Goal: Complete application form: Complete application form

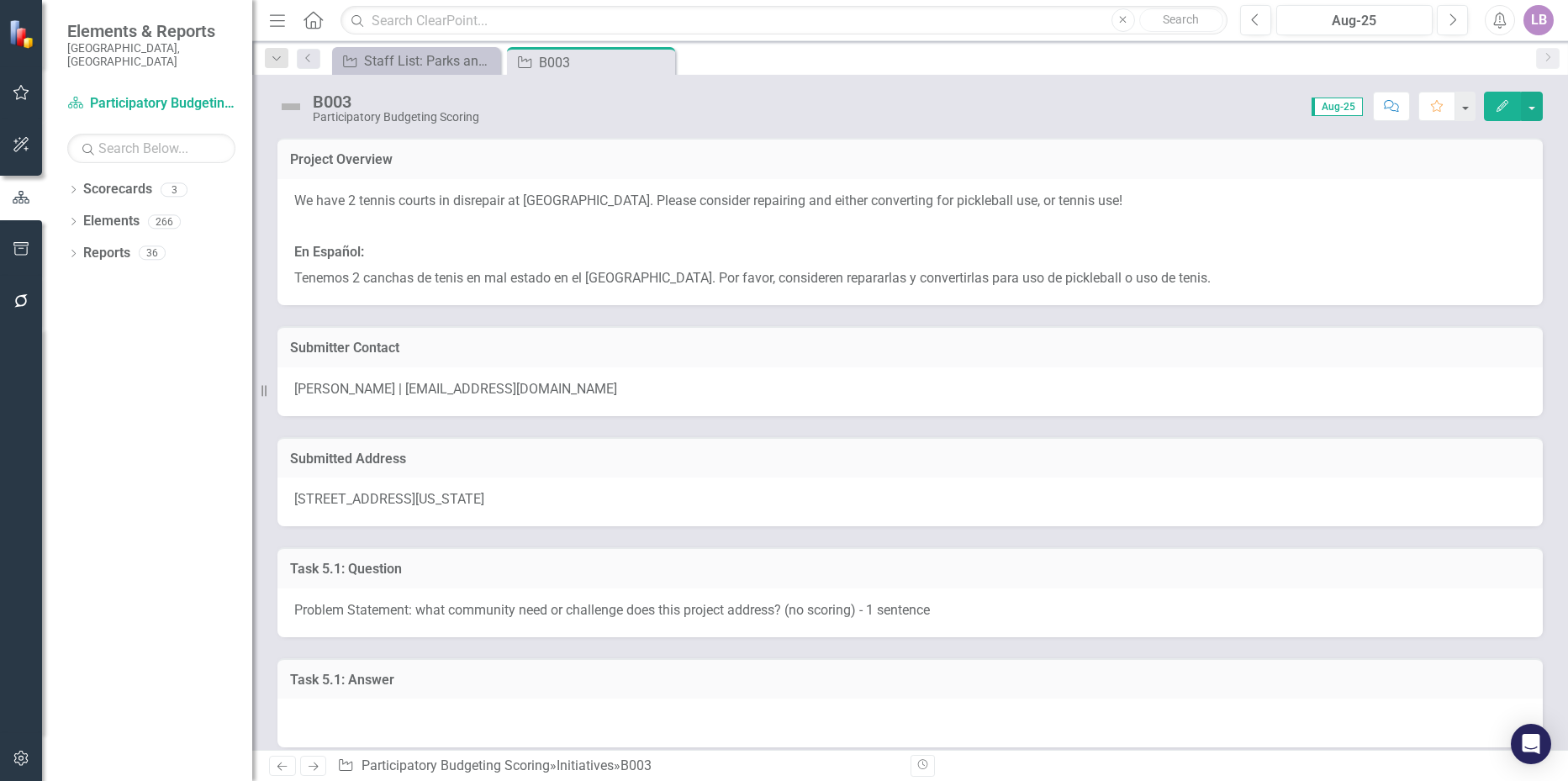
scroll to position [337, 0]
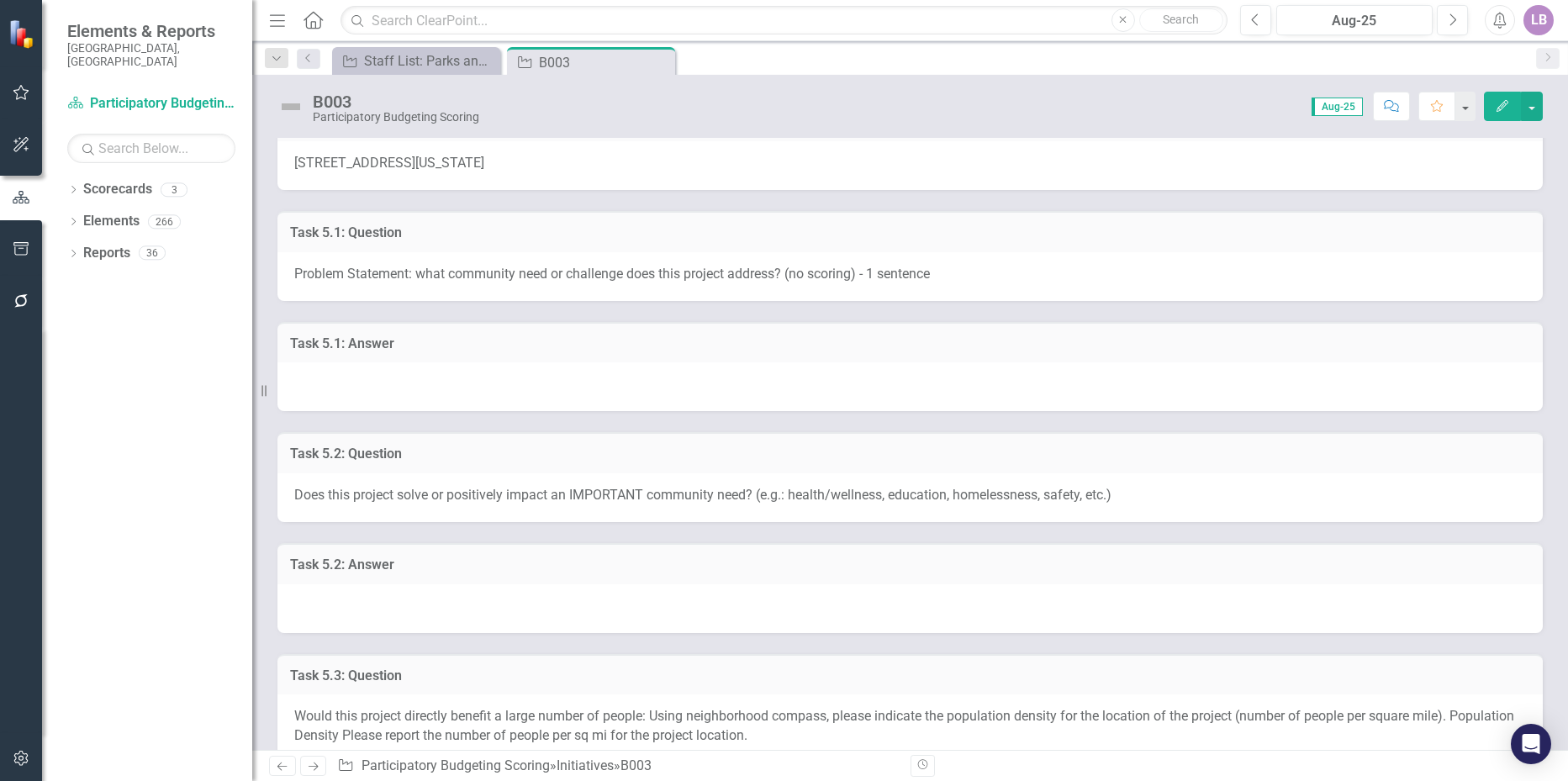
click at [521, 380] on div at bounding box center [910, 387] width 1266 height 49
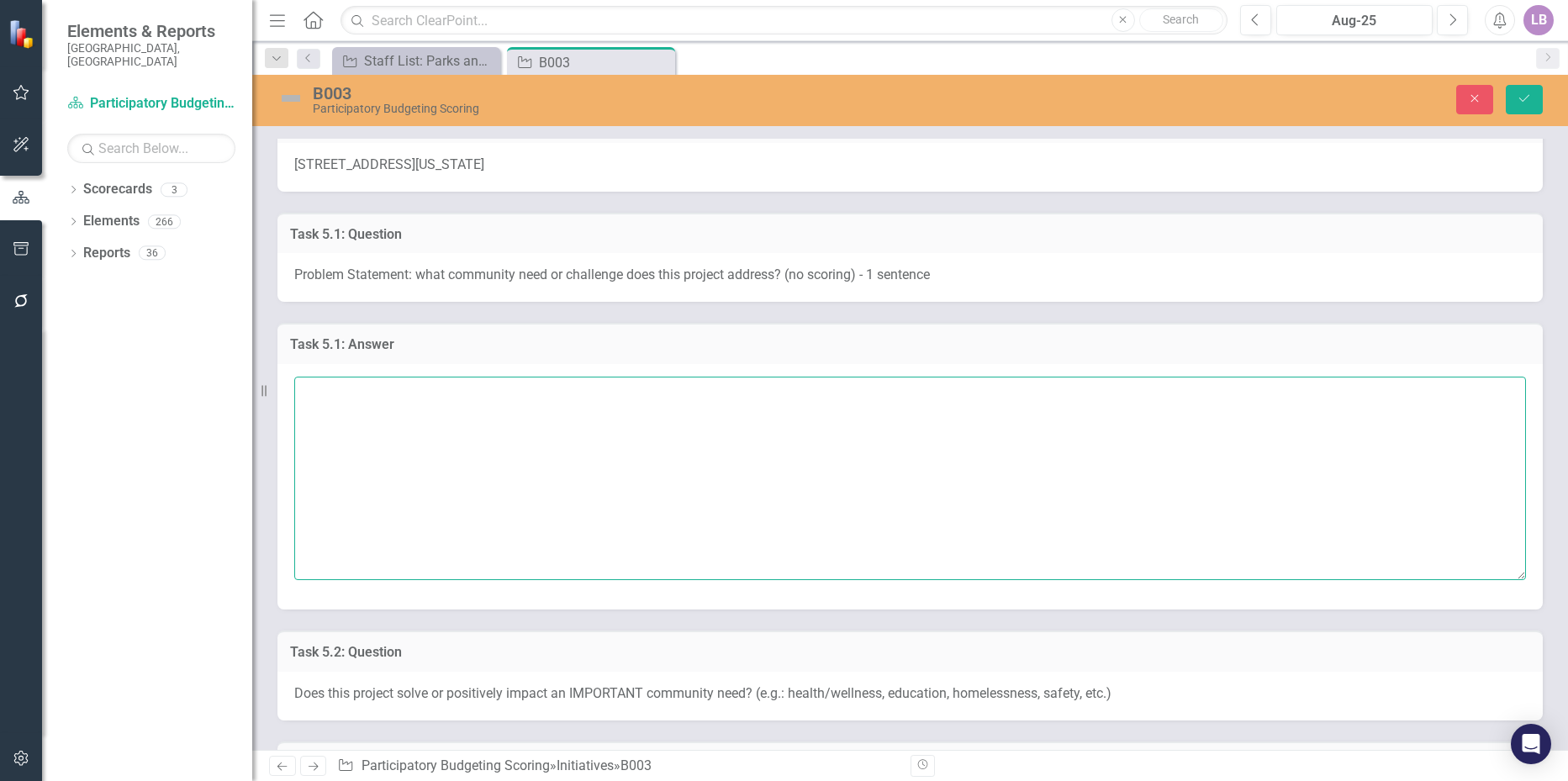
click at [512, 397] on textarea at bounding box center [910, 479] width 1232 height 204
type textarea "N"
click at [411, 396] on textarea "Amanda:" at bounding box center [910, 479] width 1232 height 204
paste textarea "Realmente este proyecto necesita reparaciones y ser atendidas pero es muy peque…"
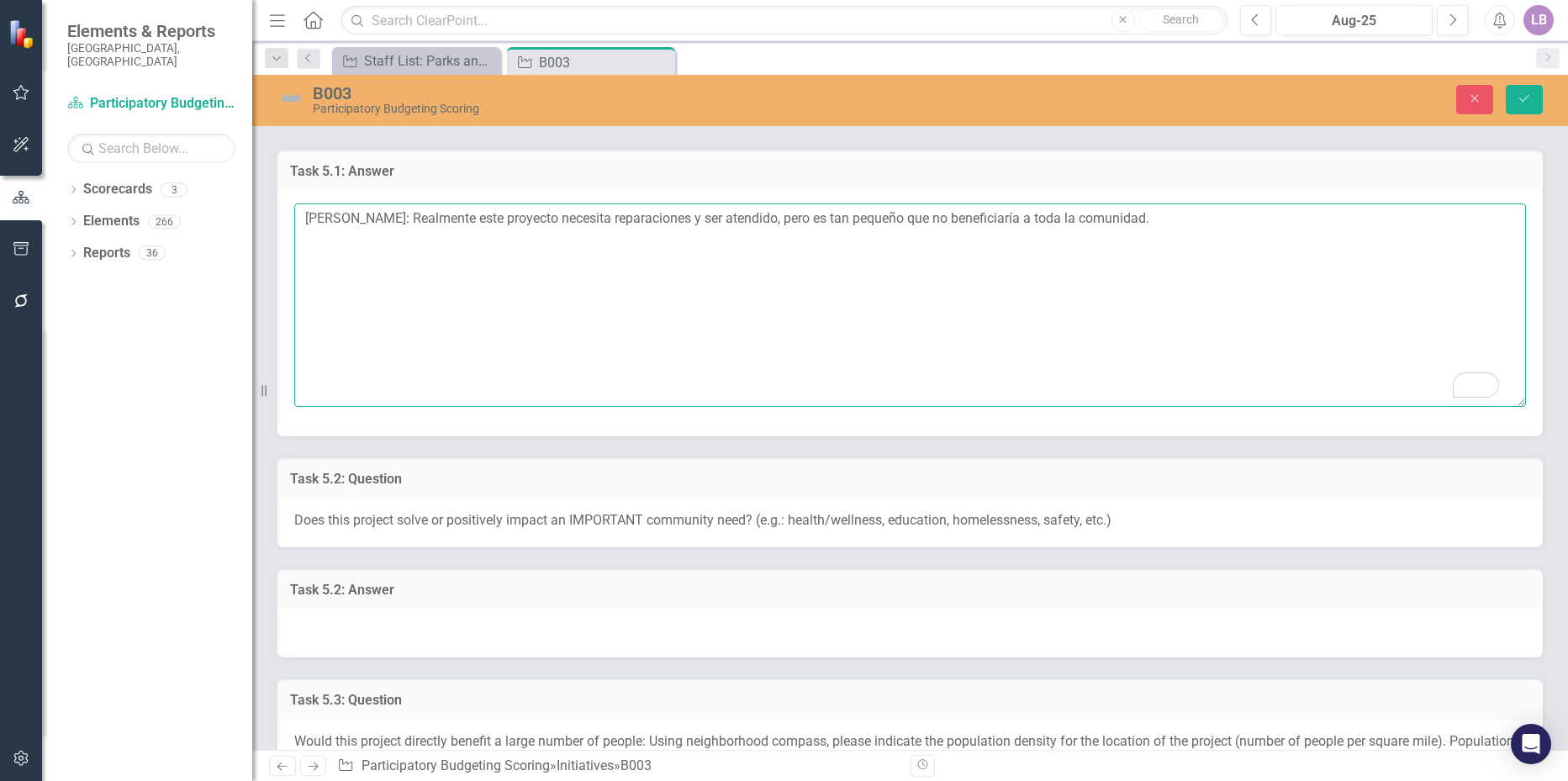
scroll to position [589, 0]
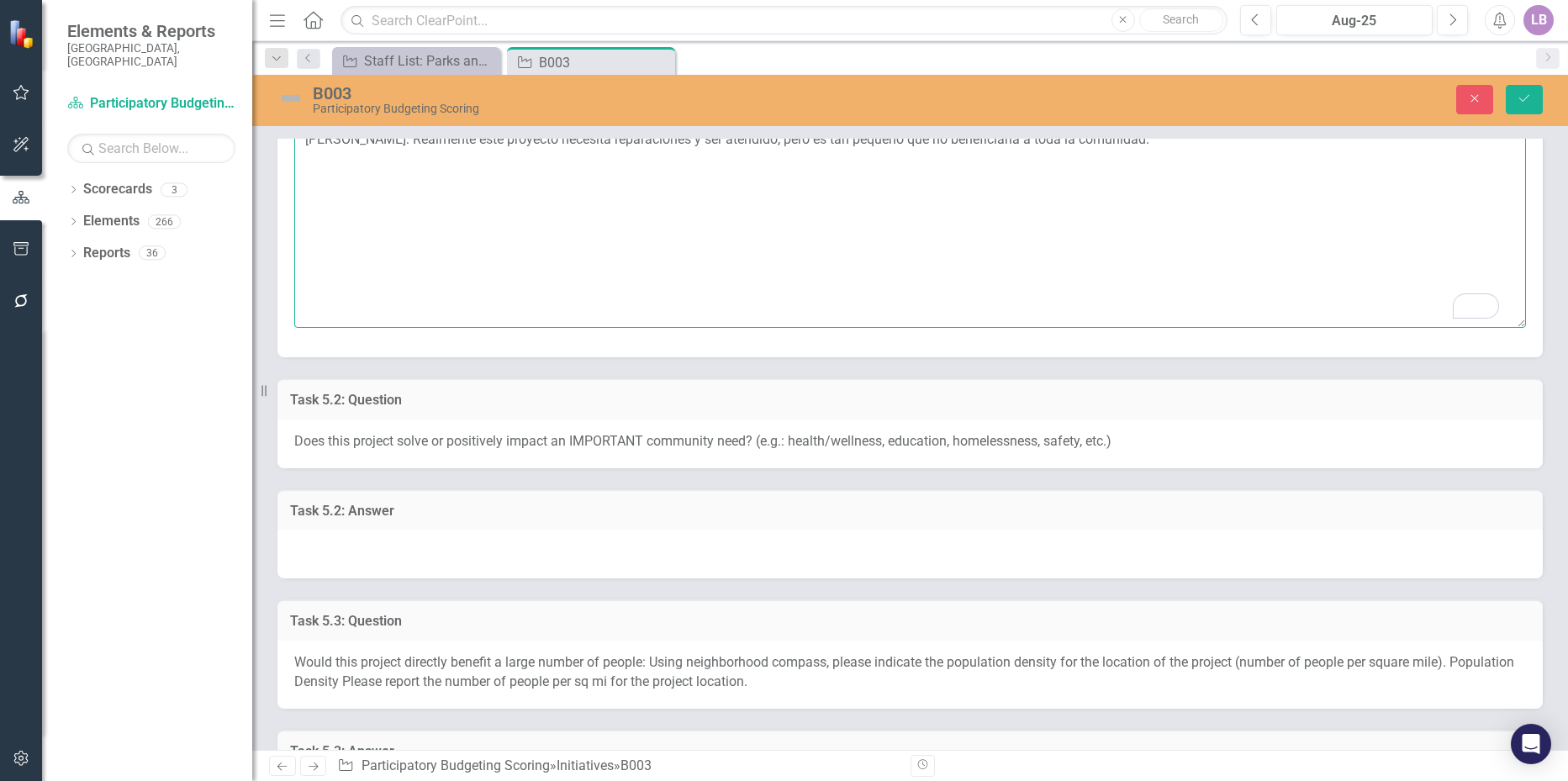
type textarea "Amanda: Realmente este proyecto necesita reparaciones y ser atendido, pero es t…"
click at [357, 541] on div at bounding box center [910, 554] width 1266 height 49
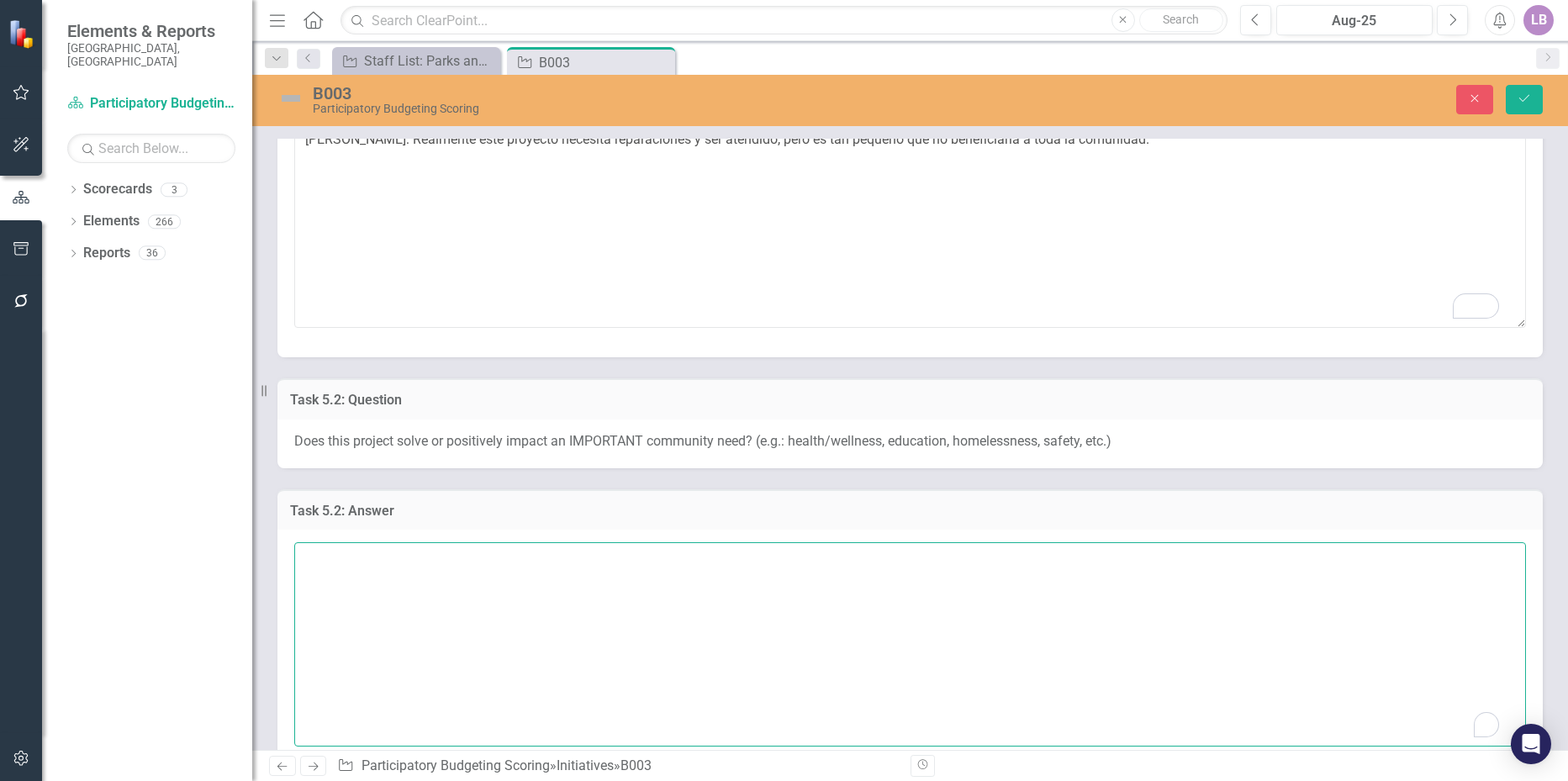
click at [352, 572] on textarea "To enrich screen reader interactions, please activate Accessibility in Grammarl…" at bounding box center [910, 644] width 1232 height 204
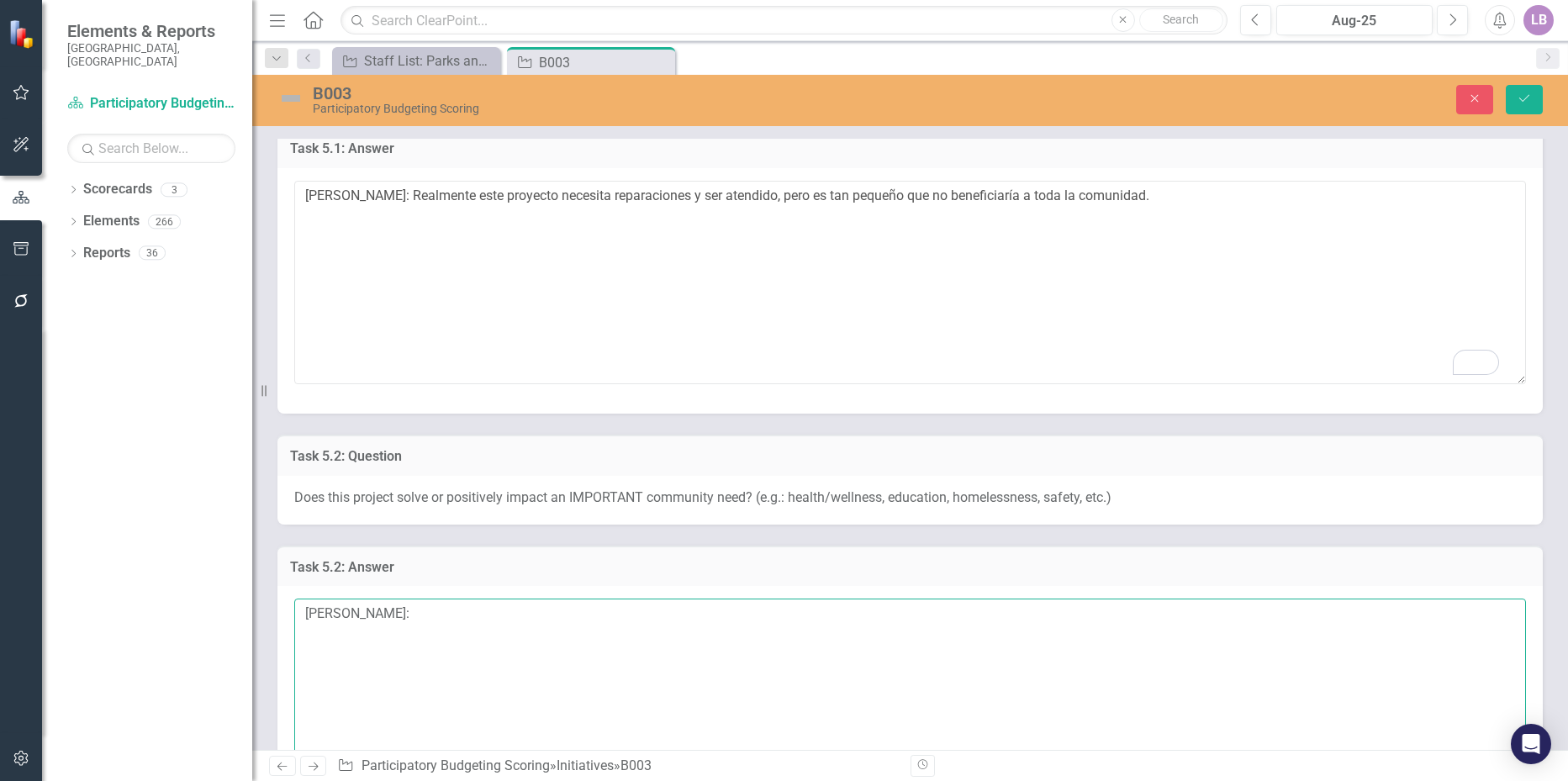
scroll to position [504, 0]
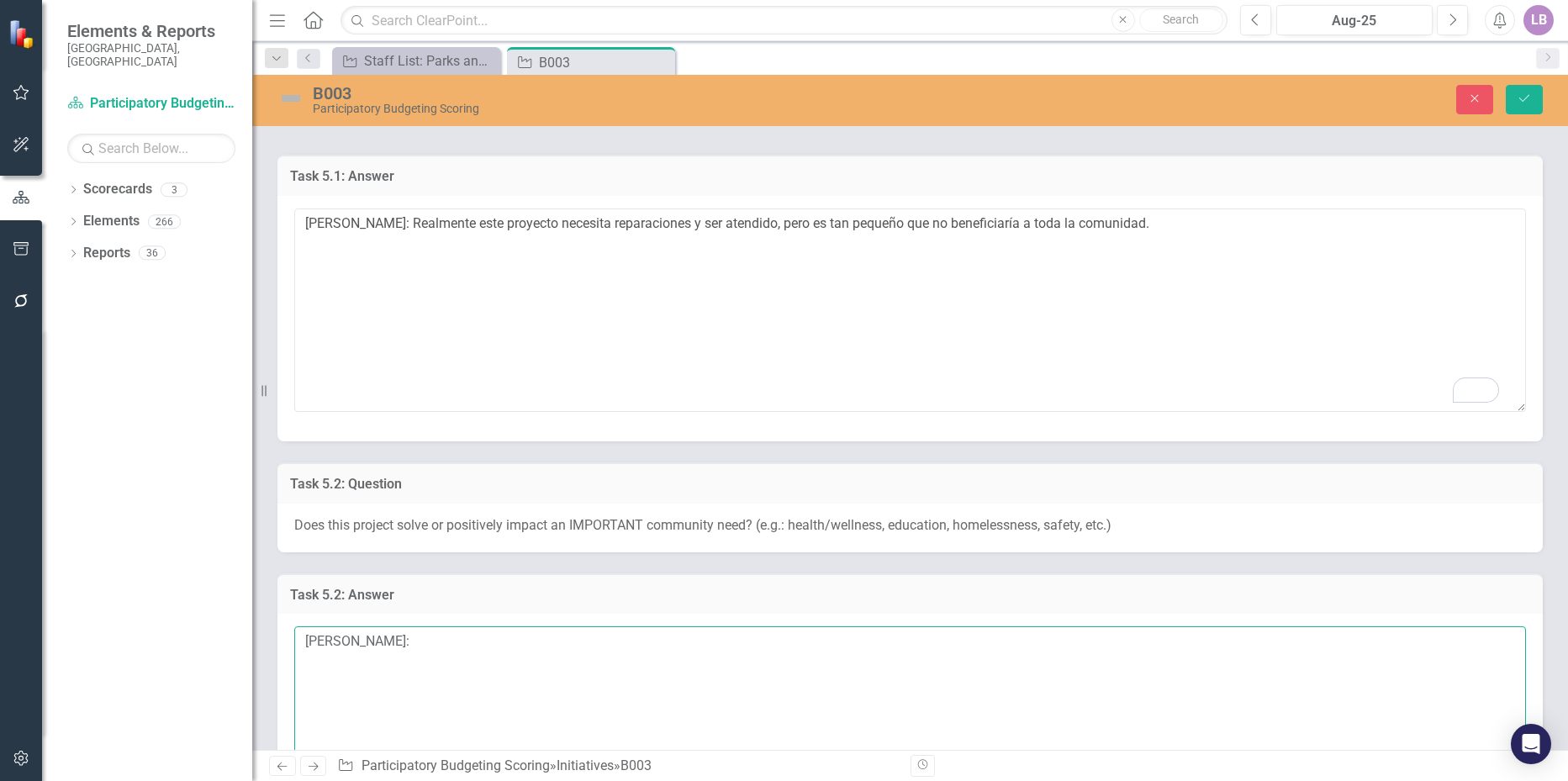
type textarea "[PERSON_NAME]:"
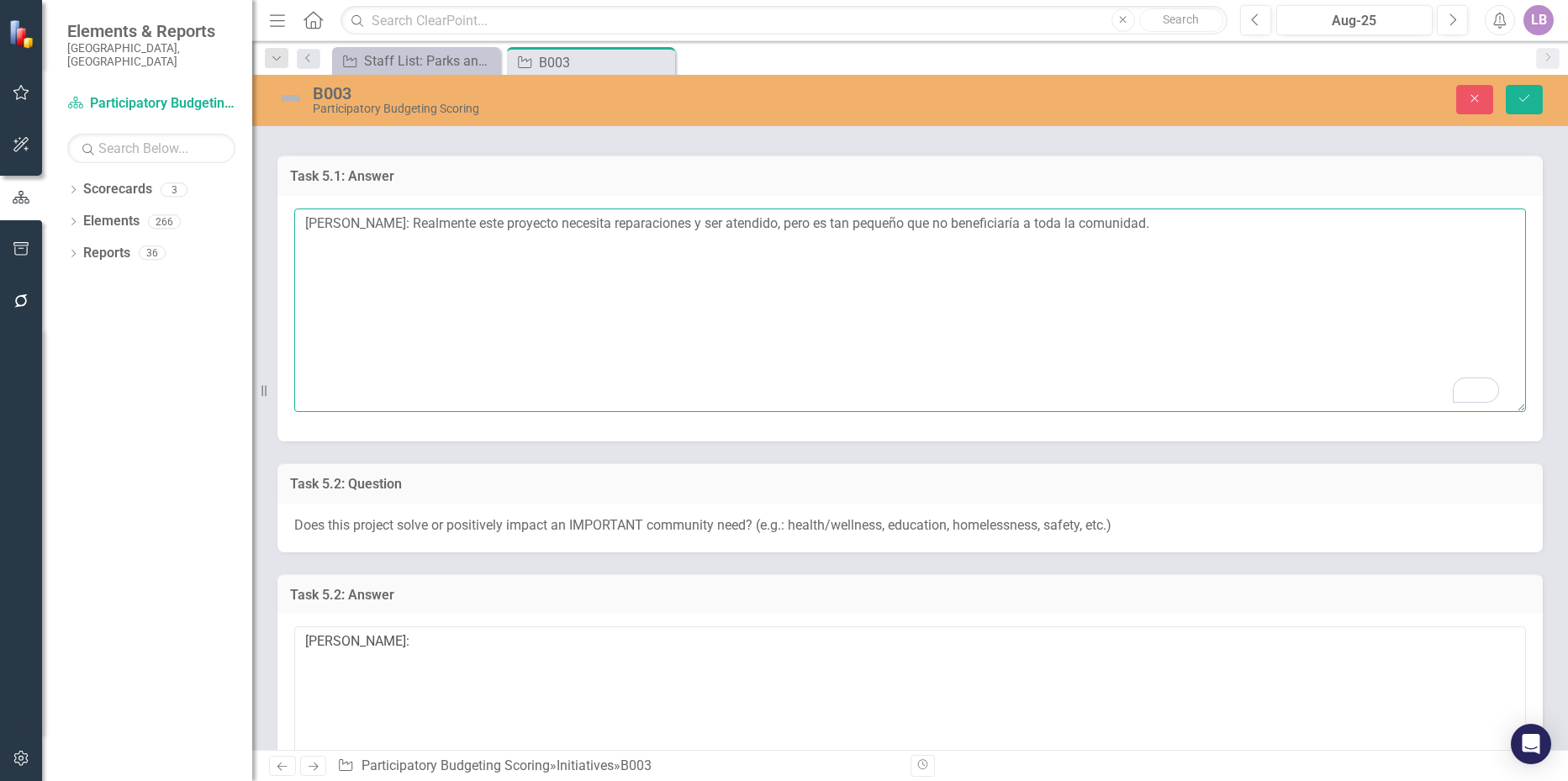
click at [355, 222] on textarea "Amanda: Realmente este proyecto necesita reparaciones y ser atendido, pero es t…" at bounding box center [910, 310] width 1232 height 204
type textarea "[PERSON_NAME]: Realmente este proyecto necesita reparaciones y ser atendido, pe…"
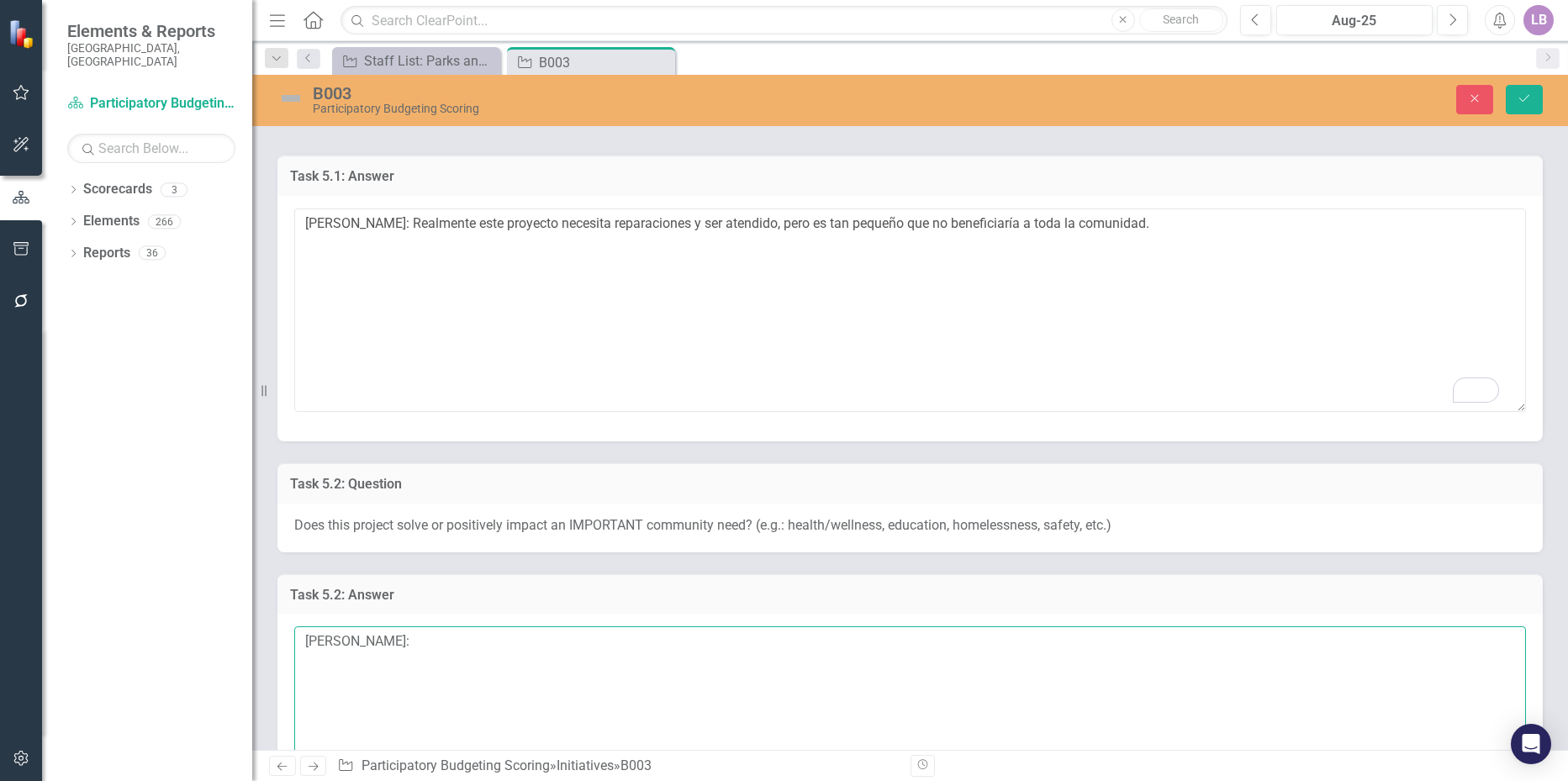
click at [513, 652] on textarea "[PERSON_NAME]:" at bounding box center [910, 729] width 1232 height 204
paste textarea "2. Impacta la salud y bienestar a la comunidad a su alrededor."
drag, startPoint x: 424, startPoint y: 642, endPoint x: 415, endPoint y: 699, distance: 57.7
click at [423, 642] on textarea "Amanda Castizo: 2. Impacta la salud y bienestar a la comunidad a su alrededor." at bounding box center [910, 729] width 1232 height 204
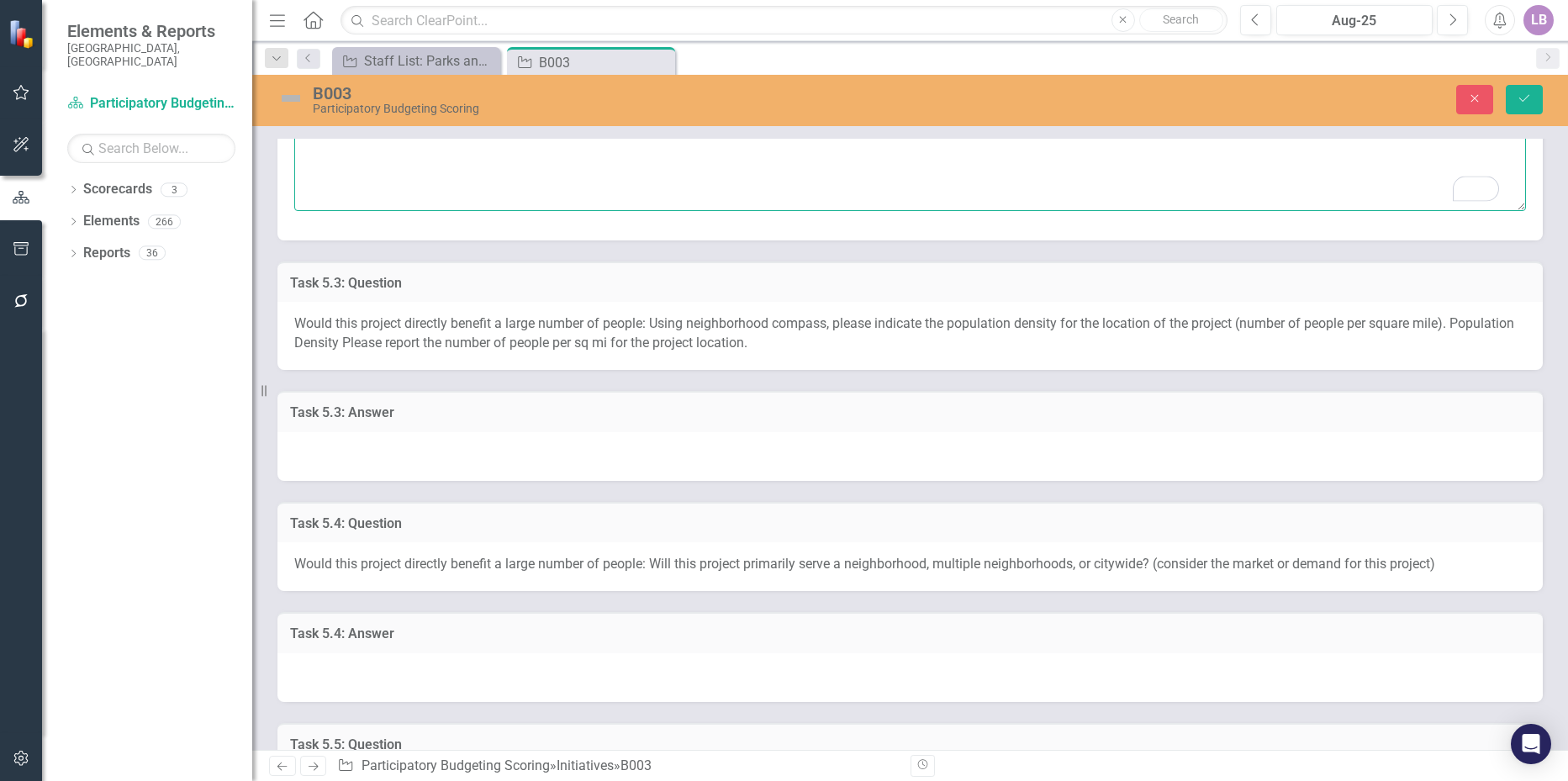
scroll to position [1177, 0]
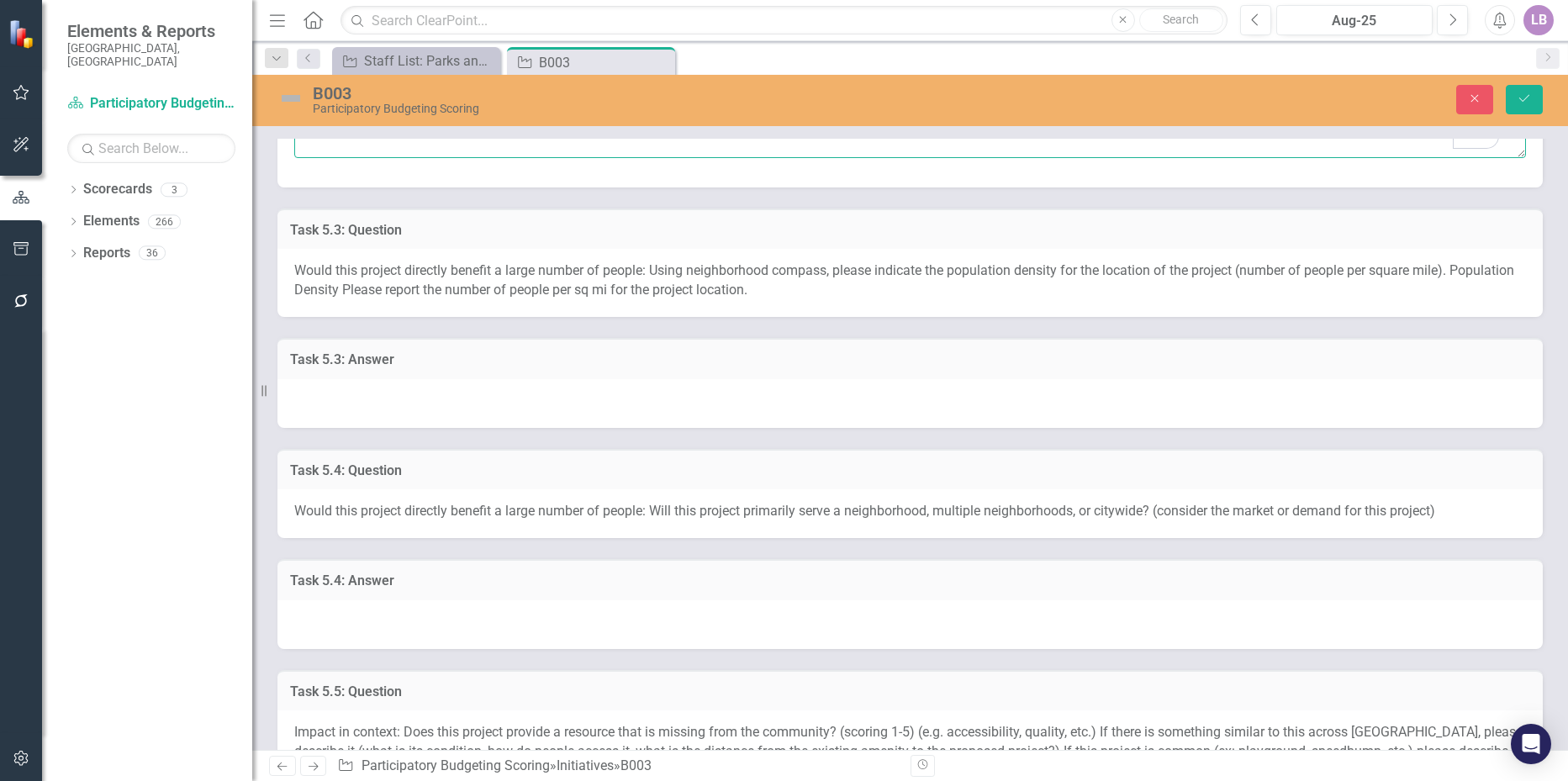
type textarea "[PERSON_NAME]: Impacta la salud y el bienestar a la comunidad a su alrededor."
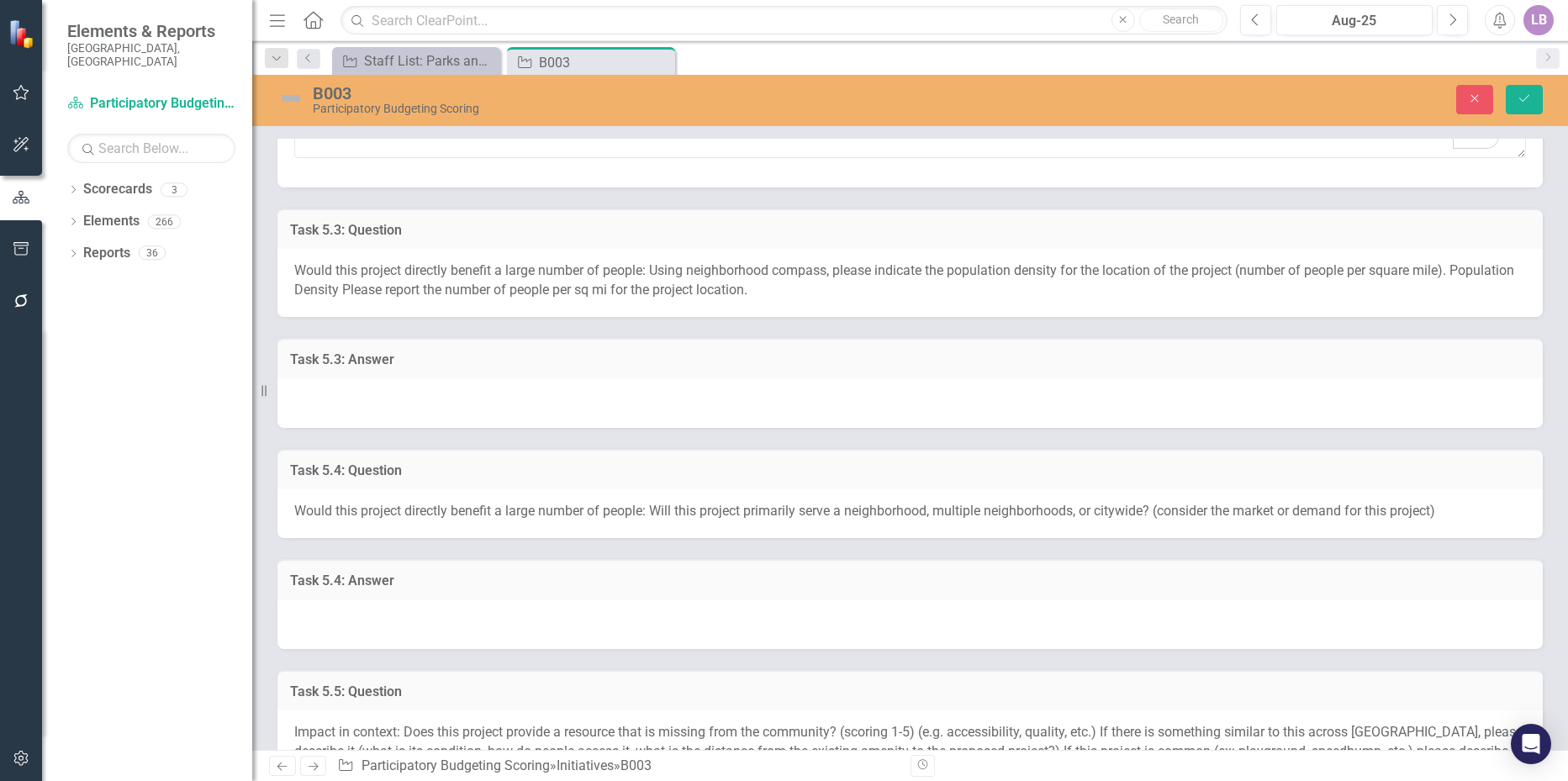
click at [391, 389] on div at bounding box center [910, 403] width 1266 height 49
click at [390, 387] on div at bounding box center [910, 403] width 1266 height 49
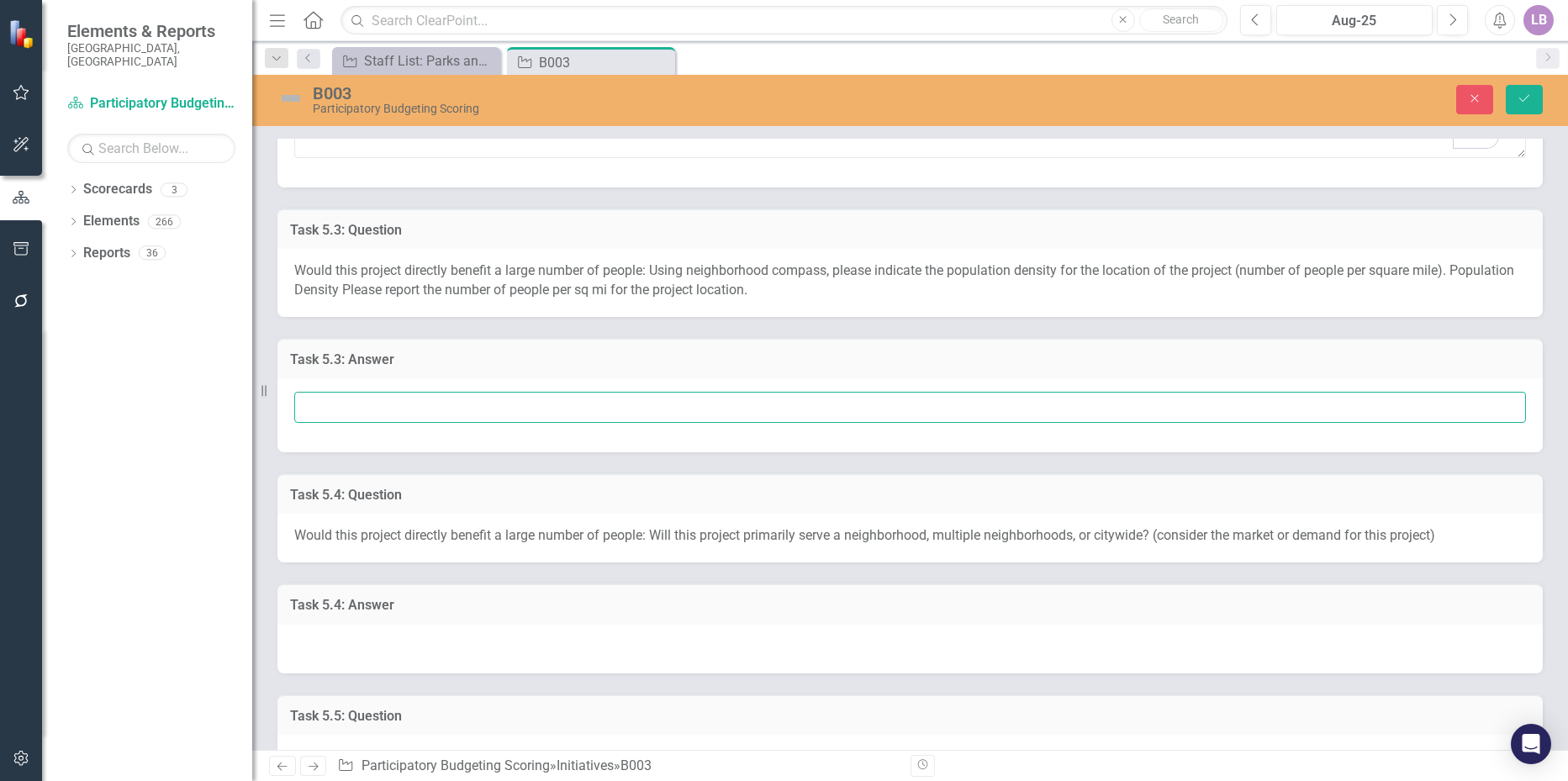
click at [386, 408] on input "text" at bounding box center [910, 407] width 1232 height 31
click at [440, 405] on input "[PERSON_NAME]:" at bounding box center [910, 407] width 1232 height 31
paste input "3. Creo que no beneficiaría a un gran número de personas ya que es de 1,527 por…"
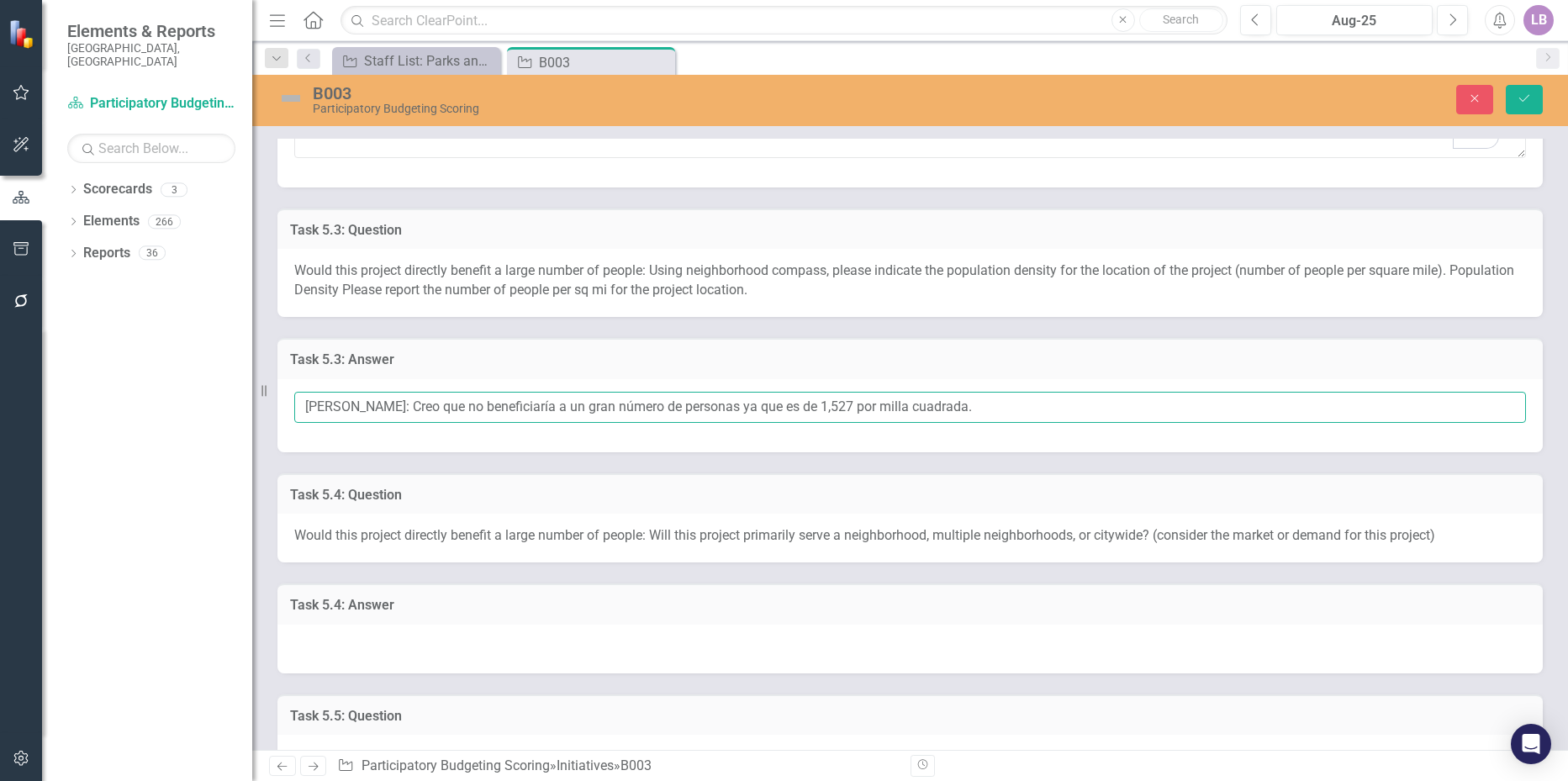
click at [1003, 404] on input "[PERSON_NAME]: Creo que no beneficiaría a un gran número de personas ya que es …" at bounding box center [910, 407] width 1232 height 31
type input "[PERSON_NAME]: Creo que no beneficiaría a un gran número de personas ya que es …"
click at [335, 637] on div at bounding box center [910, 649] width 1266 height 49
click at [334, 637] on div at bounding box center [910, 649] width 1266 height 49
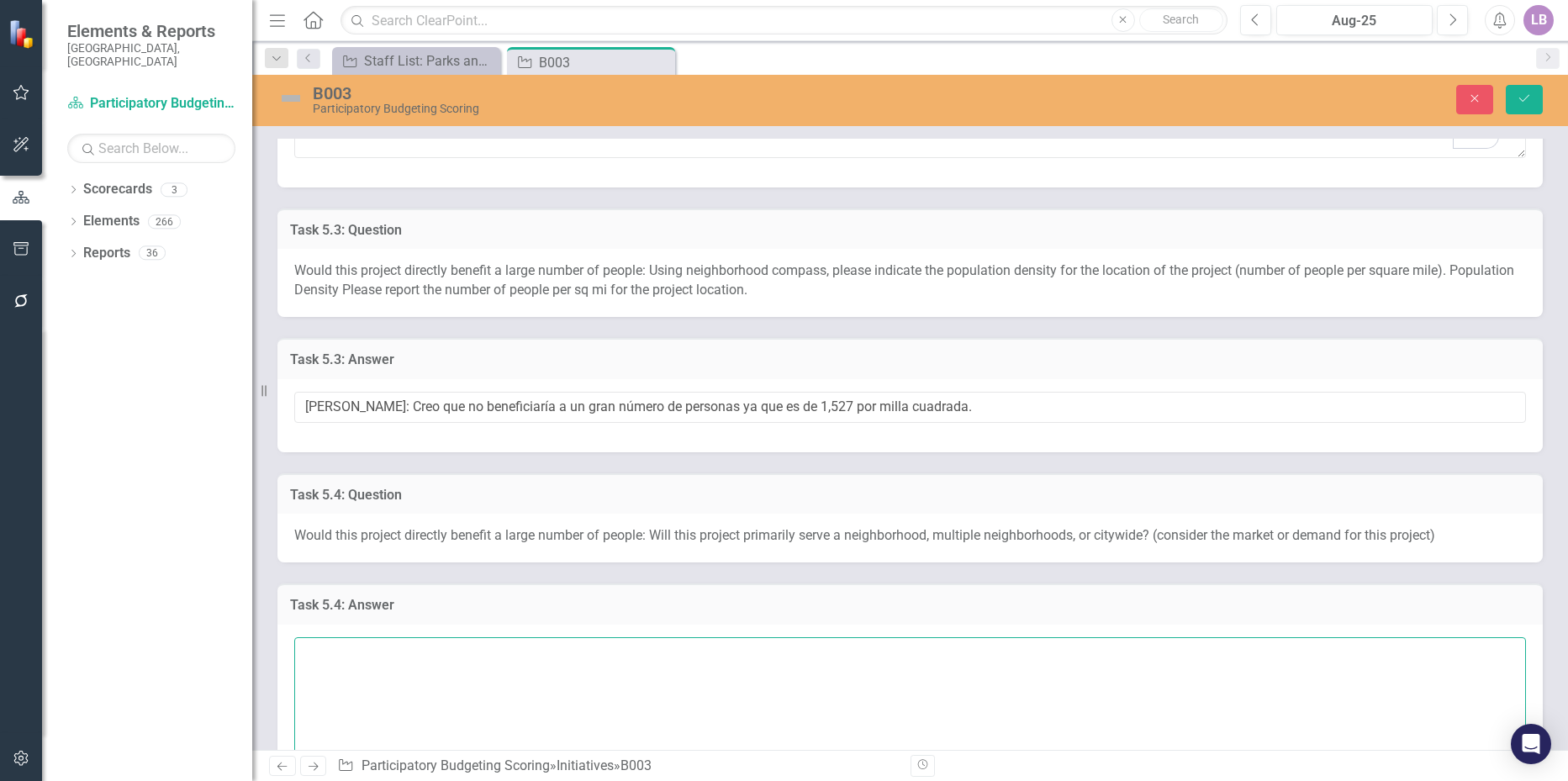
click at [338, 652] on textarea at bounding box center [910, 739] width 1232 height 204
click at [428, 644] on textarea "[PERSON_NAME]:" at bounding box center [910, 739] width 1232 height 204
paste textarea "4. Considero que este proyecto no beneficia a muchos barrios, ni toda la ciudad…"
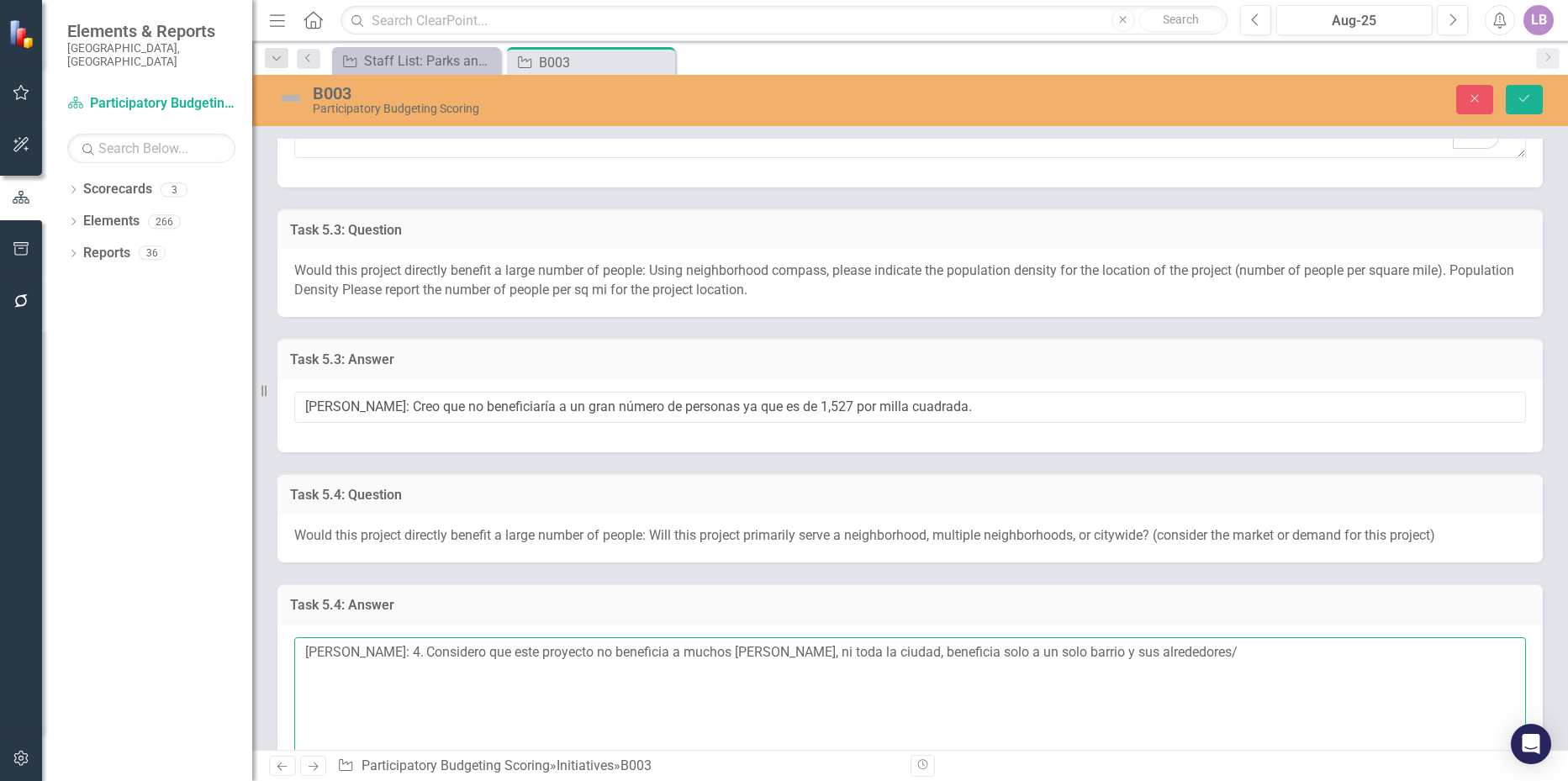
click at [425, 649] on textarea "Amanda Castizo: 4. Considero que este proyecto no beneficia a muchos barrios, n…" at bounding box center [910, 739] width 1232 height 204
click at [1227, 659] on textarea "Amanda Castizo: Considero que este proyecto no beneficia a muchos barrios, ni t…" at bounding box center [910, 739] width 1232 height 204
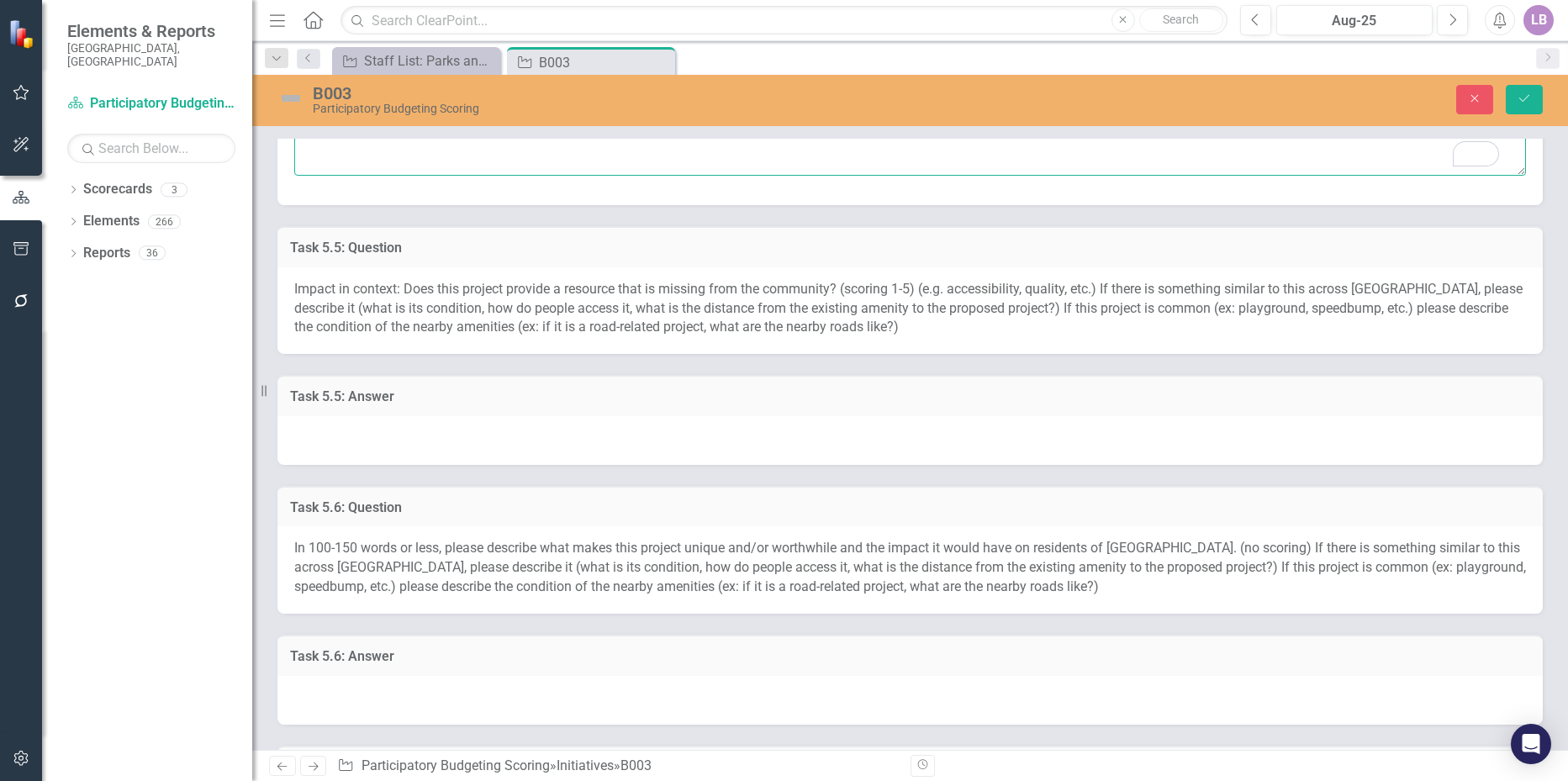
scroll to position [1850, 0]
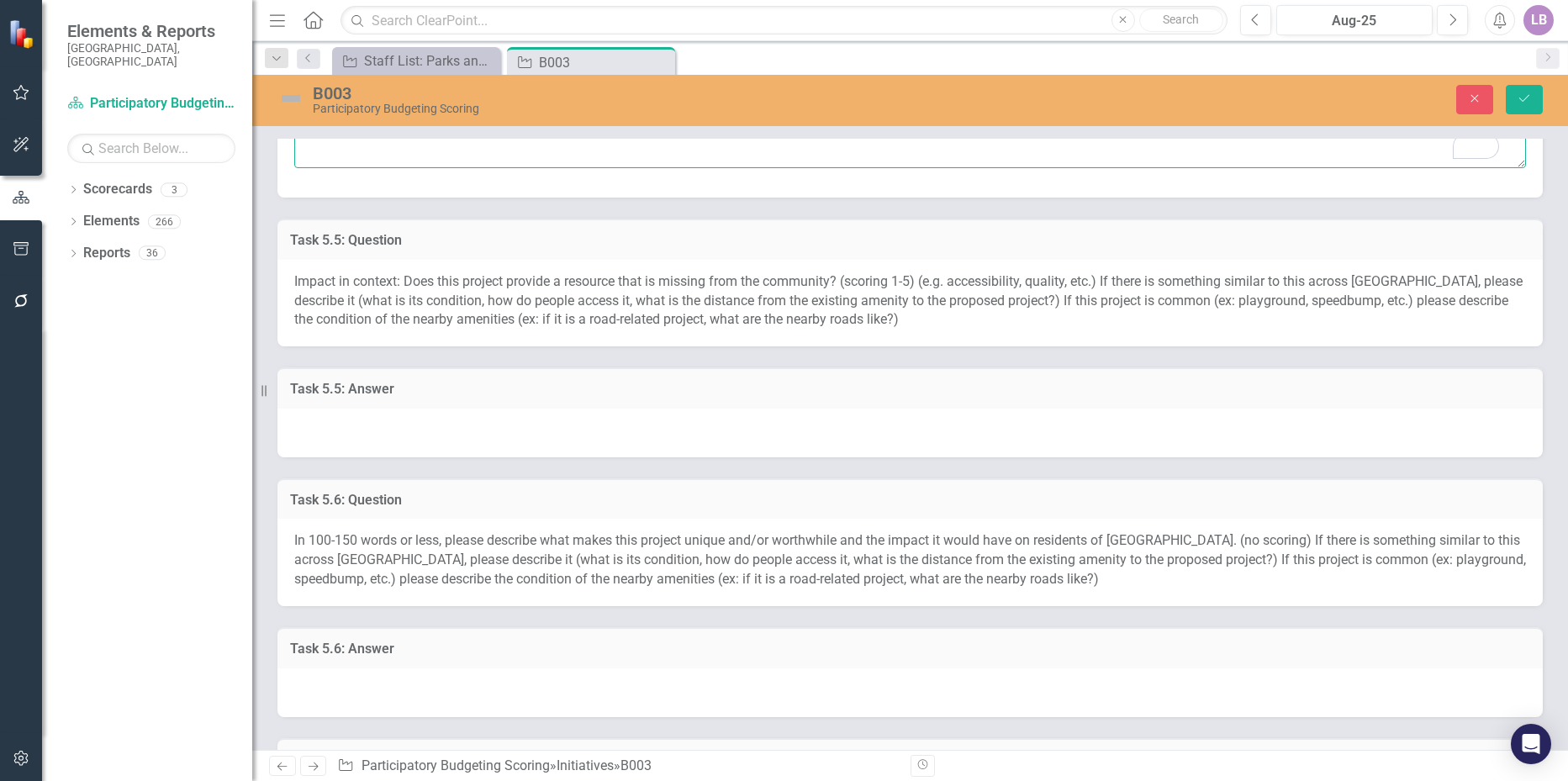
type textarea "[PERSON_NAME]: Considero que este proyecto no beneficia a muchos [PERSON_NAME] …"
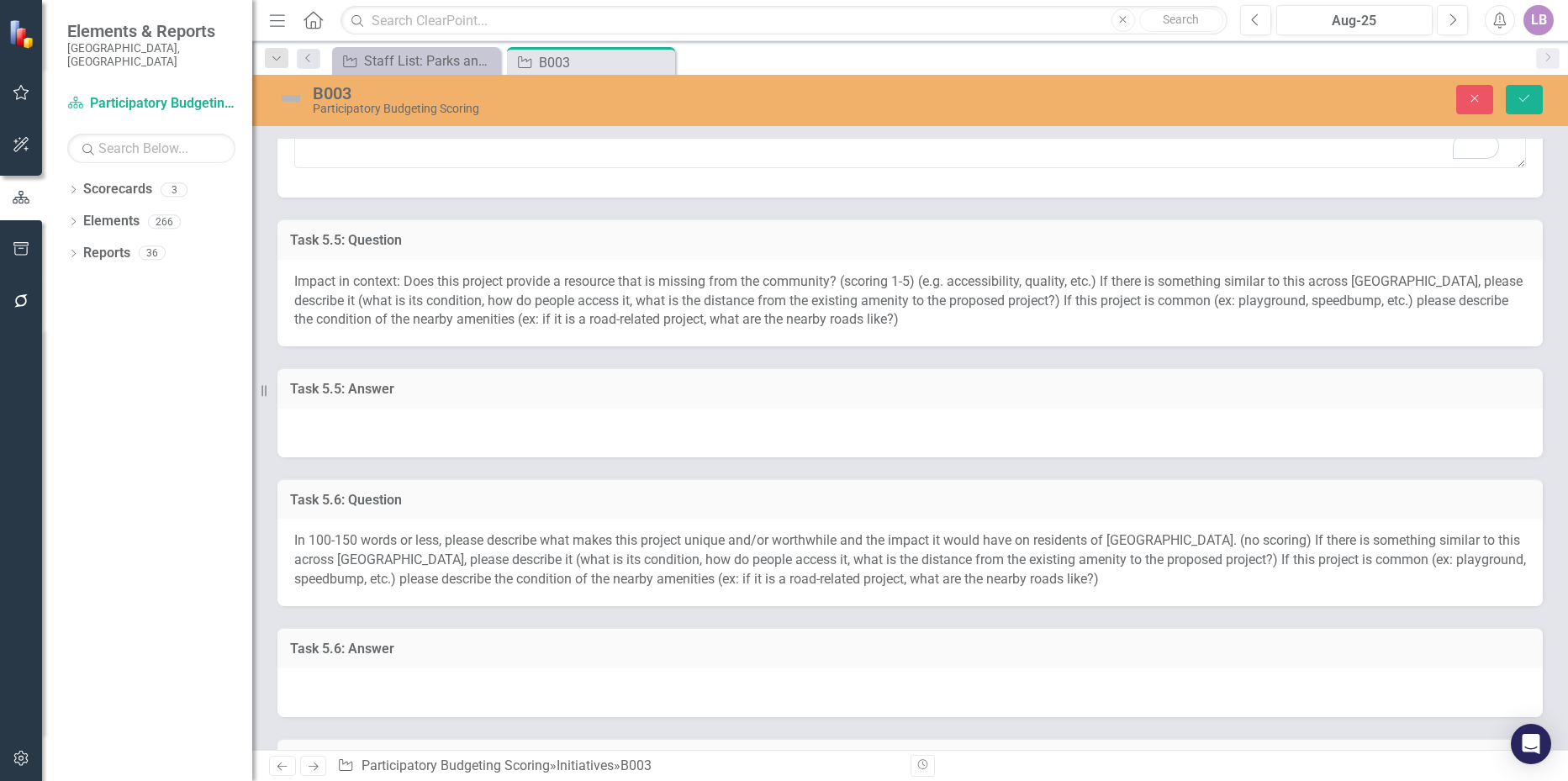
click at [308, 411] on div at bounding box center [910, 433] width 1266 height 49
click at [324, 421] on div at bounding box center [910, 433] width 1266 height 49
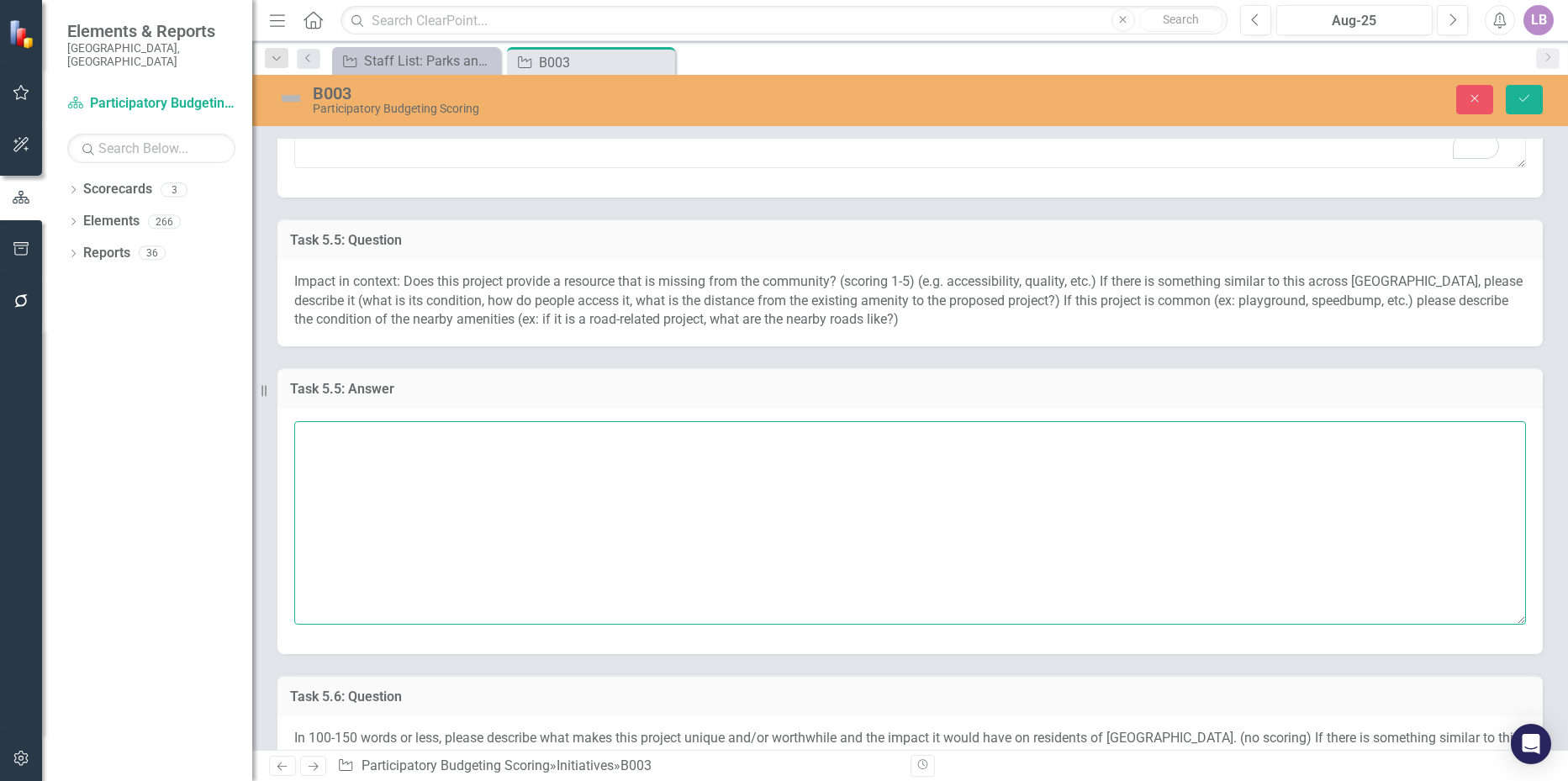
click at [344, 435] on textarea at bounding box center [910, 523] width 1232 height 204
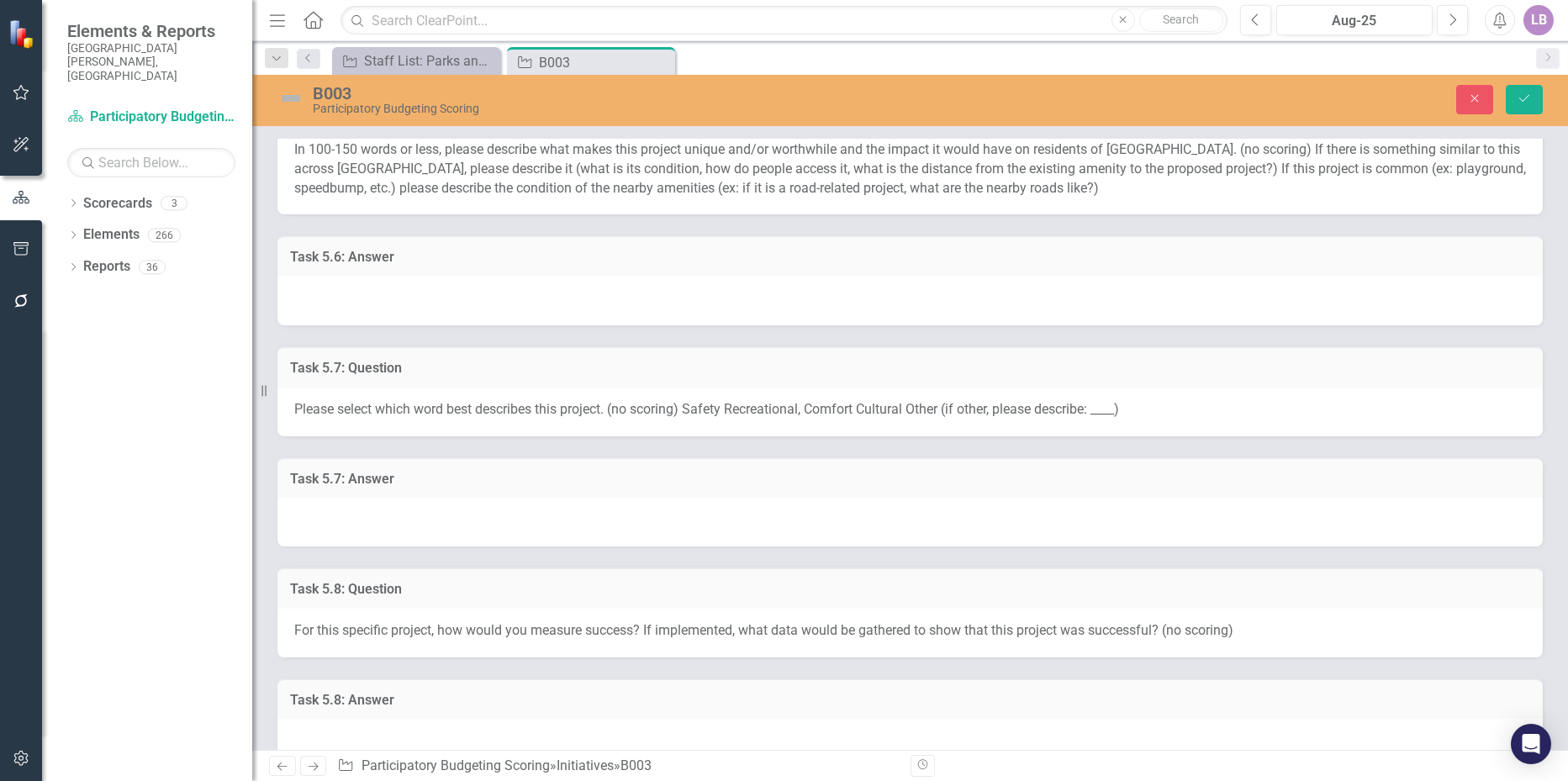
scroll to position [2523, 0]
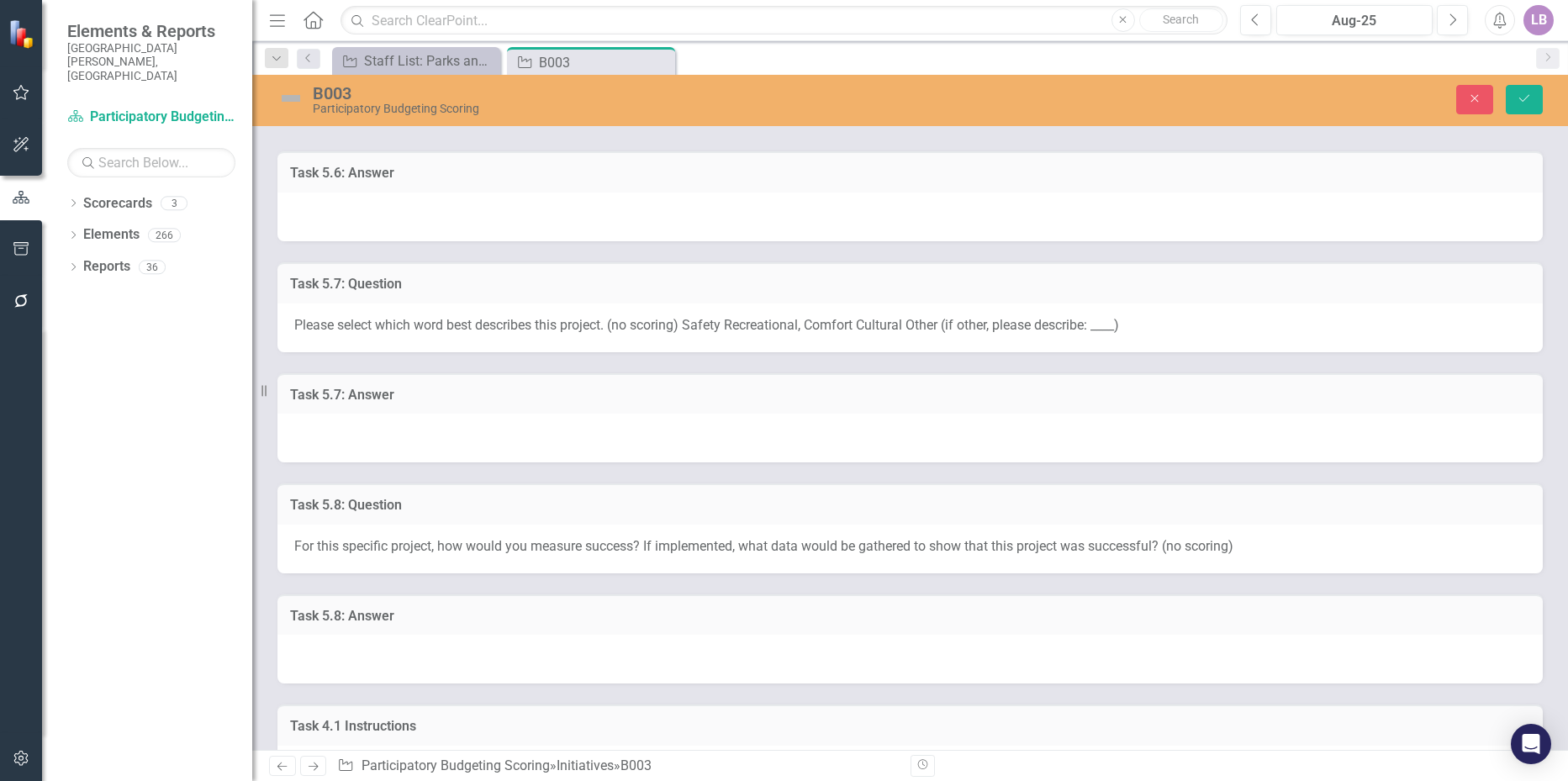
type textarea "Amanda Castizo: Es único y valioso para la pequeña comunidad a su alrededor."
click at [435, 435] on div at bounding box center [910, 438] width 1266 height 49
click at [433, 434] on div at bounding box center [910, 438] width 1266 height 49
click at [427, 434] on div at bounding box center [910, 438] width 1266 height 49
click at [425, 436] on div at bounding box center [910, 438] width 1266 height 49
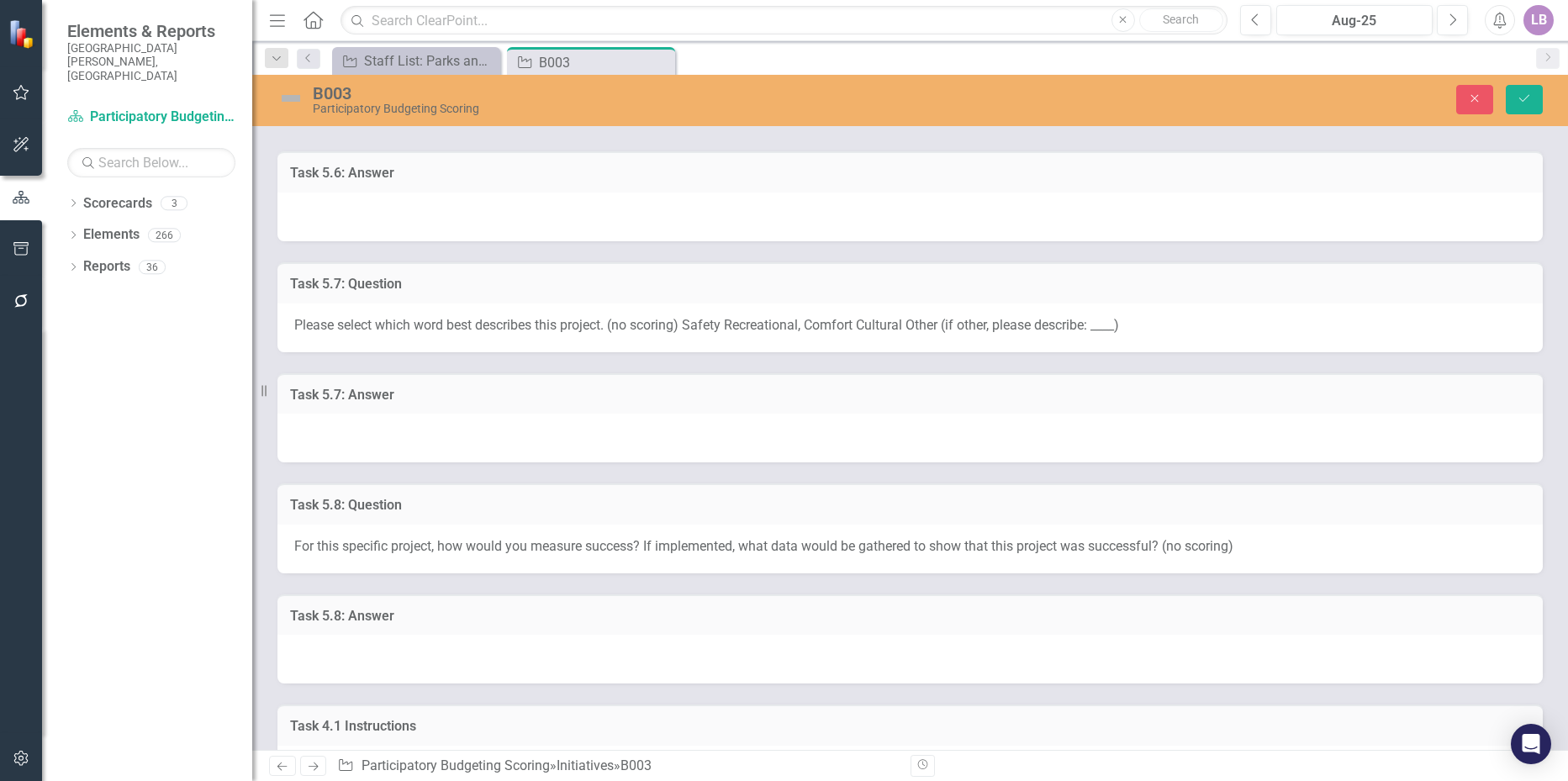
click at [423, 441] on div at bounding box center [910, 438] width 1266 height 49
click at [347, 435] on div at bounding box center [910, 438] width 1266 height 49
click at [341, 432] on div at bounding box center [910, 438] width 1266 height 49
click at [307, 436] on div at bounding box center [910, 438] width 1266 height 49
click at [306, 436] on div at bounding box center [910, 438] width 1266 height 49
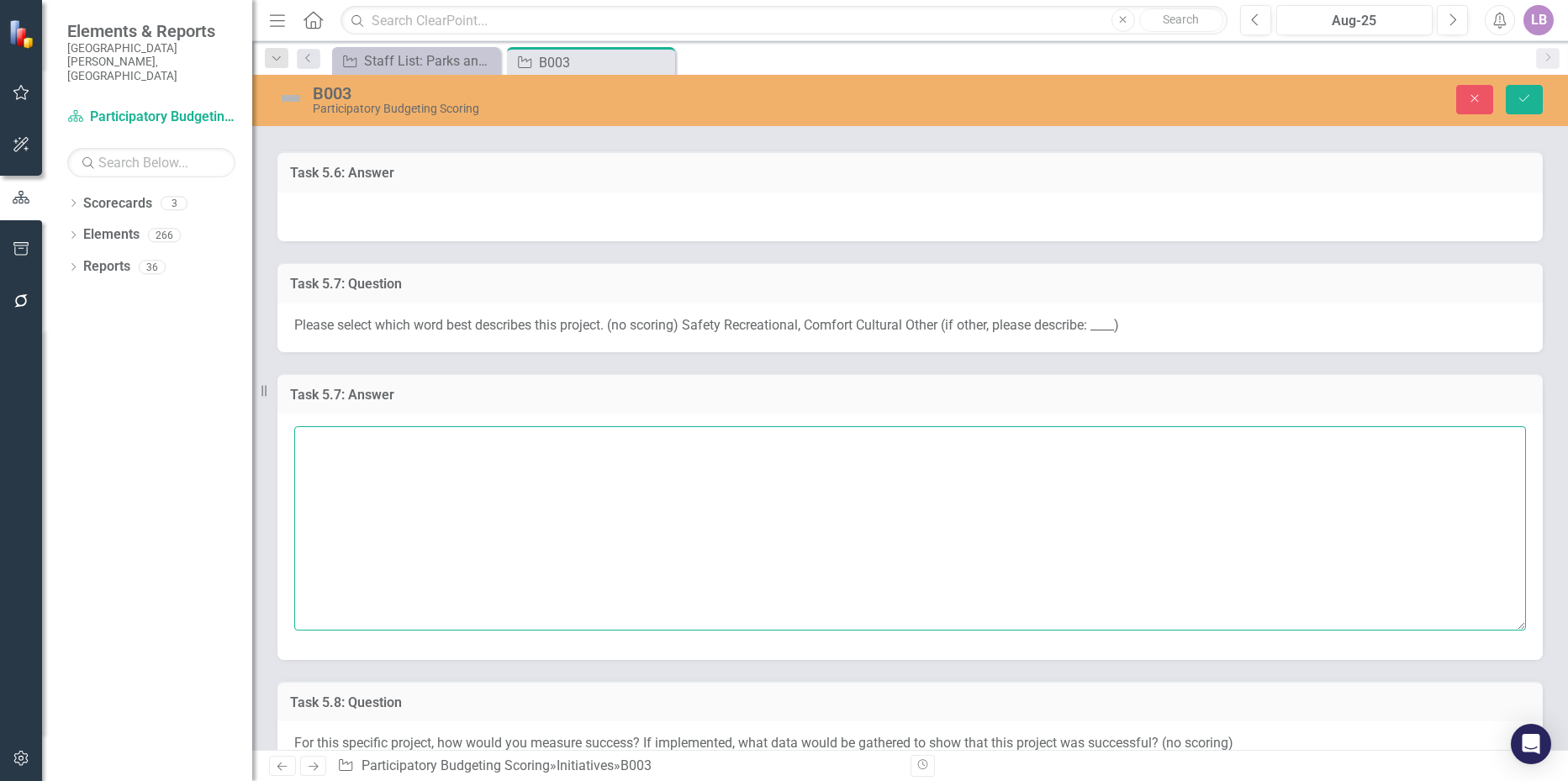
click at [339, 443] on textarea at bounding box center [910, 528] width 1232 height 204
click at [436, 449] on textarea "[PERSON_NAME]:" at bounding box center [910, 528] width 1232 height 204
paste textarea "Puede ser seguridad."
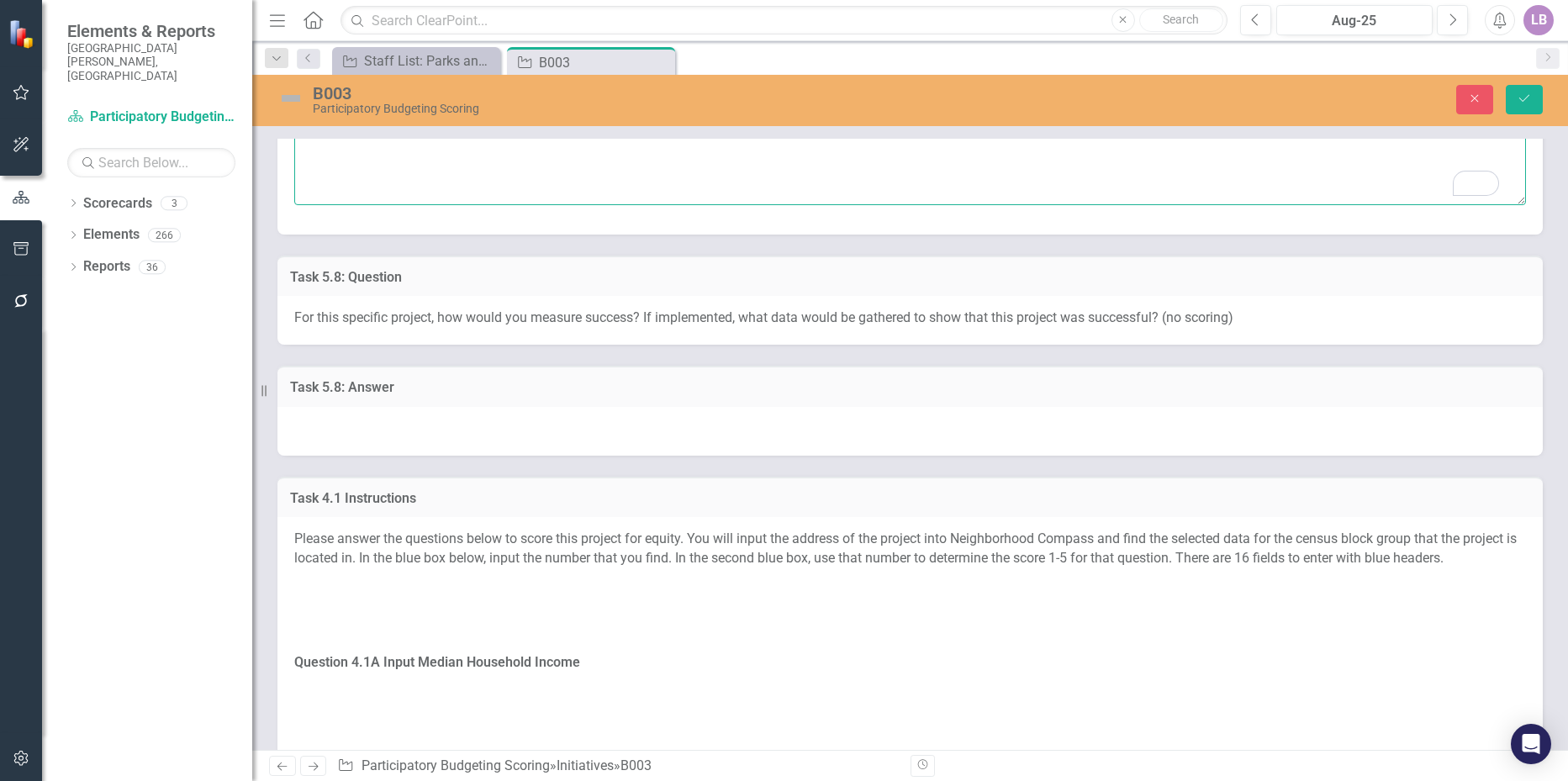
scroll to position [2944, 0]
type textarea "[PERSON_NAME]: Puede ser seguridad."
click at [429, 416] on div at bounding box center [910, 436] width 1266 height 49
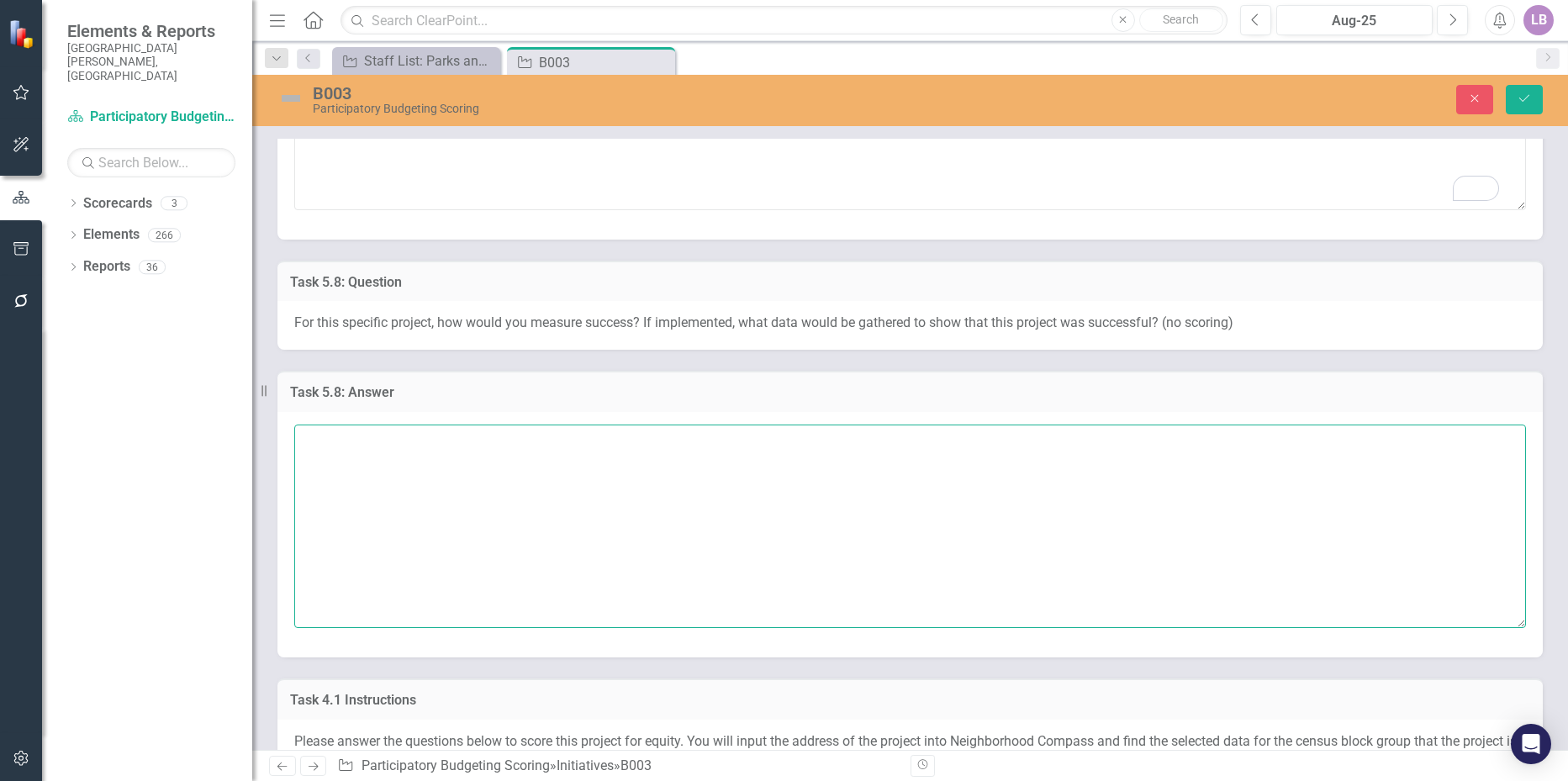
click at [383, 441] on textarea at bounding box center [910, 527] width 1232 height 204
click at [355, 471] on textarea "To enrich screen reader interactions, please activate Accessibility in Grammarl…" at bounding box center [910, 527] width 1232 height 204
paste textarea "Realmente no tendría éxito para toda la comunidad."
type textarea "[PERSON_NAME]: Realmente no tendría éxito para toda la comunidad."
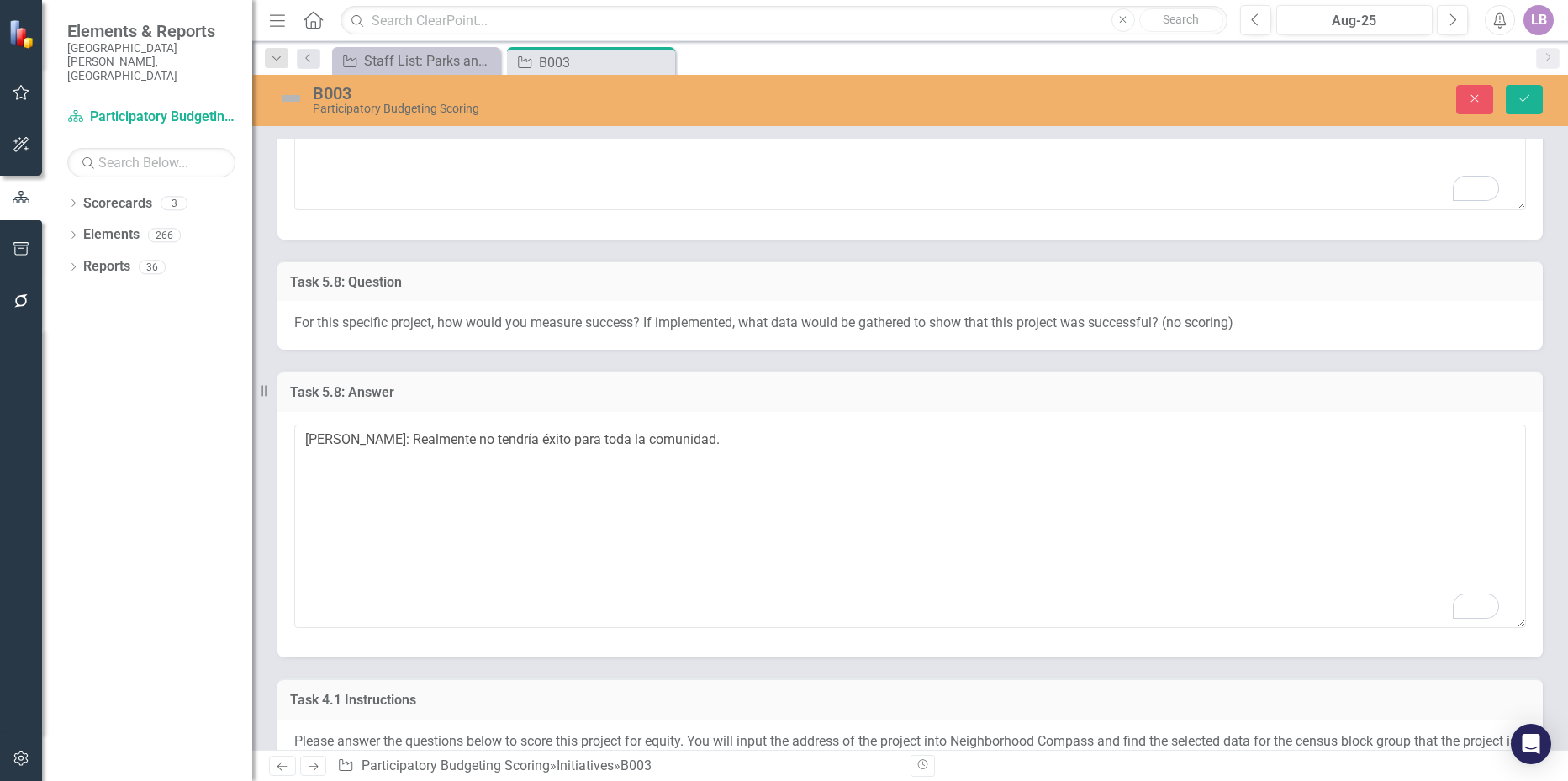
click at [762, 414] on div "[PERSON_NAME]: Realmente no tendría éxito para toda la comunidad." at bounding box center [910, 535] width 1266 height 246
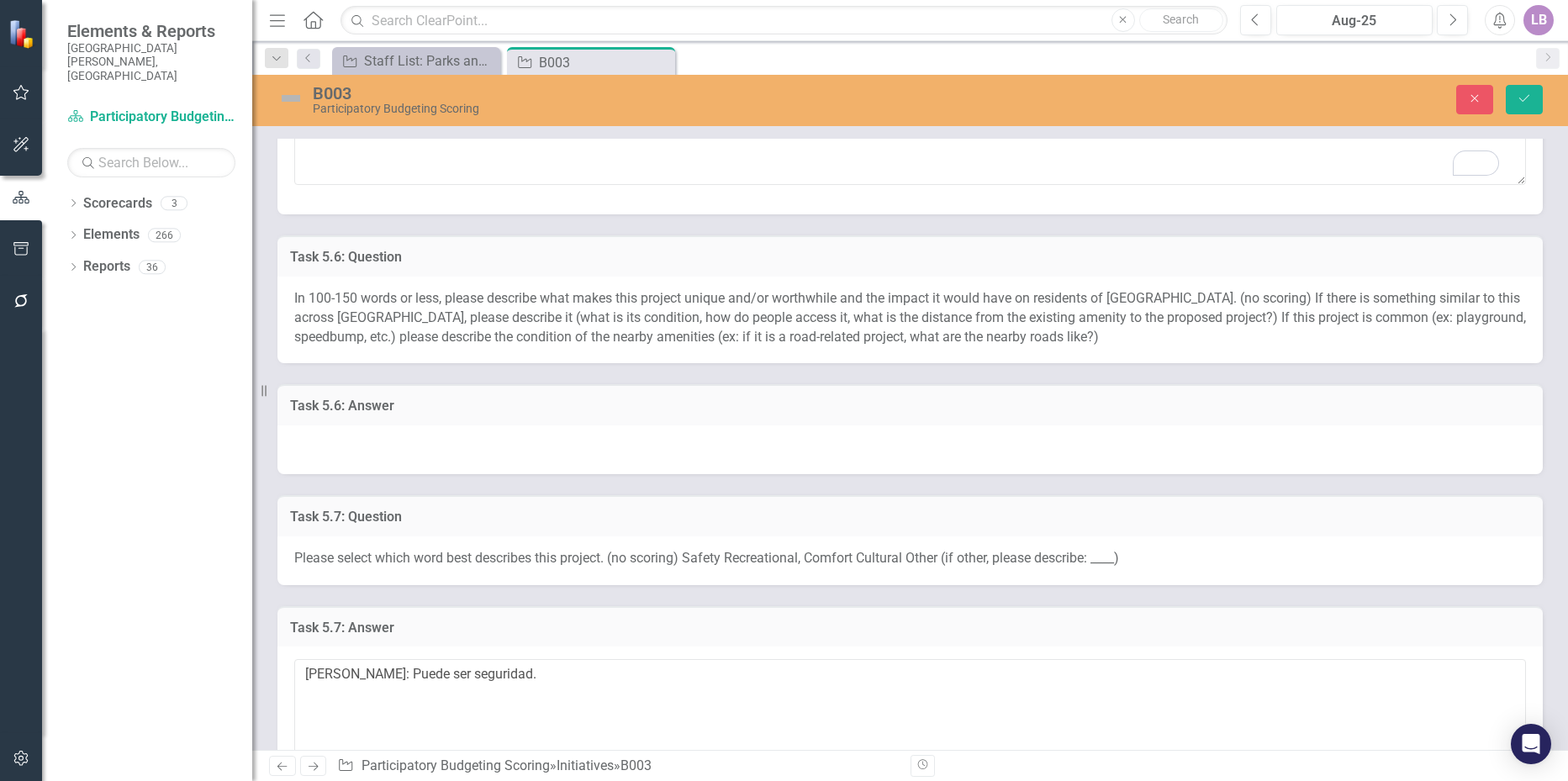
scroll to position [2271, 0]
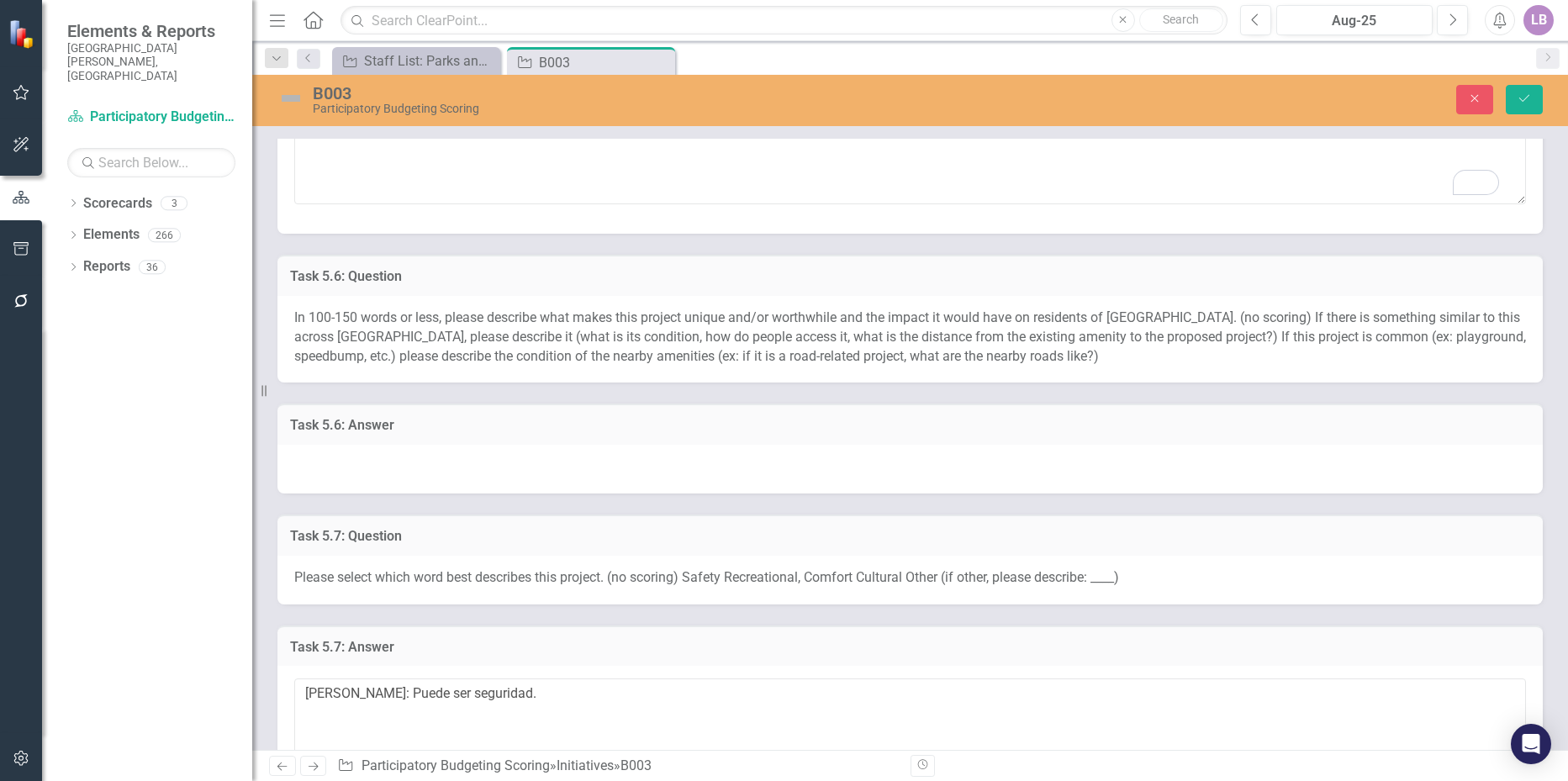
click at [396, 460] on div at bounding box center [910, 469] width 1266 height 49
click at [386, 461] on div at bounding box center [910, 469] width 1266 height 49
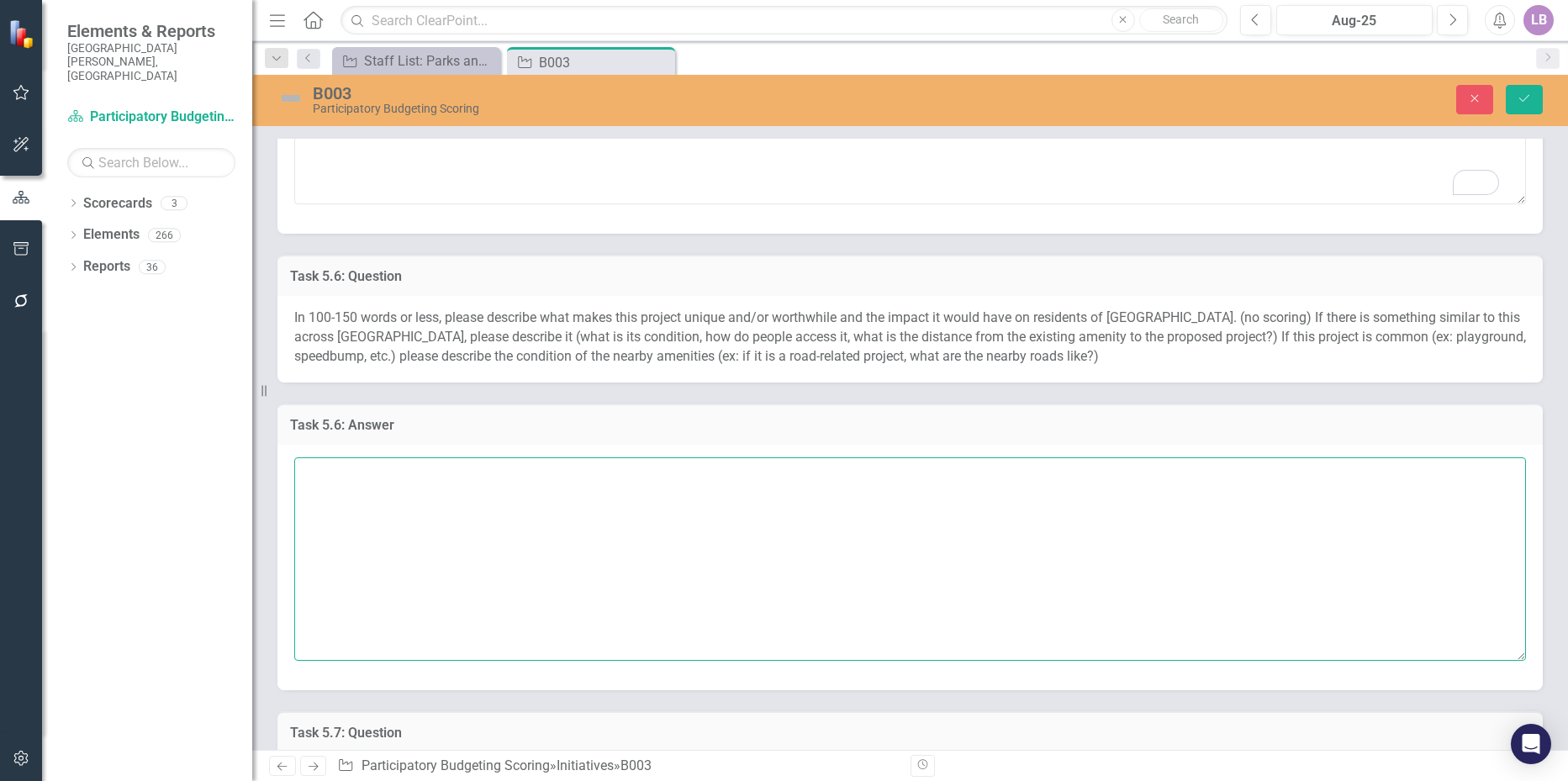
click at [361, 480] on textarea at bounding box center [910, 559] width 1232 height 204
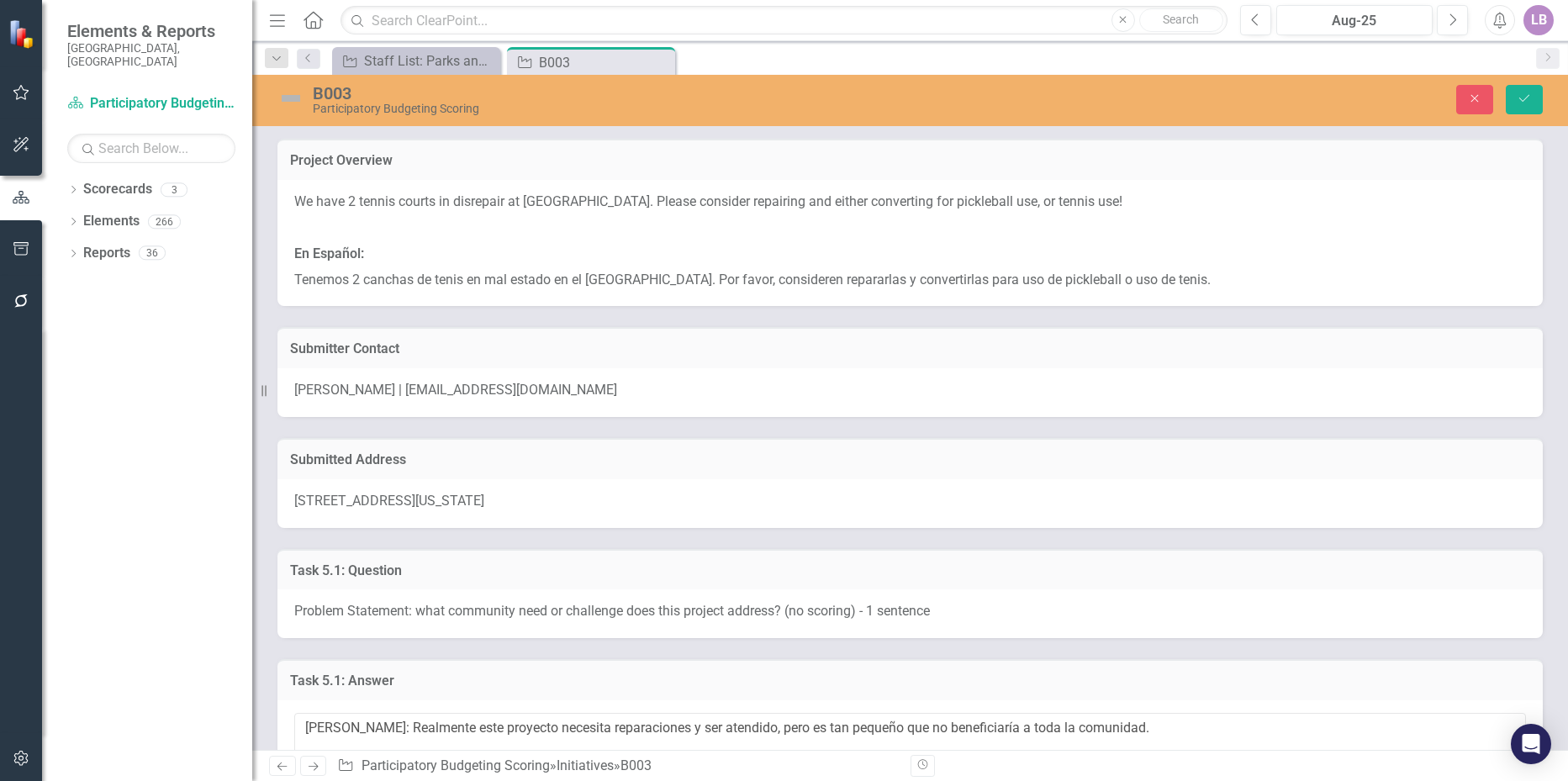
scroll to position [2271, 0]
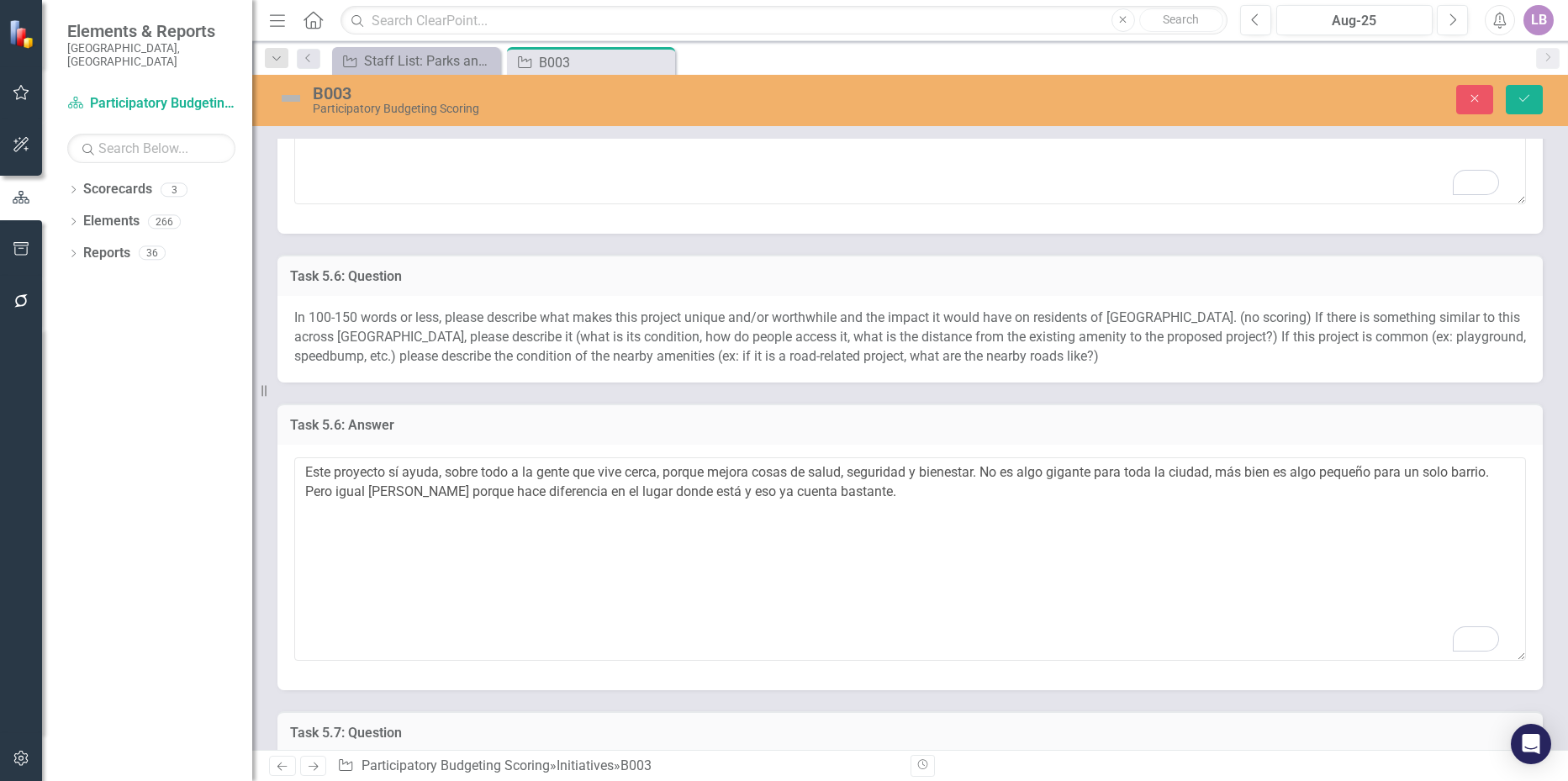
drag, startPoint x: 386, startPoint y: 489, endPoint x: 431, endPoint y: 493, distance: 45.2
click at [431, 493] on textarea "Este proyecto sí ayuda, sobre todo a la gente que vive cerca, porque mejora cos…" at bounding box center [910, 559] width 1232 height 204
type textarea "Este proyecto sí ayuda, sobre todo a la gente que vive cerca, porque mejora cos…"
click at [1533, 105] on button "Save" at bounding box center [1525, 99] width 37 height 29
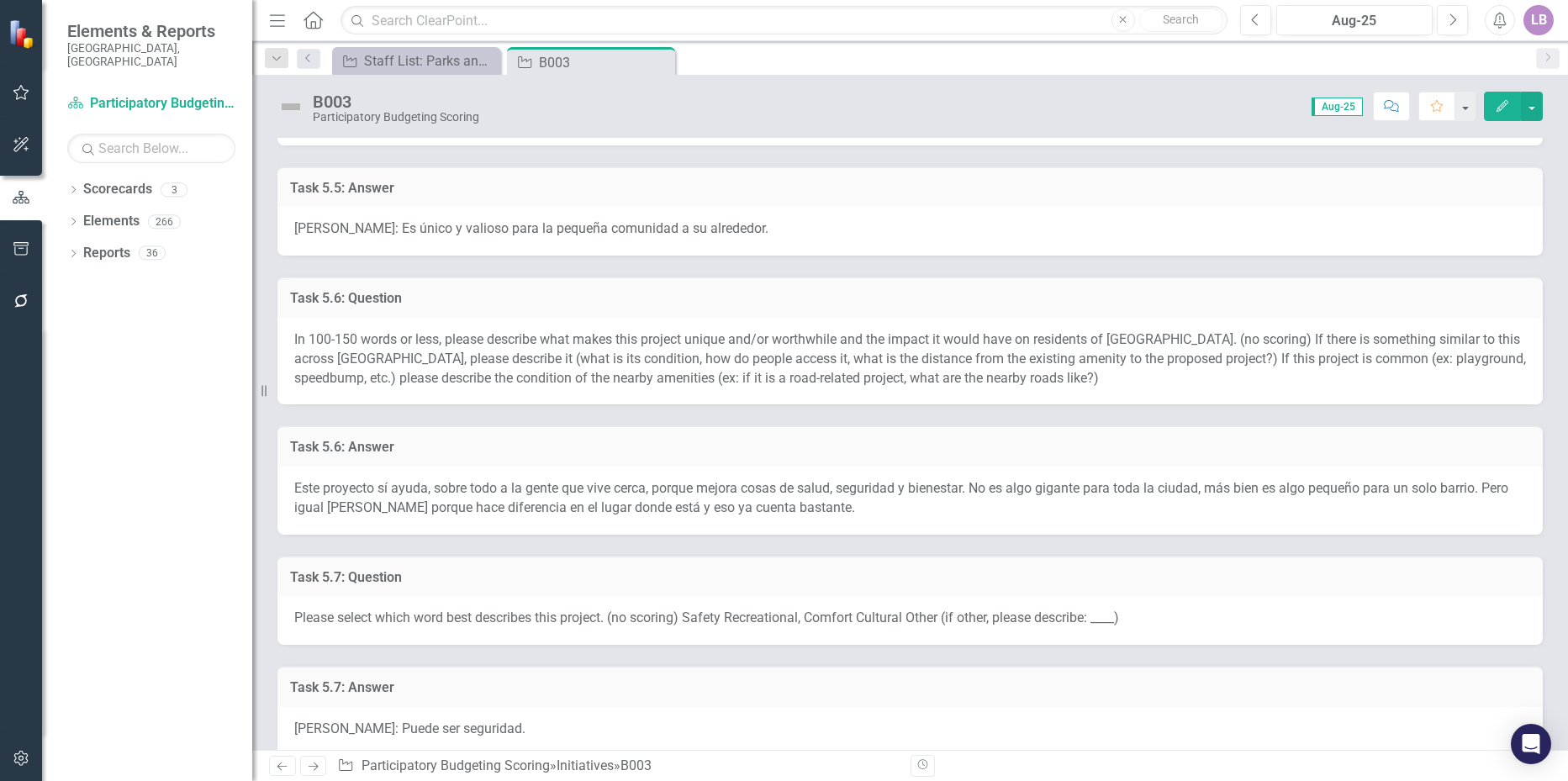
scroll to position [1514, 0]
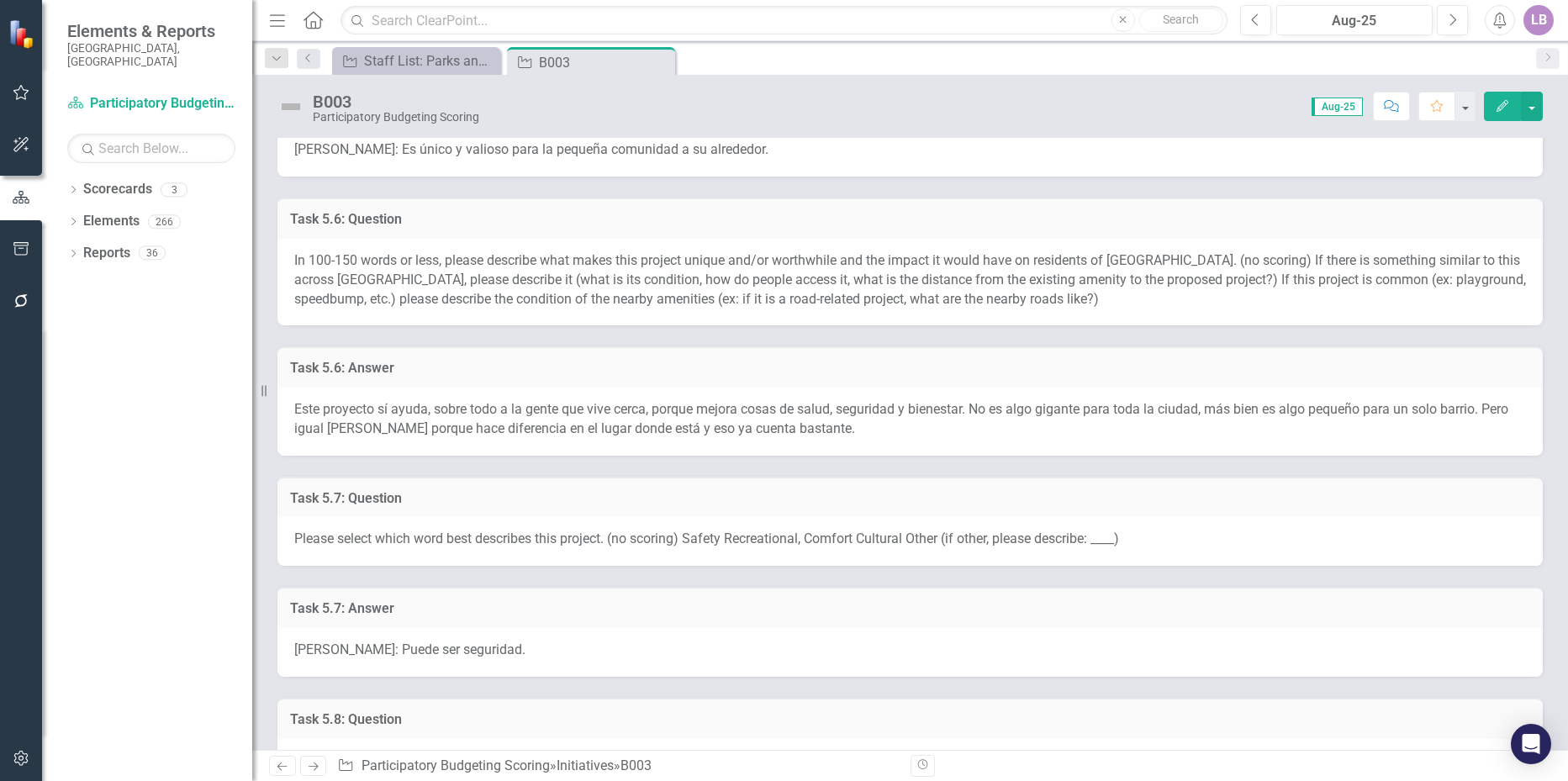
click at [368, 416] on span "Este proyecto sí ayuda, sobre todo a la gente que vive cerca, porque mejora cos…" at bounding box center [901, 419] width 1214 height 35
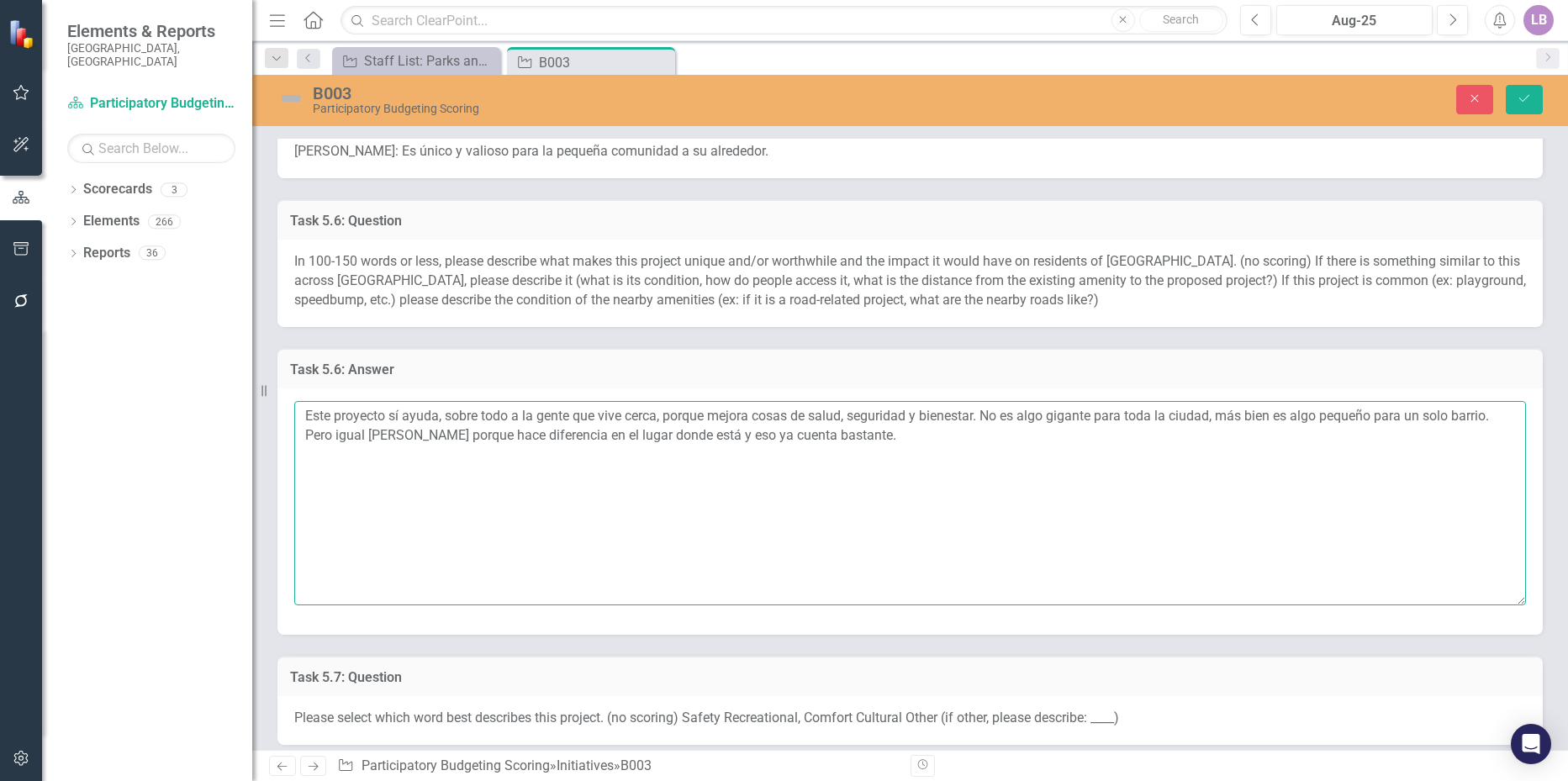
click at [308, 418] on textarea "Este proyecto sí ayuda, sobre todo a la gente que vive cerca, porque mejora cos…" at bounding box center [910, 504] width 1232 height 204
drag, startPoint x: 306, startPoint y: 414, endPoint x: 402, endPoint y: 412, distance: 96.0
click at [402, 412] on textarea "[PERSON_NAME]: Este proyecto sí ayuda, sobre todo a la gente que vive cerca, po…" at bounding box center [910, 504] width 1232 height 204
type textarea "[PERSON_NAME]: Este proyecto sí ayuda, sobre todo a la gente que vive cerca, po…"
click at [286, 418] on button "See rewrite suggestions" at bounding box center [278, 410] width 13 height 16
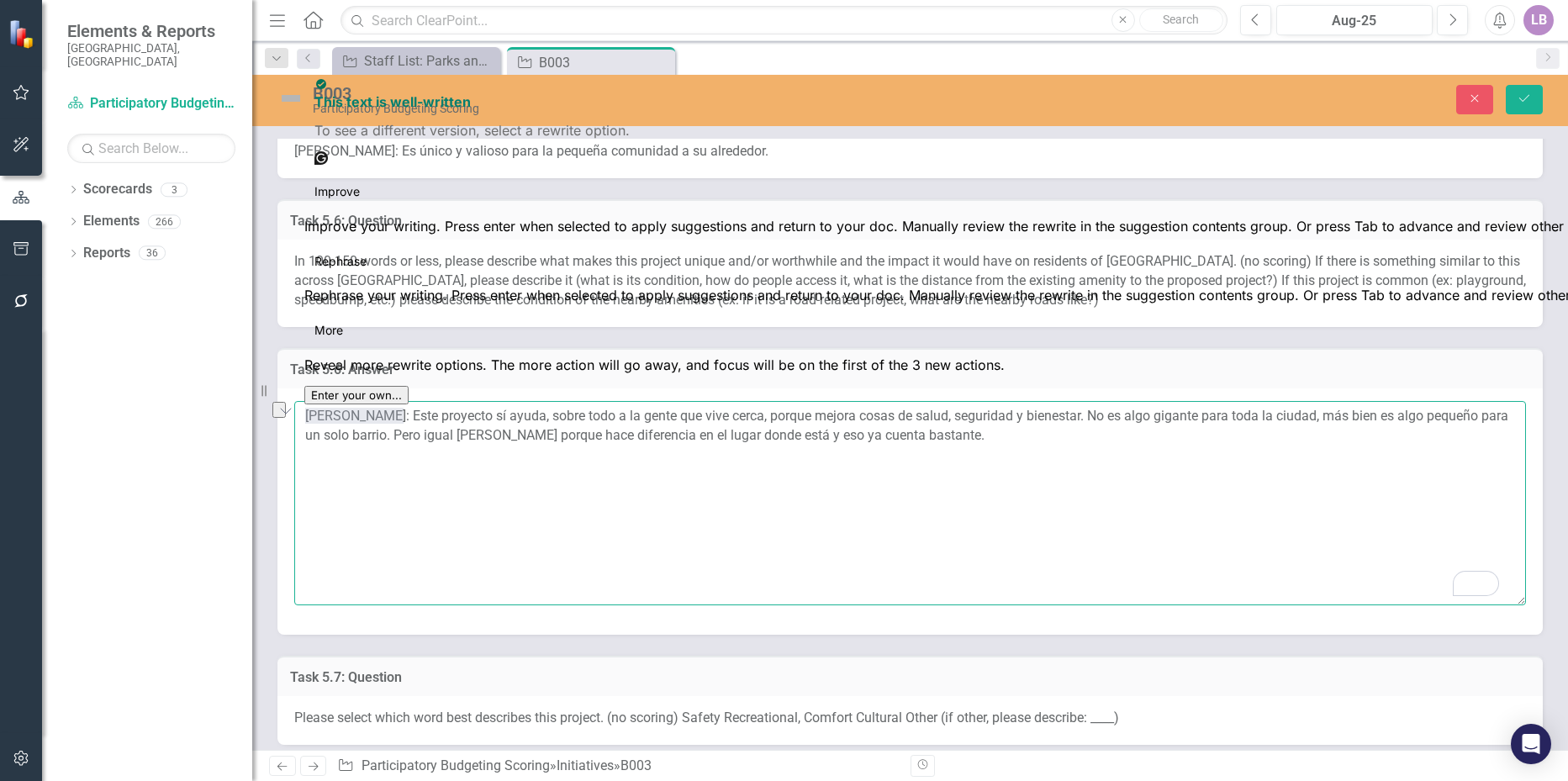
click at [449, 466] on textarea "[PERSON_NAME]: Este proyecto sí ayuda, sobre todo a la gente que vive cerca, po…" at bounding box center [910, 504] width 1232 height 204
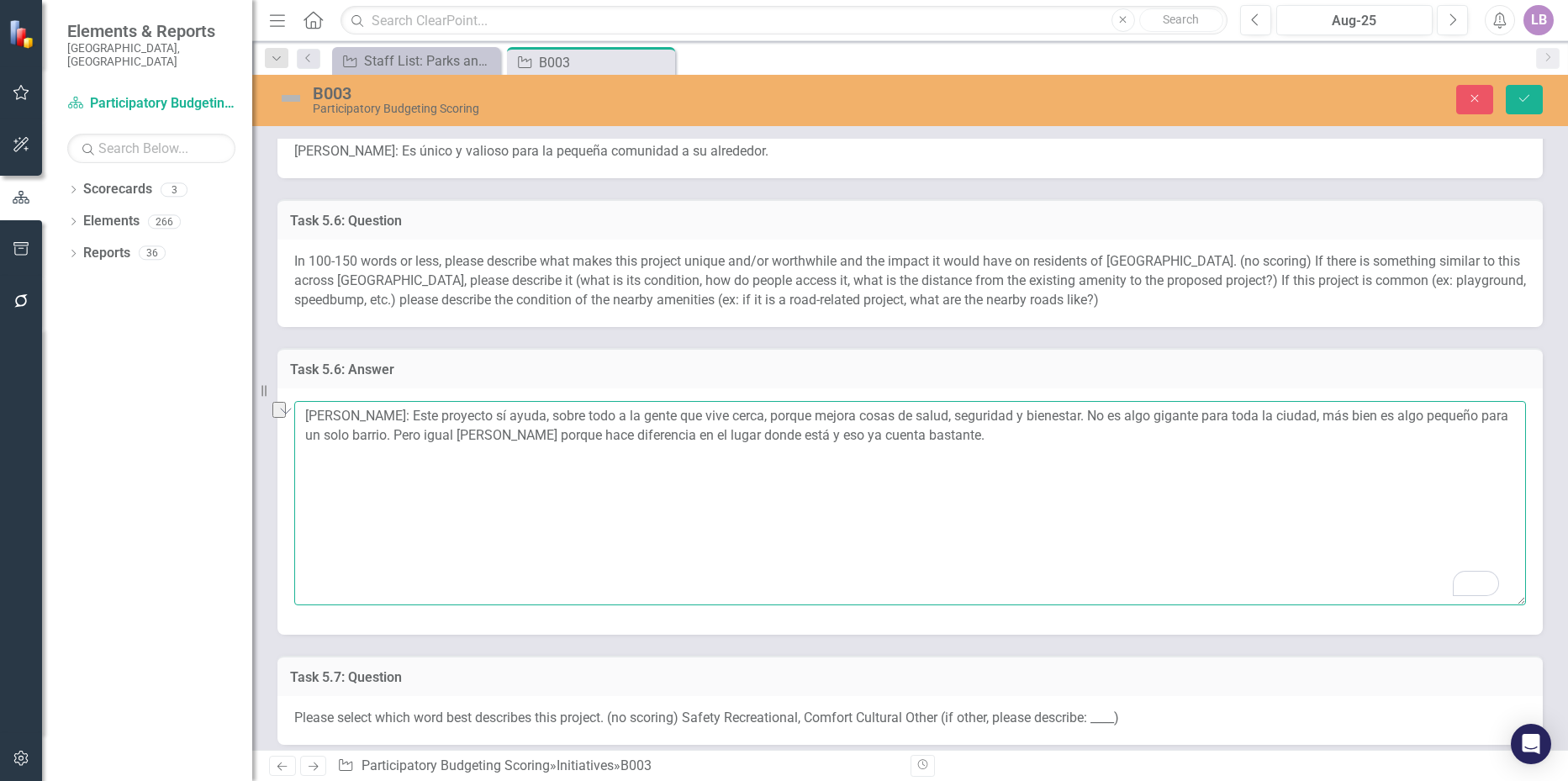
drag, startPoint x: 401, startPoint y: 416, endPoint x: 278, endPoint y: 404, distance: 123.6
click at [278, 404] on div "Amanda Castizo: Este proyecto sí ayuda, sobre todo a la gente que vive cerca, p…" at bounding box center [910, 511] width 1266 height 246
drag, startPoint x: 386, startPoint y: 422, endPoint x: 342, endPoint y: 543, distance: 128.8
click at [342, 543] on textarea "Amanda Castizo: Este proyecto sí ayuda, sobre todo a la gente que vive cerca, p…" at bounding box center [910, 504] width 1232 height 204
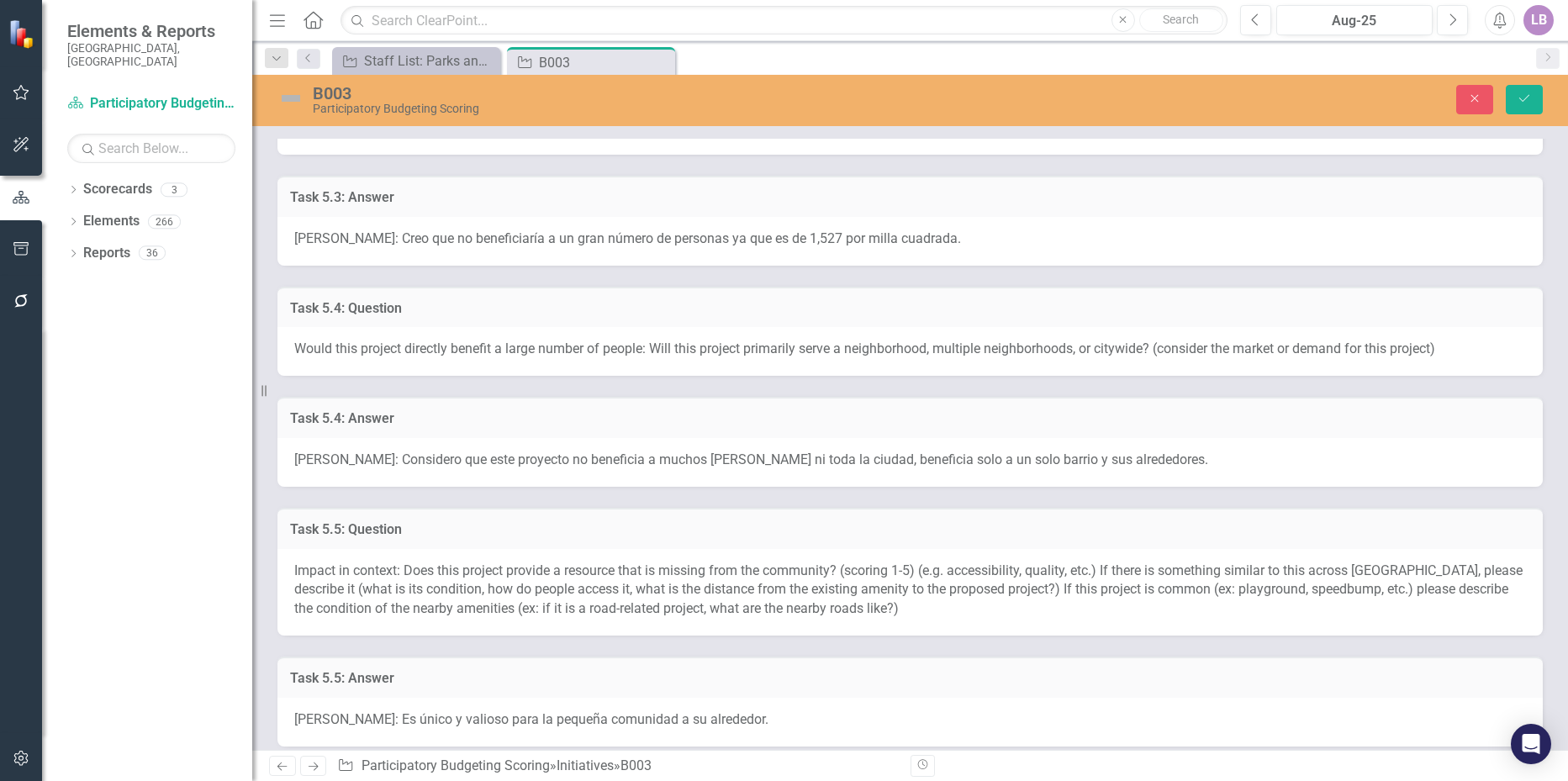
scroll to position [841, 0]
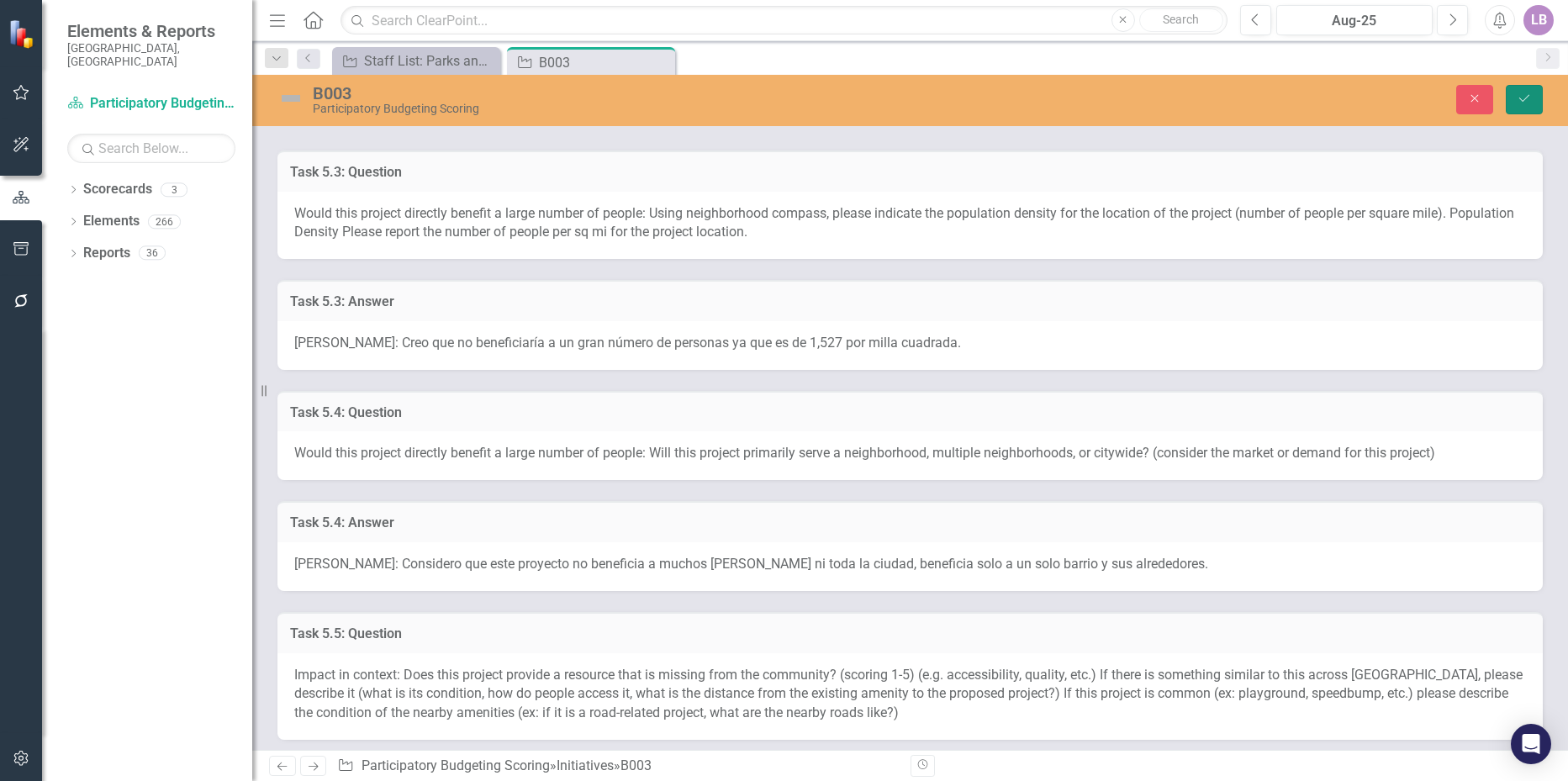
click at [1530, 91] on button "Save" at bounding box center [1525, 99] width 37 height 29
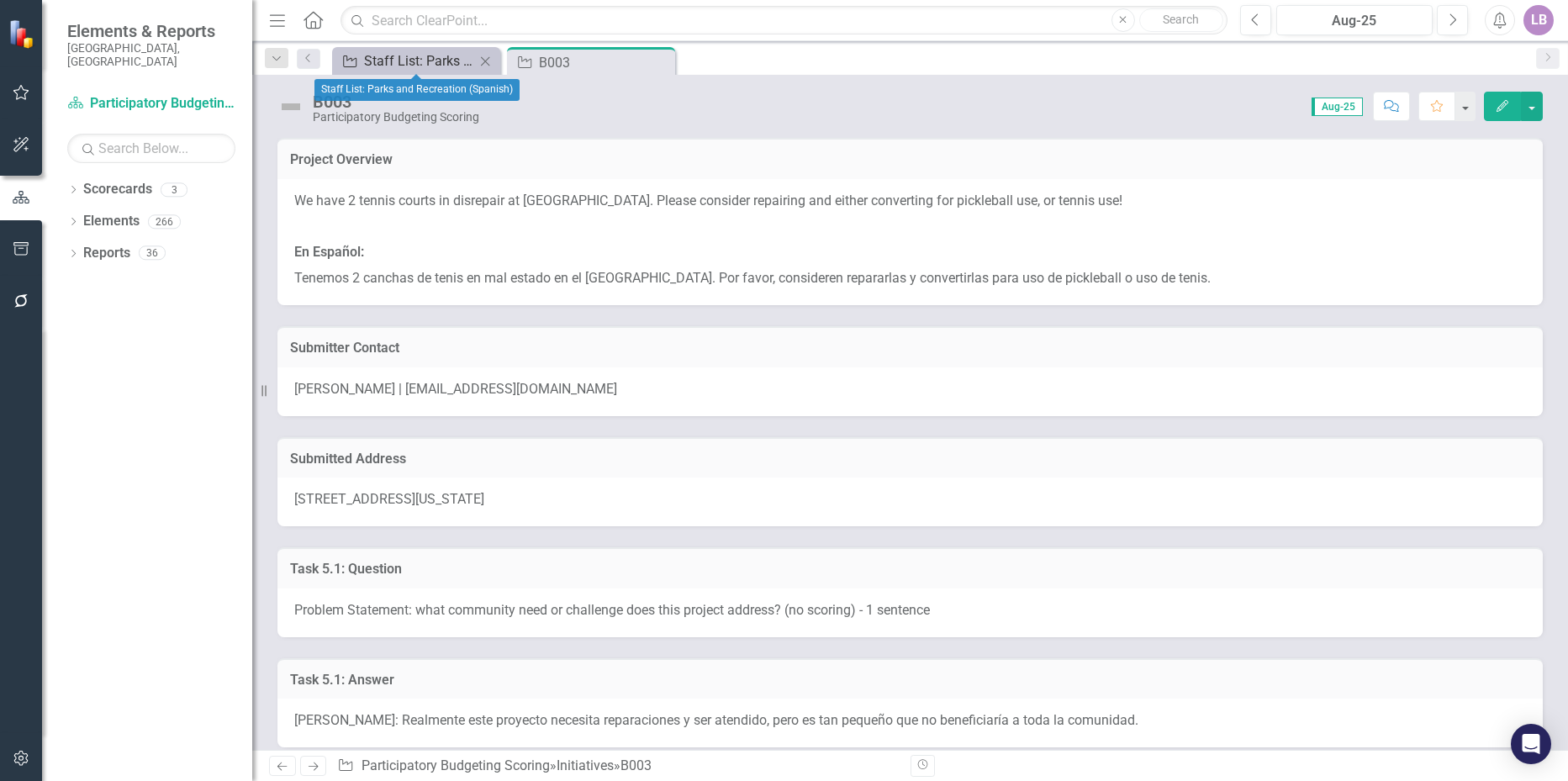
click at [437, 61] on div "Staff List: Parks and Recreation (Spanish)" at bounding box center [419, 61] width 111 height 21
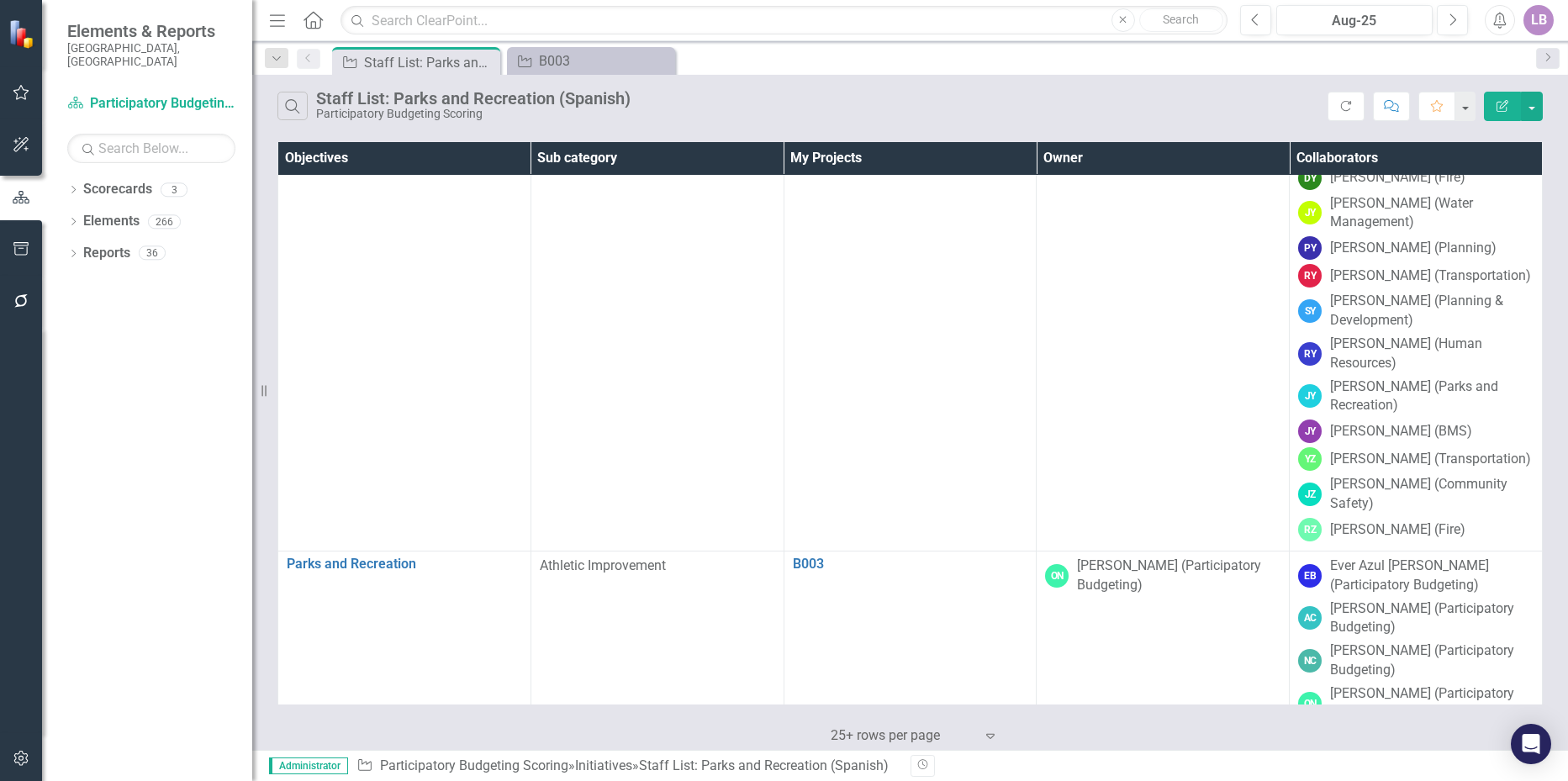
scroll to position [20930, 0]
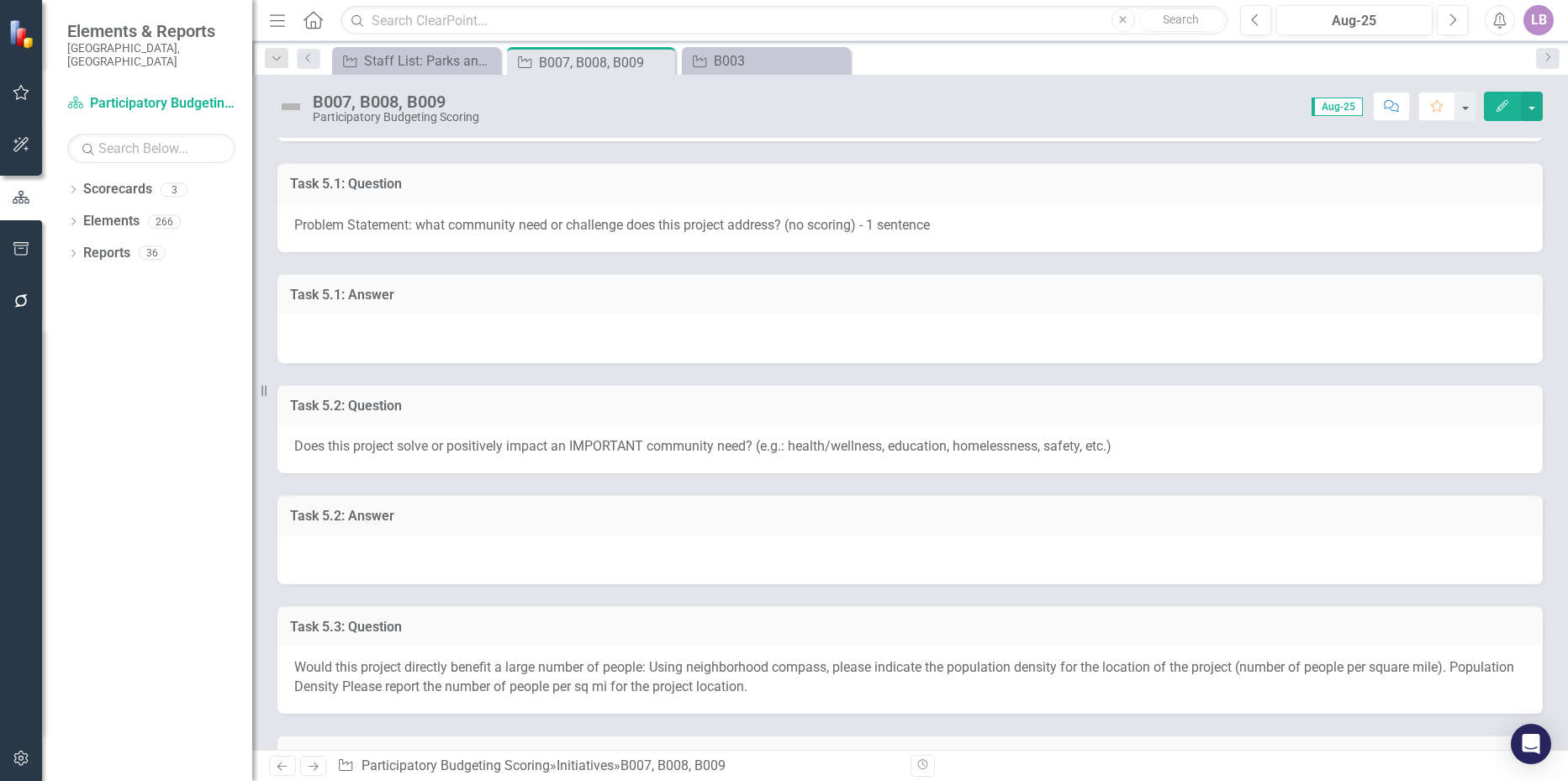
scroll to position [504, 0]
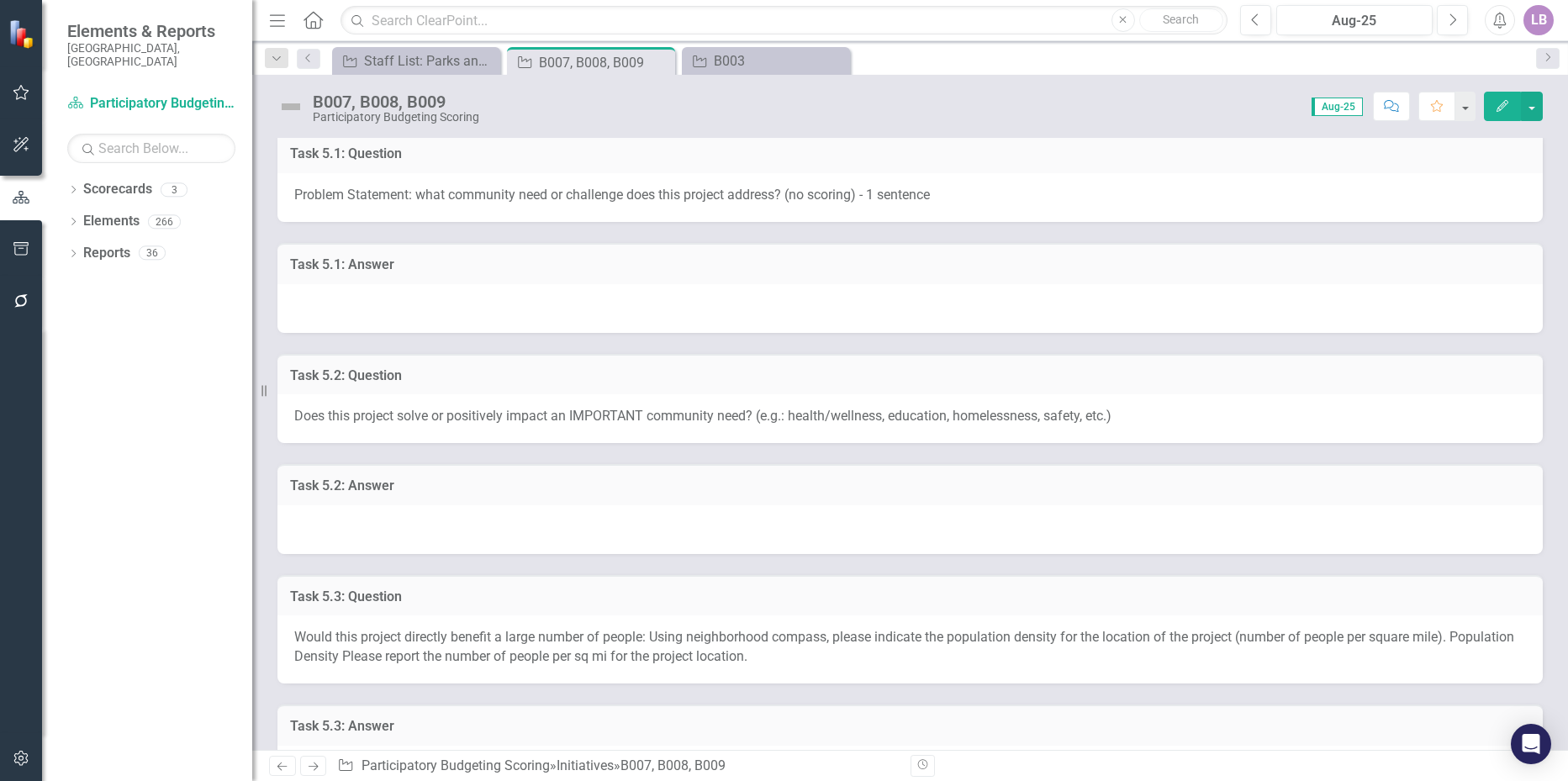
click at [391, 300] on div at bounding box center [910, 308] width 1266 height 49
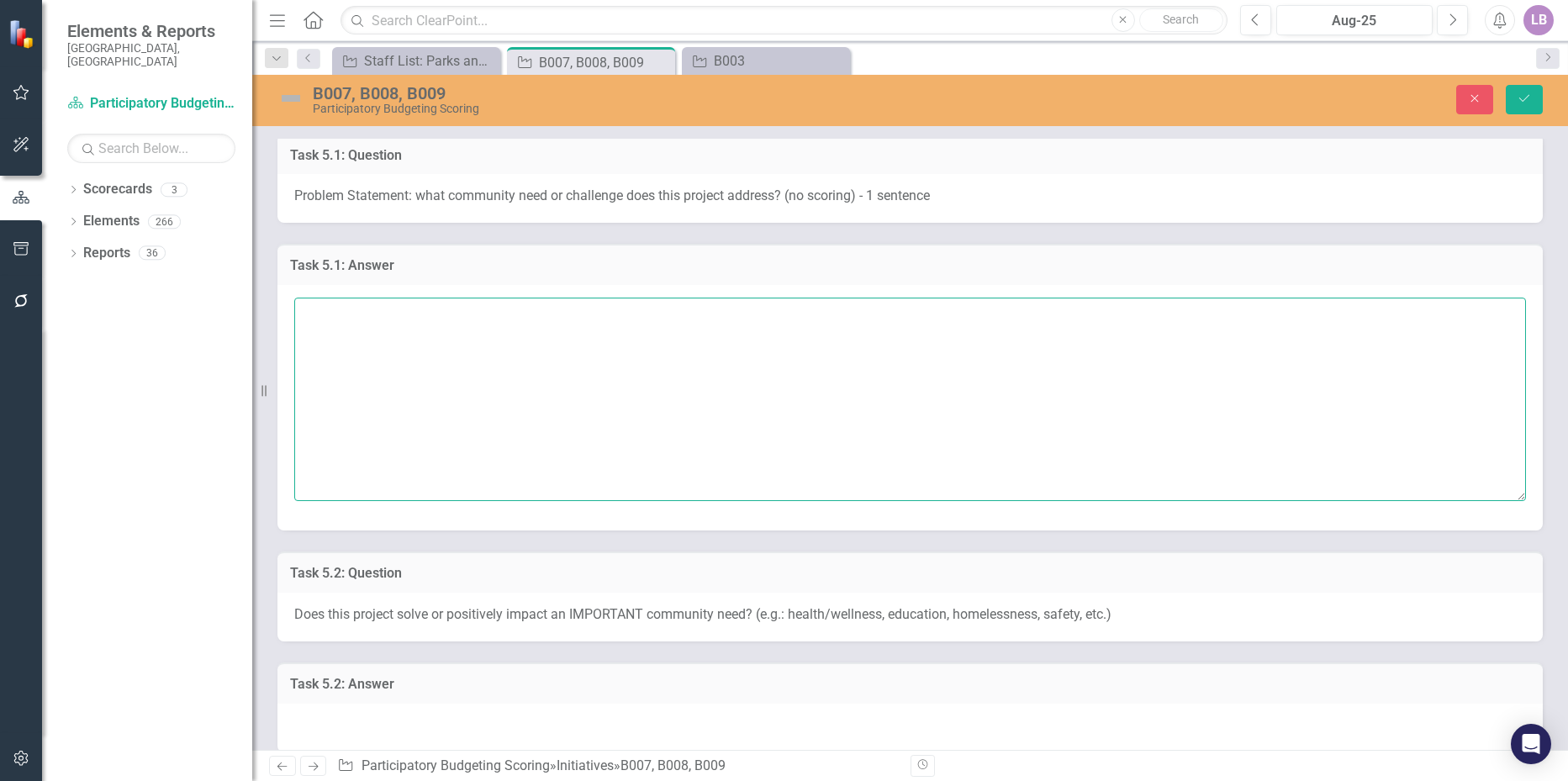
click at [386, 318] on textarea at bounding box center [910, 400] width 1232 height 204
click at [439, 317] on textarea "Amanda Castizo:" at bounding box center [910, 400] width 1232 height 204
paste textarea "1. El problema de las canchas de tenis está desgastadas y un árbol necesita ser…"
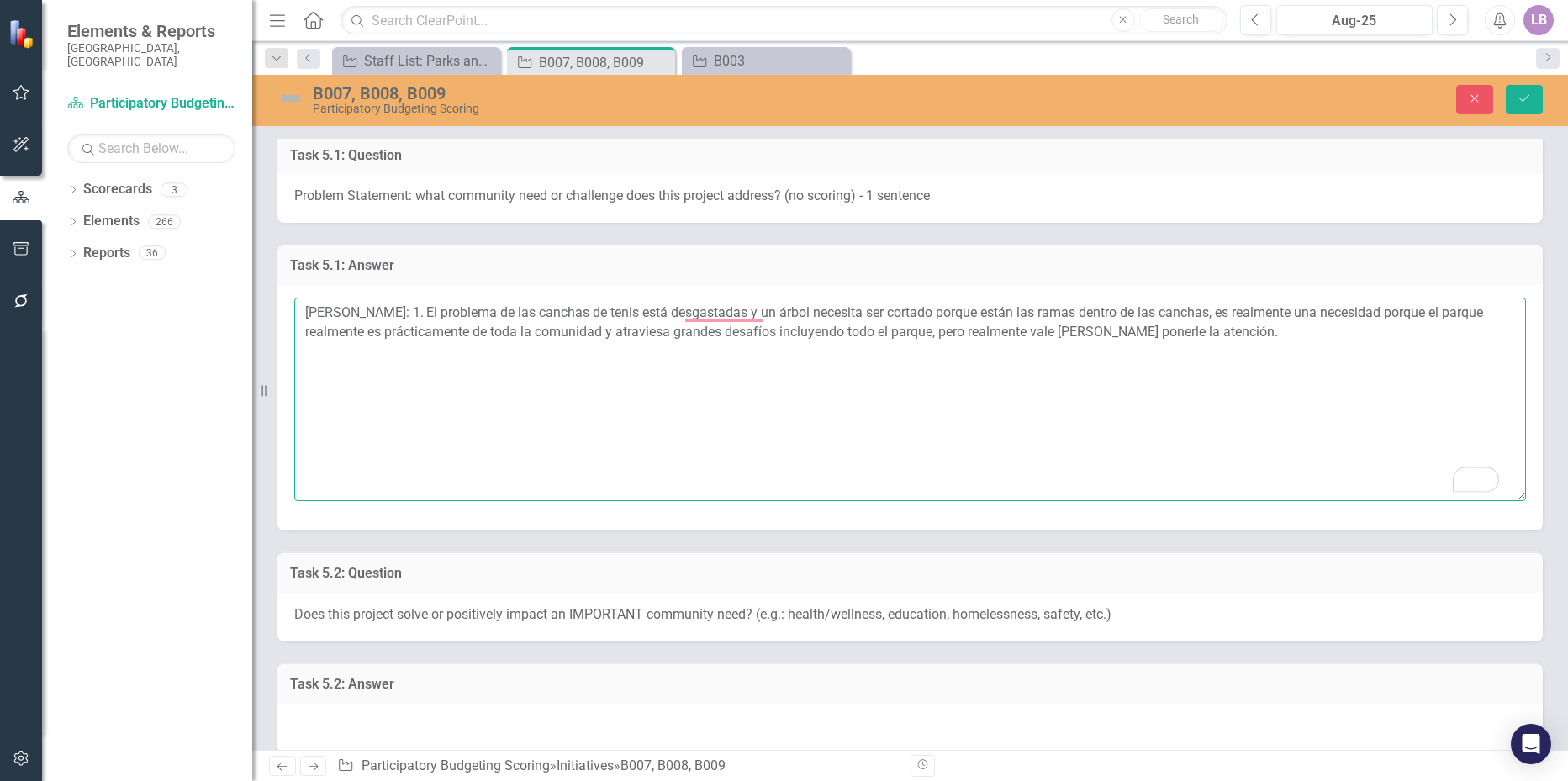
click at [413, 313] on textarea "Amanda Castizo: 1. El problema de las canchas de tenis está desgastadas y un ár…" at bounding box center [910, 400] width 1232 height 204
type textarea "Amanda Castizo: El problema de las canchas de tenis está desgastadas y un árbol…"
click at [703, 309] on textarea "Amanda Castizo: El problema de las canchas de tenis está desgastadas y un árbol…" at bounding box center [910, 400] width 1232 height 204
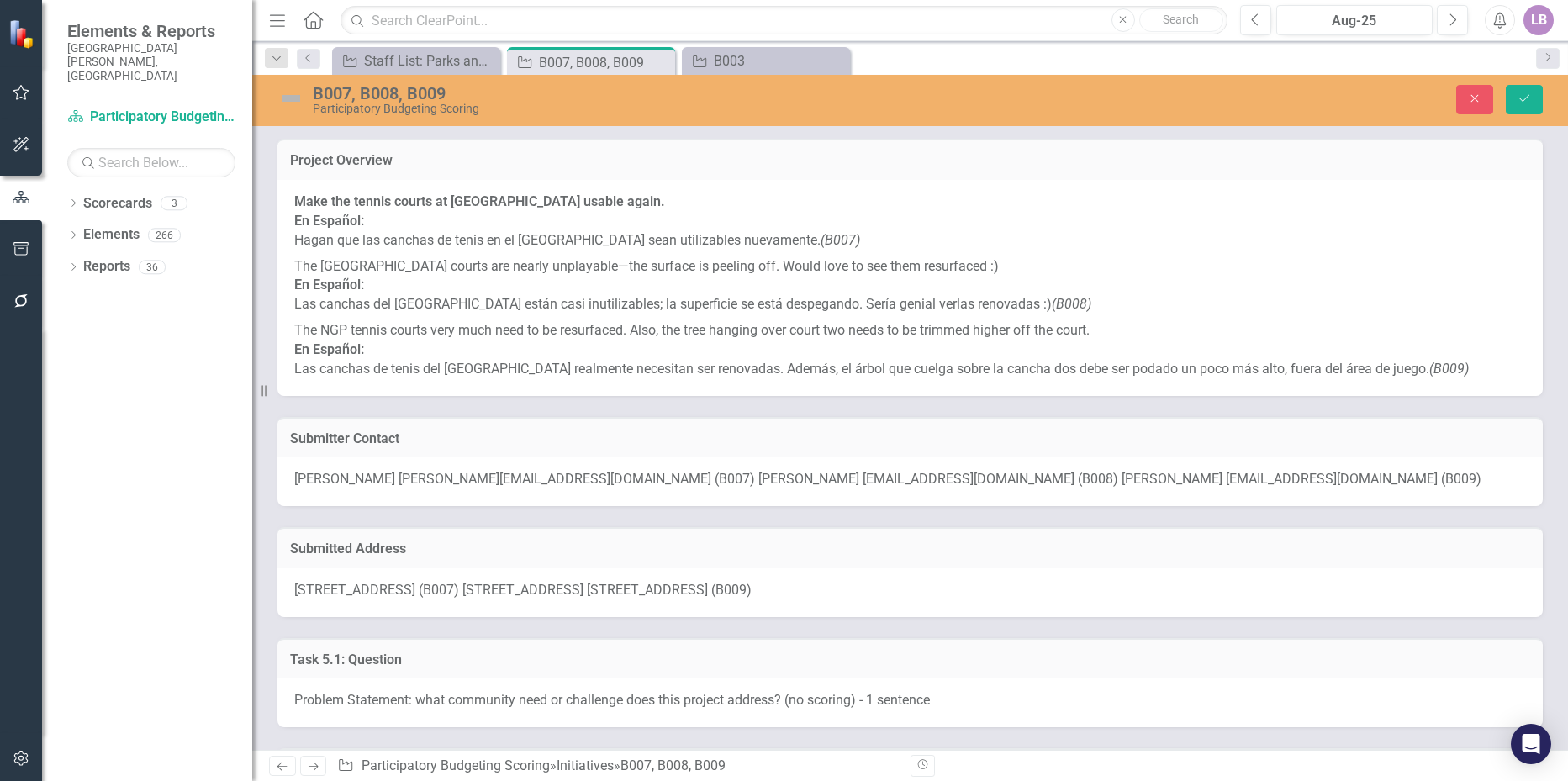
scroll to position [757, 0]
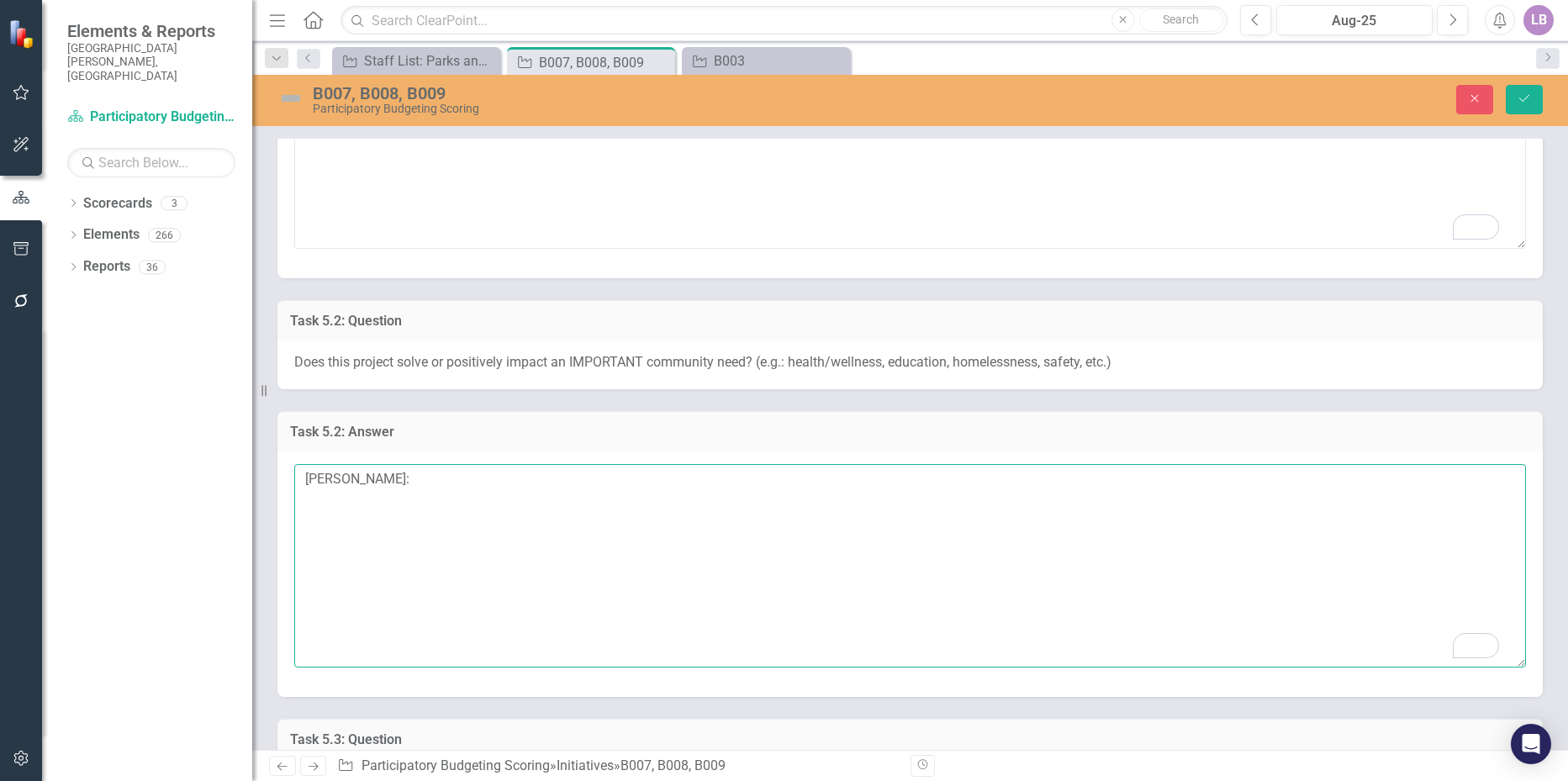
click at [453, 484] on textarea "[PERSON_NAME]:" at bounding box center [910, 566] width 1232 height 204
paste textarea "2. Este proyecto realmente impacta a toda la comunidad, salud, bienestar, educa…"
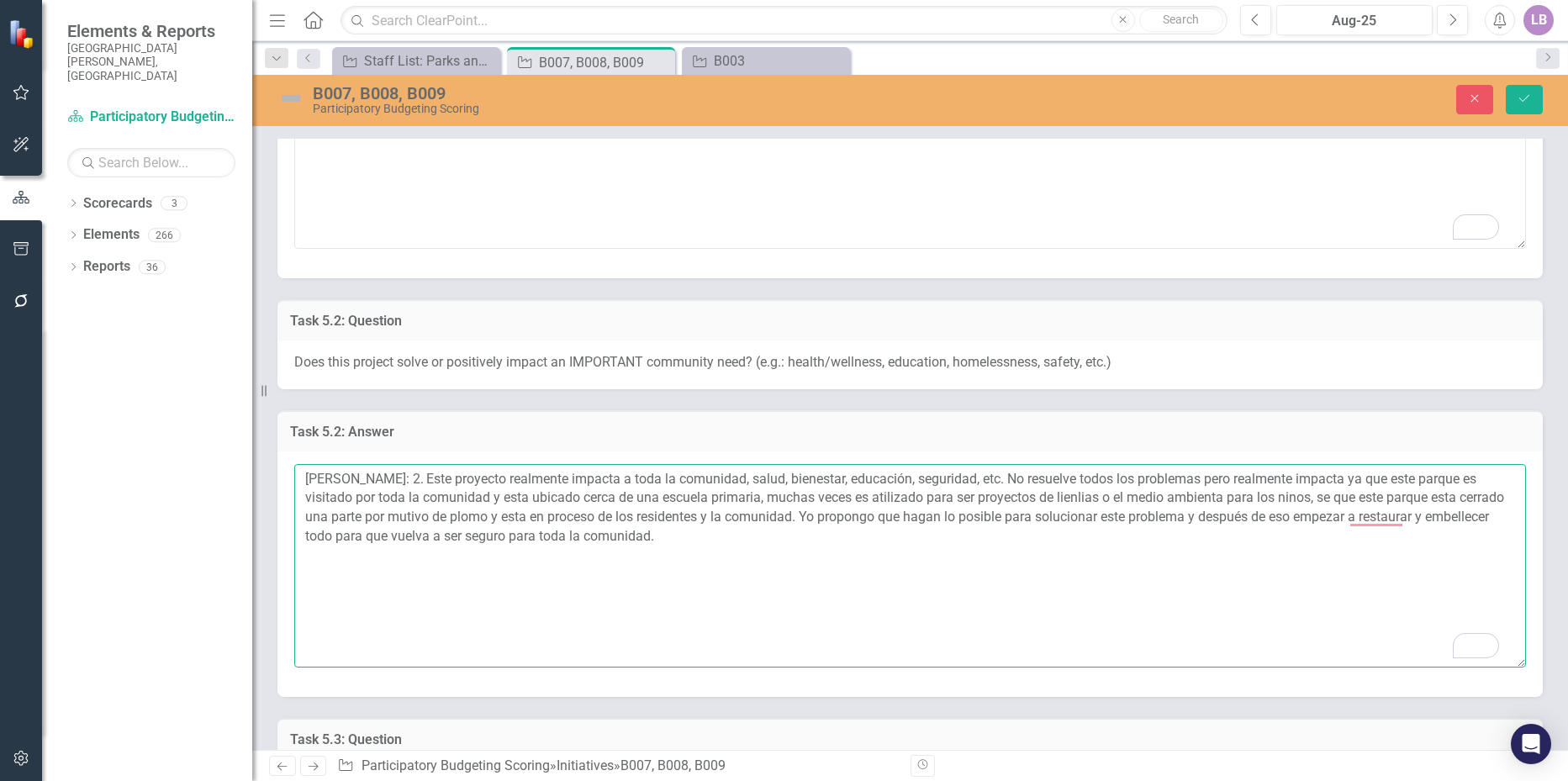
click at [412, 477] on textarea "Amanda Castizo: 2. Este proyecto realmente impacta a toda la comunidad, salud, …" at bounding box center [910, 566] width 1232 height 204
click at [836, 587] on textarea "Amanda Castizo: Este proyecto realmente impacta a toda la comunidad, salud, bie…" at bounding box center [910, 566] width 1232 height 204
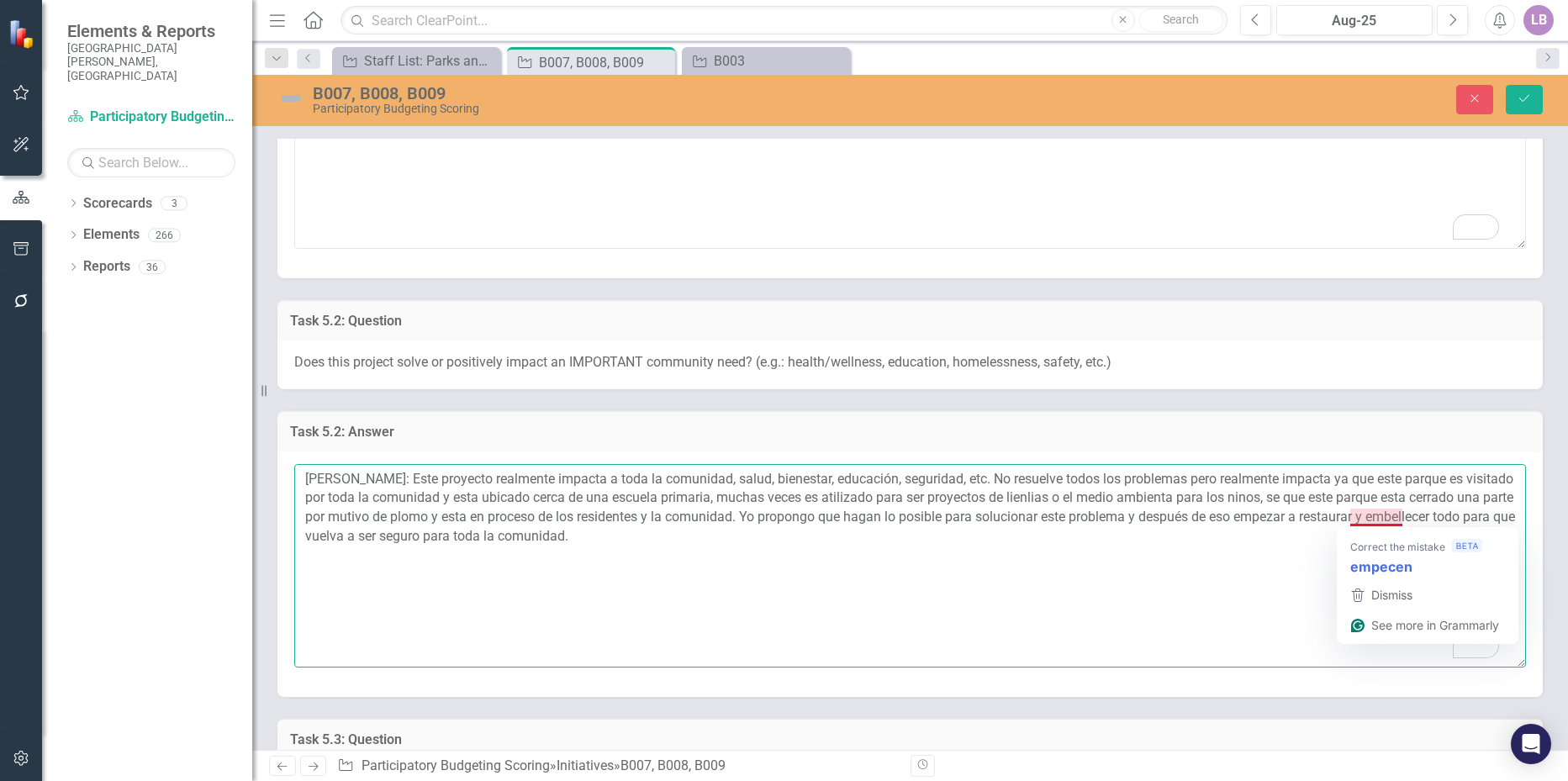
click at [1272, 549] on textarea "Amanda Castizo: Este proyecto realmente impacta a toda la comunidad, salud, bie…" at bounding box center [910, 566] width 1232 height 204
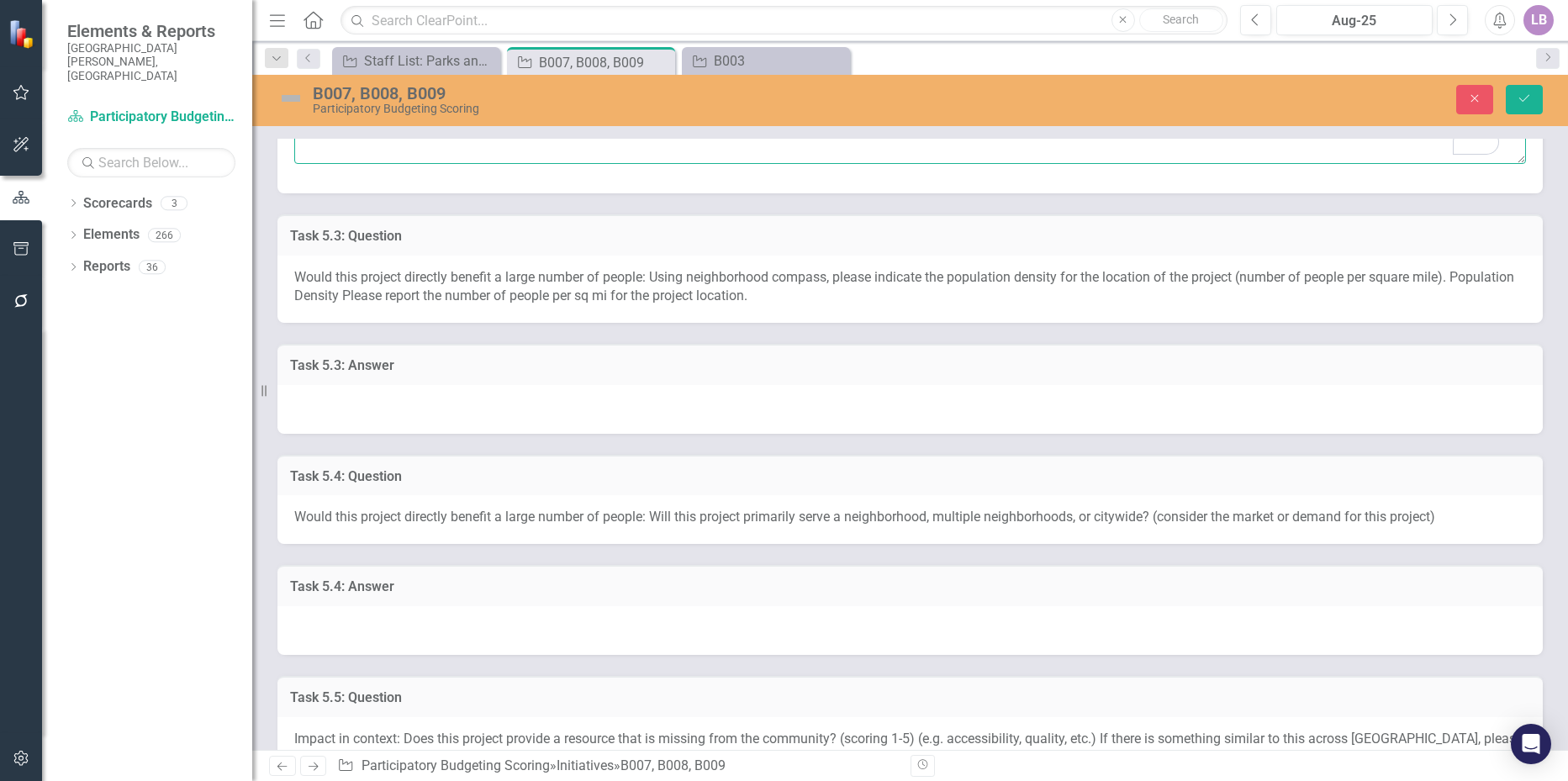
scroll to position [1261, 0]
type textarea "Amanda Castizo: Este proyecto realmente impacta a toda la comunidad, salud, bie…"
click at [343, 397] on div at bounding box center [910, 409] width 1266 height 49
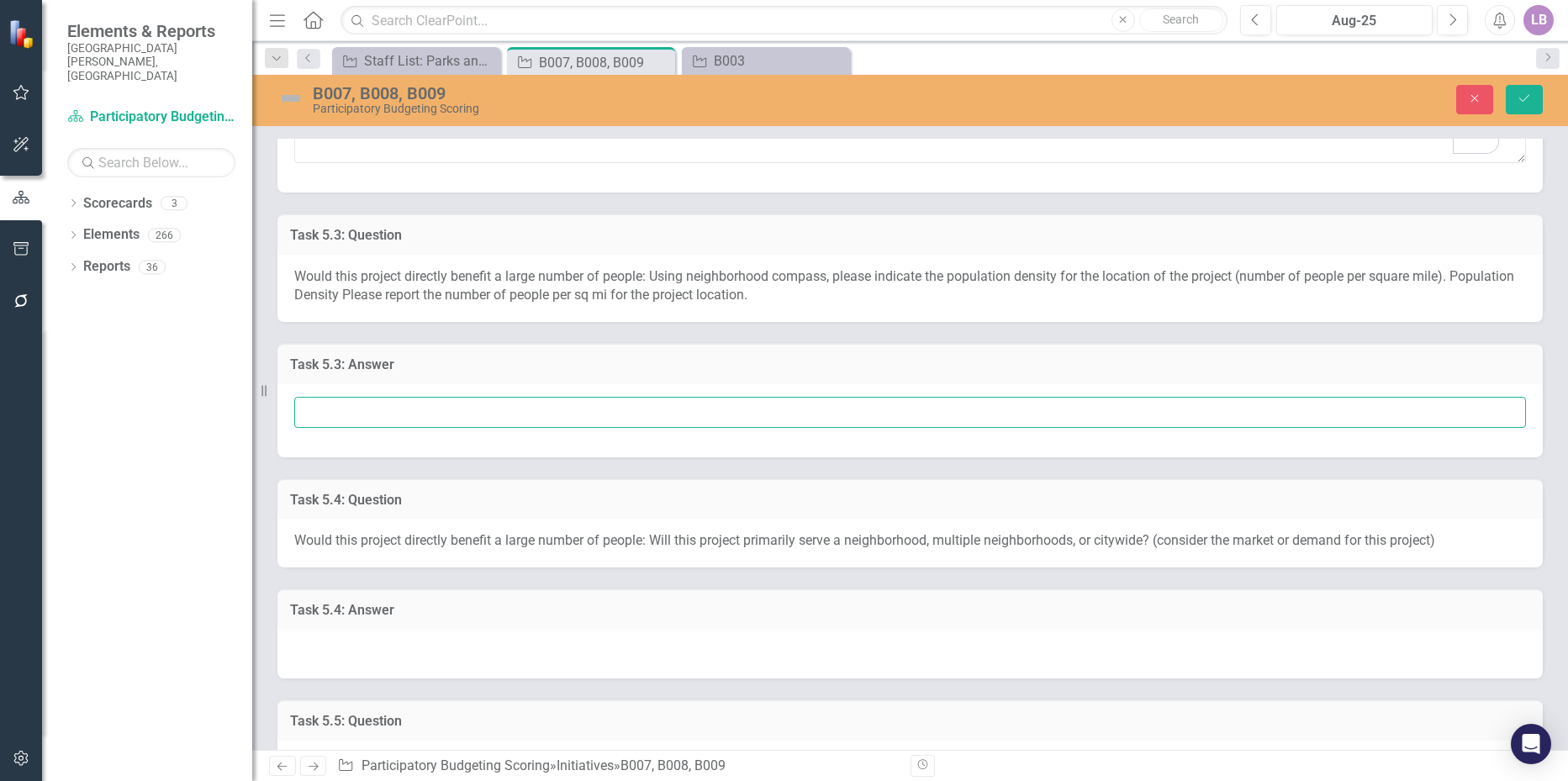
click at [349, 412] on input "text" at bounding box center [910, 412] width 1232 height 31
click at [418, 411] on input "[PERSON_NAME]:" at bounding box center [910, 412] width 1232 height 31
paste input "3. Este parque tiene 3,535 de población por milla cuadrada, me parece que es un…"
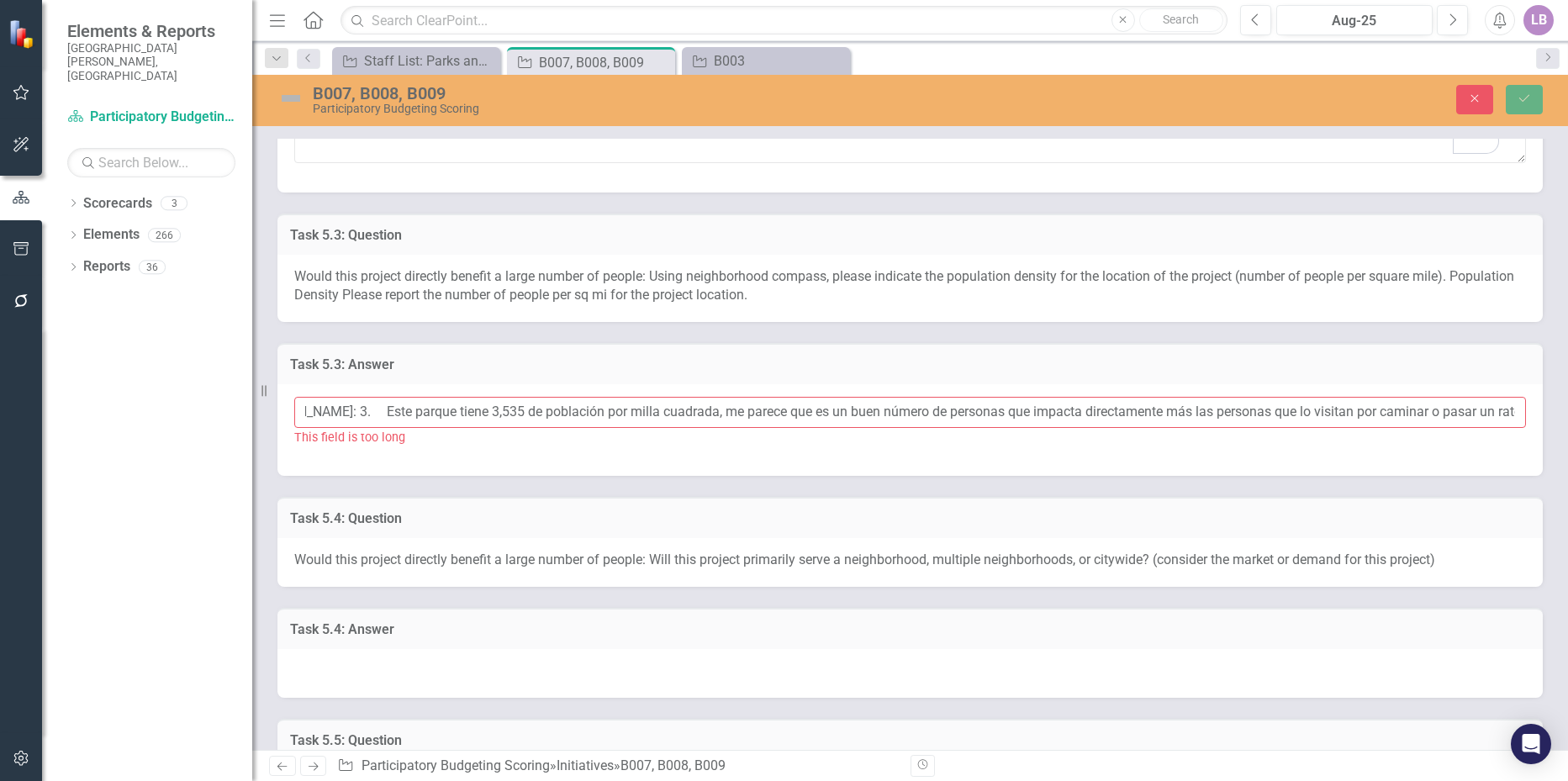
scroll to position [0, 0]
drag, startPoint x: 444, startPoint y: 413, endPoint x: 438, endPoint y: 449, distance: 36.5
click at [443, 414] on input "Amanda Castizo: 3. Este parque tiene 3,535 de población por milla cuadrada, me …" at bounding box center [910, 412] width 1232 height 31
type input "Amanda Castizo: Este parque tiene 3,535 de población por milla cuadrada, me par…"
click at [464, 558] on span "Would this project directly benefit a large number of people: Will this project…" at bounding box center [864, 559] width 1141 height 16
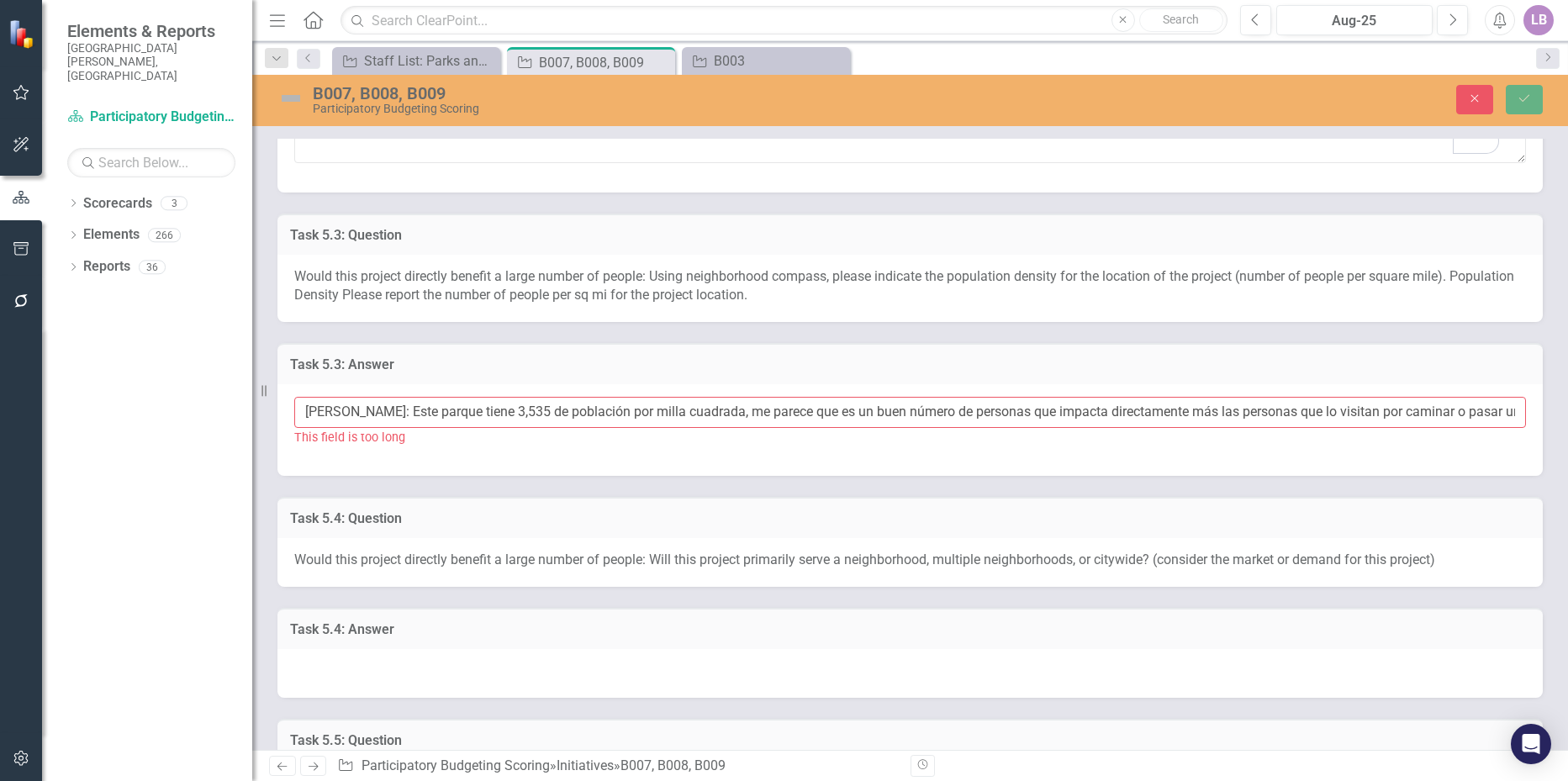
click at [464, 559] on span "Would this project directly benefit a large number of people: Will this project…" at bounding box center [864, 559] width 1141 height 16
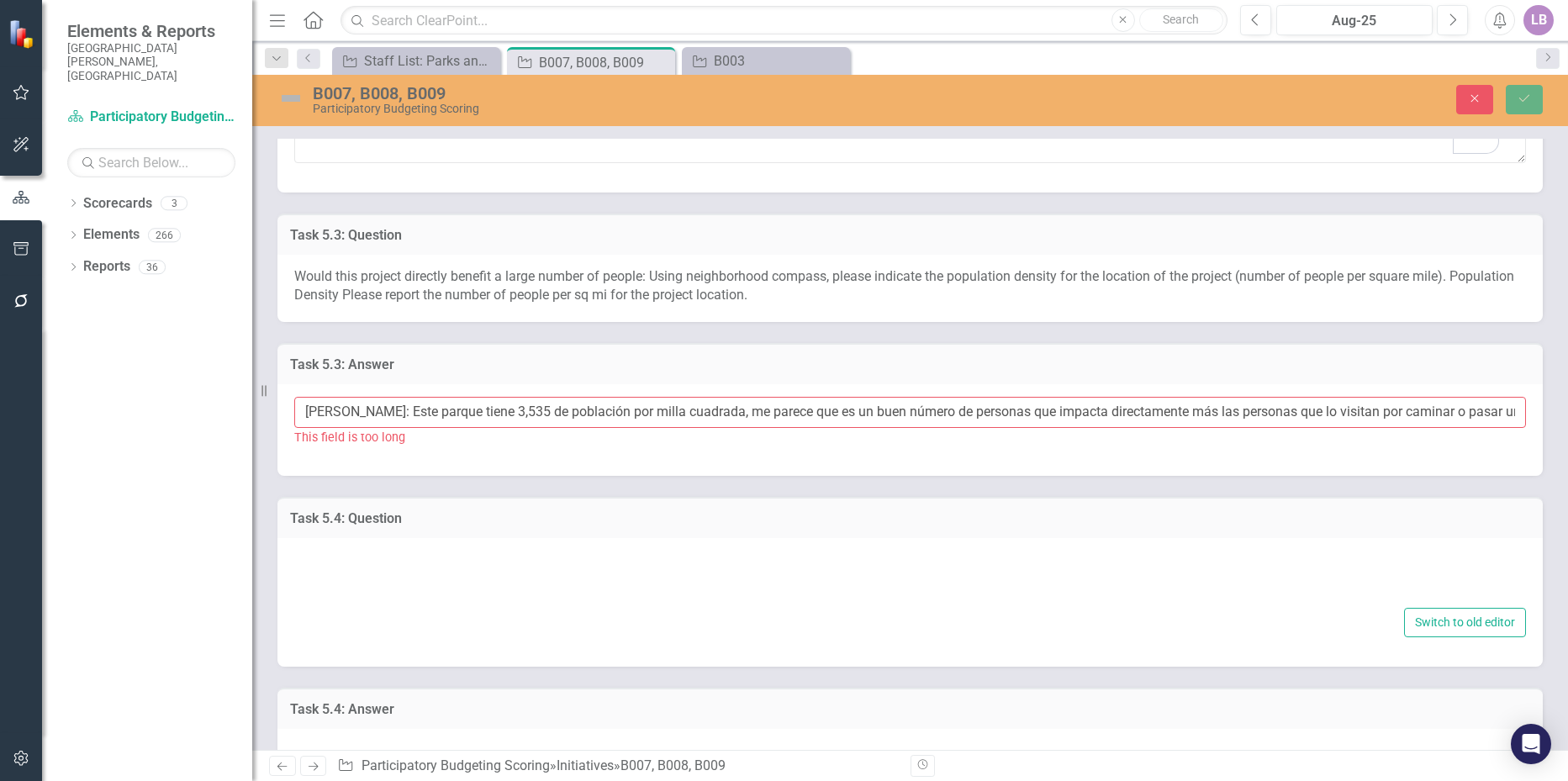
type textarea "Would this project directly benefit a large number of people: Will this project…"
click at [463, 569] on div "Would this project directly benefit a large number of people: Will this project…" at bounding box center [910, 577] width 1232 height 54
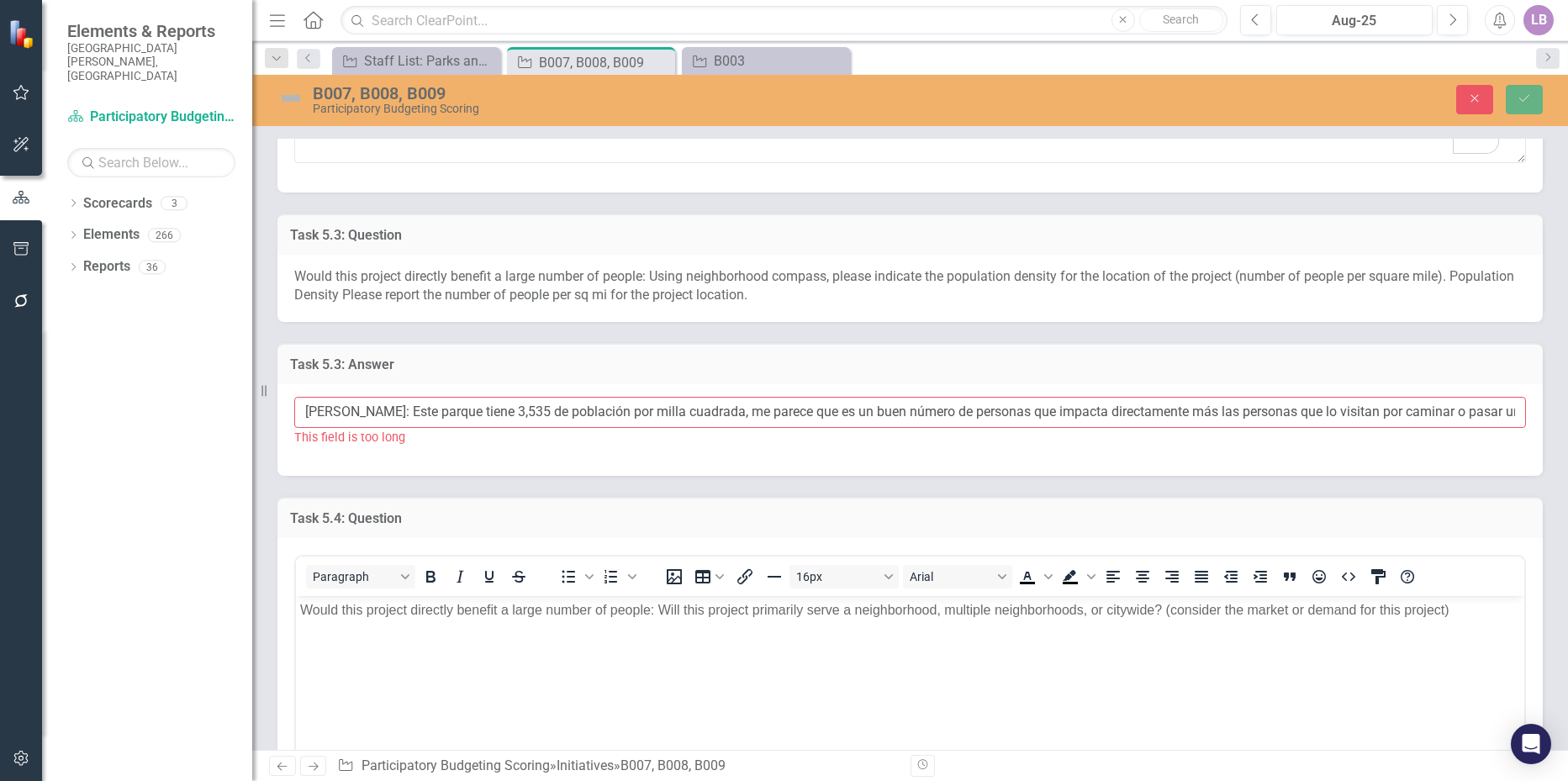
click at [483, 393] on div "Amanda Castizo: Este parque tiene 3,535 de población por milla cuadrada, me par…" at bounding box center [910, 430] width 1266 height 91
click at [483, 414] on input "Amanda Castizo: Este parque tiene 3,535 de población por milla cuadrada, me par…" at bounding box center [910, 412] width 1232 height 31
click at [480, 433] on div "This field is too long" at bounding box center [910, 438] width 1232 height 20
click at [480, 440] on div "This field is too long" at bounding box center [910, 438] width 1232 height 20
click at [474, 414] on input "Amanda Castizo: Este parque tiene 3,535 de población por milla cuadrada, me par…" at bounding box center [910, 412] width 1232 height 31
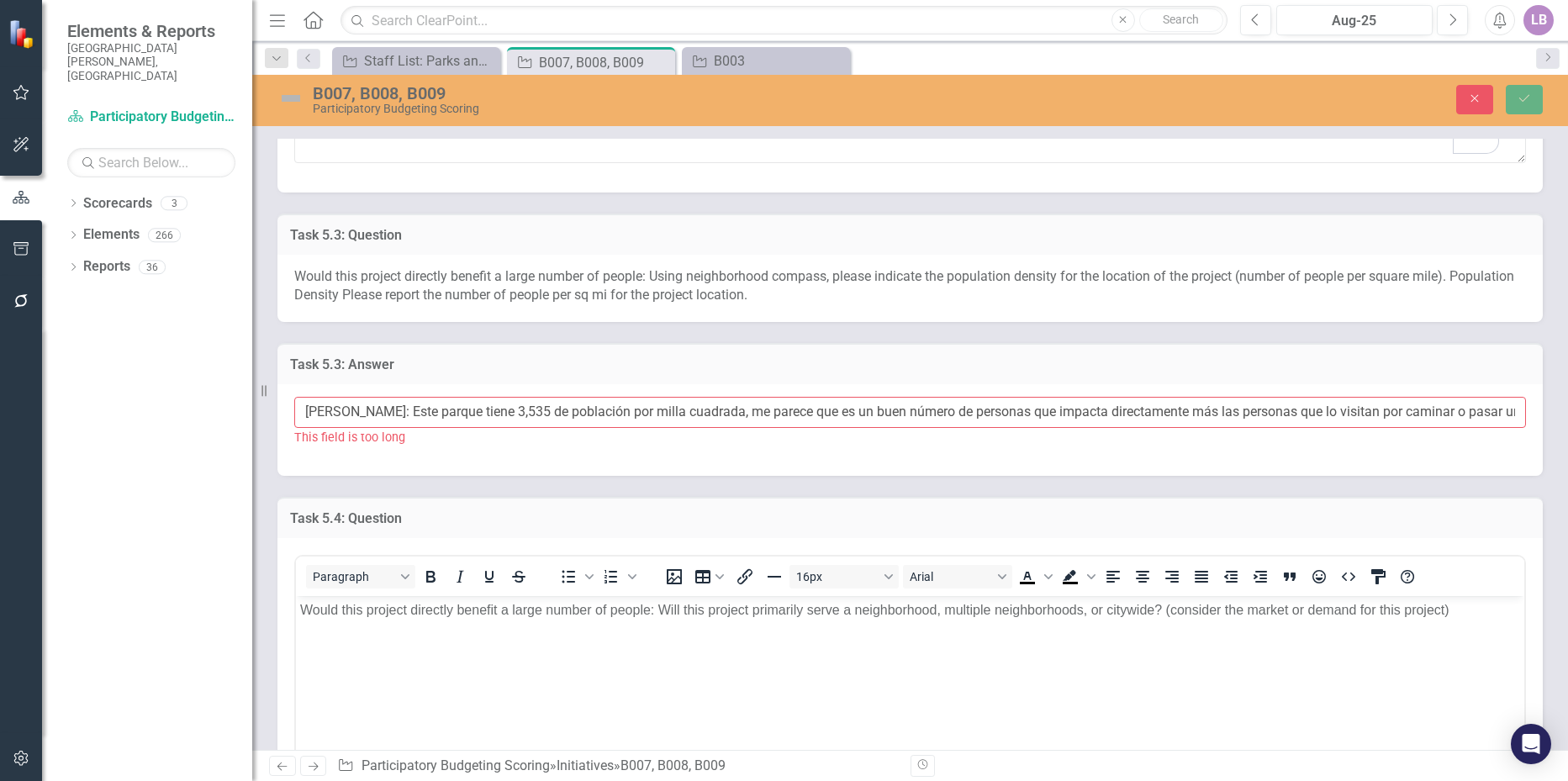
click at [471, 387] on div "Amanda Castizo: Este parque tiene 3,535 de población por milla cuadrada, me par…" at bounding box center [910, 430] width 1266 height 91
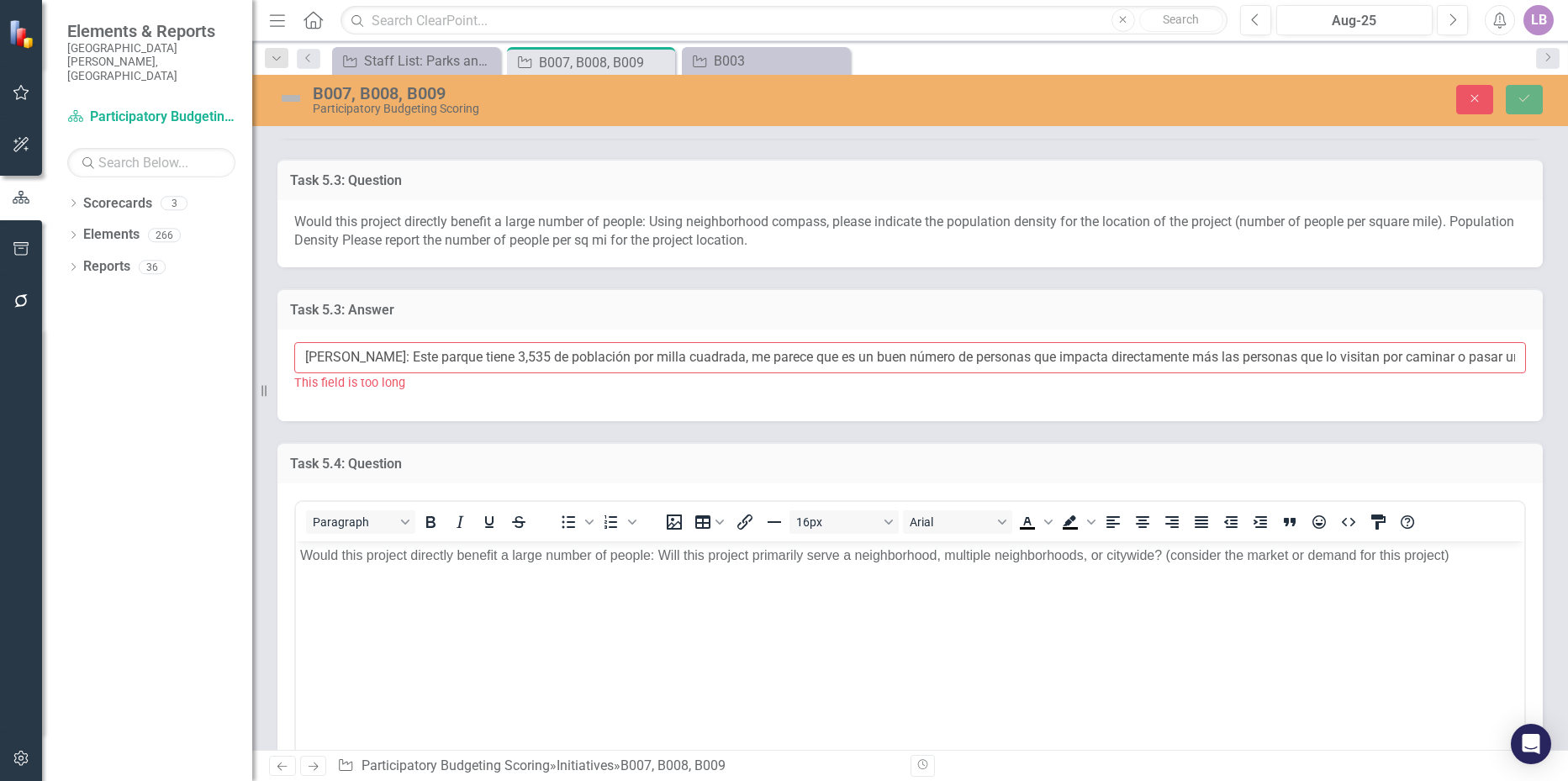
scroll to position [1346, 0]
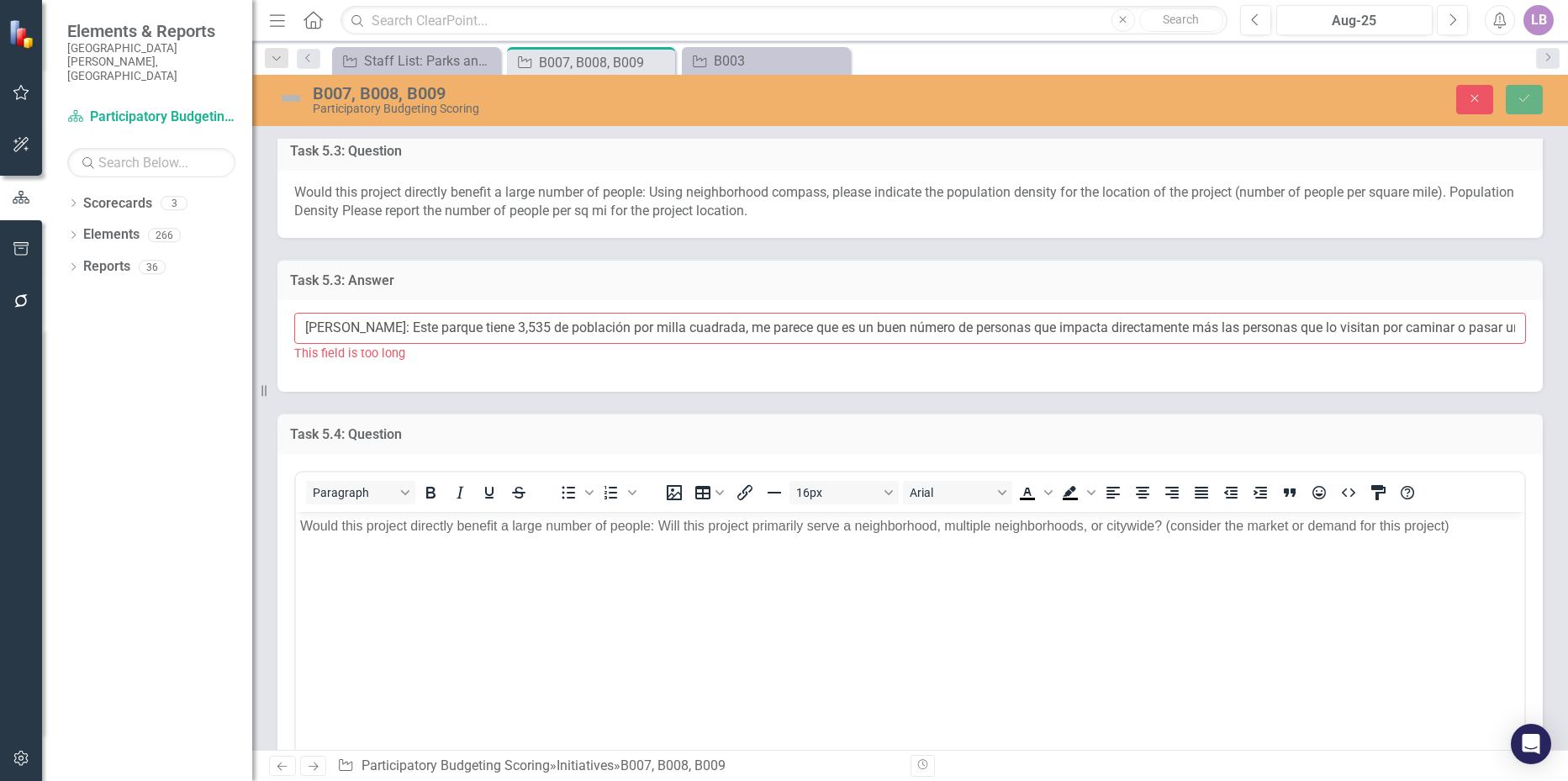
click at [697, 430] on h3 "Task 5.4: Question" at bounding box center [909, 434] width 1240 height 15
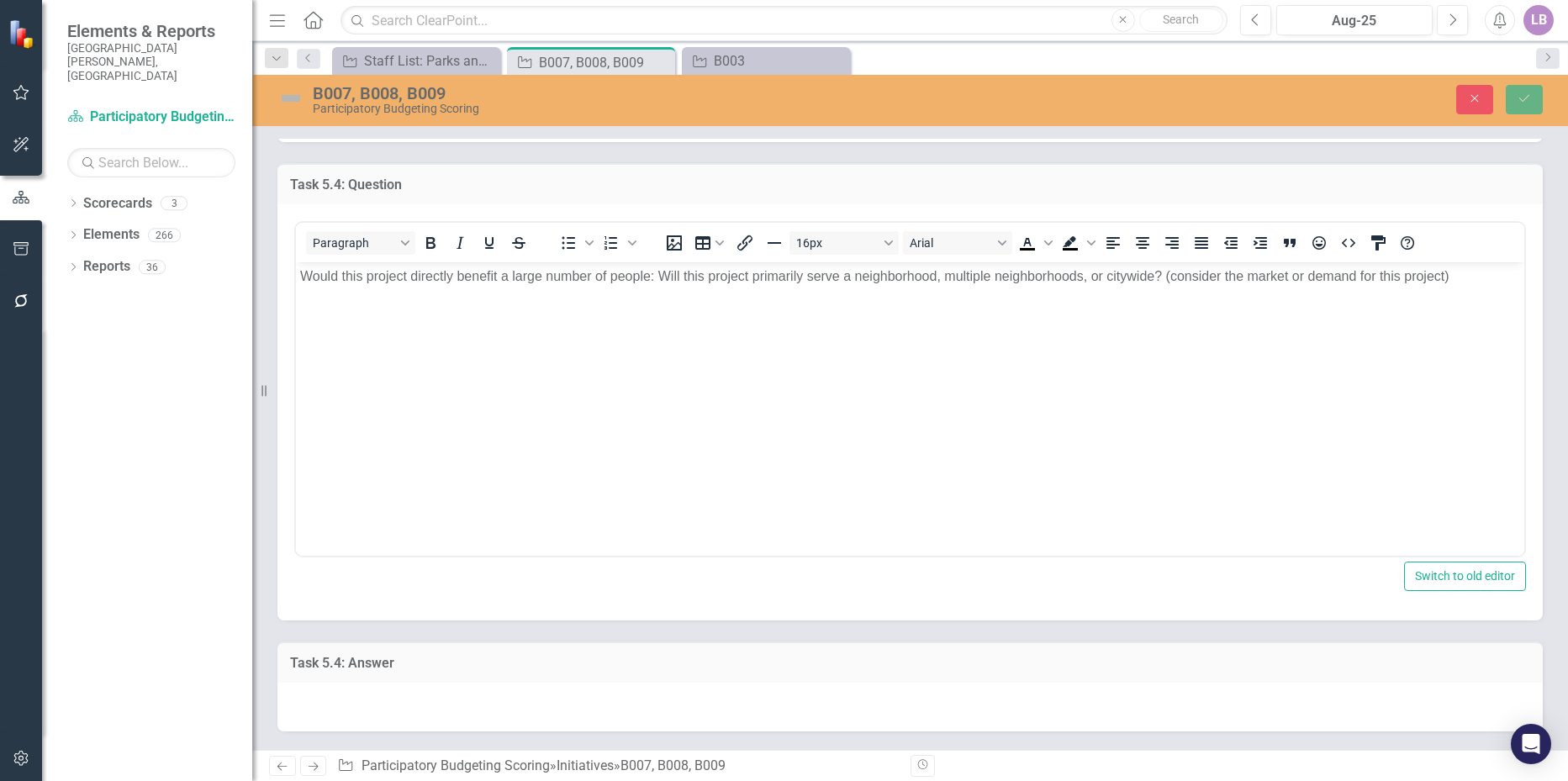
scroll to position [1598, 0]
click at [421, 706] on div at bounding box center [910, 705] width 1266 height 49
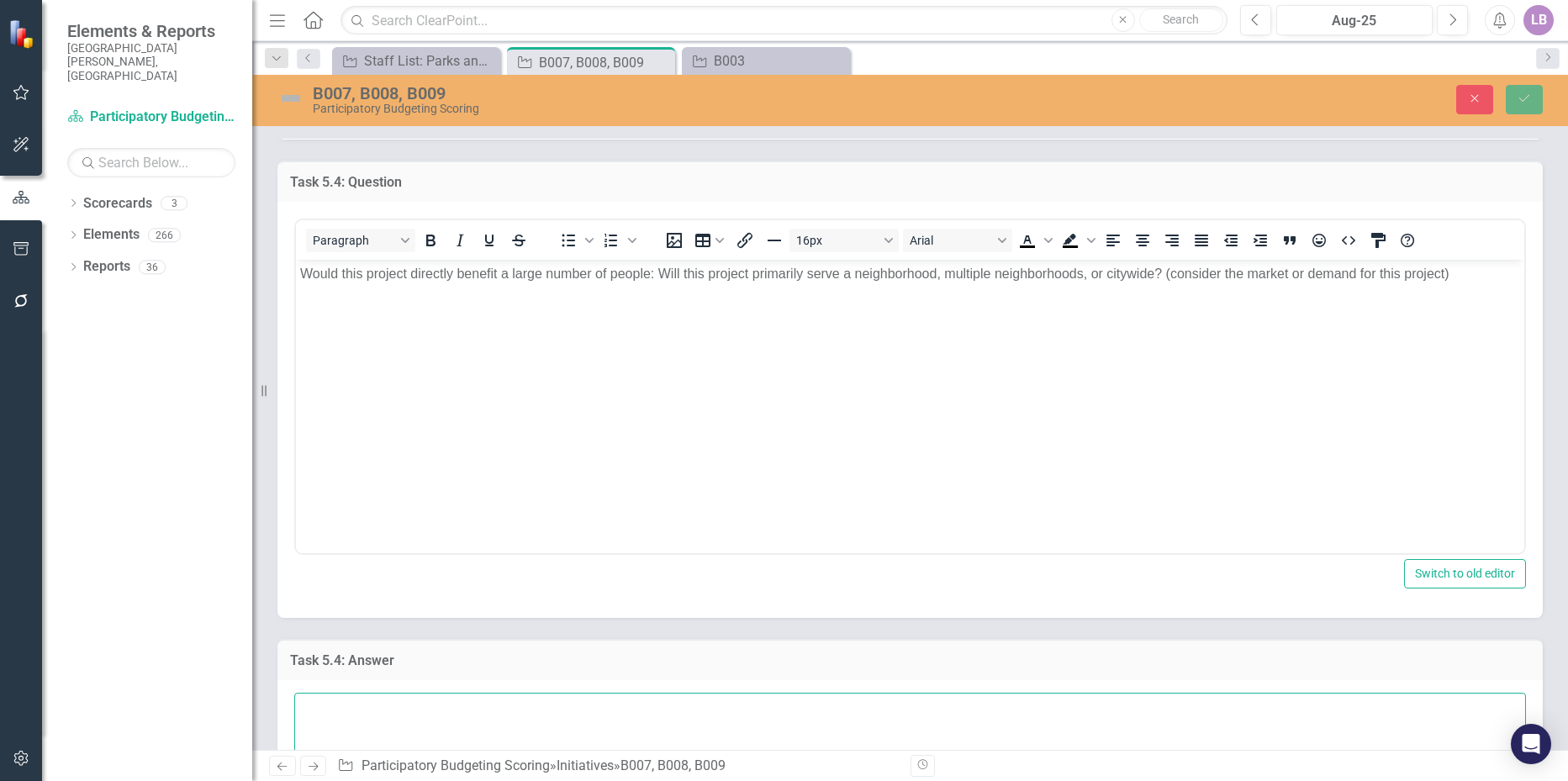
click at [420, 709] on textarea at bounding box center [910, 795] width 1232 height 204
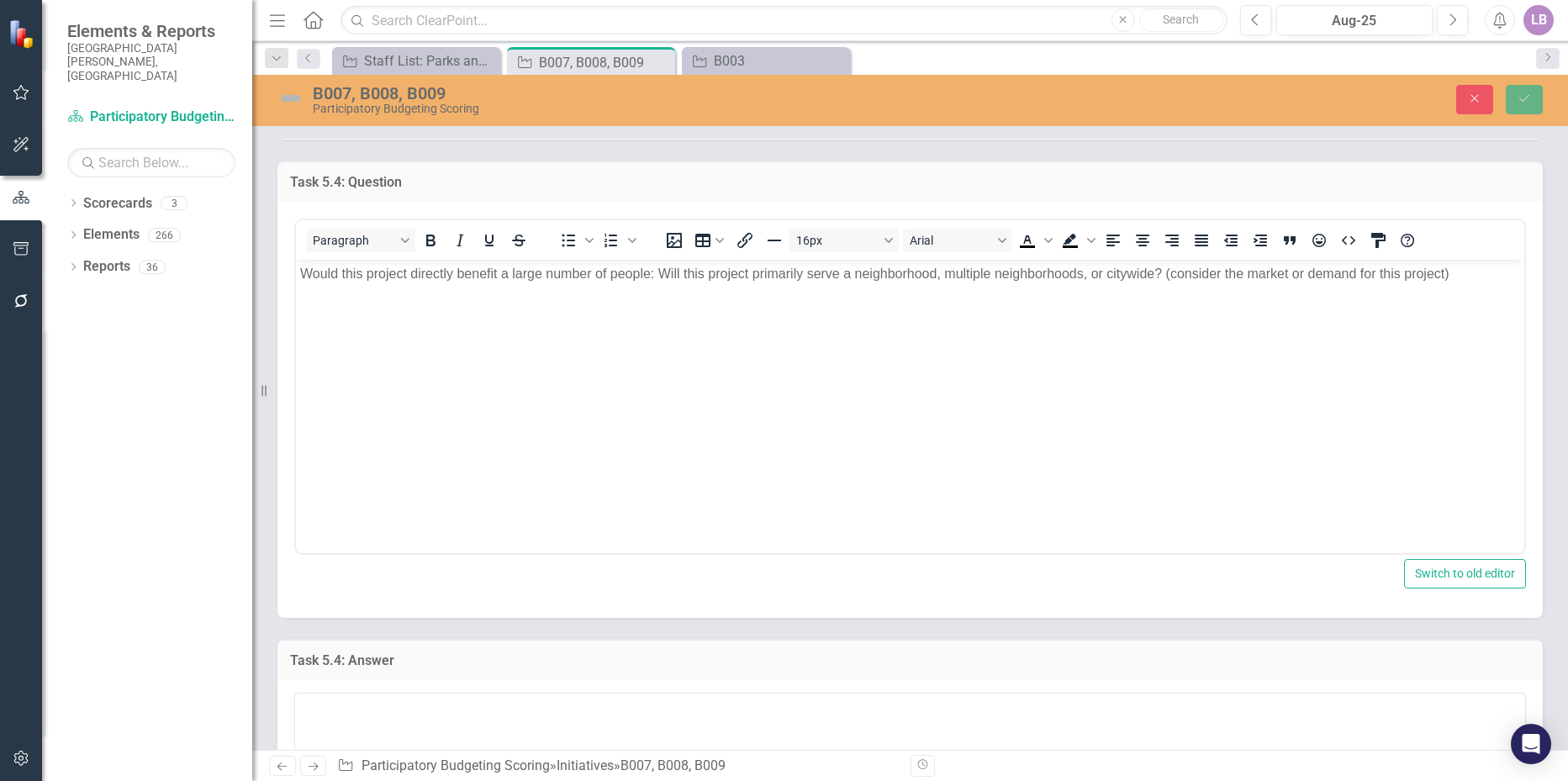
click at [464, 388] on body "Would this project directly benefit a large number of people: Will this project…" at bounding box center [910, 385] width 1229 height 253
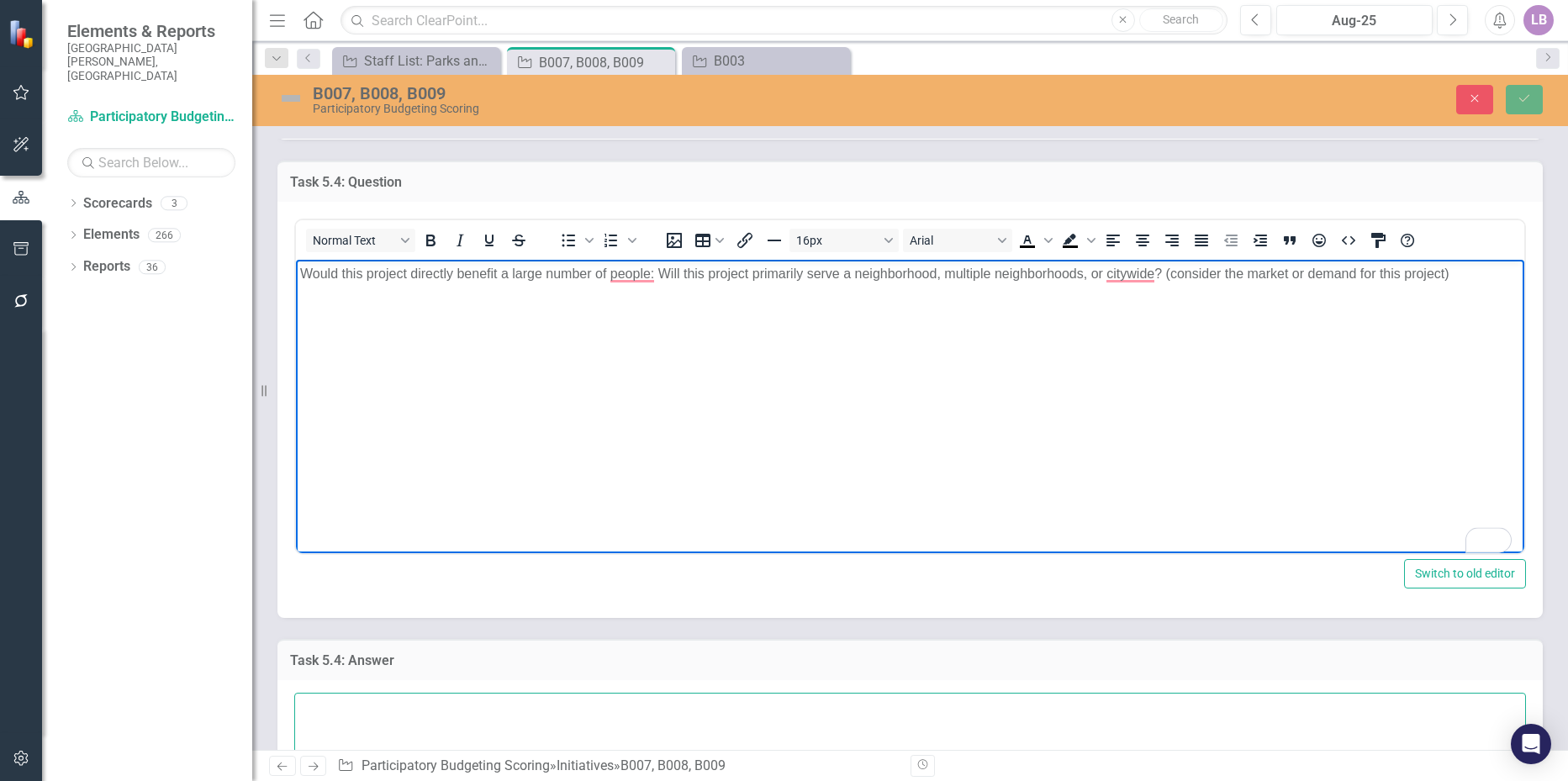
click at [402, 715] on textarea "To enrich screen reader interactions, please activate Accessibility in Grammarl…" at bounding box center [910, 795] width 1232 height 204
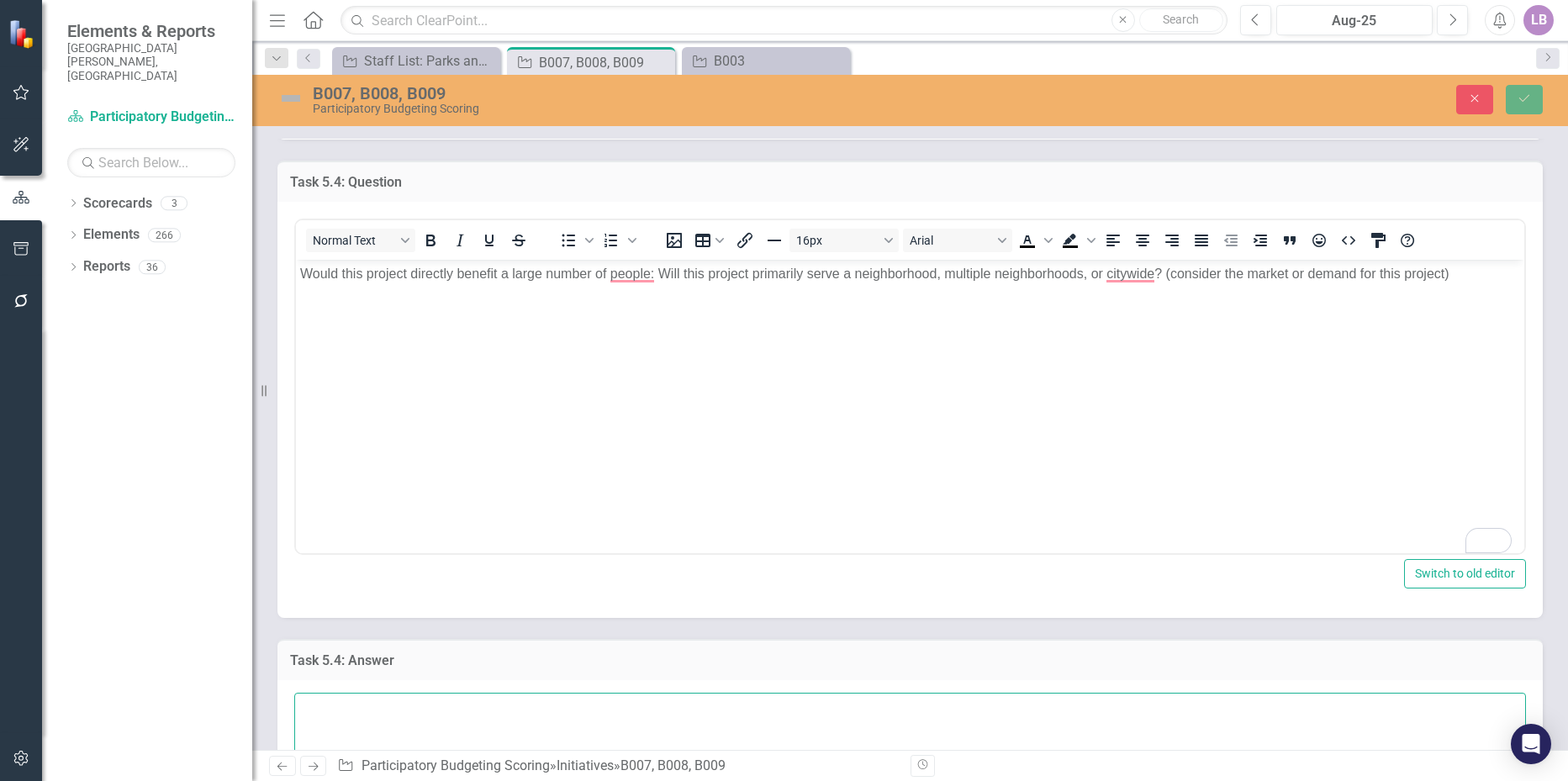
paste textarea "4. Este proyecto beneficia a un gran numero de personas y a muchos barrios, ben…"
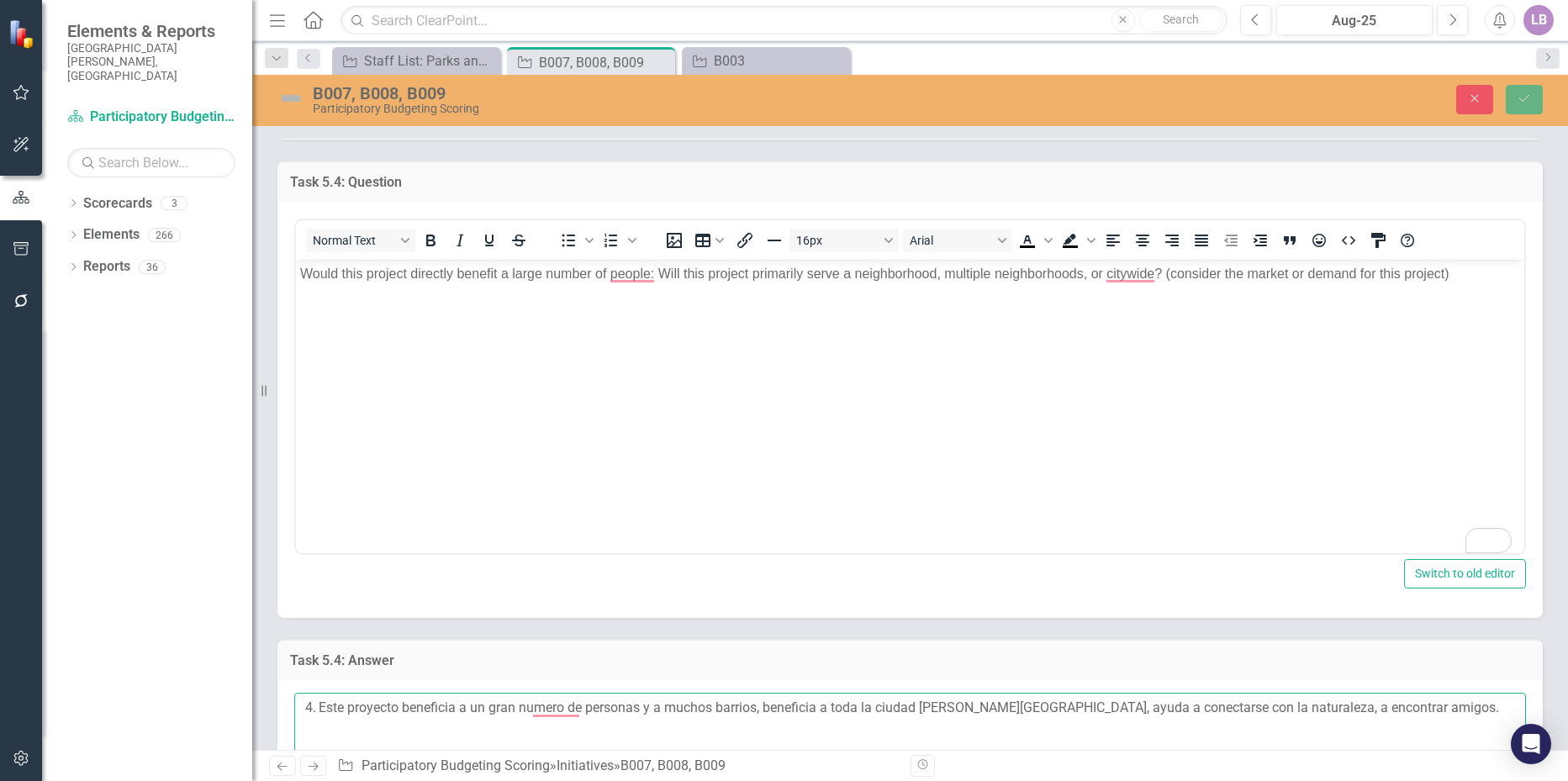
drag, startPoint x: 317, startPoint y: 702, endPoint x: 320, endPoint y: 715, distance: 13.3
click at [317, 703] on textarea "4. Este proyecto beneficia a un gran numero de personas y a muchos barrios, ben…" at bounding box center [910, 795] width 1232 height 204
click at [640, 707] on textarea "Amanda Castizo: Este proyecto beneficia a un gran numero de personas y a muchos…" at bounding box center [910, 795] width 1232 height 204
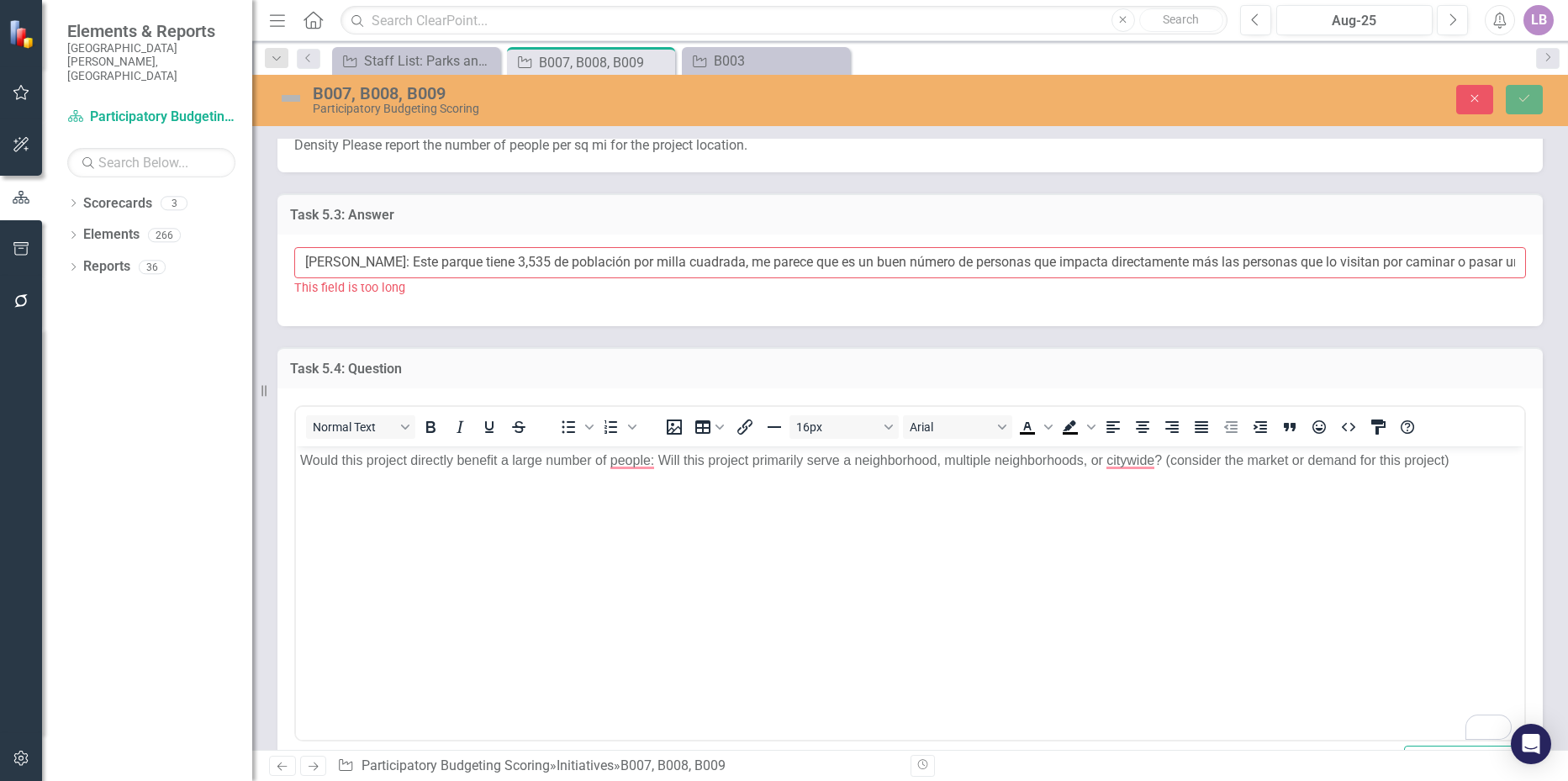
scroll to position [1346, 0]
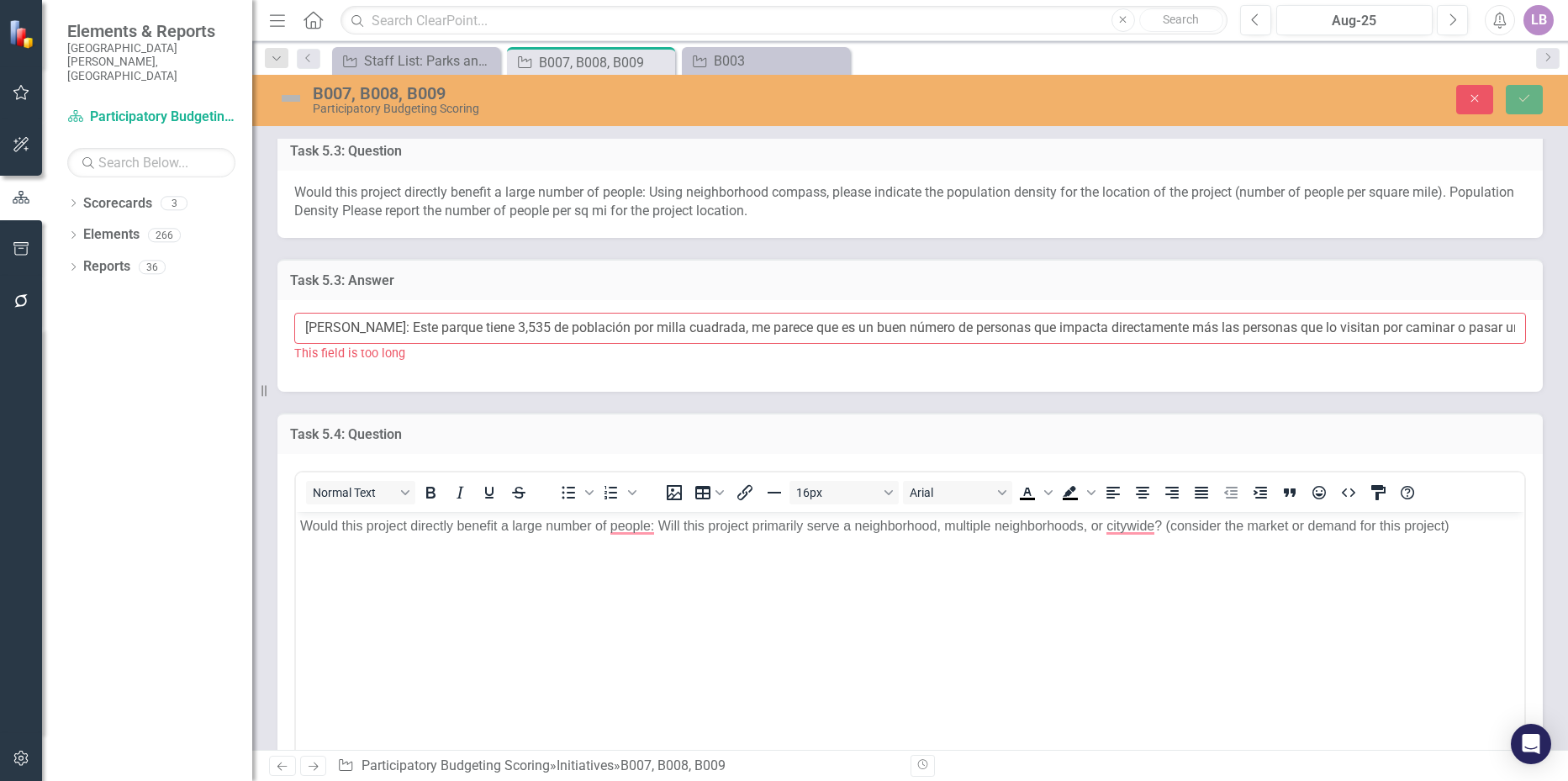
type textarea "Amanda Castizo: Este proyecto beneficia a un gran número de personas y a muchos…"
drag, startPoint x: 518, startPoint y: 325, endPoint x: 414, endPoint y: 345, distance: 105.9
click at [414, 345] on div "Amanda Castizo: Este parque tiene 3,535 de población por milla cuadrada, me par…" at bounding box center [910, 338] width 1232 height 50
click at [627, 304] on div "Amanda Castizo: Este parque tiene 3,535 de población por milla cuadrada, me par…" at bounding box center [910, 346] width 1266 height 91
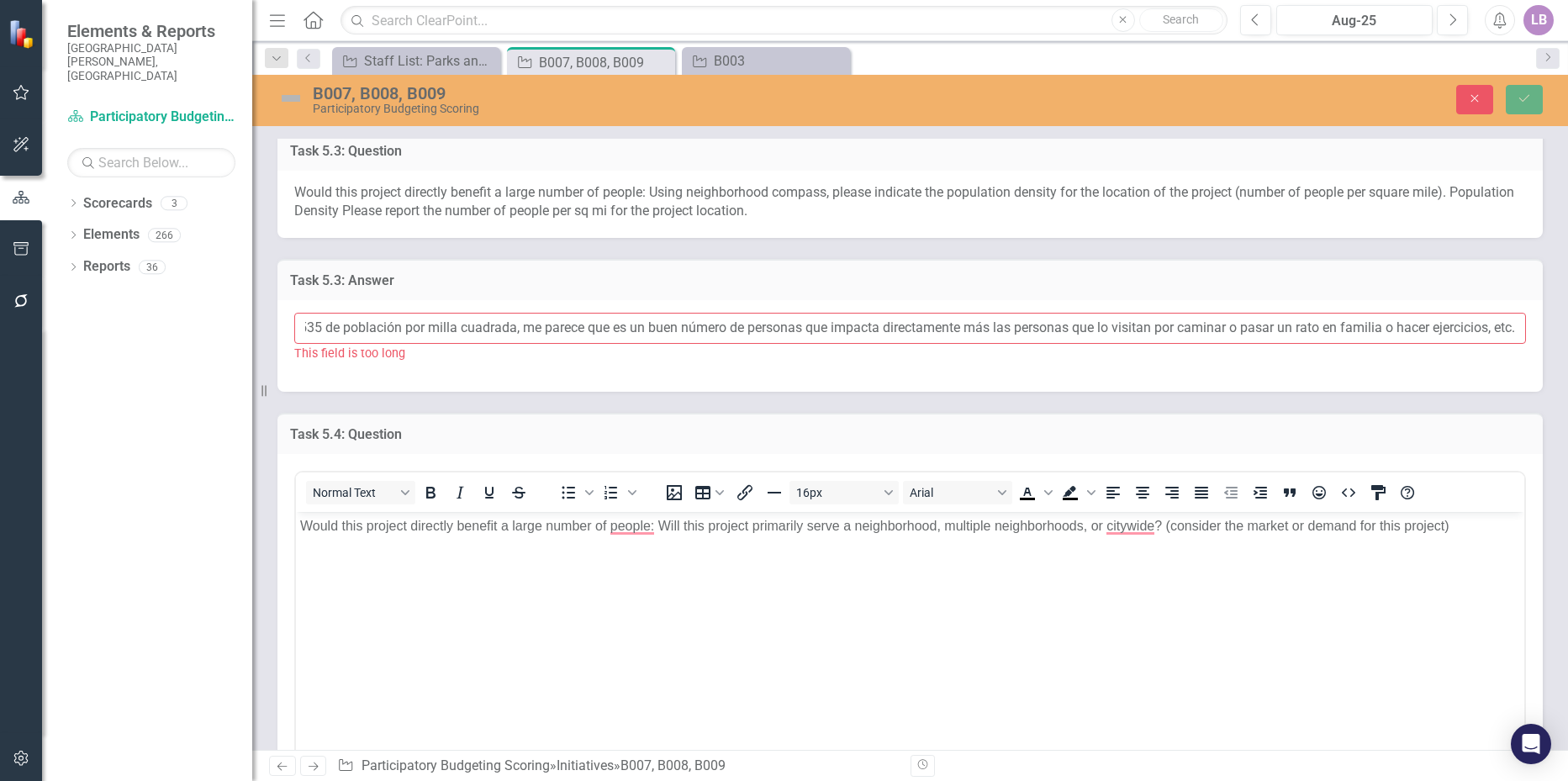
drag, startPoint x: 745, startPoint y: 332, endPoint x: 1614, endPoint y: 440, distance: 875.7
click at [1567, 440] on html "Elements & Reports City of Durham, NC Scorecard Participatory Budgeting Scoring…" at bounding box center [784, 390] width 1568 height 781
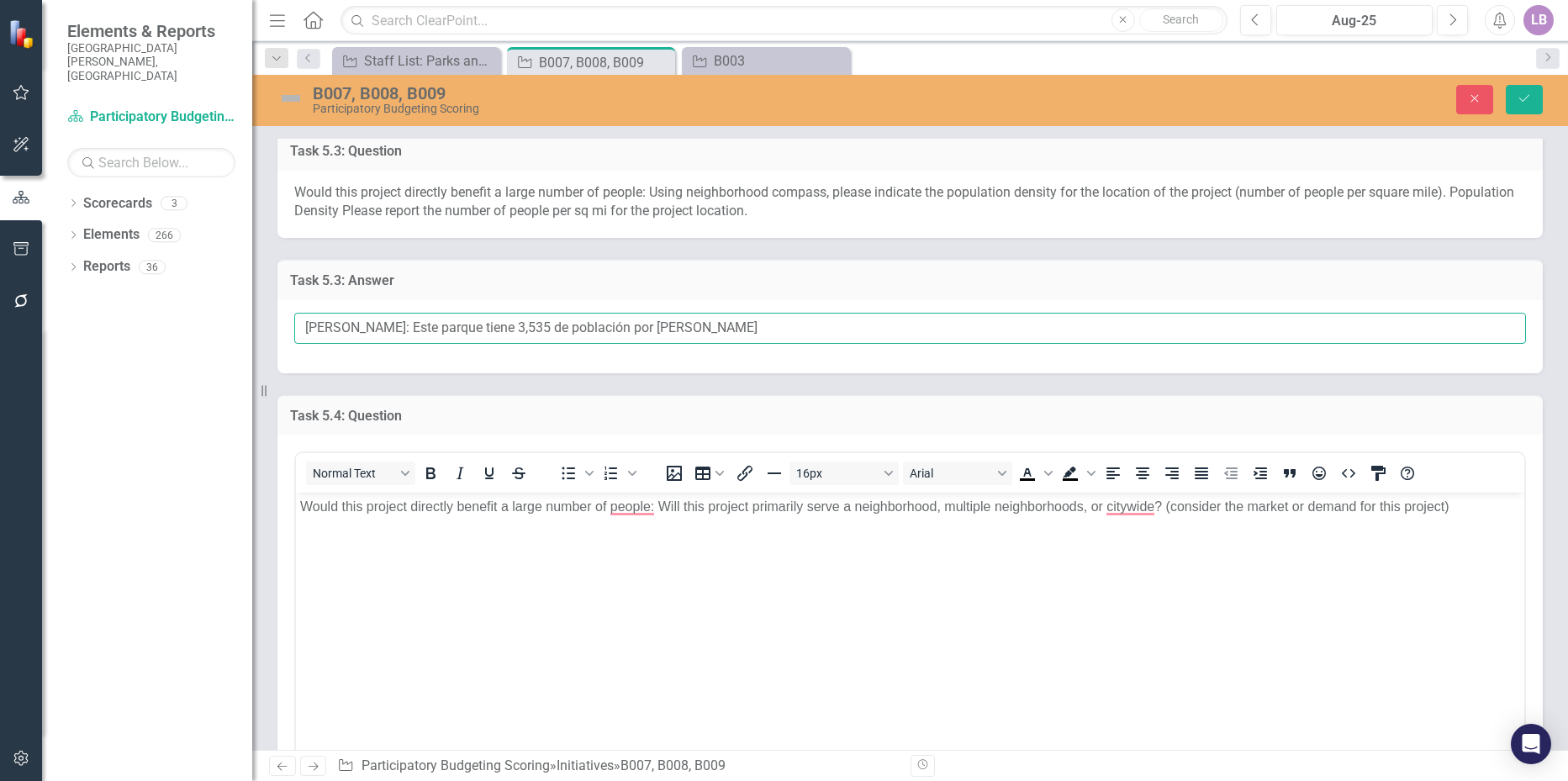
scroll to position [0, 0]
type input "Amanda Castizo: Este parque tiene 3,535 de población por milla cuadrada."
click at [625, 513] on p "Would this project directly benefit a large number of people: Will this project…" at bounding box center [910, 507] width 1221 height 20
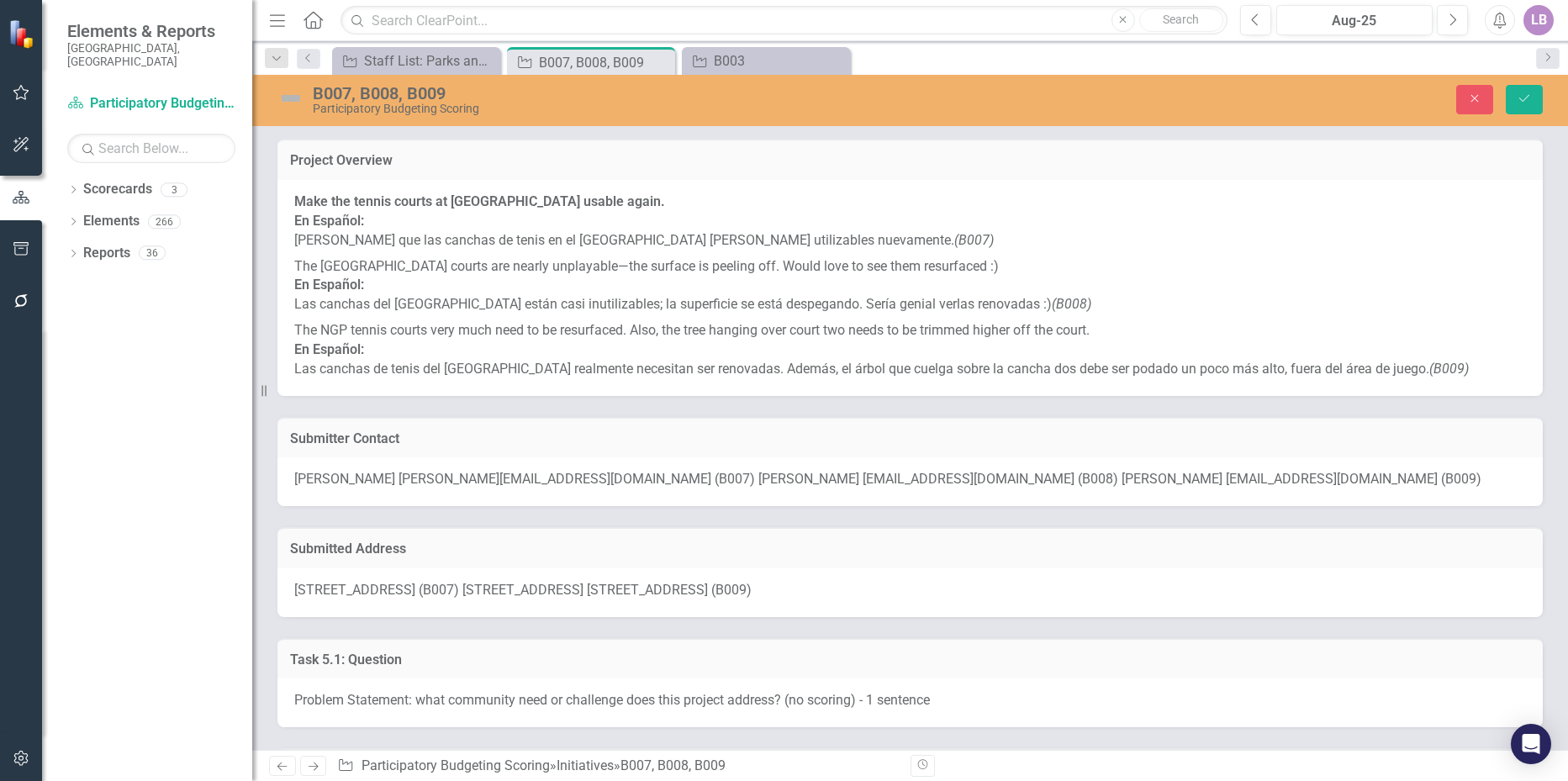
scroll to position [2103, 0]
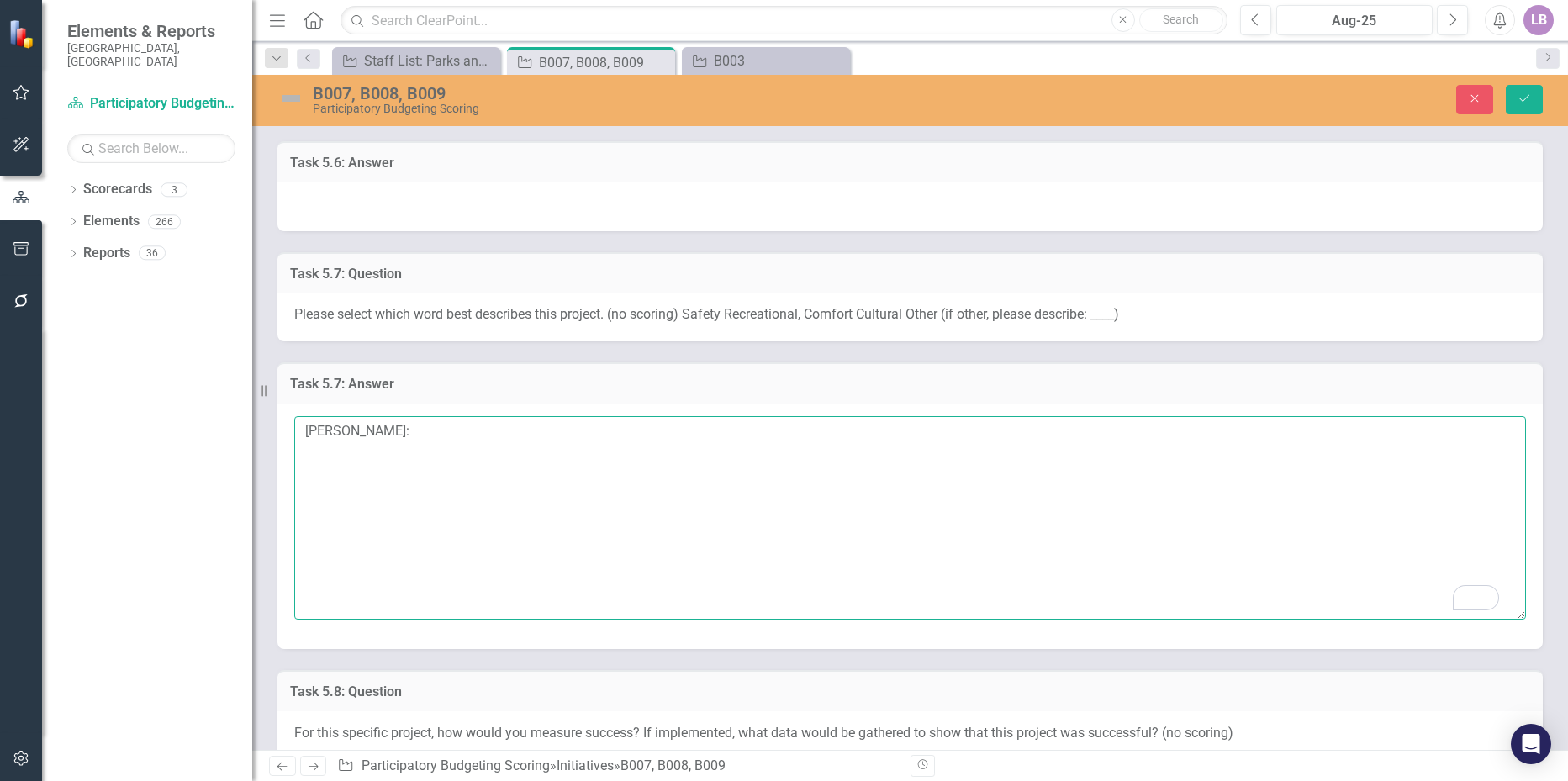
click at [572, 418] on textarea "[PERSON_NAME]:" at bounding box center [910, 519] width 1232 height 204
paste textarea "Seguridad recreativa, confort, comunidad cultural, educativo."
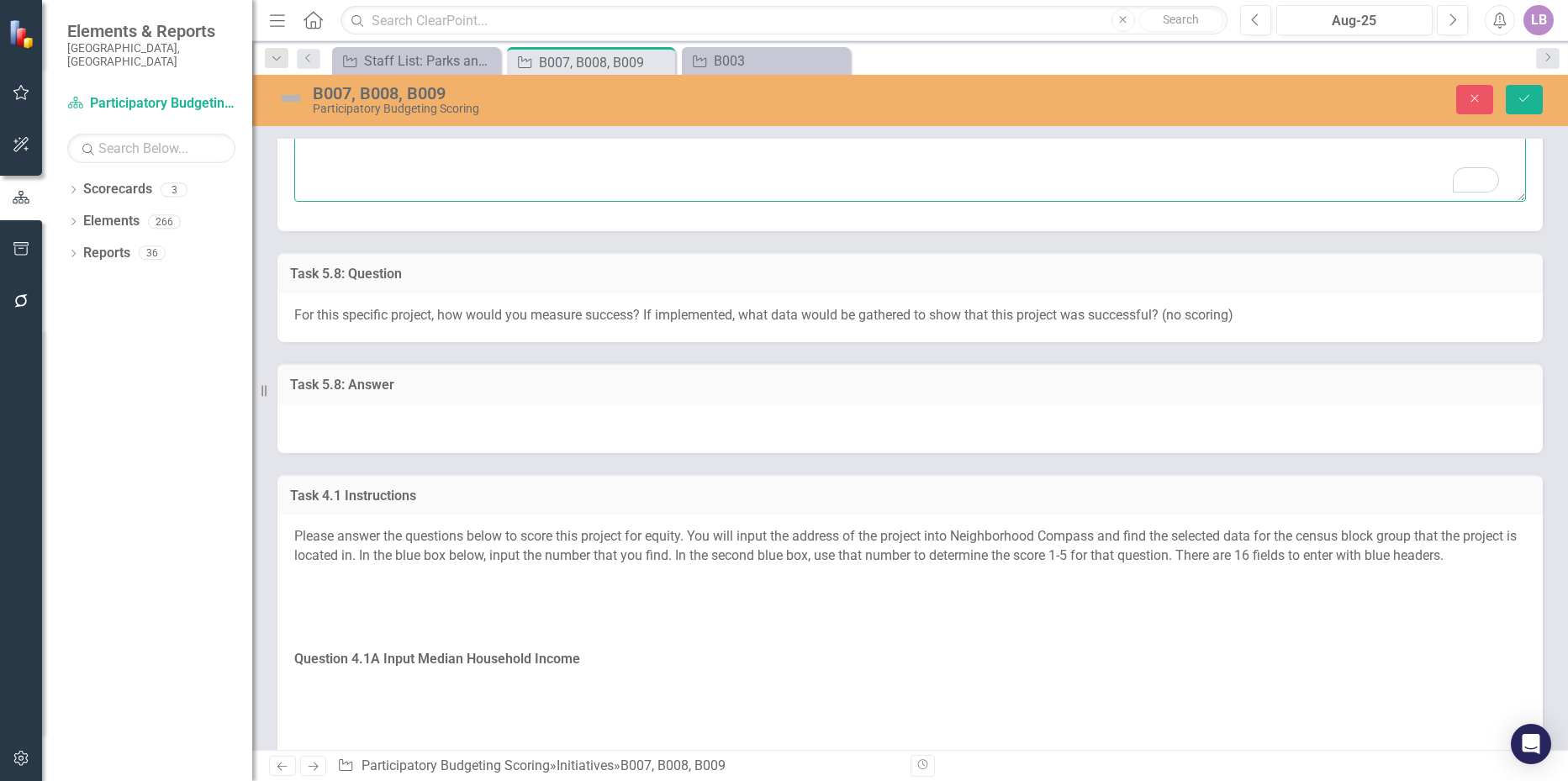
scroll to position [2523, 0]
type textarea "[PERSON_NAME]: Seguridad recreativa, confort, comunidad cultural, educativo."
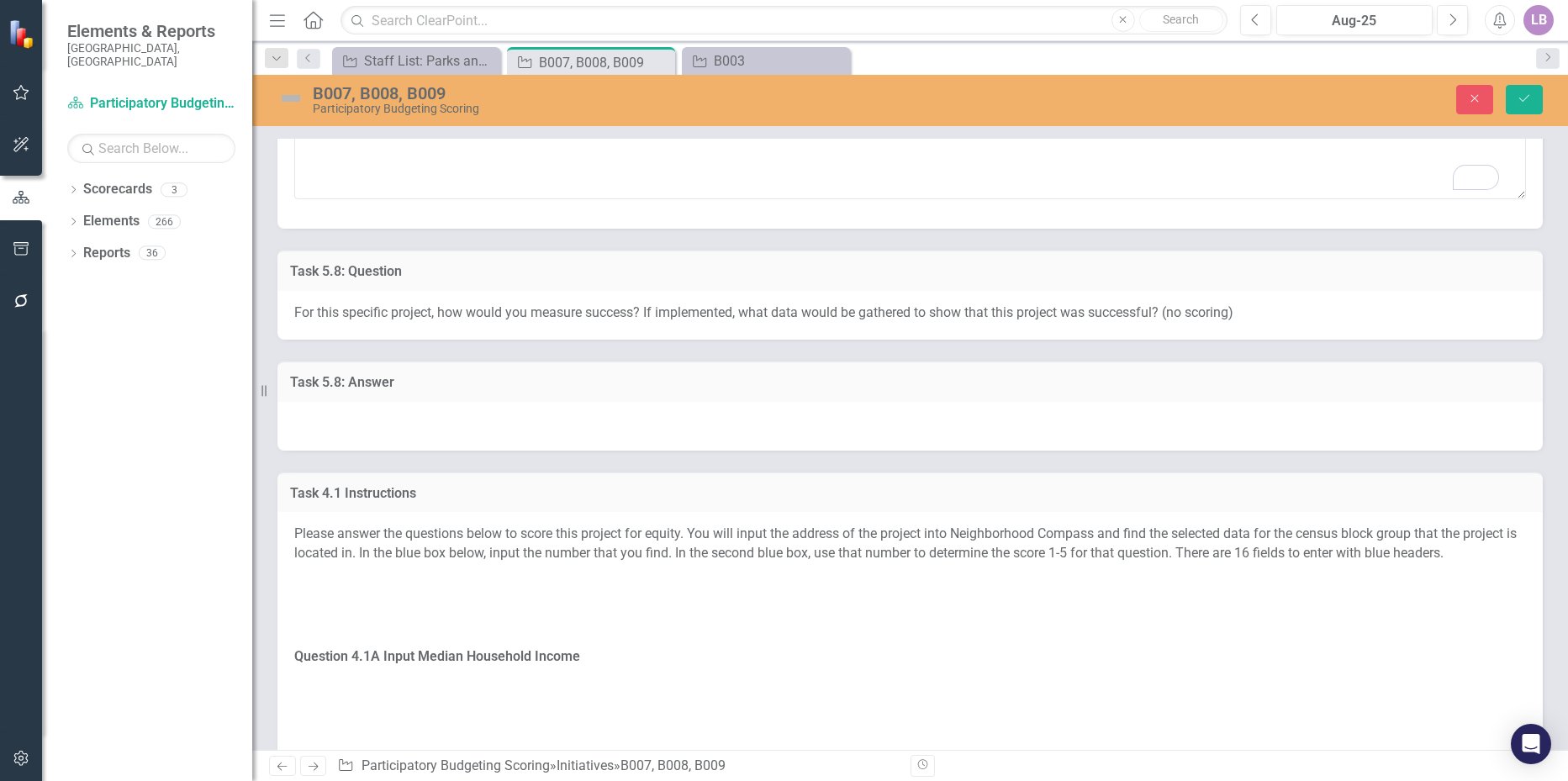
click at [484, 405] on div at bounding box center [910, 426] width 1266 height 49
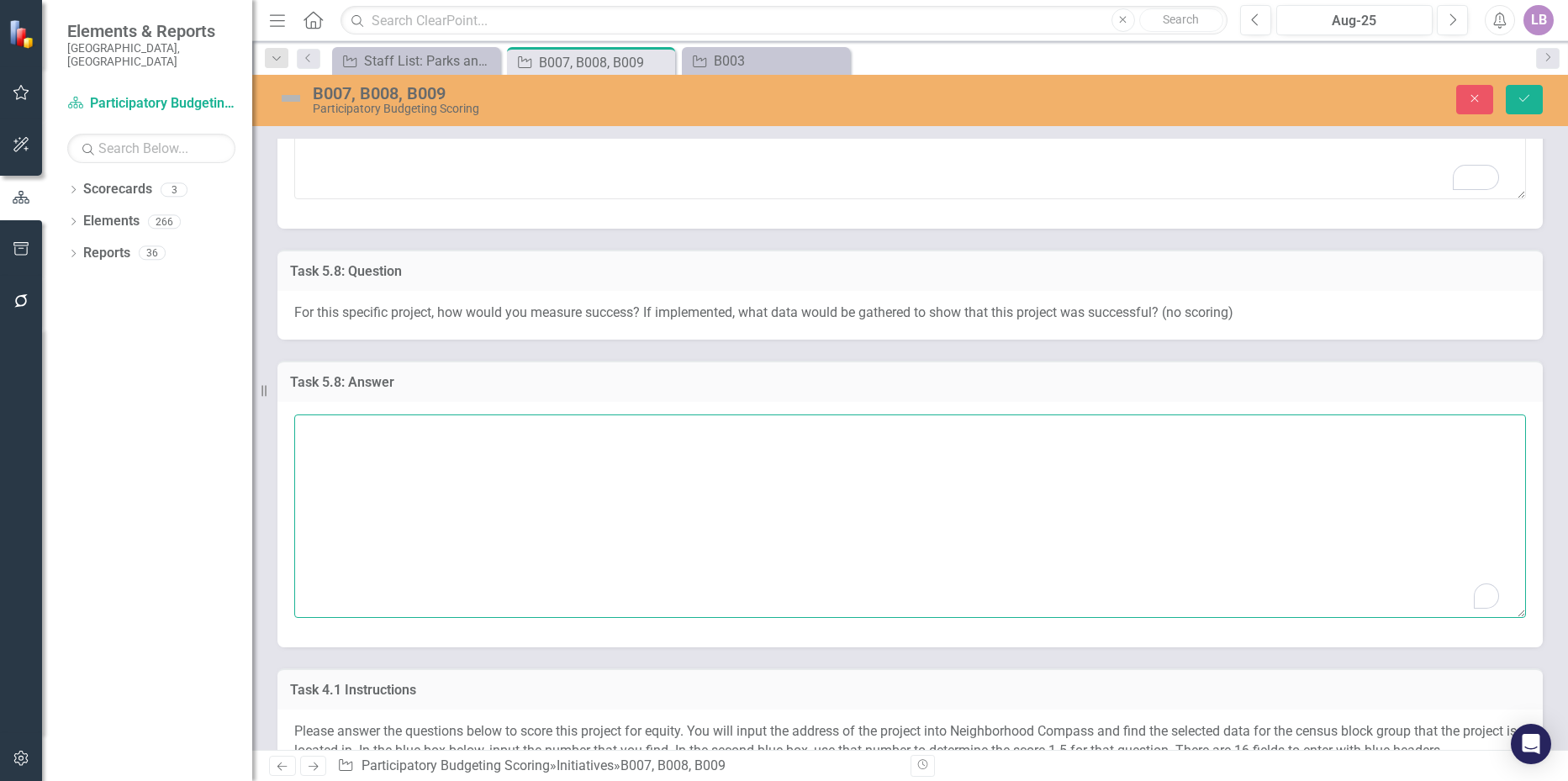
click at [453, 429] on textarea "To enrich screen reader interactions, please activate Accessibility in Grammarl…" at bounding box center [910, 517] width 1232 height 204
click at [471, 424] on textarea "[PERSON_NAME]:" at bounding box center [910, 517] width 1232 height 204
paste textarea "Para mí la mejor manera de recopilar los datos es ir y visitar el parque cuando…"
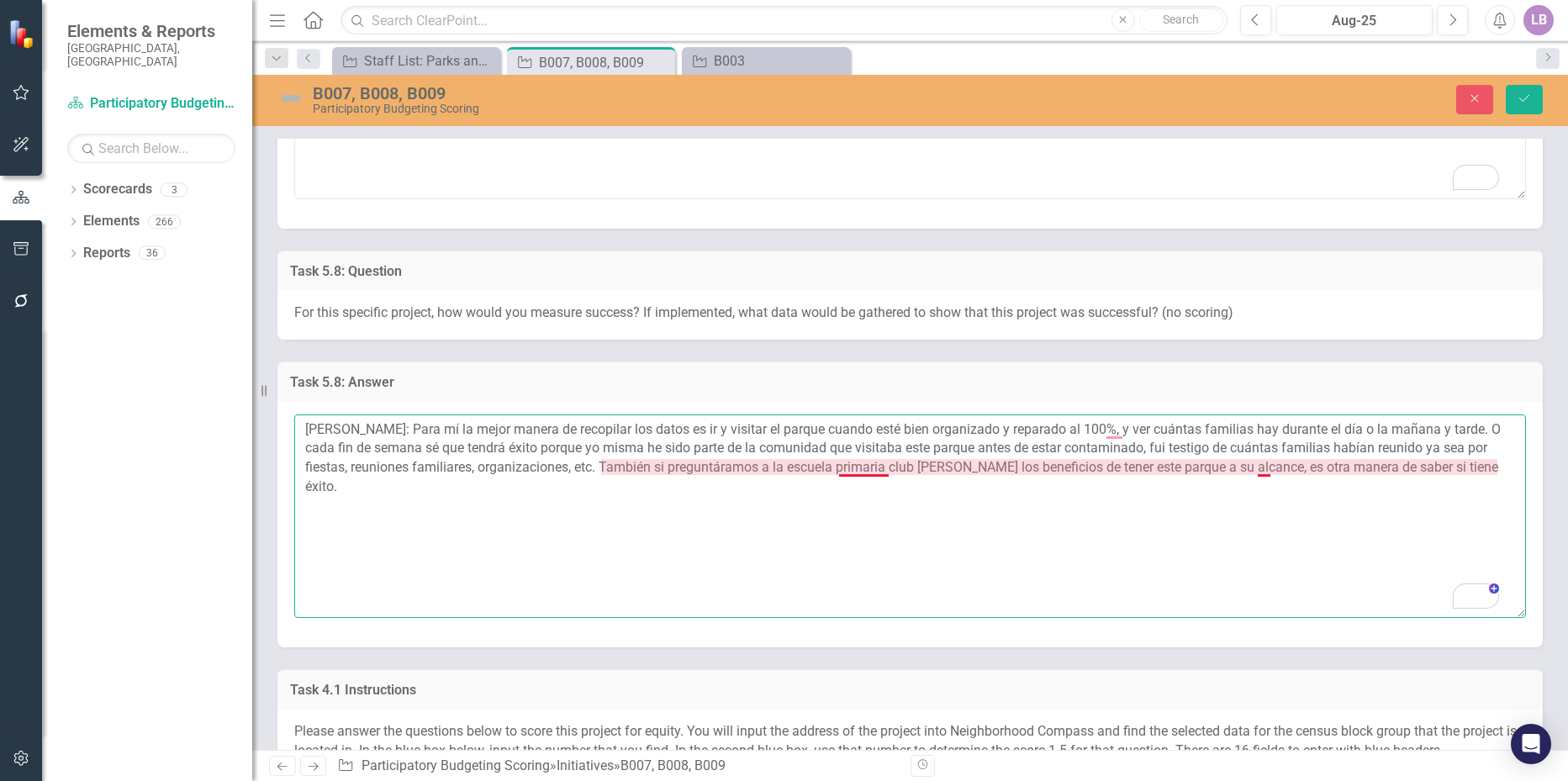
click at [872, 452] on textarea "Amanda Castizo: Para mí la mejor manera de recopilar los datos es ir y visitar …" at bounding box center [910, 517] width 1232 height 204
click at [894, 446] on textarea "Amanda Castizo: Para mí la mejor manera de recopilar los datos es ir y visitar …" at bounding box center [910, 517] width 1232 height 204
click at [949, 465] on textarea "Amanda Castizo: Para mí la mejor manera de recopilar los datos es ir y visitar …" at bounding box center [910, 517] width 1232 height 204
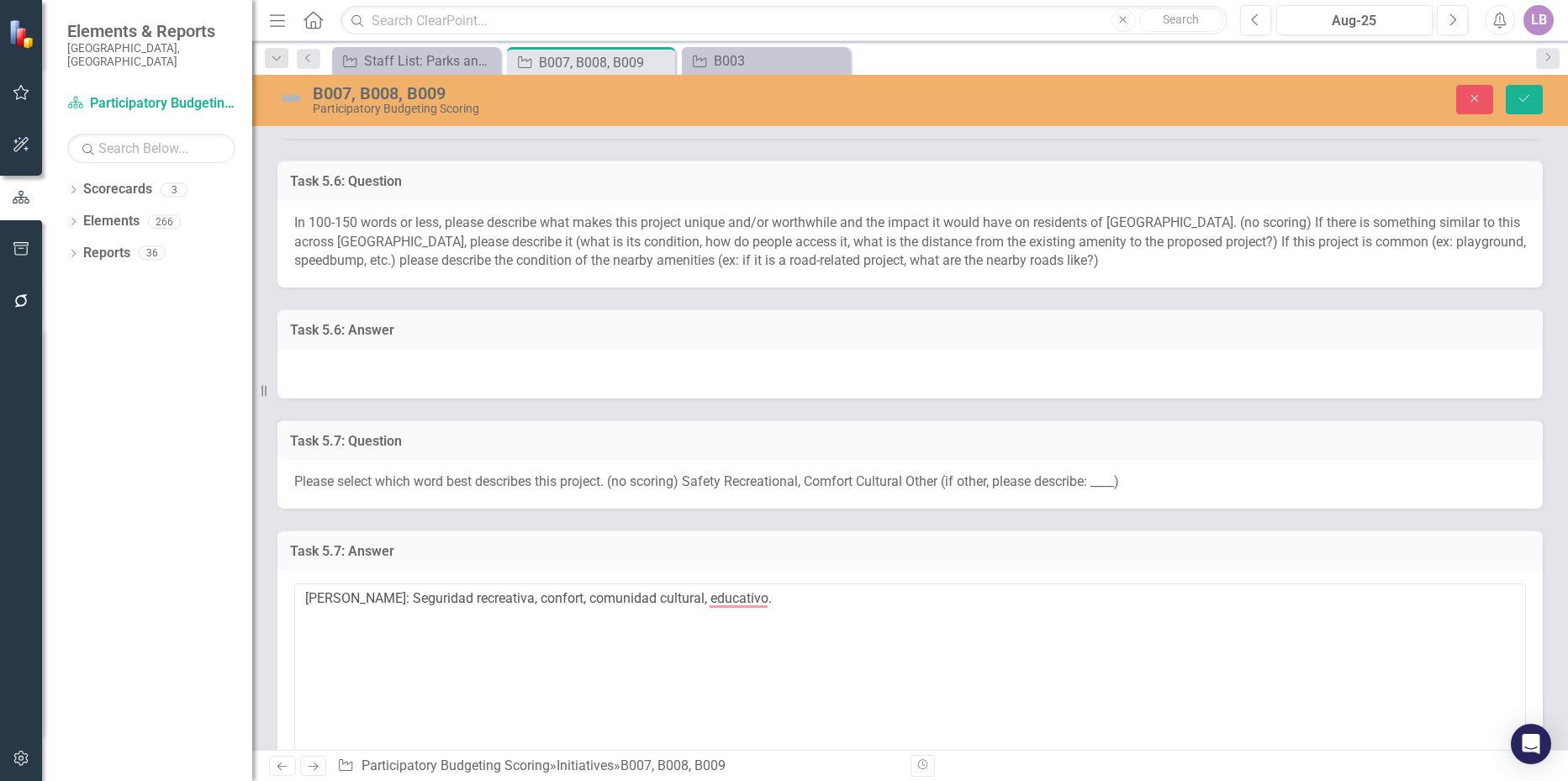
scroll to position [1850, 0]
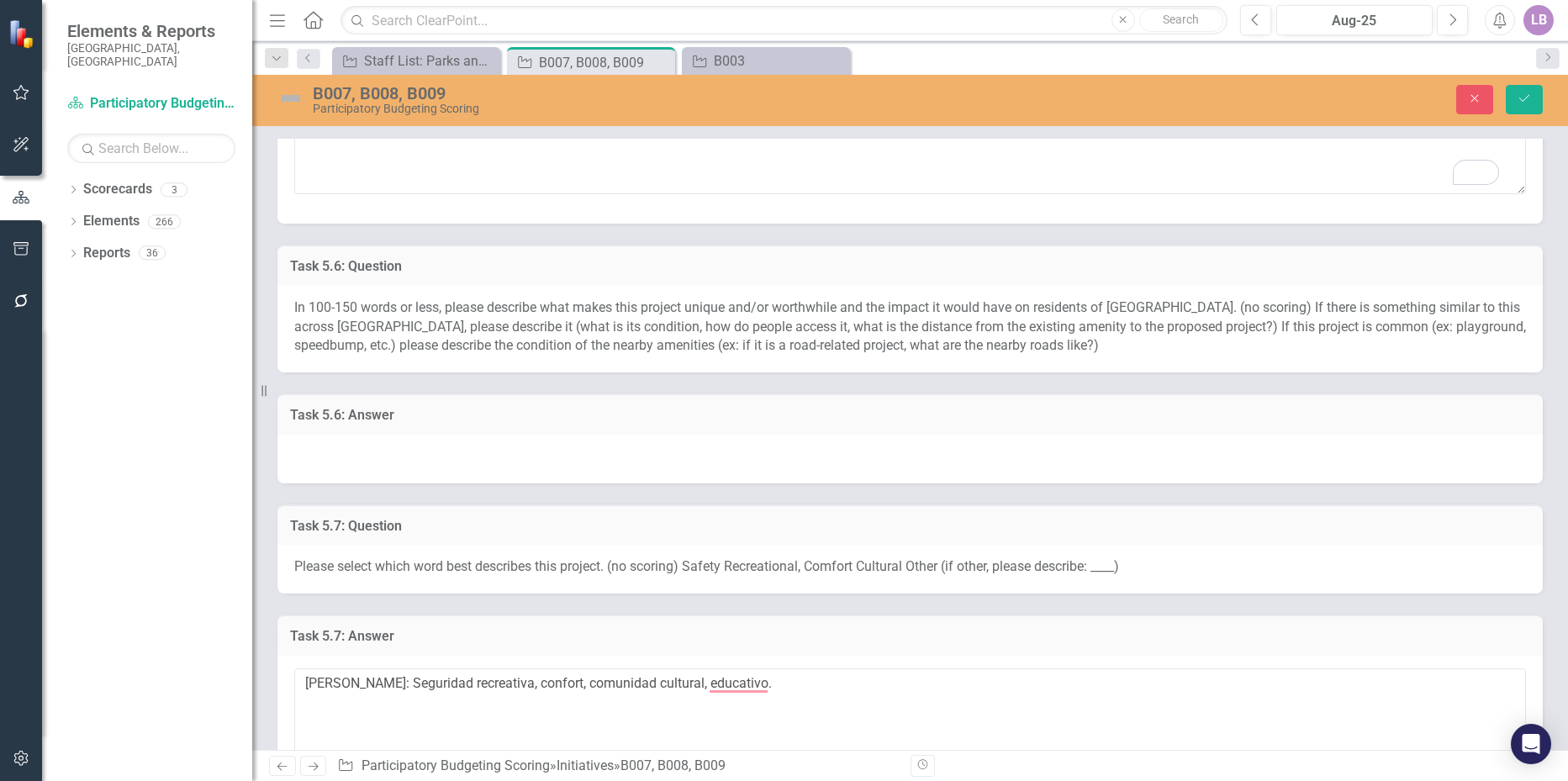
type textarea "[PERSON_NAME]: Para mí la mejor manera de recopilar los datos es ir y visitar e…"
click at [418, 435] on div at bounding box center [910, 459] width 1266 height 49
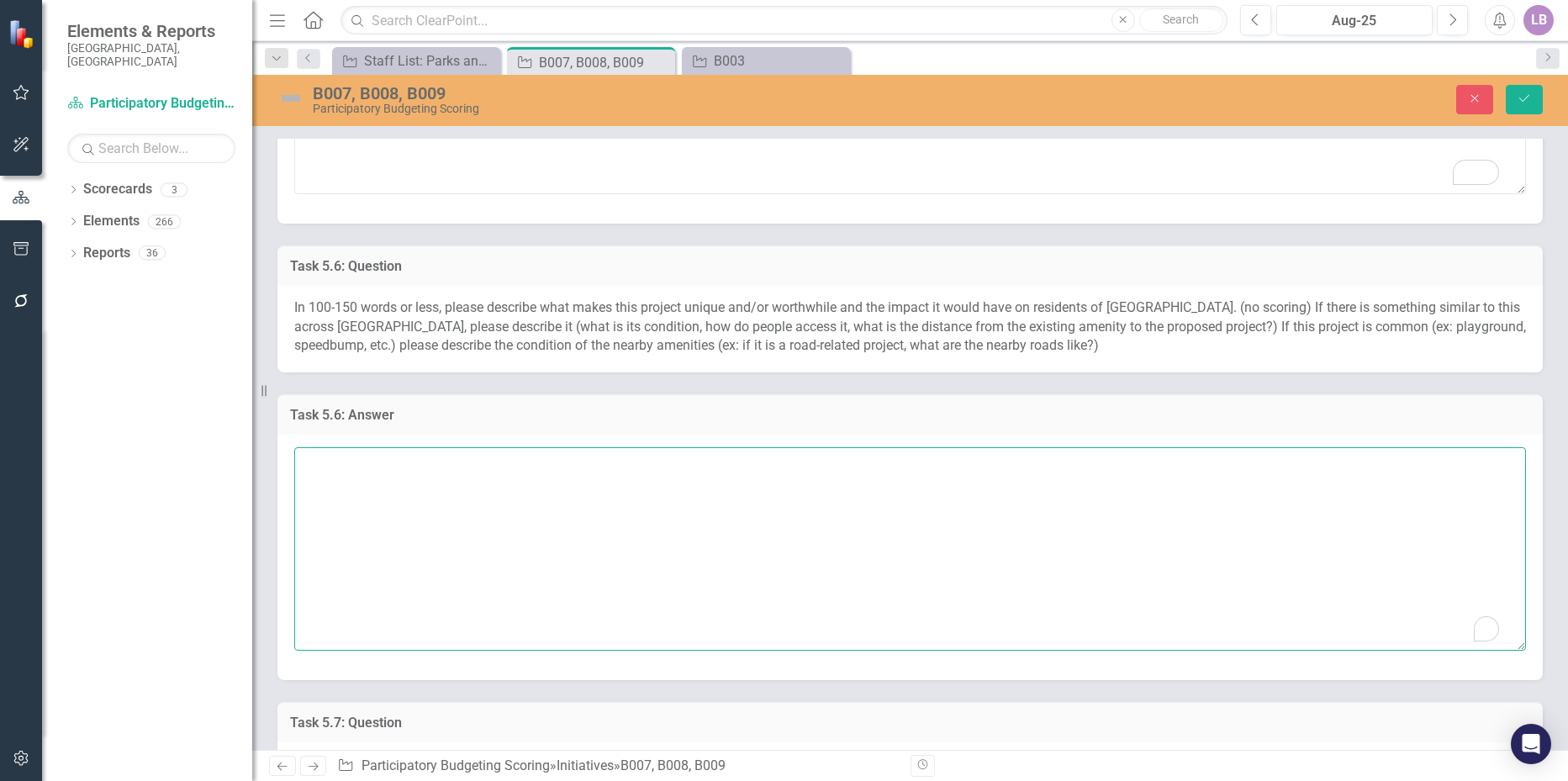
drag, startPoint x: 419, startPoint y: 435, endPoint x: 414, endPoint y: 470, distance: 35.4
click at [419, 448] on textarea "To enrich screen reader interactions, please activate Accessibility in Grammarl…" at bounding box center [910, 550] width 1232 height 204
paste textarea "Este proyecto está súper bien porque arreglaría un parque que todo el mundo usa…"
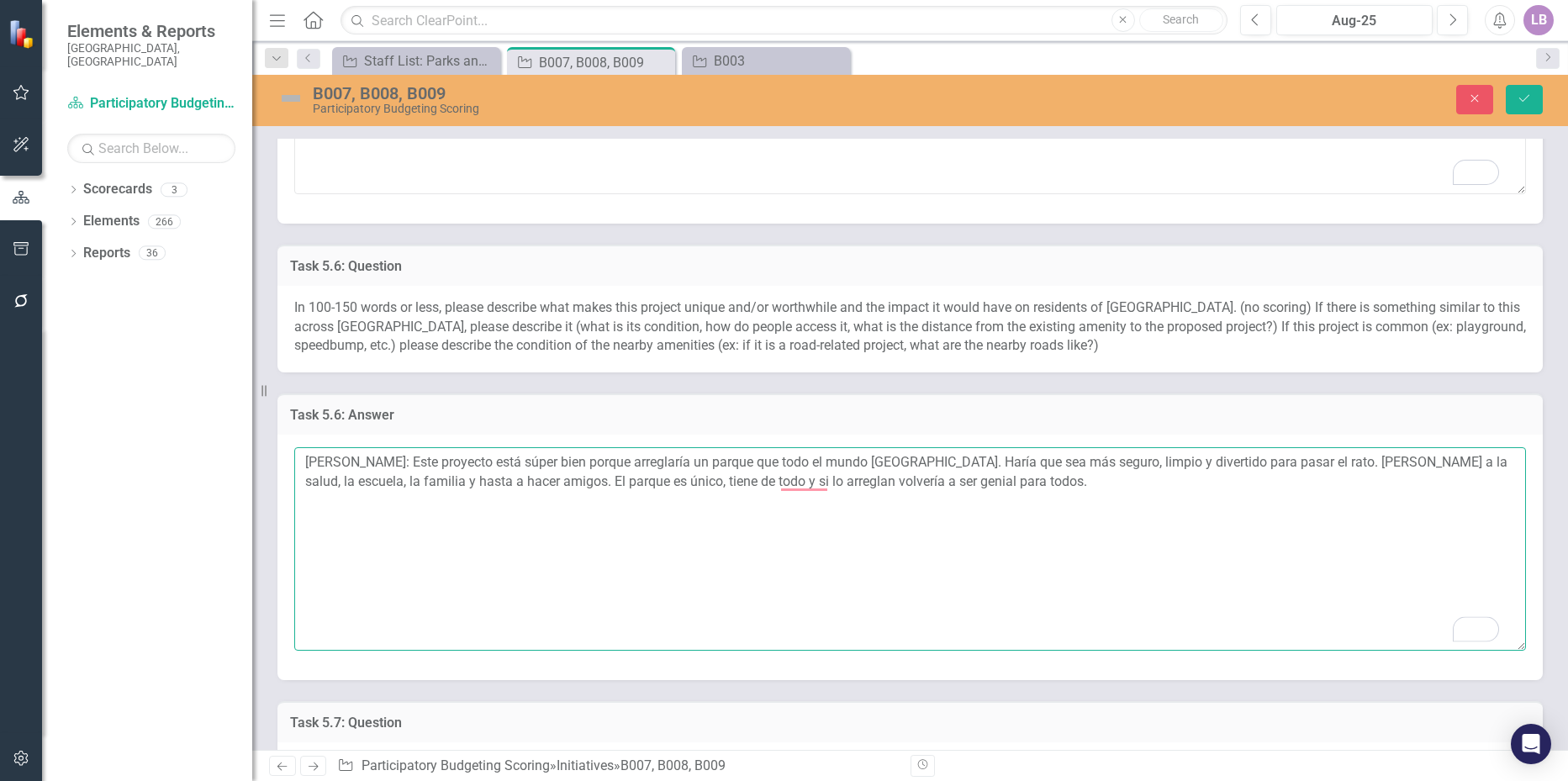
click at [550, 448] on textarea "Amanda Castizo: Este proyecto está súper bien porque arreglaría un parque que t…" at bounding box center [910, 550] width 1232 height 204
drag, startPoint x: 558, startPoint y: 441, endPoint x: 526, endPoint y: 446, distance: 32.4
click at [526, 448] on textarea "Amanda Castizo: Este proyecto está súper bien porque arreglaría un parque que t…" at bounding box center [910, 550] width 1232 height 204
click at [519, 448] on textarea "Amanda Castizo: Este proyecto está súper bien porque arreglaría un parque que t…" at bounding box center [910, 550] width 1232 height 204
drag, startPoint x: 513, startPoint y: 442, endPoint x: 574, endPoint y: 440, distance: 61.0
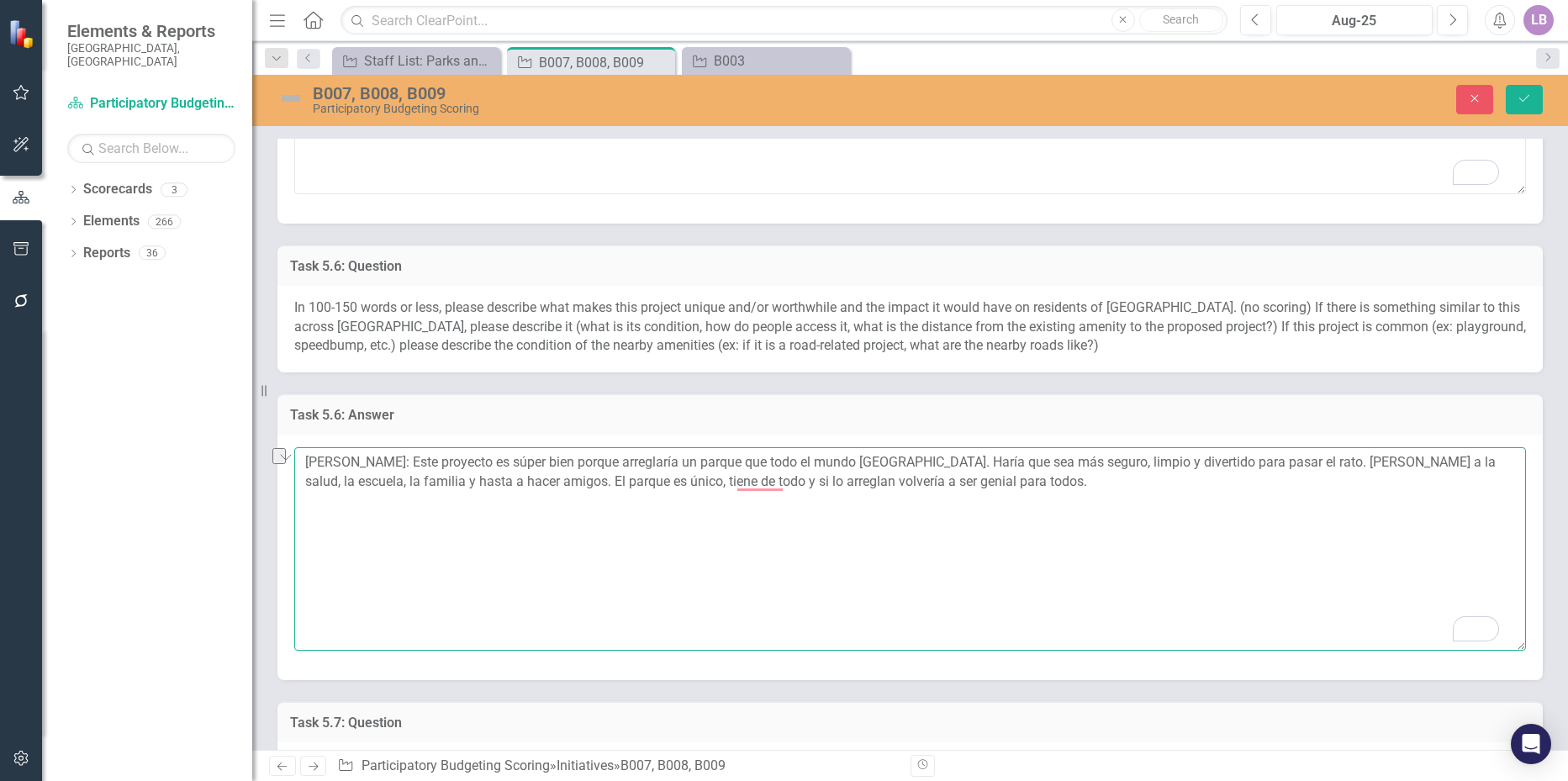
click at [574, 448] on textarea "Amanda Castizo: Este proyecto es súper bien porque arreglaría un parque que tod…" at bounding box center [910, 550] width 1232 height 204
type textarea "[PERSON_NAME]: Este proyecto es muy bueno porque arreglaría un parque que todo …"
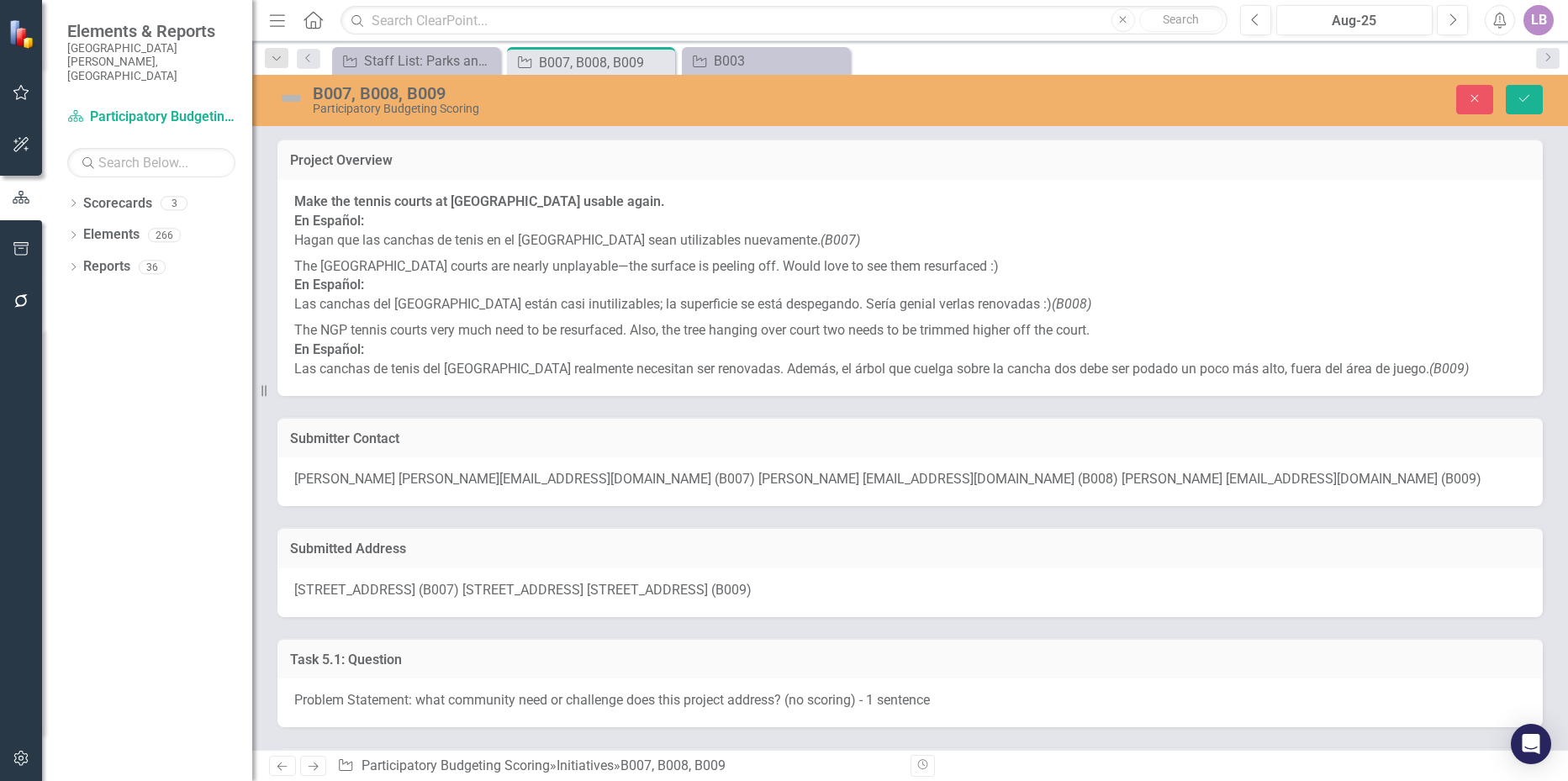
scroll to position [1850, 0]
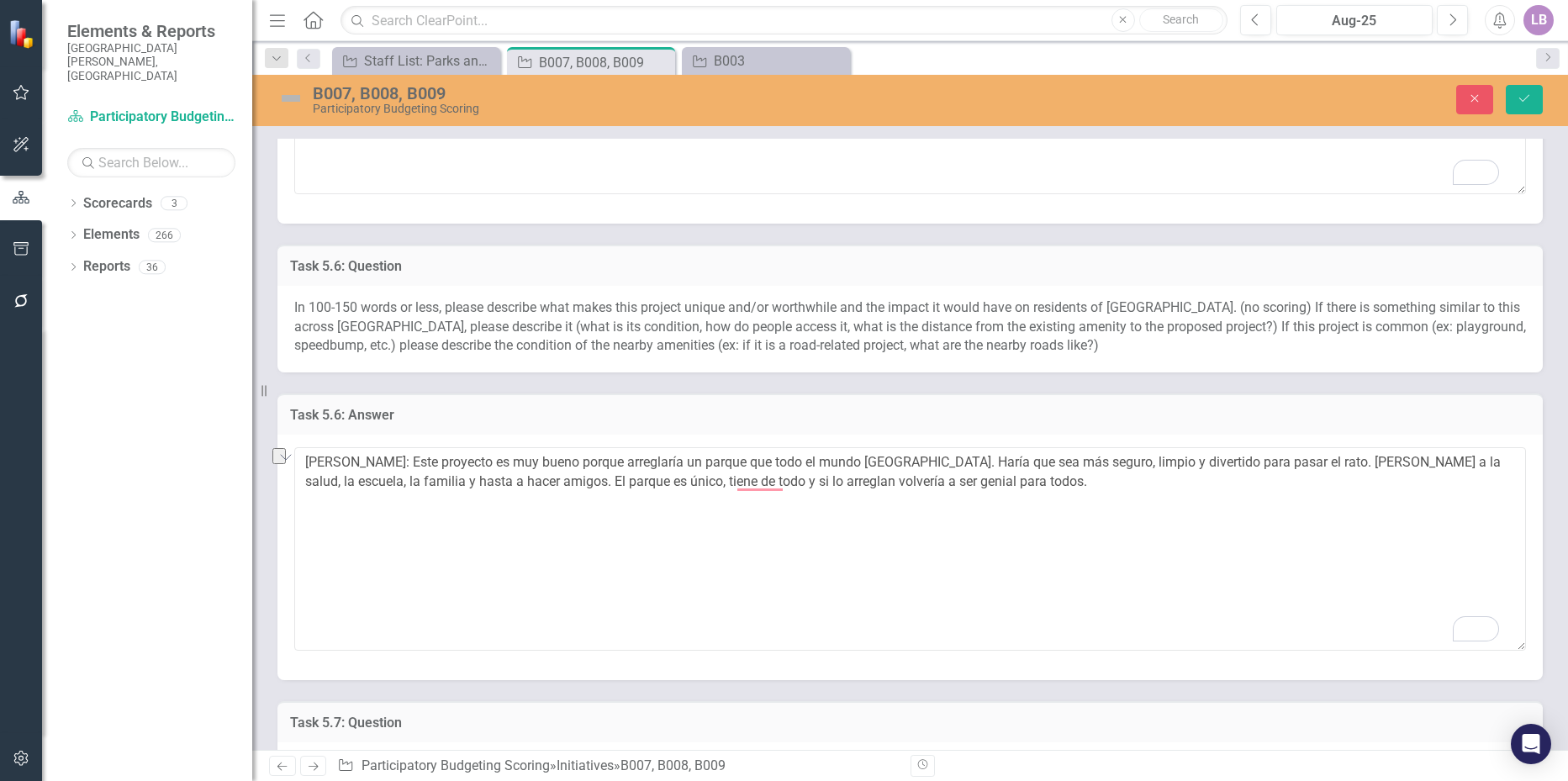
drag, startPoint x: 511, startPoint y: 459, endPoint x: 564, endPoint y: 460, distance: 53.0
click at [564, 460] on textarea "[PERSON_NAME]: Este proyecto es muy bueno porque arreglaría un parque que todo …" at bounding box center [910, 550] width 1232 height 204
click at [763, 457] on textarea "[PERSON_NAME]: Este proyecto es muy bueno porque arreglaría un parque que todo …" at bounding box center [910, 550] width 1232 height 204
click at [825, 458] on textarea "[PERSON_NAME]: Este proyecto es muy bueno porque arreglaría un parque que todo …" at bounding box center [910, 550] width 1232 height 204
type textarea "[PERSON_NAME]: Este proyecto es muy bueno porque arreglaría un parque que todo …"
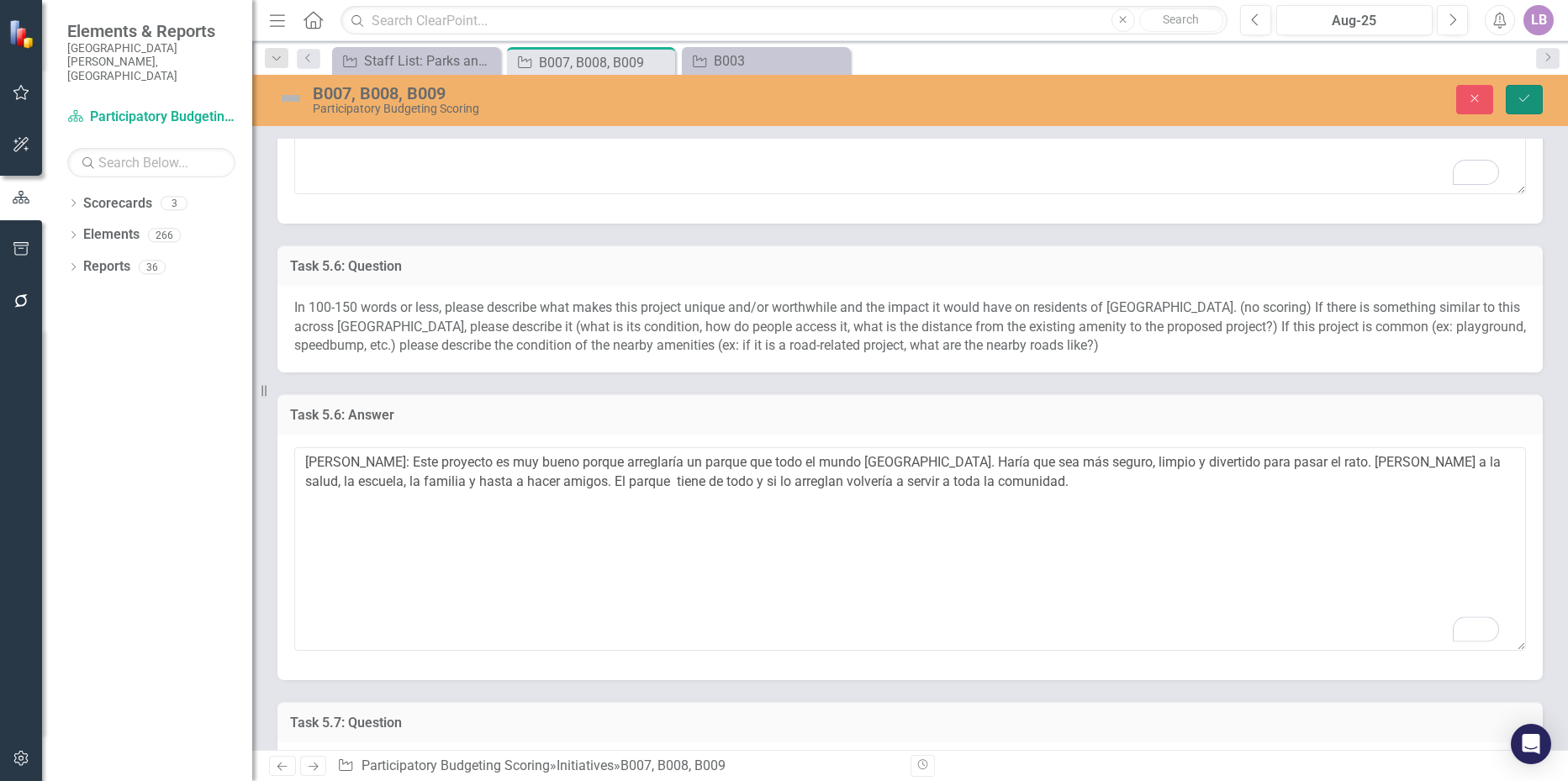
click at [1524, 93] on icon "Save" at bounding box center [1525, 98] width 15 height 12
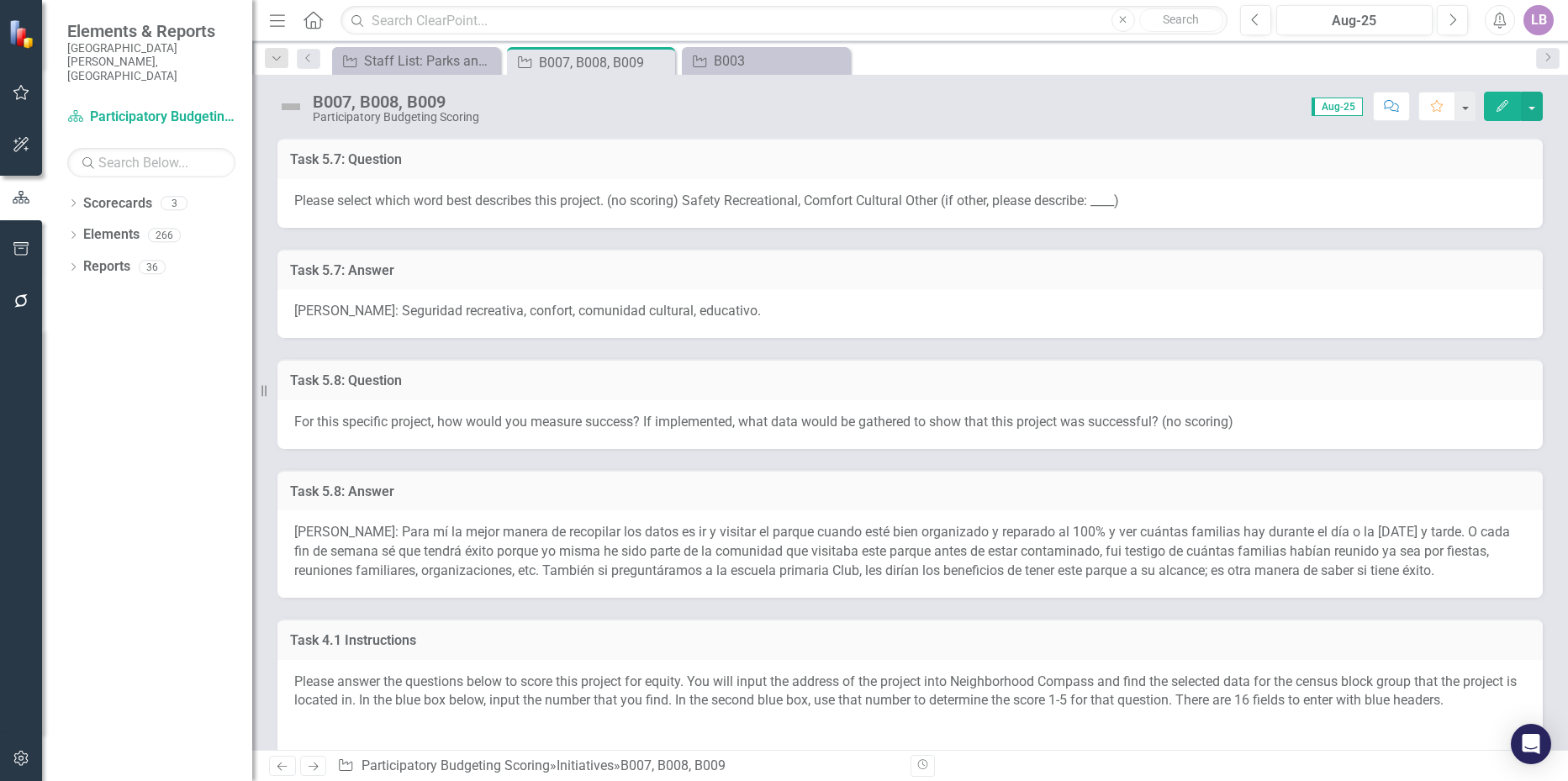
scroll to position [2103, 0]
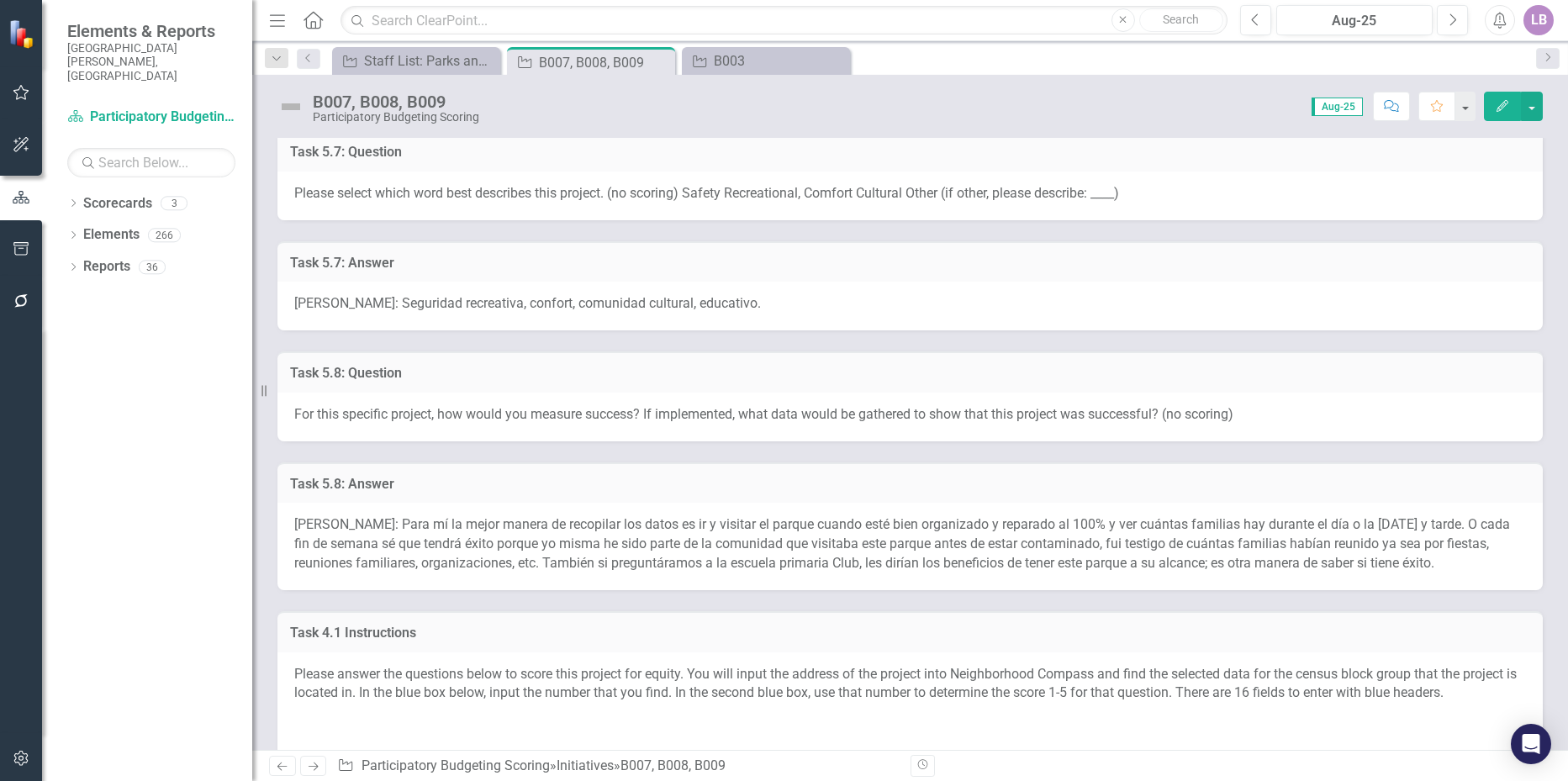
click at [176, 326] on div "Dropdown Scorecards 3 Project Inventory Participatory Budgeting Scoring Cycle 3…" at bounding box center [146, 485] width 210 height 591
click at [763, 57] on div "B003" at bounding box center [769, 61] width 111 height 21
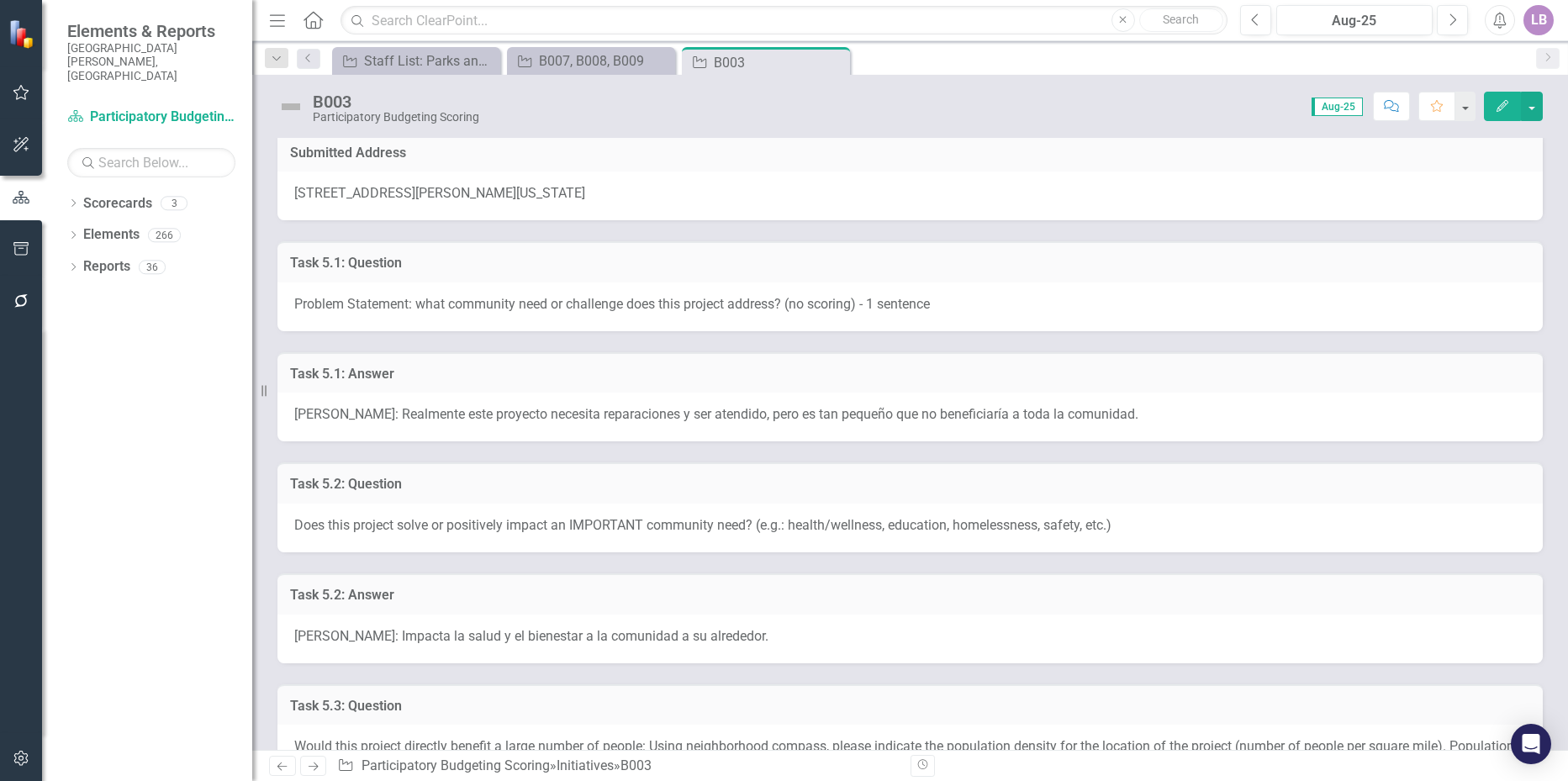
scroll to position [337, 0]
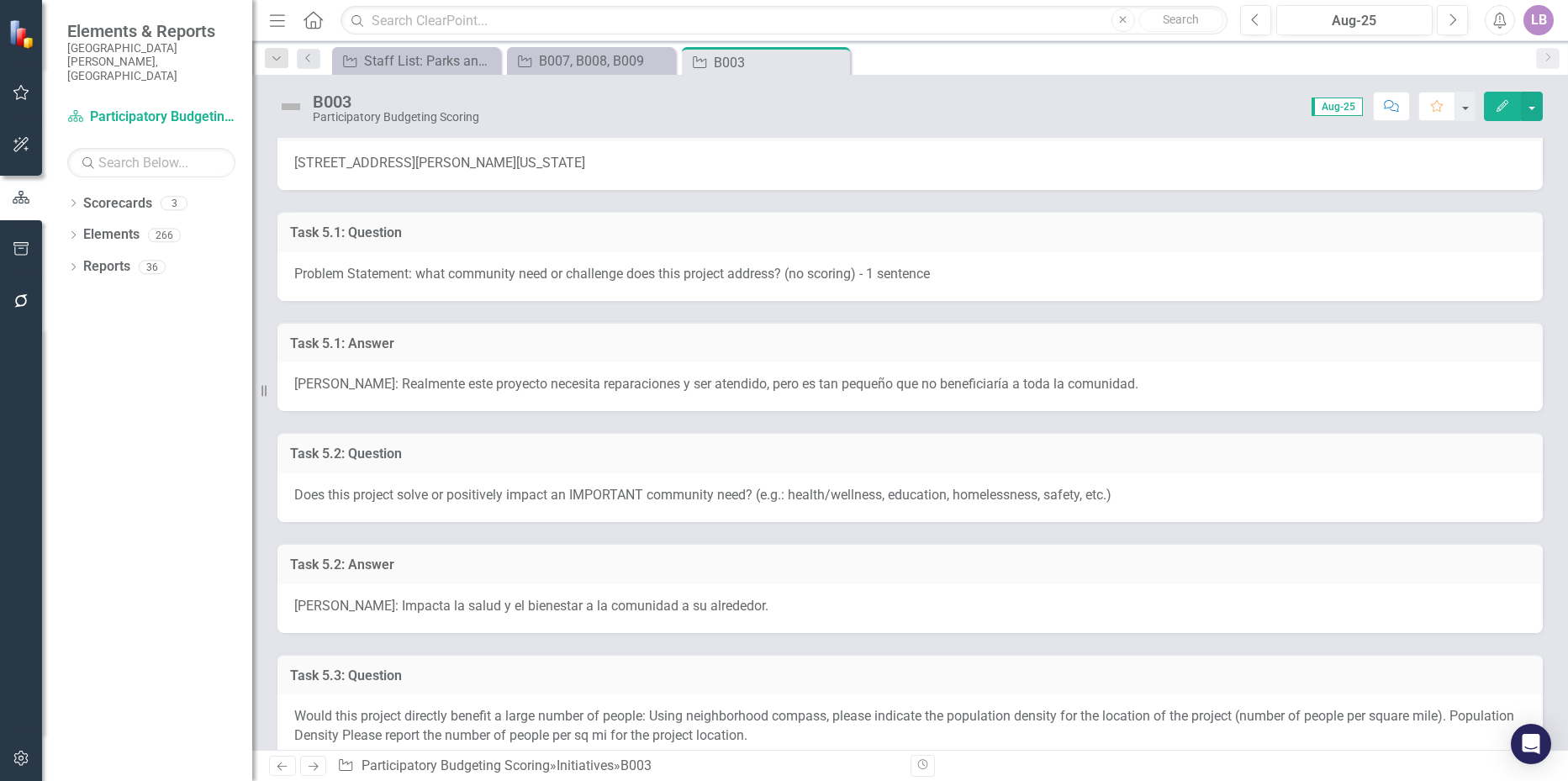
click at [1158, 383] on div "[PERSON_NAME]: Realmente este proyecto necesita reparaciones y ser atendido, pe…" at bounding box center [910, 387] width 1266 height 49
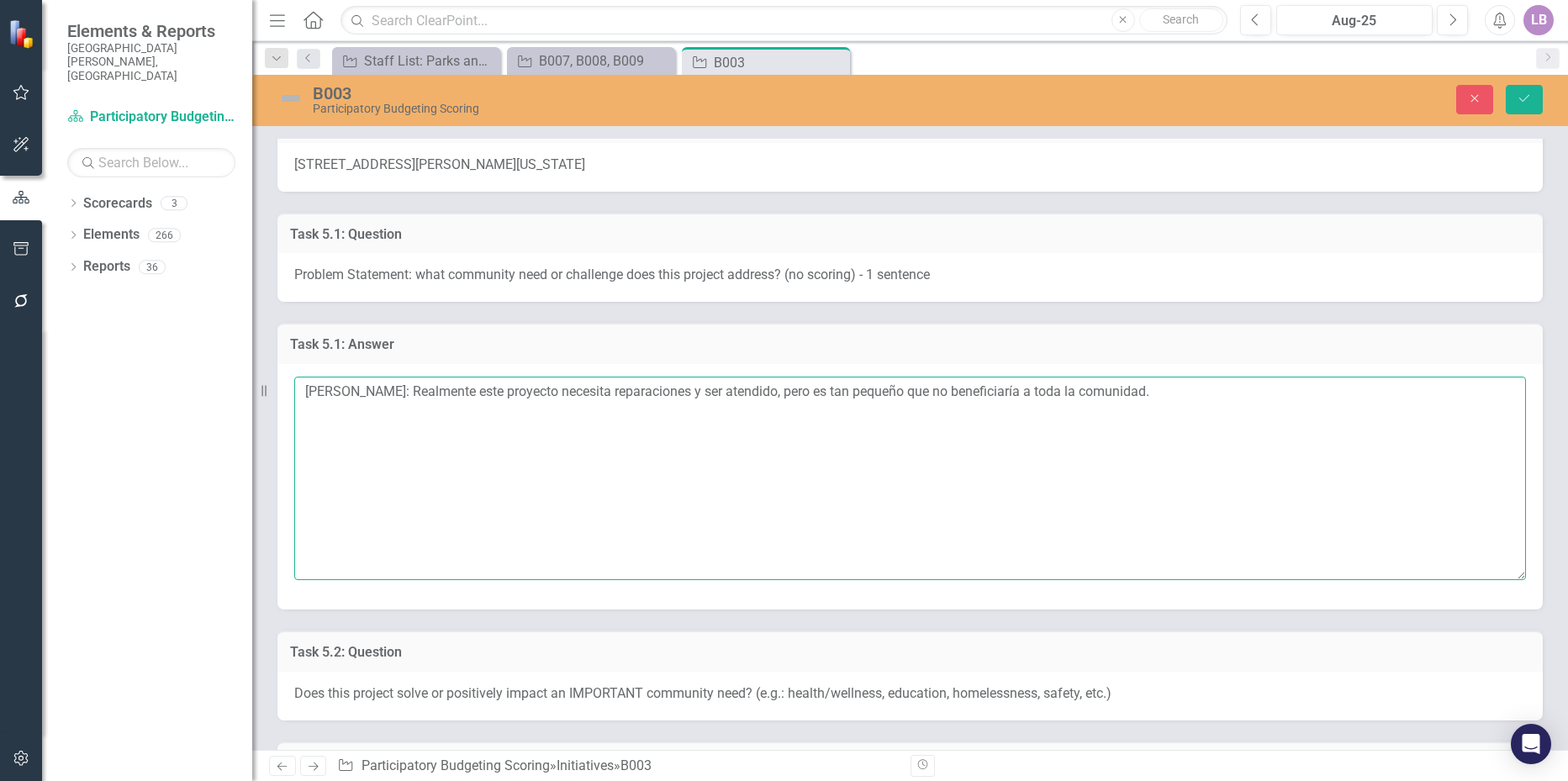
click at [1169, 395] on textarea "[PERSON_NAME]: Realmente este proyecto necesita reparaciones y ser atendido, pe…" at bounding box center [910, 479] width 1232 height 204
click at [433, 422] on textarea "[PERSON_NAME]: Realmente este proyecto necesita reparaciones y ser atendido, pe…" at bounding box center [910, 479] width 1232 height 204
paste textarea "Beneficiraria en que seria un lugar habilitado y listo para usarse por los visi…"
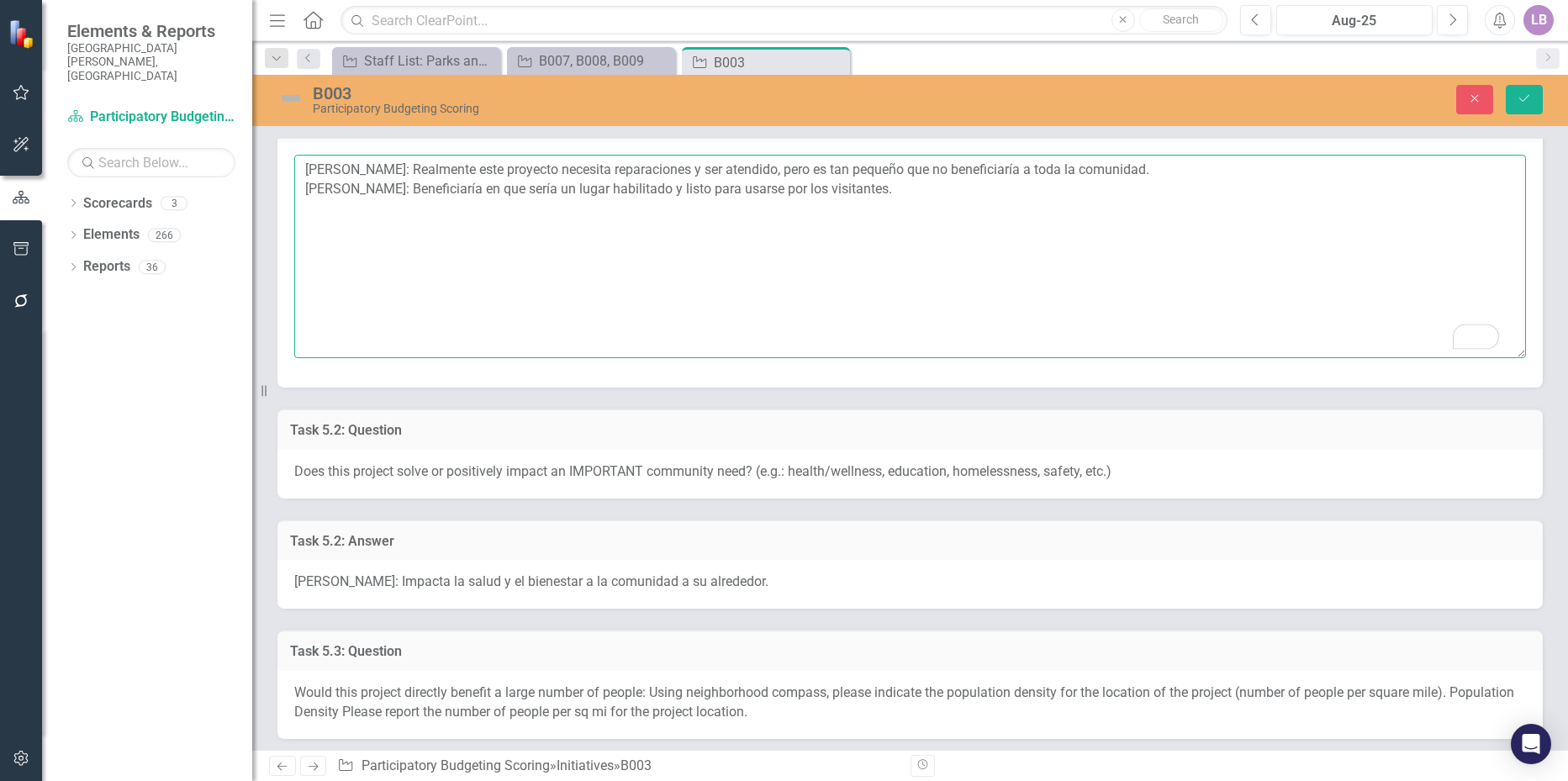
scroll to position [589, 0]
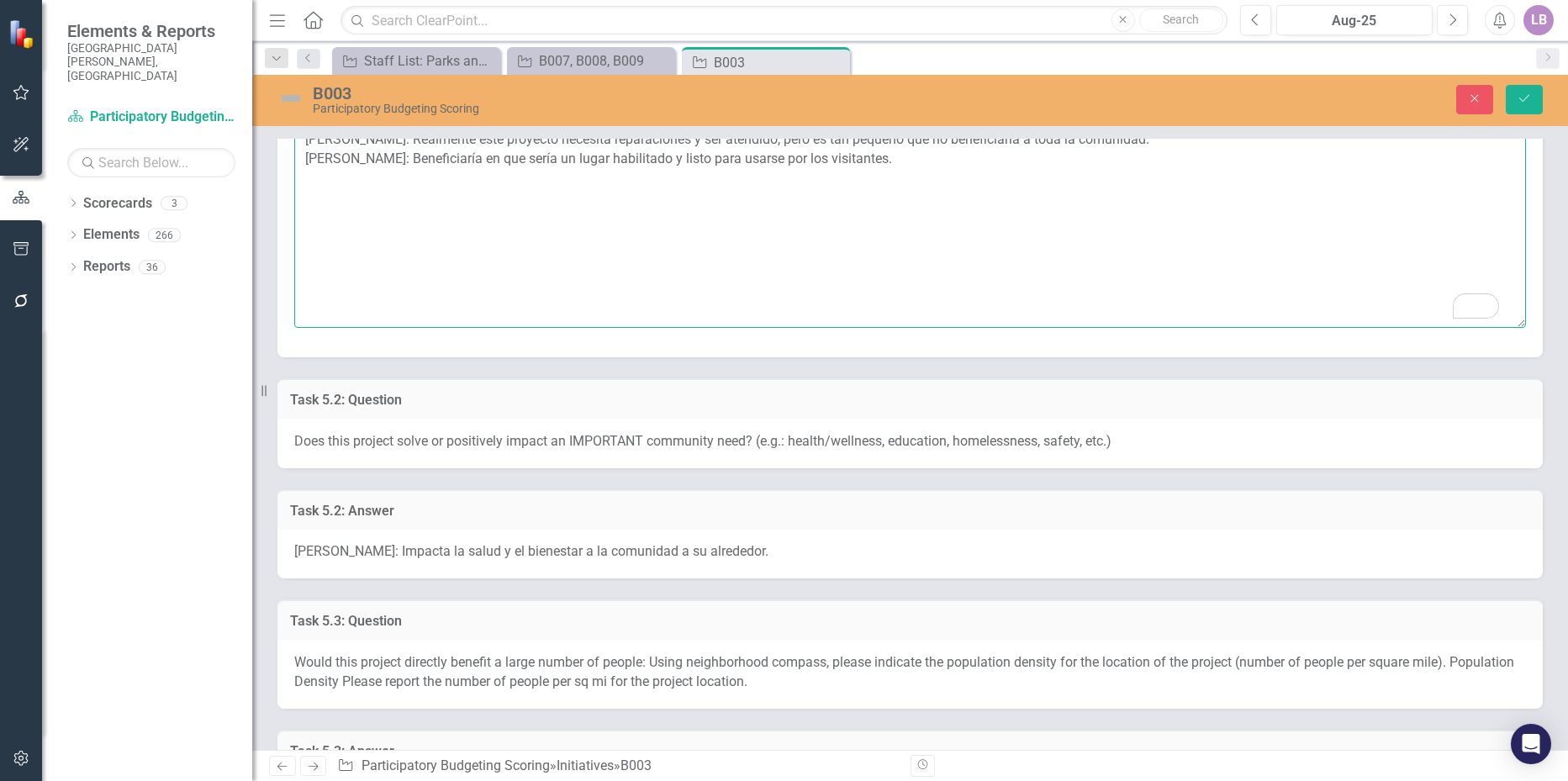
type textarea "[PERSON_NAME]: Realmente este proyecto necesita reparaciones y ser atendido, pe…"
click at [805, 551] on div "[PERSON_NAME]: Impacta la salud y el bienestar a la comunidad a su alrededor." at bounding box center [910, 554] width 1266 height 49
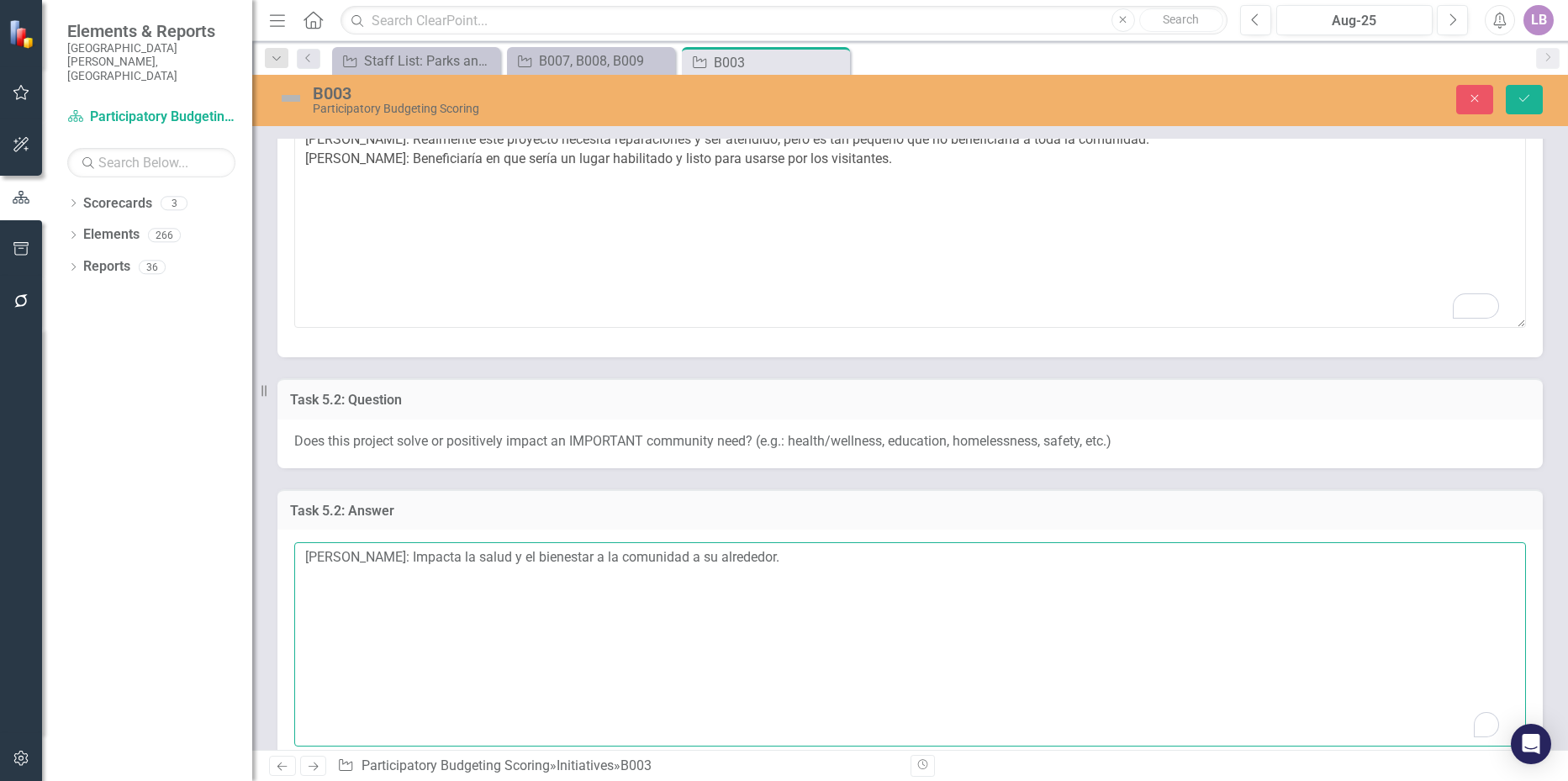
click at [806, 572] on textarea "[PERSON_NAME]: Impacta la salud y el bienestar a la comunidad a su alrededor." at bounding box center [910, 644] width 1232 height 204
click at [412, 582] on textarea "[PERSON_NAME]: Impacta la salud y el bienestar a la comunidad a su alrededor. […" at bounding box center [910, 644] width 1232 height 204
paste textarea "Impactaria positivamente a muy pocas personas, en este caso la comunidad que es…"
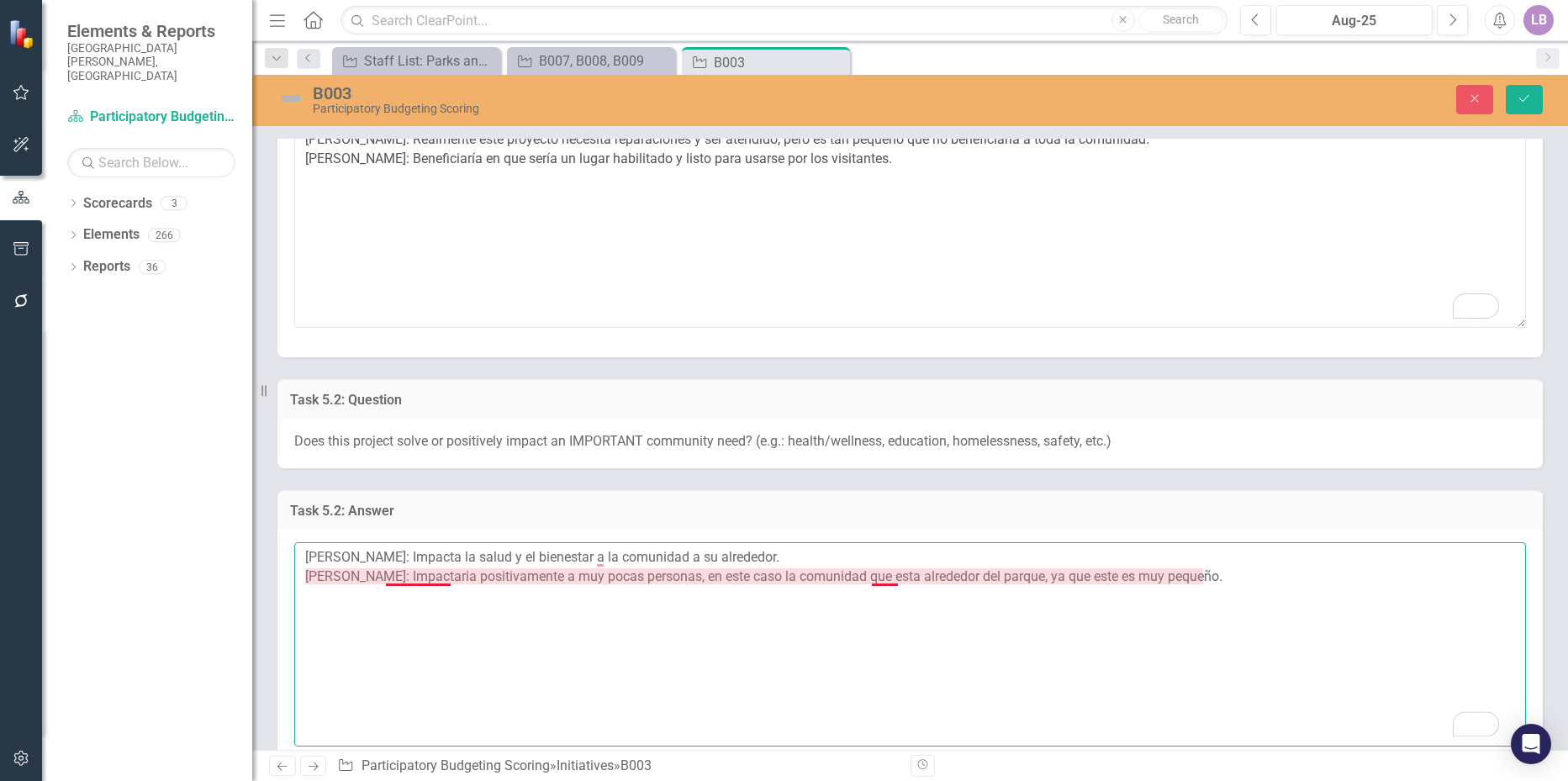
click at [435, 579] on textarea "[PERSON_NAME]: Impacta la salud y el bienestar a la comunidad a su alrededor. […" at bounding box center [910, 644] width 1232 height 204
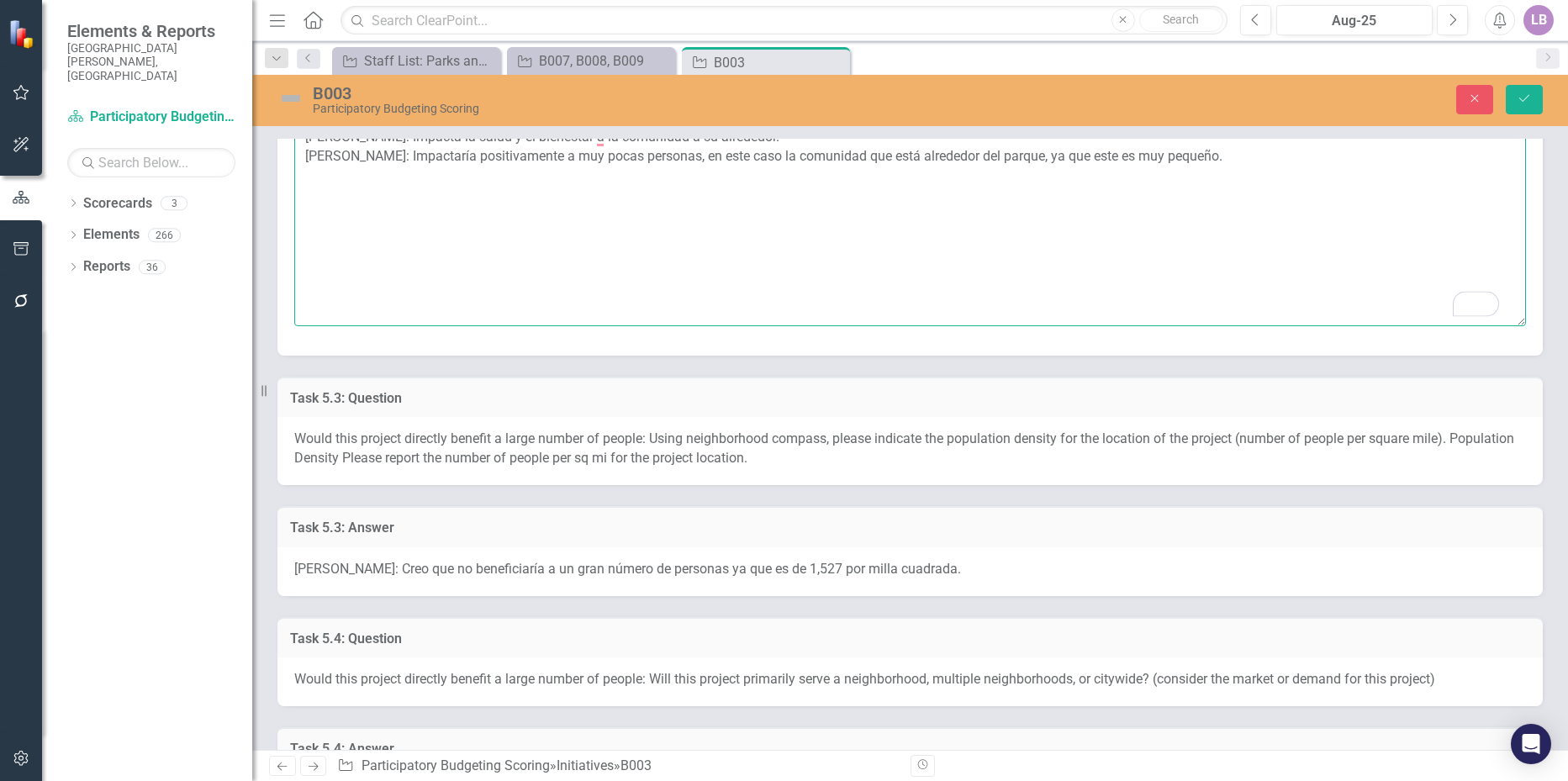
scroll to position [1093, 0]
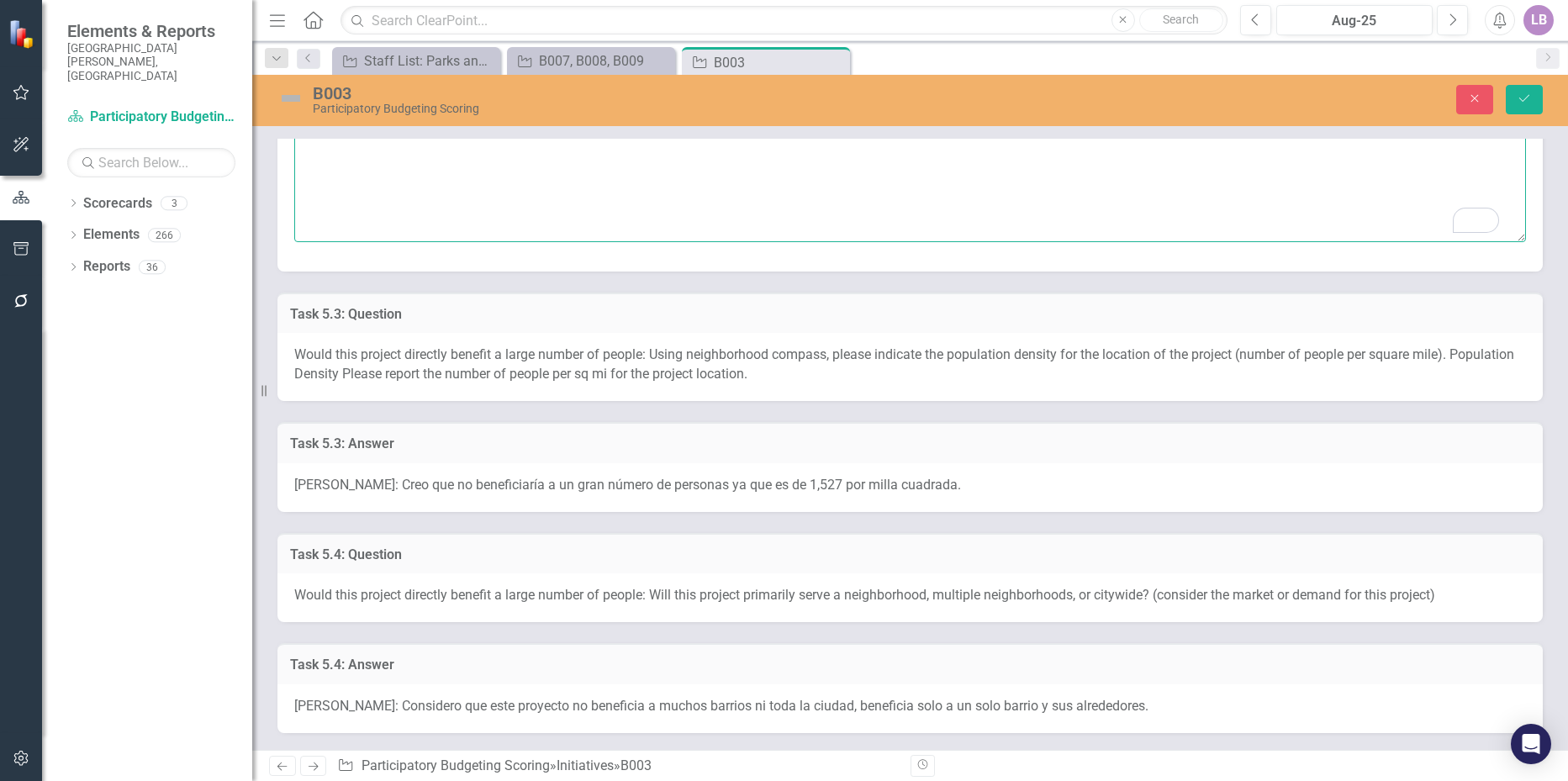
type textarea "[PERSON_NAME]: Impacta la salud y el bienestar a la comunidad a su alrededor. […"
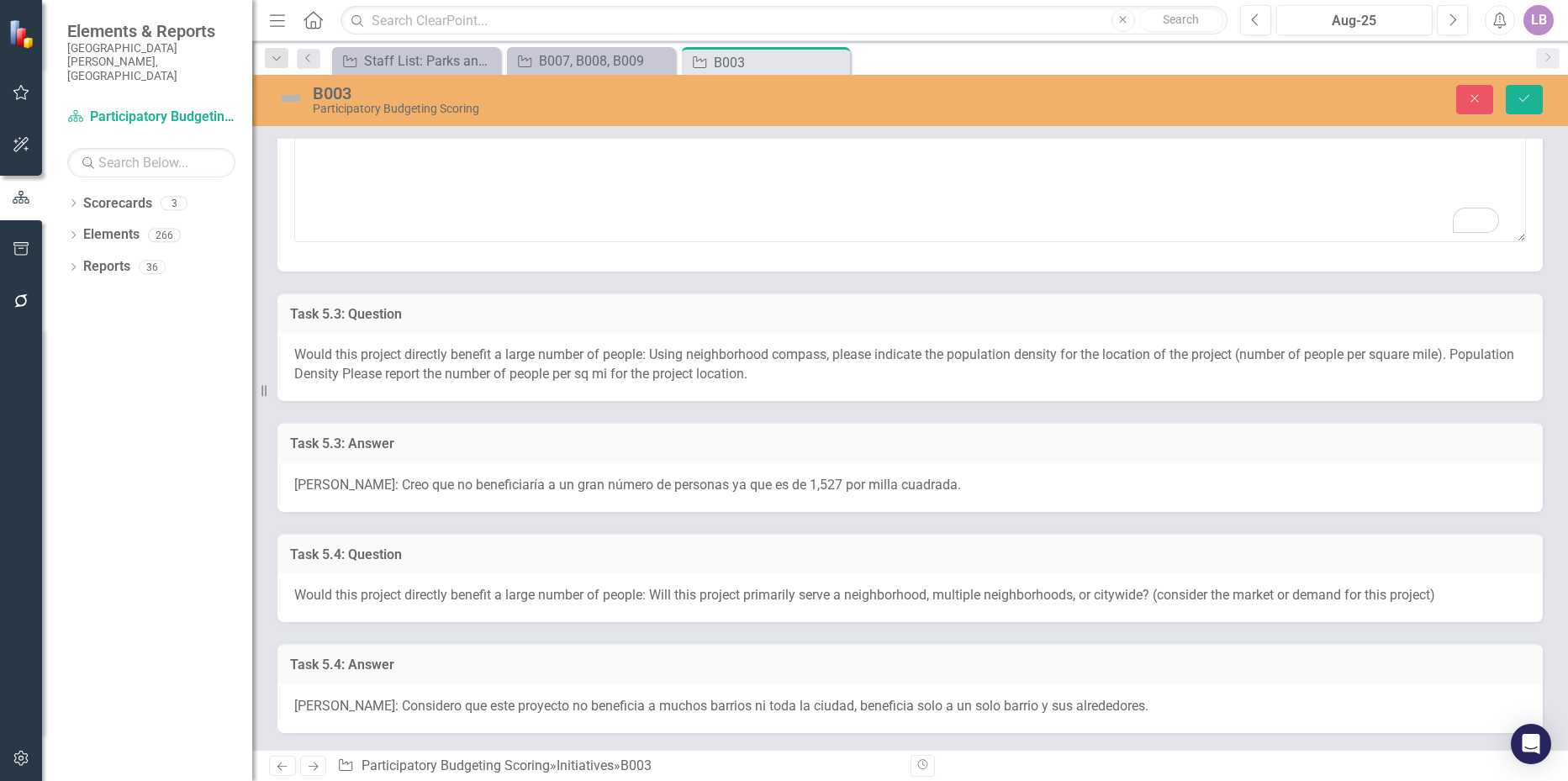
click at [550, 481] on span "[PERSON_NAME]: Creo que no beneficiaría a un gran número de personas ya que es …" at bounding box center [628, 485] width 667 height 16
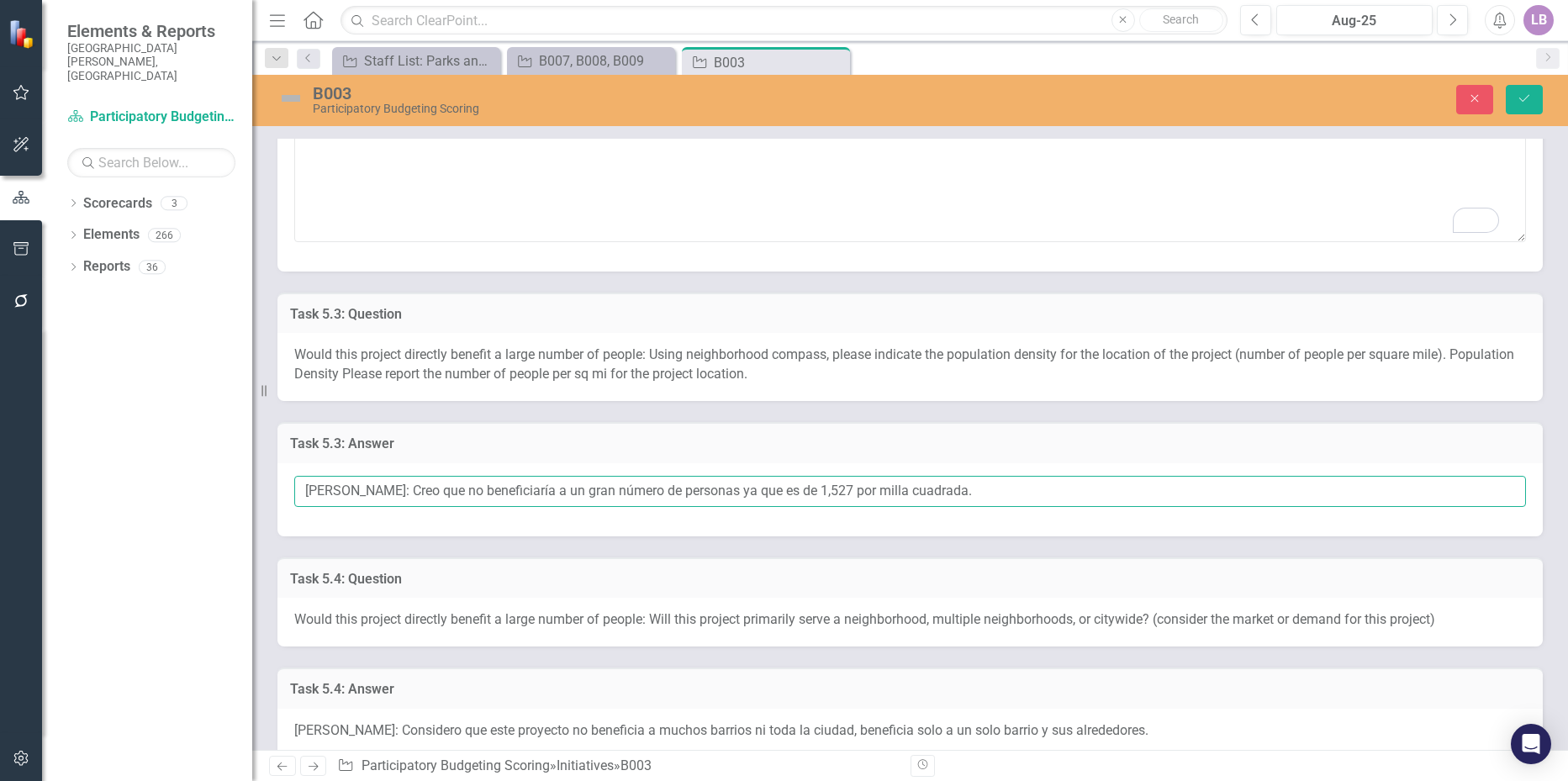
click at [987, 496] on input "[PERSON_NAME]: Creo que no beneficiaría a un gran número de personas ya que es …" at bounding box center [910, 491] width 1232 height 31
click at [1506, 85] on button "Save" at bounding box center [1525, 99] width 37 height 29
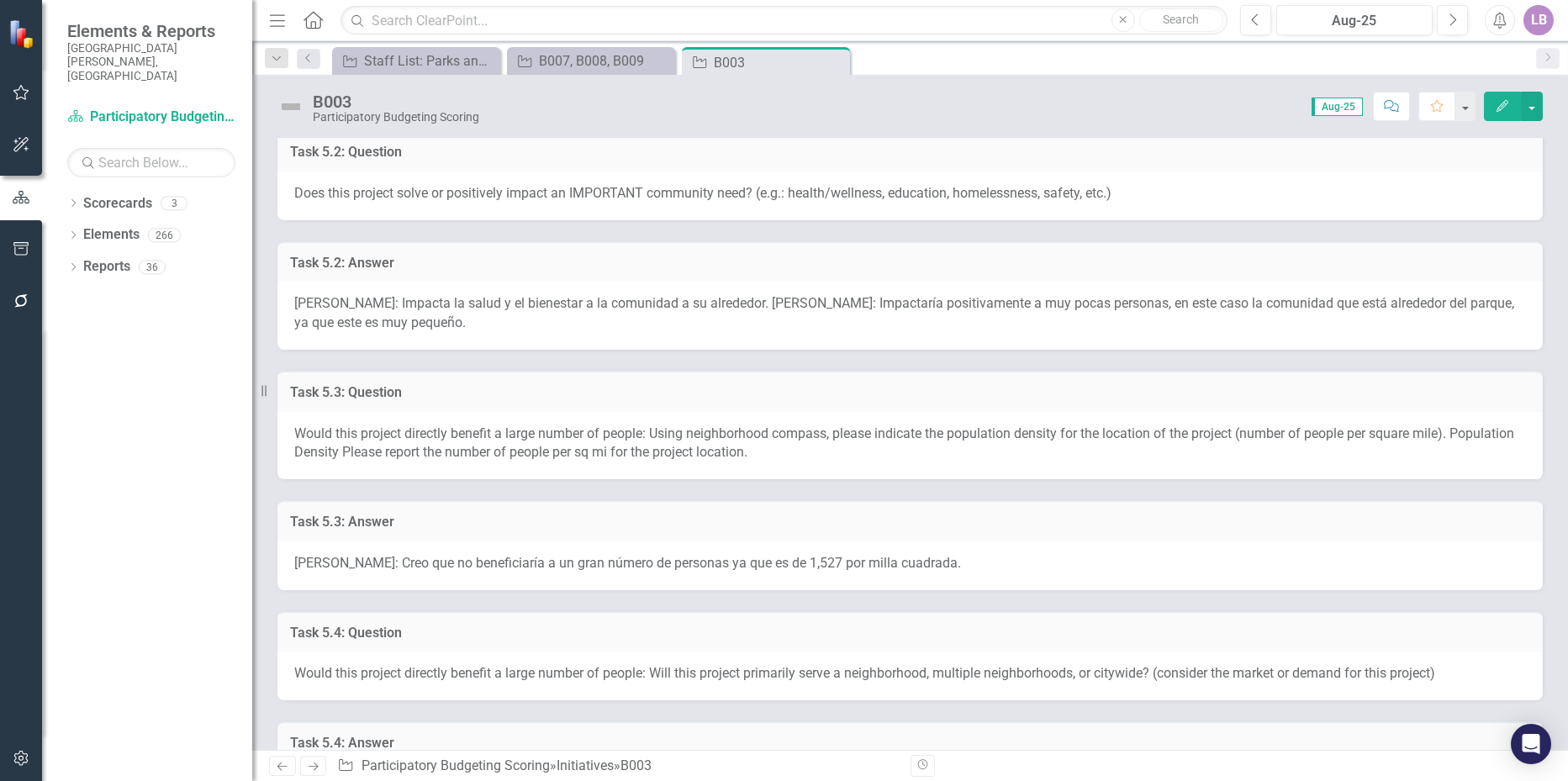
scroll to position [673, 0]
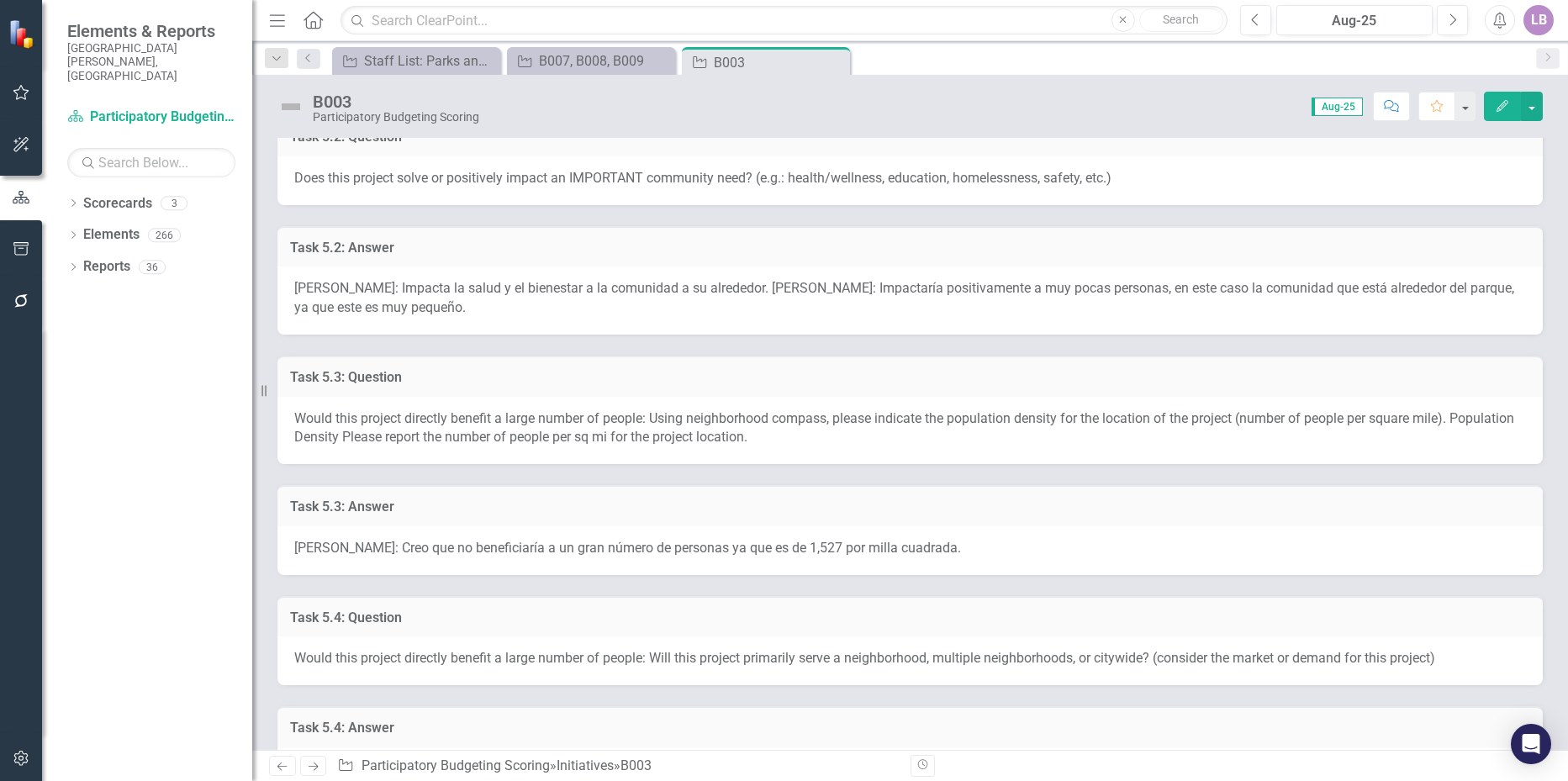
click at [982, 553] on div "[PERSON_NAME]: Creo que no beneficiaría a un gran número de personas ya que es …" at bounding box center [910, 551] width 1266 height 49
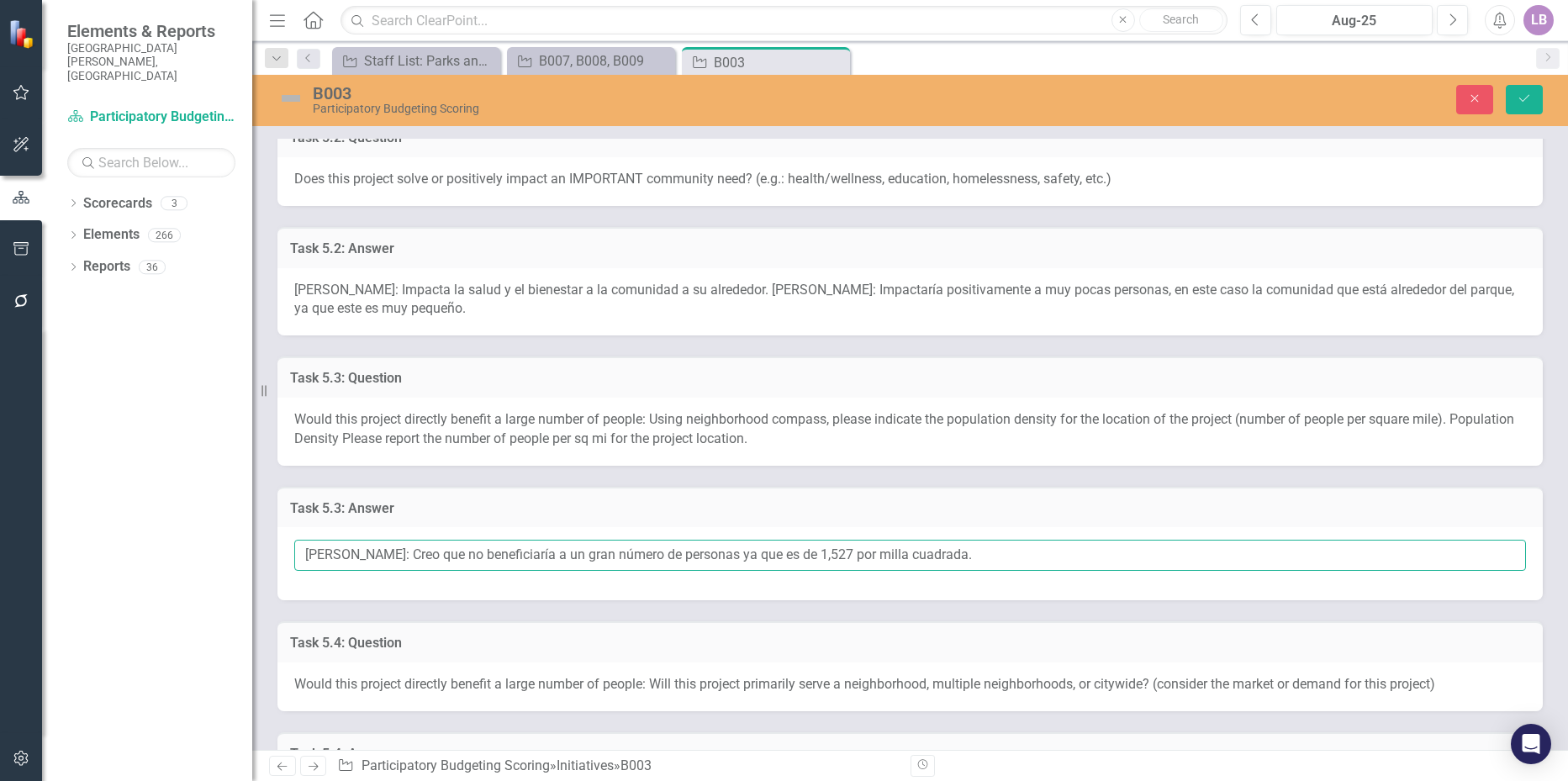
click at [987, 552] on input "[PERSON_NAME]: Creo que no beneficiaría a un gran número de personas ya que es …" at bounding box center [910, 555] width 1232 height 31
click at [1506, 85] on button "Save" at bounding box center [1525, 99] width 37 height 29
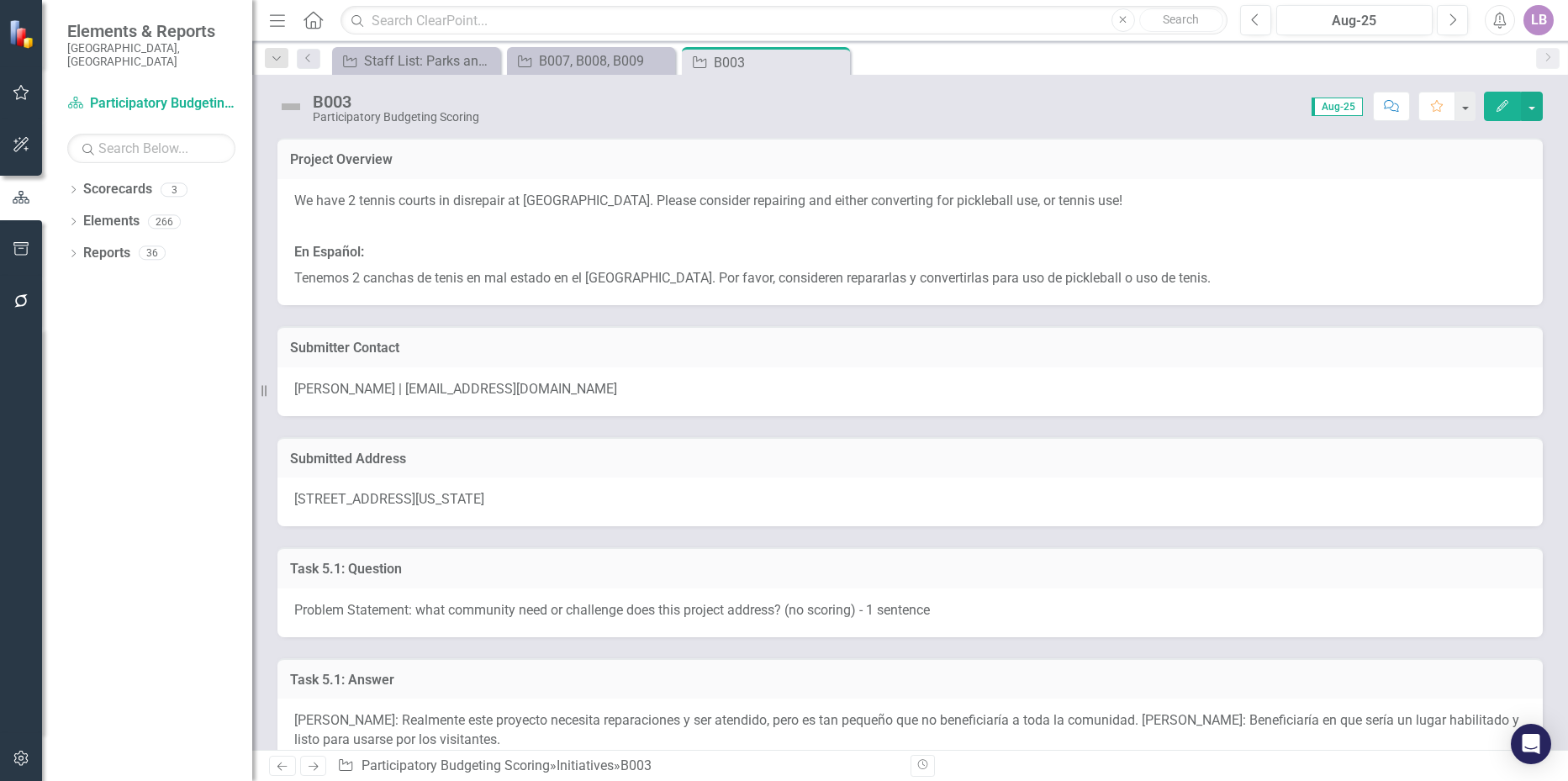
scroll to position [673, 0]
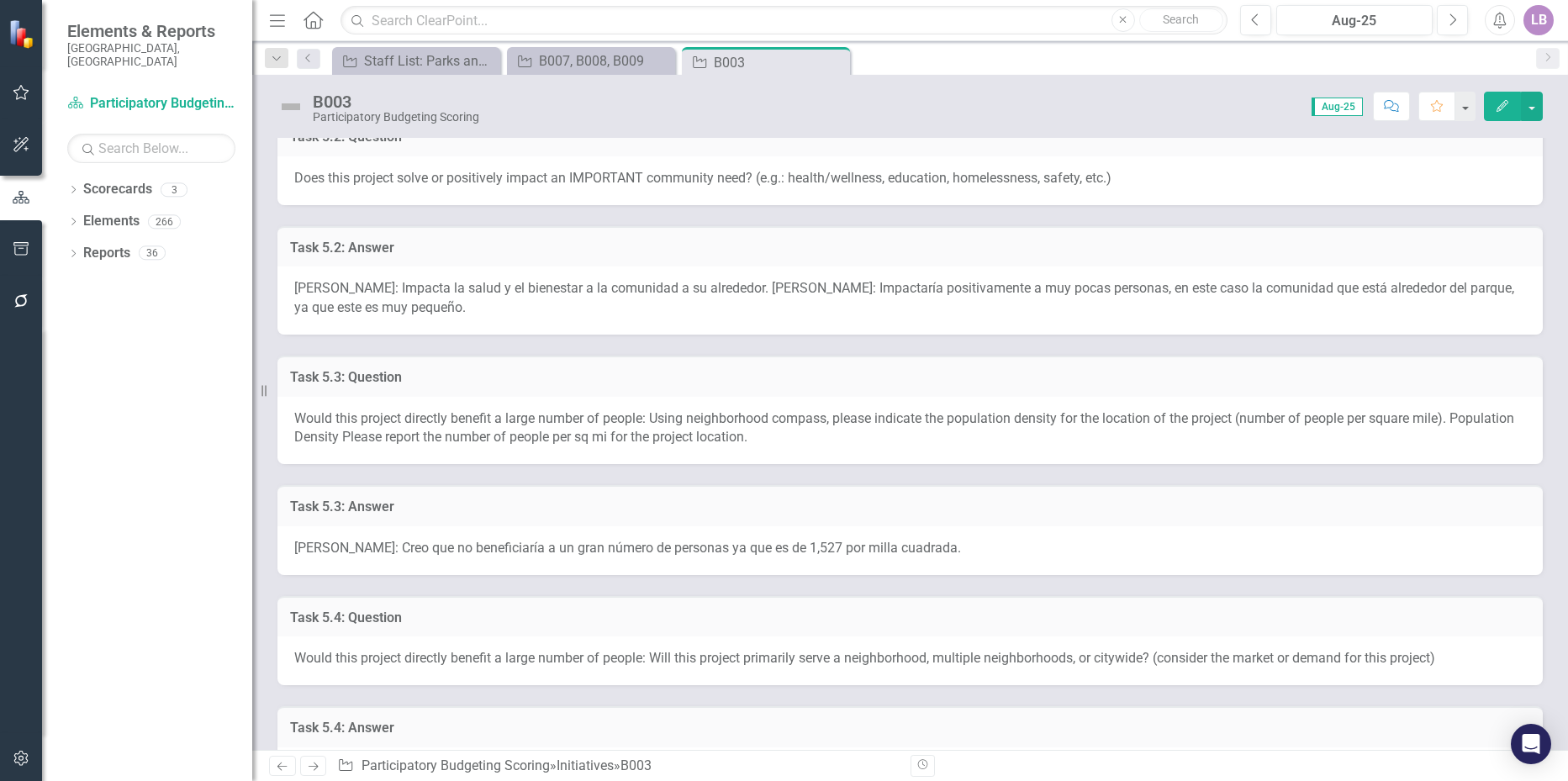
click at [991, 550] on div "[PERSON_NAME]: Creo que no beneficiaría a un gran número de personas ya que es …" at bounding box center [910, 551] width 1266 height 49
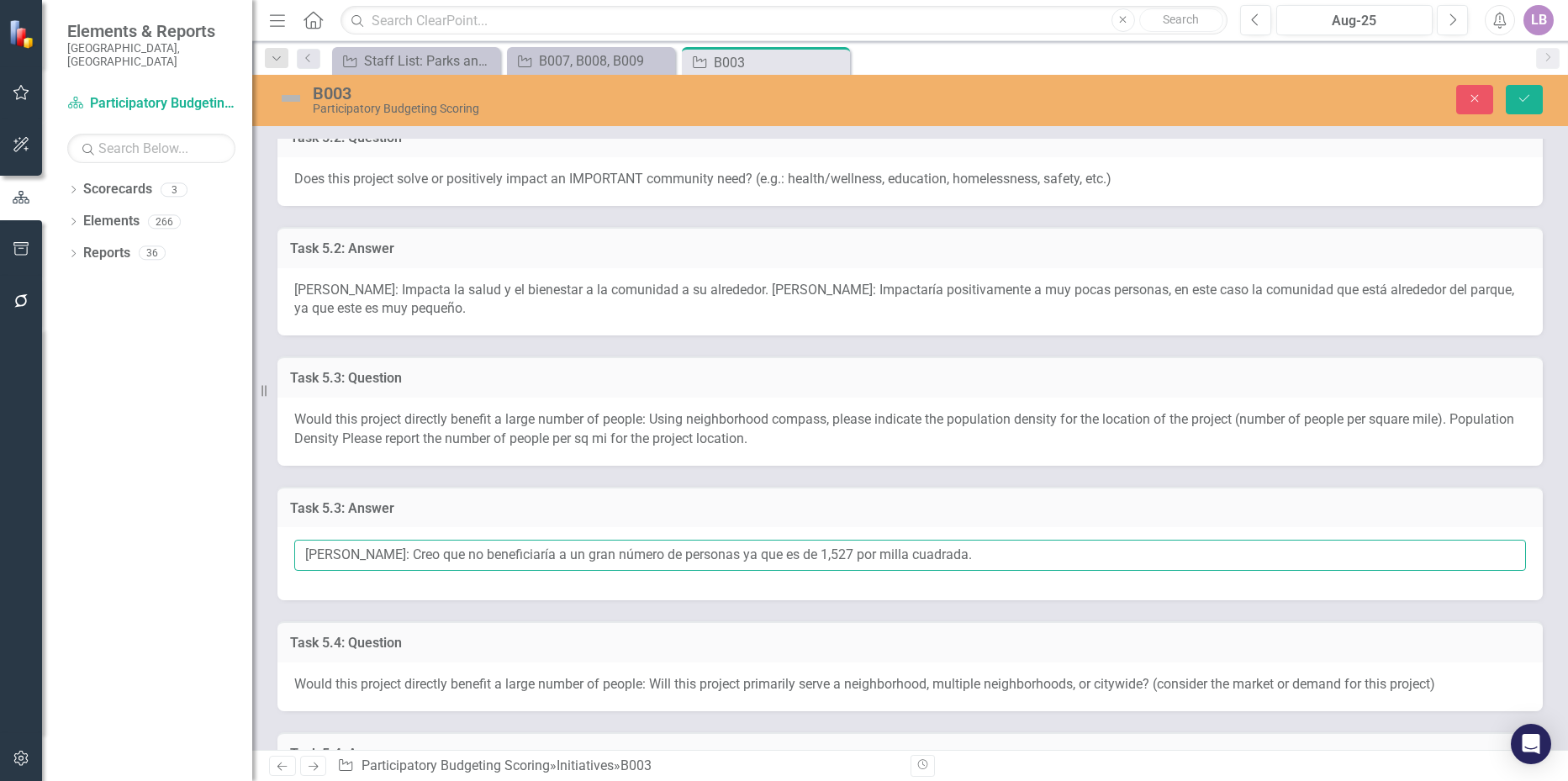
click at [998, 556] on input "[PERSON_NAME]: Creo que no beneficiaría a un gran número de personas ya que es …" at bounding box center [910, 555] width 1232 height 31
click at [383, 550] on input "[PERSON_NAME]: Creo que no beneficiaría a un gran número de personas ya que es …" at bounding box center [910, 555] width 1232 height 31
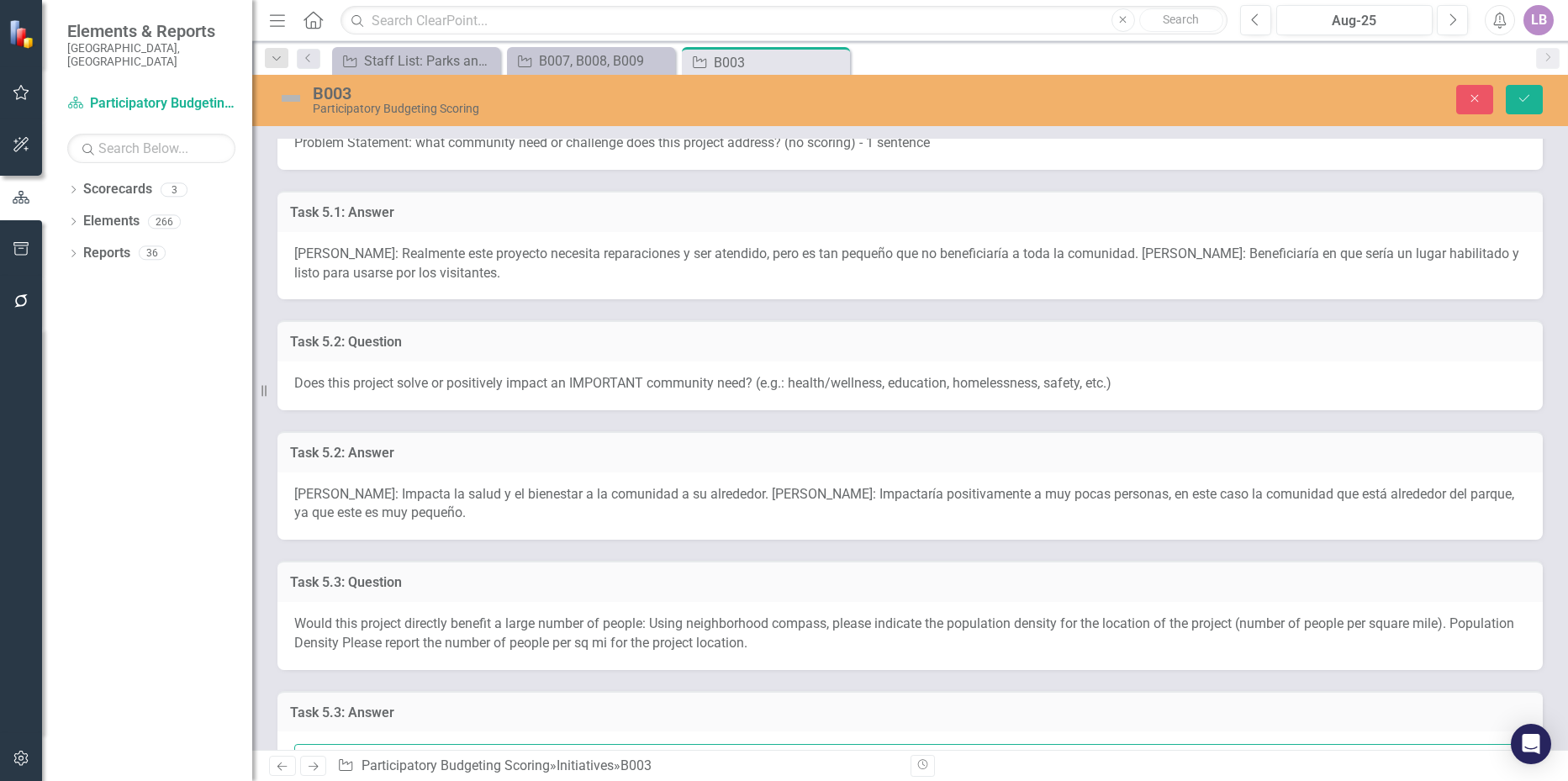
scroll to position [420, 0]
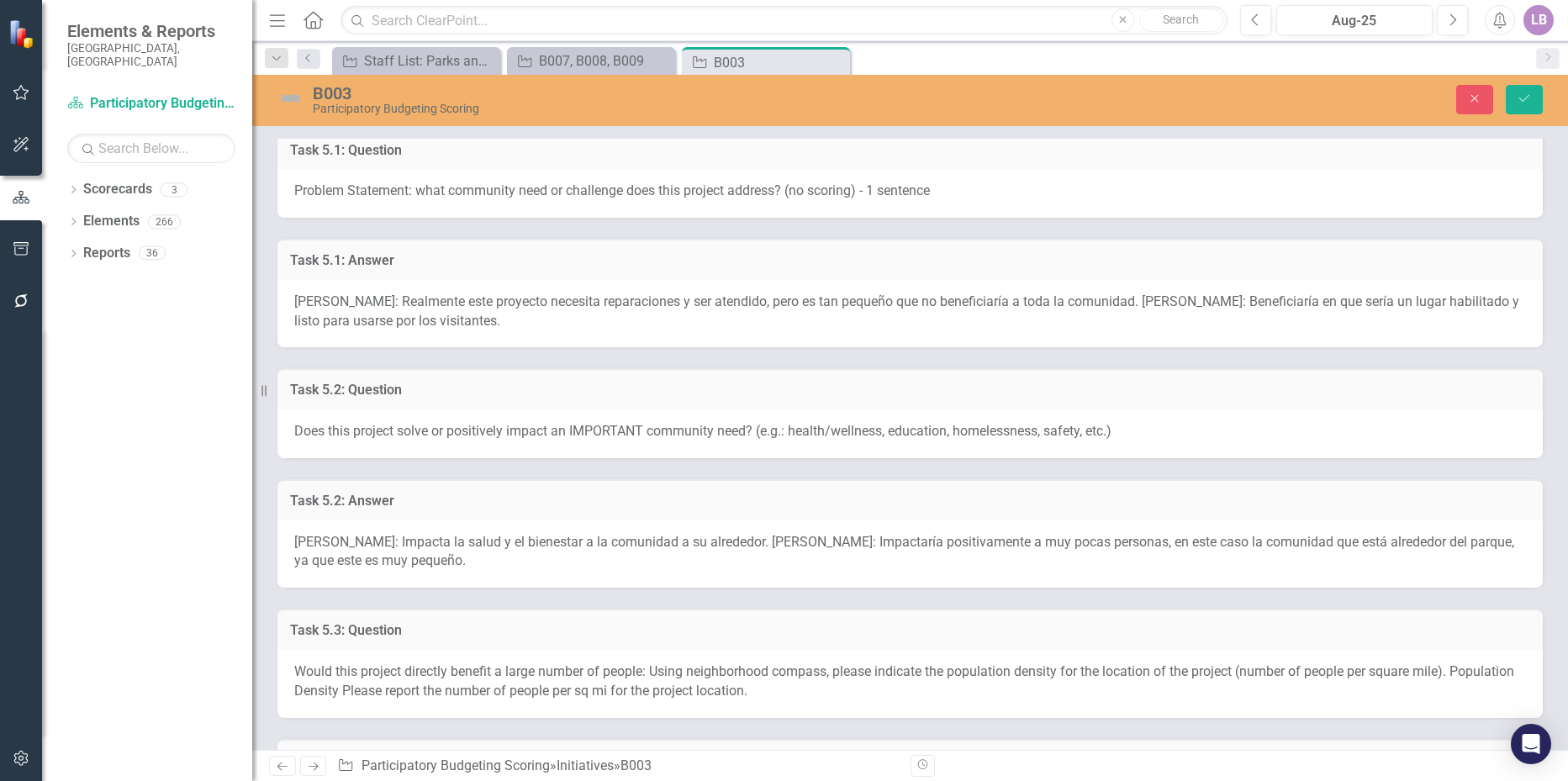
click at [494, 316] on span "[PERSON_NAME]: Realmente este proyecto necesita reparaciones y ser atendido, pe…" at bounding box center [907, 311] width 1225 height 35
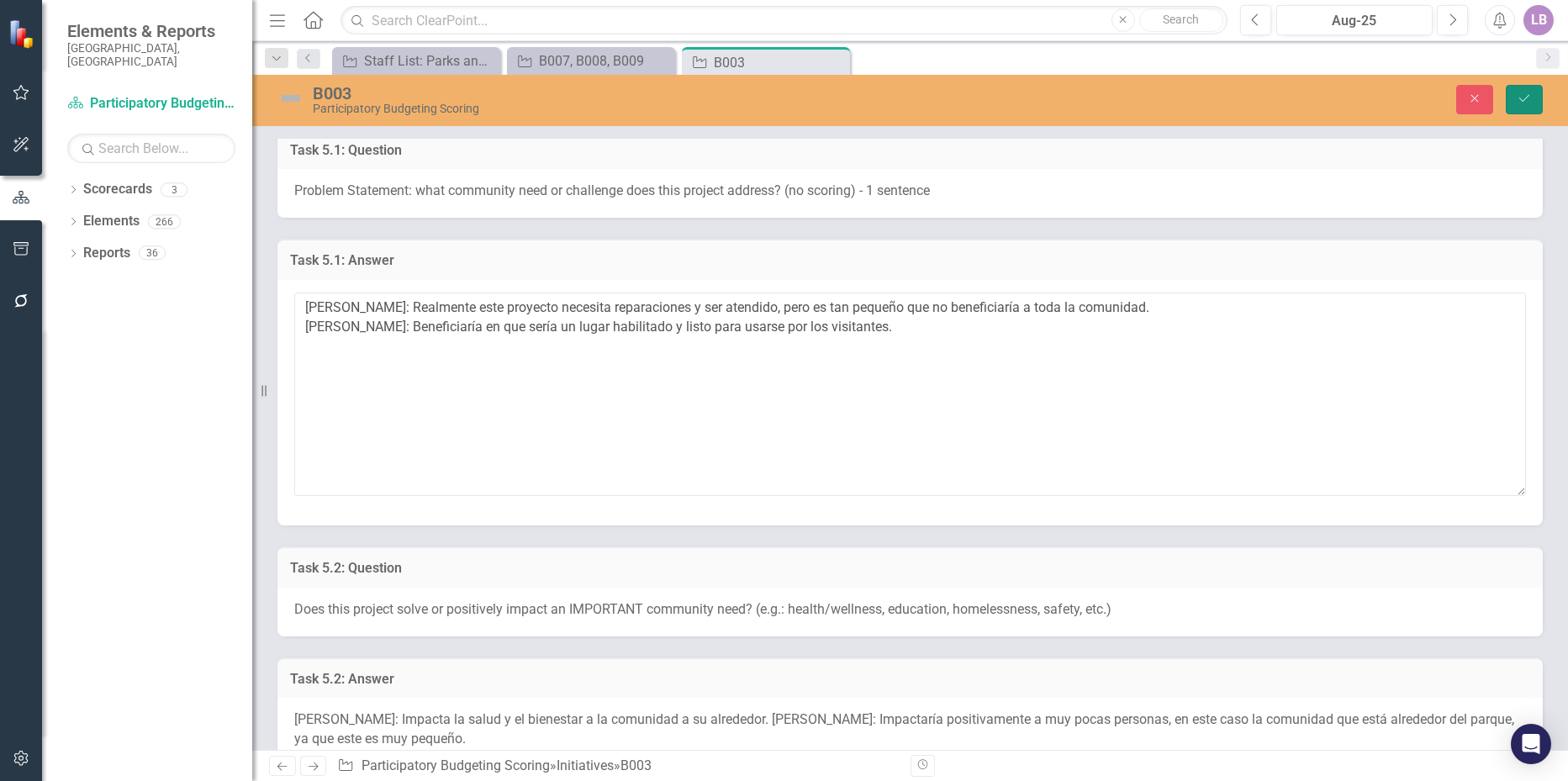
click at [1530, 96] on icon "Save" at bounding box center [1525, 98] width 15 height 12
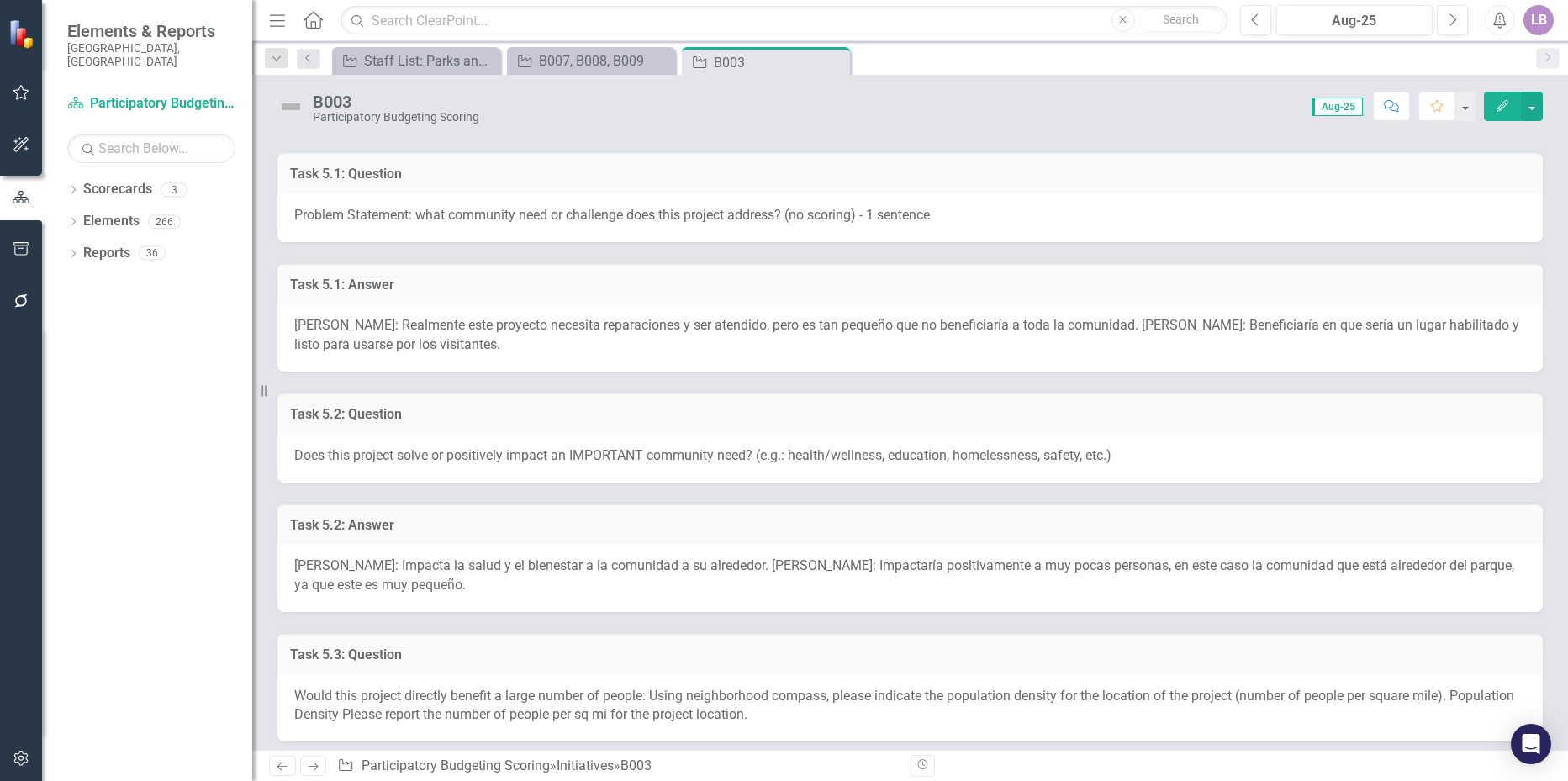
scroll to position [504, 0]
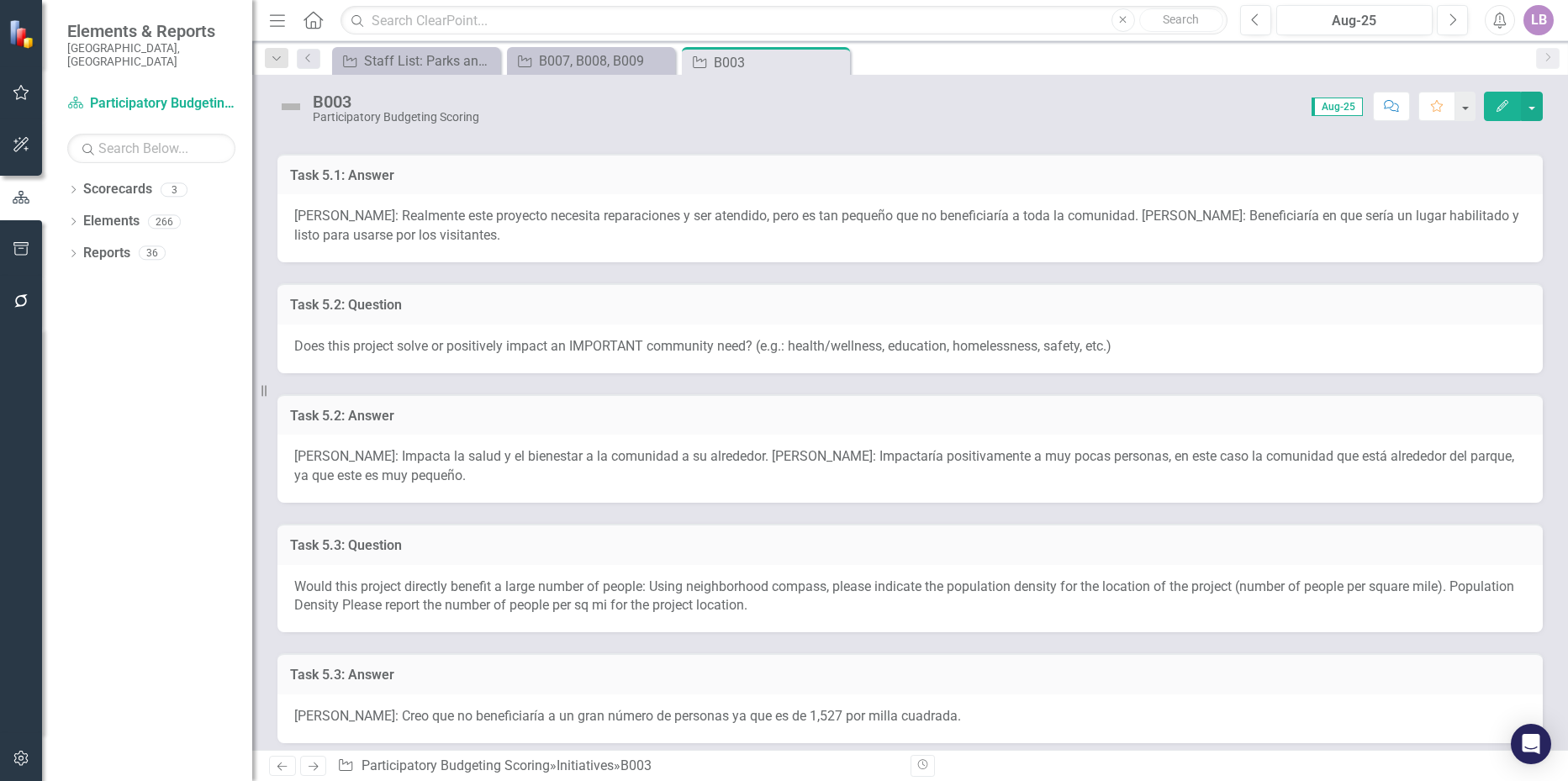
click at [565, 470] on div "[PERSON_NAME]: Impacta la salud y el bienestar a la comunidad a su alrededor. […" at bounding box center [910, 469] width 1266 height 68
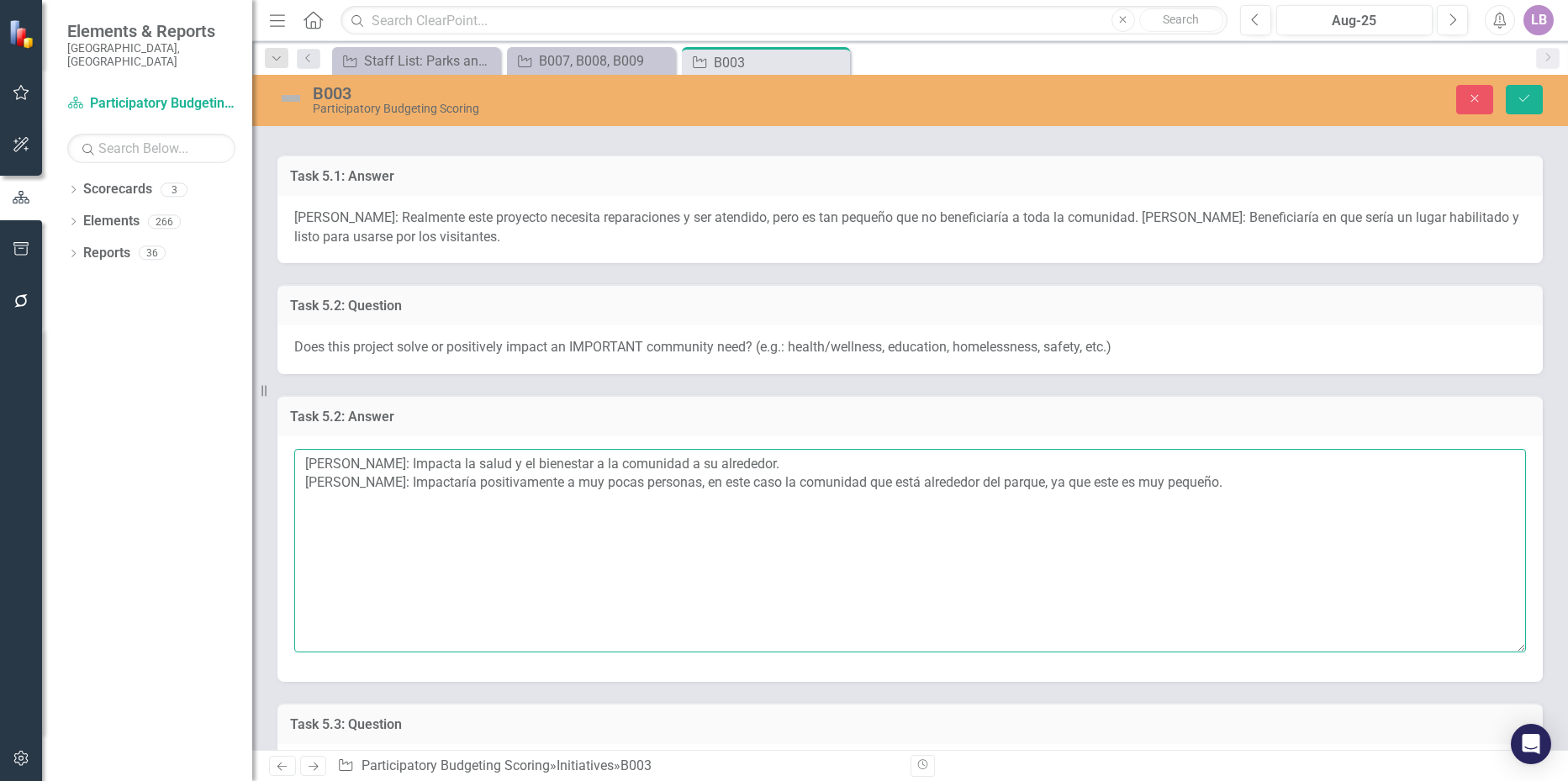
click at [599, 499] on textarea "[PERSON_NAME]: Impacta la salud y el bienestar a la comunidad a su alrededor. […" at bounding box center [910, 551] width 1232 height 204
click at [1518, 95] on icon "Save" at bounding box center [1525, 98] width 15 height 12
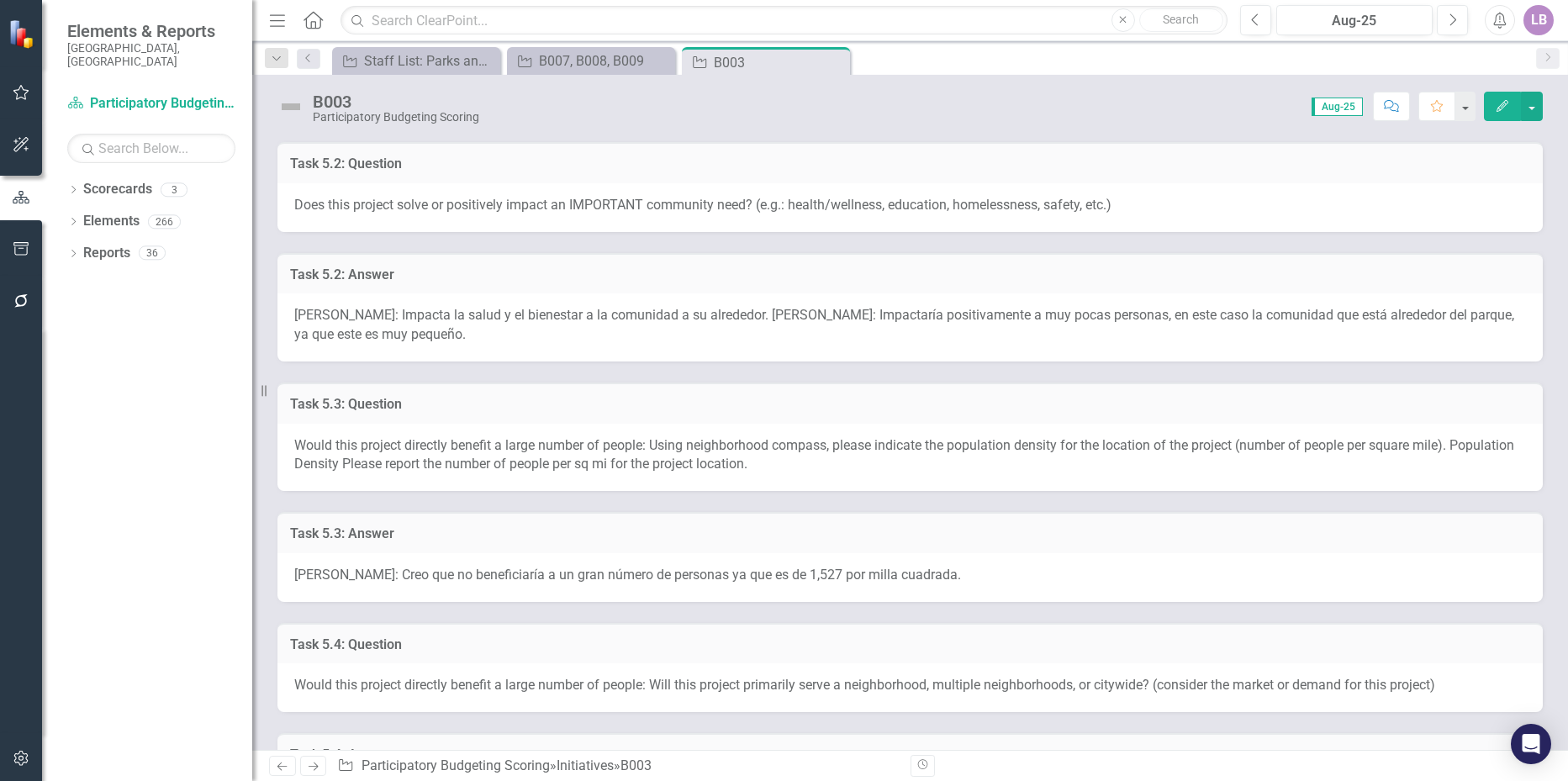
scroll to position [673, 0]
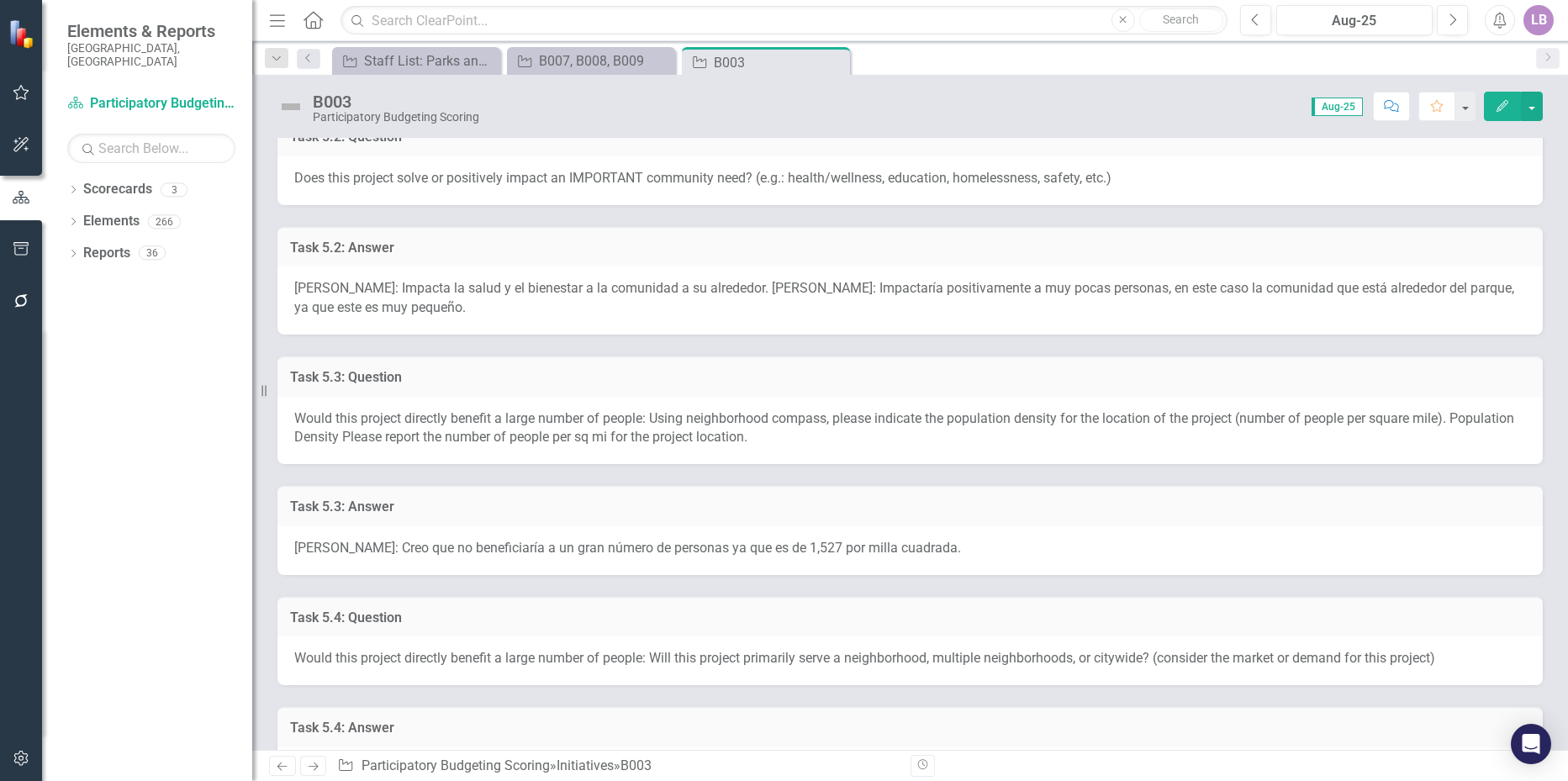
click at [550, 540] on span "Amanda Castizo: Creo que no beneficiaría a un gran número de personas ya que es…" at bounding box center [628, 548] width 667 height 16
click at [550, 540] on span "Amanda Castizo: Creo que no beneficiaría a un gran número de personas ya que es…" at bounding box center [628, 548] width 667 height 16
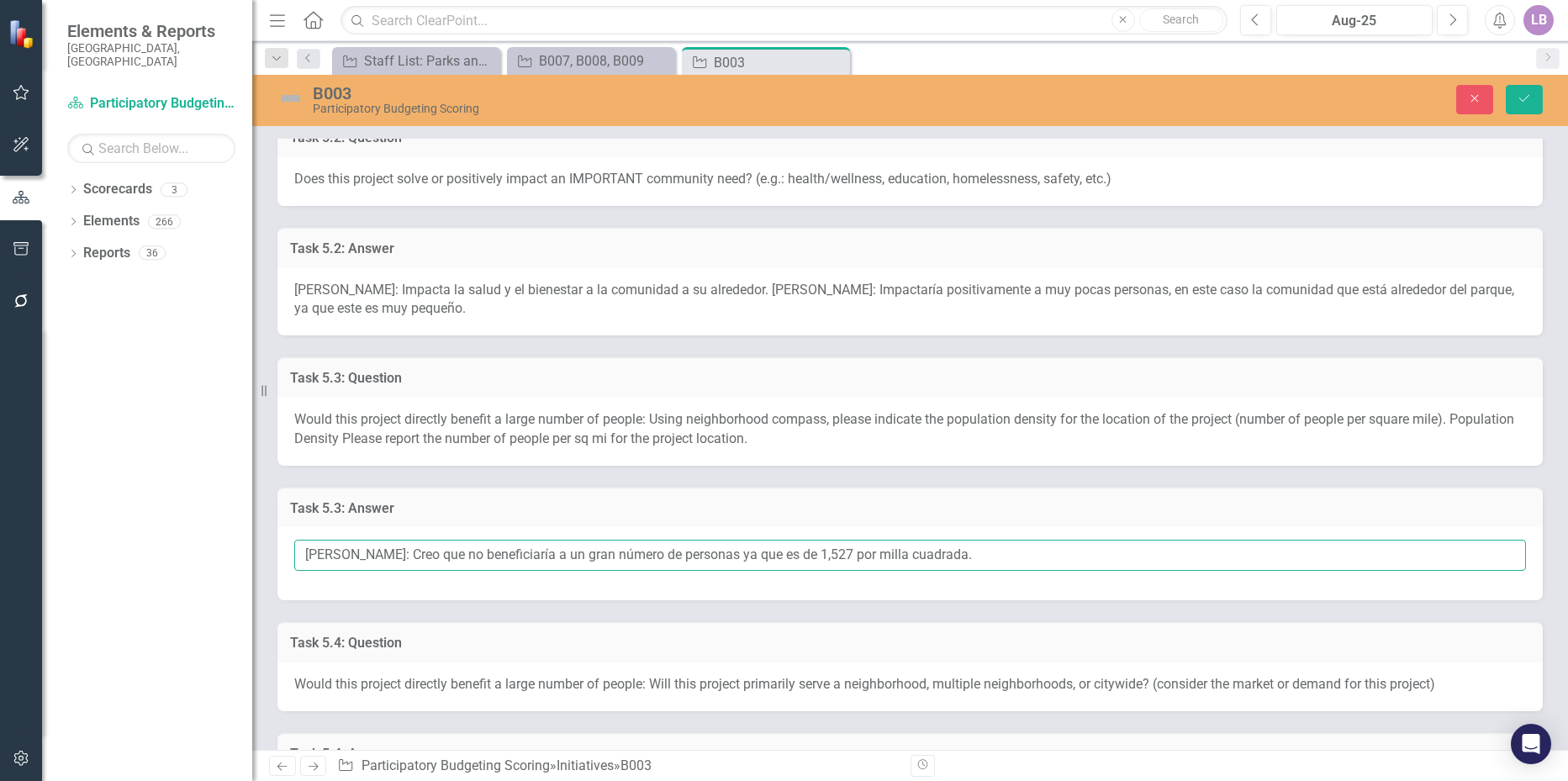
click at [1006, 551] on input "Amanda Castizo: Creo que no beneficiaría a un gran número de personas ya que es…" at bounding box center [910, 555] width 1232 height 31
click at [1112, 563] on input "Amanda Castizo: Creo que no beneficiaría a un gran número de personas ya que es…" at bounding box center [910, 555] width 1232 height 31
paste input "Impactaria positivamente a muy pocas personas, en este caso la comunidad que es…"
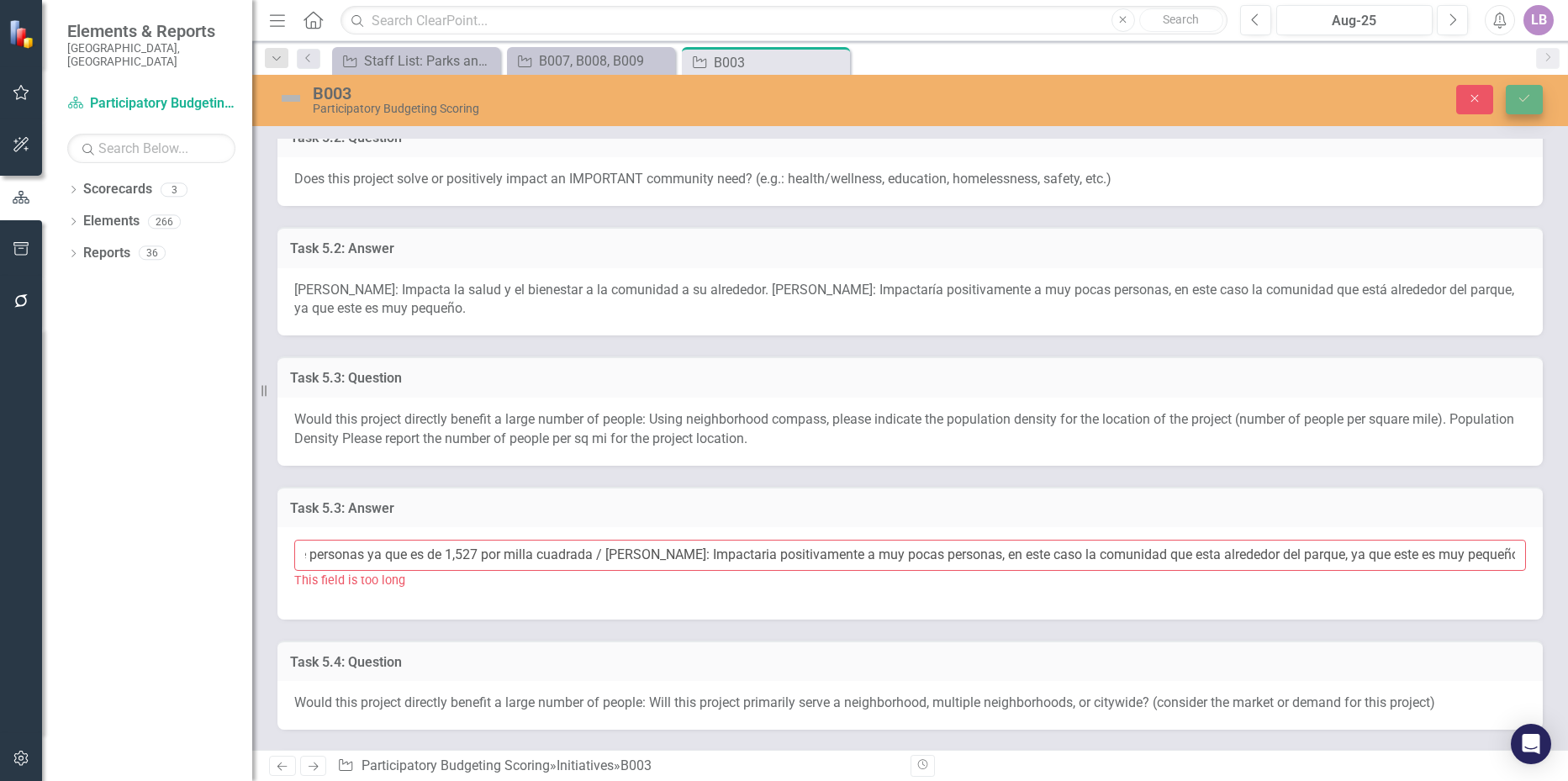
scroll to position [0, 0]
drag, startPoint x: 908, startPoint y: 553, endPoint x: 889, endPoint y: 553, distance: 19.0
click at [906, 553] on input "Amanda Castizo: Creo que no beneficiaría a un gran número de personas ya que es…" at bounding box center [910, 555] width 1232 height 31
click at [1457, 89] on button "Close" at bounding box center [1475, 99] width 37 height 29
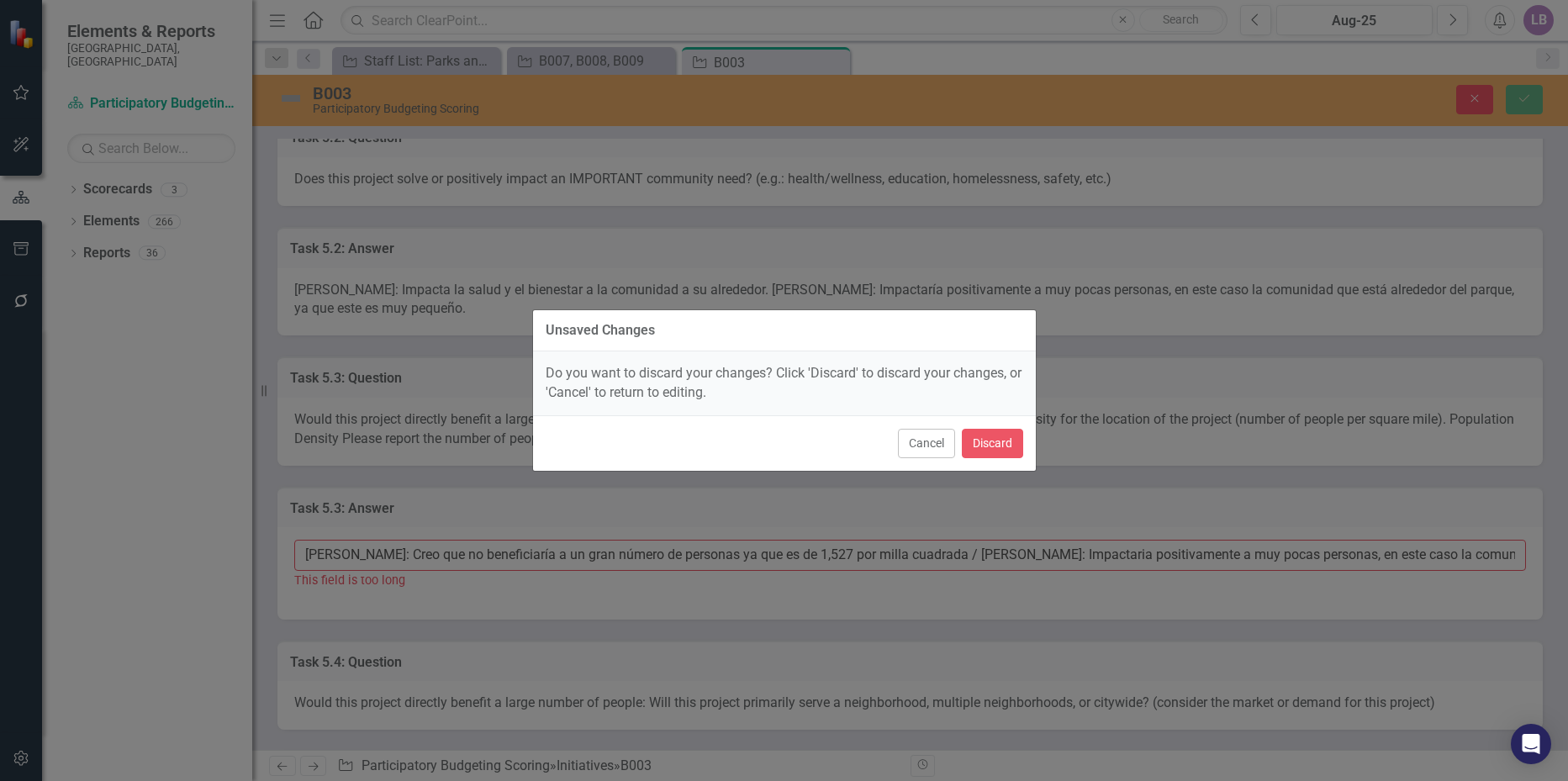
click at [936, 436] on button "Cancel" at bounding box center [926, 443] width 58 height 29
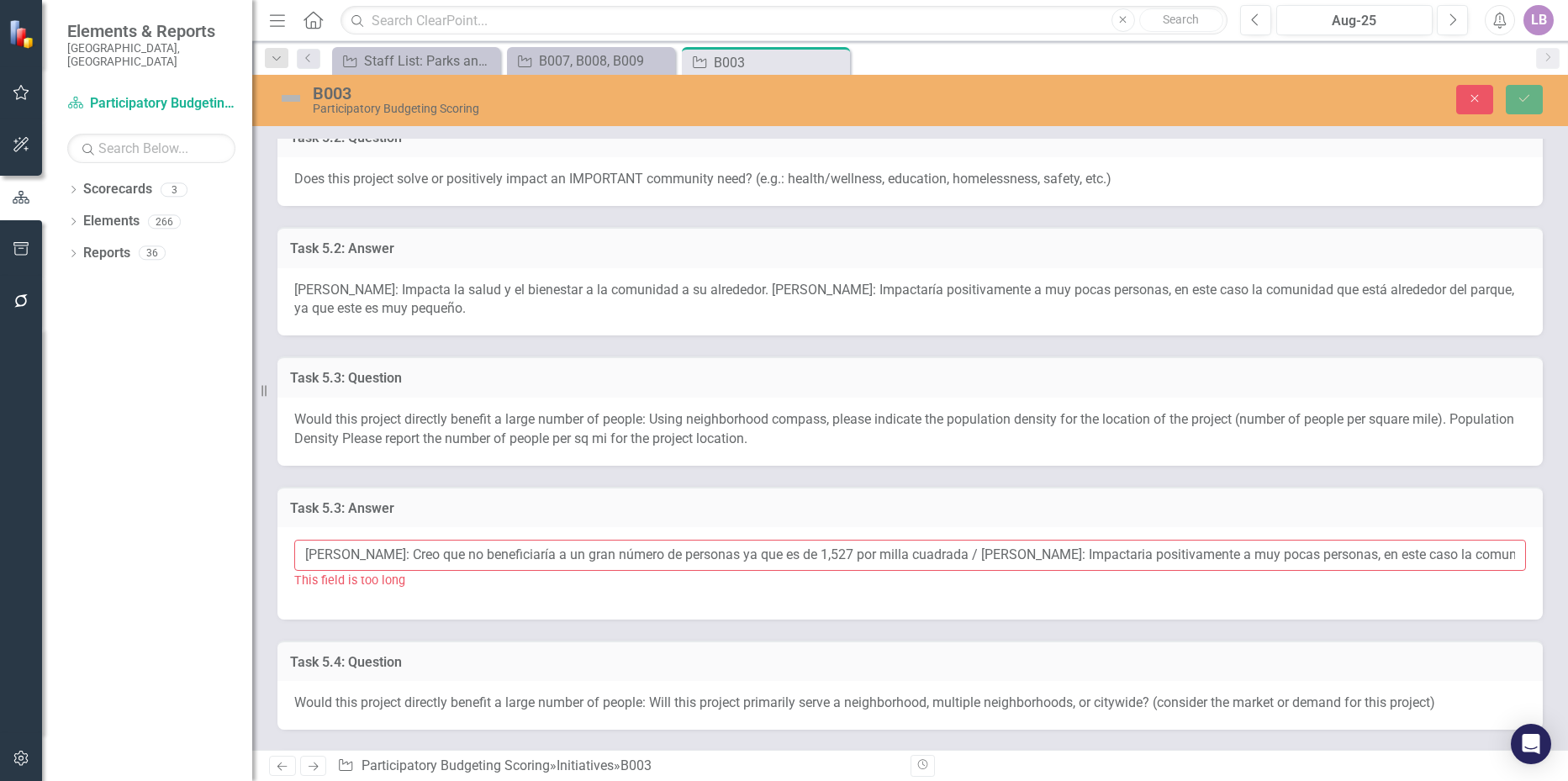
click at [1090, 550] on input "Amanda Castizo: Creo que no beneficiaría a un gran número de personas ya que es…" at bounding box center [910, 555] width 1232 height 31
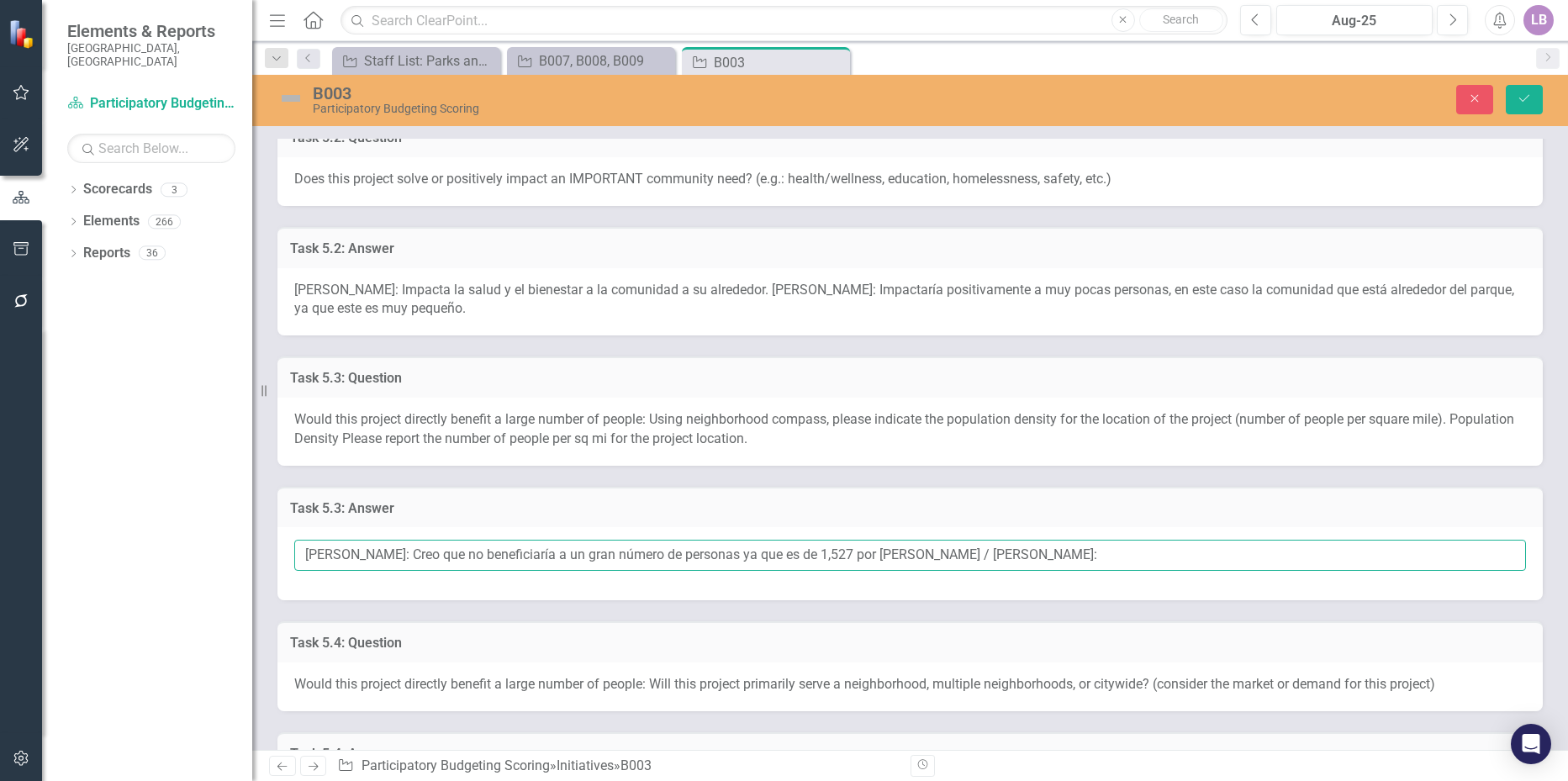
drag, startPoint x: 1091, startPoint y: 550, endPoint x: 967, endPoint y: 557, distance: 124.2
click at [967, 557] on input "Amanda Castizo: Creo que no beneficiaría a un gran número de personas ya que es…" at bounding box center [910, 555] width 1232 height 31
drag, startPoint x: 412, startPoint y: 556, endPoint x: 265, endPoint y: 556, distance: 147.0
click at [265, 556] on div "Elements & Reports City of Durham, NC Scorecard Participatory Budgeting Scoring…" at bounding box center [784, 390] width 1568 height 781
type input "Creo que no beneficiaría a un gran número de personas ya que es de 1,527 por mi…"
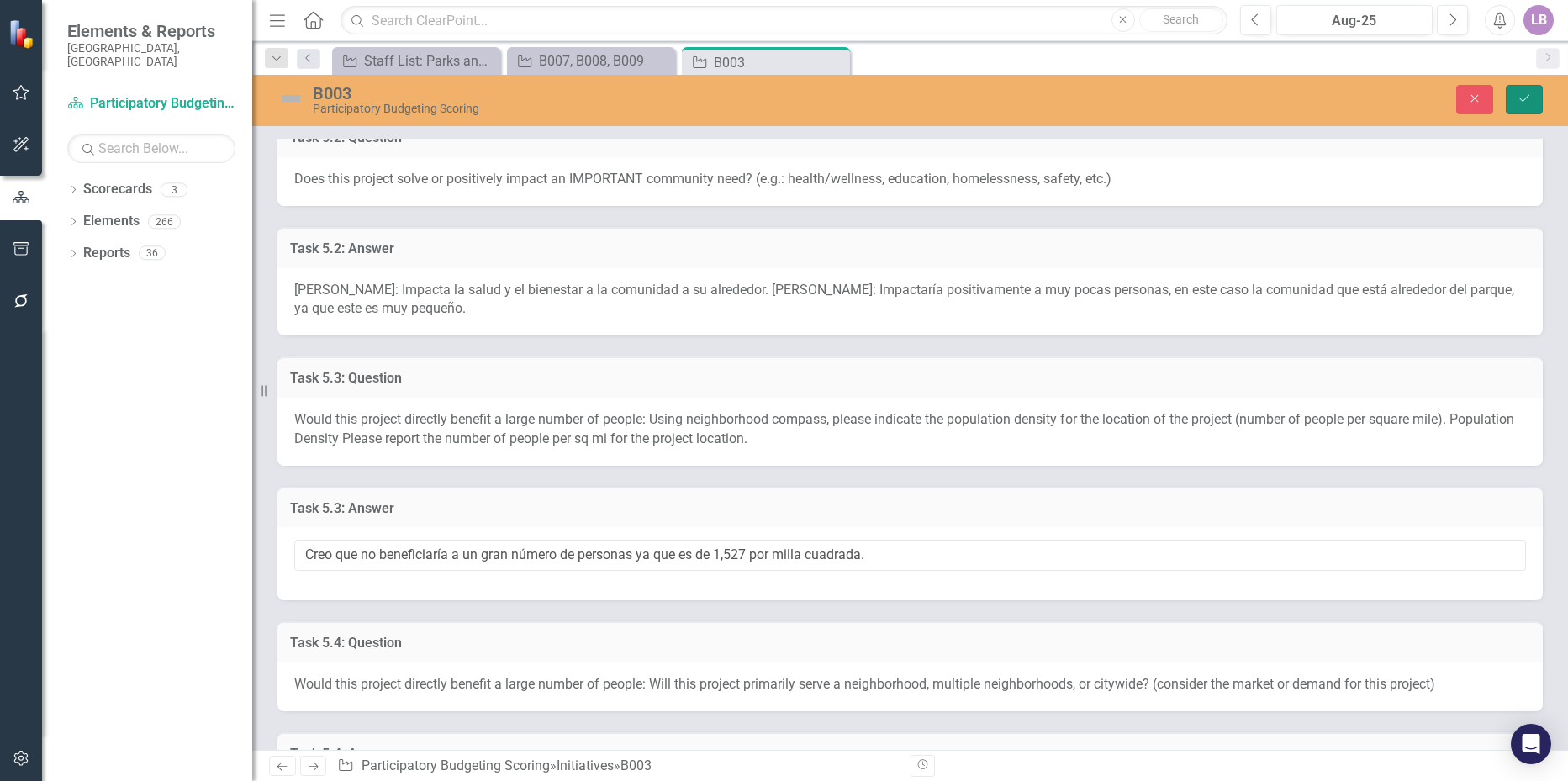
click at [1529, 90] on button "Save" at bounding box center [1525, 99] width 37 height 29
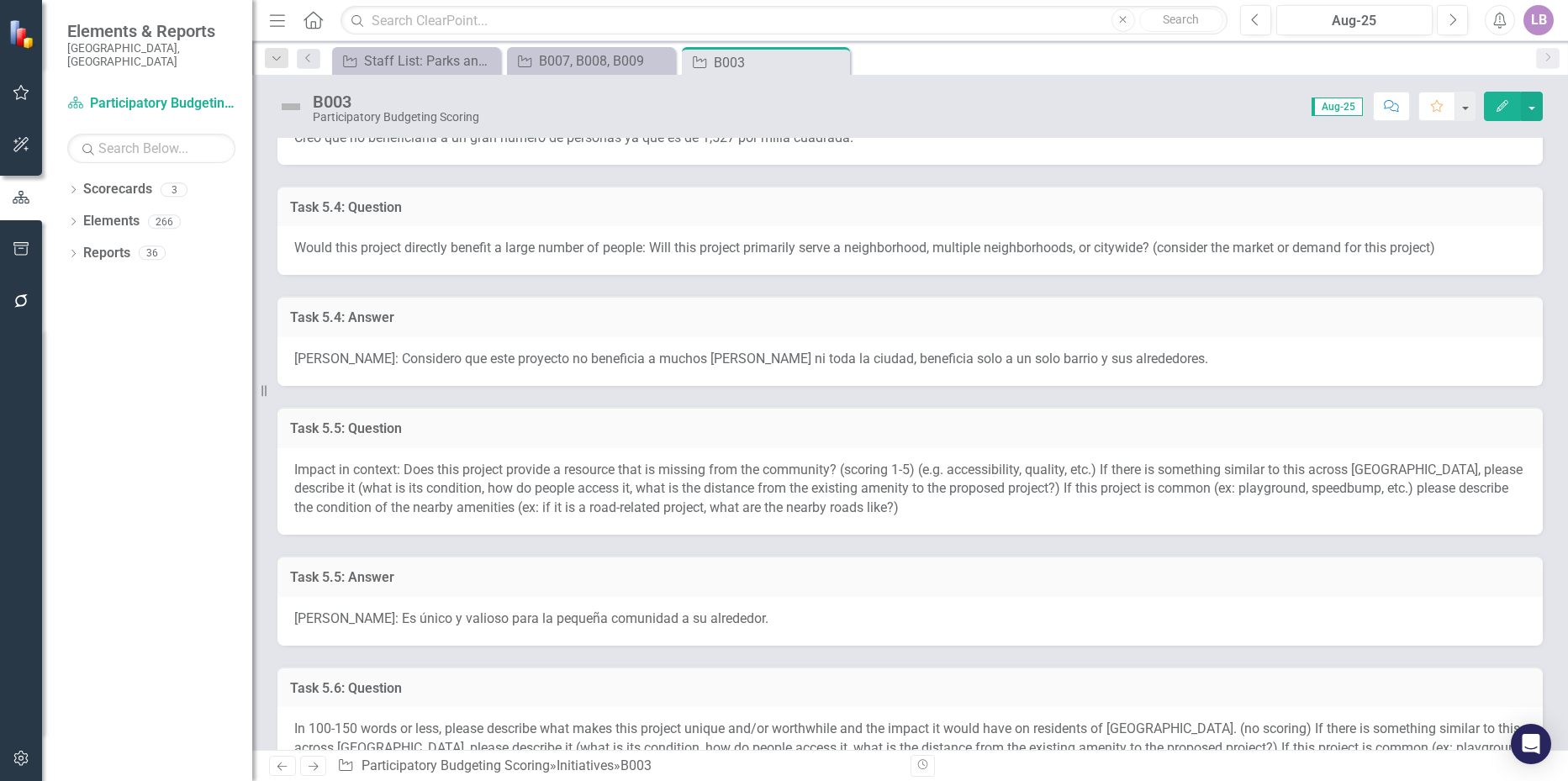
scroll to position [1093, 0]
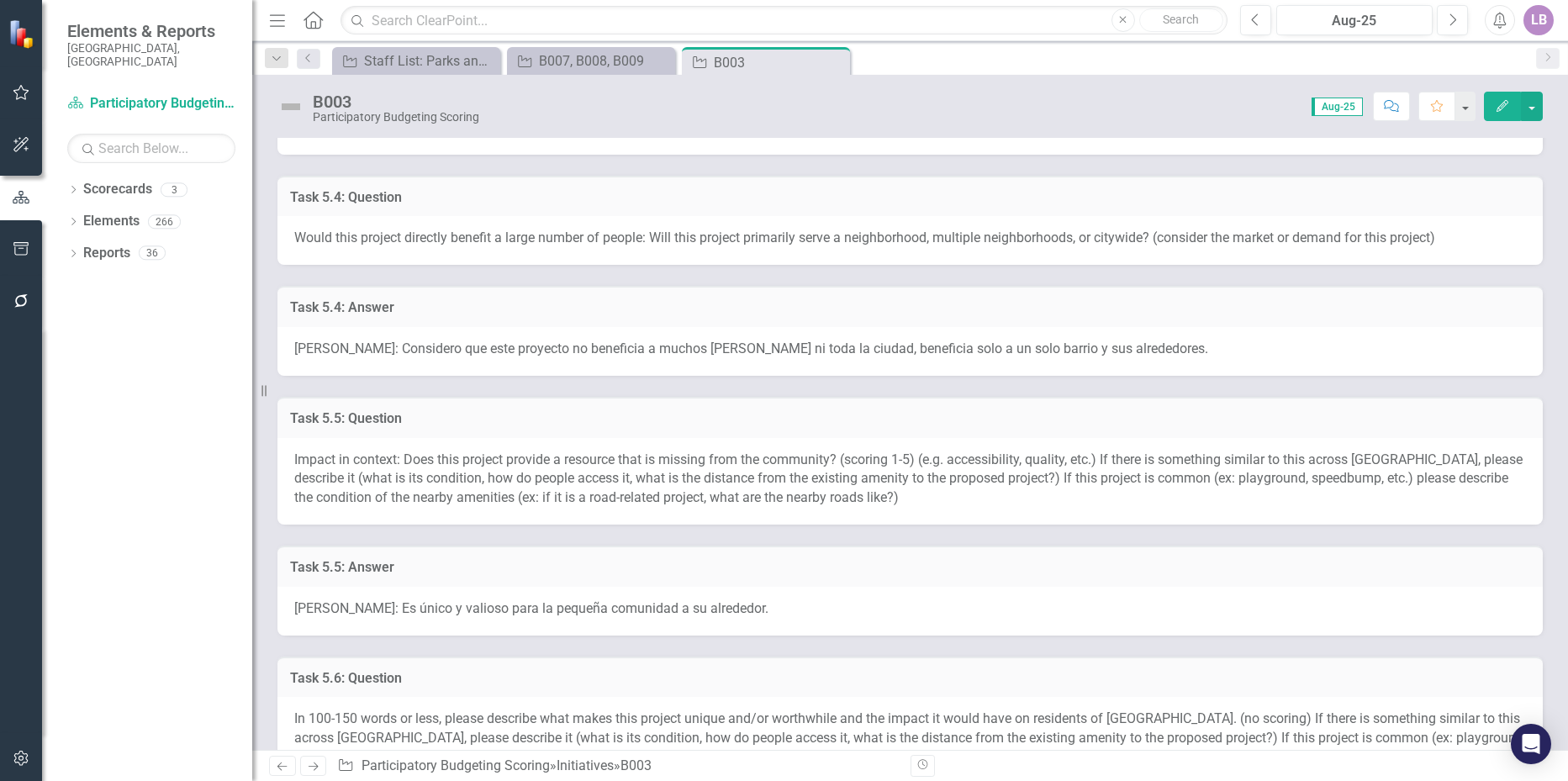
click at [572, 346] on span "Amanda Castizo: Considero que este proyecto no beneficia a muchos barrios ni to…" at bounding box center [751, 348] width 914 height 16
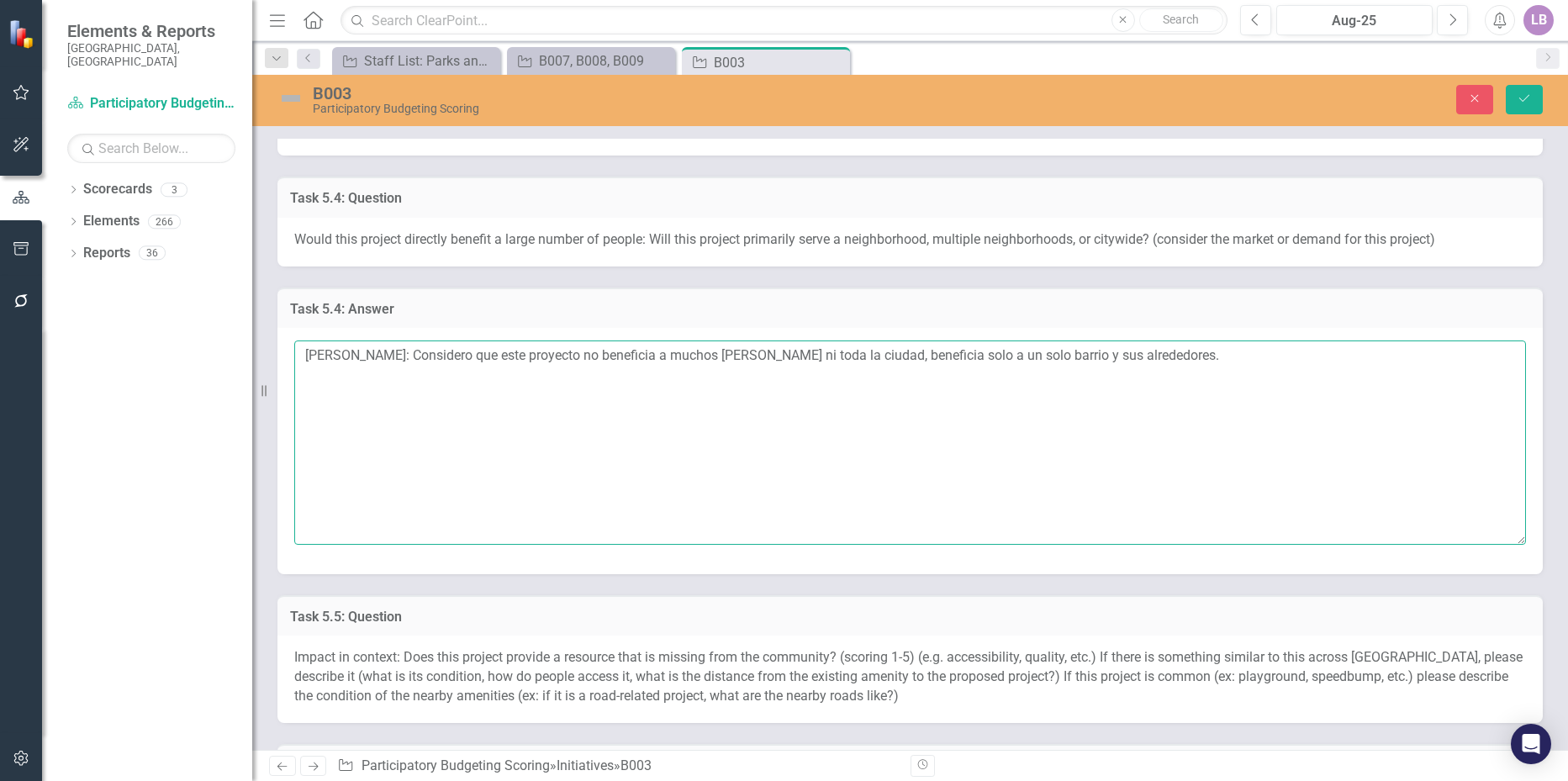
click at [391, 393] on textarea "Amanda Castizo: Considero que este proyecto no beneficia a muchos barrios ni to…" at bounding box center [910, 442] width 1232 height 204
click at [1209, 363] on textarea "Amanda Castizo: Considero que este proyecto no beneficia a muchos barrios ni to…" at bounding box center [910, 442] width 1232 height 204
click at [431, 380] on textarea "Amanda Castizo: Considero que este proyecto no beneficia a muchos barrios ni to…" at bounding box center [910, 442] width 1232 height 204
paste textarea "Atenderia principalmente a un barrio, ya que el parque es muy pequeño."
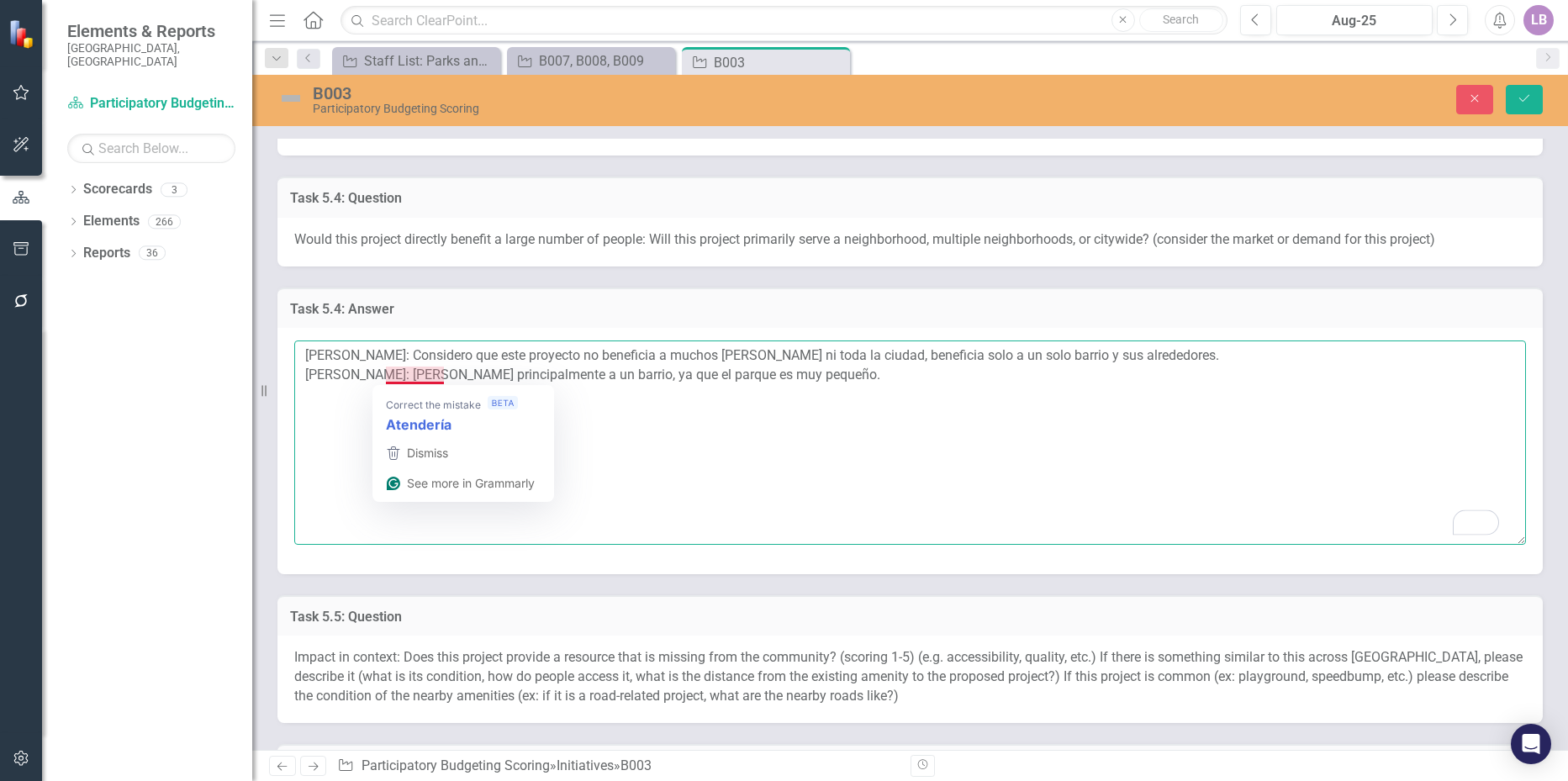
click at [425, 380] on textarea "Amanda Castizo: Considero que este proyecto no beneficia a muchos barrios ni to…" at bounding box center [910, 442] width 1232 height 204
click at [836, 377] on textarea "Amanda Castizo: Considero que este proyecto no beneficia a muchos barrios ni to…" at bounding box center [910, 442] width 1232 height 204
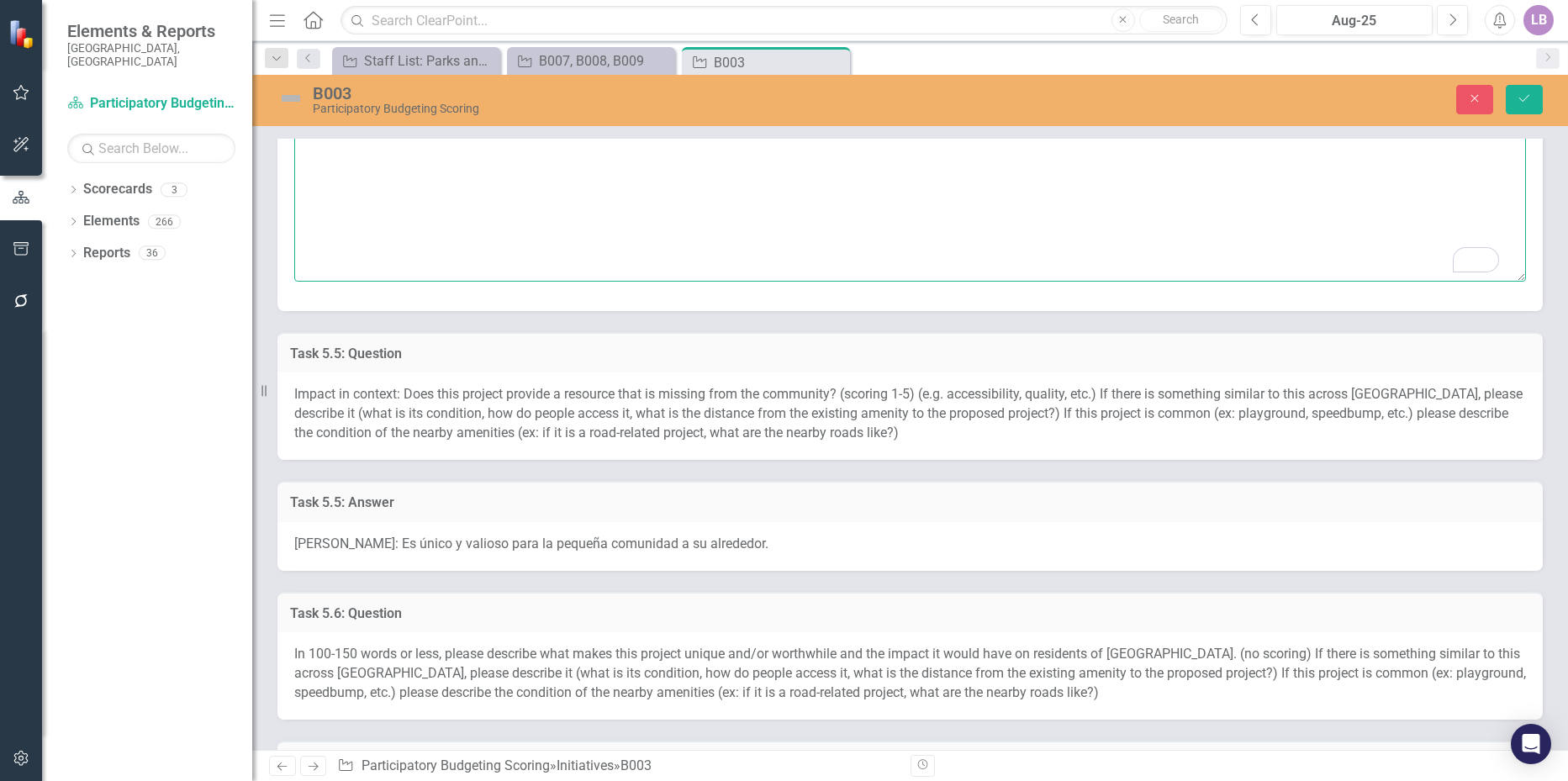
scroll to position [1430, 0]
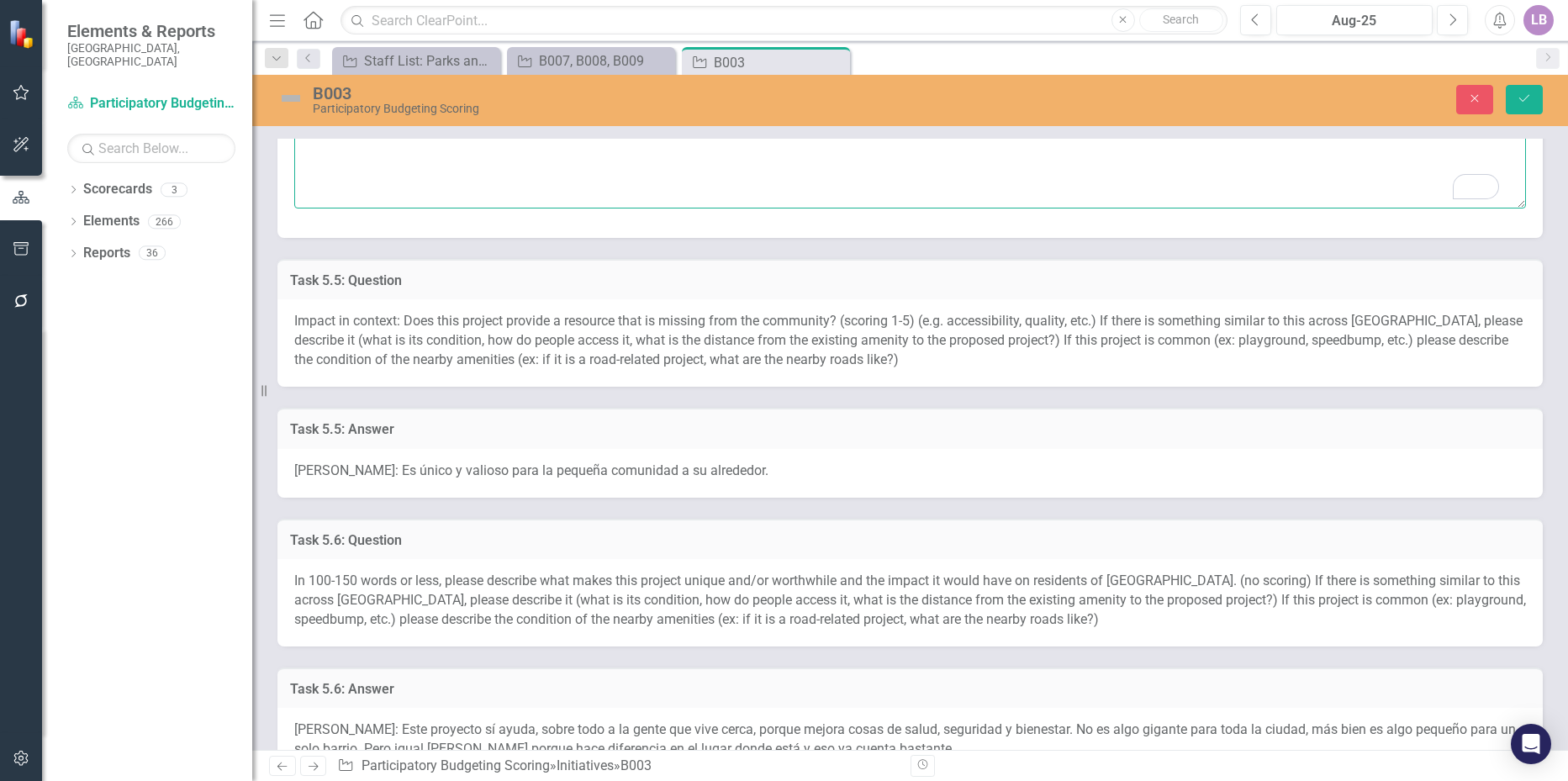
type textarea "Amanda Castizo: Considero que este proyecto no beneficia a muchos barrios ni to…"
click at [495, 464] on span "Amanda Castizo: Es único y valioso para la pequeña comunidad a su alrededor." at bounding box center [531, 471] width 474 height 16
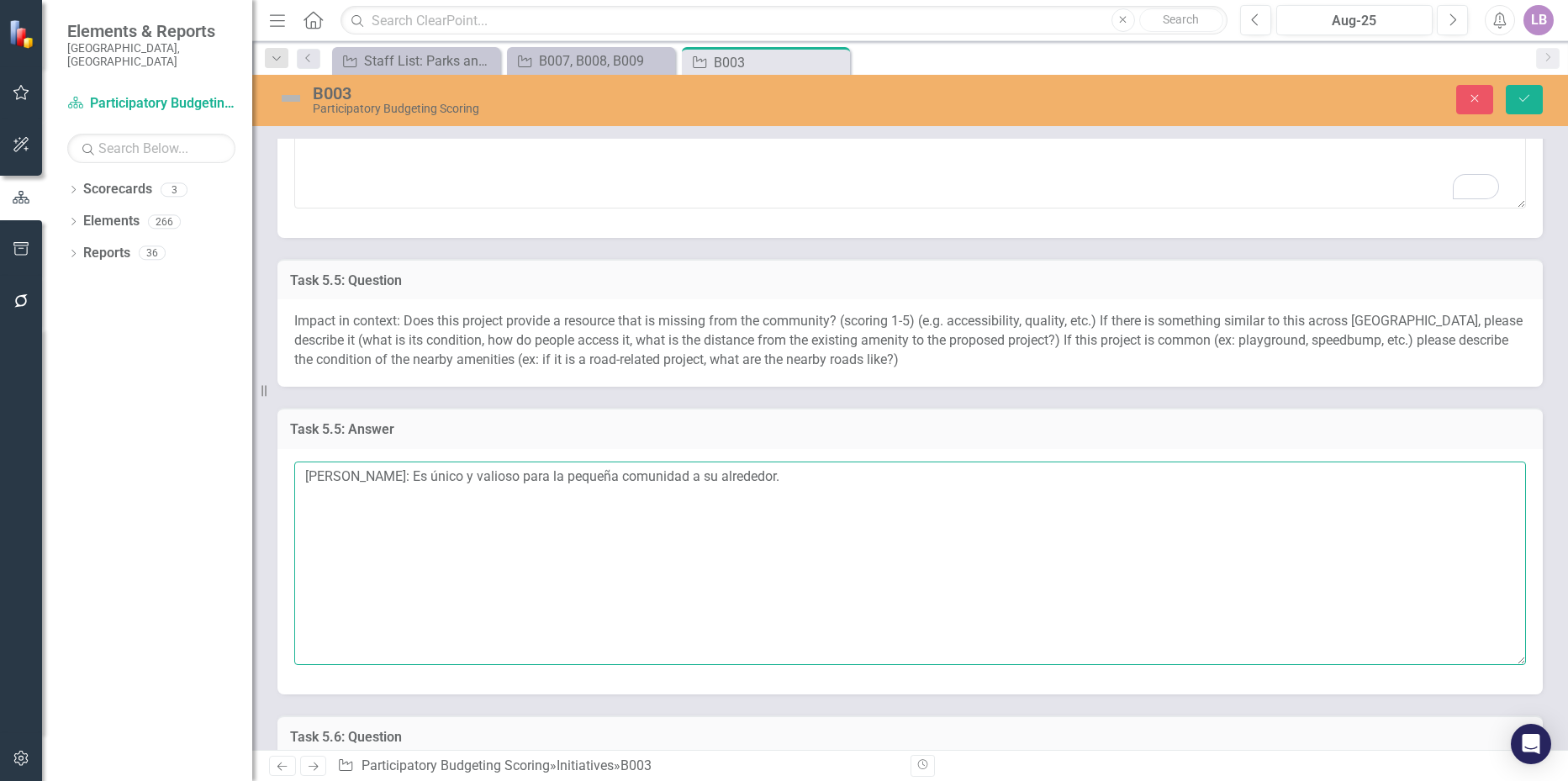
click at [791, 485] on textarea "Amanda Castizo: Es único y valioso para la pequeña comunidad a su alrededor." at bounding box center [910, 564] width 1232 height 204
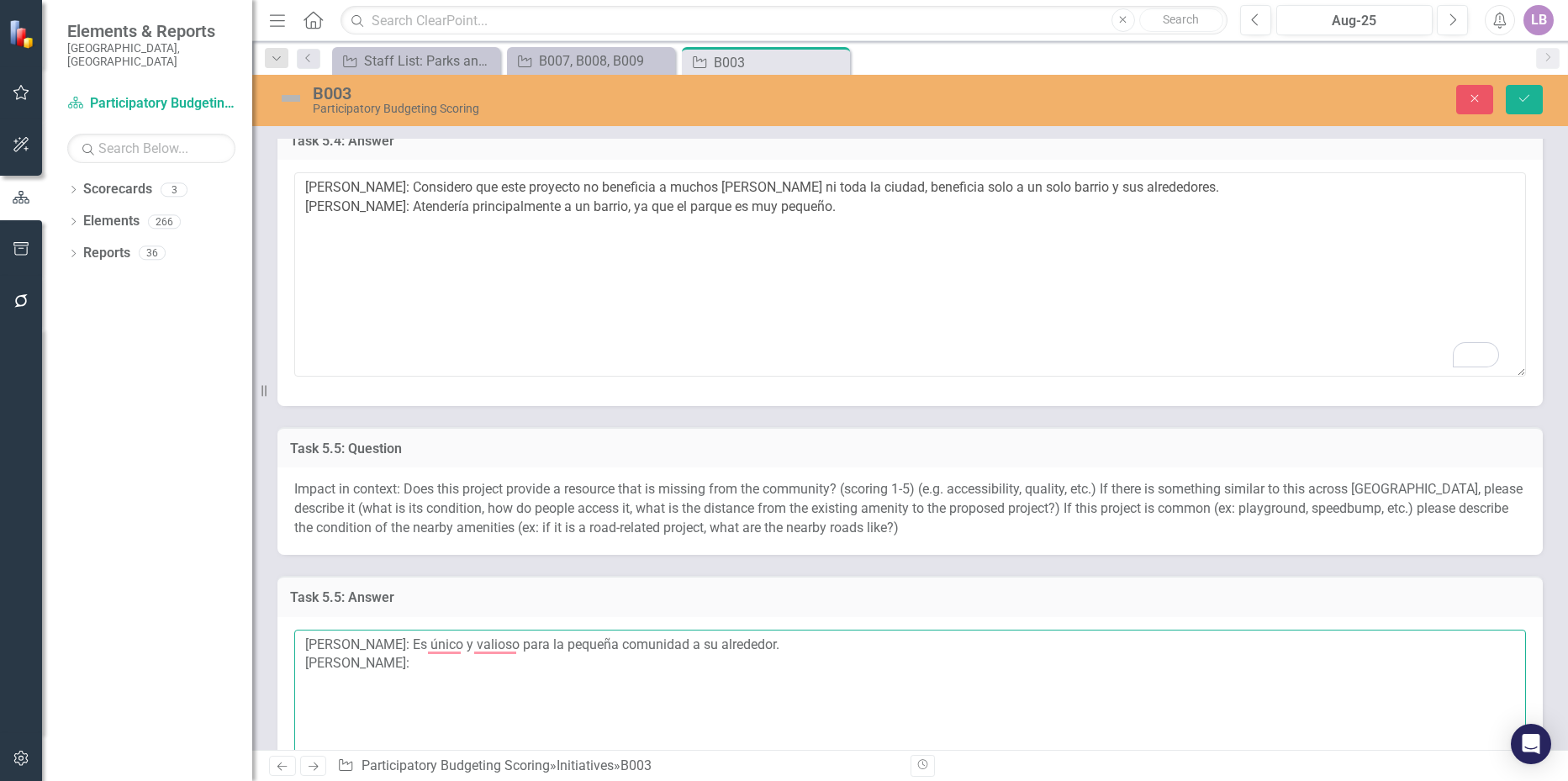
scroll to position [1346, 0]
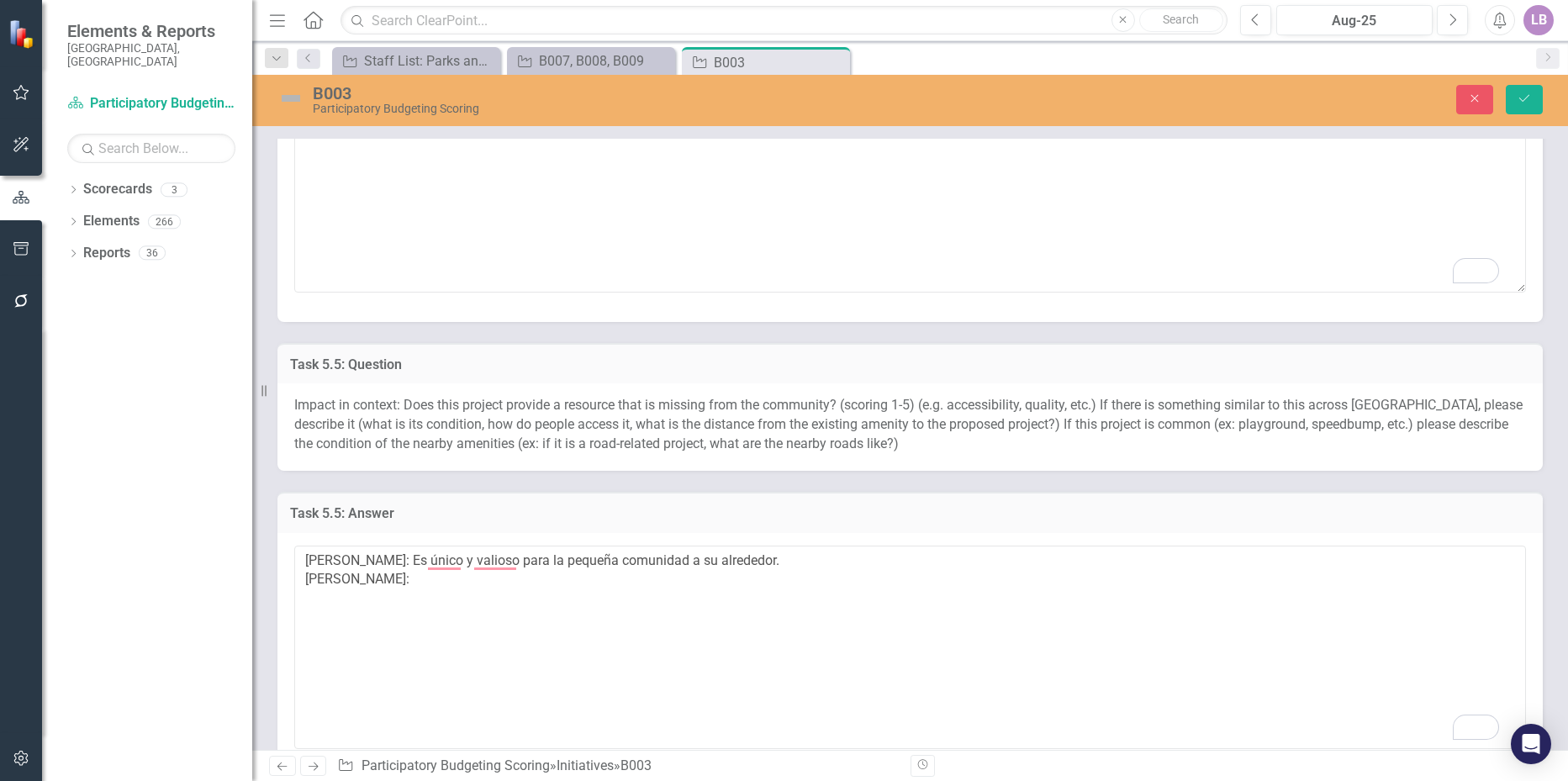
click at [289, 403] on div "Impact in context: Does this project provide a resource that is missing from th…" at bounding box center [910, 427] width 1266 height 88
drag, startPoint x: 294, startPoint y: 398, endPoint x: 743, endPoint y: 432, distance: 450.3
click at [743, 432] on span "Impact in context: Does this project provide a resource that is missing from th…" at bounding box center [909, 425] width 1229 height 55
drag, startPoint x: 922, startPoint y: 450, endPoint x: 729, endPoint y: 451, distance: 193.0
click at [729, 451] on div "Impact in context: Does this project provide a resource that is missing from th…" at bounding box center [910, 427] width 1266 height 88
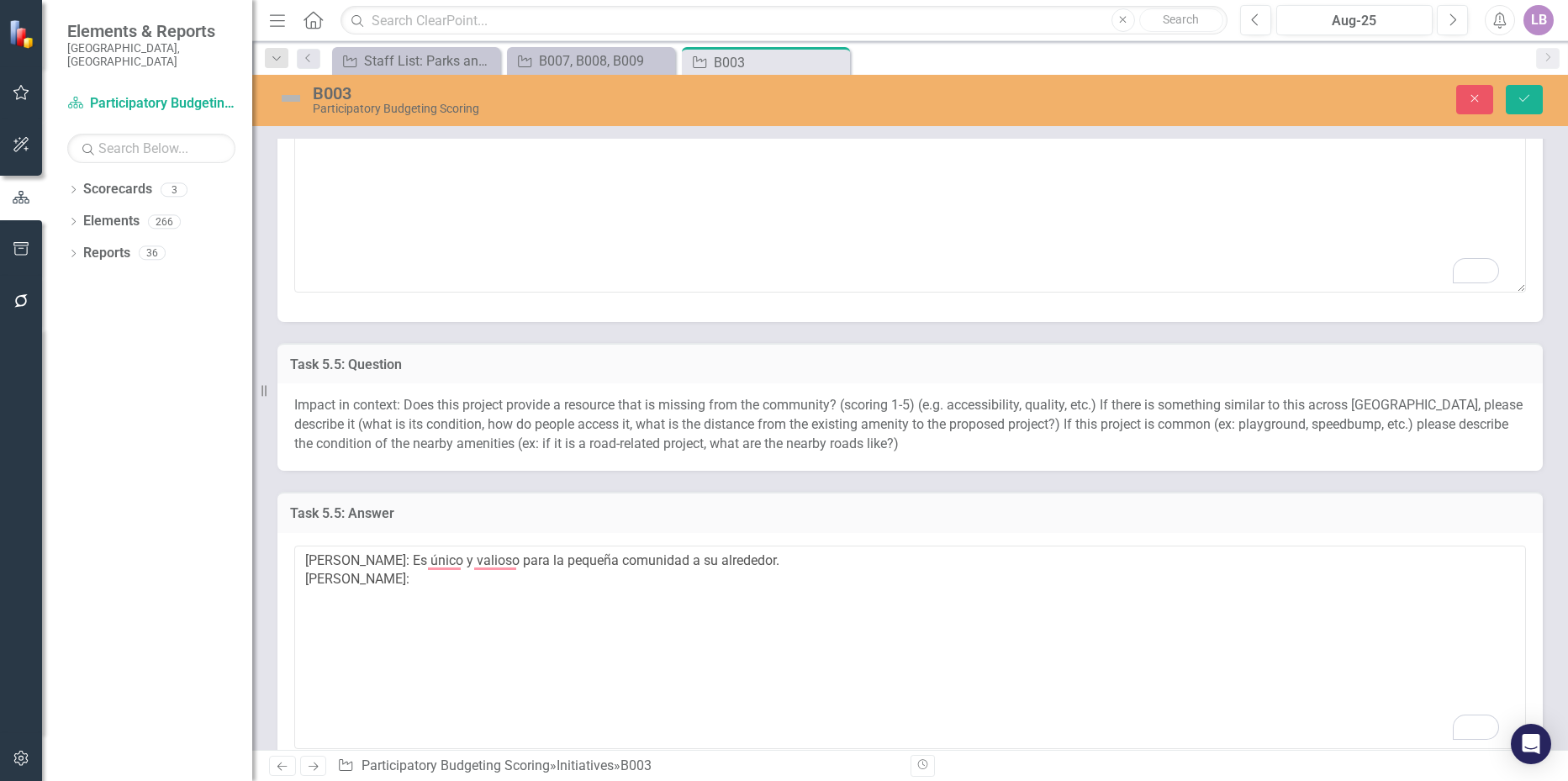
click at [888, 438] on div "Impact in context: Does this project provide a resource that is missing from th…" at bounding box center [910, 427] width 1266 height 88
drag, startPoint x: 880, startPoint y: 441, endPoint x: 716, endPoint y: 444, distance: 164.0
click at [717, 449] on div "Impact in context: Does this project provide a resource that is missing from th…" at bounding box center [910, 427] width 1266 height 88
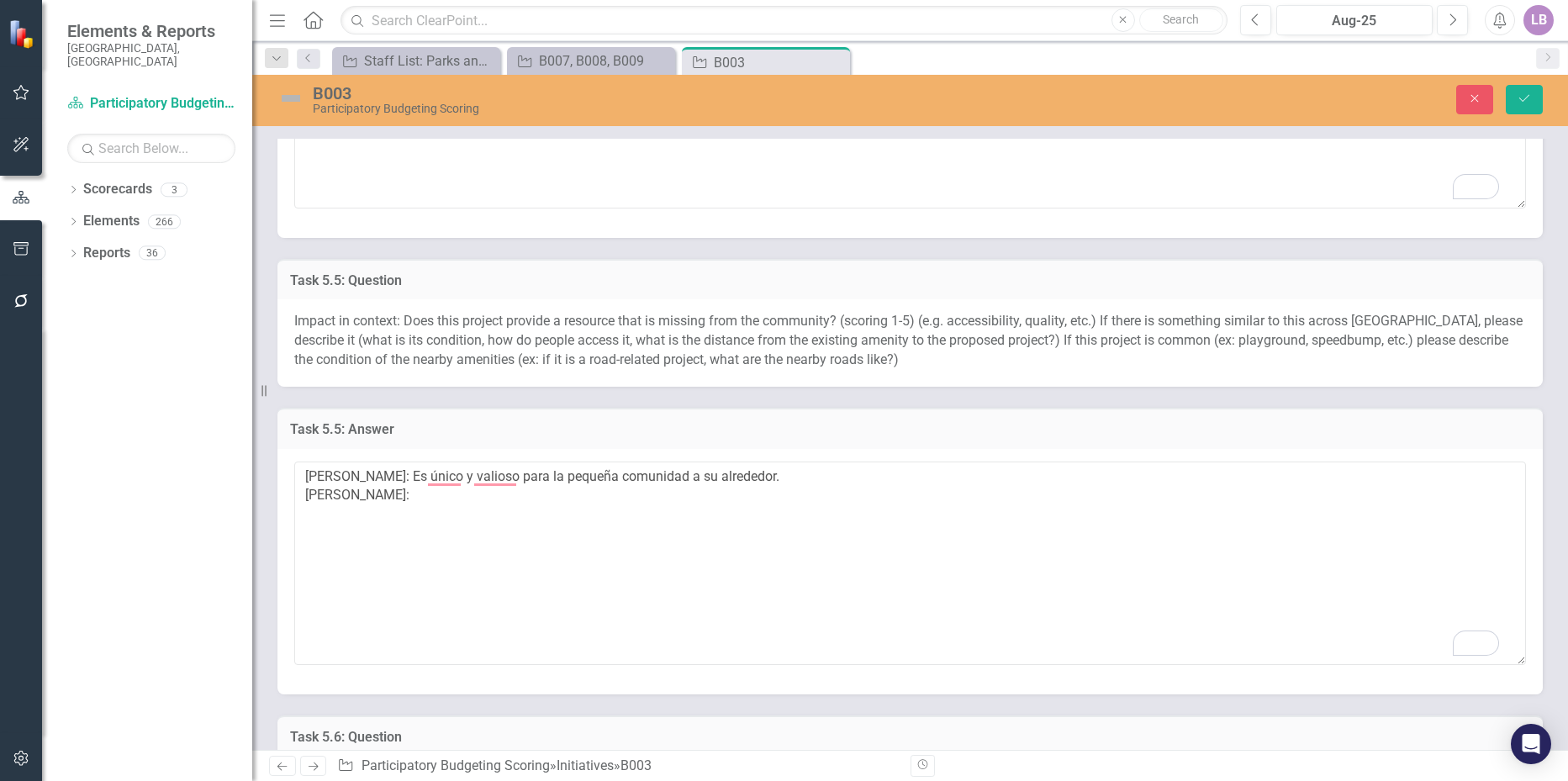
scroll to position [1514, 0]
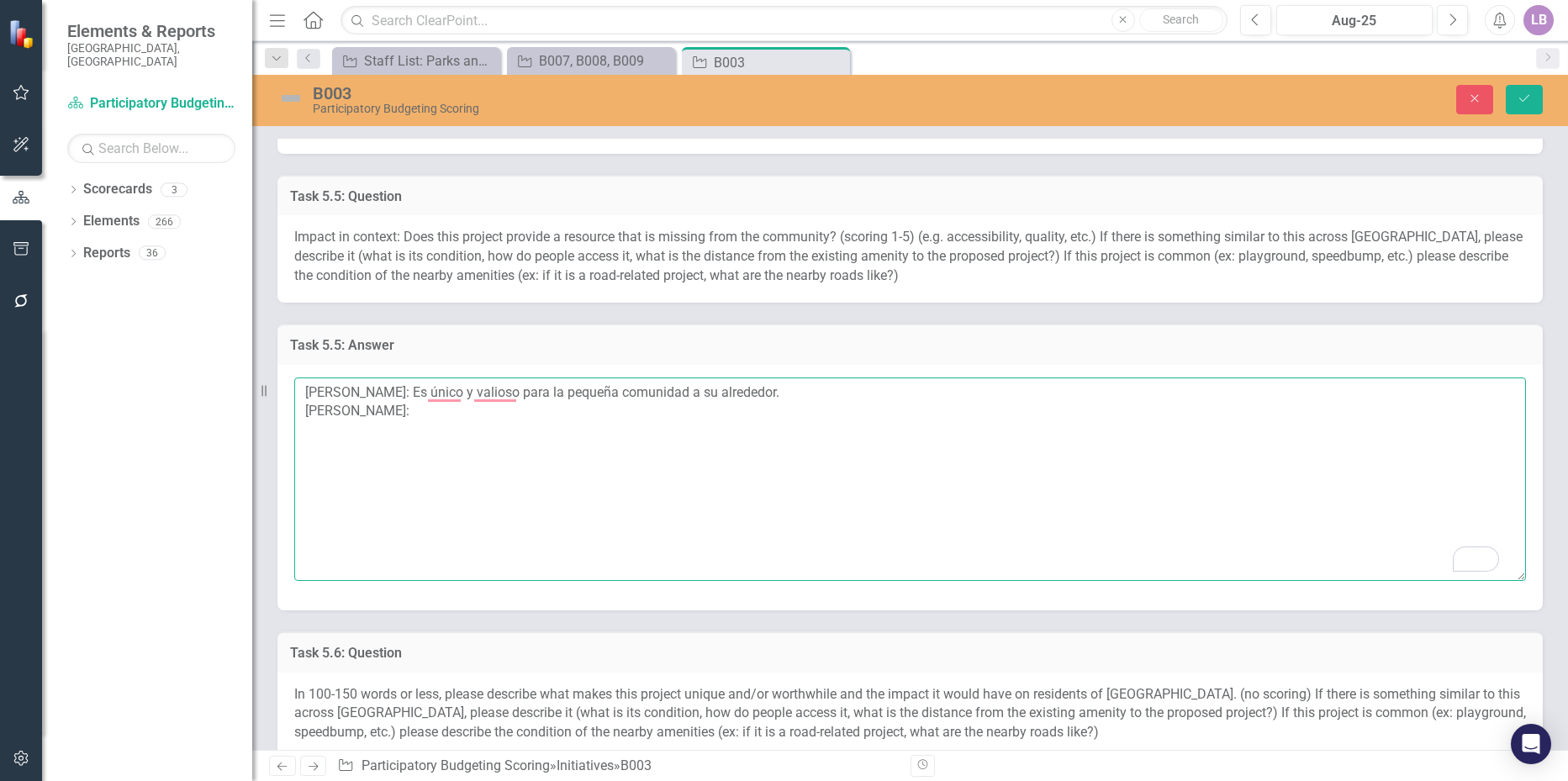
click at [478, 432] on textarea "Amanda Castizo: Es único y valioso para la pequeña comunidad a su alrededor. Ol…" at bounding box center [910, 480] width 1232 height 204
paste textarea "El proyecto cubre una necesidad local en salud, seguridad y bienestar, pero con…"
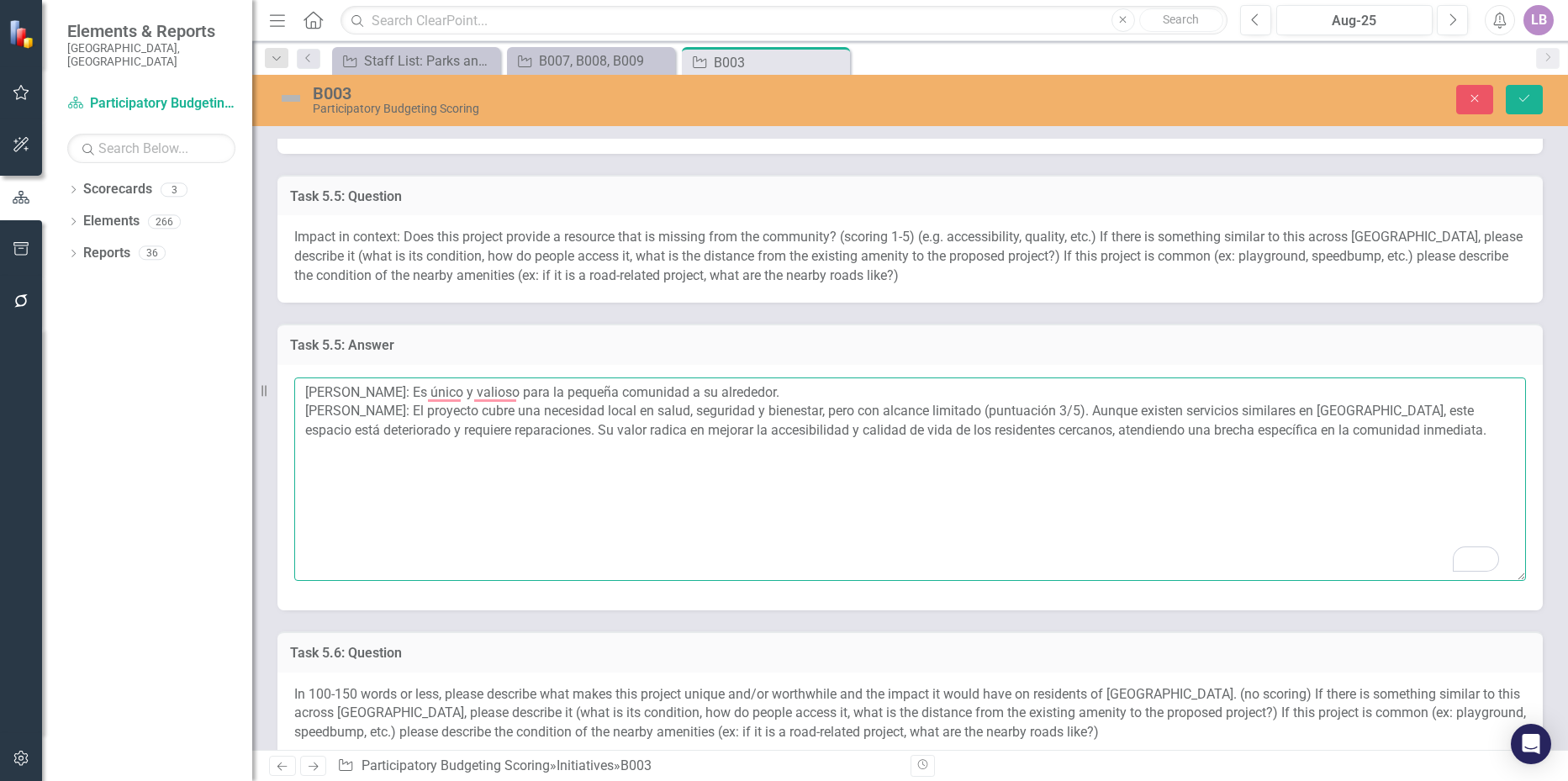
type textarea "[PERSON_NAME]: Es único y valioso para la pequeña comunidad a su alrededor. [PE…"
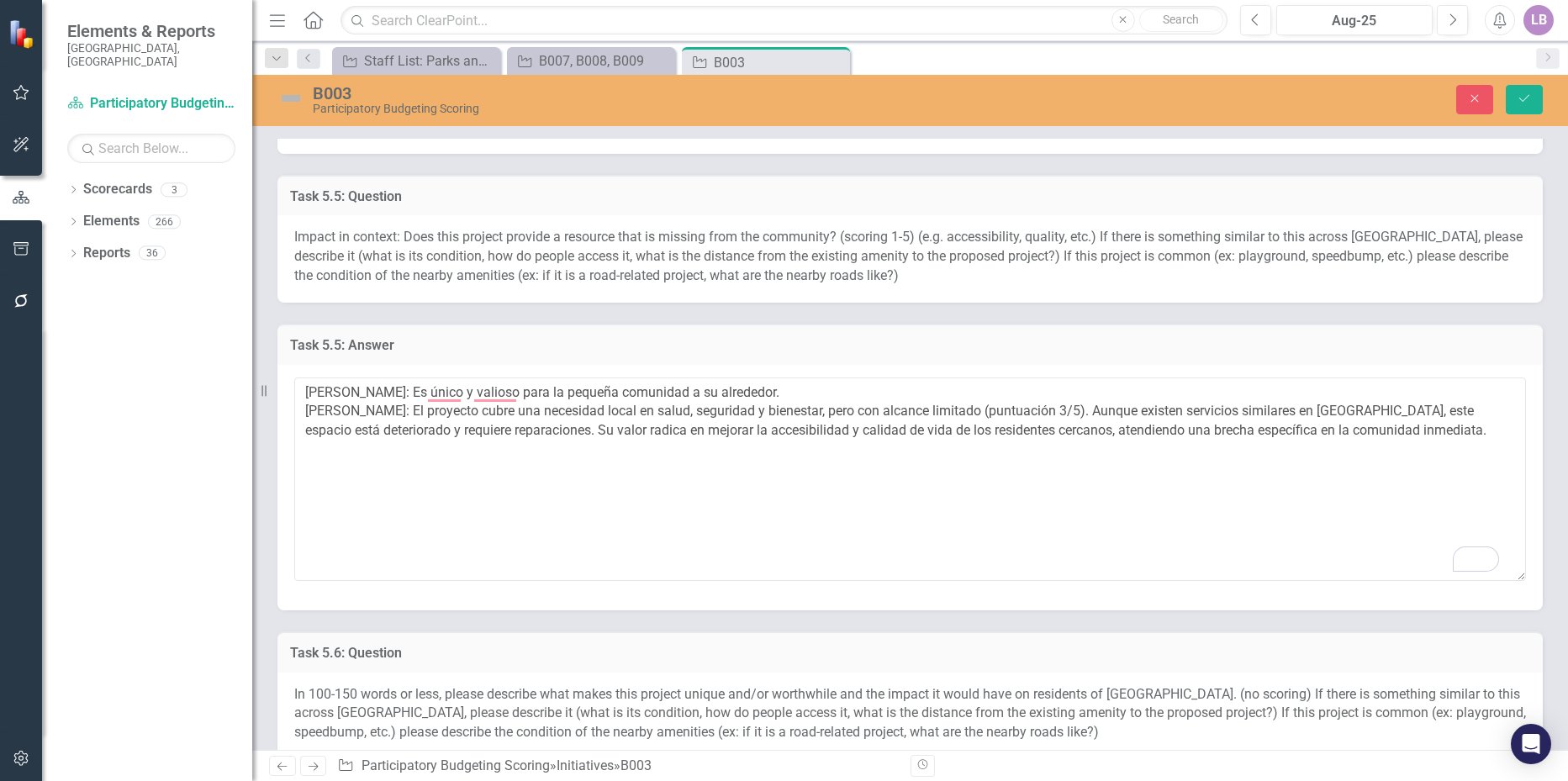
click at [559, 347] on h3 "Task 5.5: Answer" at bounding box center [909, 345] width 1240 height 15
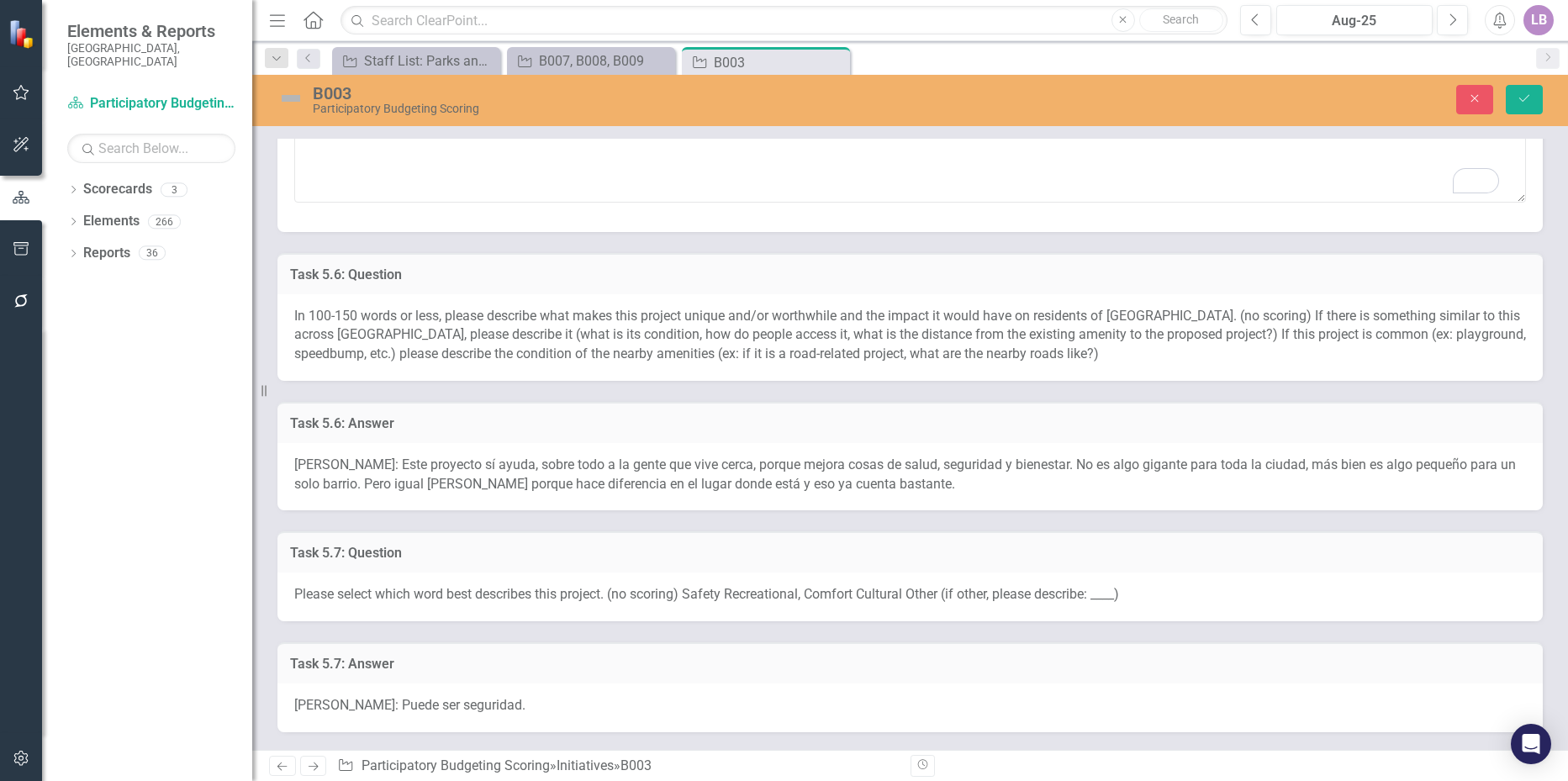
scroll to position [1934, 0]
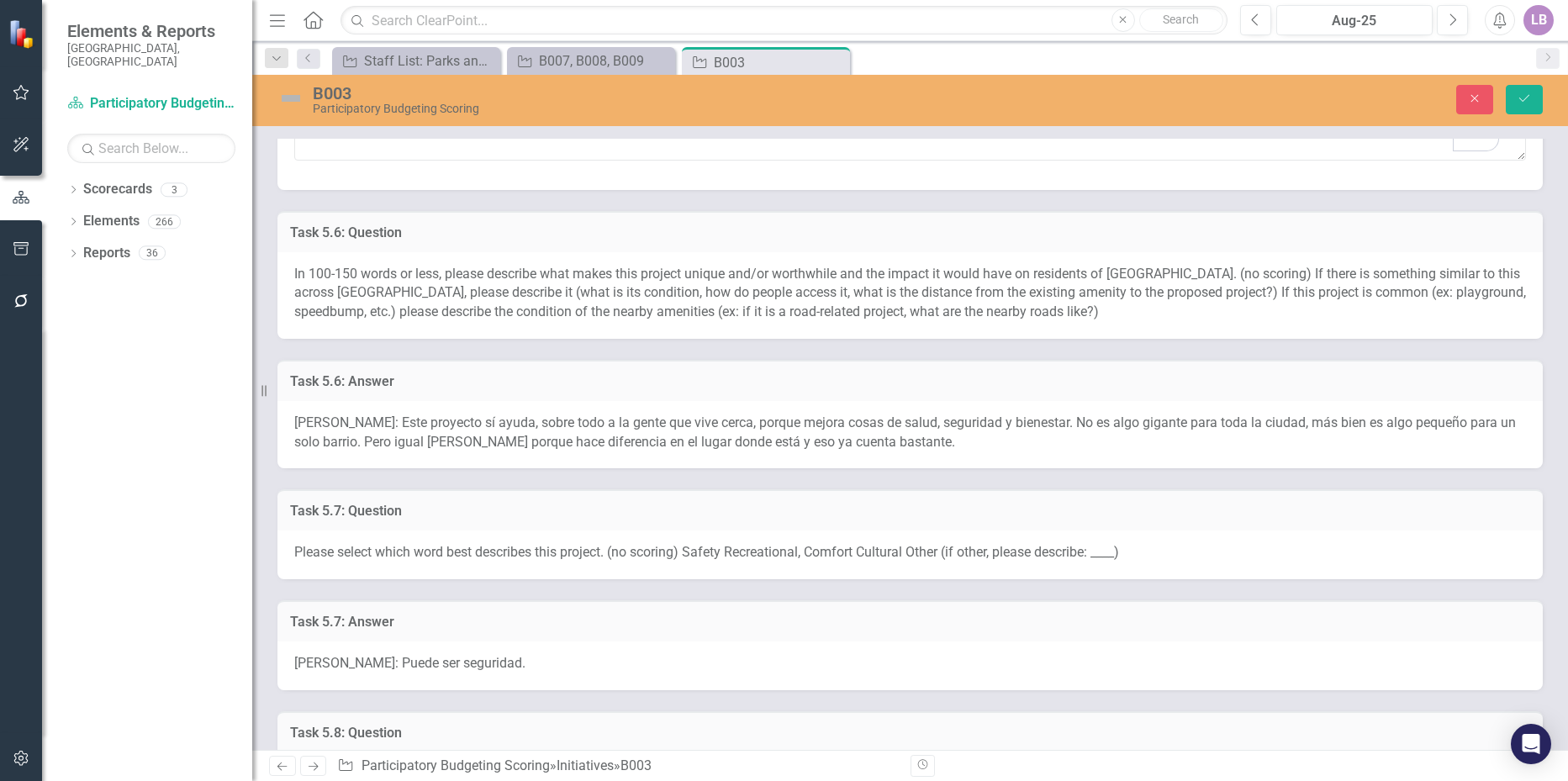
click at [453, 434] on span "Amanda Castizo: Este proyecto sí ayuda, sobre todo a la gente que vive cerca, p…" at bounding box center [905, 433] width 1222 height 35
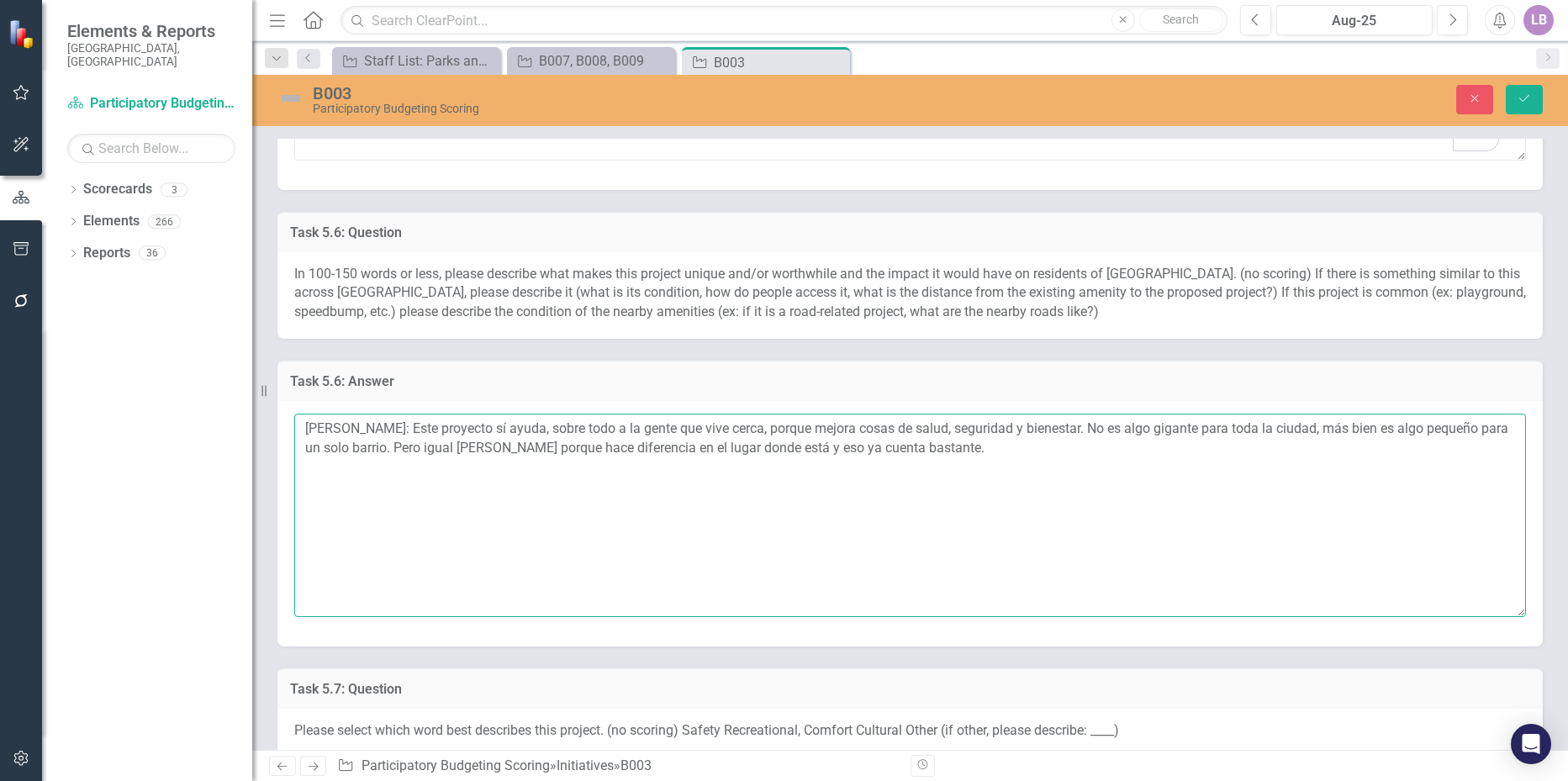
click at [413, 486] on textarea "Amanda Castizo: Este proyecto sí ayuda, sobre todo a la gente que vive cerca, p…" at bounding box center [910, 516] width 1232 height 204
click at [364, 475] on textarea "Amanda Castizo: Este proyecto sí ayuda, sobre todo a la gente que vive cerca, p…" at bounding box center [910, 516] width 1232 height 204
click at [990, 445] on textarea "Amanda Castizo: Este proyecto sí ayuda, sobre todo a la gente que vive cerca, p…" at bounding box center [910, 516] width 1232 height 204
type textarea "Amanda Castizo: Este proyecto sí ayuda, sobre todo a la gente que vive cerca, p…"
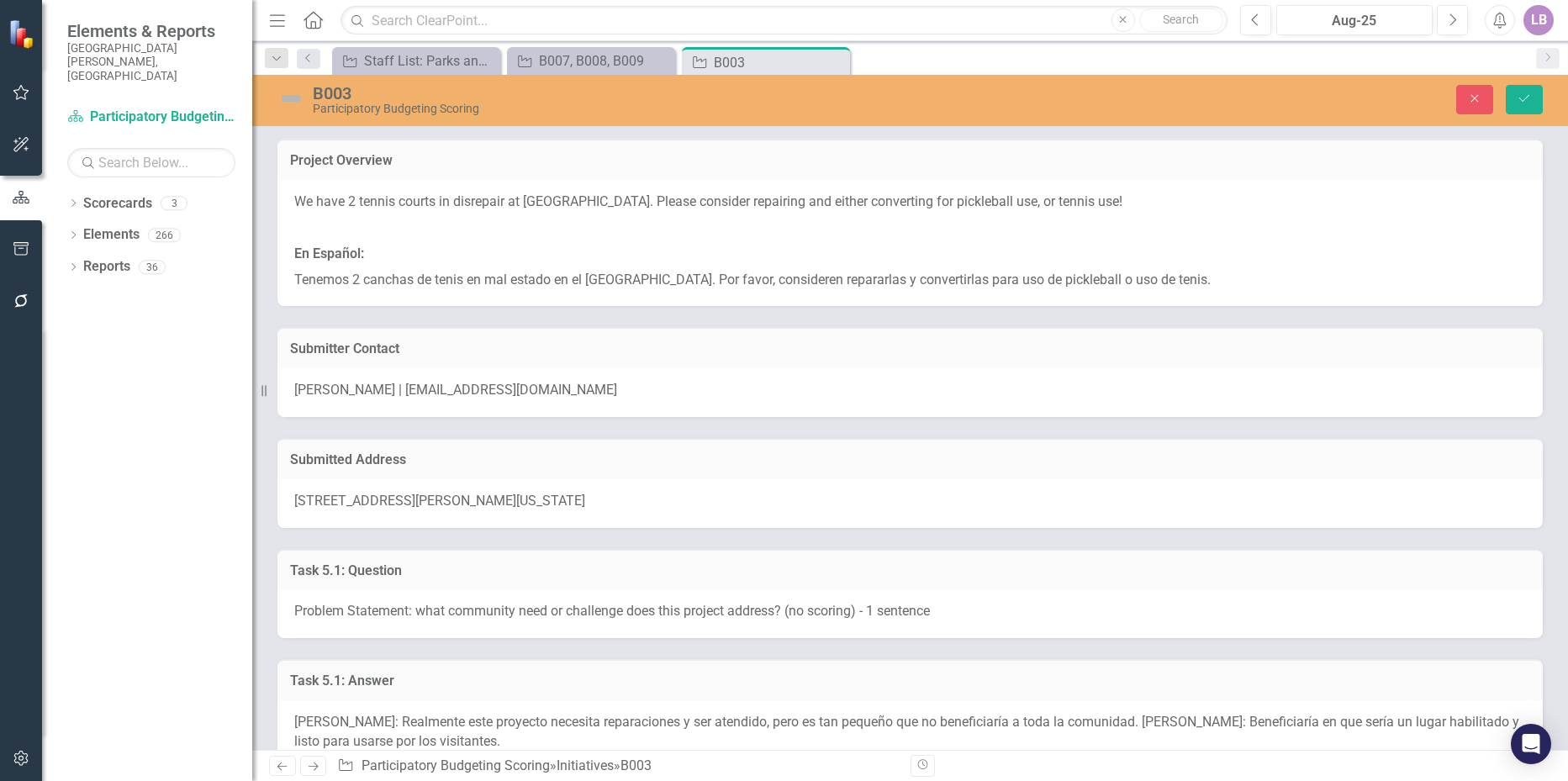
scroll to position [2271, 0]
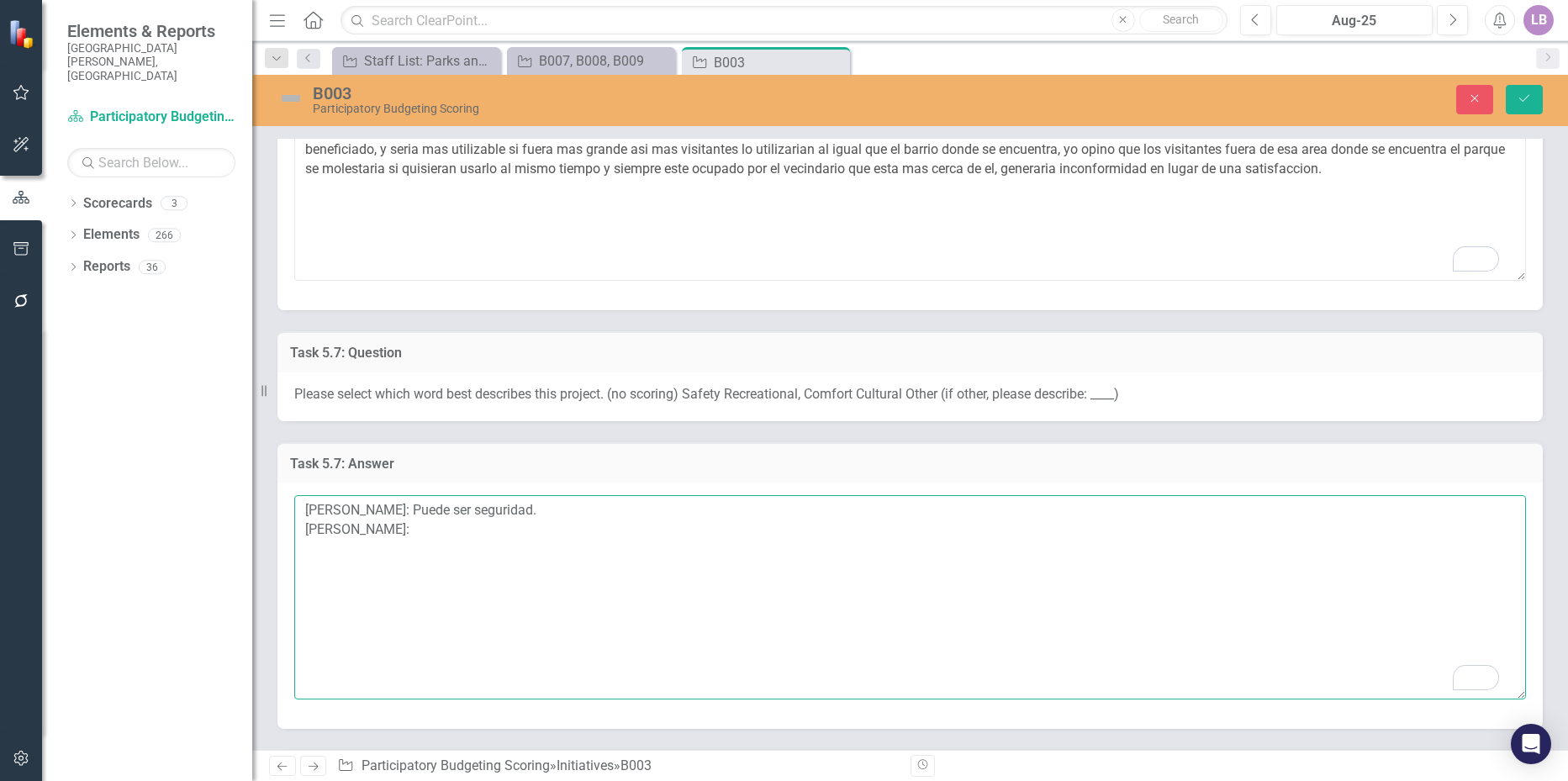
click at [441, 540] on textarea "[PERSON_NAME]: Puede ser seguridad. [PERSON_NAME]:" at bounding box center [910, 597] width 1232 height 204
paste textarea "Recreativo, Confort"
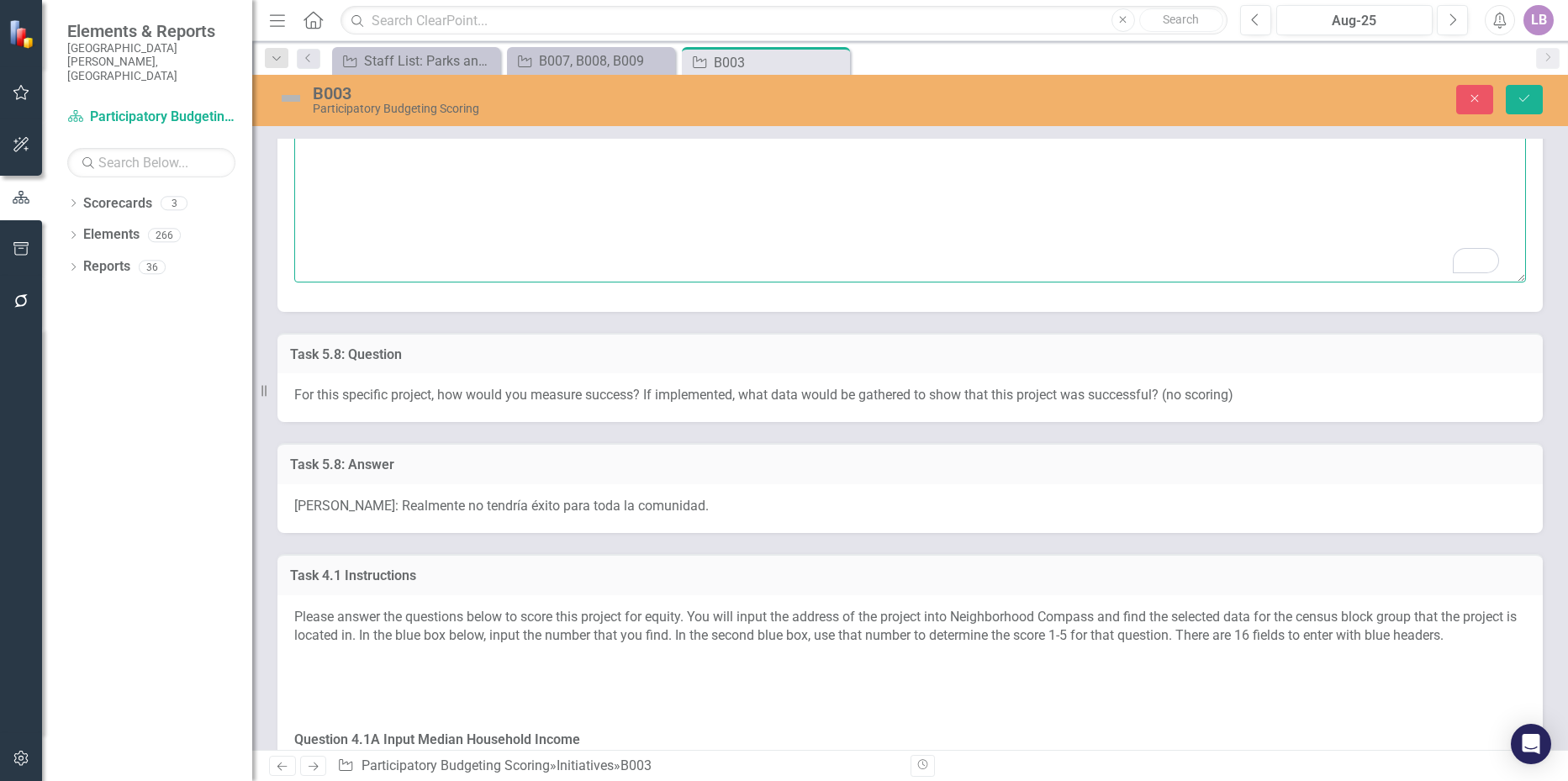
scroll to position [2691, 0]
type textarea "[PERSON_NAME]: Puede ser seguridad. [PERSON_NAME]: Recreativo, Confort."
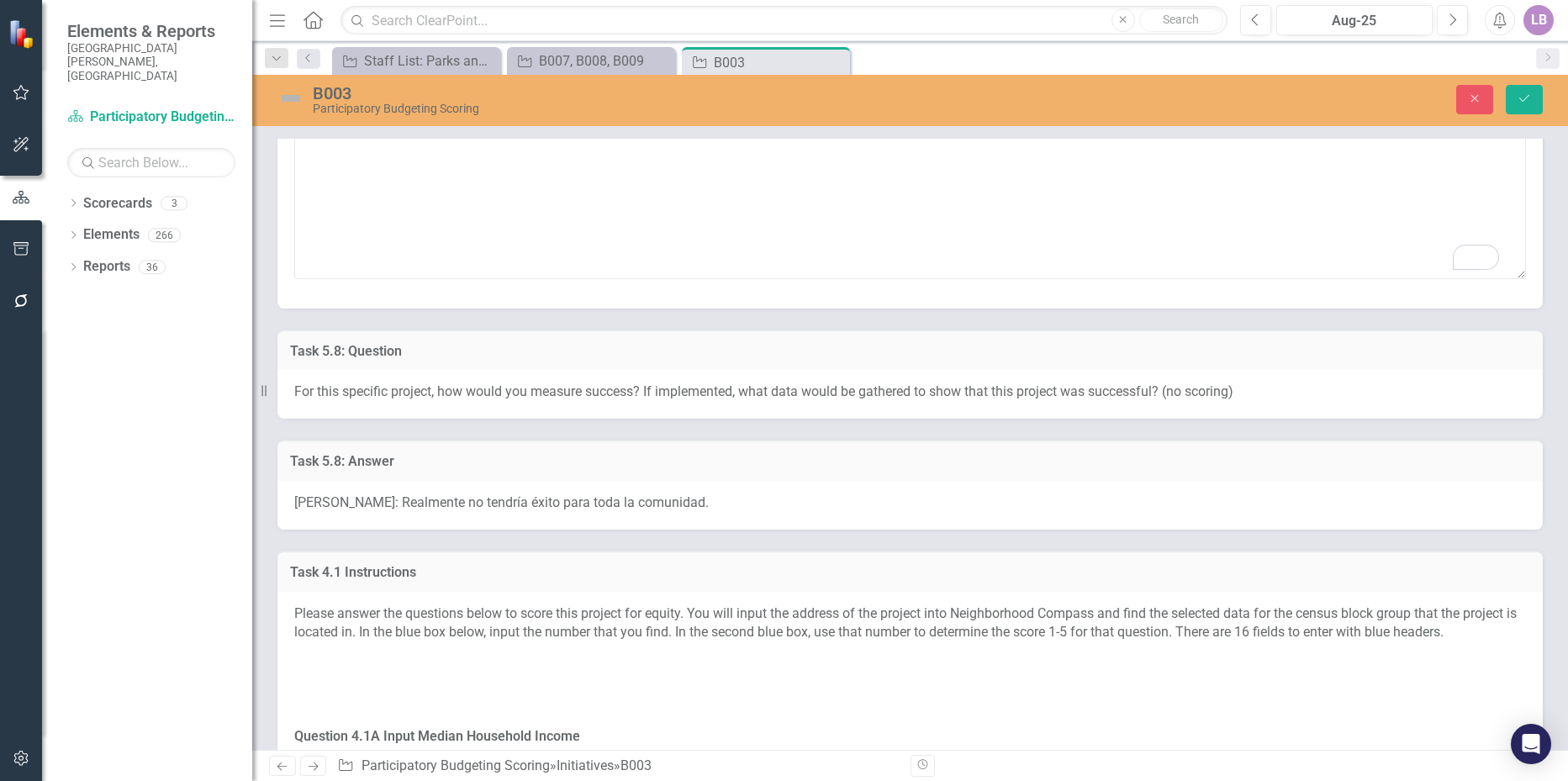
click at [510, 499] on span "[PERSON_NAME]: Realmente no tendría éxito para toda la comunidad." at bounding box center [502, 503] width 415 height 16
click at [509, 499] on span "[PERSON_NAME]: Realmente no tendría éxito para toda la comunidad." at bounding box center [502, 503] width 415 height 16
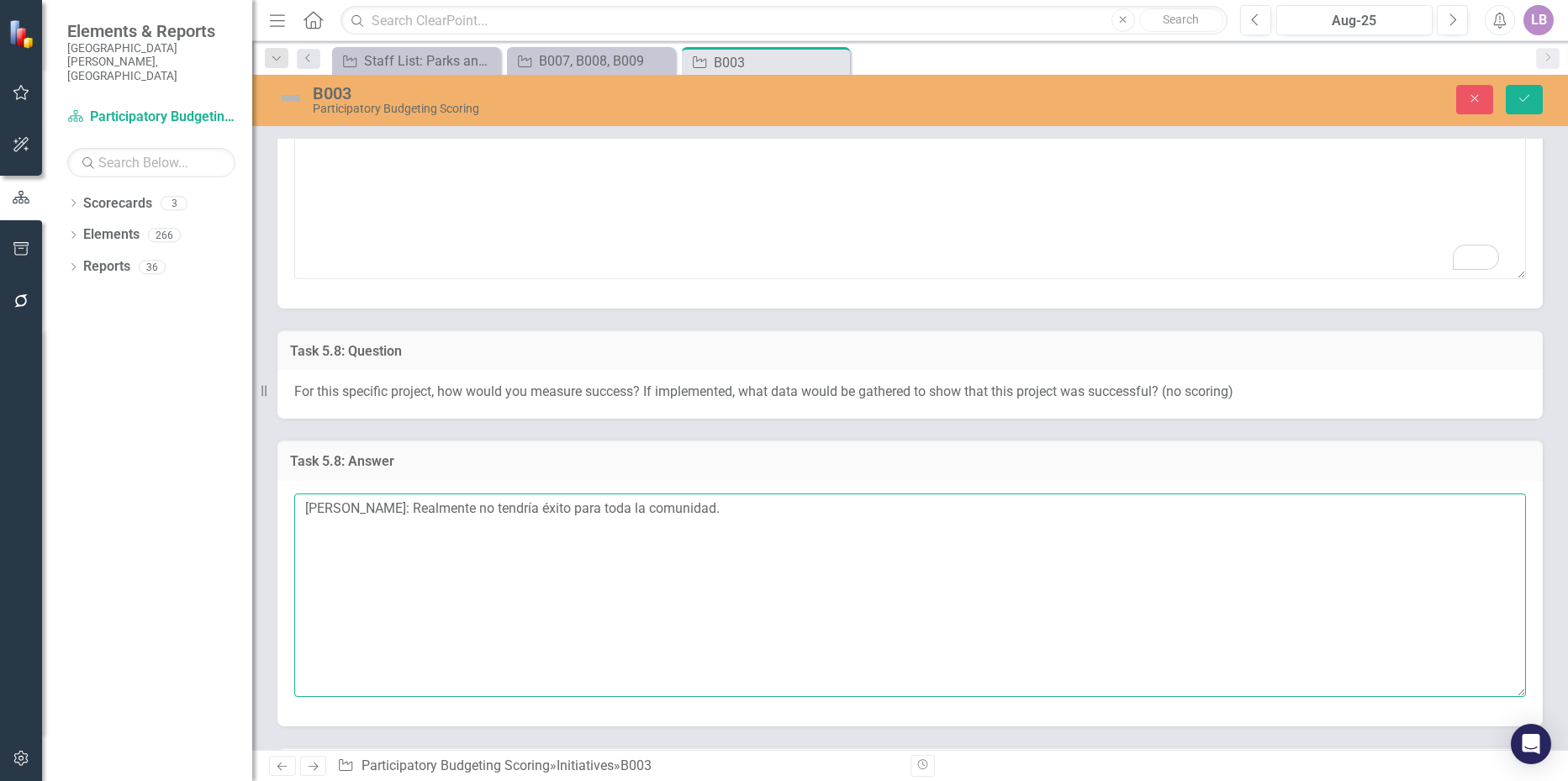
click at [734, 510] on textarea "[PERSON_NAME]: Realmente no tendría éxito para toda la comunidad." at bounding box center [910, 596] width 1232 height 204
click at [419, 543] on textarea "[PERSON_NAME]: Realmente no tendría éxito para toda la comunidad. [PERSON_NAME]:" at bounding box center [910, 596] width 1232 height 204
paste textarea "Yo mediria el exito si asi fuese en base a los datos demograficos que arroje el…"
type textarea "[PERSON_NAME]: Realmente no tendría éxito para toda la comunidad. [PERSON_NAME]…"
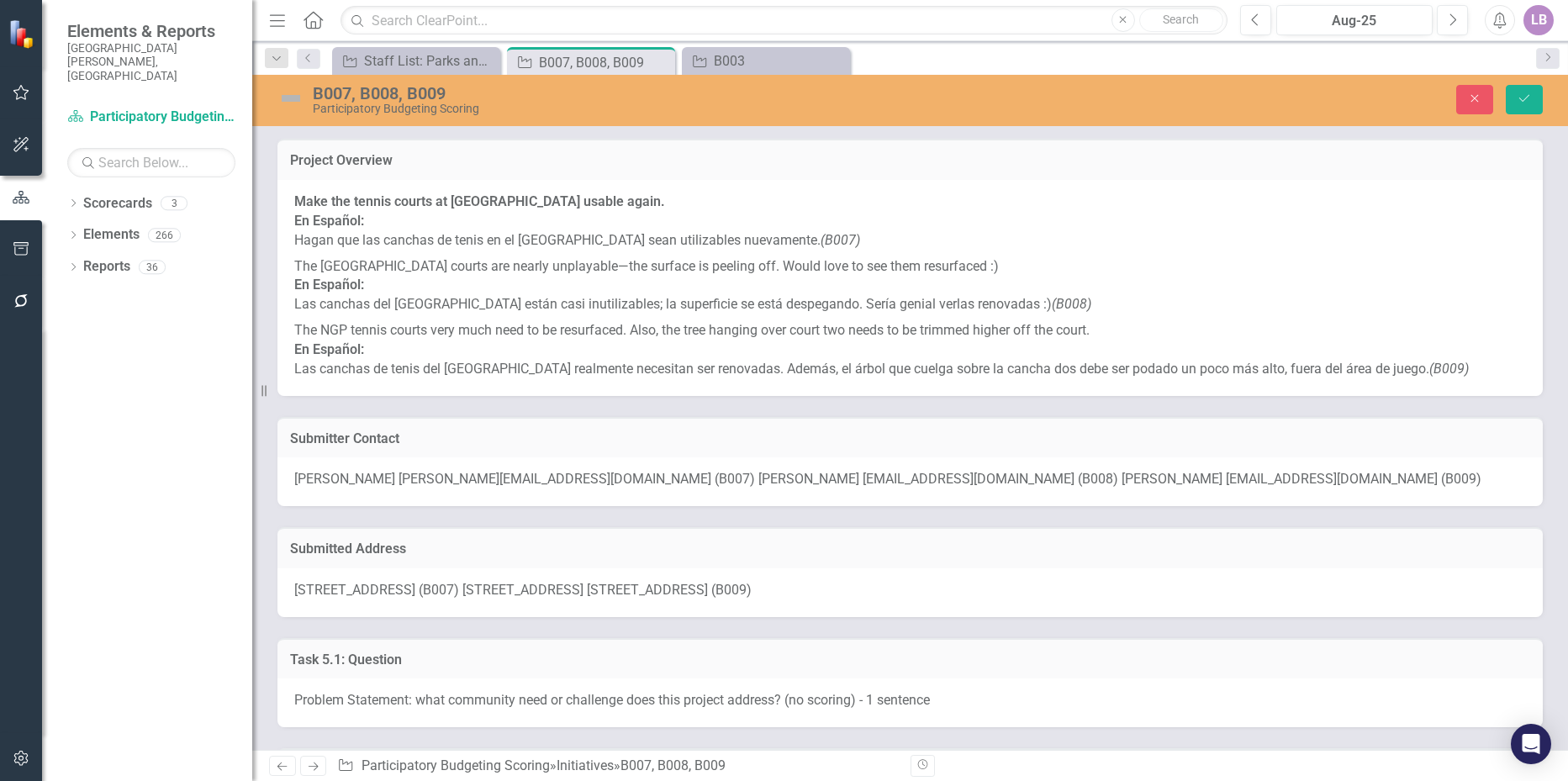
scroll to position [1261, 0]
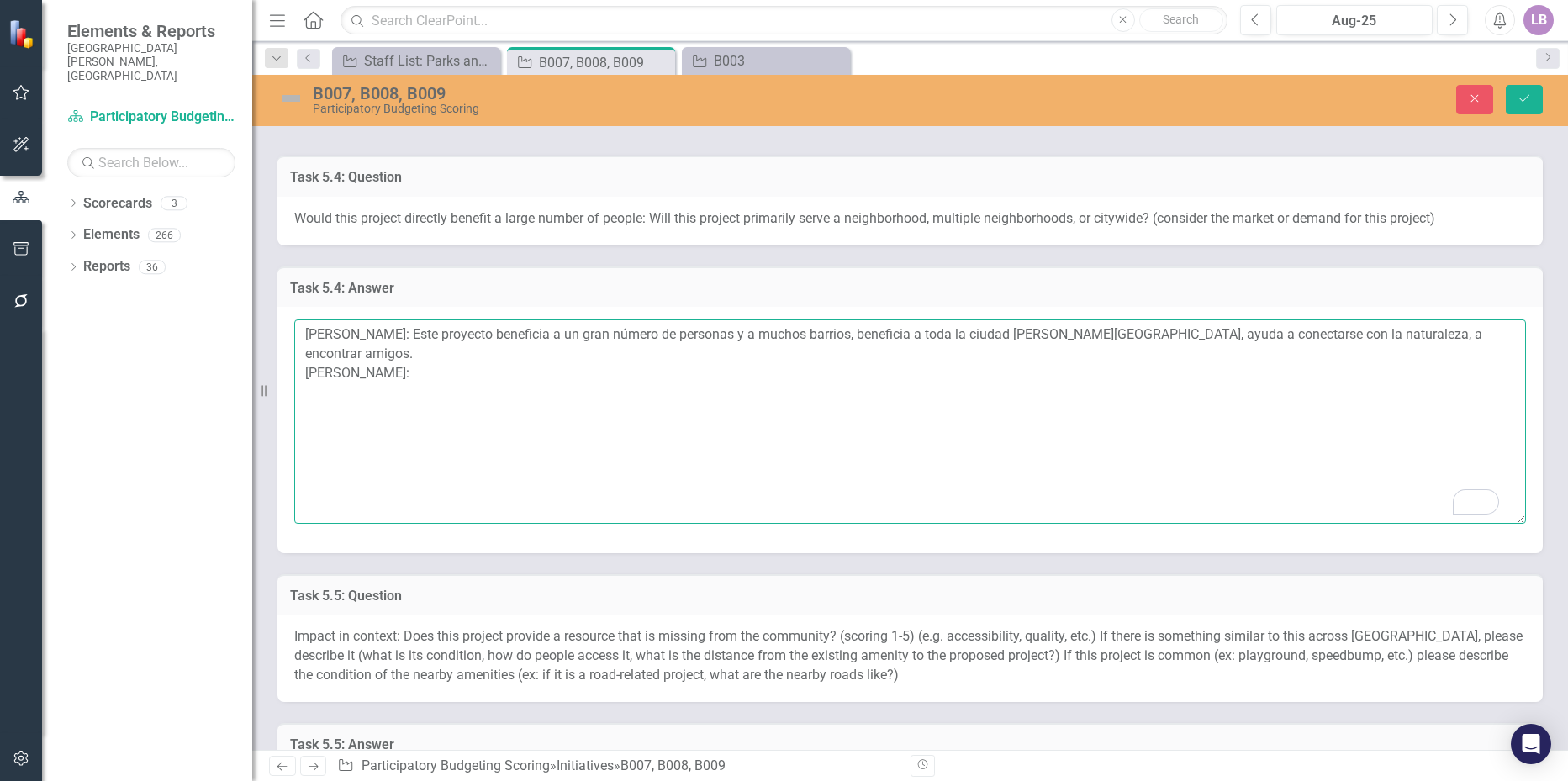
click at [423, 377] on textarea "[PERSON_NAME]: Este proyecto beneficia a un gran número de personas y a muchos …" at bounding box center [910, 422] width 1232 height 204
paste textarea "Atenderia principalmente a un barrio, ya que es muy pequeño."
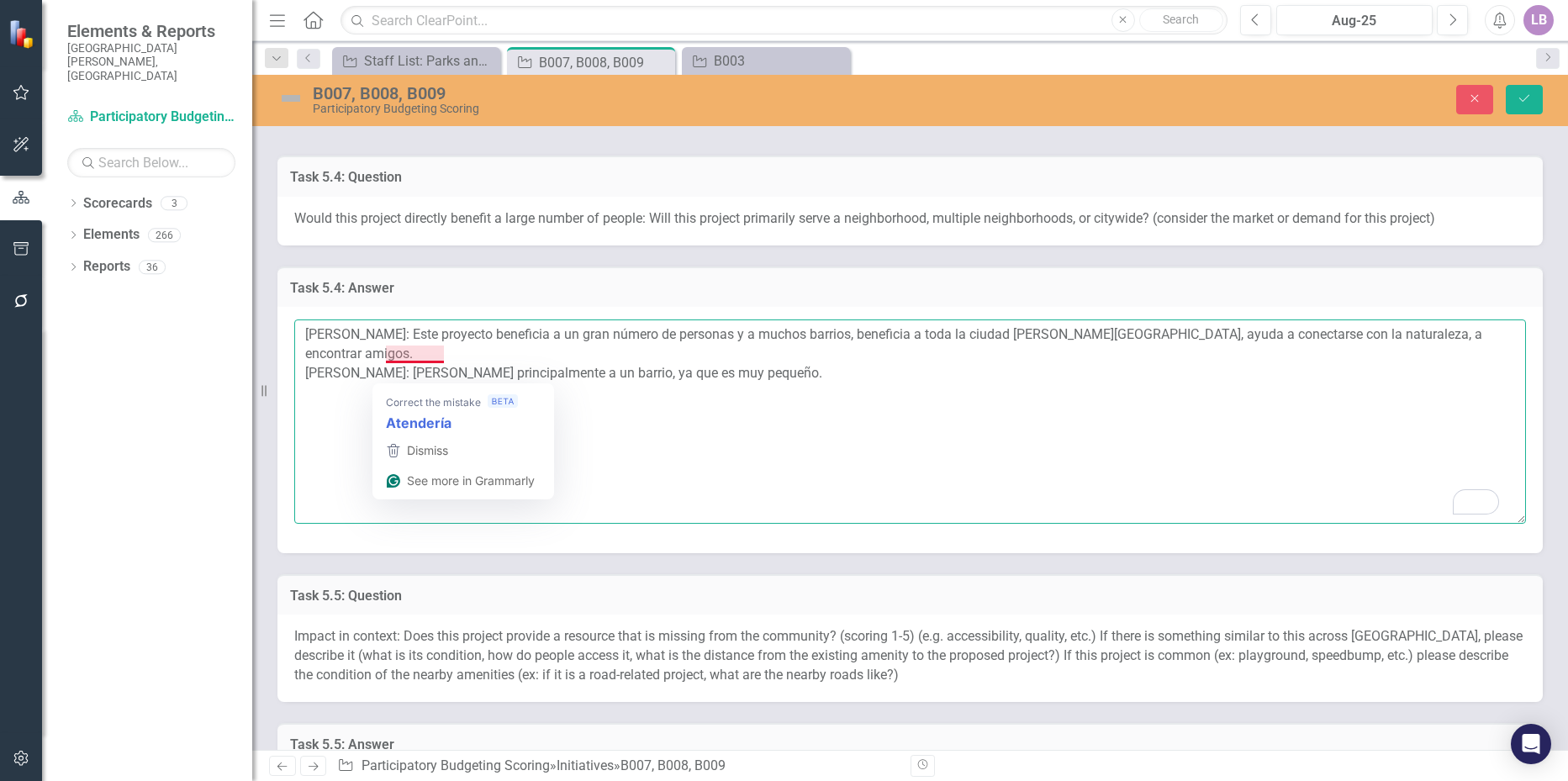
click at [423, 371] on textarea "[PERSON_NAME]: Este proyecto beneficia a un gran número de personas y a muchos …" at bounding box center [910, 422] width 1232 height 204
click at [776, 379] on textarea "[PERSON_NAME]: Este proyecto beneficia a un gran número de personas y a muchos …" at bounding box center [910, 422] width 1232 height 204
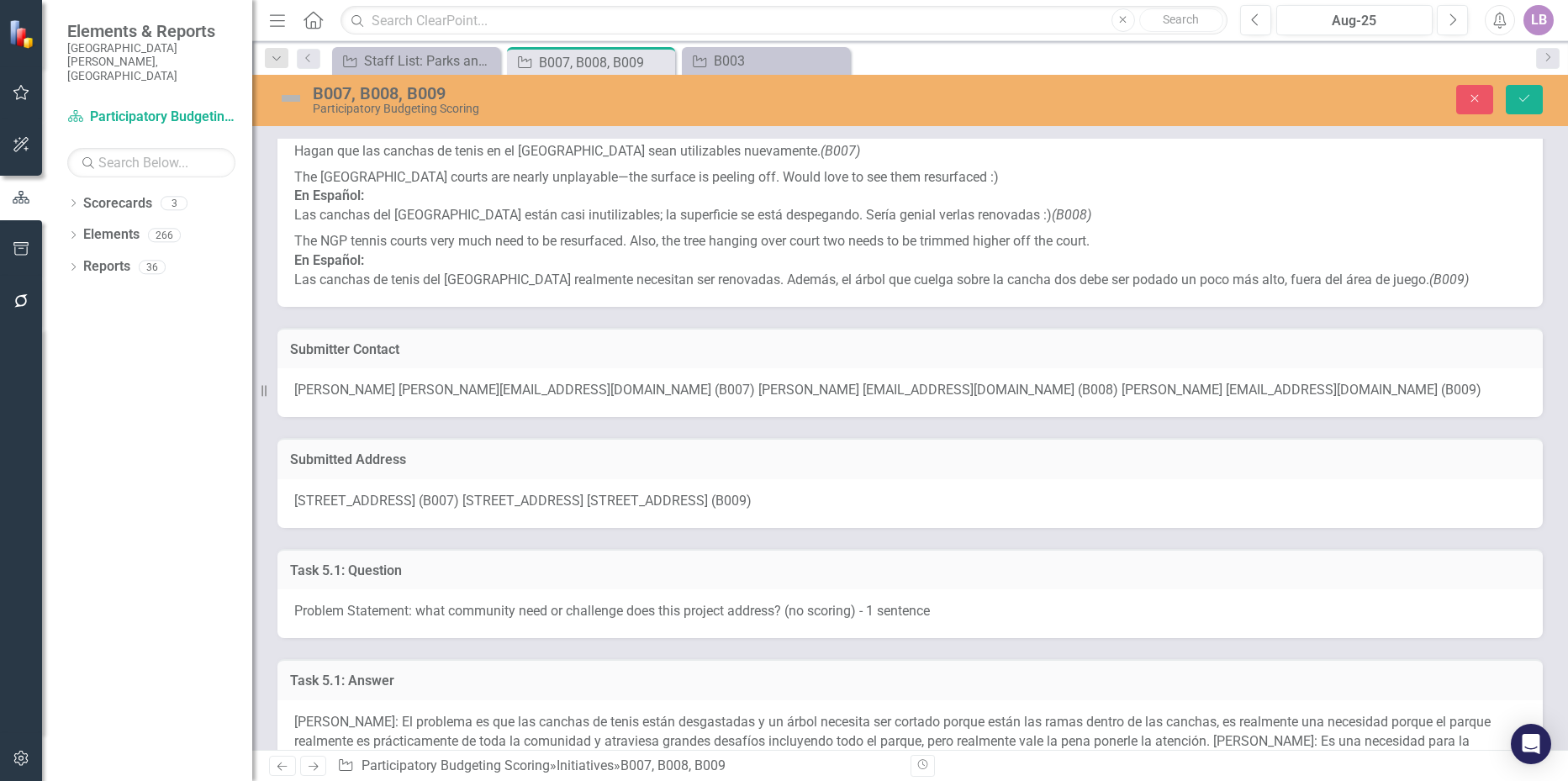
scroll to position [0, 0]
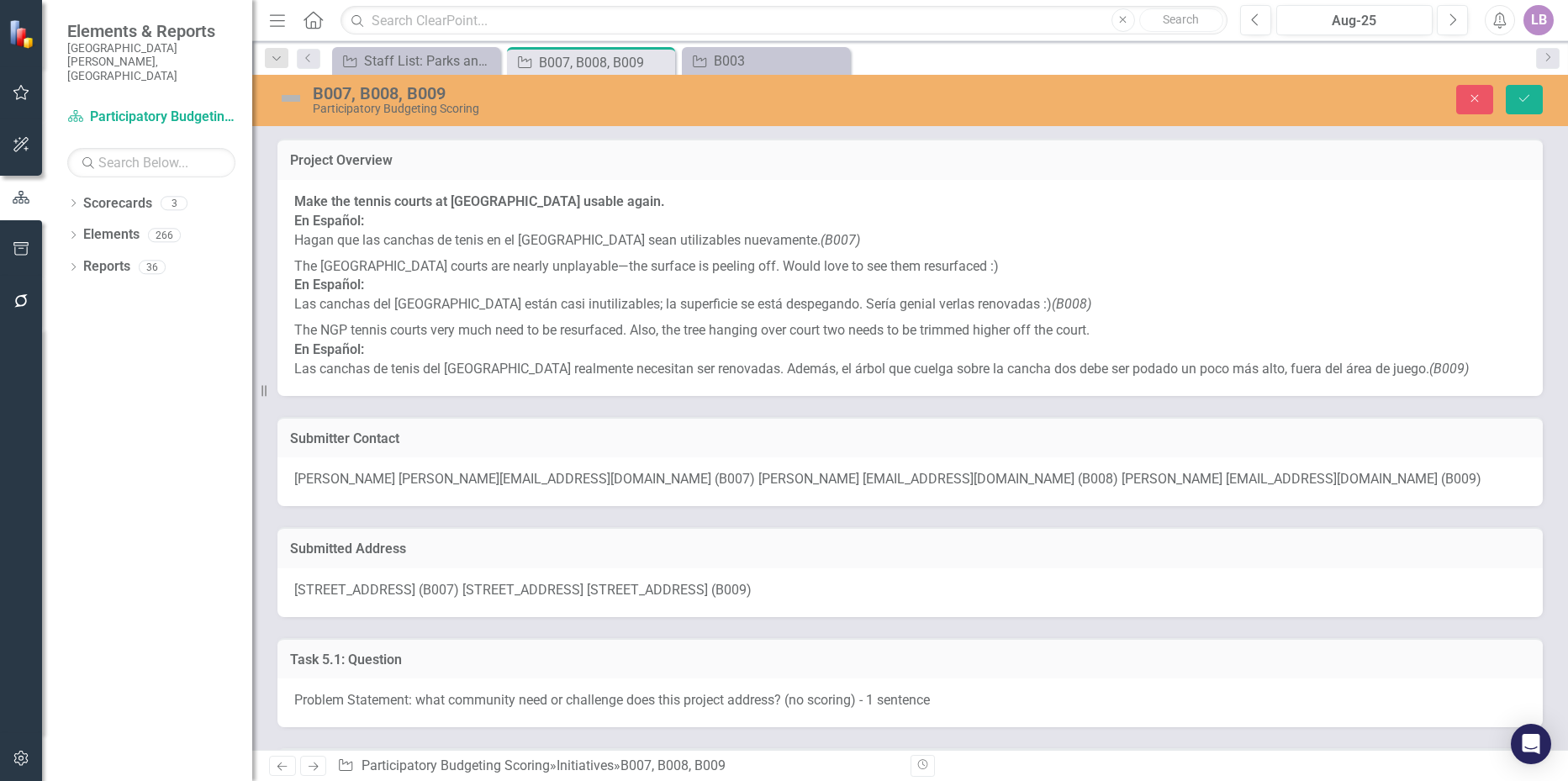
type textarea "[PERSON_NAME]: Este proyecto beneficia a un gran número de personas y a muchos …"
click at [298, 592] on span "[STREET_ADDRESS] (B007) [STREET_ADDRESS] [STREET_ADDRESS] (B009)" at bounding box center [523, 590] width 457 height 16
click at [298, 590] on div "[STREET_ADDRESS] (B007) [STREET_ADDRESS] [STREET_ADDRESS] (B009)" at bounding box center [910, 592] width 1266 height 49
click at [659, 584] on span "[STREET_ADDRESS] (B007) [STREET_ADDRESS] [STREET_ADDRESS] (B009)" at bounding box center [523, 590] width 457 height 16
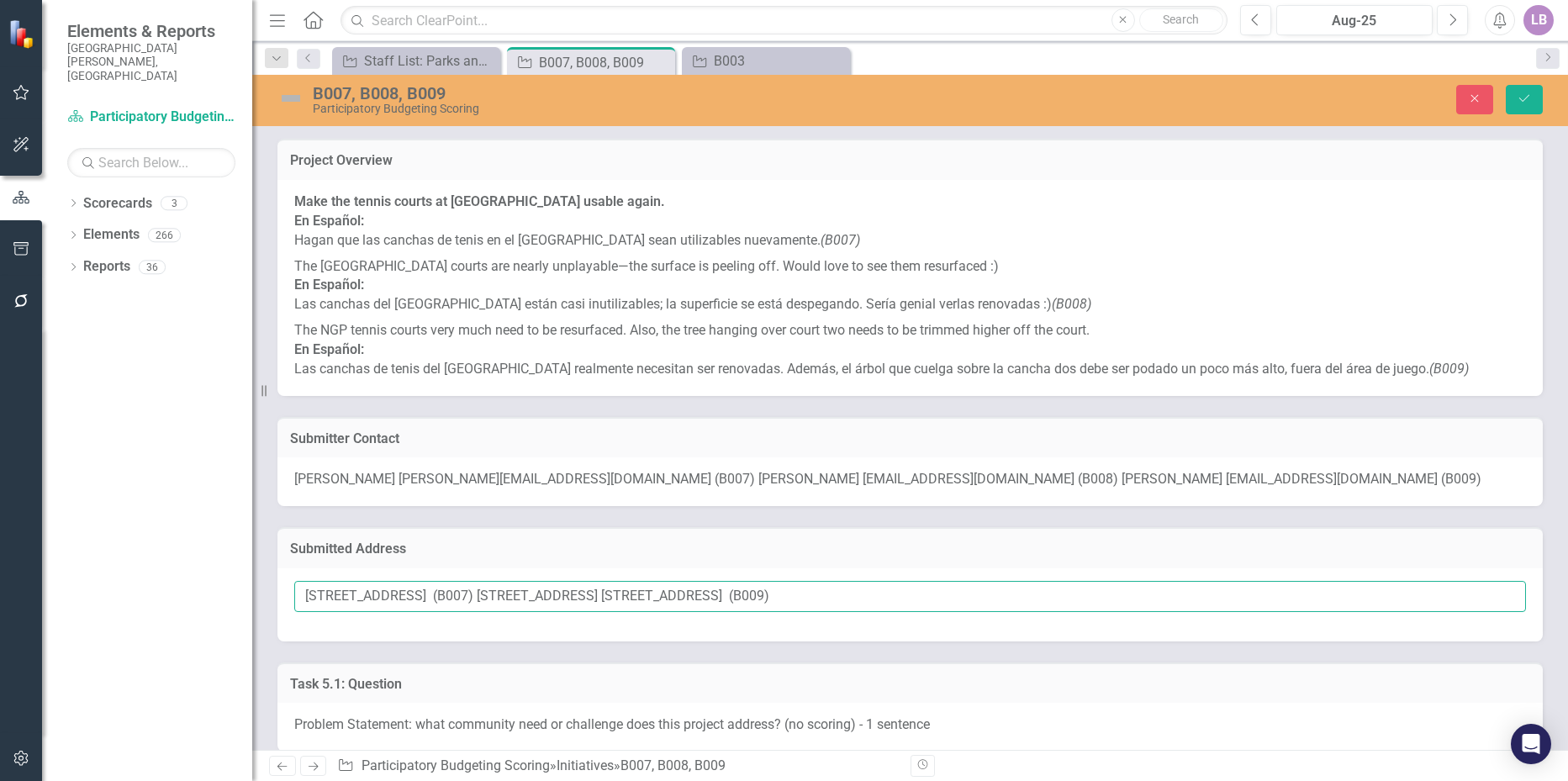
drag, startPoint x: 610, startPoint y: 590, endPoint x: 713, endPoint y: 609, distance: 104.7
click at [713, 609] on input "[STREET_ADDRESS] (B007) [STREET_ADDRESS] [STREET_ADDRESS] (B009)" at bounding box center [910, 597] width 1232 height 31
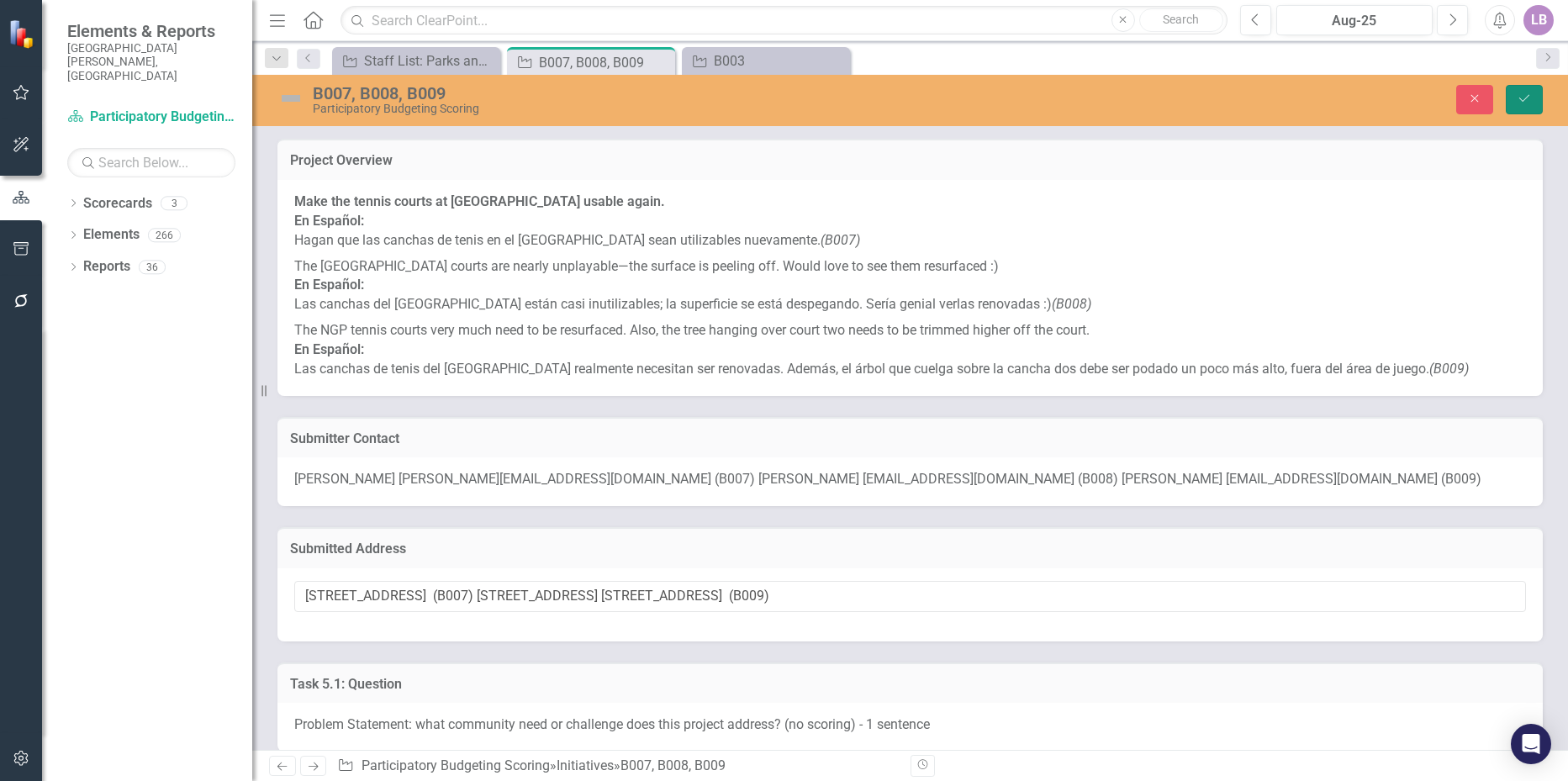
click at [1526, 92] on icon "Save" at bounding box center [1525, 98] width 15 height 12
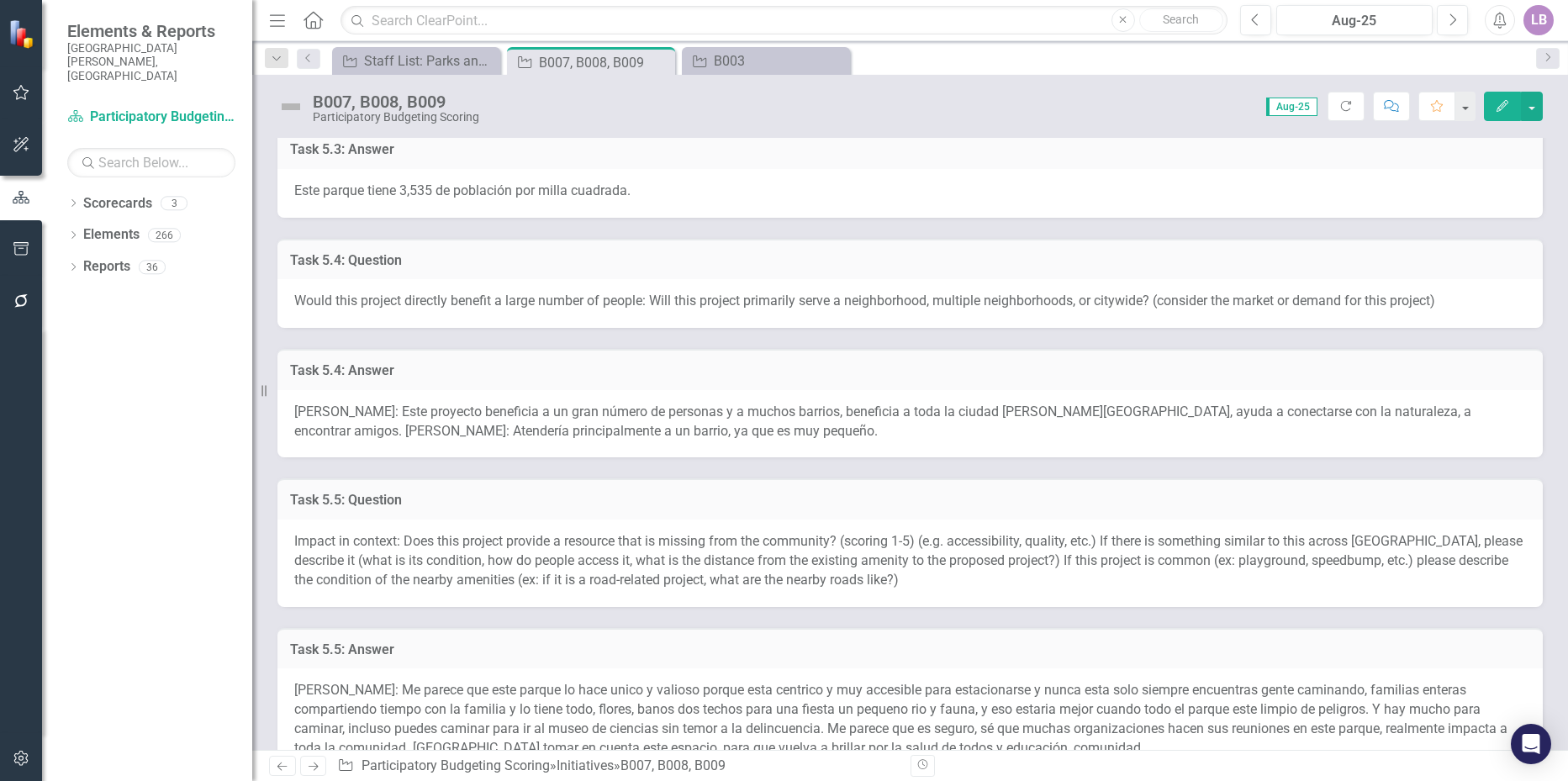
scroll to position [1093, 0]
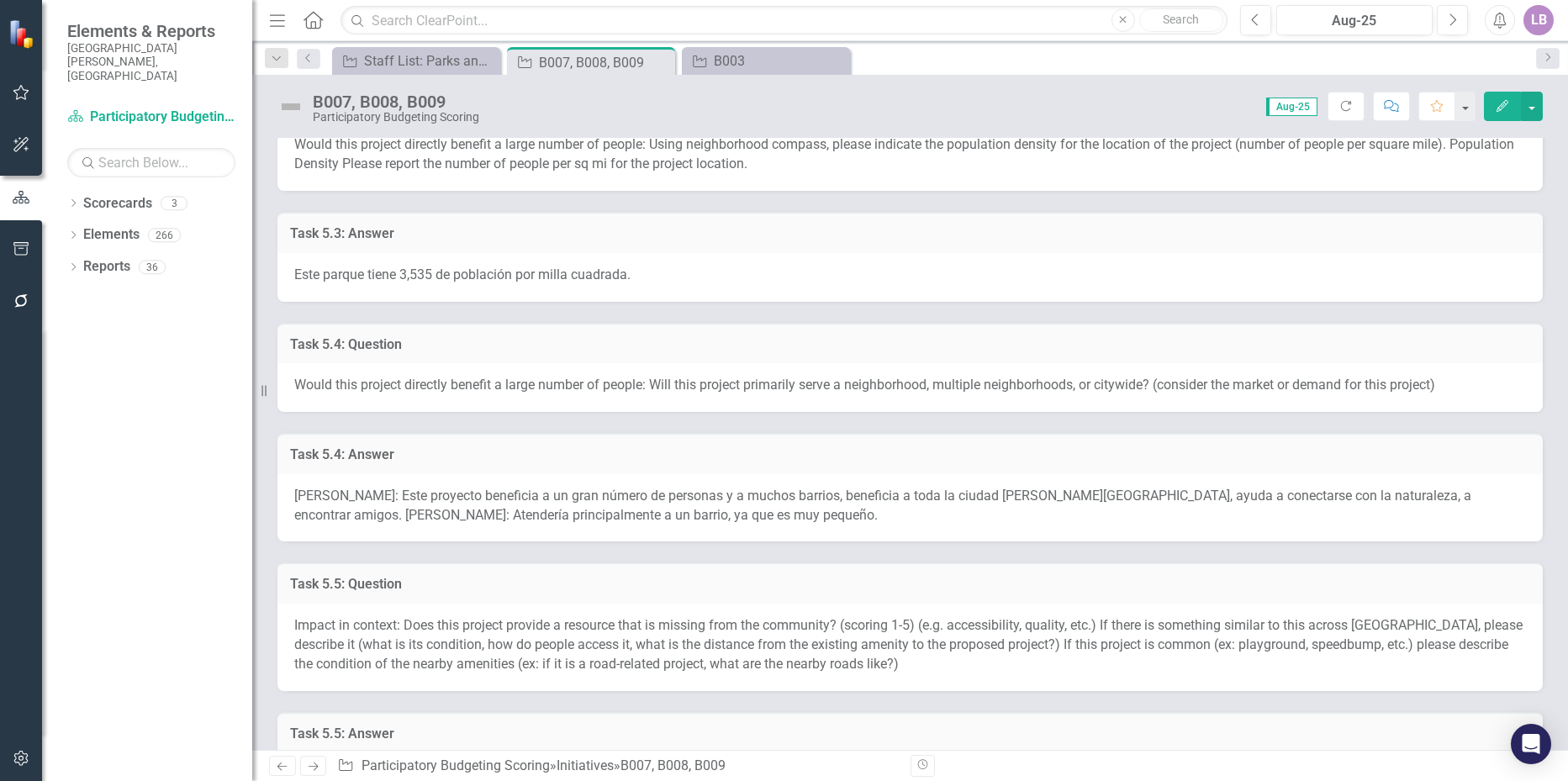
click at [445, 283] on span "Este parque tiene 3,535 de población por milla cuadrada." at bounding box center [463, 275] width 337 height 16
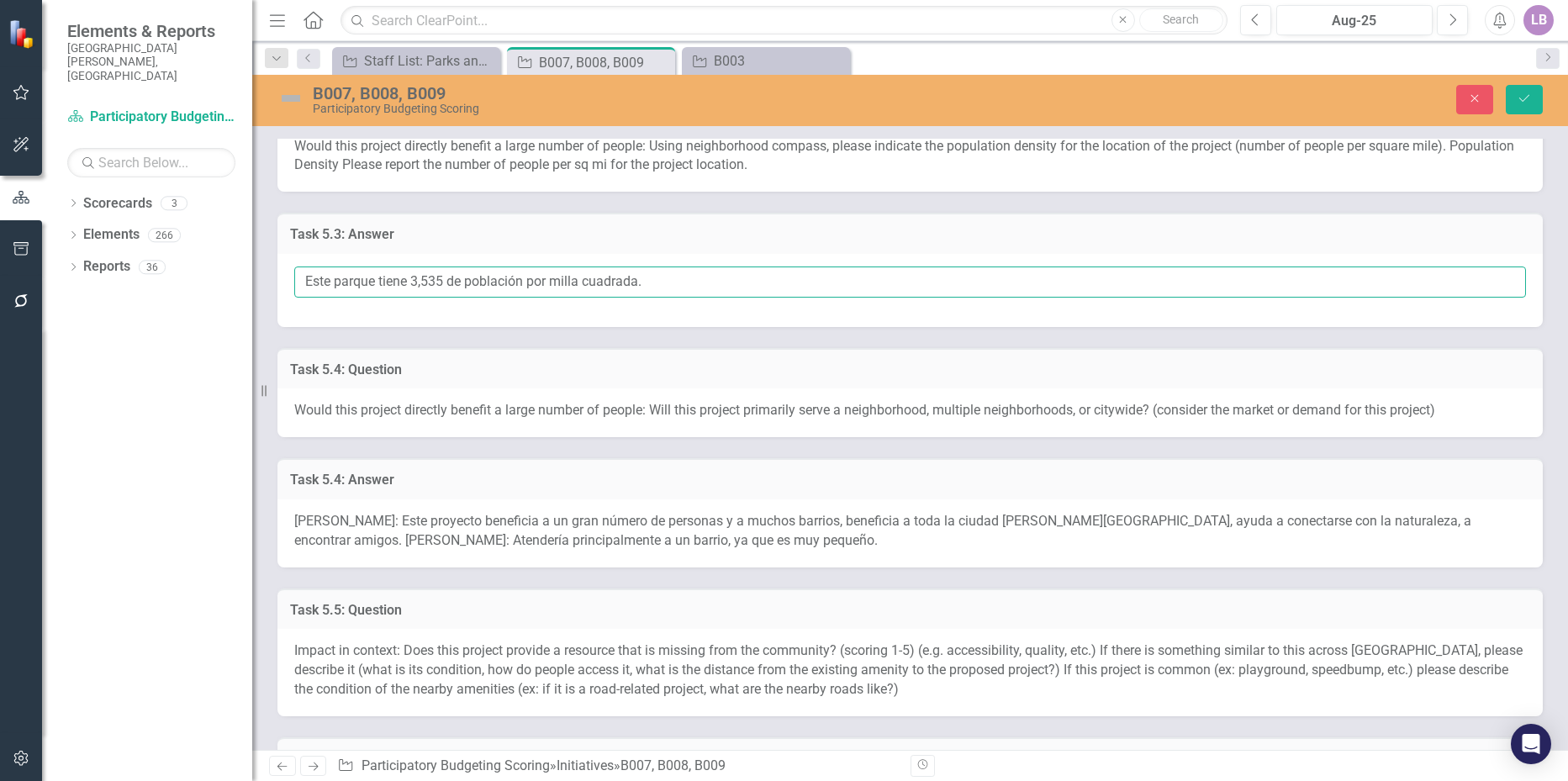
click at [630, 291] on input "Este parque tiene 3,535 de población por milla cuadrada." at bounding box center [910, 282] width 1232 height 31
drag, startPoint x: 659, startPoint y: 295, endPoint x: 254, endPoint y: 326, distance: 406.2
click at [254, 326] on div "Elements & Reports City of Durham, NC Scorecard Participatory Budgeting Scoring…" at bounding box center [784, 390] width 1568 height 781
paste input "1700 personas"
type input "1700 personas por milla cuadrada."
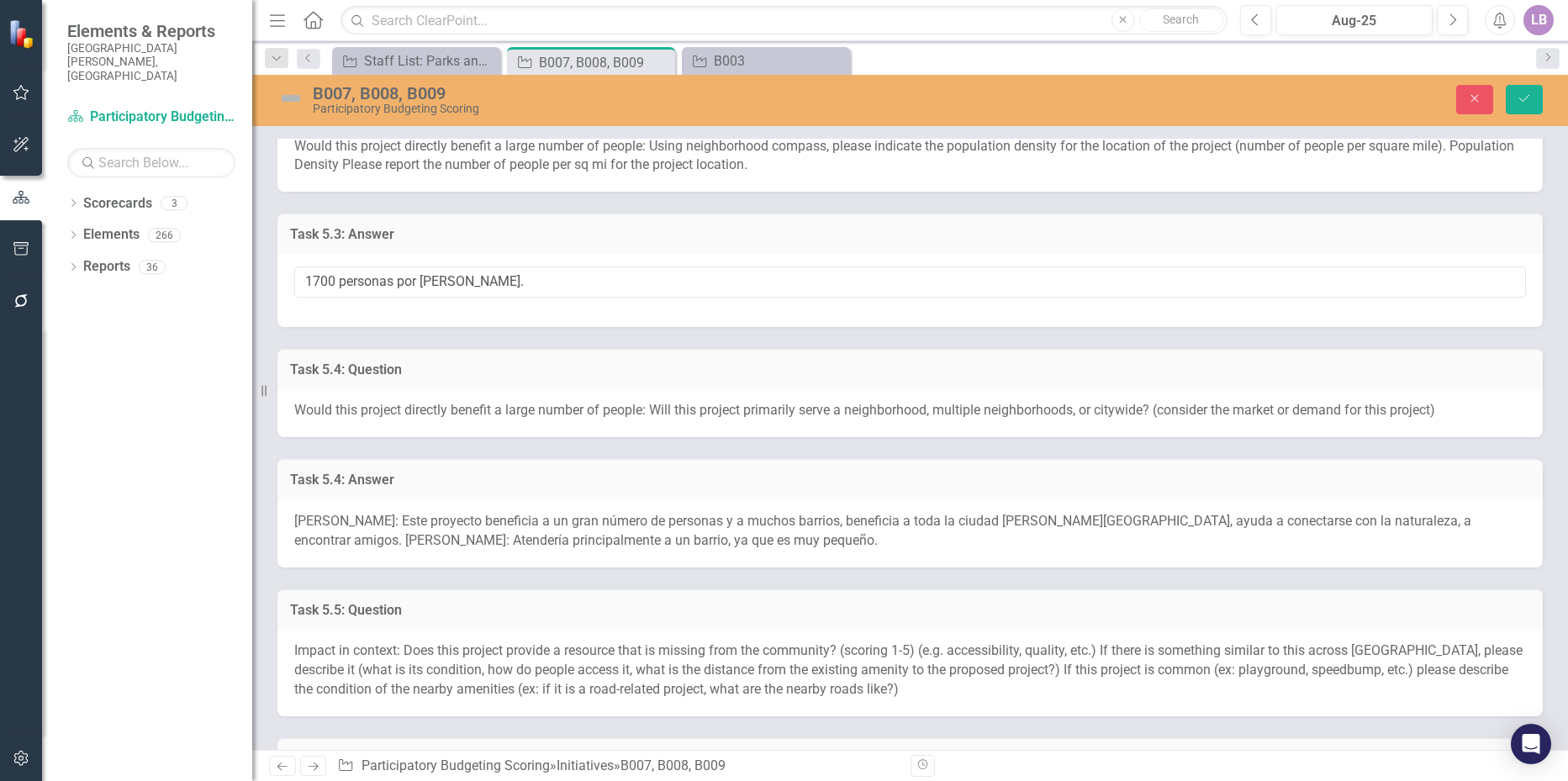
click at [497, 549] on span "Amanda Castizo: Este proyecto beneficia a un gran número de personas y a muchos…" at bounding box center [883, 531] width 1177 height 35
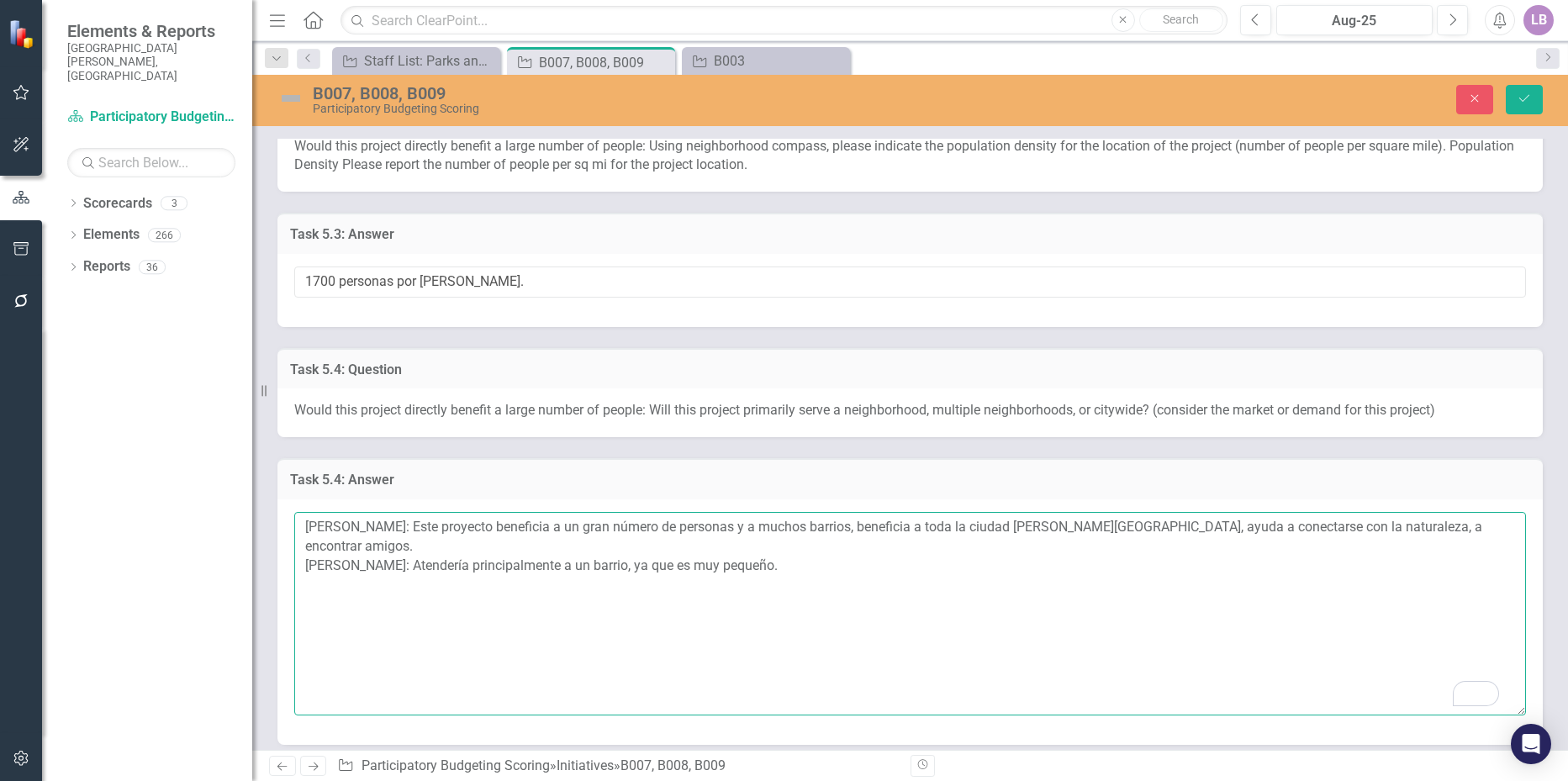
drag, startPoint x: 583, startPoint y: 545, endPoint x: 608, endPoint y: 548, distance: 25.2
click at [608, 548] on textarea "Amanda Castizo: Este proyecto beneficia a un gran número de personas y a muchos…" at bounding box center [910, 614] width 1232 height 204
drag, startPoint x: 761, startPoint y: 550, endPoint x: 1453, endPoint y: 544, distance: 692.0
click at [1453, 544] on textarea "Amanda Castizo: Este proyecto beneficia a un pequeño número de personas y a muc…" at bounding box center [910, 614] width 1232 height 204
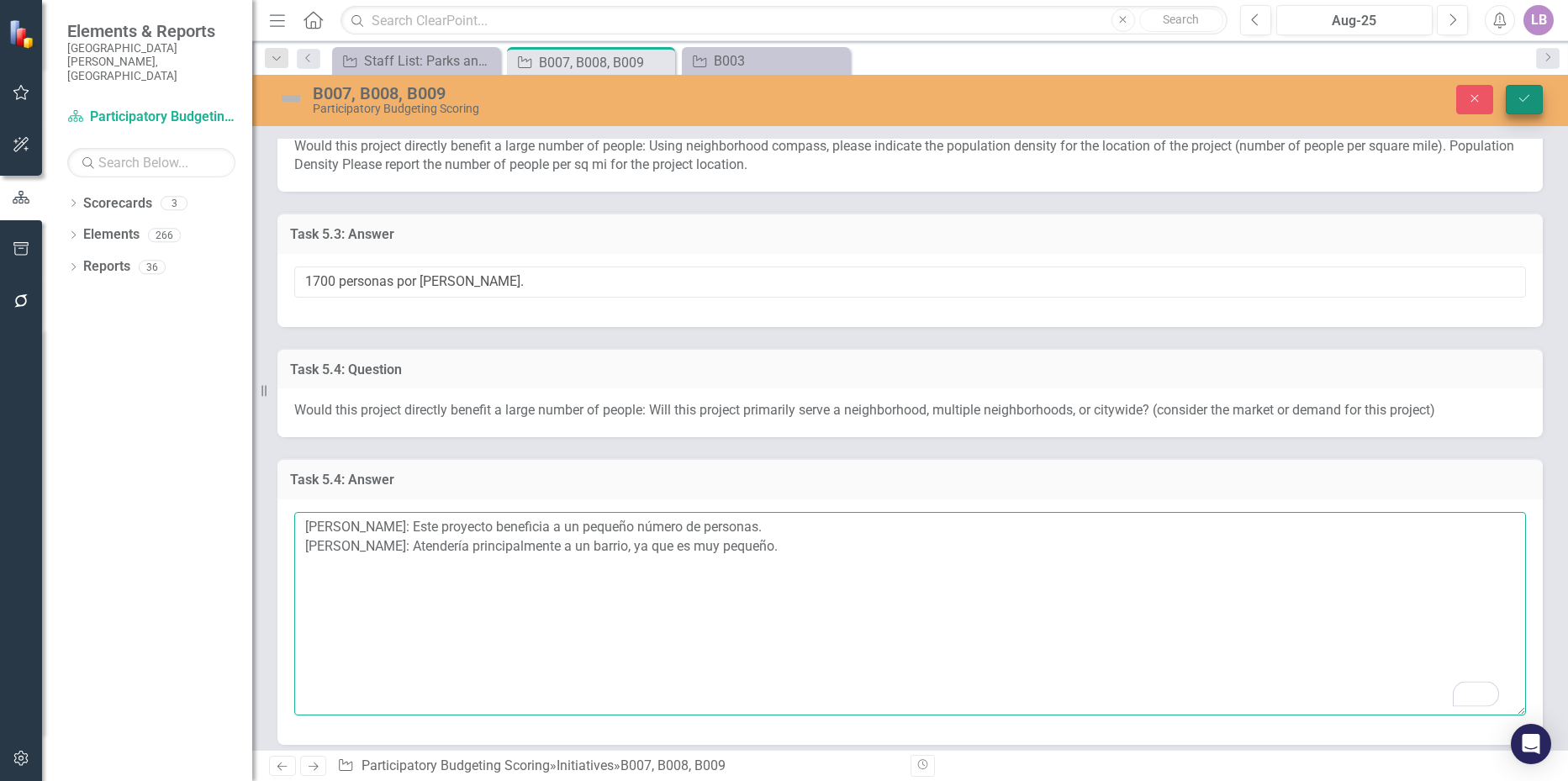
type textarea "Amanda Castizo: Este proyecto beneficia a un pequeño número de personas. Olivia…"
click at [1519, 98] on icon "Save" at bounding box center [1525, 98] width 15 height 12
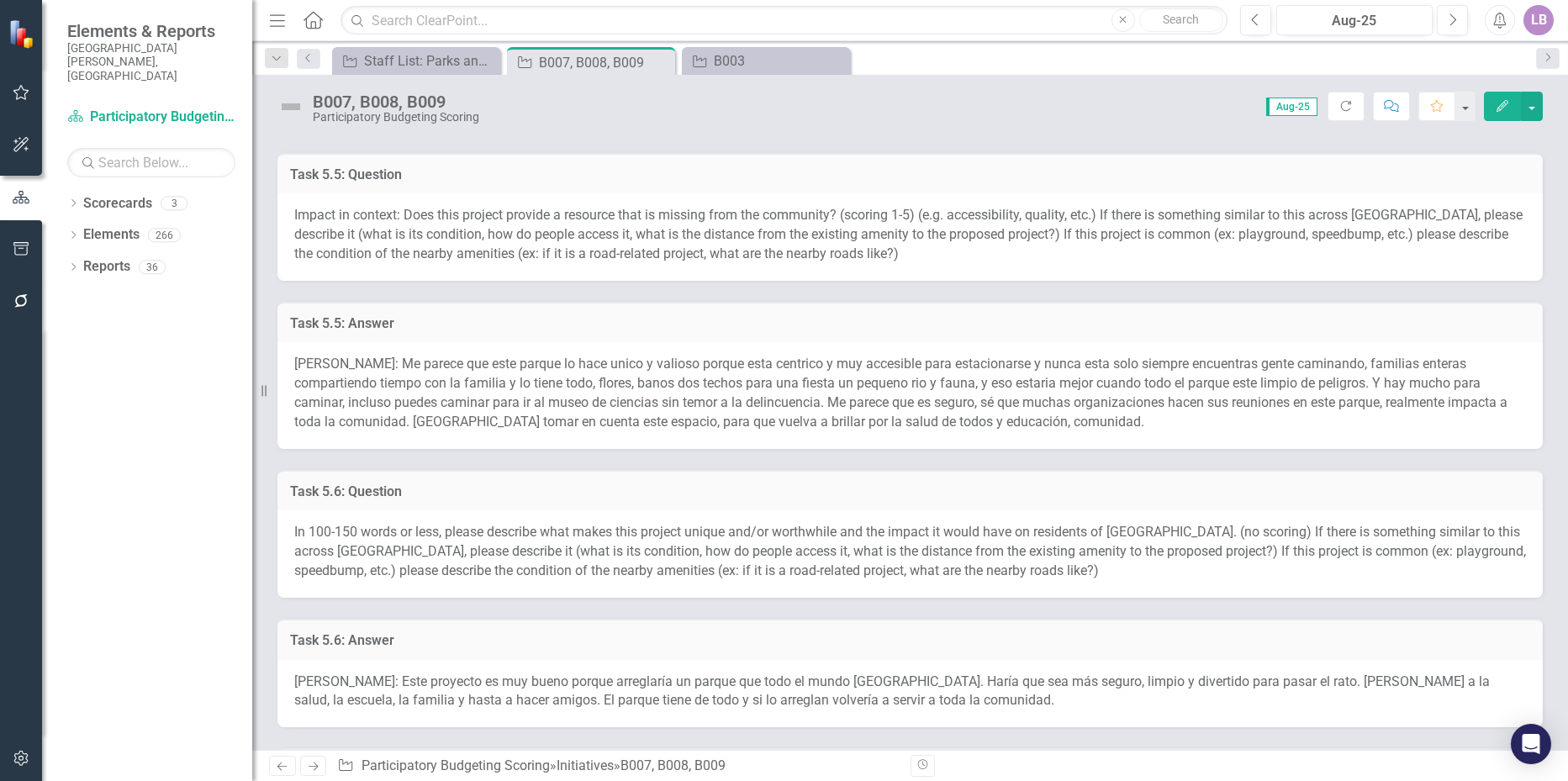
scroll to position [1514, 0]
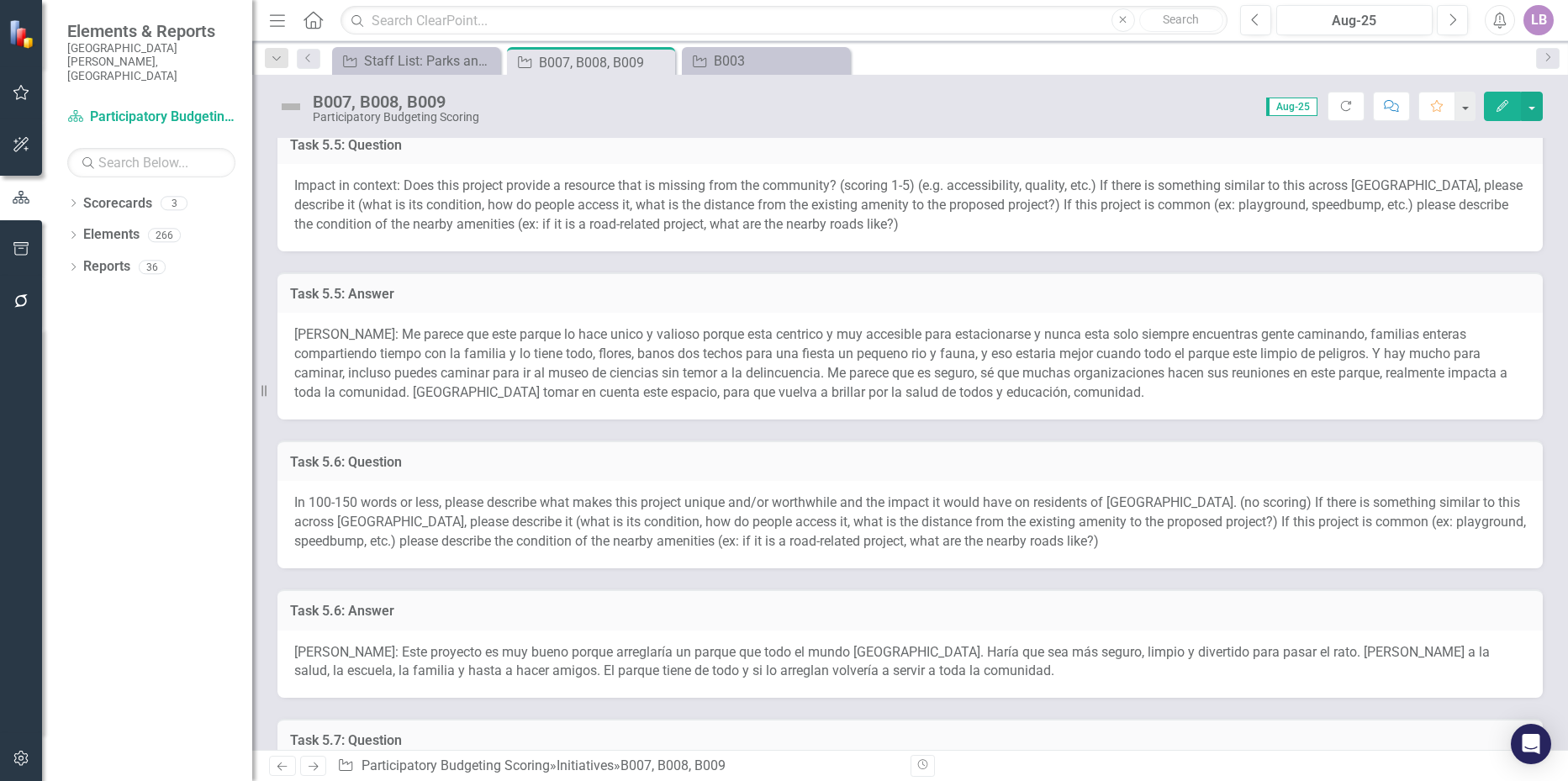
click at [527, 390] on span "Amanda Castizo: Me parece que este parque lo hace unico y valioso porque esta c…" at bounding box center [901, 363] width 1213 height 74
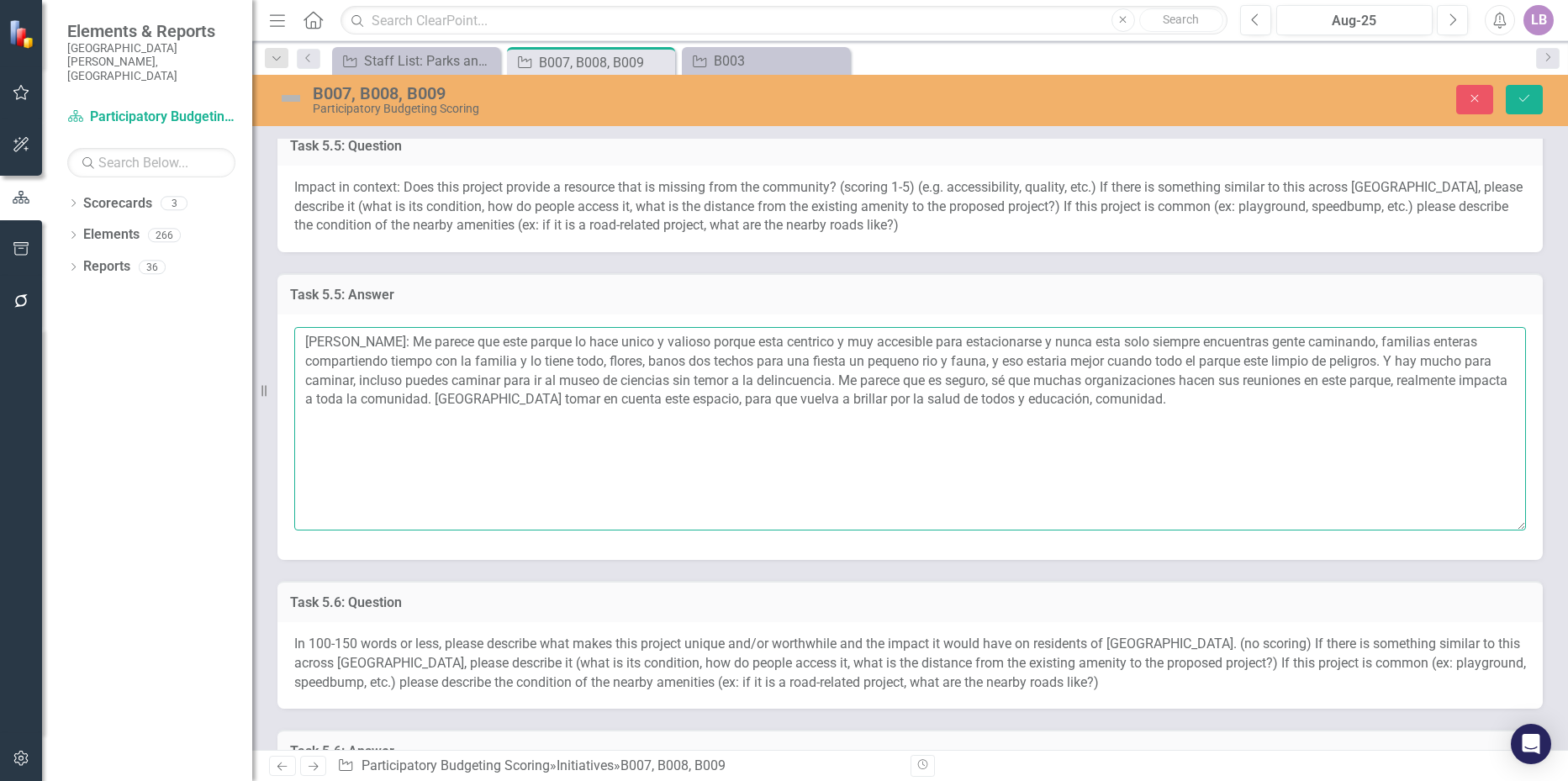
click at [1186, 410] on textarea "Amanda Castizo: Me parece que este parque lo hace unico y valioso porque esta c…" at bounding box center [910, 429] width 1232 height 204
click at [1191, 418] on textarea "Amanda Castizo: Me parece que este parque lo hace unico y valioso porque esta c…" at bounding box center [910, 429] width 1232 height 204
drag, startPoint x: 1190, startPoint y: 418, endPoint x: 415, endPoint y: 356, distance: 777.5
click at [415, 356] on textarea "Amanda Castizo: Me parece que este parque lo hace unico y valioso porque esta c…" at bounding box center [910, 429] width 1232 height 204
paste textarea "Este proyecto no justifica una gran inversión porque su impacto está limitado a…"
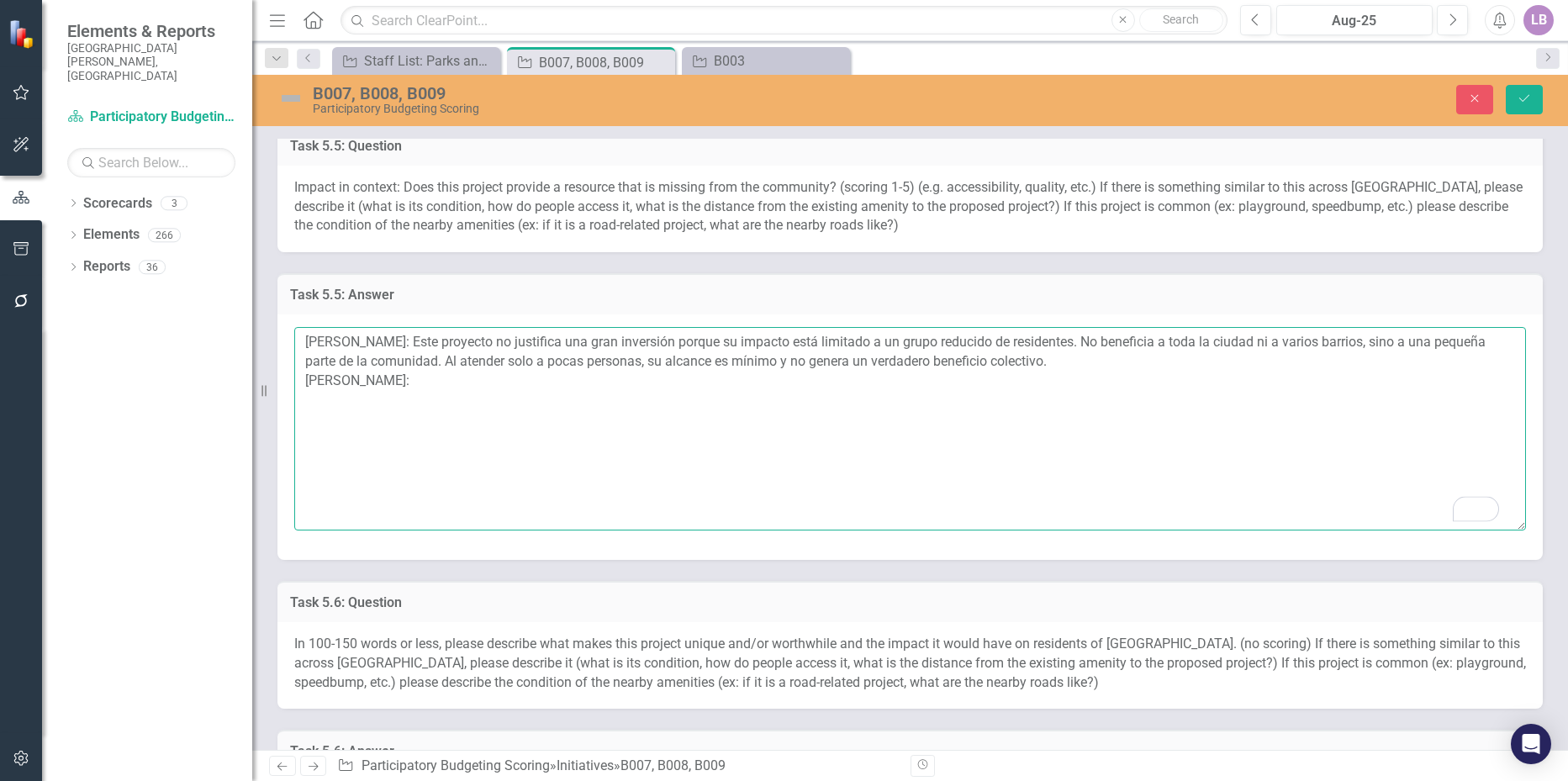
click at [473, 402] on textarea "Amanda Castizo: Este proyecto no justifica una gran inversión porque su impacto…" at bounding box center [910, 429] width 1232 height 204
paste textarea "Considero que este proyecto no representa una prioridad porque llega únicamente…"
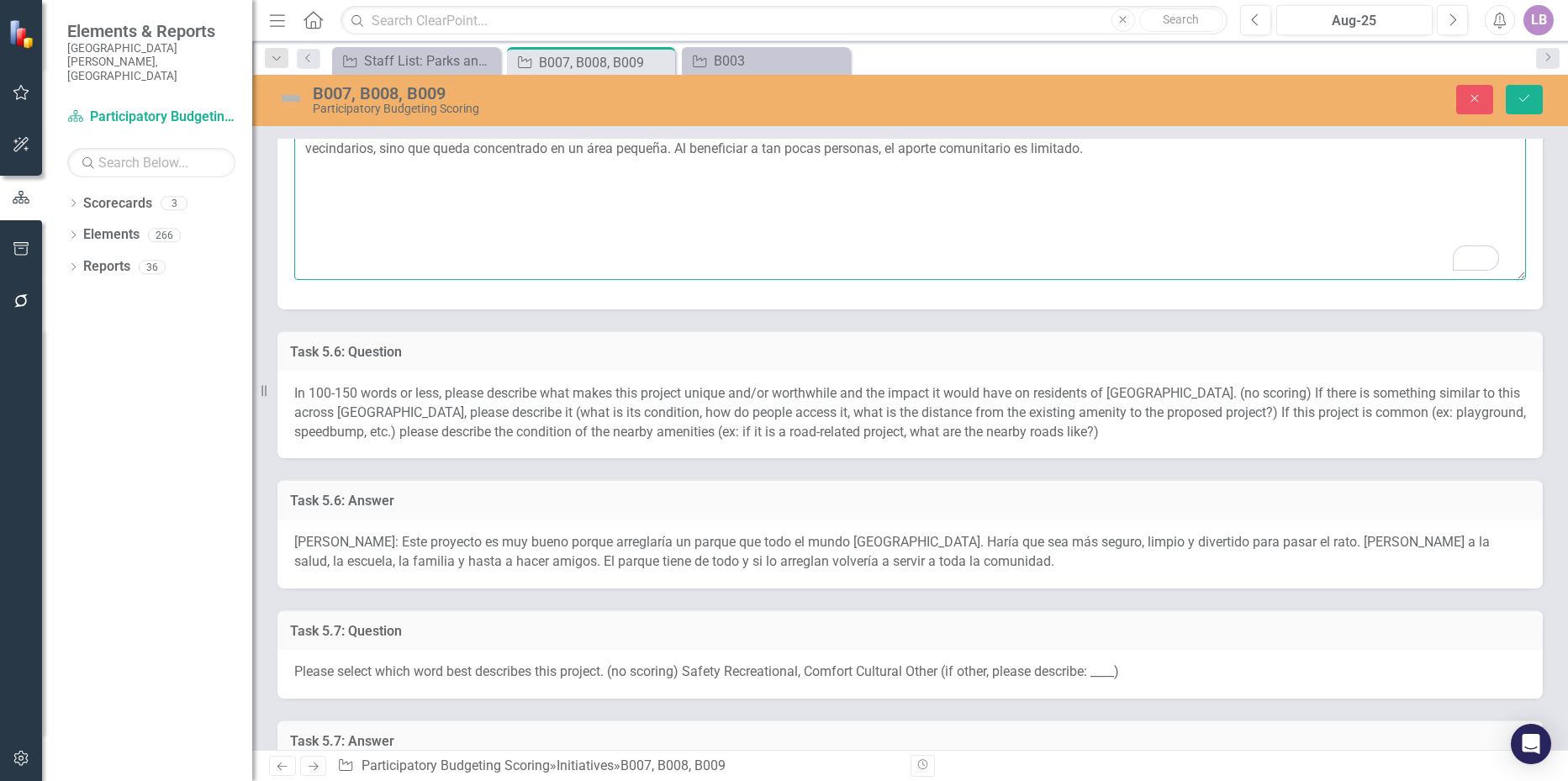
scroll to position [1766, 0]
type textarea "Amanda Castizo: Este proyecto no justifica una gran inversión porque su impacto…"
click at [903, 586] on div "Amanda Castizo: Este proyecto es muy bueno porque arreglaría un parque que todo…" at bounding box center [910, 552] width 1266 height 68
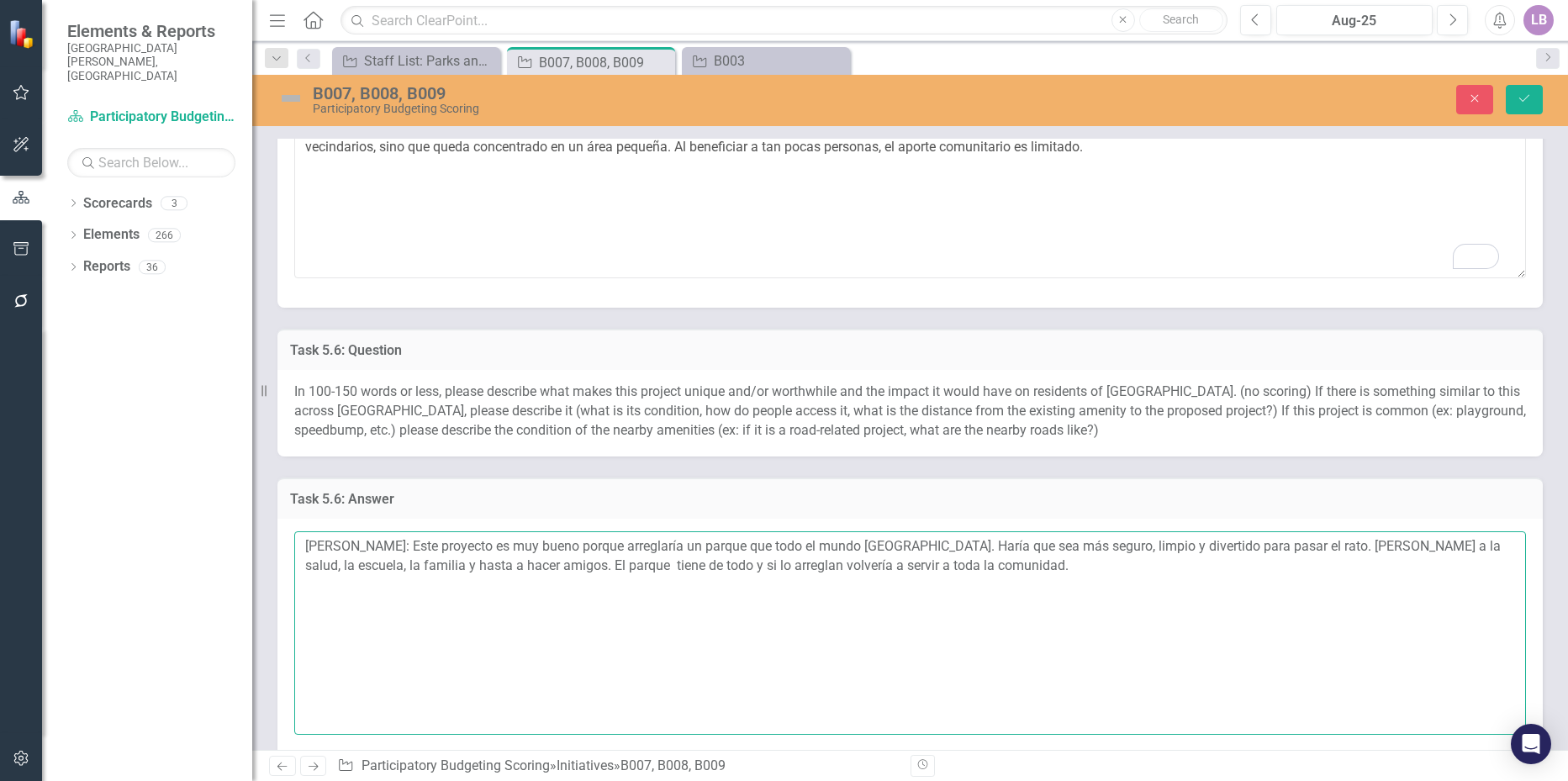
click at [941, 597] on textarea "Amanda Castizo: Este proyecto es muy bueno porque arreglaría un parque que todo…" at bounding box center [910, 634] width 1232 height 204
drag, startPoint x: 744, startPoint y: 564, endPoint x: 761, endPoint y: 566, distance: 17.1
click at [761, 566] on textarea "Amanda Castizo: Este proyecto es muy bueno porque arreglaría un parque que todo…" at bounding box center [910, 634] width 1232 height 204
click at [757, 564] on textarea "Amanda Castizo: Este proyecto es muy bueno porque arreglaría un parque que todo…" at bounding box center [910, 634] width 1232 height 204
click at [734, 561] on textarea "Amanda Castizo: Este proyecto es muy bueno porque arreglaría un parque que todo…" at bounding box center [910, 634] width 1232 height 204
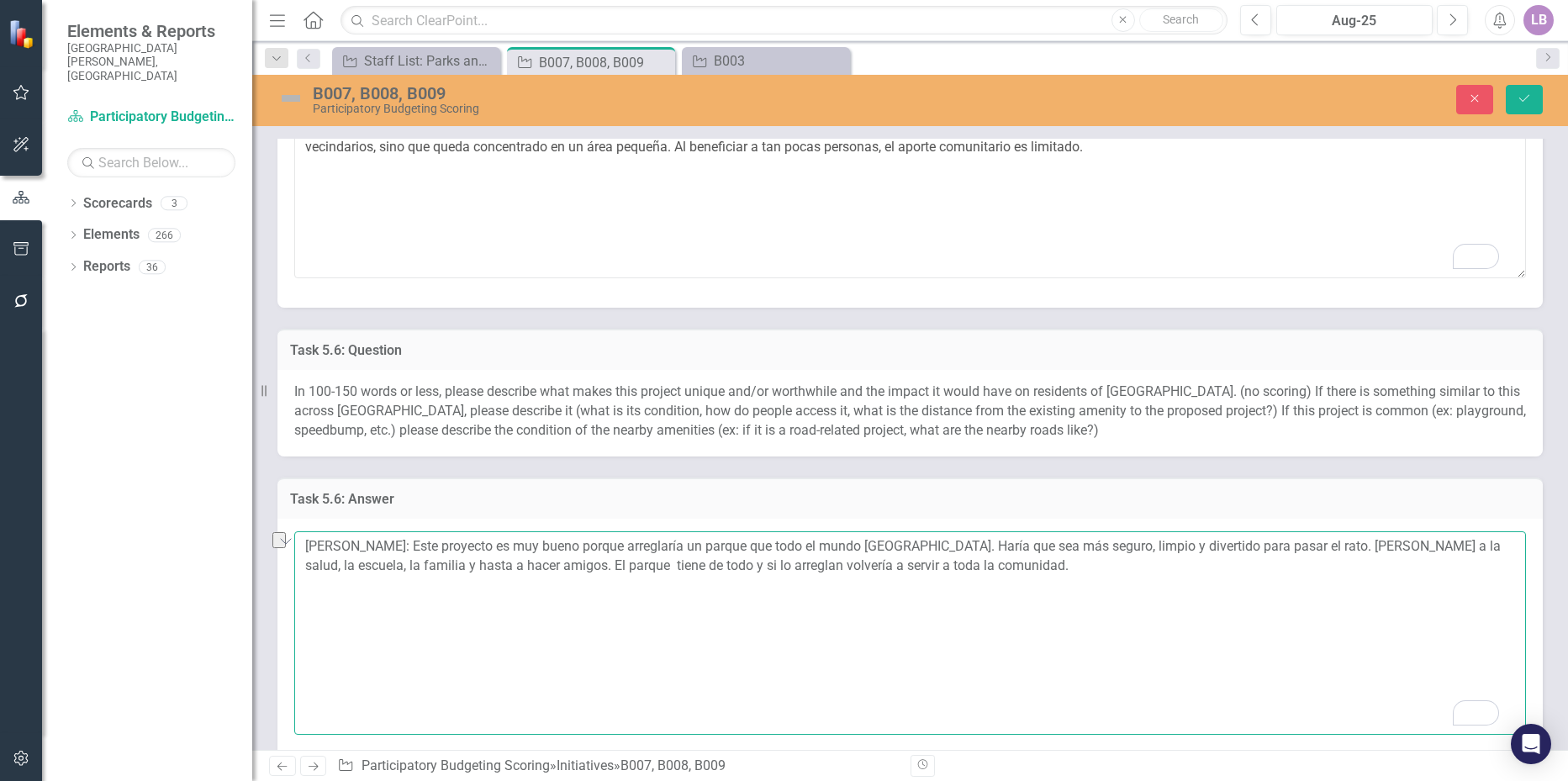
drag, startPoint x: 747, startPoint y: 564, endPoint x: 887, endPoint y: 563, distance: 140.0
click at [887, 563] on textarea "Amanda Castizo: Este proyecto es muy bueno porque arreglaría un parque que todo…" at bounding box center [910, 634] width 1232 height 204
drag, startPoint x: 464, startPoint y: 582, endPoint x: 305, endPoint y: 586, distance: 159.1
click at [305, 586] on textarea "Amanda Castizo: Este proyecto es muy bueno porque arreglaría un parque. Haría q…" at bounding box center [910, 634] width 1232 height 204
click at [522, 586] on textarea "Amanda Castizo: Este proyecto es muy bueno porque arreglaría un parque. Haría q…" at bounding box center [910, 634] width 1232 height 204
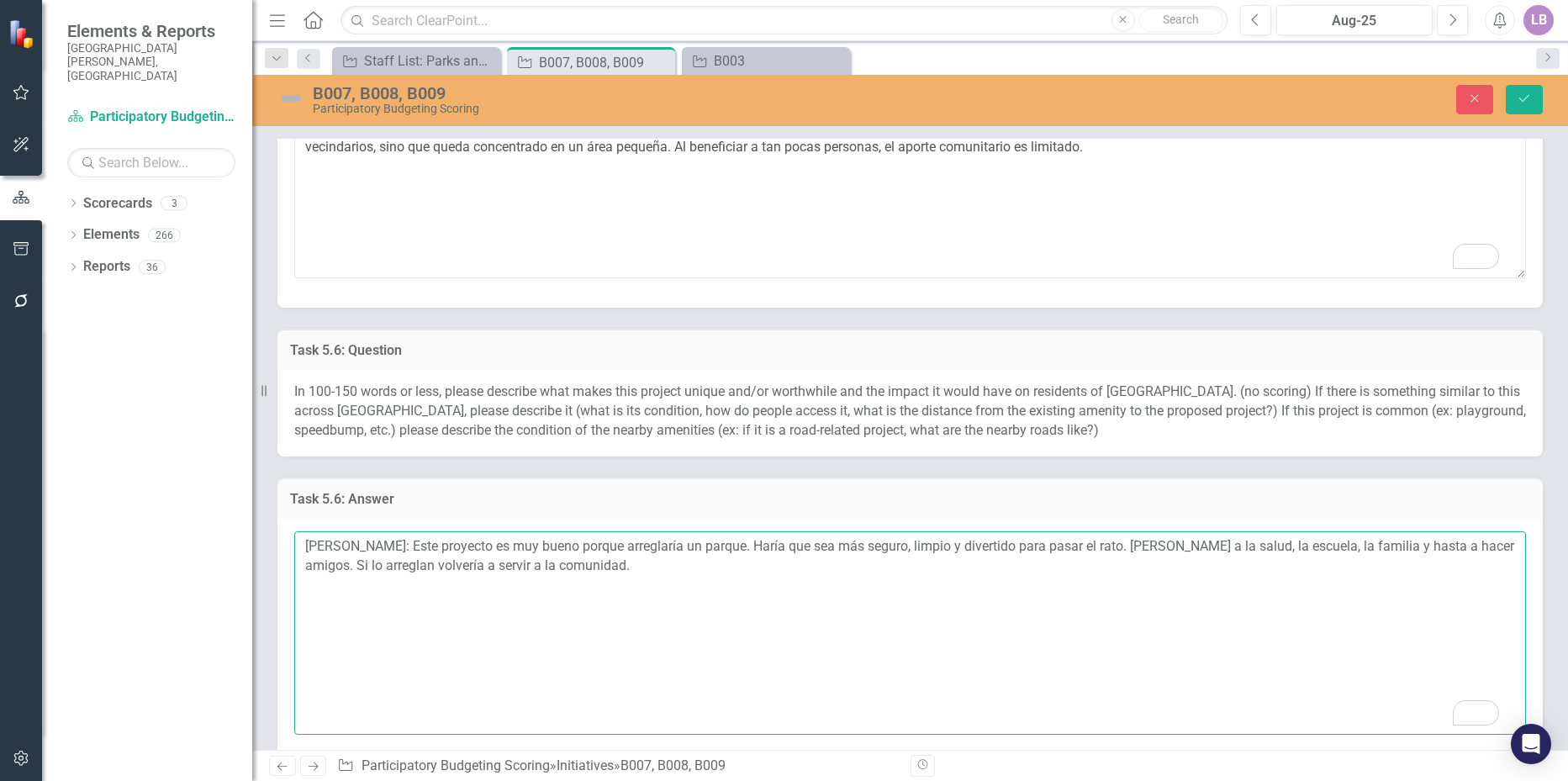
click at [612, 595] on textarea "Amanda Castizo: Este proyecto es muy bueno porque arreglaría un parque. Haría q…" at bounding box center [910, 634] width 1232 height 204
click at [422, 613] on textarea "Amanda Castizo: Este proyecto es muy bueno porque arreglaría un parque. Haría q…" at bounding box center [910, 634] width 1232 height 204
paste textarea "En este caso y basandome a los datos demograficos de Neighborhood Compass no es…"
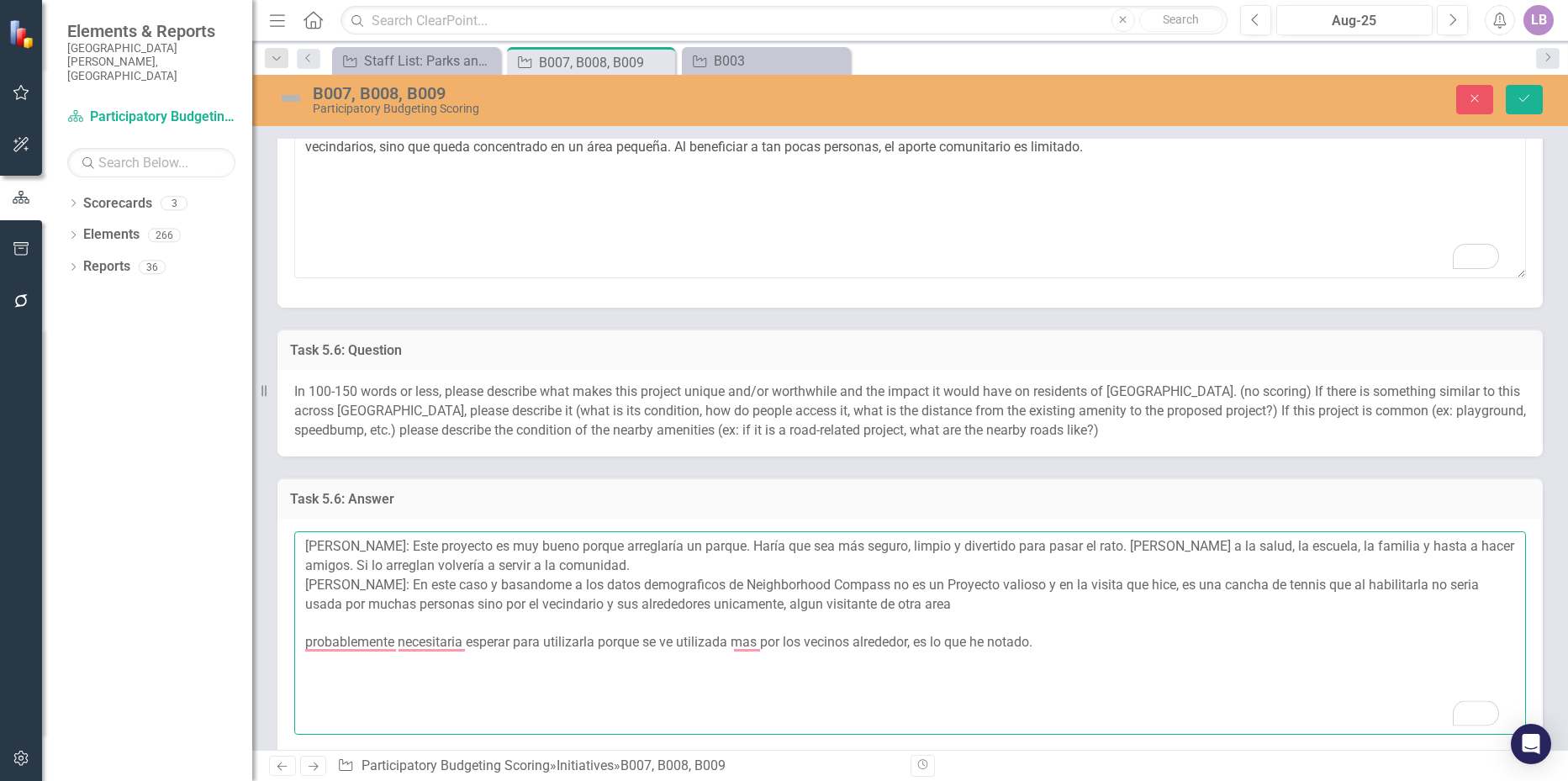
click at [958, 629] on textarea "Amanda Castizo: Este proyecto es muy bueno porque arreglaría un parque. Haría q…" at bounding box center [910, 634] width 1232 height 204
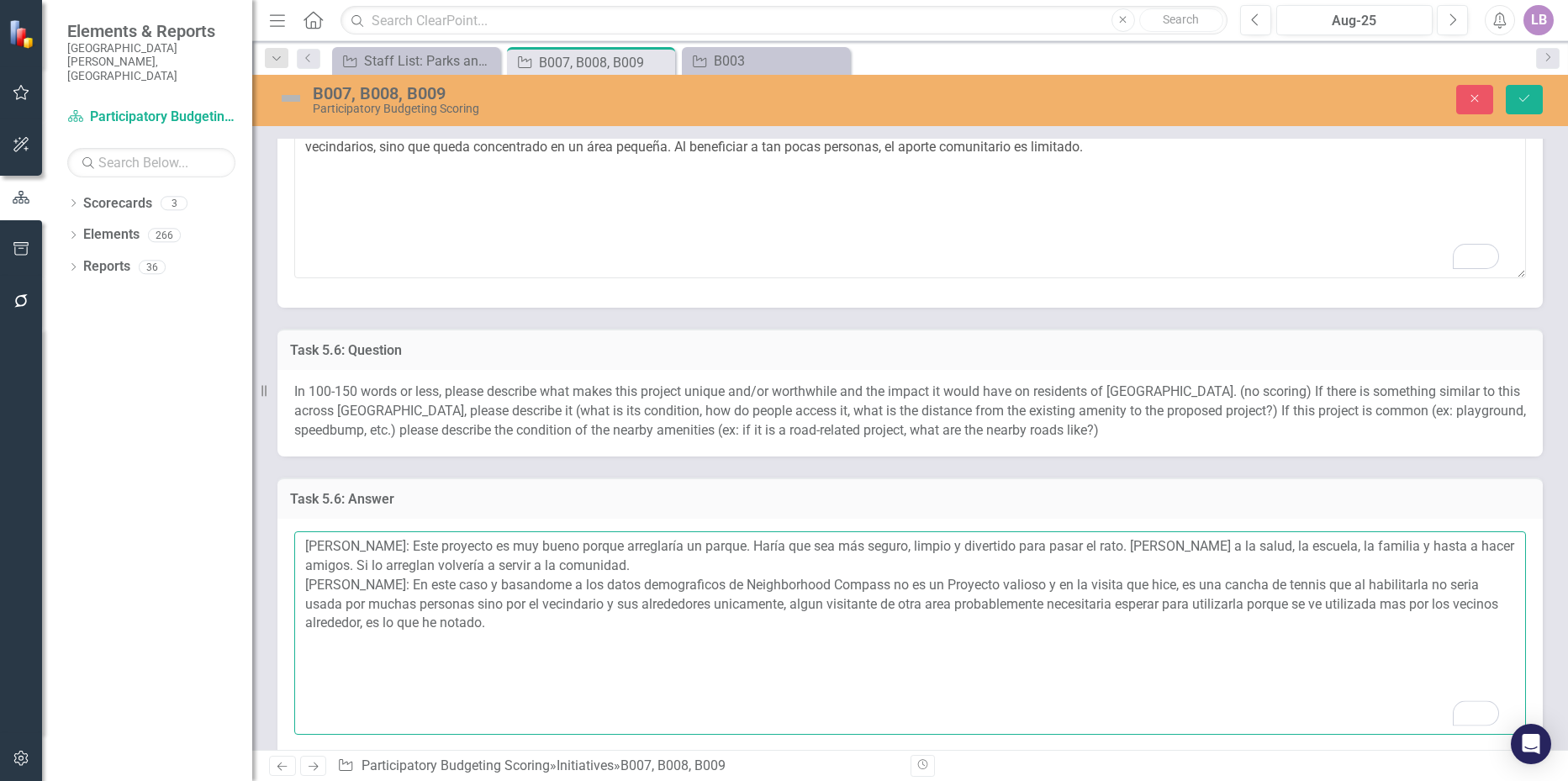
click at [1477, 637] on textarea "Amanda Castizo: Este proyecto es muy bueno porque arreglaría un parque. Haría q…" at bounding box center [910, 634] width 1232 height 204
click at [527, 638] on textarea "Amanda Castizo: Este proyecto es muy bueno porque arreglaría un parque. Haría q…" at bounding box center [910, 634] width 1232 height 204
click at [513, 651] on textarea "Amanda Castizo: Este proyecto es muy bueno porque arreglaría un parque. Haría q…" at bounding box center [910, 634] width 1232 height 204
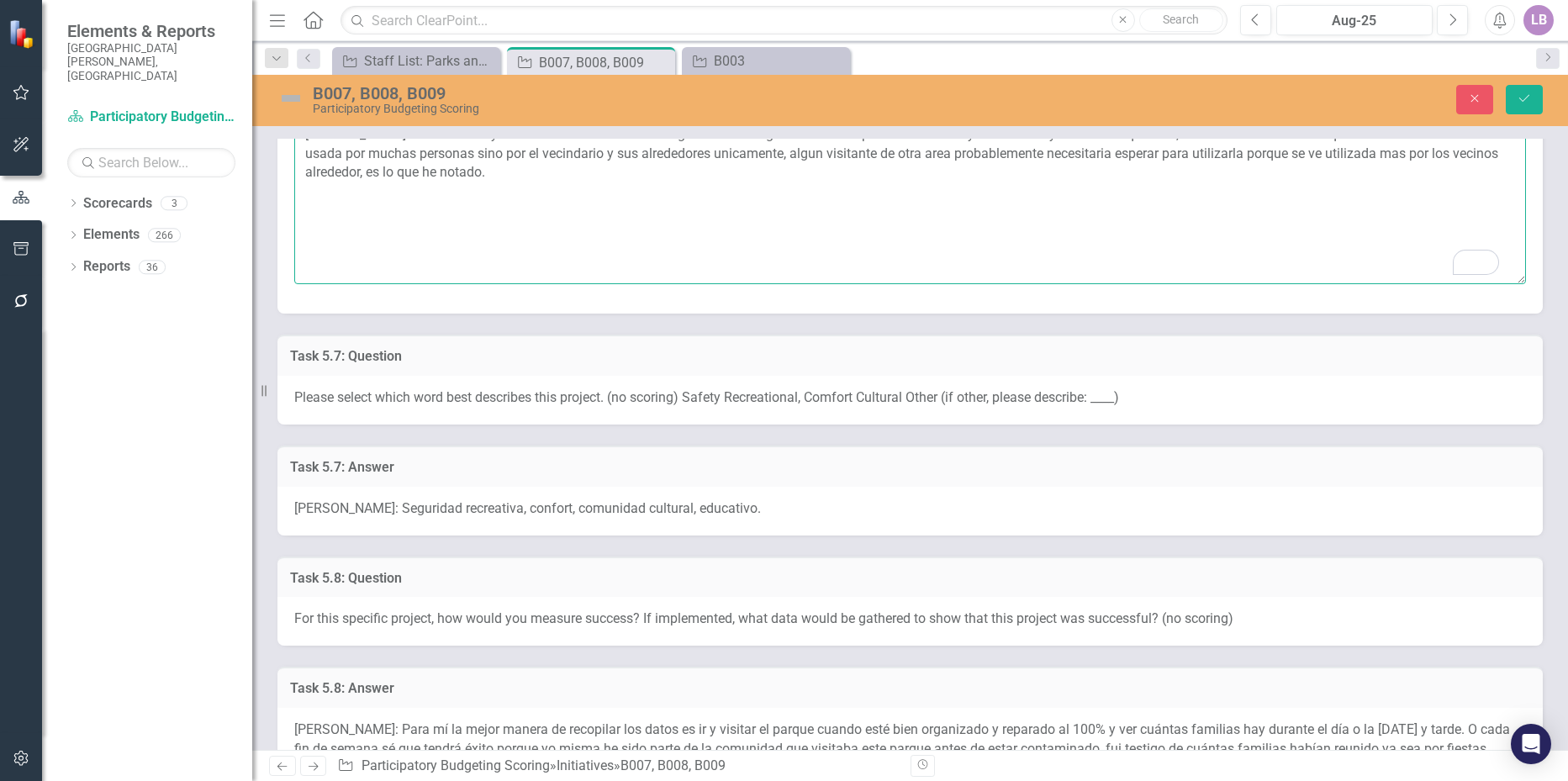
scroll to position [2271, 0]
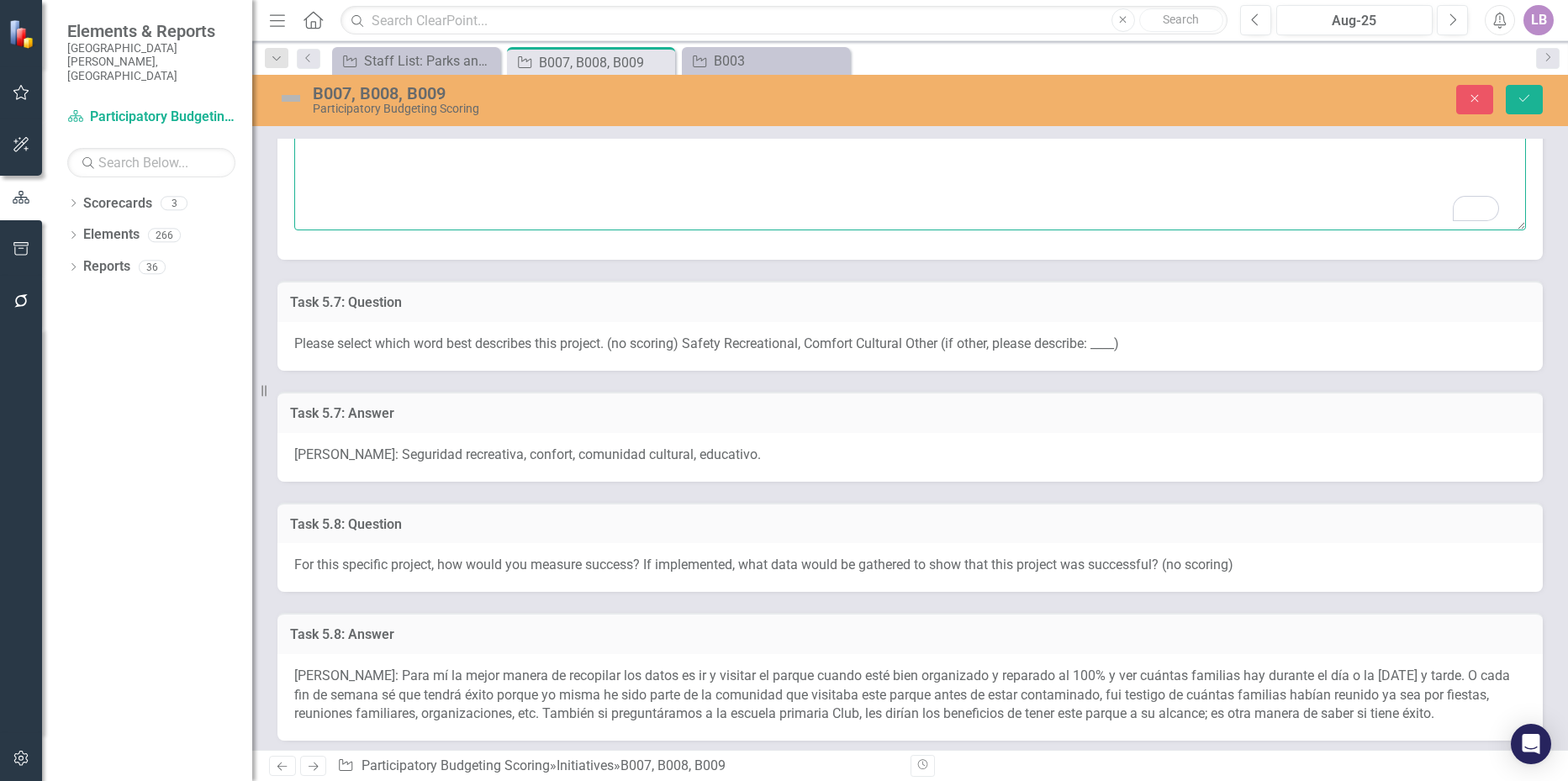
type textarea "Amanda Castizo: Este proyecto es muy bueno porque arreglaría un parque. Haría q…"
click at [784, 480] on div "Amanda Castizo: Seguridad recreativa, confort, comunidad cultural, educativo." at bounding box center [910, 457] width 1266 height 49
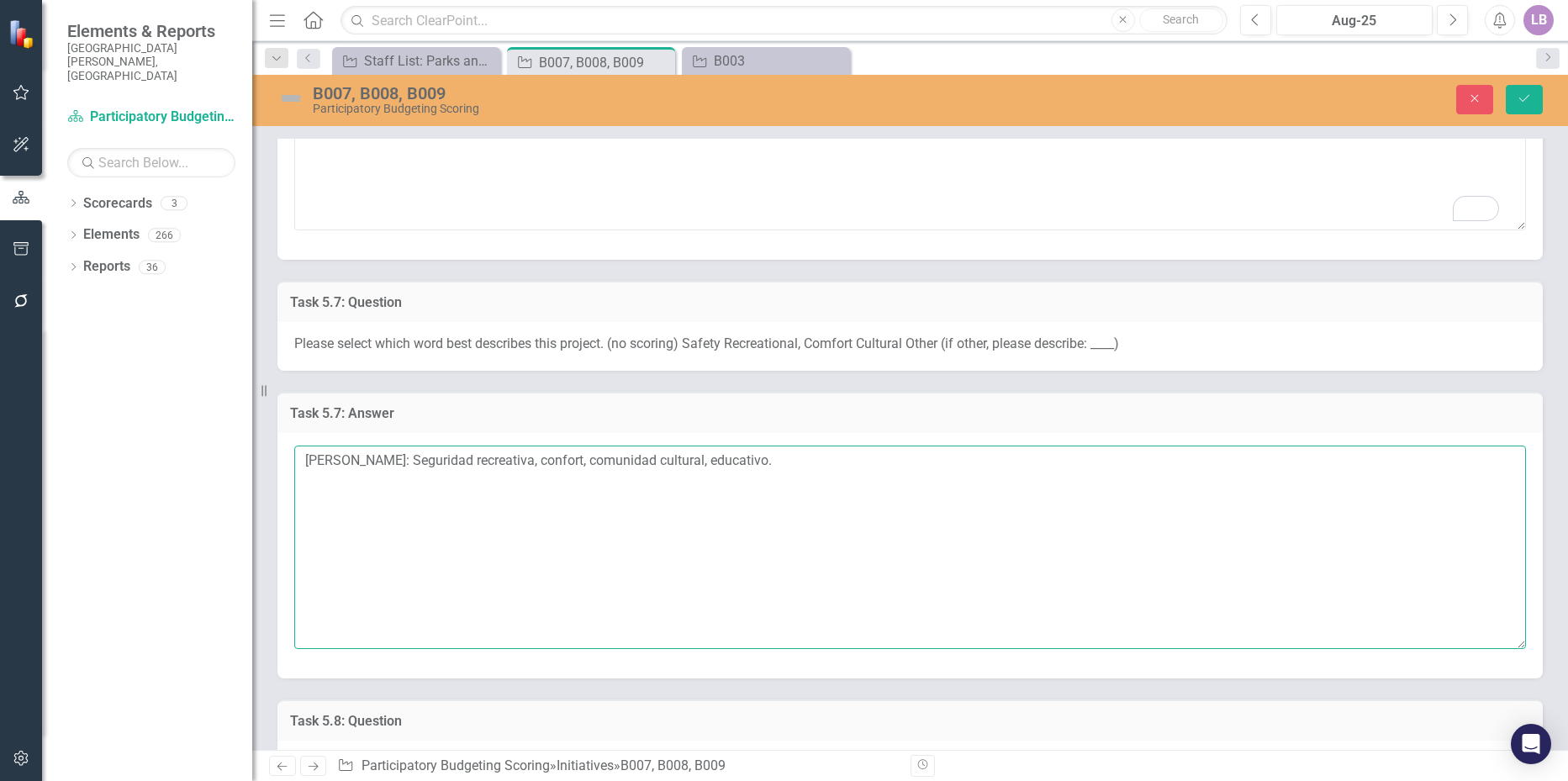
click at [787, 480] on textarea "Amanda Castizo: Seguridad recreativa, confort, comunidad cultural, educativo." at bounding box center [910, 548] width 1232 height 204
click at [418, 504] on textarea "Amanda Castizo: Seguridad recreativa, confort, comunidad cultural, educativo. O…" at bounding box center [910, 548] width 1232 height 204
paste textarea "Recreativo, Confort"
type textarea "Amanda Castizo: Seguridad recreativa, confort, comunidad cultural, educativo. O…"
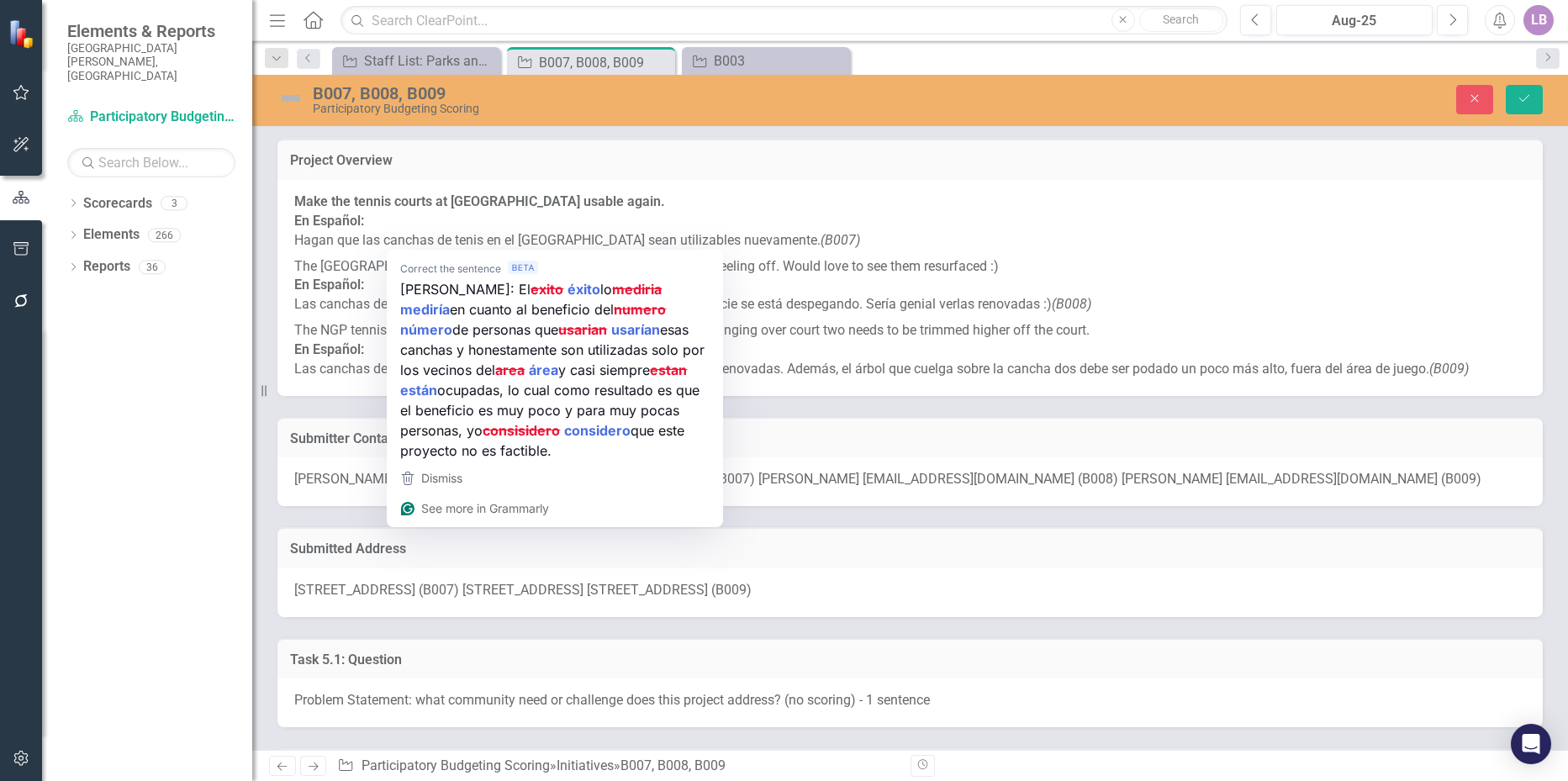
scroll to position [2691, 0]
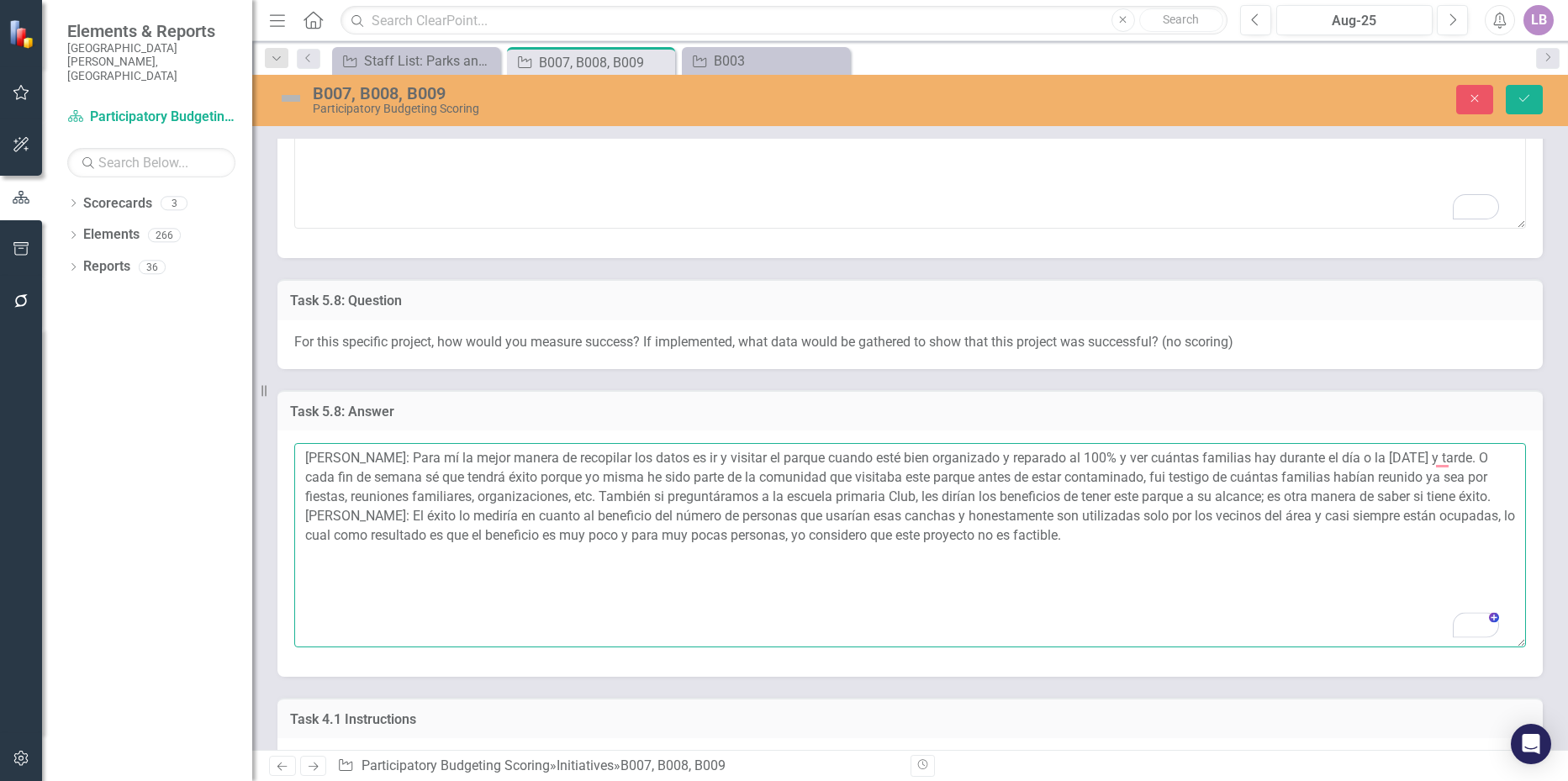
click at [465, 618] on textarea "[PERSON_NAME]: Para mí la mejor manera de recopilar los datos es ir y visitar e…" at bounding box center [910, 545] width 1232 height 204
type textarea "[PERSON_NAME]: Para mí la mejor manera de recopilar los datos es ir y visitar e…"
click at [1541, 95] on button "Save" at bounding box center [1525, 99] width 37 height 29
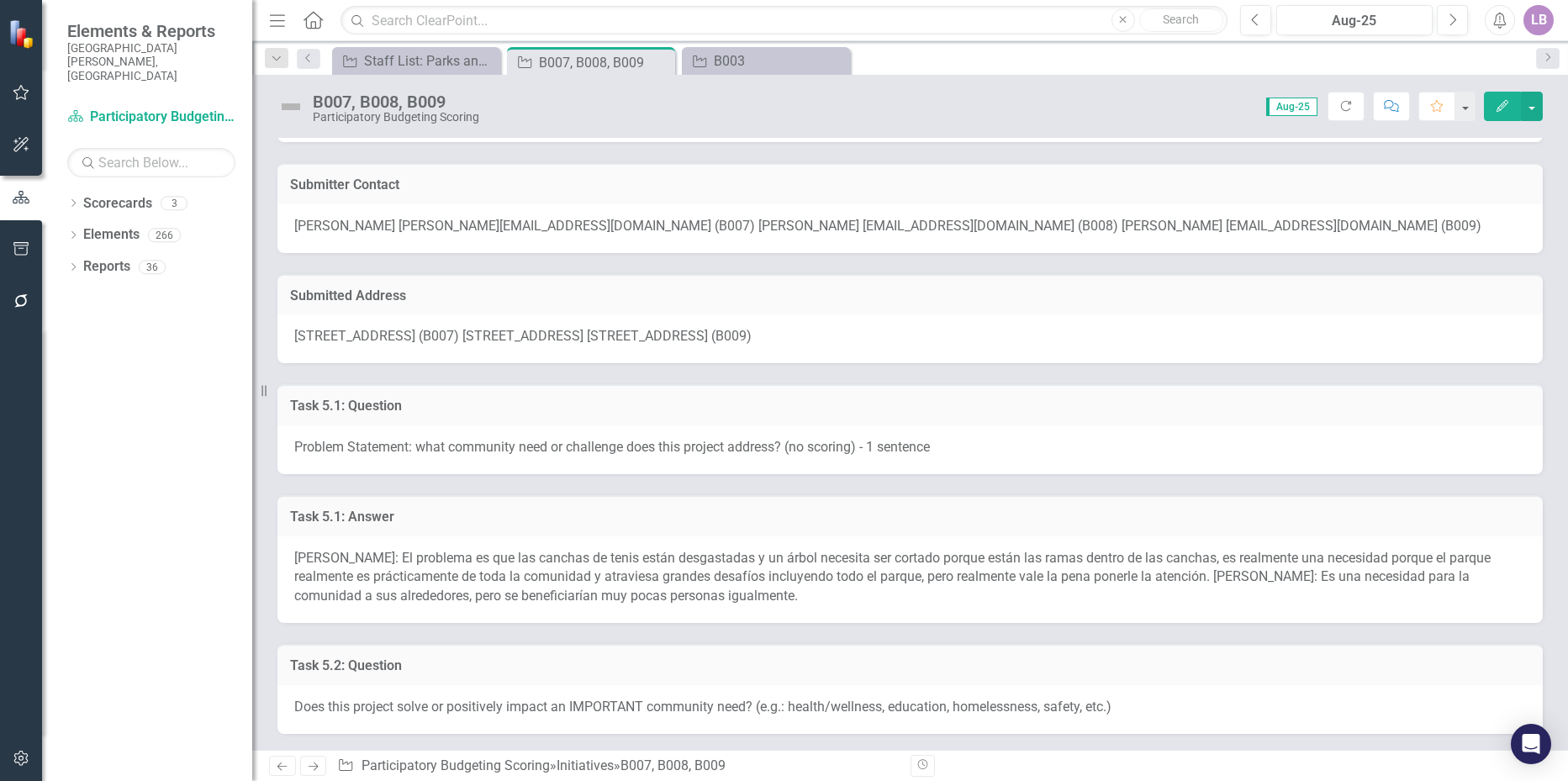
scroll to position [337, 0]
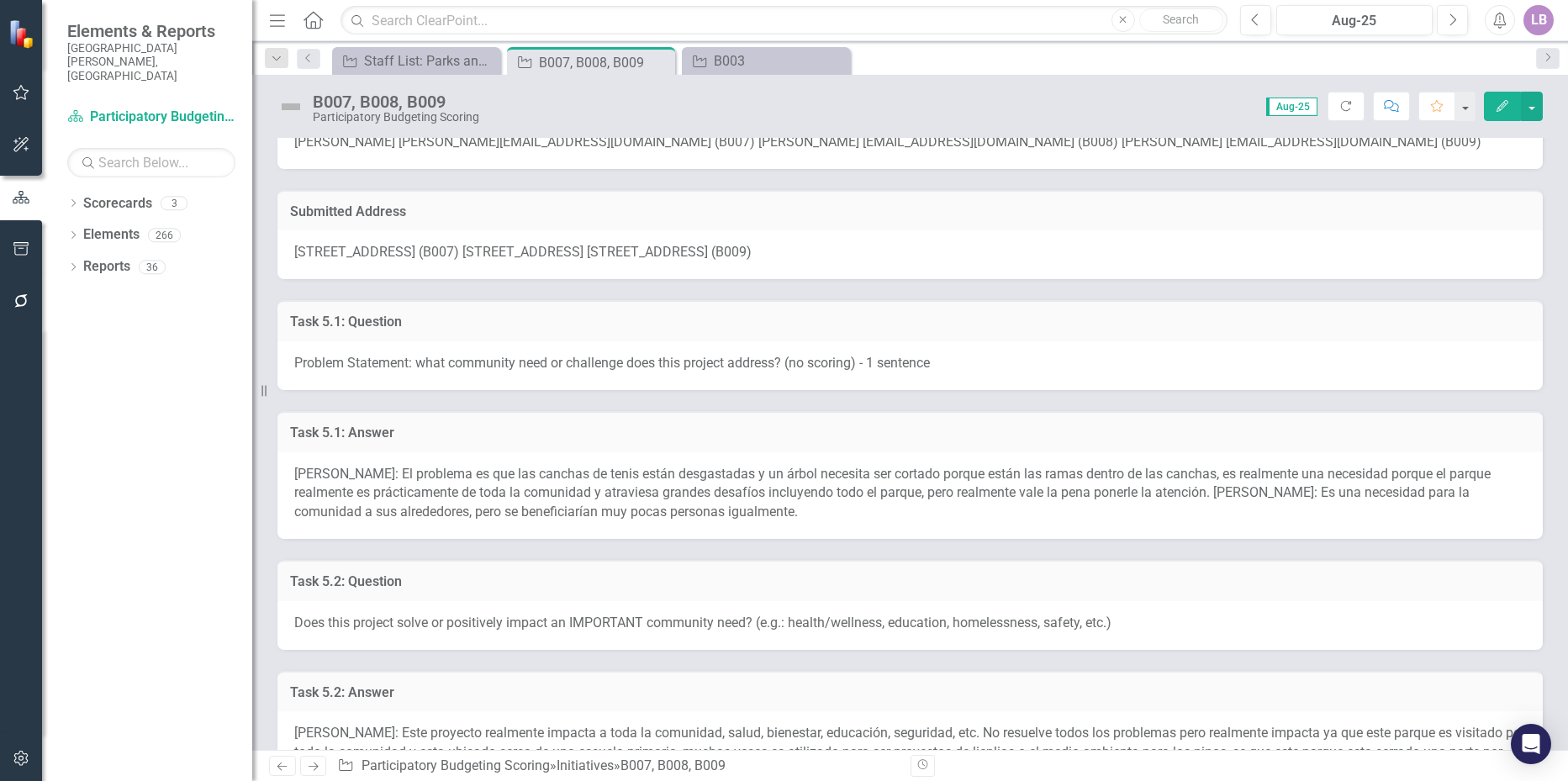
click at [489, 477] on span "[PERSON_NAME]: El problema es que las canchas de tenis están desgastadas y un á…" at bounding box center [893, 494] width 1197 height 55
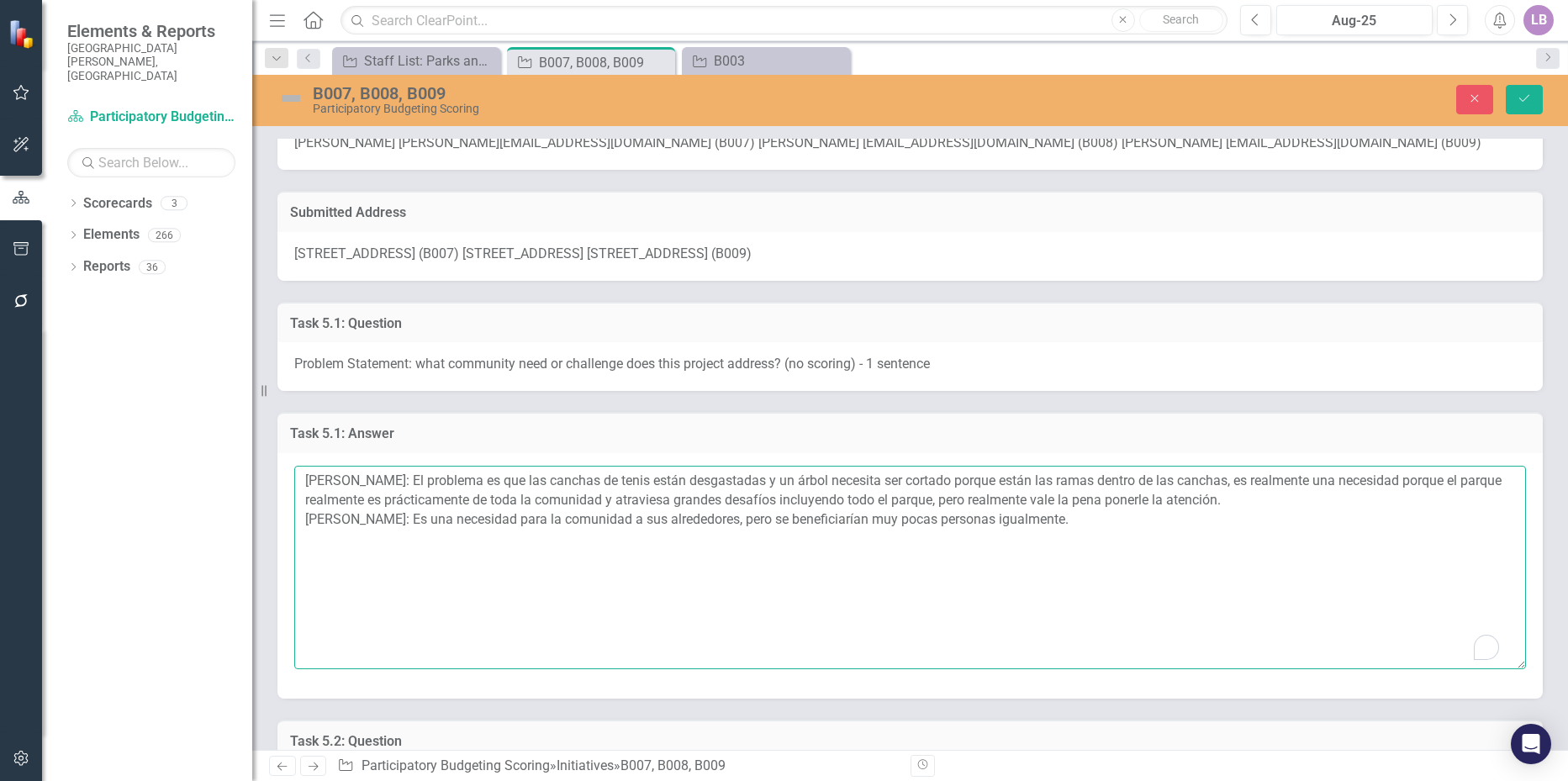
drag, startPoint x: 402, startPoint y: 478, endPoint x: 257, endPoint y: 480, distance: 145.0
click at [257, 480] on div "Elements & Reports City of [GEOGRAPHIC_DATA], [GEOGRAPHIC_DATA] Scorecard Parti…" at bounding box center [784, 390] width 1568 height 781
click at [566, 495] on textarea "[PERSON_NAME]: El problema es que las canchas de tenis están desgastadas y un á…" at bounding box center [910, 568] width 1232 height 204
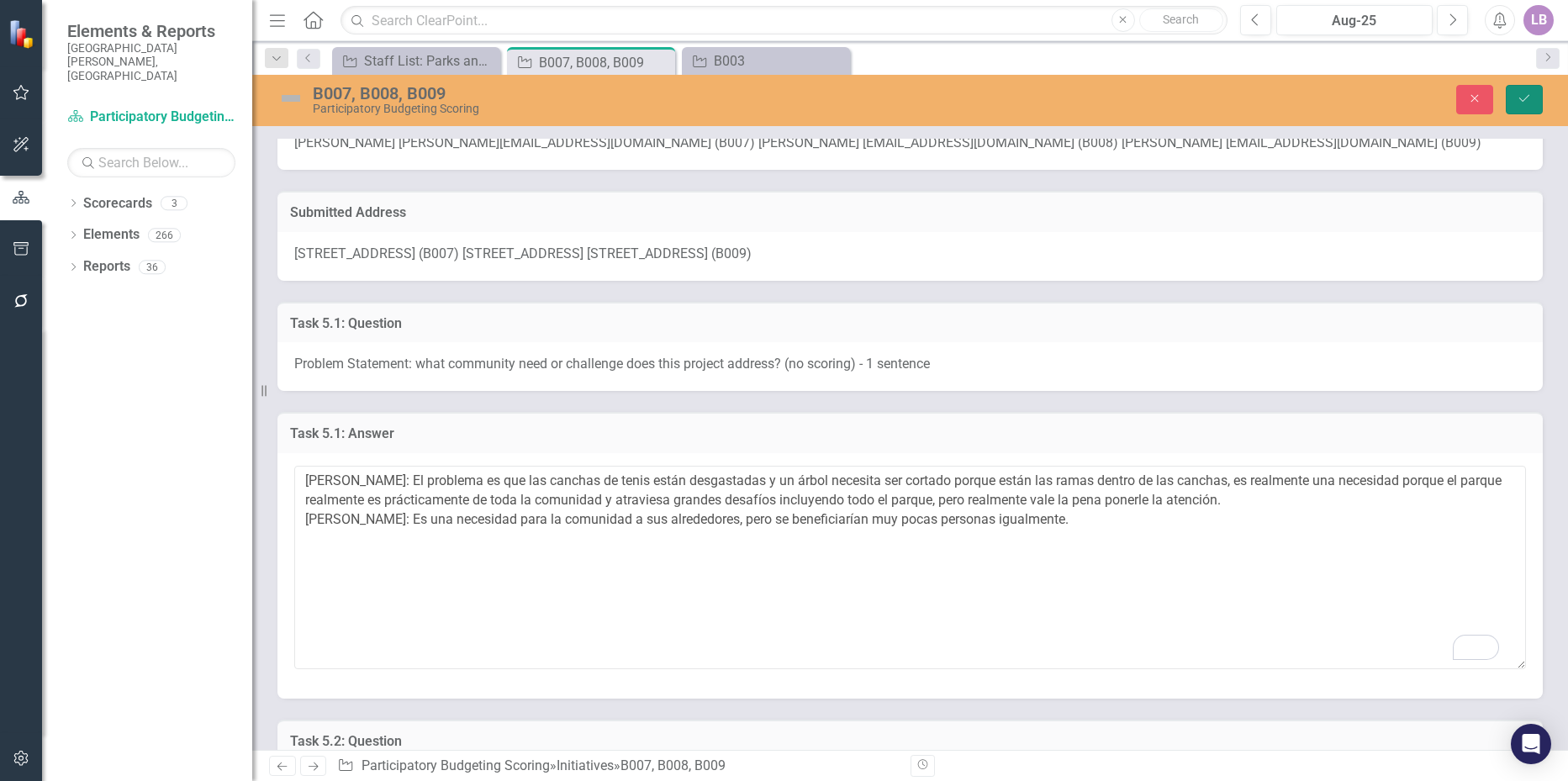
click at [1518, 87] on button "Save" at bounding box center [1525, 99] width 37 height 29
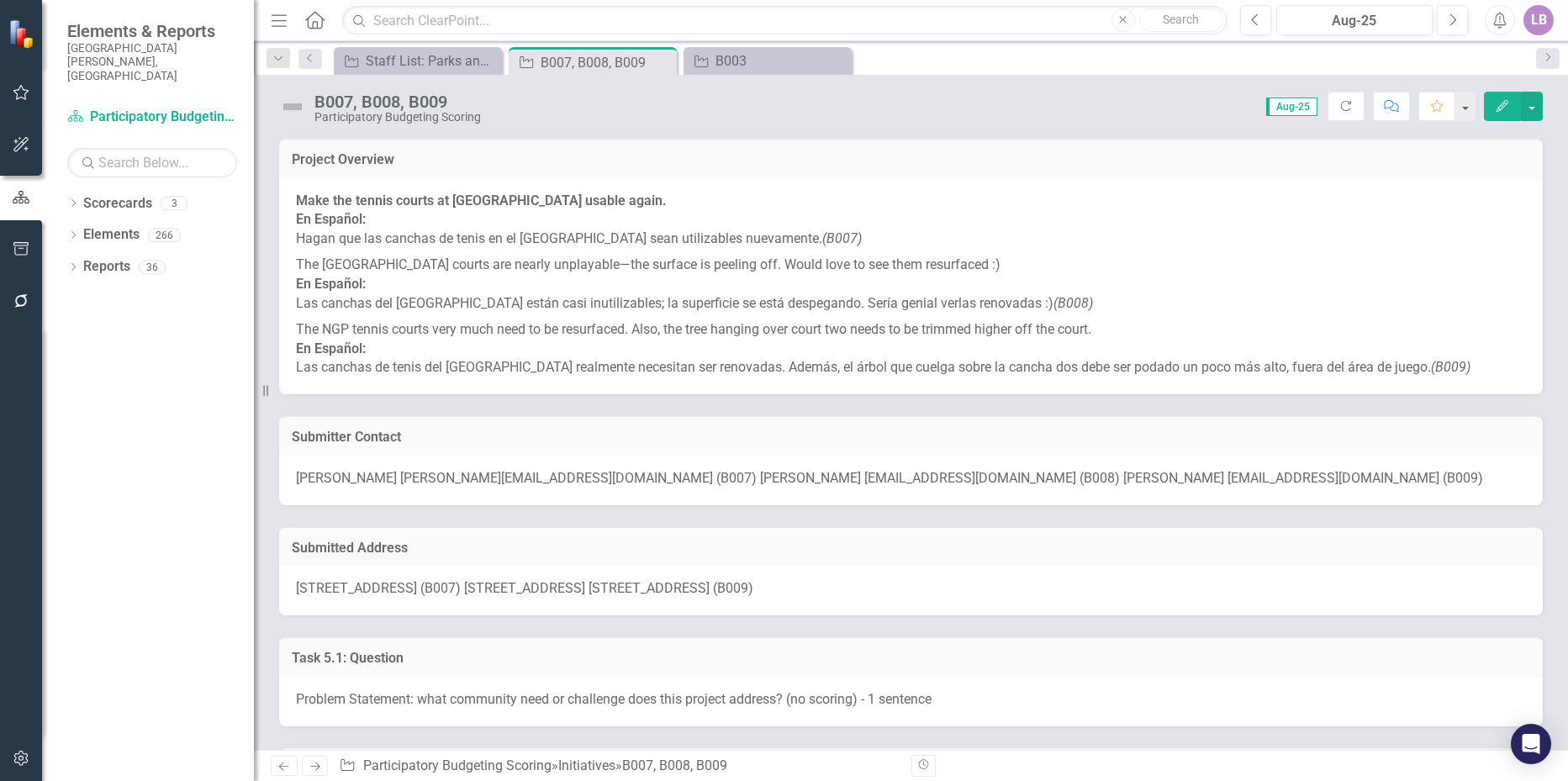
drag, startPoint x: 266, startPoint y: 392, endPoint x: 254, endPoint y: 389, distance: 12.4
click at [254, 389] on div "Resize" at bounding box center [261, 390] width 13 height 781
click at [354, 409] on div "Submitter Contact [PERSON_NAME] [PERSON_NAME][EMAIL_ADDRESS][DOMAIN_NAME] (B007…" at bounding box center [911, 449] width 1289 height 111
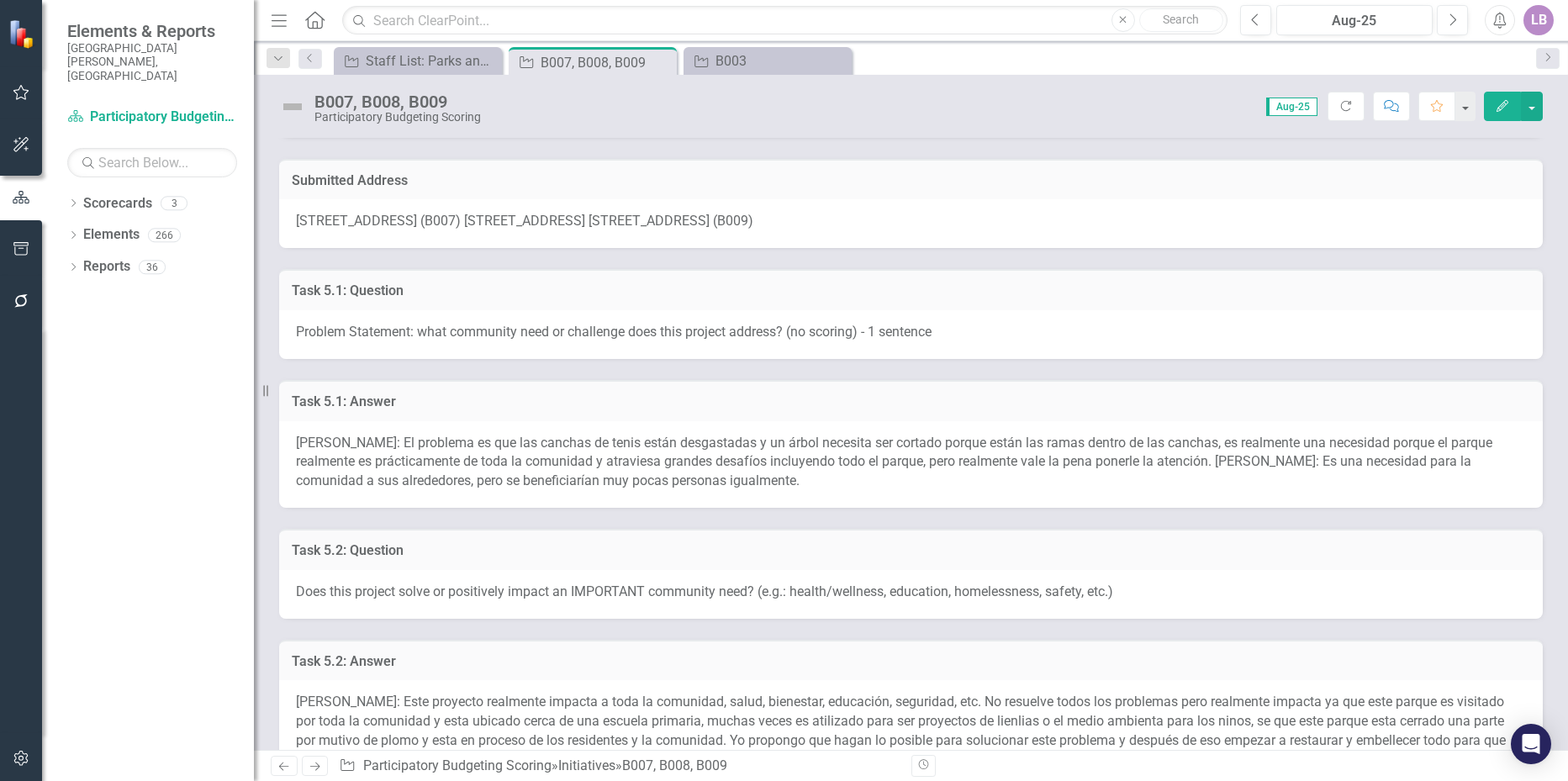
scroll to position [420, 0]
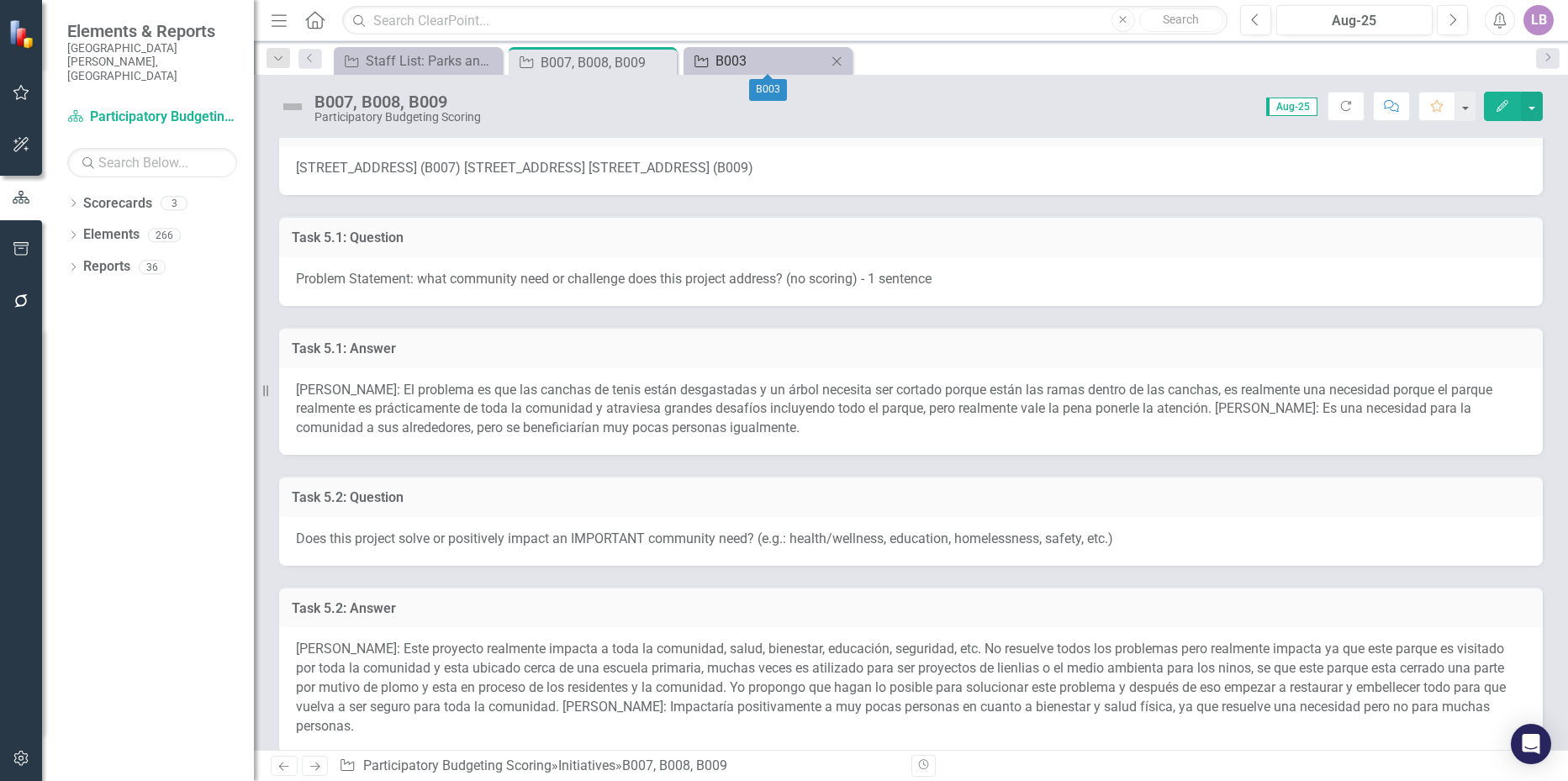
click at [753, 54] on div "B003" at bounding box center [770, 61] width 111 height 21
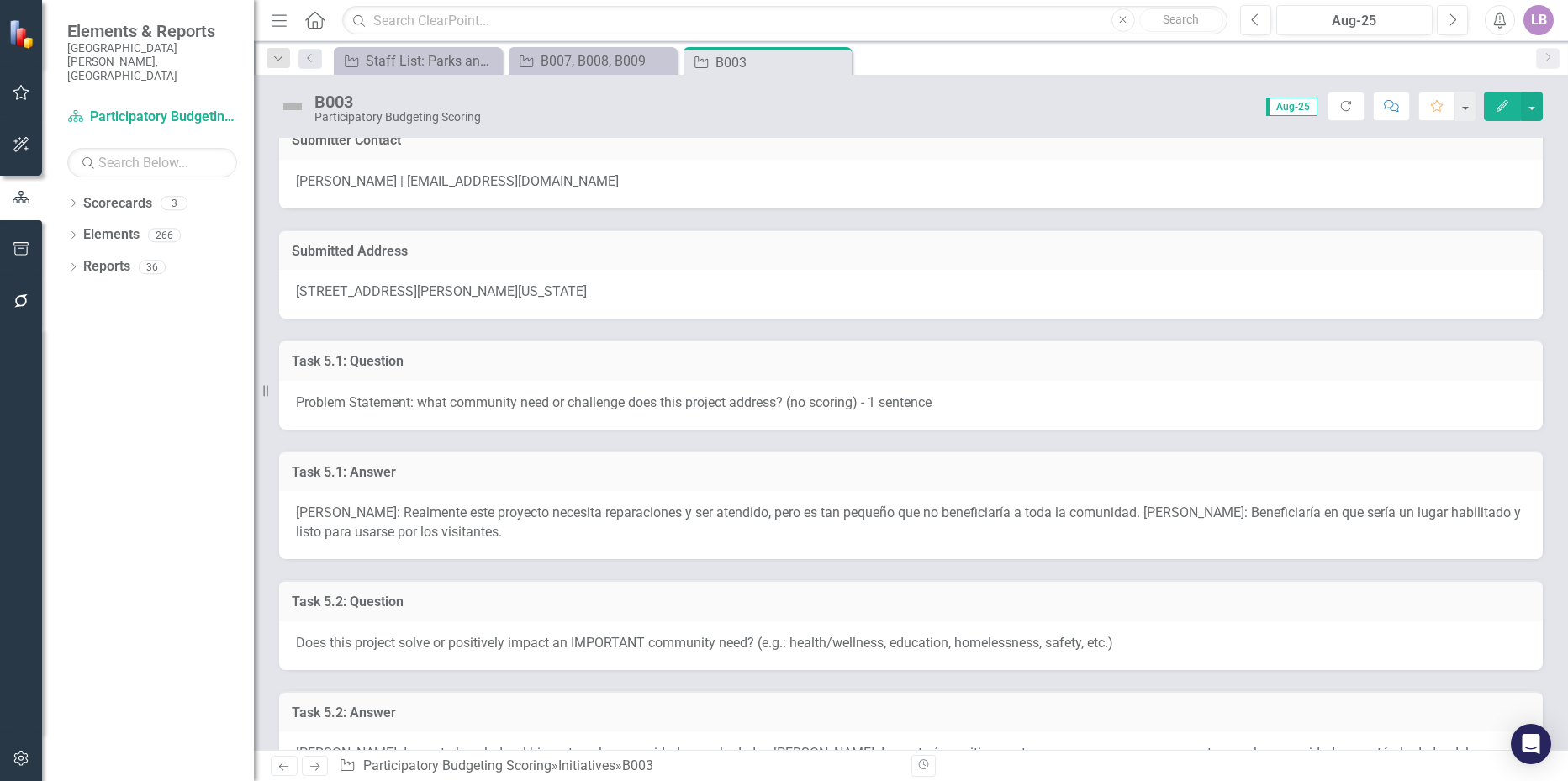
scroll to position [253, 0]
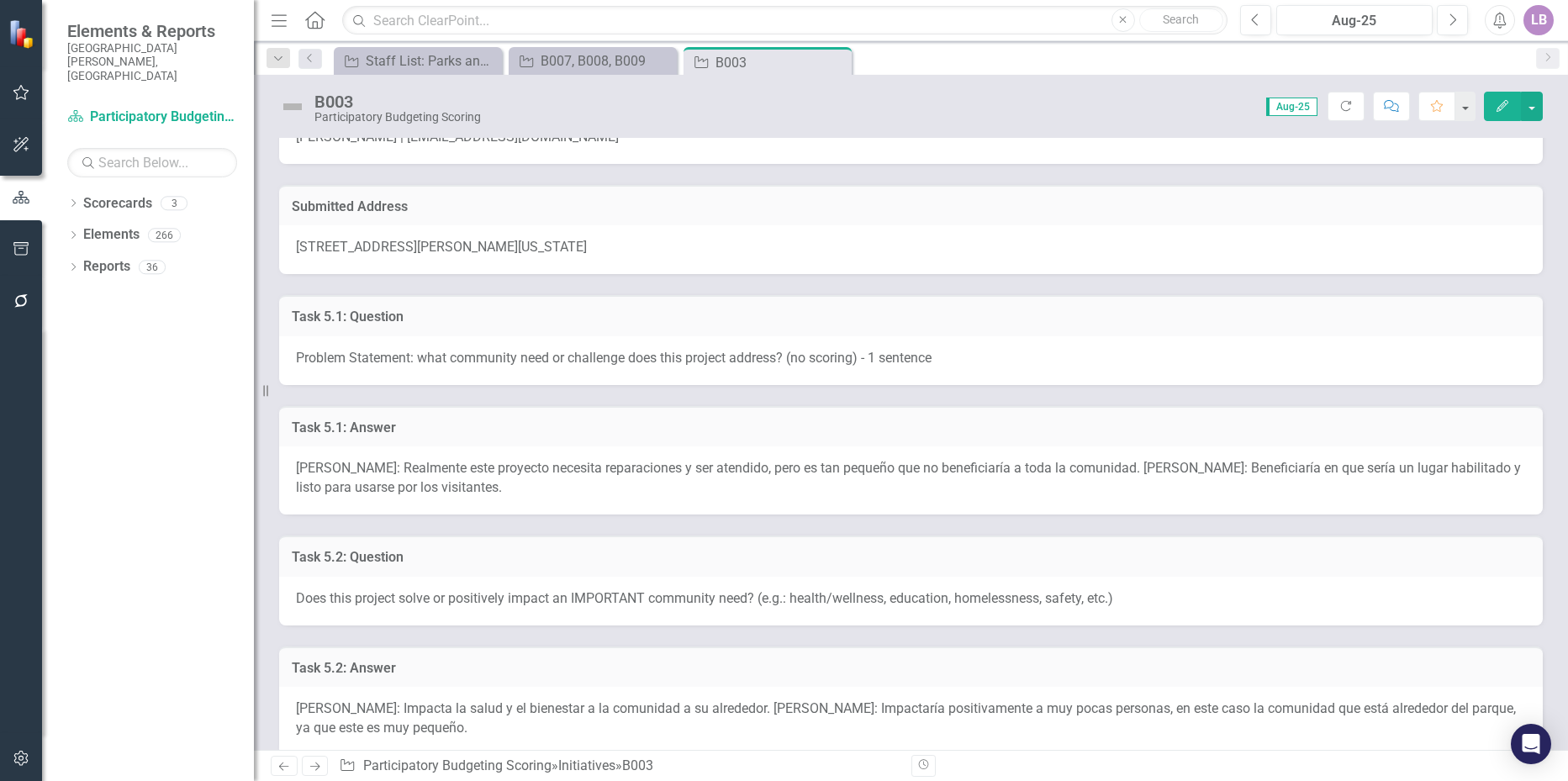
click at [517, 482] on div "[PERSON_NAME]: Realmente este proyecto necesita reparaciones y ser atendido, pe…" at bounding box center [911, 480] width 1264 height 68
click at [517, 484] on div "[PERSON_NAME]: Realmente este proyecto necesita reparaciones y ser atendido, pe…" at bounding box center [911, 480] width 1264 height 68
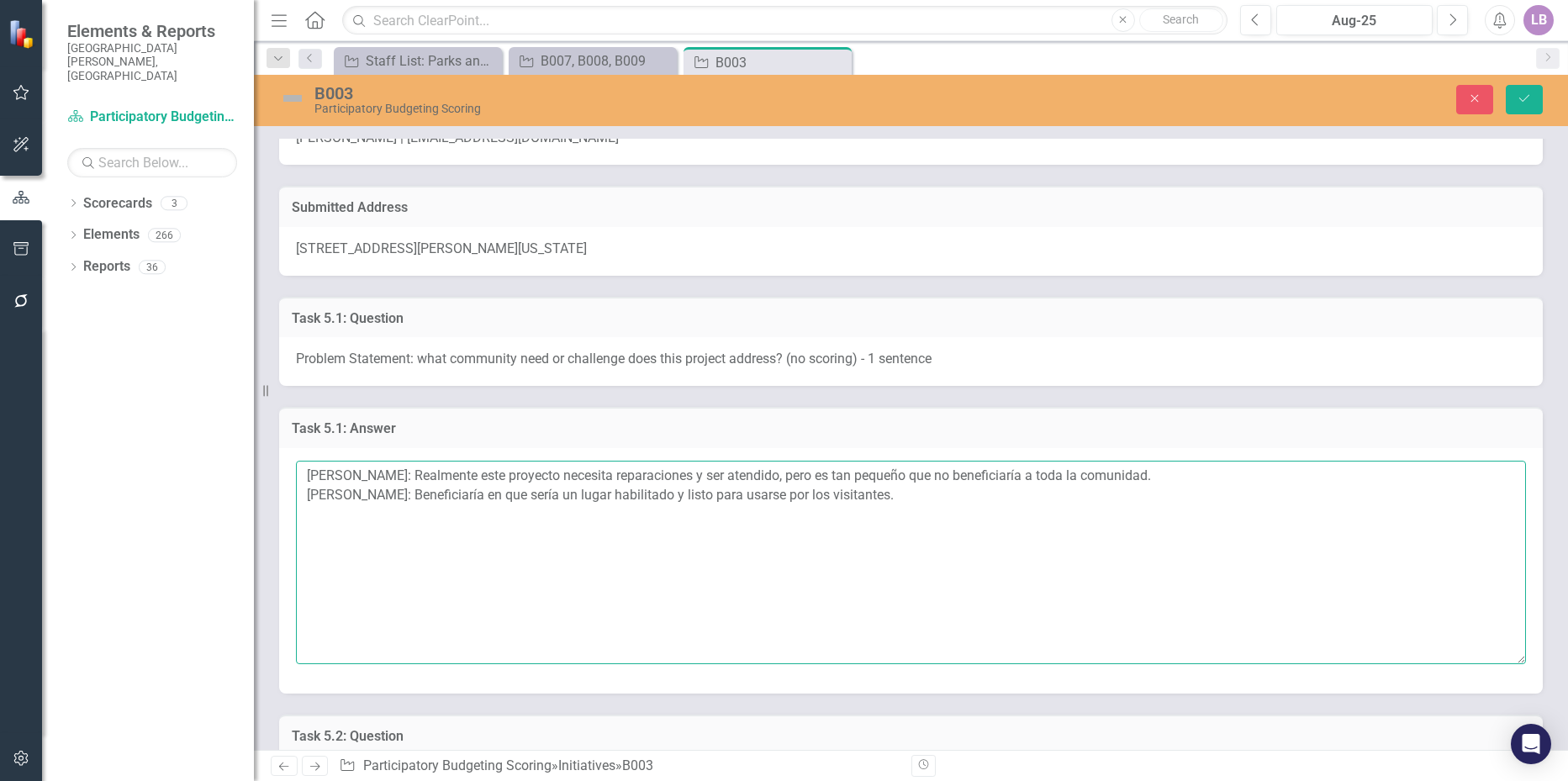
click at [927, 511] on textarea "[PERSON_NAME]: Realmente este proyecto necesita reparaciones y ser atendido, pe…" at bounding box center [911, 563] width 1230 height 204
click at [422, 518] on textarea "[PERSON_NAME]: Realmente este proyecto necesita reparaciones y ser atendido, pe…" at bounding box center [911, 563] width 1230 height 204
paste textarea "The park needs the two courts repaired."
type textarea "[PERSON_NAME]: Realmente este proyecto necesita reparaciones y ser atendido, pe…"
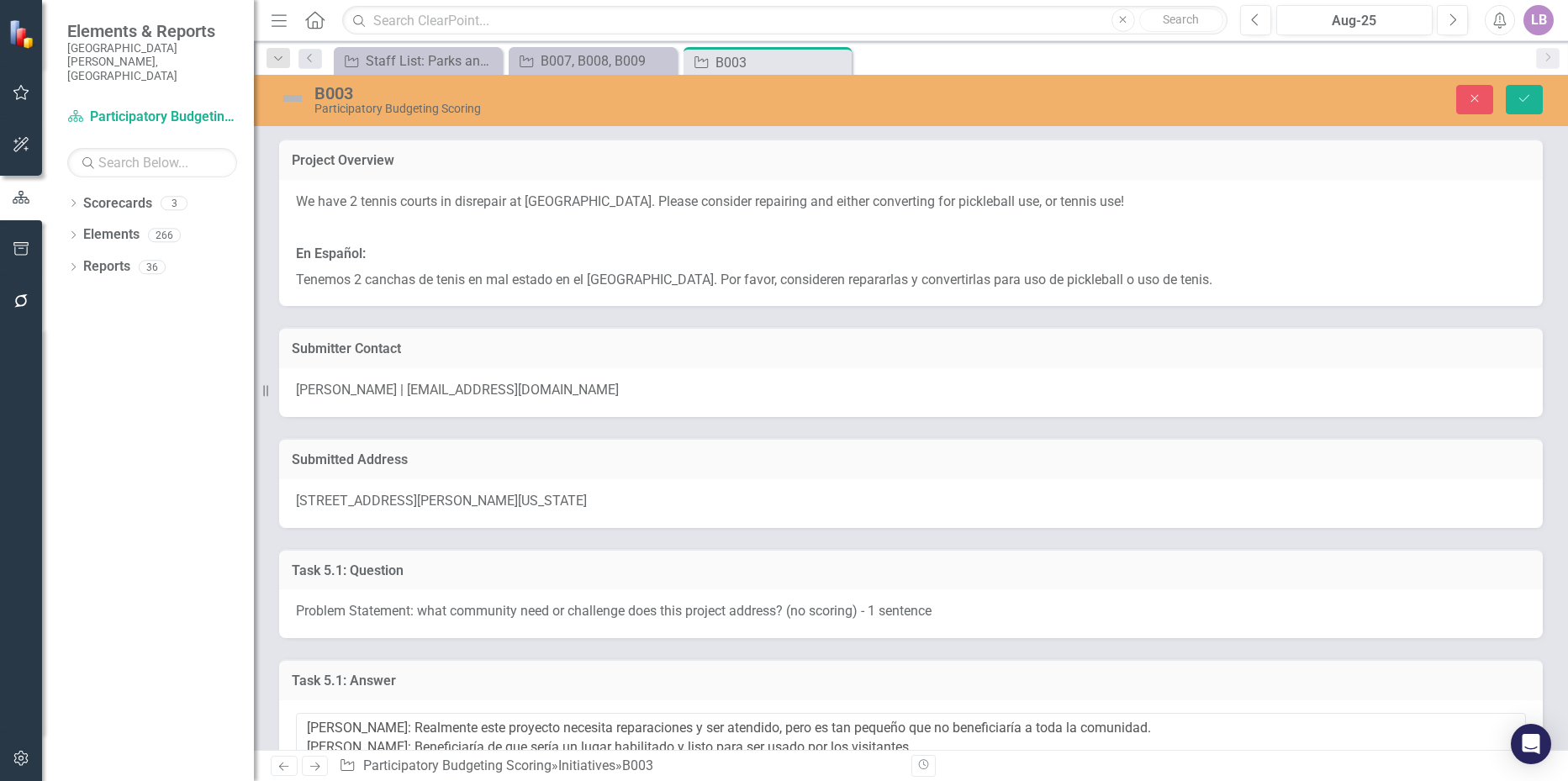
scroll to position [757, 0]
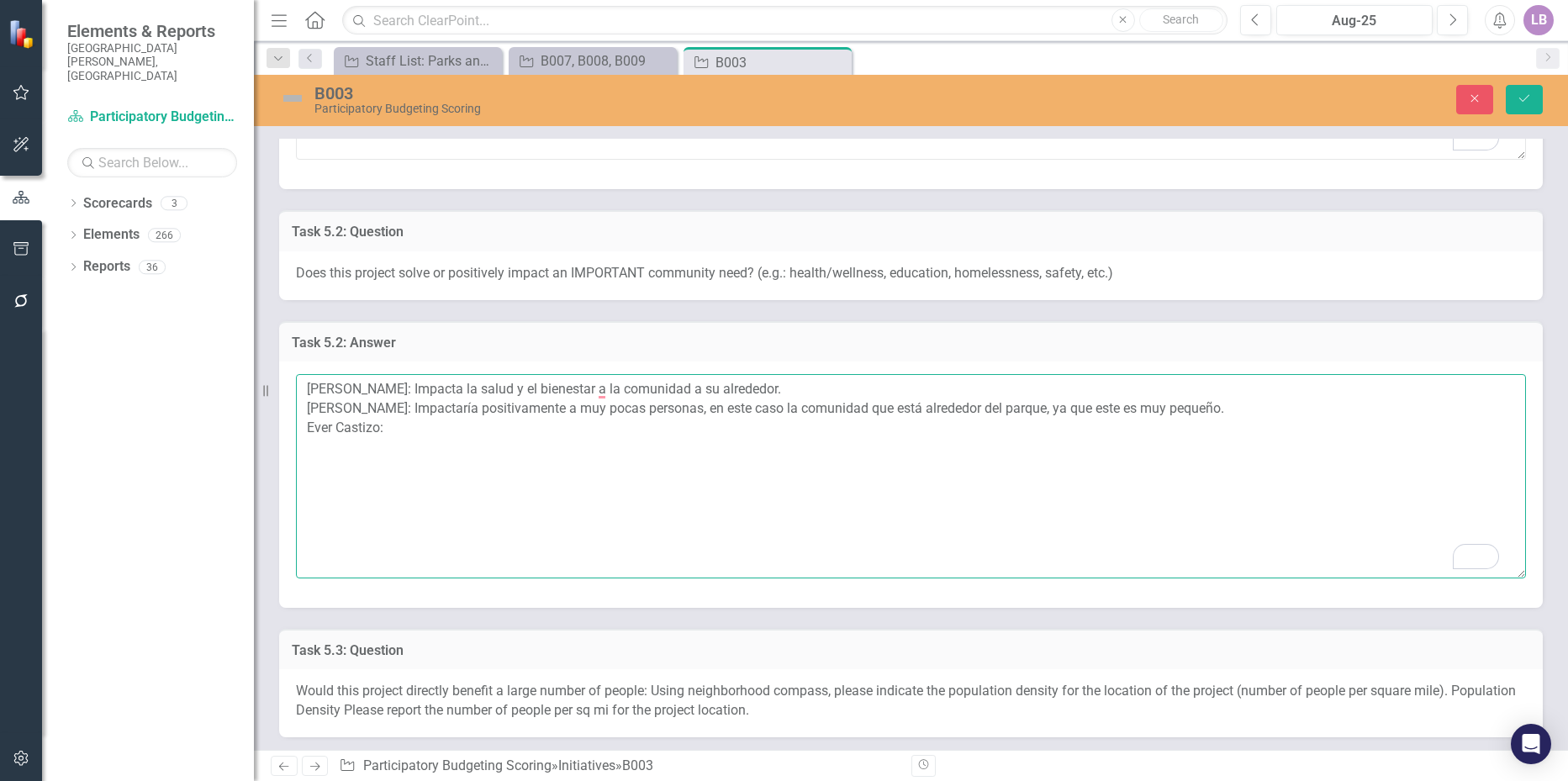
click at [441, 446] on textarea "[PERSON_NAME]: Impacta la salud y el bienestar a la comunidad a su alrededor. […" at bounding box center [911, 476] width 1230 height 204
paste textarea "It could help with health due to them moving around, but generally, it wouldn't…"
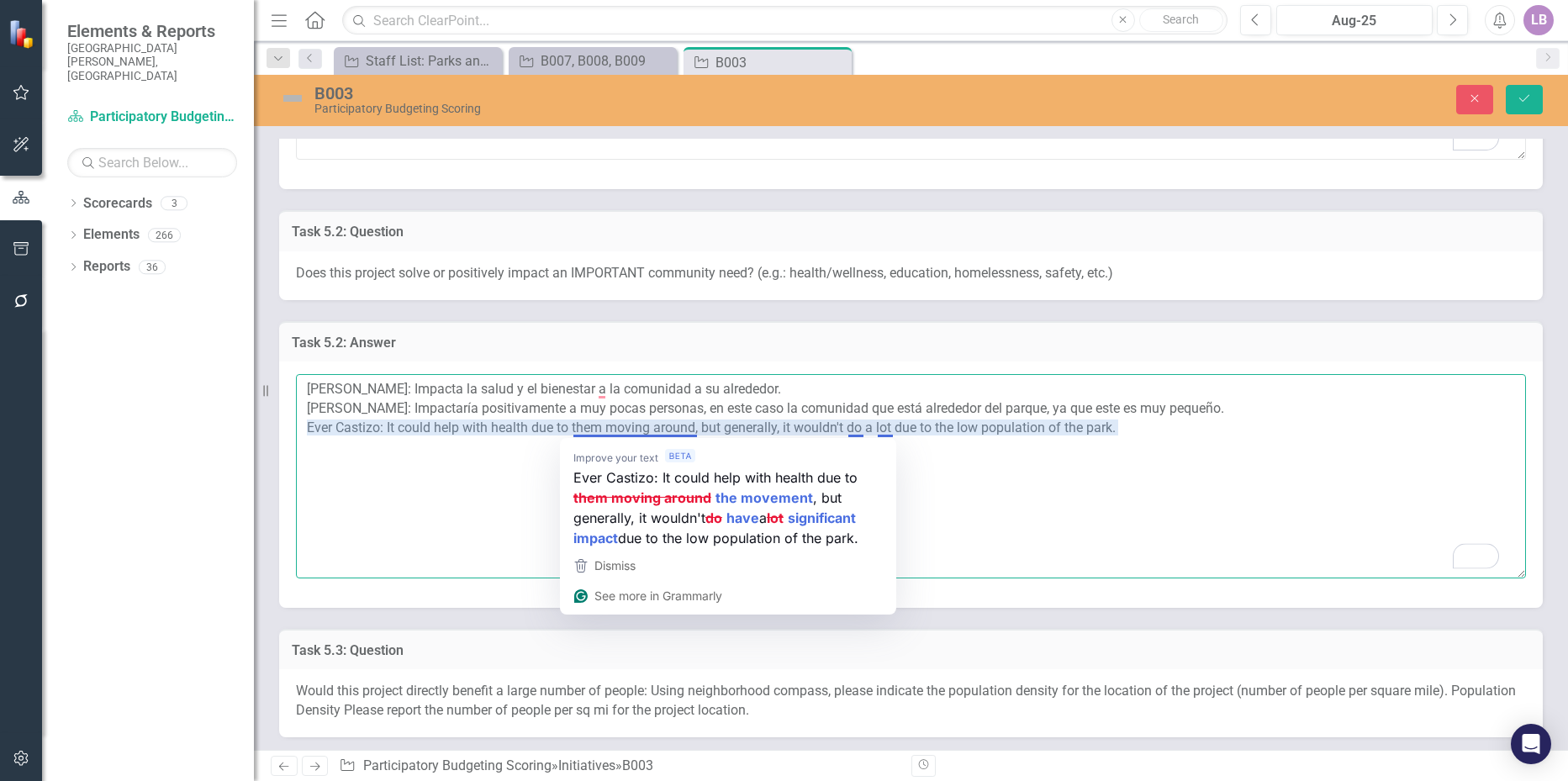
click at [667, 425] on textarea "[PERSON_NAME]: Impacta la salud y el bienestar a la comunidad a su alrededor. […" at bounding box center [911, 476] width 1230 height 204
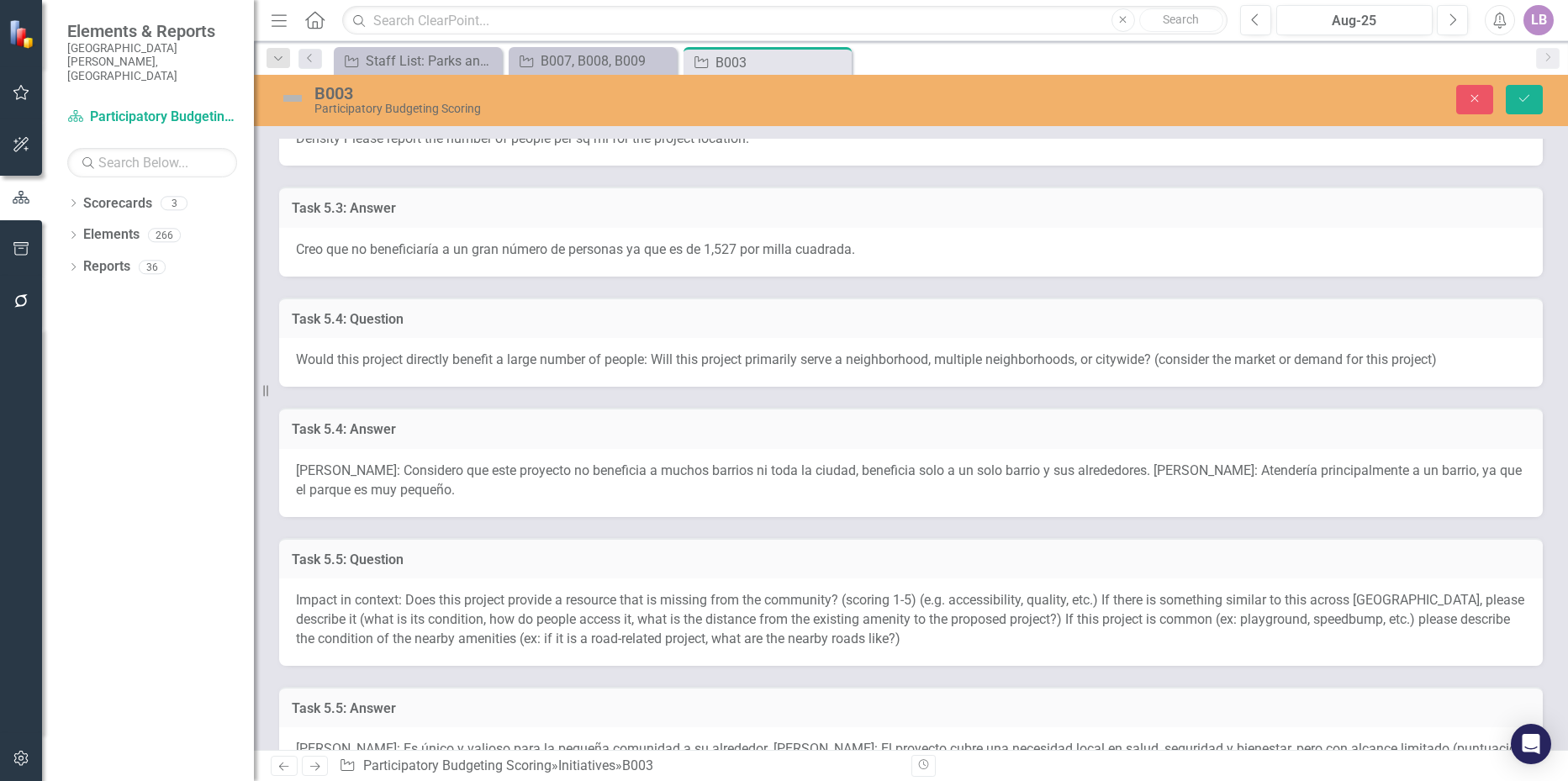
scroll to position [1346, 0]
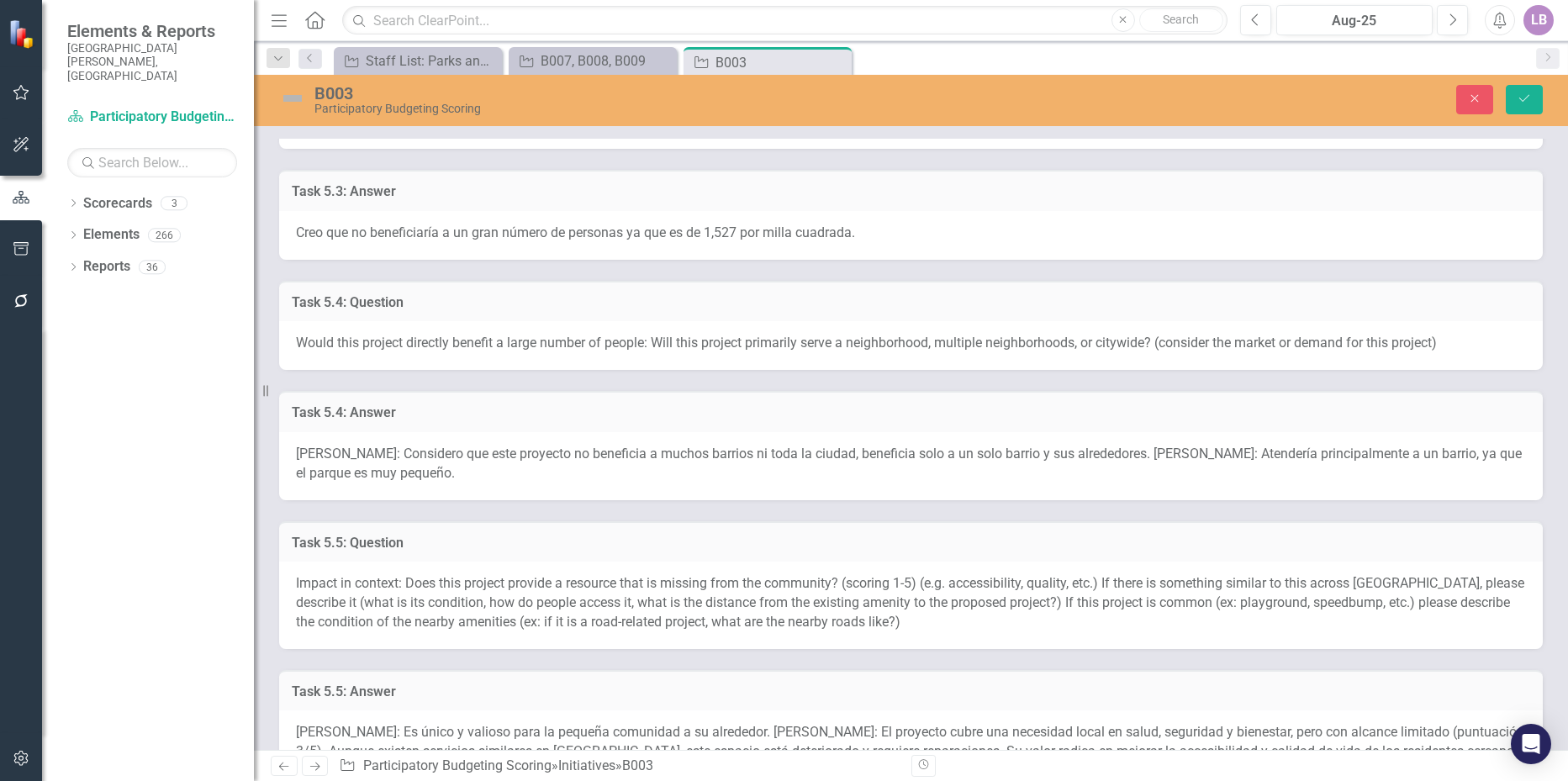
type textarea "[PERSON_NAME]: Impacta la salud y el bienestar a la comunidad a su alrededor. […"
click at [458, 444] on div "[PERSON_NAME]: Considero que este proyecto no beneficia a muchos barrios ni tod…" at bounding box center [911, 466] width 1264 height 68
click at [459, 447] on div "[PERSON_NAME]: Considero que este proyecto no beneficia a muchos barrios ni tod…" at bounding box center [911, 466] width 1264 height 68
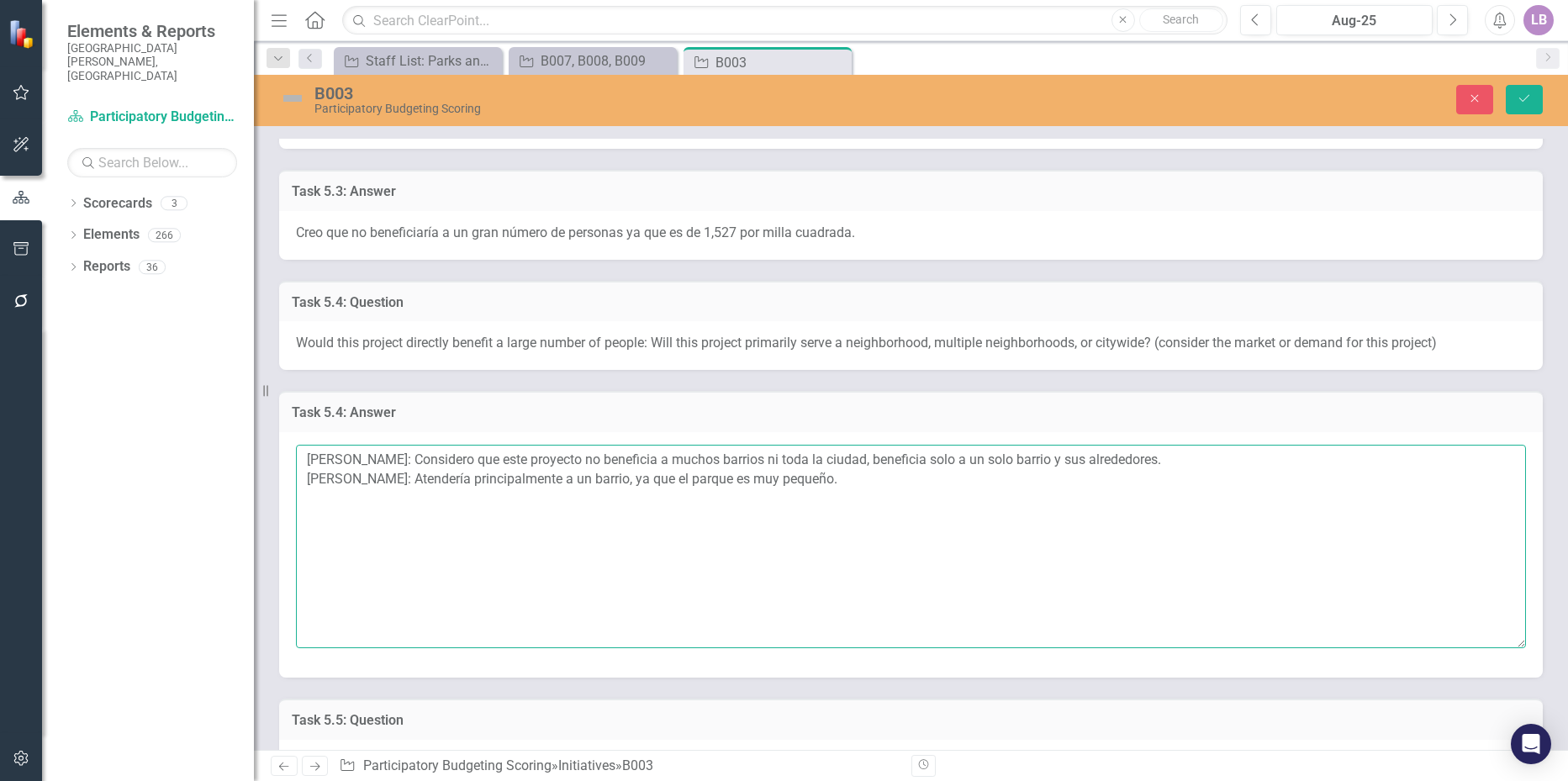
click at [838, 486] on textarea "[PERSON_NAME]: Considero que este proyecto no beneficia a muchos barrios ni tod…" at bounding box center [911, 547] width 1230 height 204
drag, startPoint x: 433, startPoint y: 498, endPoint x: 423, endPoint y: 502, distance: 10.8
click at [433, 498] on textarea "[PERSON_NAME]: Considero que este proyecto no beneficia a muchos barrios ni tod…" at bounding box center [911, 547] width 1230 height 204
paste textarea "This park would only benefit the neighborhood it’s in"
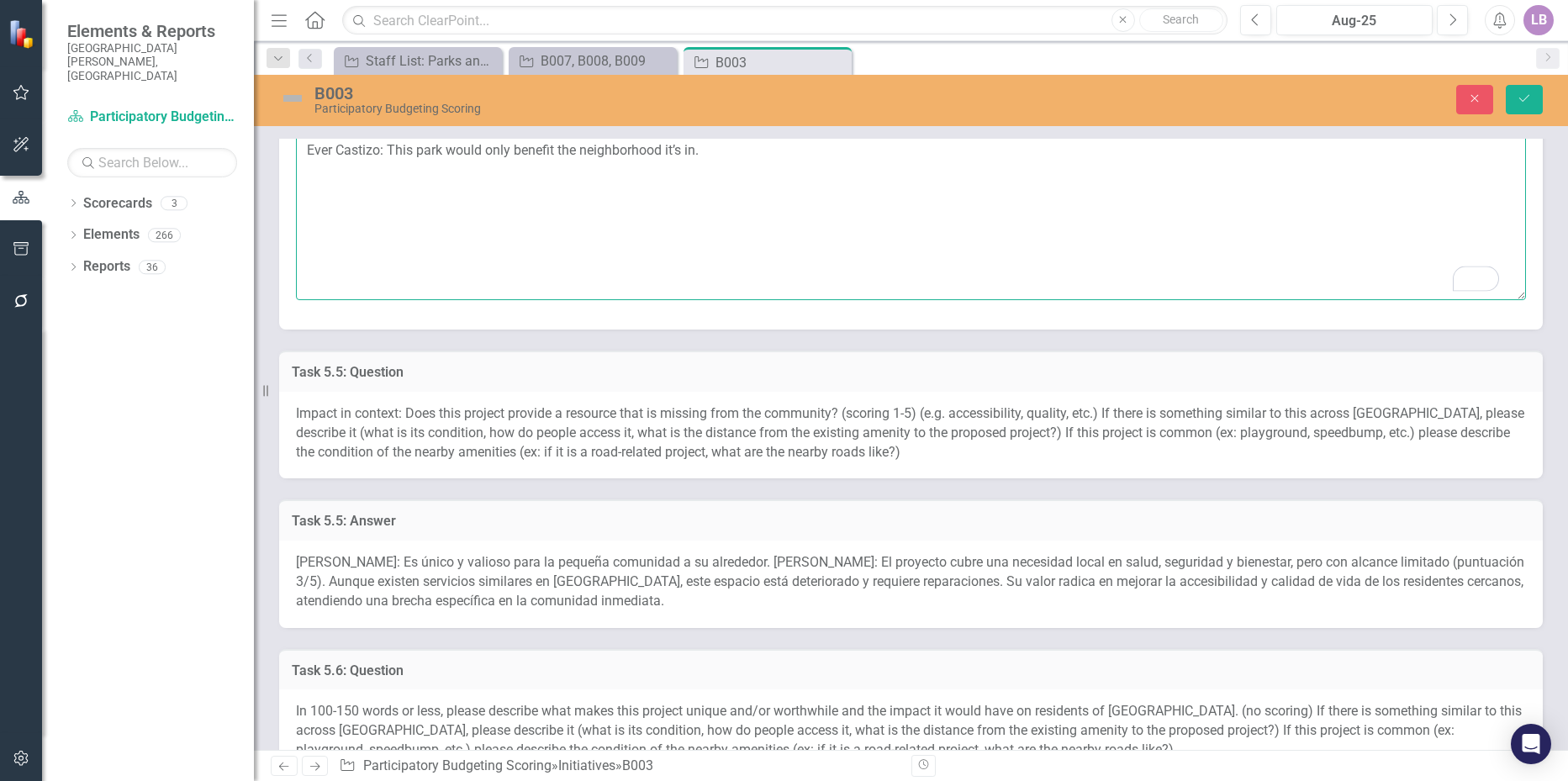
scroll to position [1766, 0]
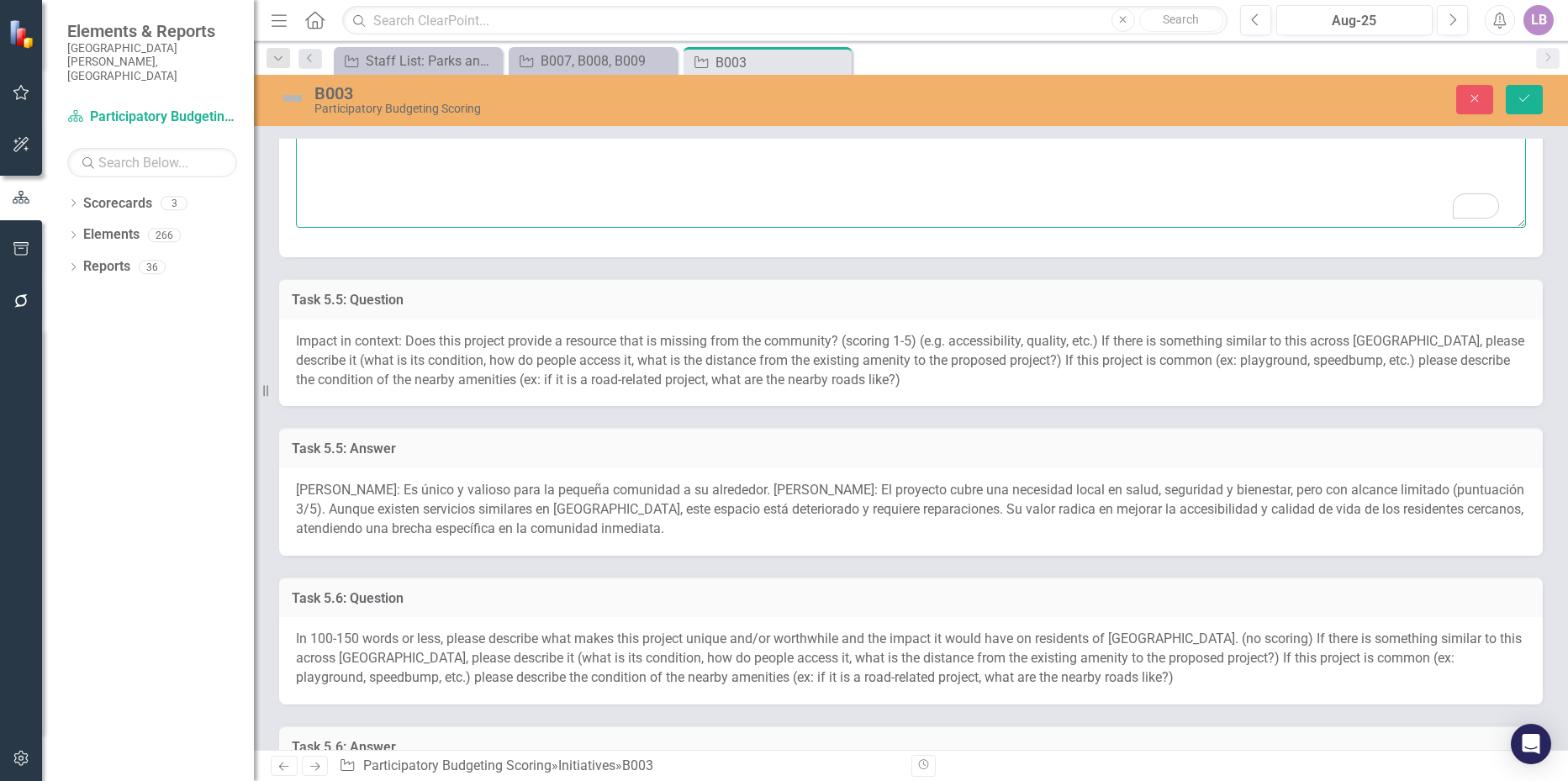
type textarea "[PERSON_NAME]: Considero que este proyecto no beneficia a muchos barrios ni tod…"
click at [555, 362] on span "Impact in context: Does this project provide a resource that is missing from th…" at bounding box center [910, 361] width 1229 height 55
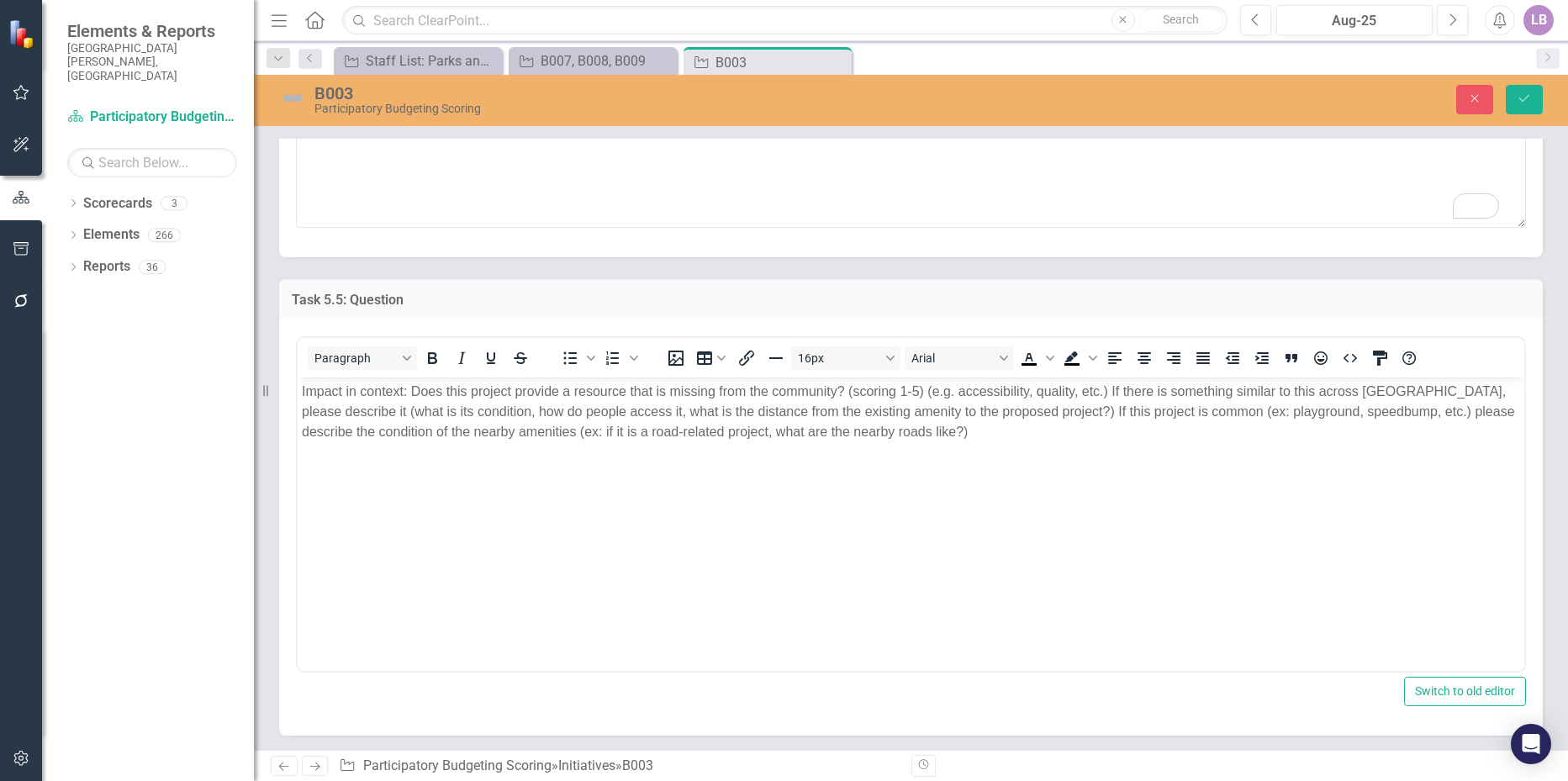
scroll to position [0, 0]
click at [1533, 98] on button "Save" at bounding box center [1525, 99] width 37 height 29
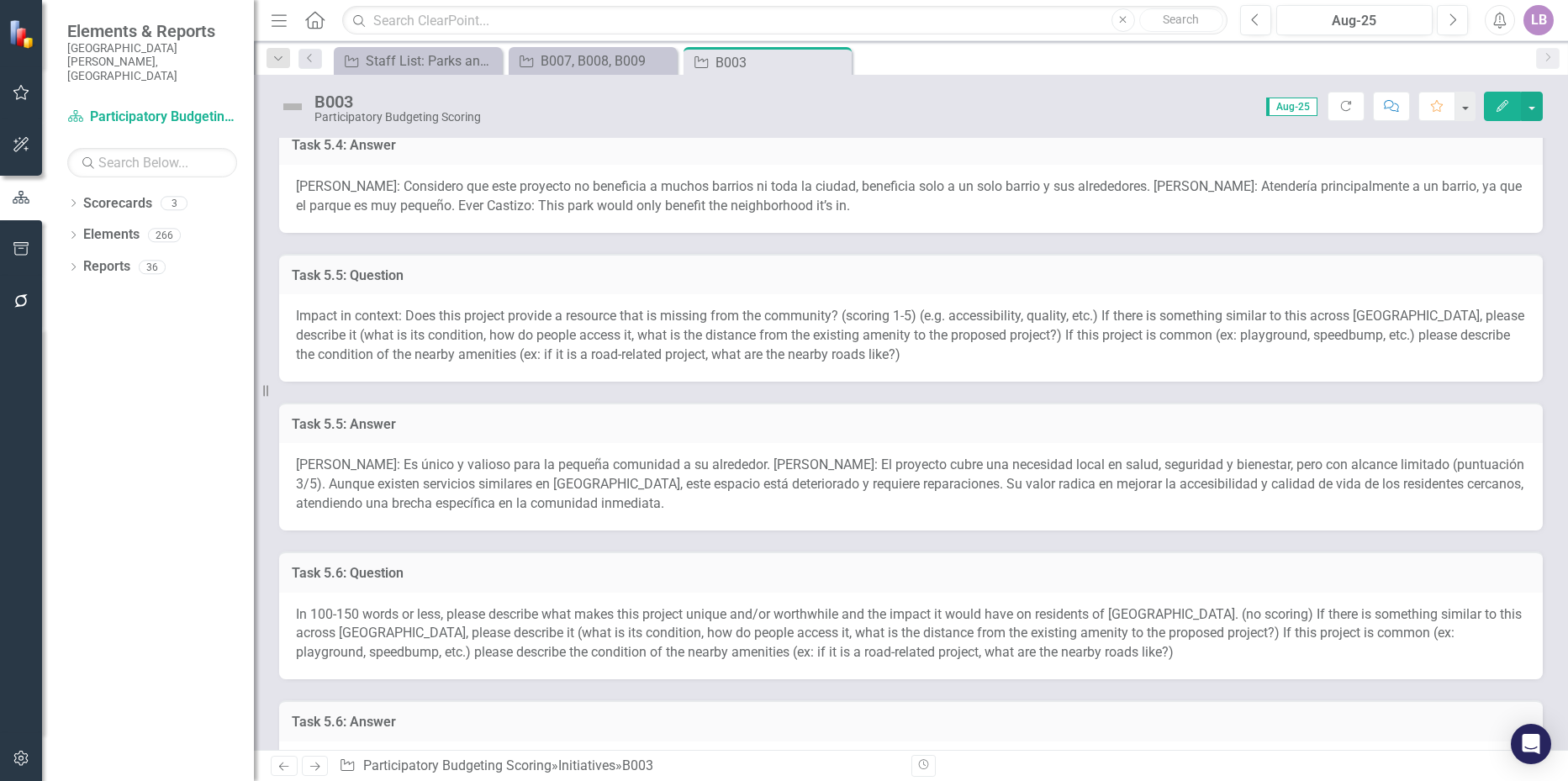
scroll to position [1261, 0]
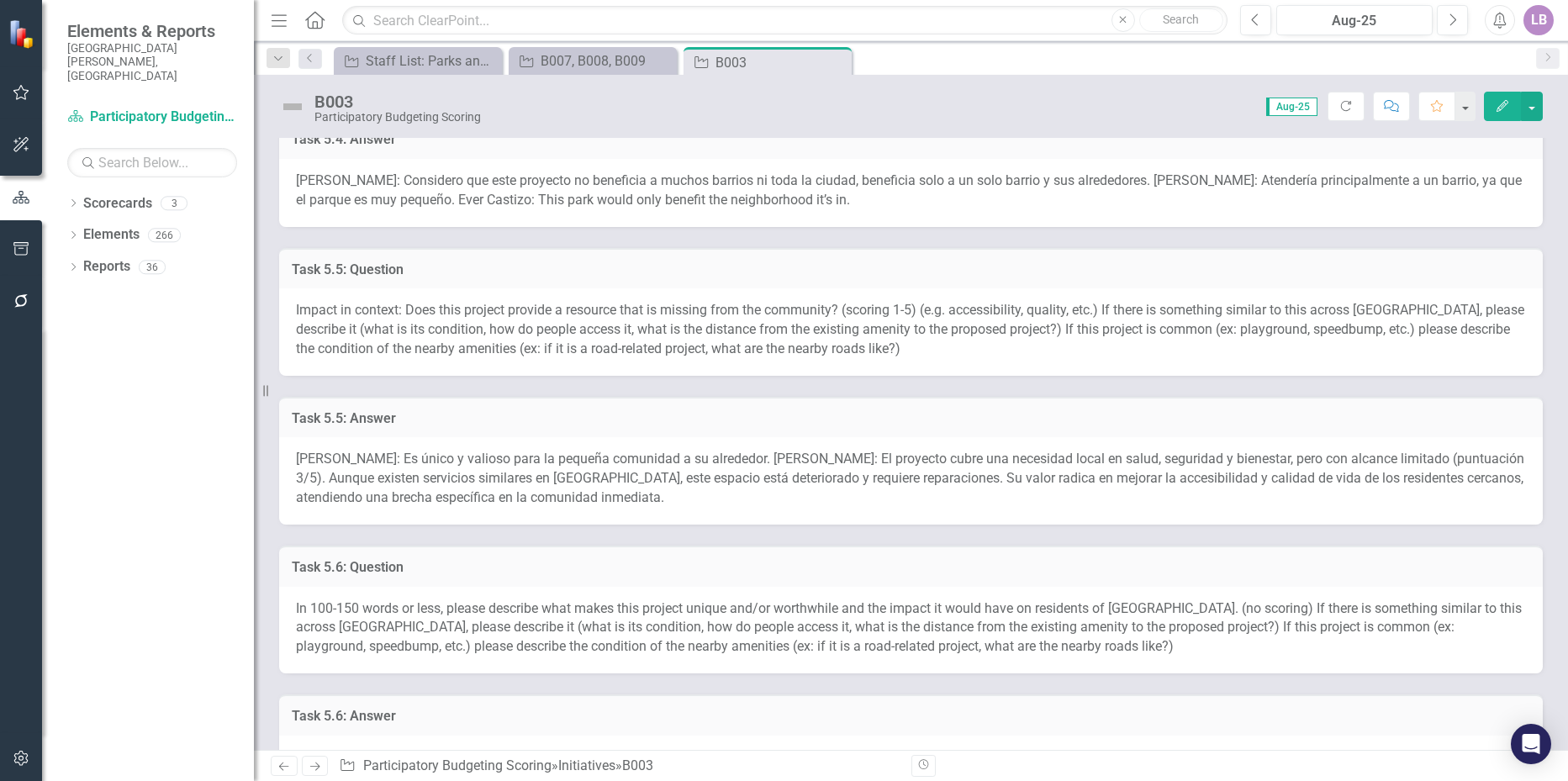
click at [462, 456] on span "[PERSON_NAME]: Es único y valioso para la pequeña comunidad a su alrededor. [PE…" at bounding box center [910, 479] width 1229 height 55
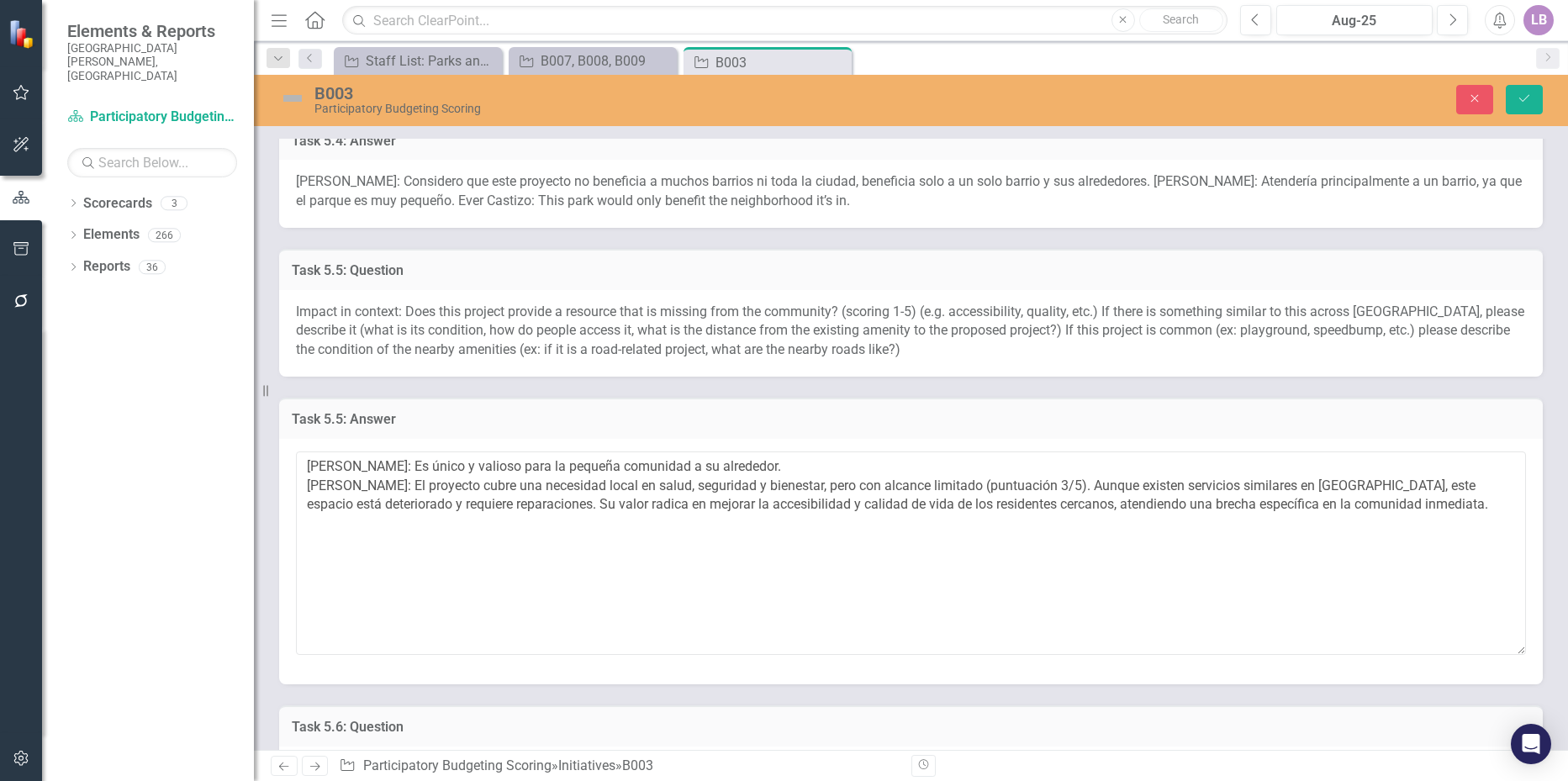
scroll to position [1346, 0]
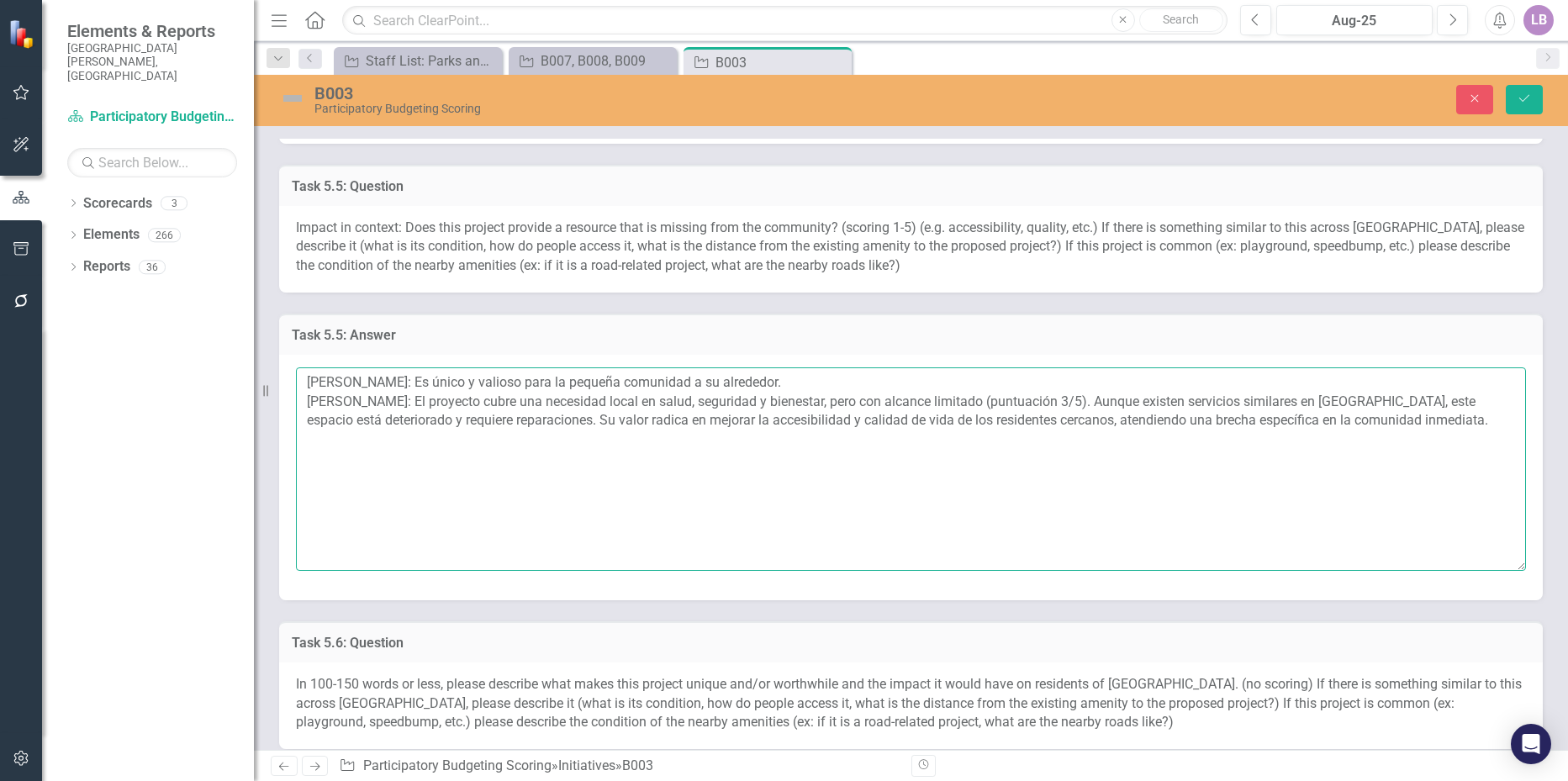
click at [799, 380] on textarea "[PERSON_NAME]: Es único y valioso para la pequeña comunidad a su alrededor. [PE…" at bounding box center [911, 470] width 1230 height 204
click at [1441, 413] on textarea "[PERSON_NAME]: Es único y valioso para la pequeña comunidad a su alrededor. [PE…" at bounding box center [911, 470] width 1230 height 204
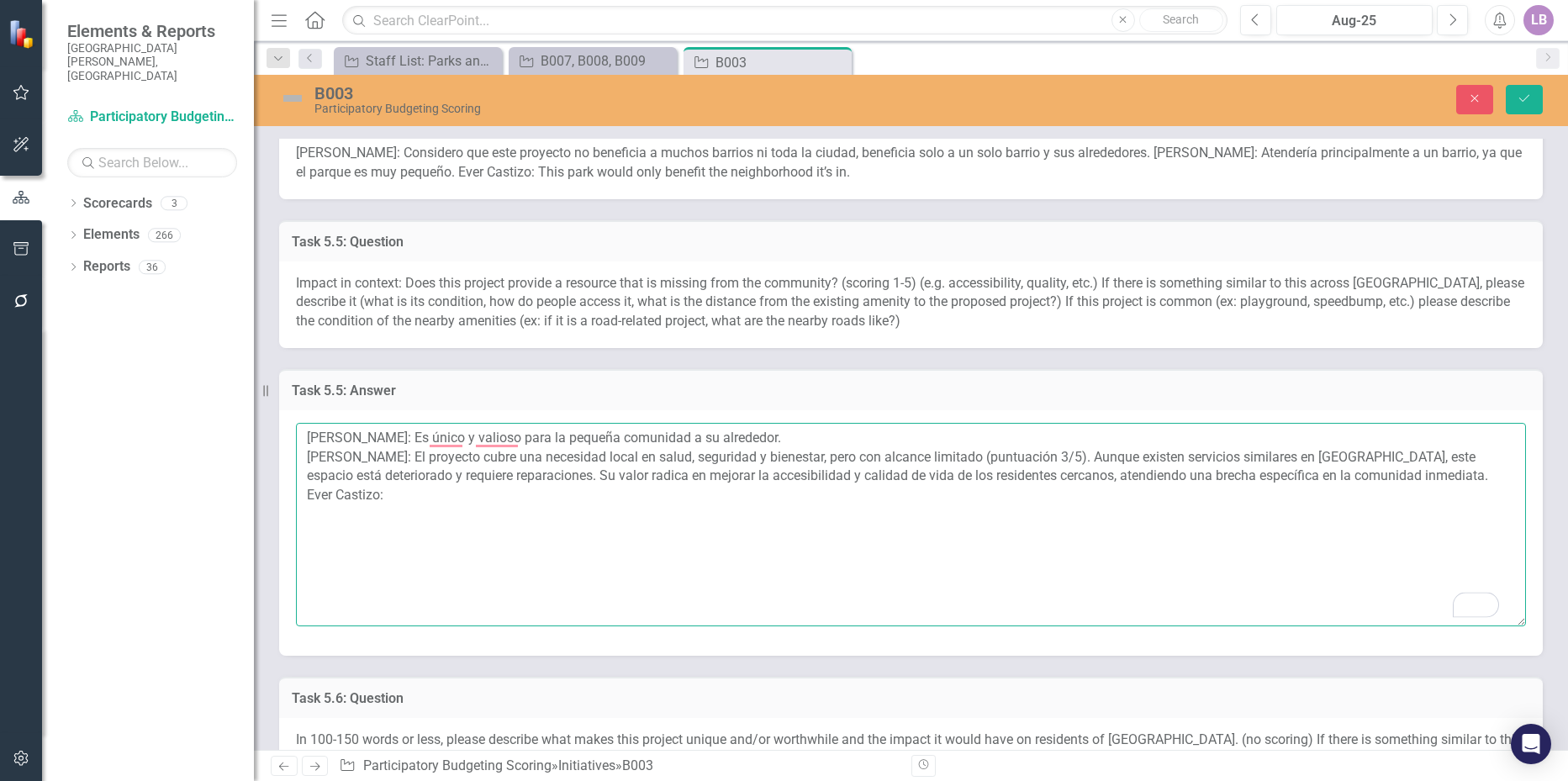
scroll to position [1261, 0]
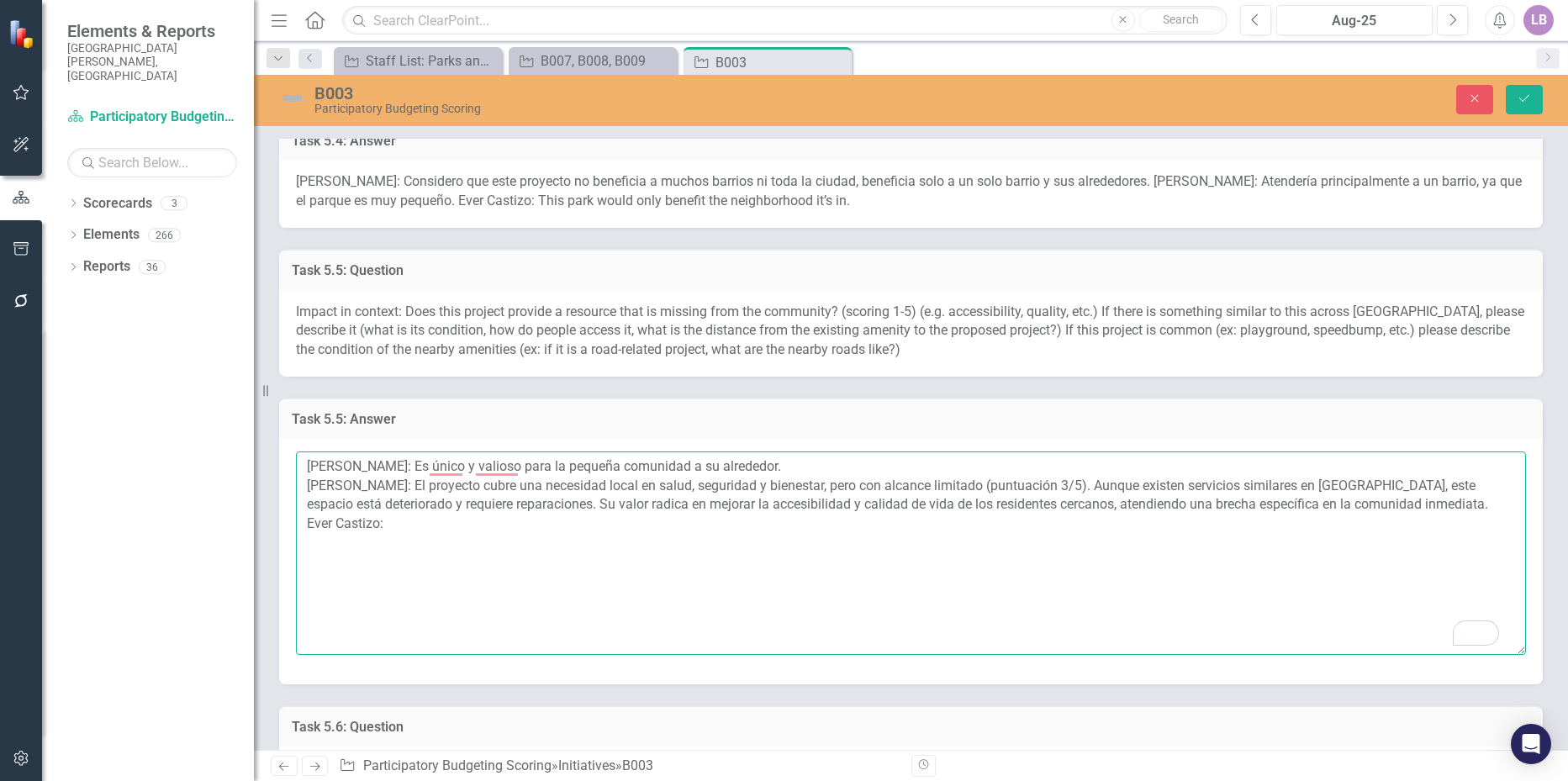
click at [503, 539] on textarea "[PERSON_NAME]: Es único y valioso para la pequeña comunidad a su alrededor. [PE…" at bounding box center [911, 553] width 1230 height 204
type textarea "[PERSON_NAME]: Es único y valioso para la pequeña comunidad a su alrededor. [PE…"
click at [823, 332] on p "Impact in context: Does this project provide a resource that is missing from th…" at bounding box center [911, 332] width 1230 height 58
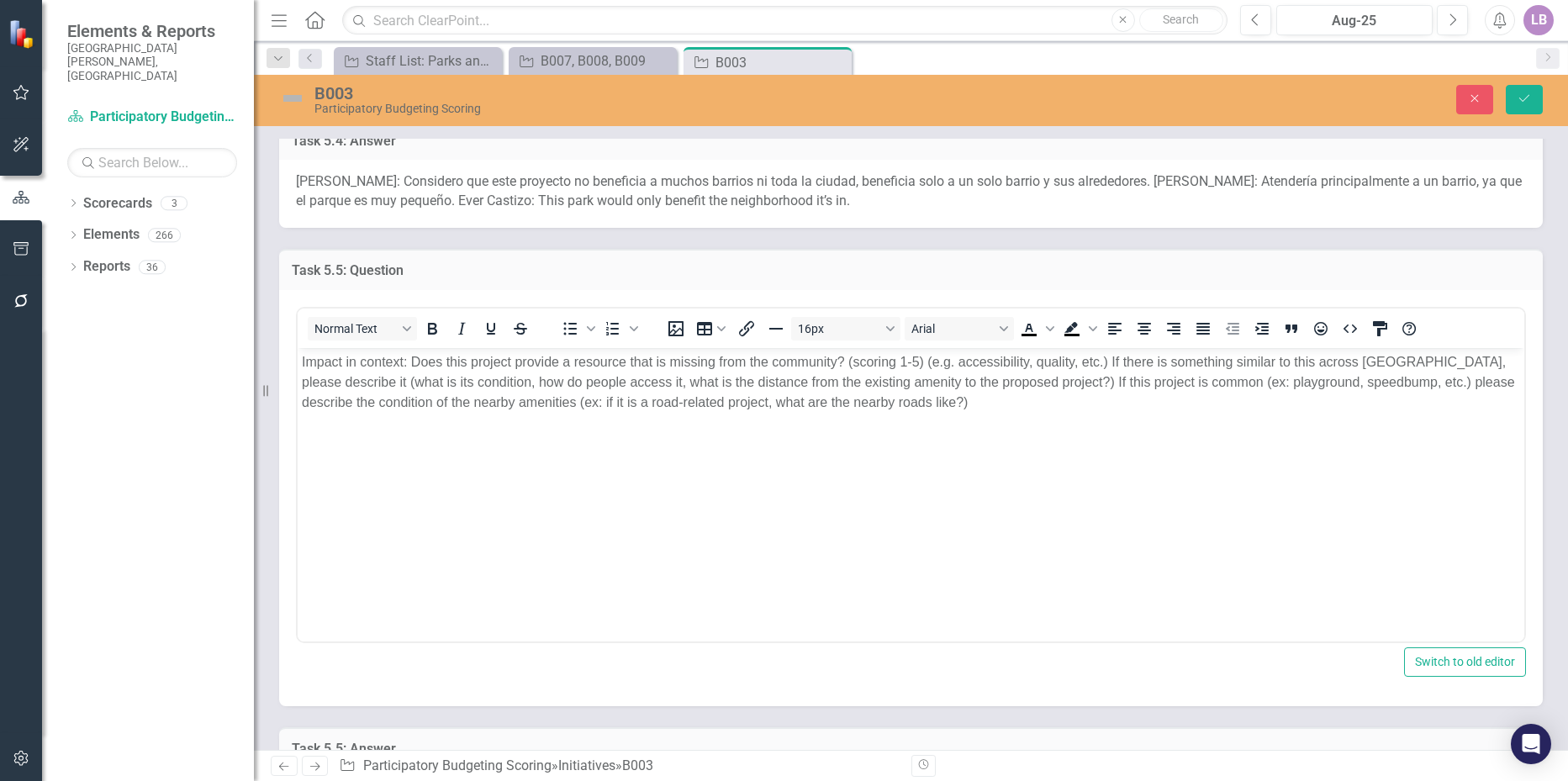
scroll to position [0, 0]
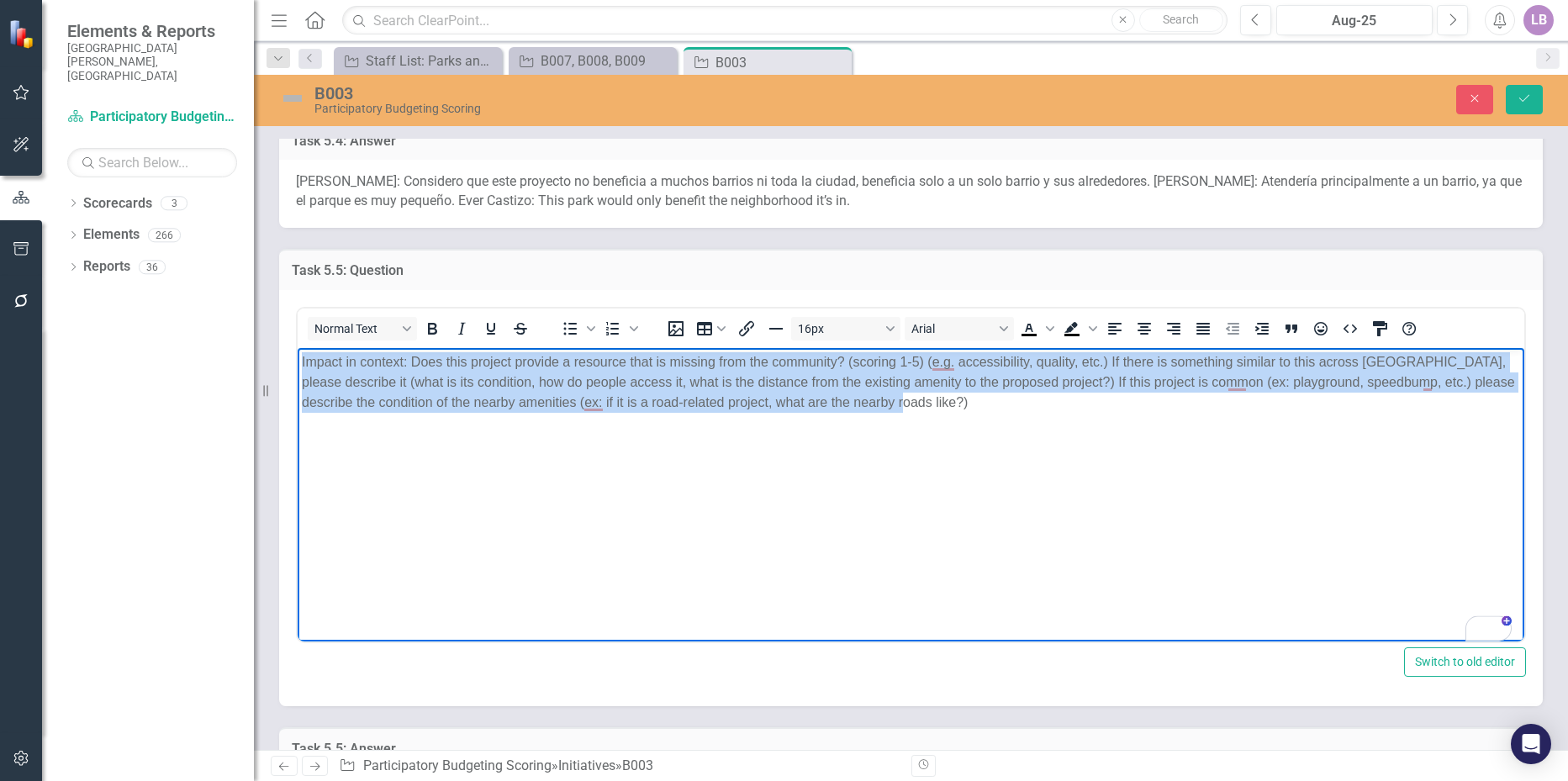
drag, startPoint x: 972, startPoint y: 402, endPoint x: 520, endPoint y: 716, distance: 550.4
click at [298, 369] on html "Impact in context: Does this project provide a resource that is missing from th…" at bounding box center [911, 473] width 1227 height 253
copy p "Impact in context: Does this project provide a resource that is missing from th…"
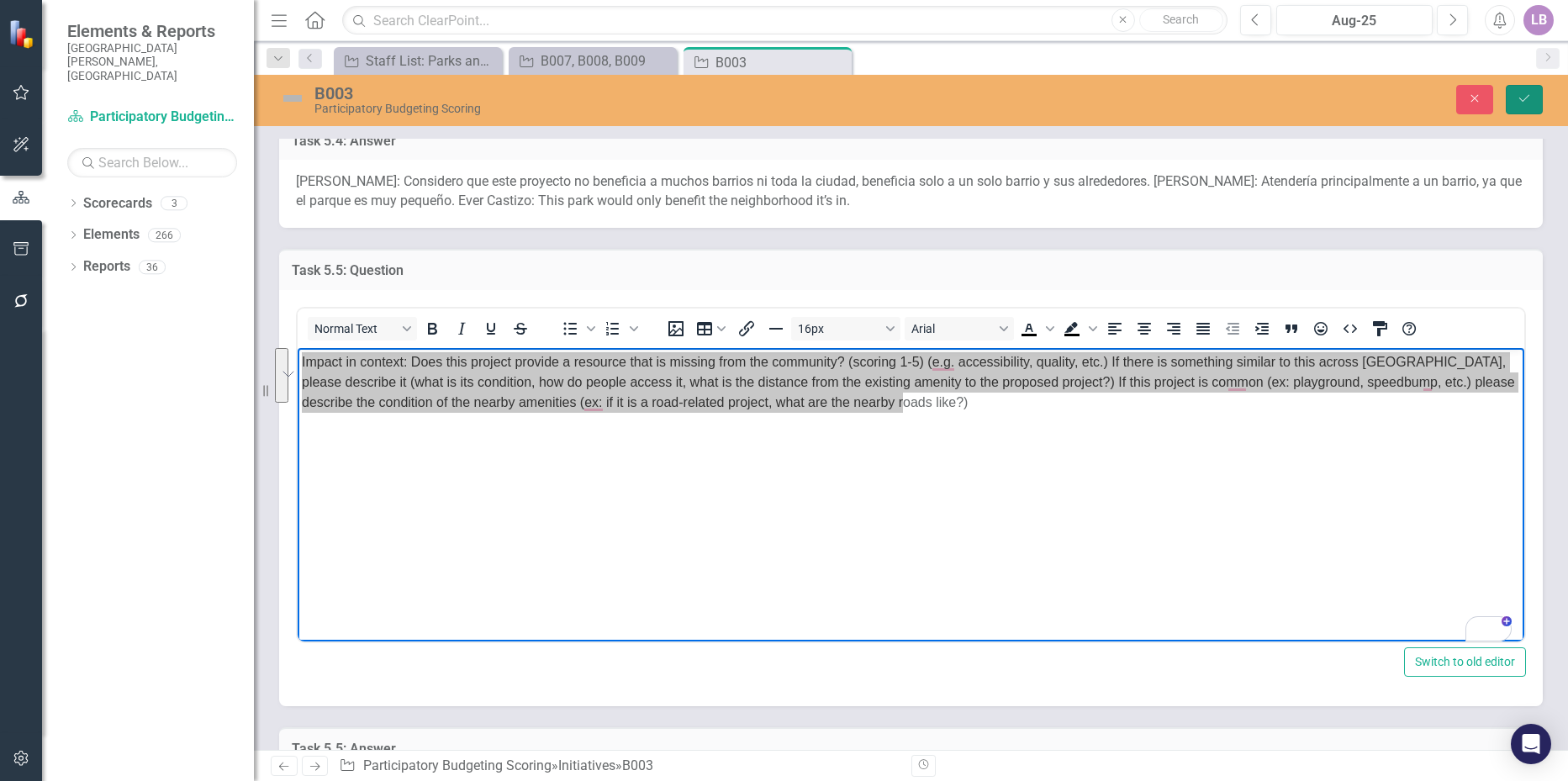
click at [1525, 102] on icon "Save" at bounding box center [1525, 98] width 15 height 12
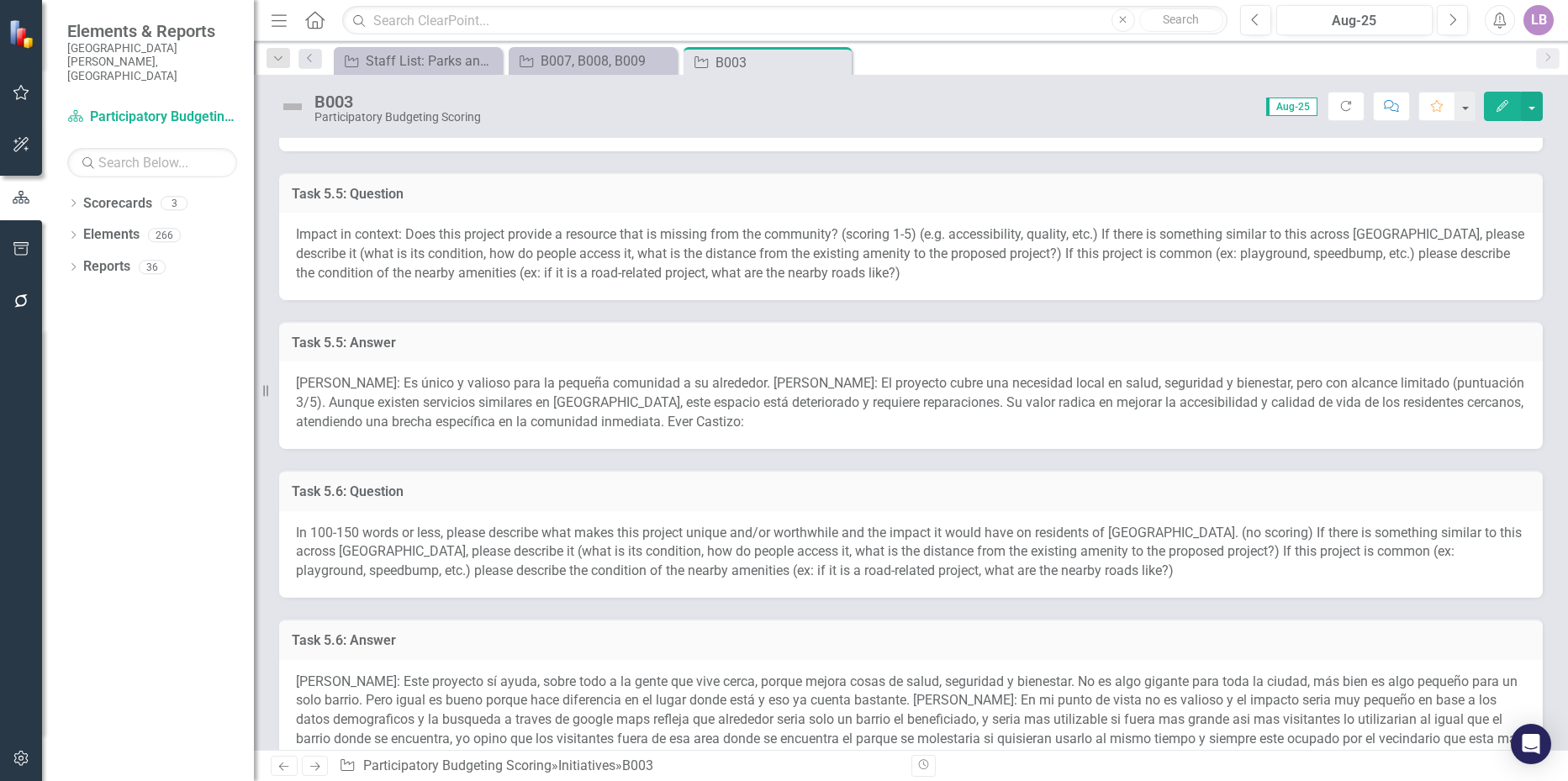
scroll to position [1346, 0]
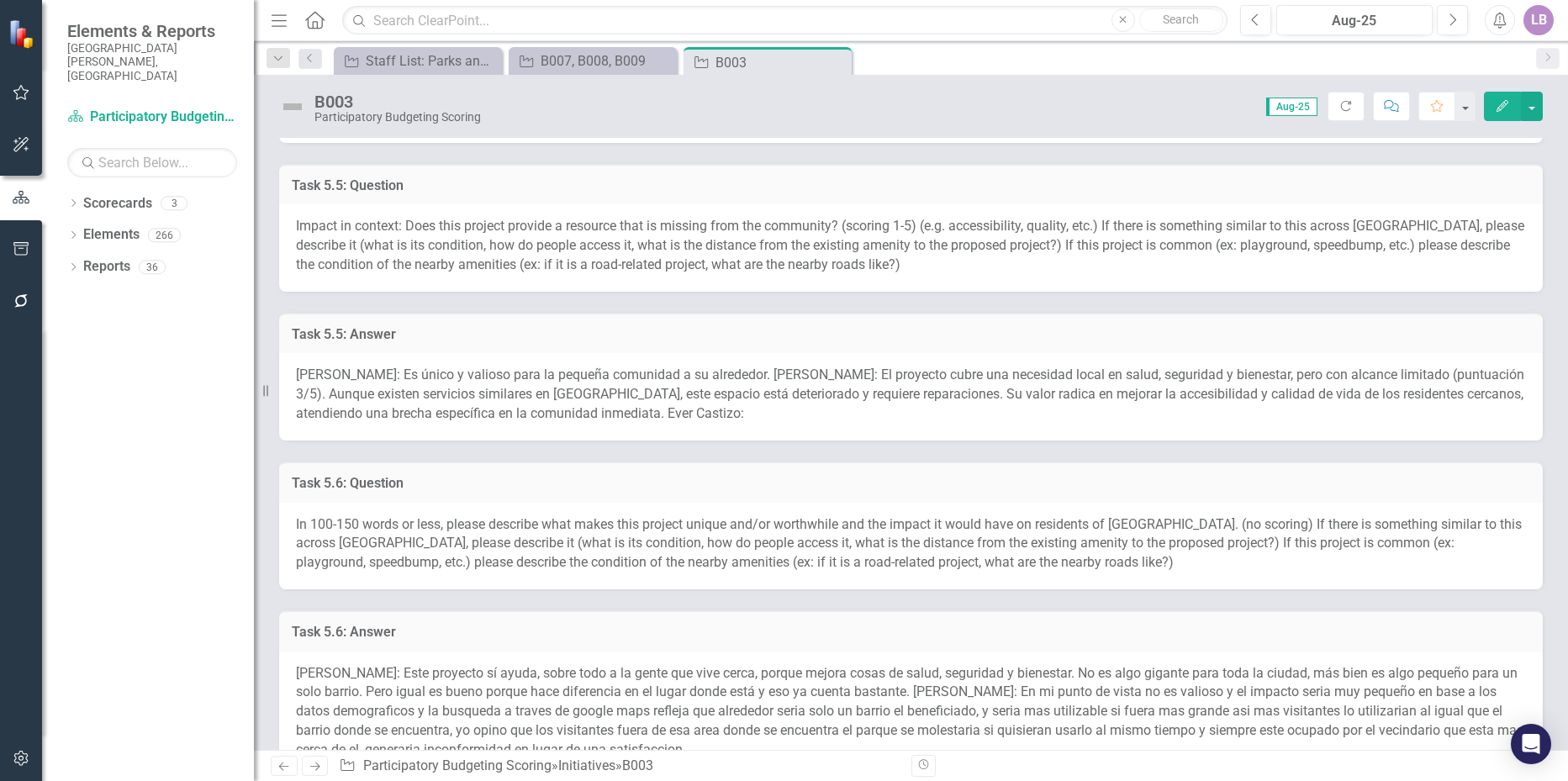
click at [468, 386] on span "Amanda Castizo: Es único y valioso para la pequeña comunidad a su alrededor. Ol…" at bounding box center [910, 394] width 1229 height 55
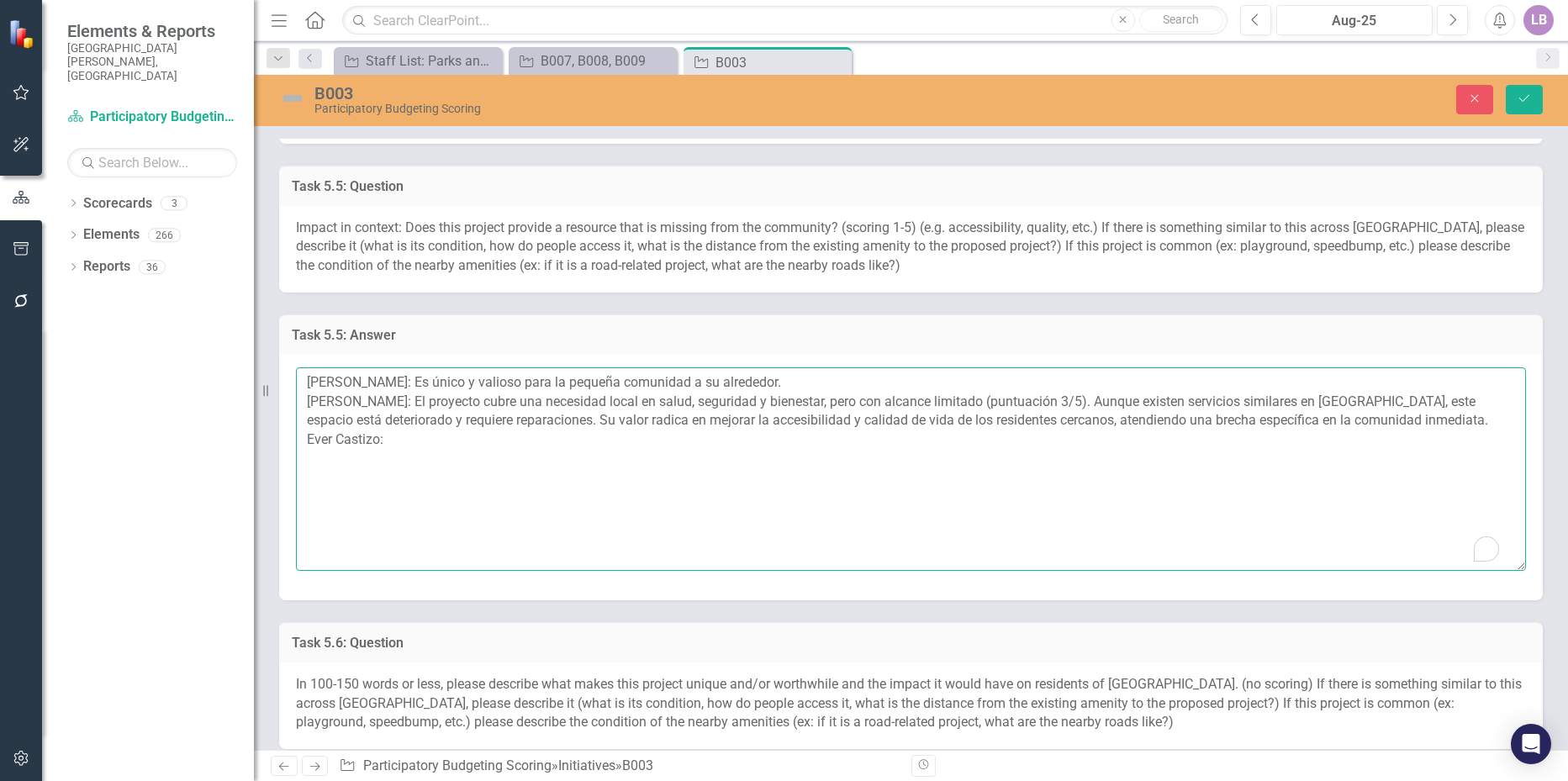
click at [425, 431] on textarea "Amanda Castizo: Es único y valioso para la pequeña comunidad a su alrededor. Ol…" at bounding box center [911, 470] width 1230 height 204
click at [412, 451] on textarea "Amanda Castizo: Es único y valioso para la pequeña comunidad a su alrededor. Ol…" at bounding box center [911, 470] width 1230 height 204
paste textarea "Impact in Context (Score: 2/5): The project repairs existing courts, adding som…"
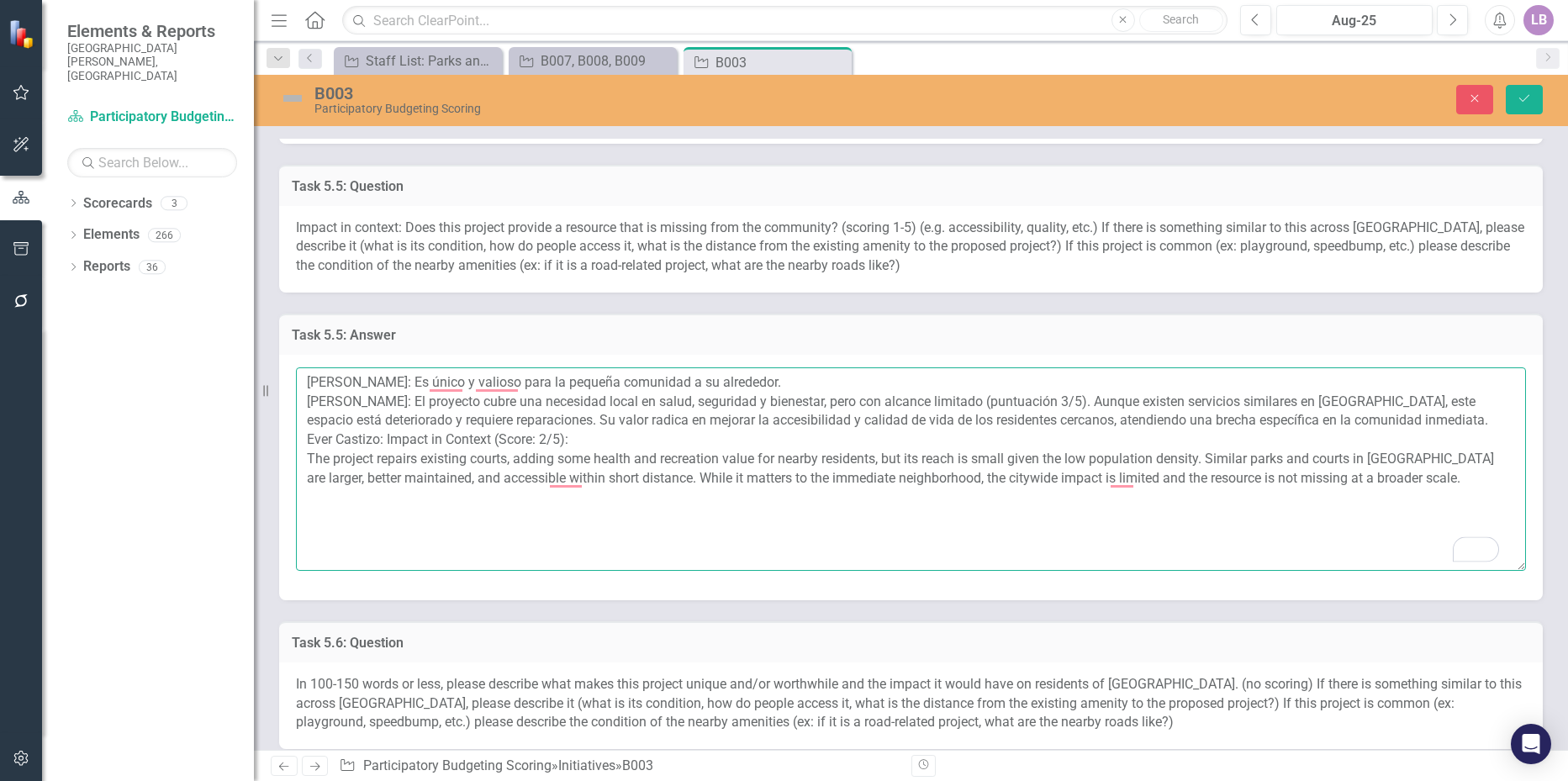
click at [584, 439] on textarea "Amanda Castizo: Es único y valioso para la pequeña comunidad a su alrededor. Ol…" at bounding box center [911, 470] width 1230 height 204
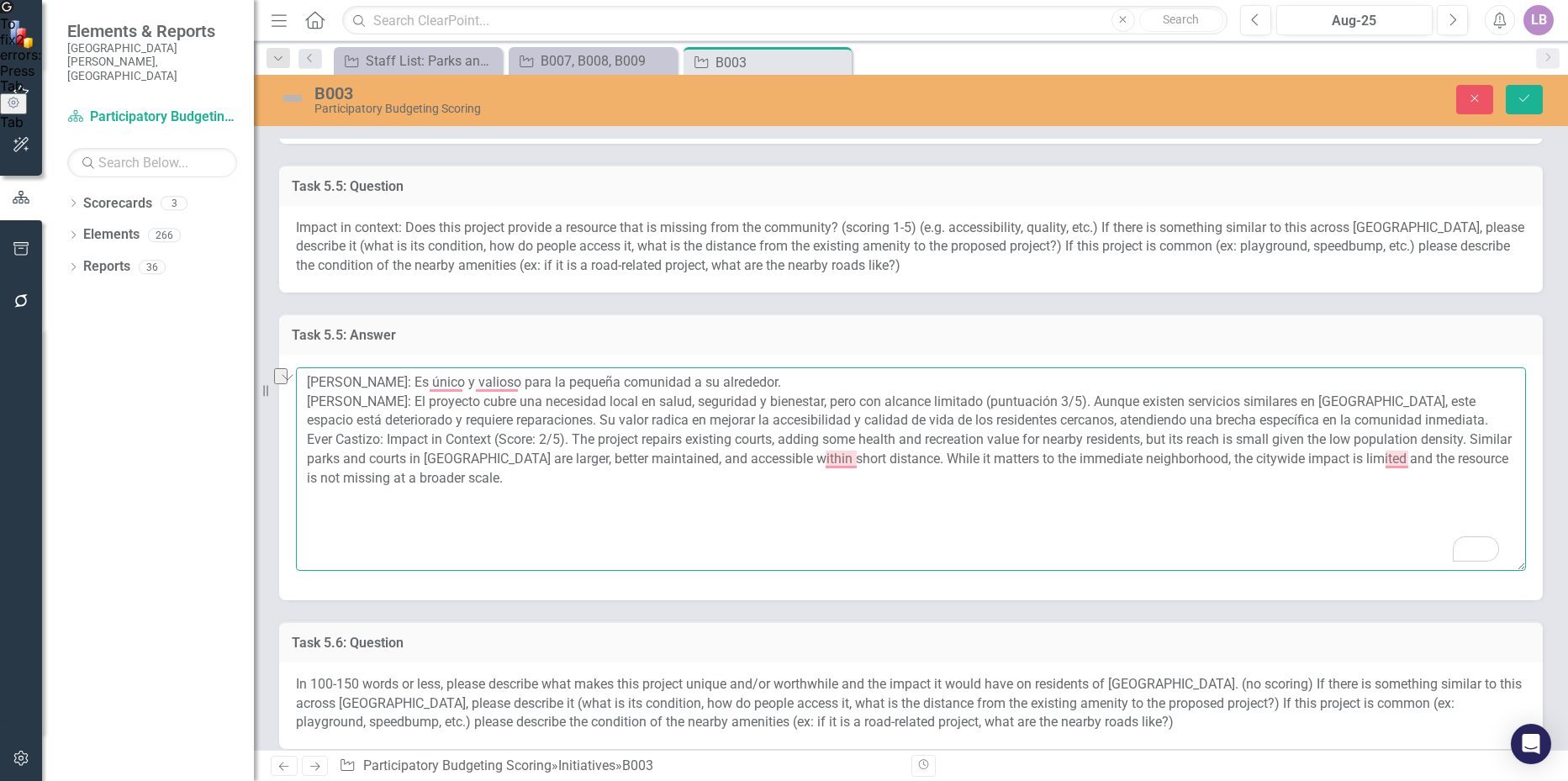
drag, startPoint x: 1174, startPoint y: 440, endPoint x: 577, endPoint y: 433, distance: 597.0
click at [577, 433] on textarea "Amanda Castizo: Es único y valioso para la pequeña comunidad a su alrededor. Ol…" at bounding box center [911, 470] width 1230 height 204
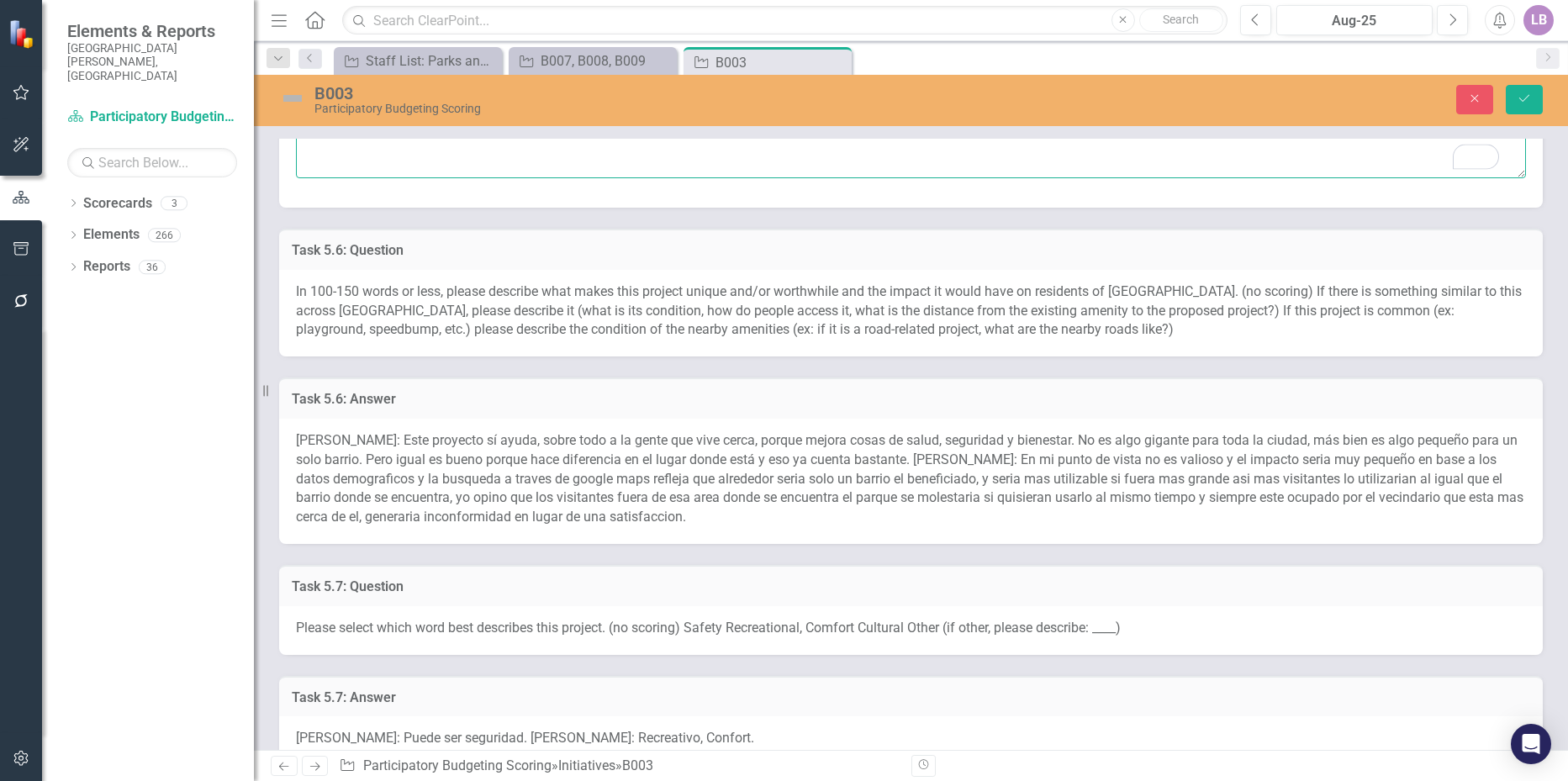
scroll to position [1766, 0]
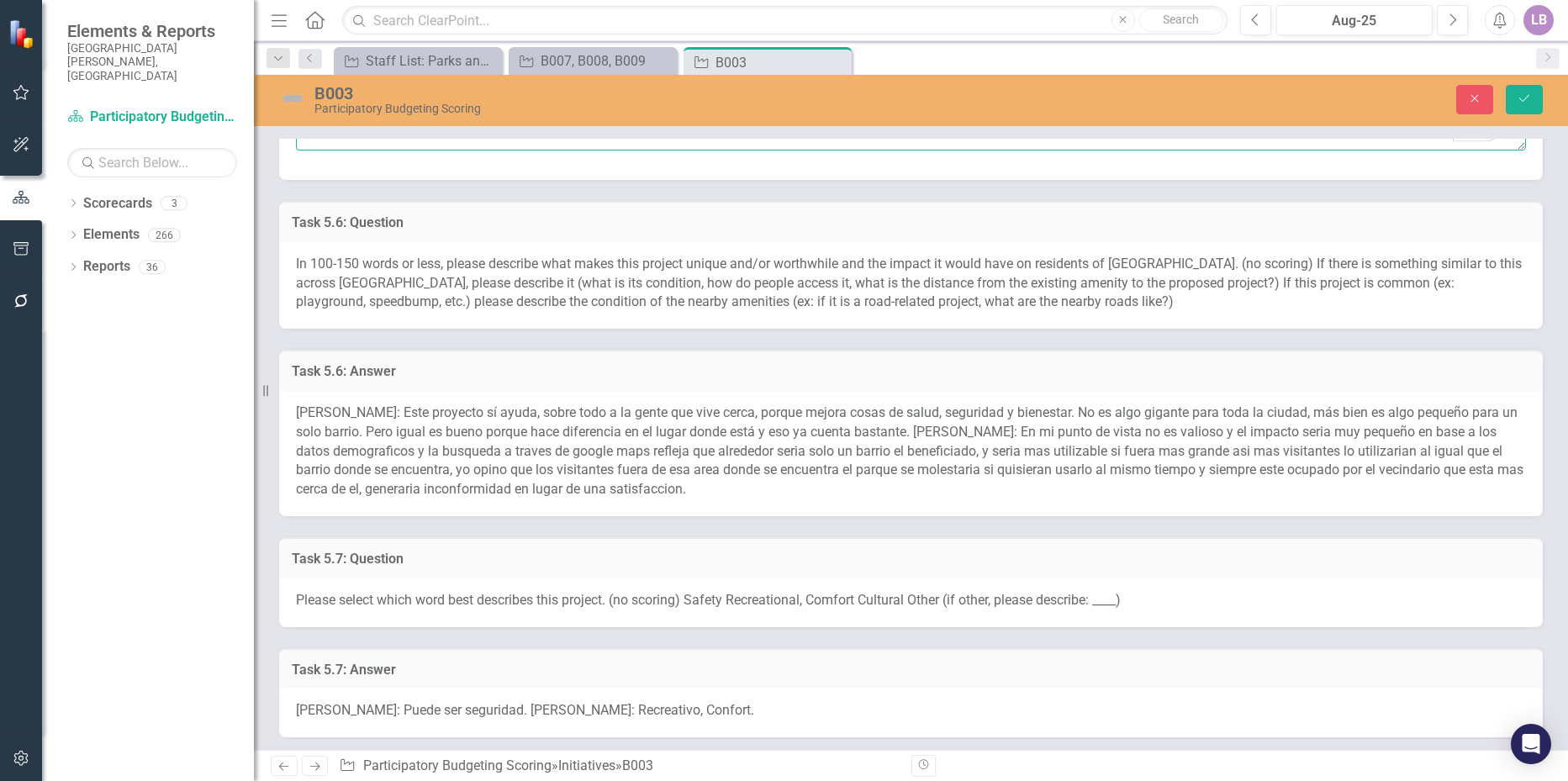
type textarea "Amanda Castizo: Es único y valioso para la pequeña comunidad a su alrededor. Ol…"
click at [632, 436] on span "Amanda Castizo: Este proyecto sí ayuda, sobre todo a la gente que vive cerca, p…" at bounding box center [909, 450] width 1228 height 92
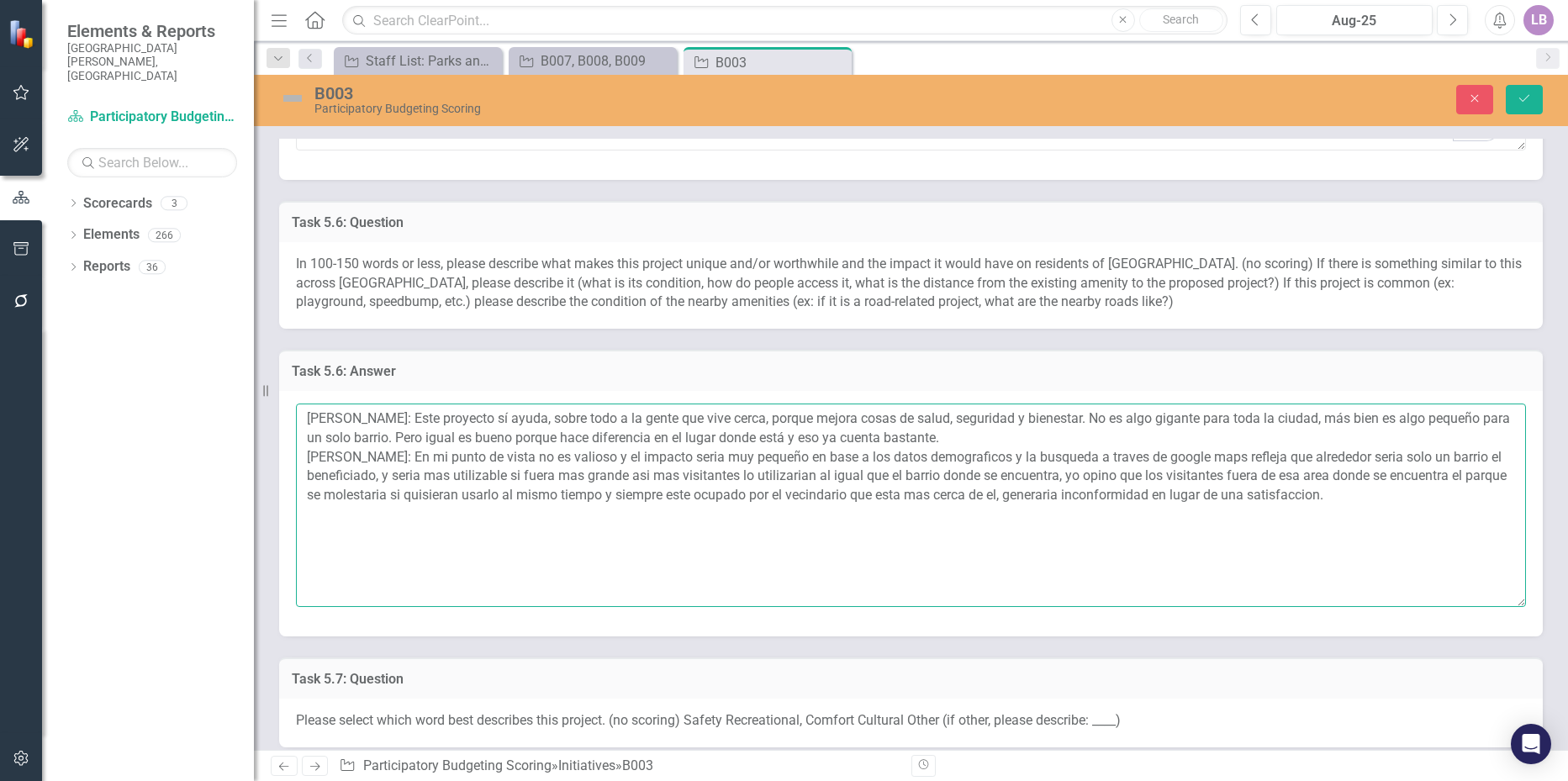
click at [1406, 497] on textarea "Amanda Castizo: Este proyecto sí ayuda, sobre todo a la gente que vive cerca, p…" at bounding box center [911, 505] width 1230 height 204
click at [415, 514] on textarea "Amanda Castizo: Este proyecto sí ayuda, sobre todo a la gente que vive cerca, p…" at bounding box center [911, 505] width 1230 height 204
paste textarea "The park is unique for those who live in the area, because they have connection…"
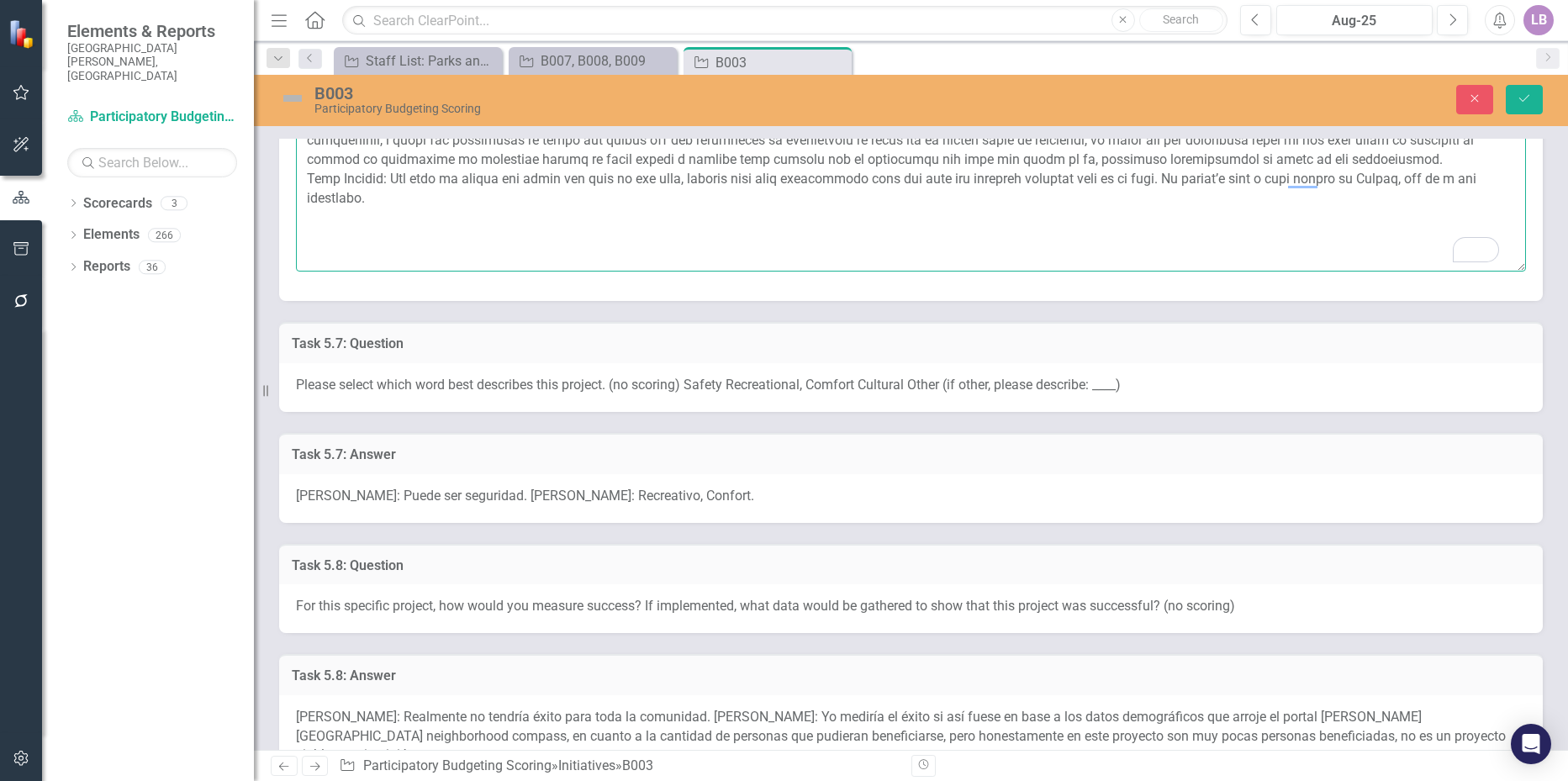
scroll to position [2103, 0]
type textarea "Loremi Dolorsi: Amet consecte ad elits, doeiu temp i ut labor etd magn aliqu, e…"
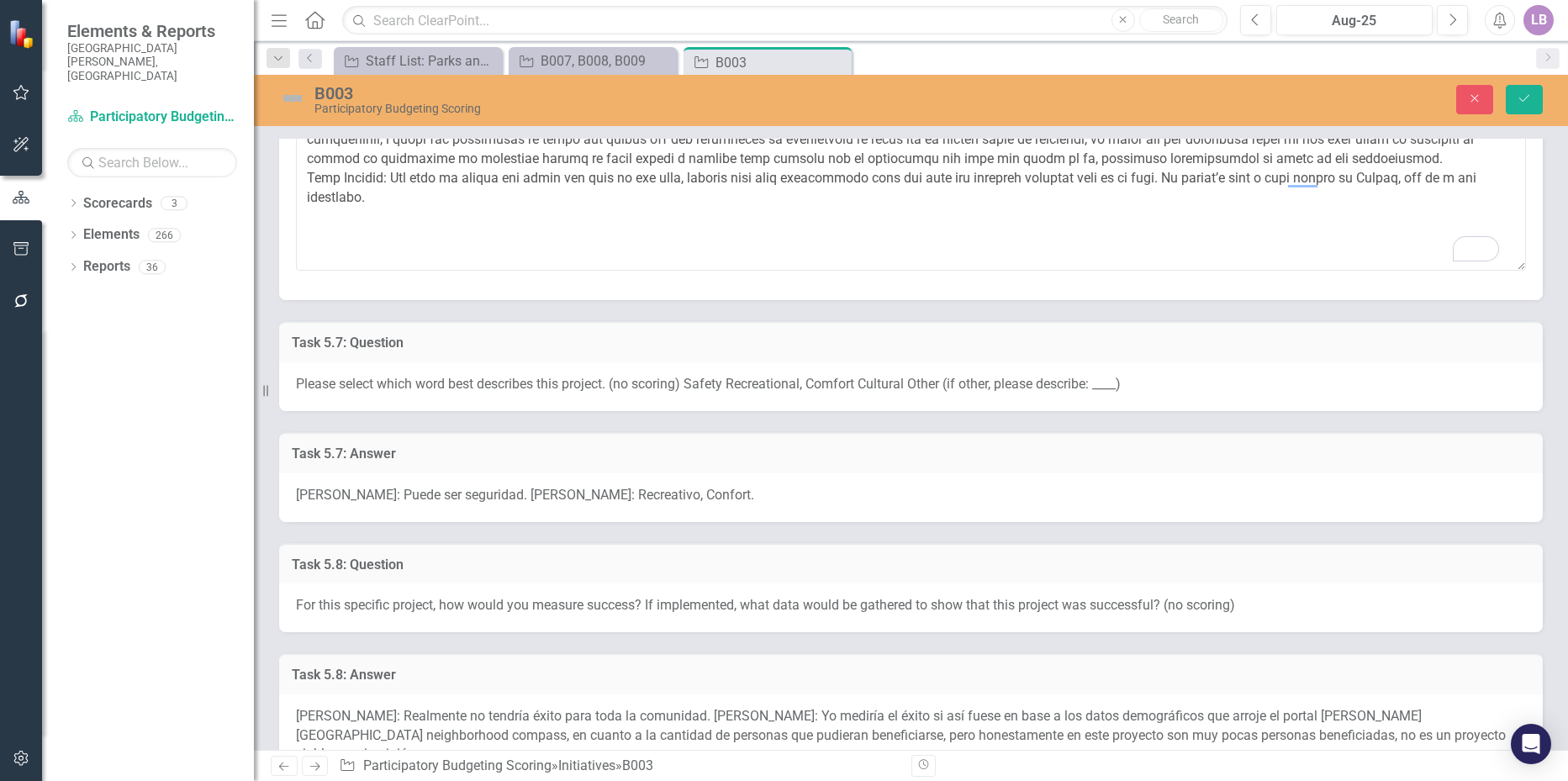
click at [433, 496] on span "Amanda Castizo: Puede ser seguridad. Olivia Nunez: Recreativo, Confort." at bounding box center [525, 495] width 458 height 16
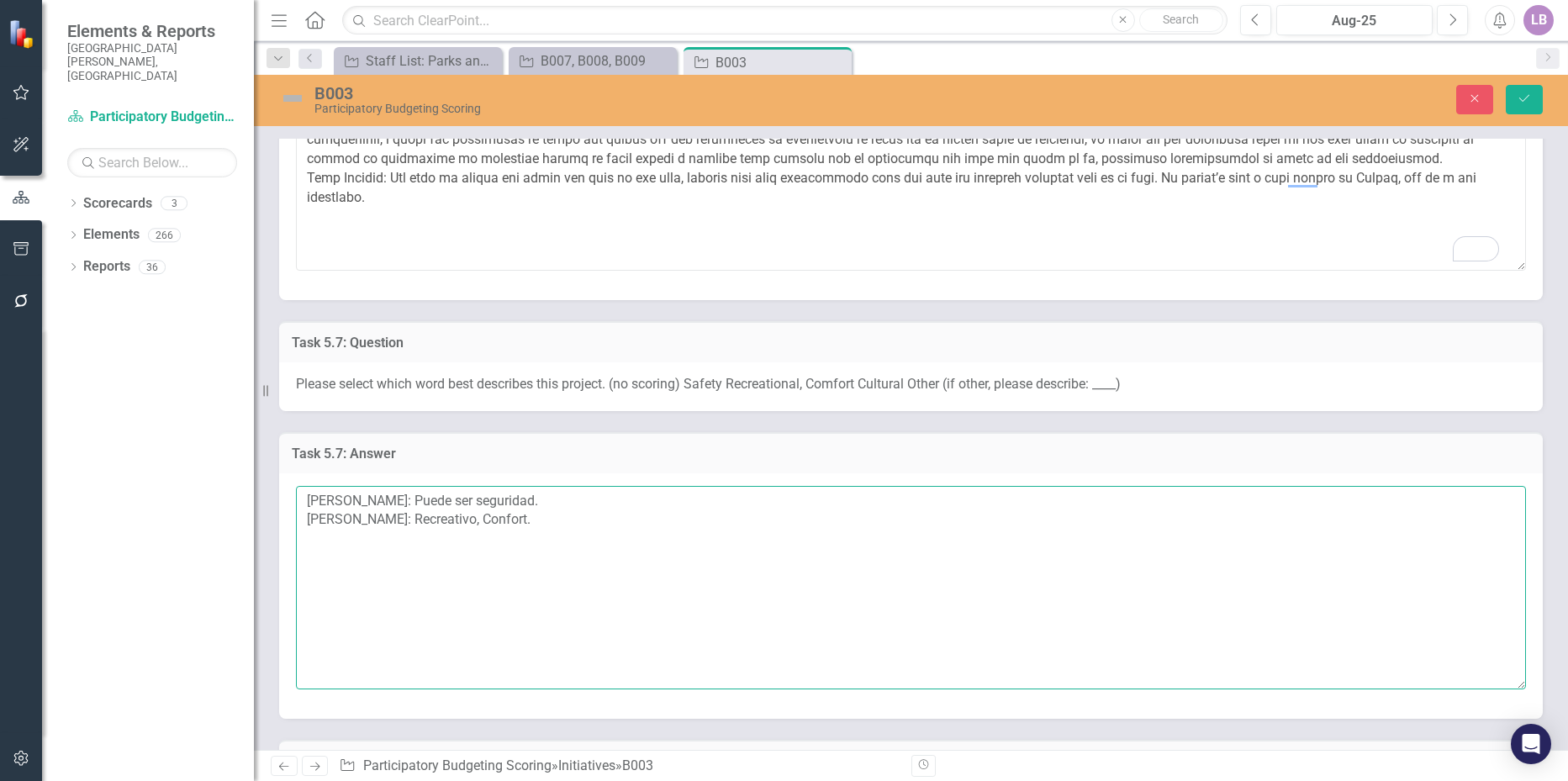
click at [558, 521] on textarea "Amanda Castizo: Puede ser seguridad. Olivia Nunez: Recreativo, Confort." at bounding box center [911, 588] width 1230 height 204
click at [432, 540] on textarea "Amanda Castizo: Puede ser seguridad. Olivia Nunez: Recreativo, Confort. Ever Ca…" at bounding box center [911, 588] width 1230 height 204
paste textarea "Recreational, comfort"
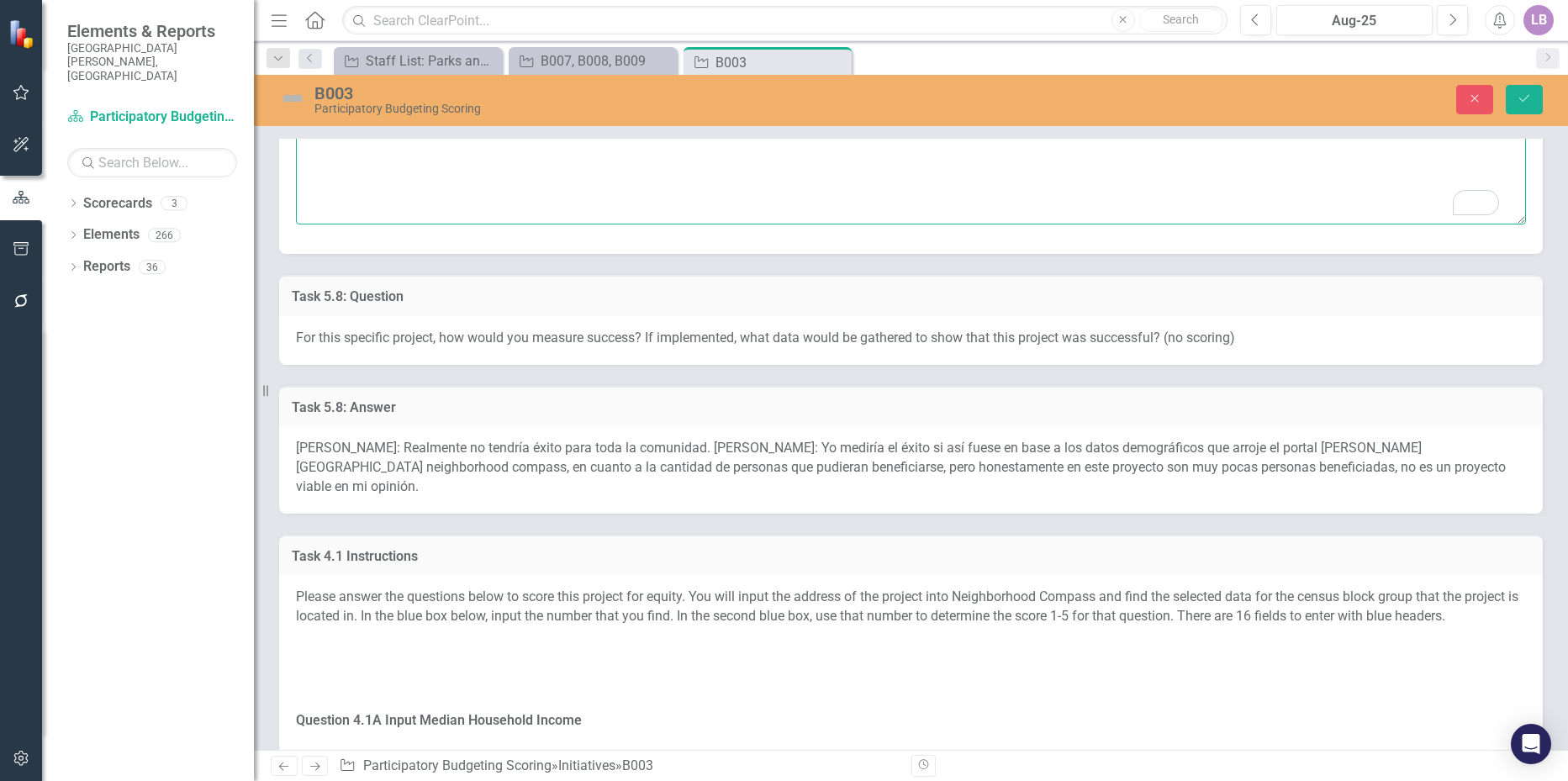
scroll to position [2607, 0]
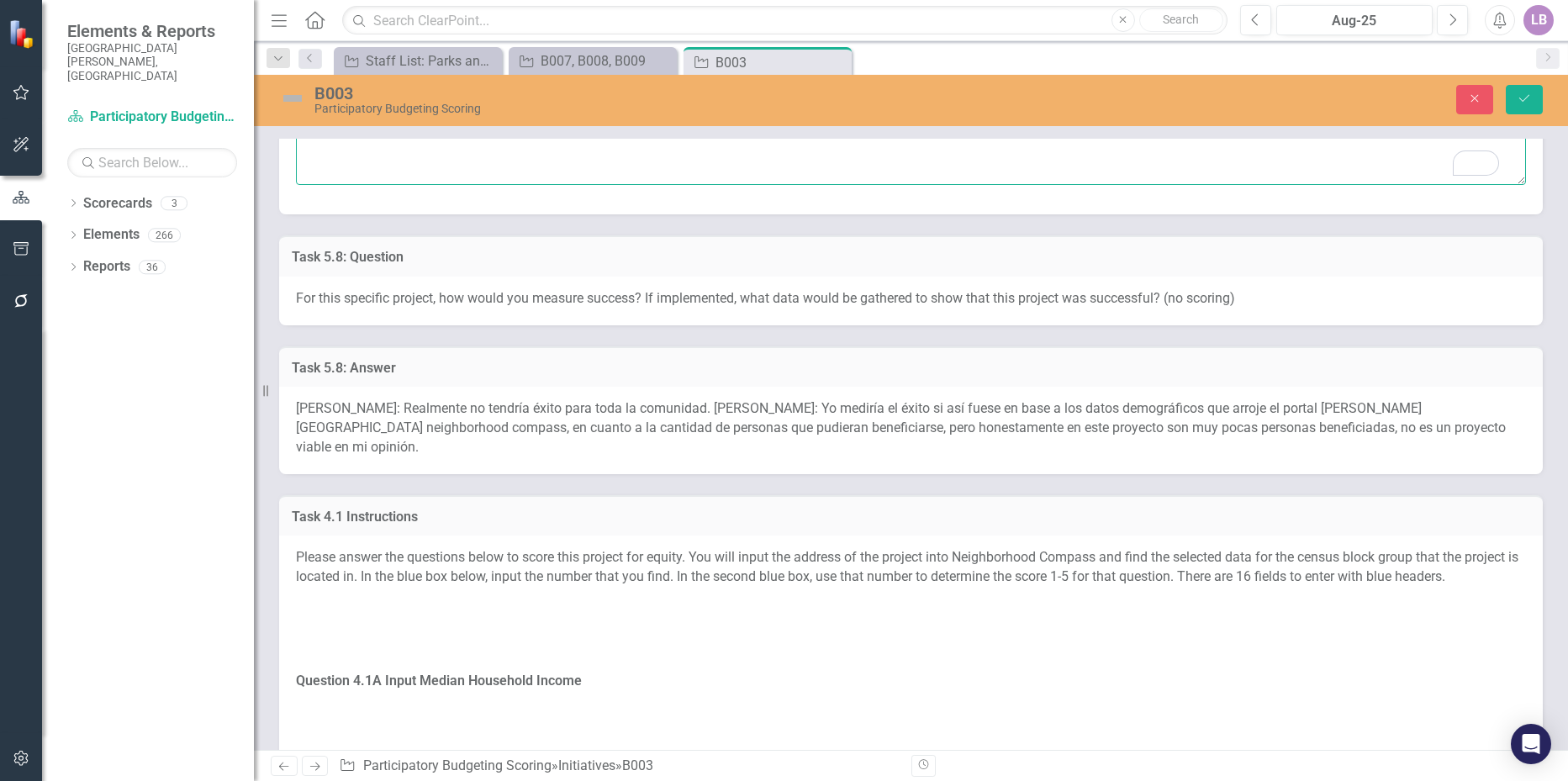
type textarea "Amanda Castizo: Puede ser seguridad. Olivia Nunez: Recreativo, Confort. Ever Ca…"
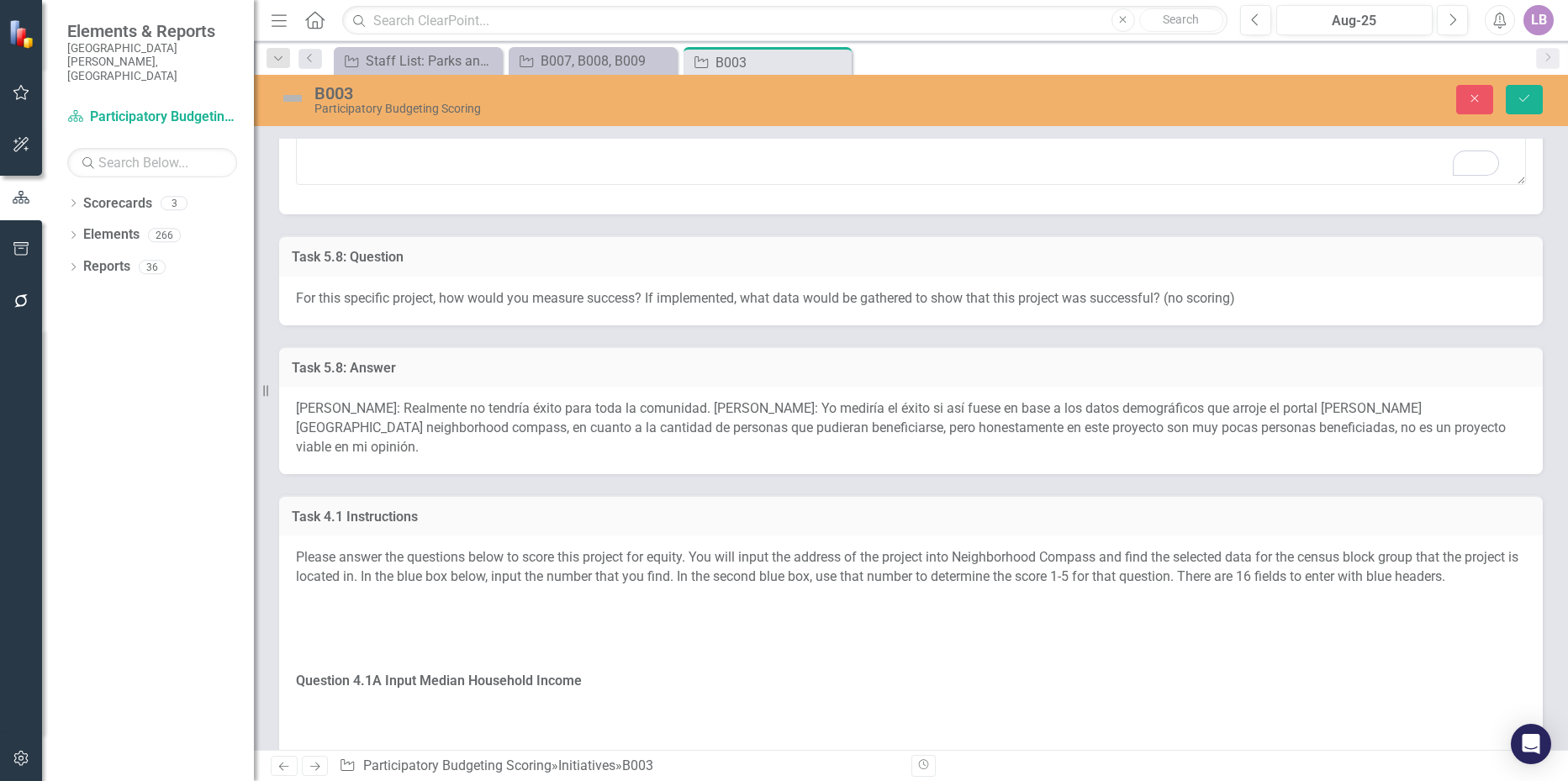
click at [456, 418] on div "Amanda Castizo: Realmente no tendría éxito para toda la comunidad. Olivia Nunez…" at bounding box center [911, 430] width 1264 height 88
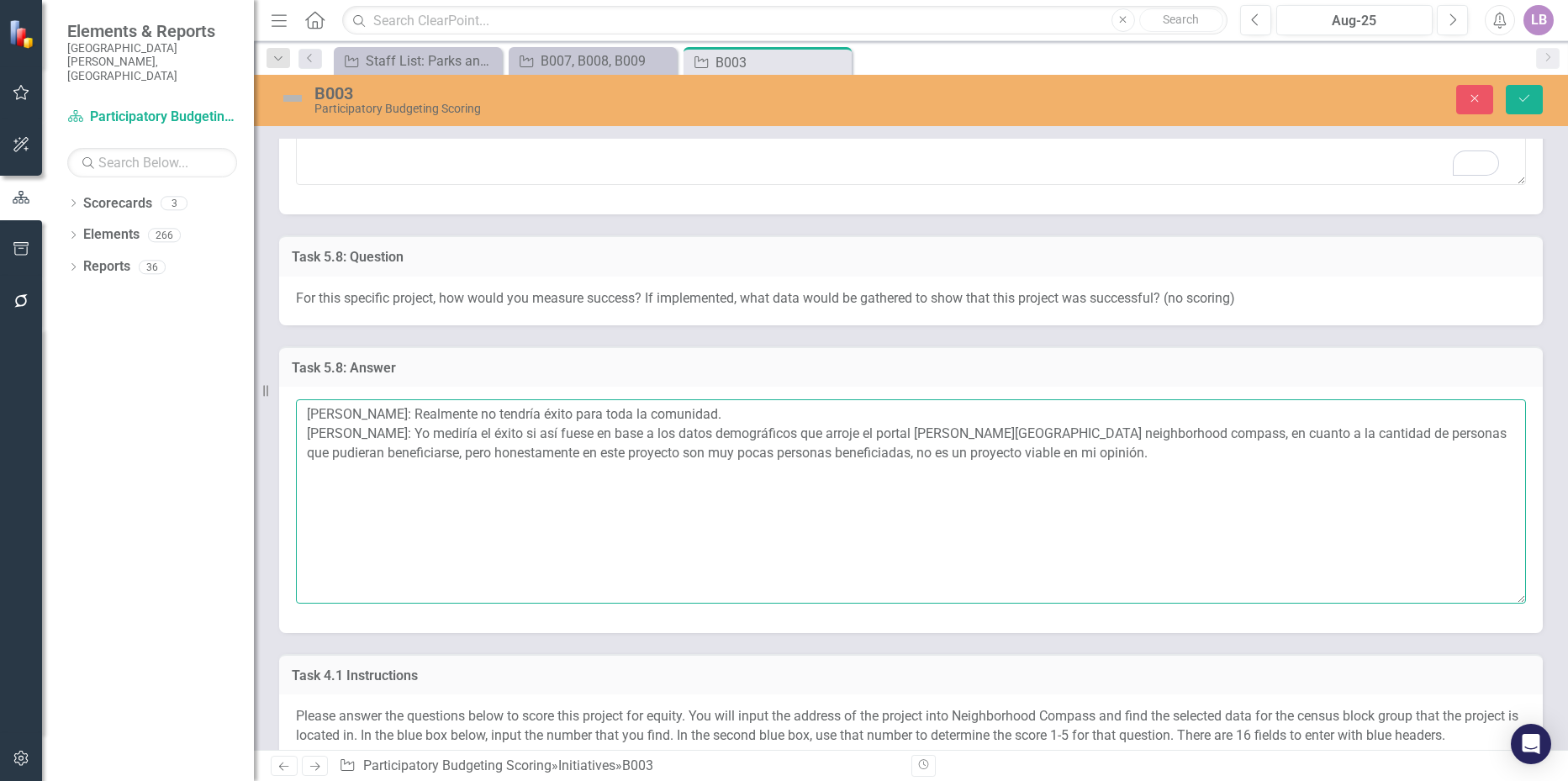
click at [1029, 457] on textarea "Amanda Castizo: Realmente no tendría éxito para toda la comunidad. Olivia Nunez…" at bounding box center [911, 502] width 1230 height 204
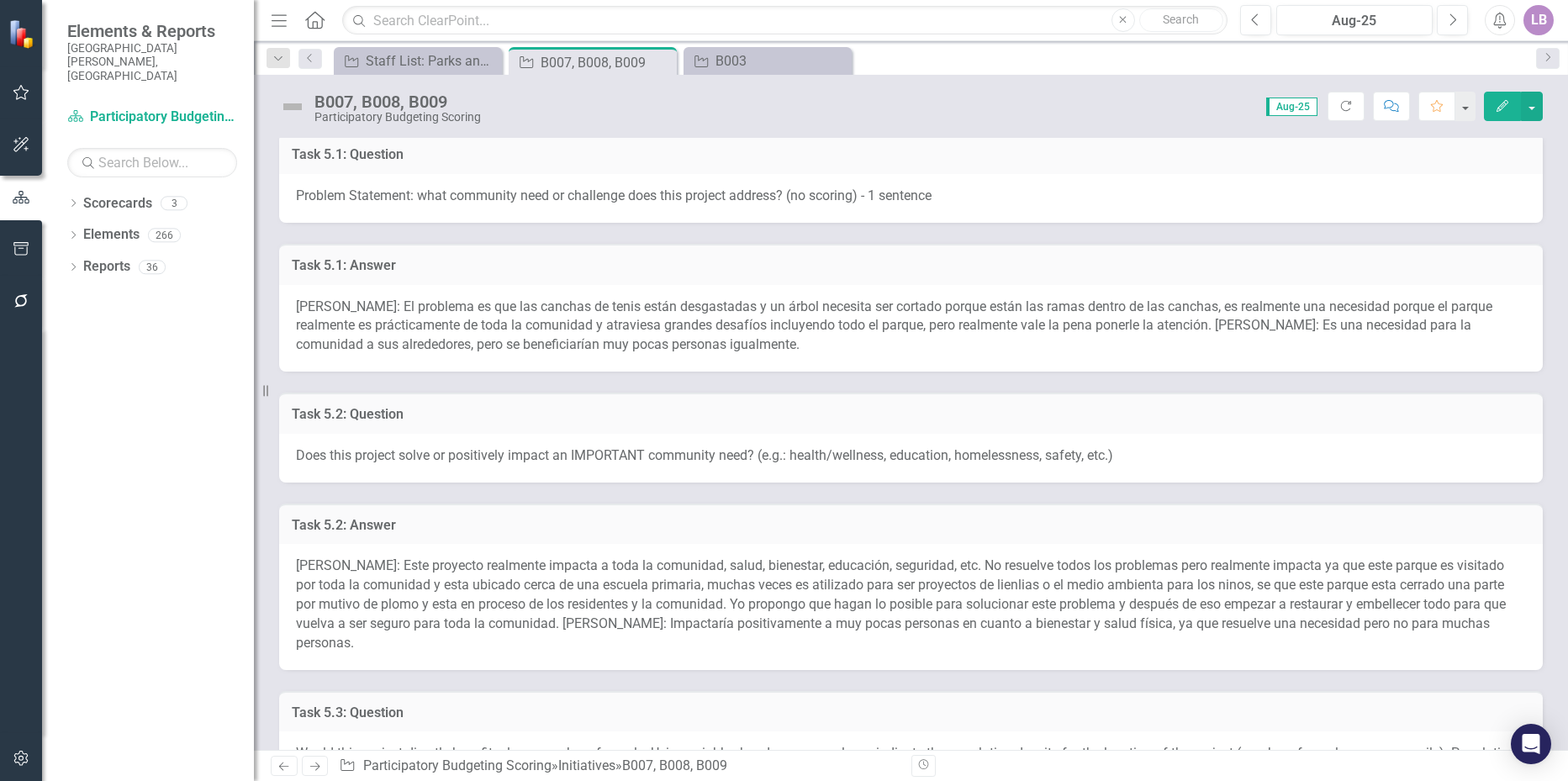
scroll to position [504, 0]
click at [588, 324] on span "[PERSON_NAME]: El problema es que las canchas de tenis están desgastadas y un á…" at bounding box center [894, 325] width 1197 height 55
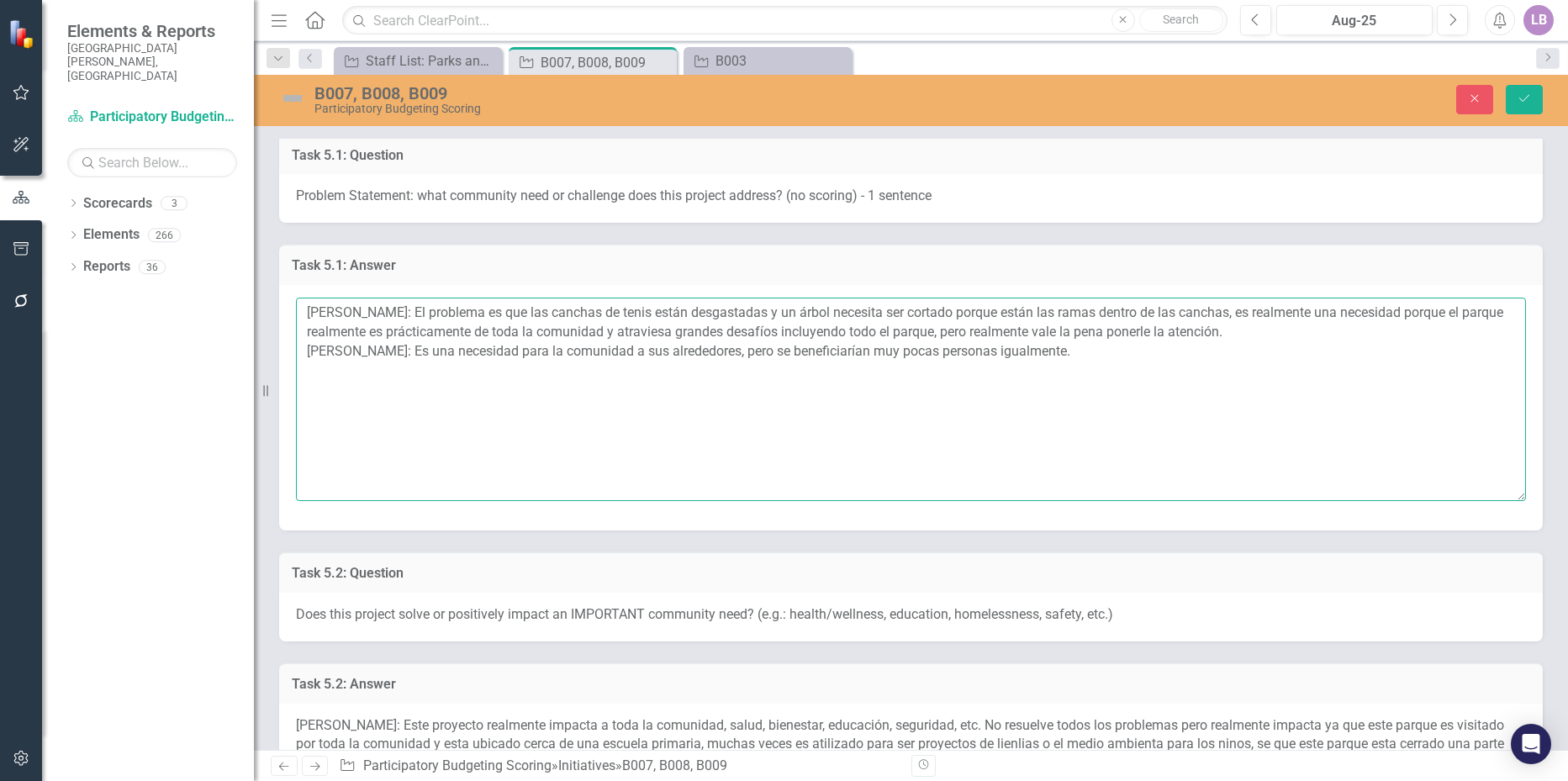
click at [1065, 353] on textarea "[PERSON_NAME]: El problema es que las canchas de tenis están desgastadas y un á…" at bounding box center [911, 400] width 1230 height 204
click at [404, 371] on textarea "[PERSON_NAME]: El problema es que las canchas de tenis están desgastadas y un á…" at bounding box center [911, 400] width 1230 height 204
paste textarea "Northgate has many problems. We have to make the tennis courts usable again, du…"
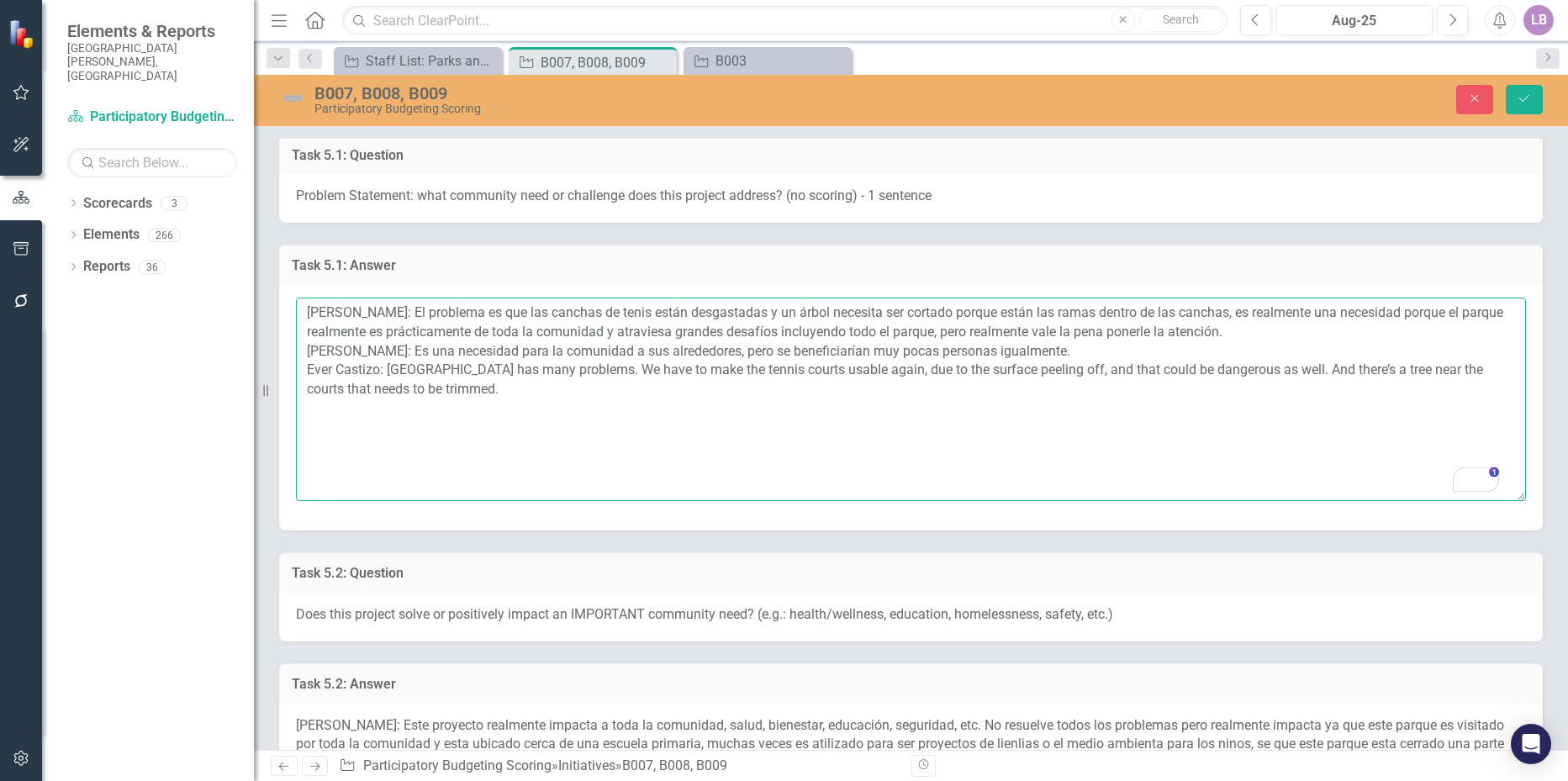
click at [482, 410] on textarea "[PERSON_NAME]: El problema es que las canchas de tenis están desgastadas y un á…" at bounding box center [911, 400] width 1230 height 204
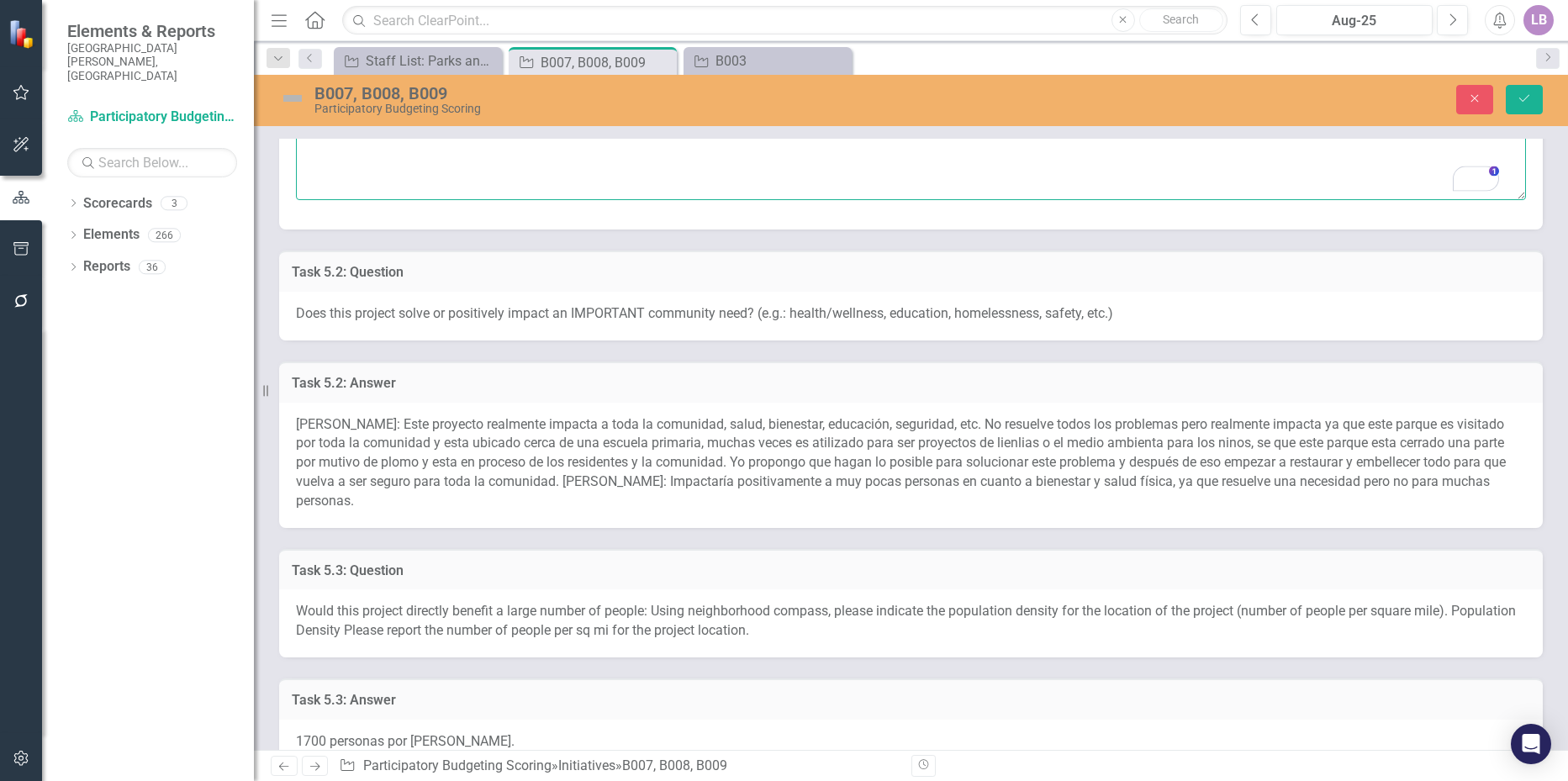
scroll to position [841, 0]
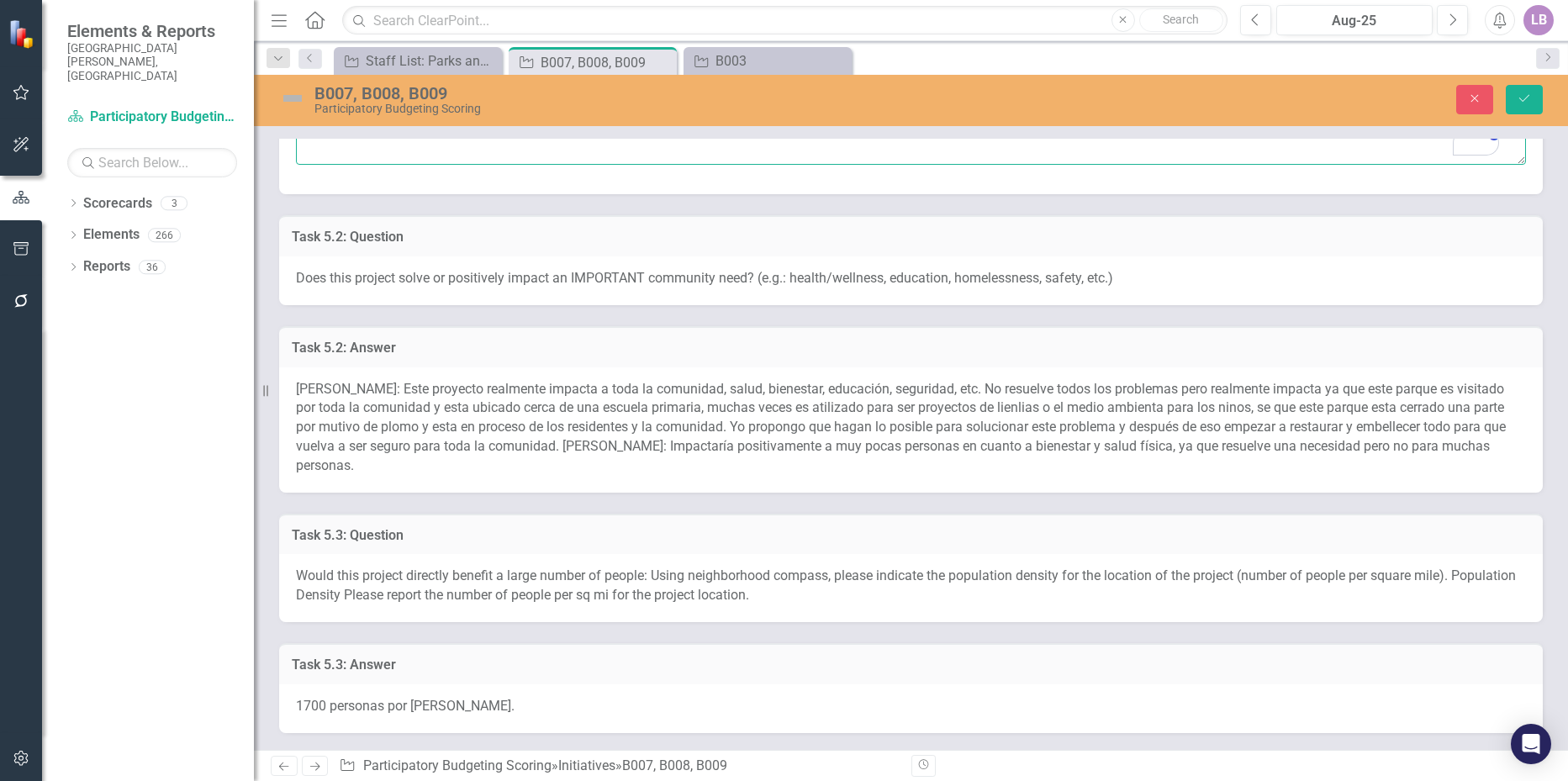
type textarea "[PERSON_NAME]: El problema es que las canchas de tenis están desgastadas y un á…"
click at [510, 418] on div "[PERSON_NAME]: Este proyecto realmente impacta a toda la comunidad, salud, bien…" at bounding box center [911, 430] width 1264 height 125
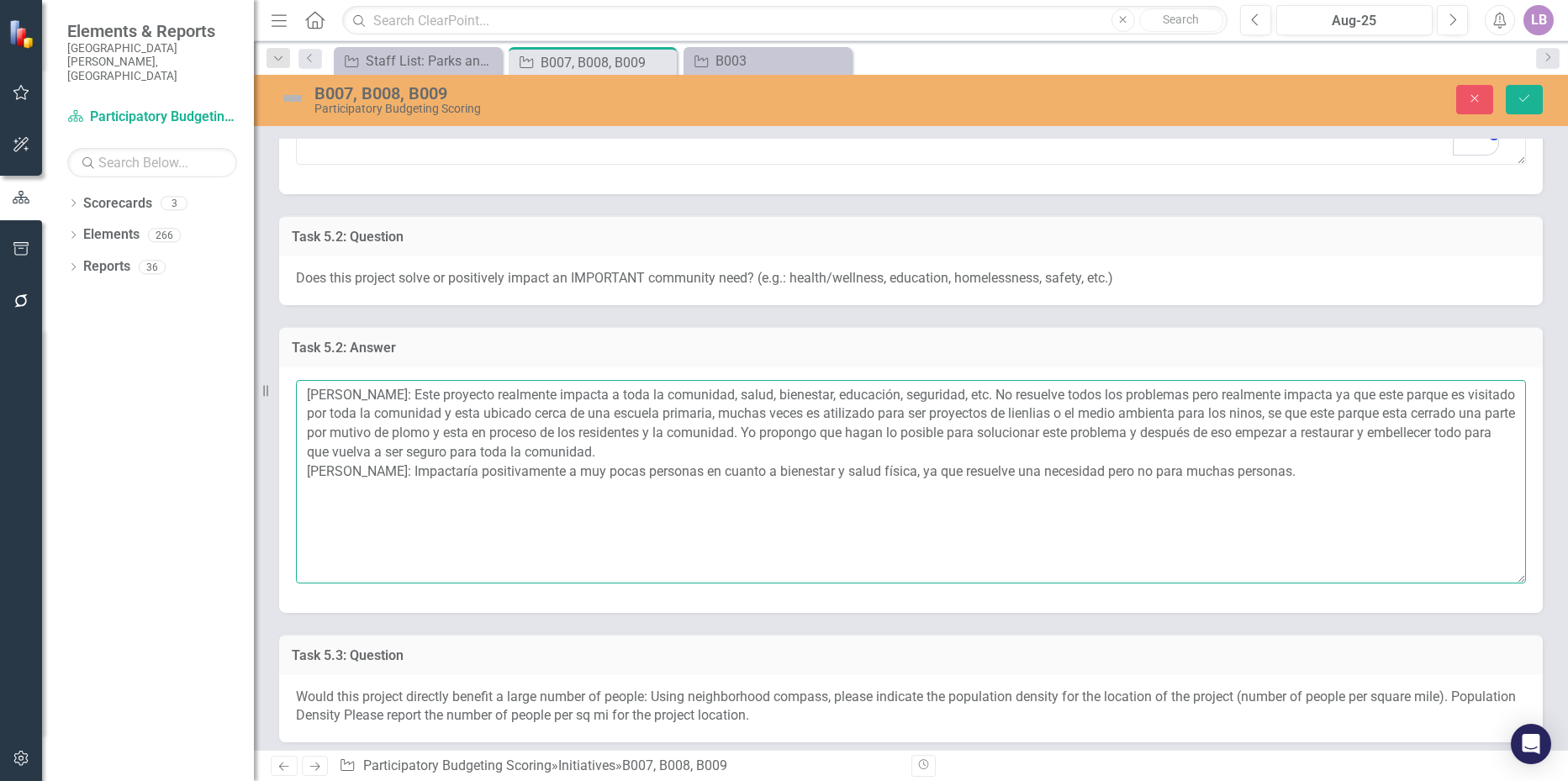
click at [1277, 473] on textarea "[PERSON_NAME]: Este proyecto realmente impacta a toda la comunidad, salud, bien…" at bounding box center [911, 482] width 1230 height 204
click at [425, 489] on textarea "[PERSON_NAME]: Este proyecto realmente impacta a toda la comunidad, salud, bien…" at bounding box center [911, 482] width 1230 height 204
paste textarea "It could help with health due to them moving around, but generally, it wouldn't…"
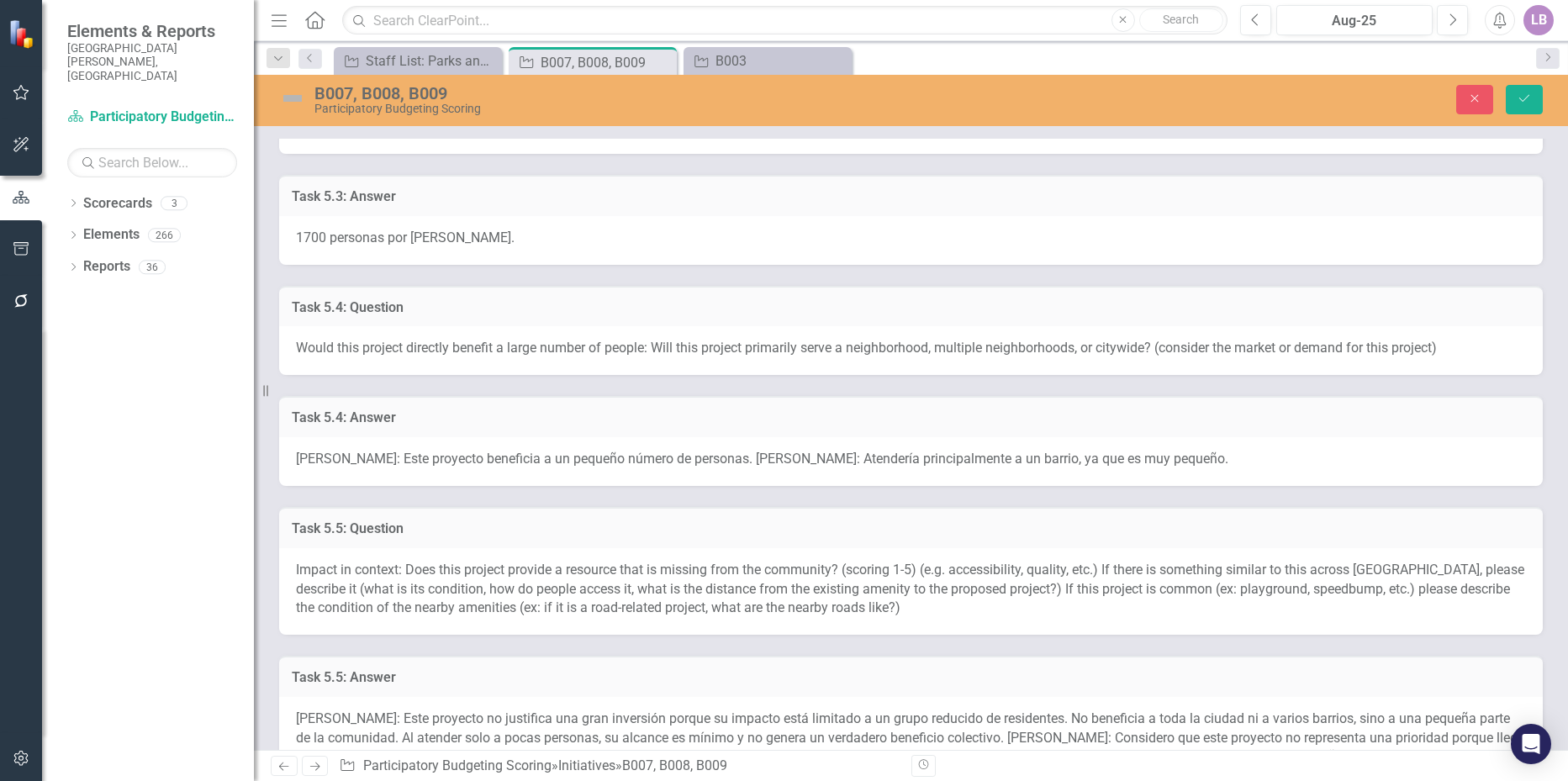
scroll to position [1514, 0]
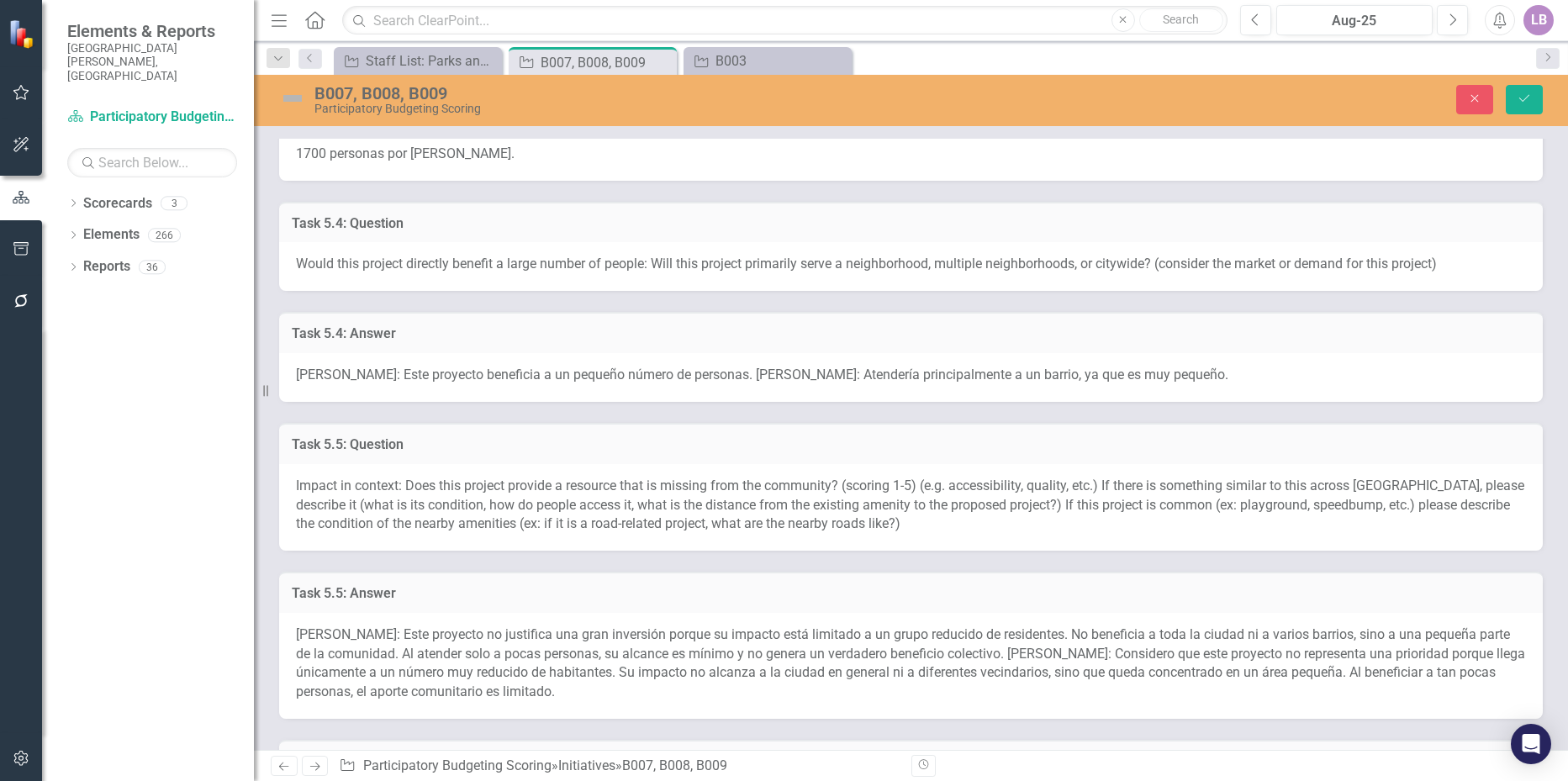
type textarea "[PERSON_NAME]: Este proyecto realmente impacta a toda la comunidad, salud, bien…"
click at [516, 379] on span "[PERSON_NAME]: Este proyecto beneficia a un pequeño número de personas. [PERSON…" at bounding box center [762, 375] width 932 height 16
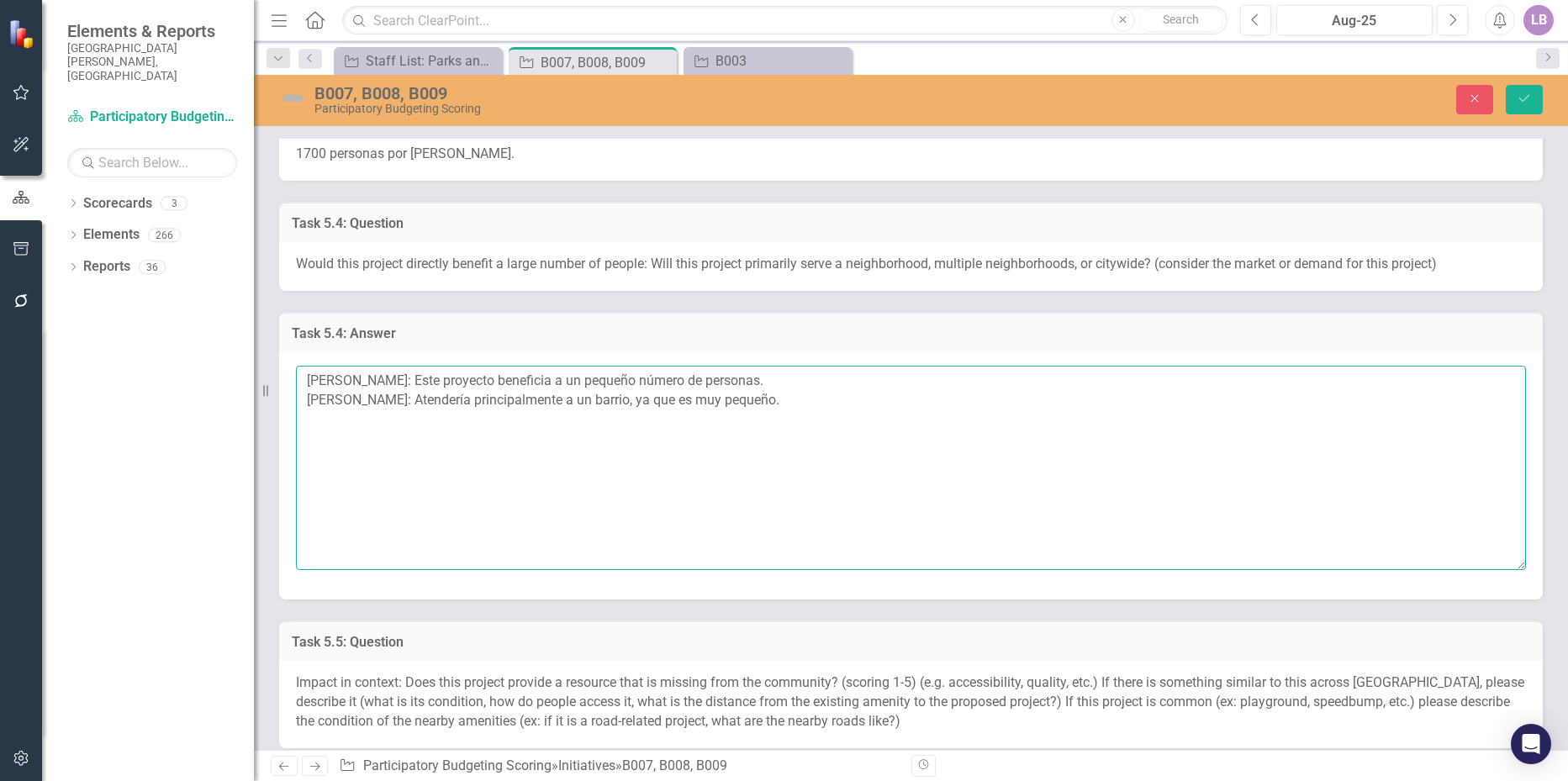
click at [771, 400] on textarea "[PERSON_NAME]: Este proyecto beneficia a un pequeño número de personas. [PERSON…" at bounding box center [911, 468] width 1230 height 204
click at [409, 420] on textarea "[PERSON_NAME]: Este proyecto beneficia a un pequeño número de personas. [PERSON…" at bounding box center [911, 468] width 1230 height 204
paste textarea "This park would only benefit the neighborhood it’s in"
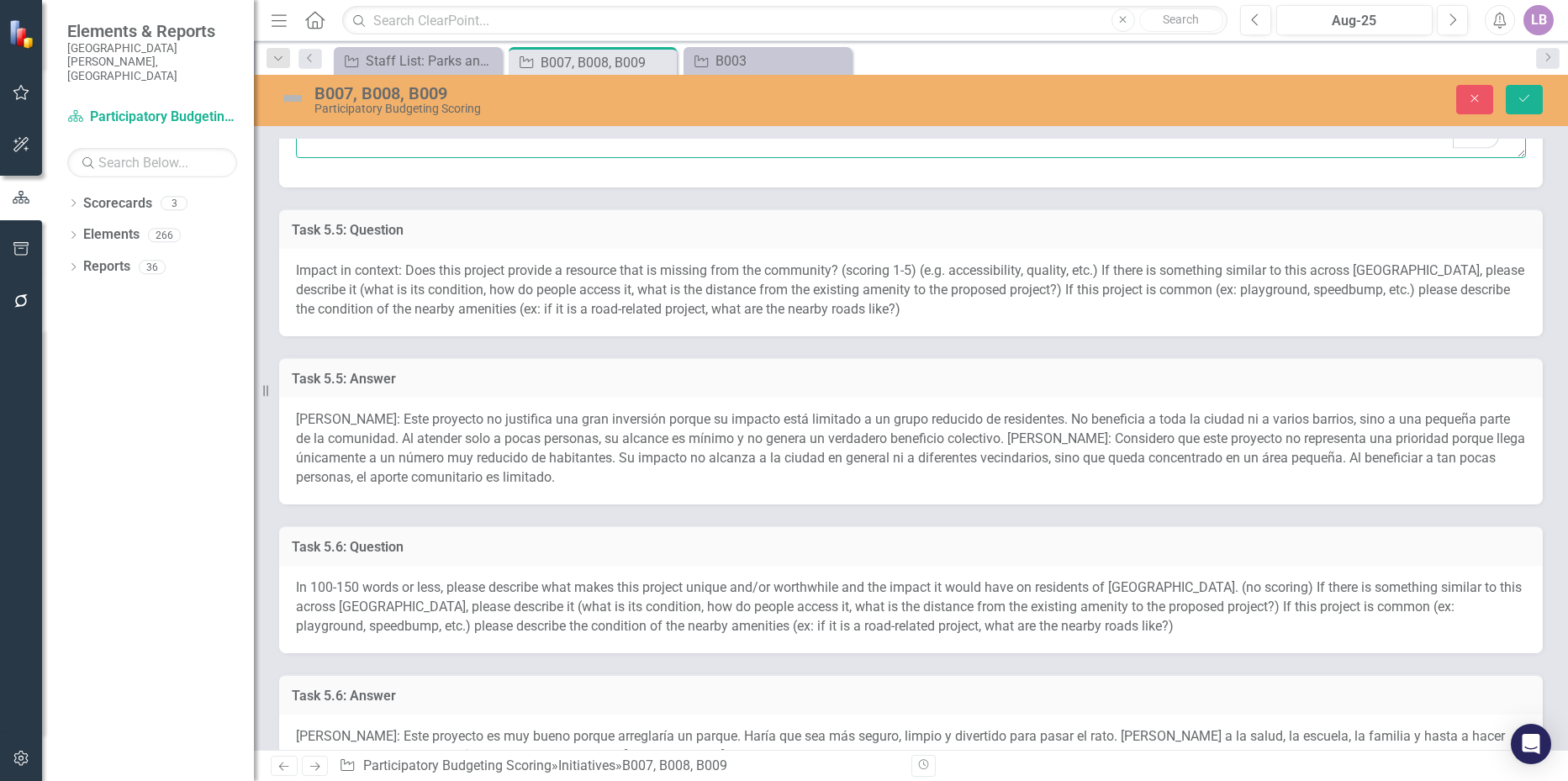
scroll to position [1934, 0]
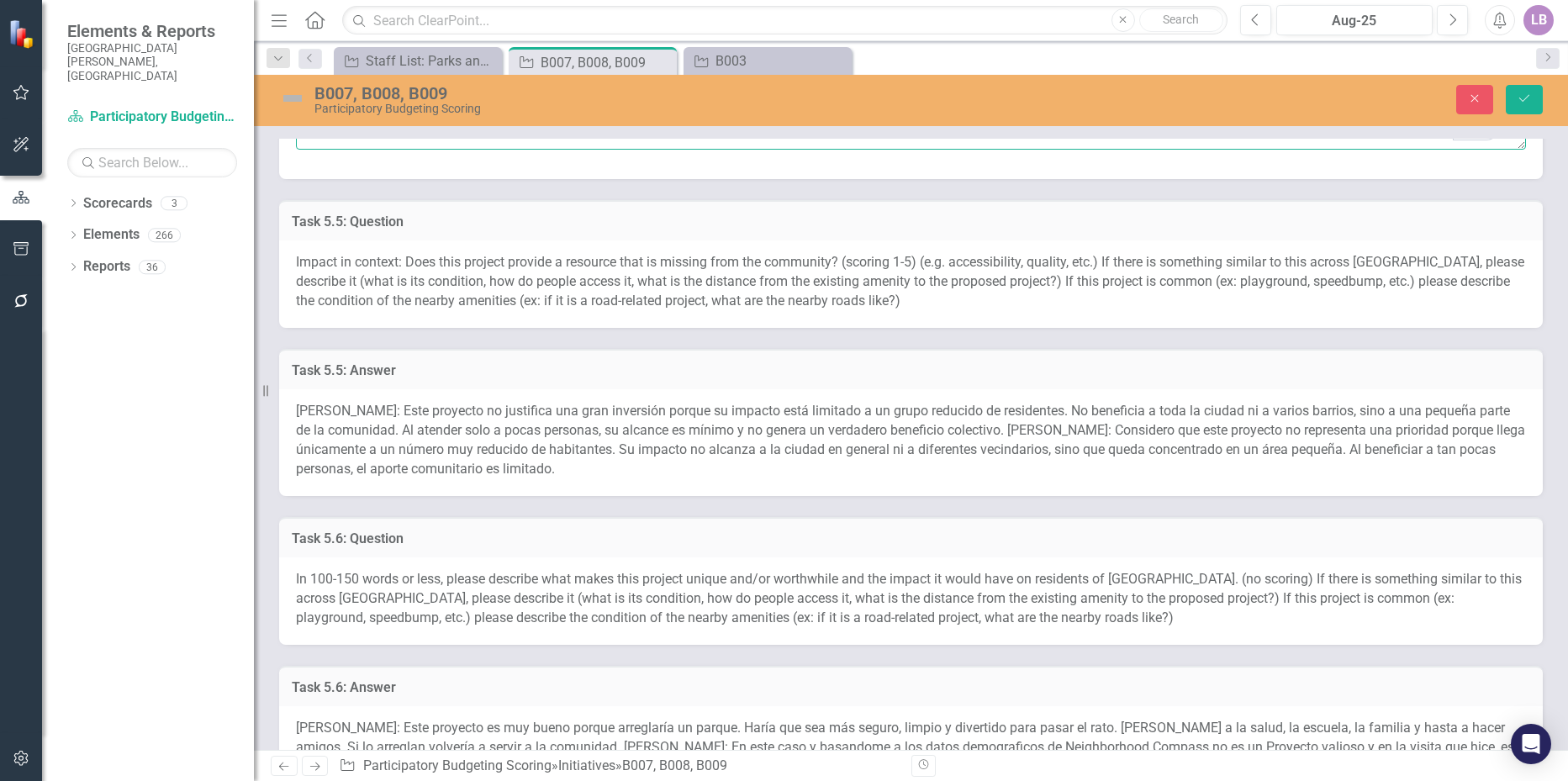
type textarea "[PERSON_NAME]: Este proyecto beneficia a un pequeño número de personas. [PERSON…"
click at [520, 426] on span "[PERSON_NAME]: Este proyecto no justifica una gran inversión porque su impacto …" at bounding box center [910, 439] width 1229 height 74
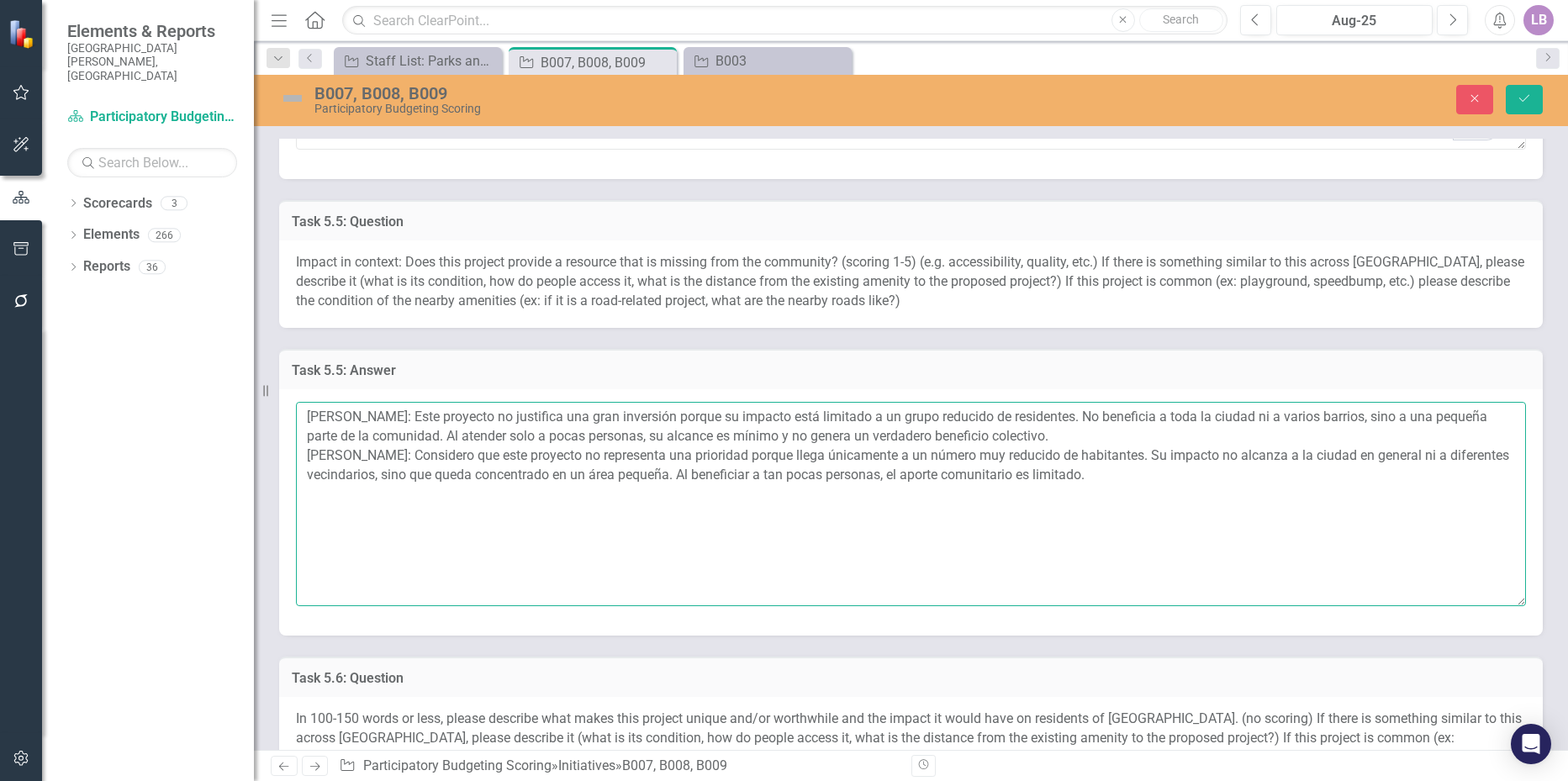
click at [1120, 479] on textarea "[PERSON_NAME]: Este proyecto no justifica una gran inversión porque su impacto …" at bounding box center [911, 504] width 1230 height 204
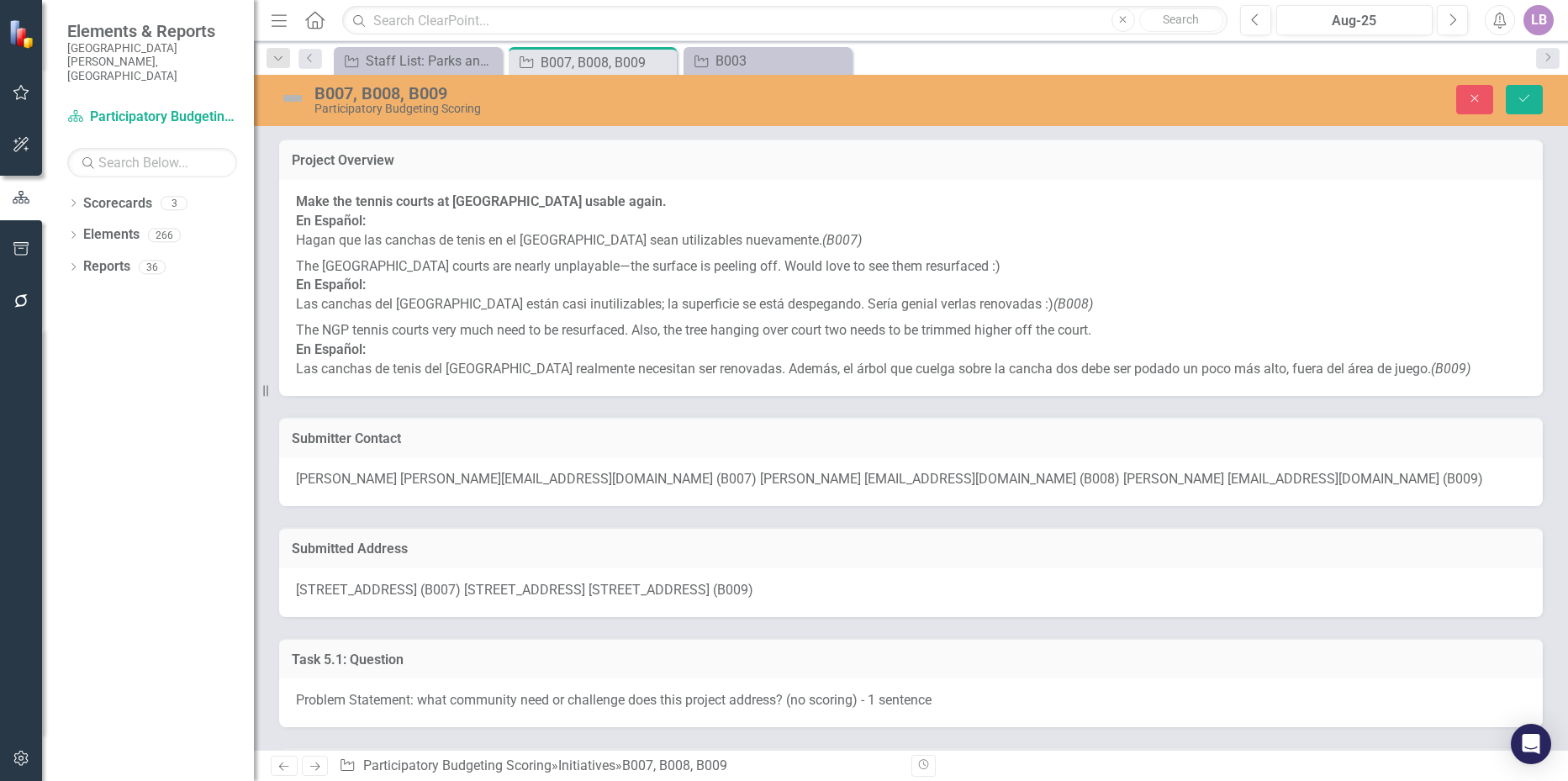
click at [315, 590] on span "[STREET_ADDRESS] (B007) [STREET_ADDRESS] [STREET_ADDRESS] (B009)" at bounding box center [525, 590] width 457 height 16
click at [314, 587] on span "[STREET_ADDRESS] (B007) [STREET_ADDRESS] [STREET_ADDRESS] (B009)" at bounding box center [525, 590] width 457 height 16
click at [332, 587] on span "[STREET_ADDRESS] (B007) [STREET_ADDRESS] [STREET_ADDRESS] (B009)" at bounding box center [525, 590] width 457 height 16
click at [332, 587] on span "[STREET_ADDRESS] (B007) [STREET_ADDRESS] [STREET_ADDRESS] (B009)" at bounding box center [525, 590] width 457 height 16
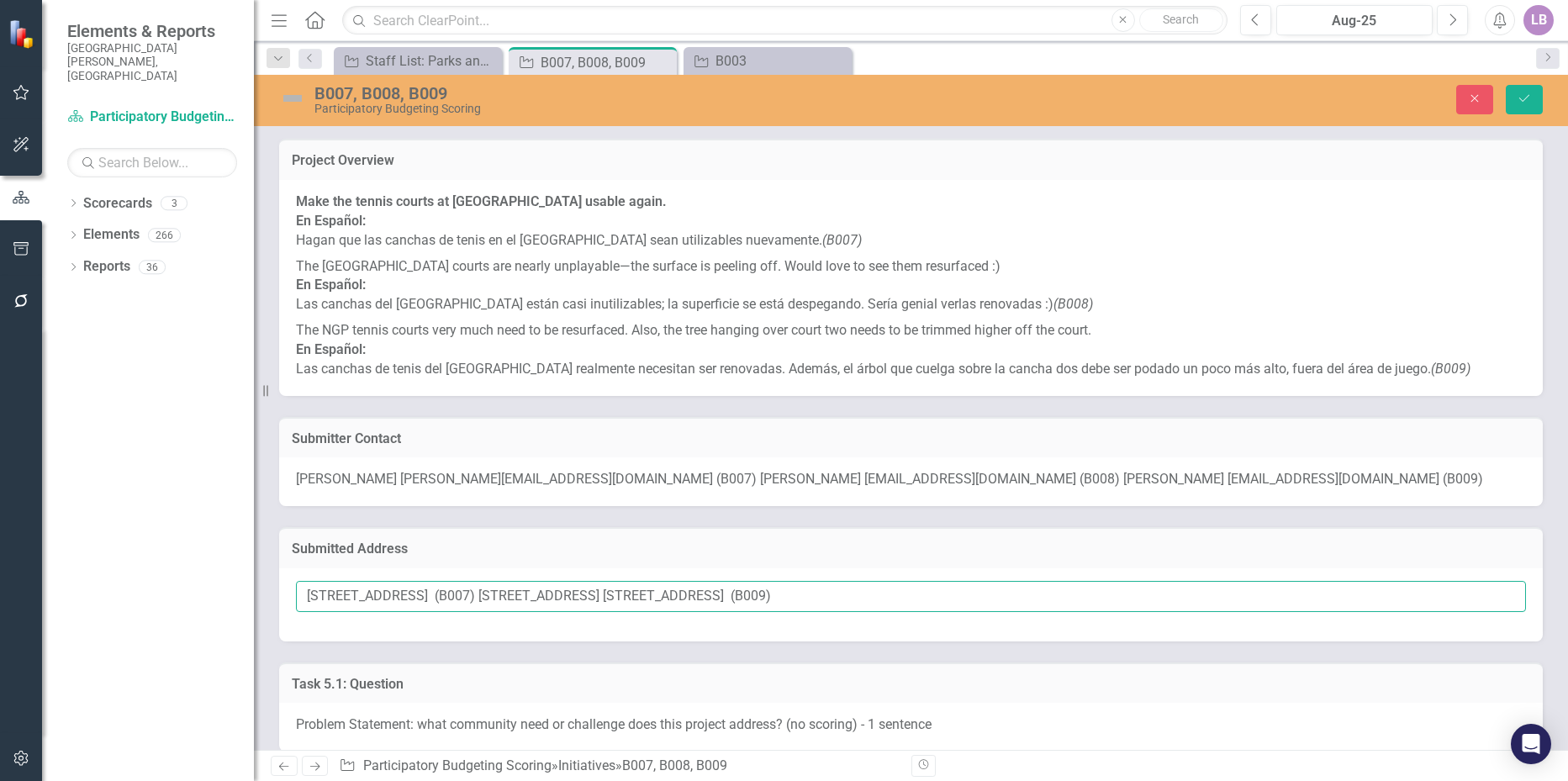
drag, startPoint x: 307, startPoint y: 593, endPoint x: 409, endPoint y: 609, distance: 103.2
click at [409, 609] on input "[STREET_ADDRESS] (B007) [STREET_ADDRESS] [STREET_ADDRESS] (B009)" at bounding box center [911, 597] width 1230 height 31
click at [853, 596] on input "[STREET_ADDRESS] (B007) [STREET_ADDRESS] [STREET_ADDRESS] (B009)" at bounding box center [911, 597] width 1230 height 31
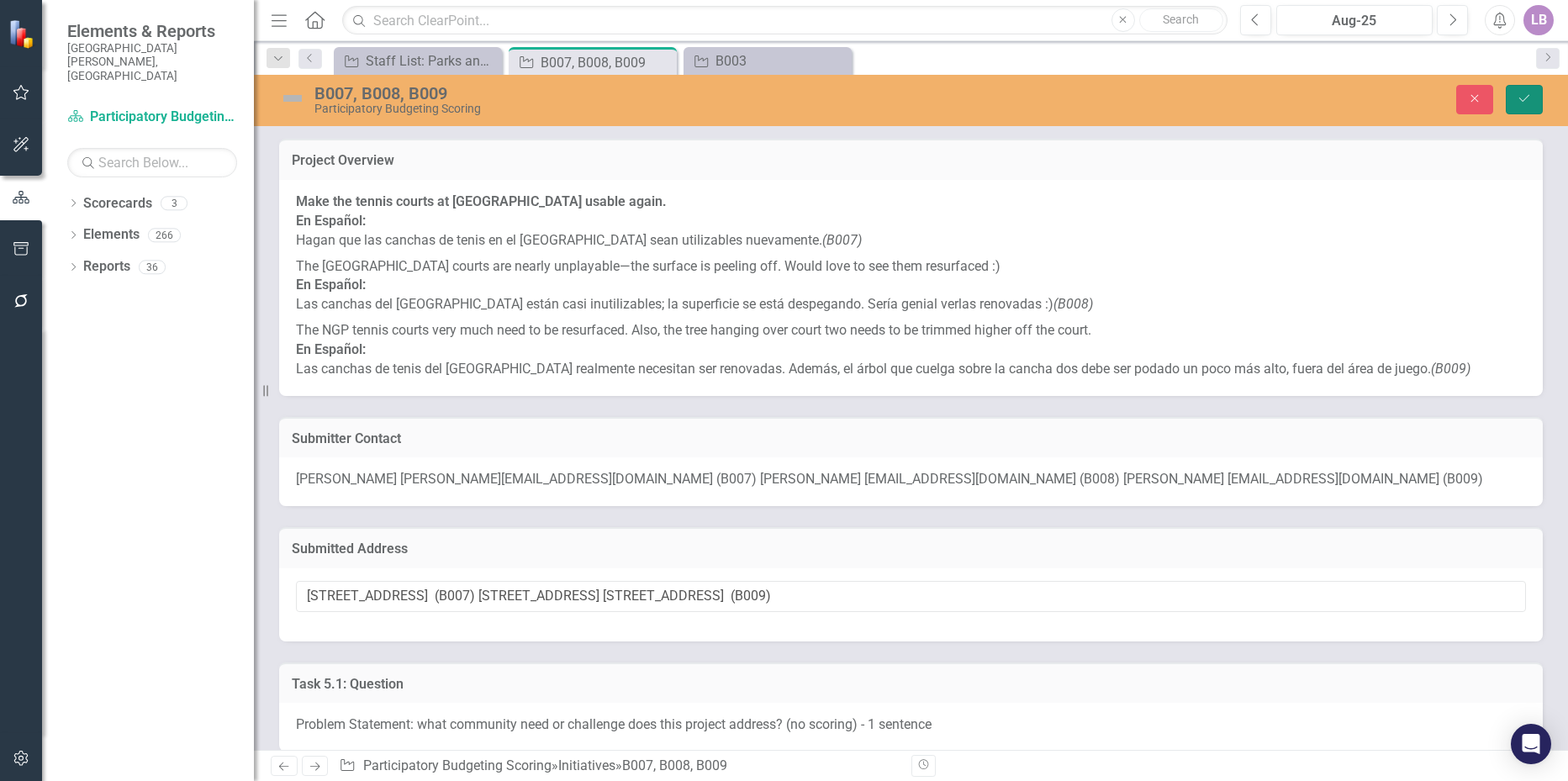
click at [1525, 104] on icon "Save" at bounding box center [1525, 98] width 15 height 12
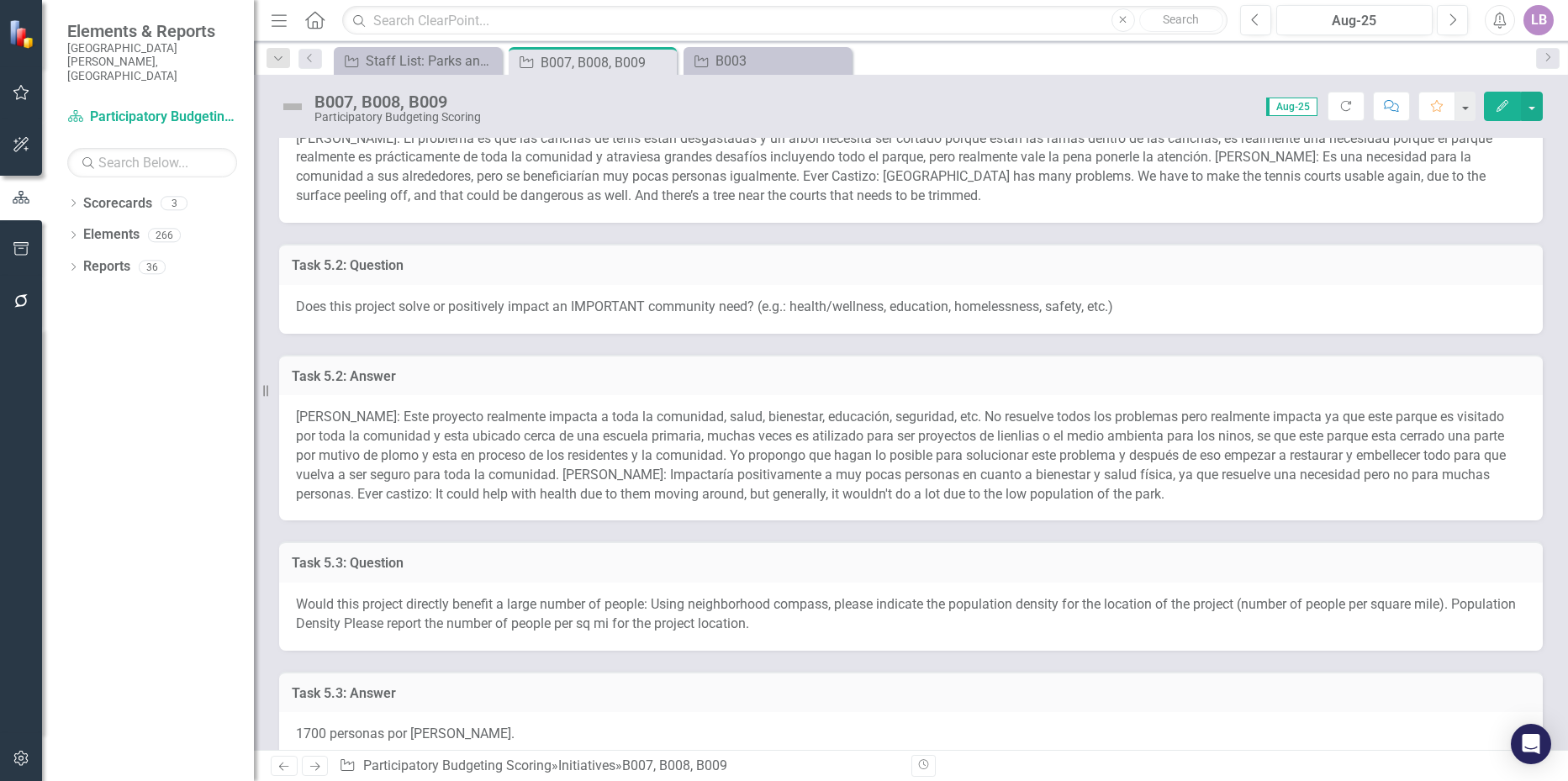
scroll to position [673, 0]
click at [552, 440] on span "[PERSON_NAME]: Este proyecto realmente impacta a toda la comunidad, salud, bien…" at bounding box center [901, 454] width 1210 height 92
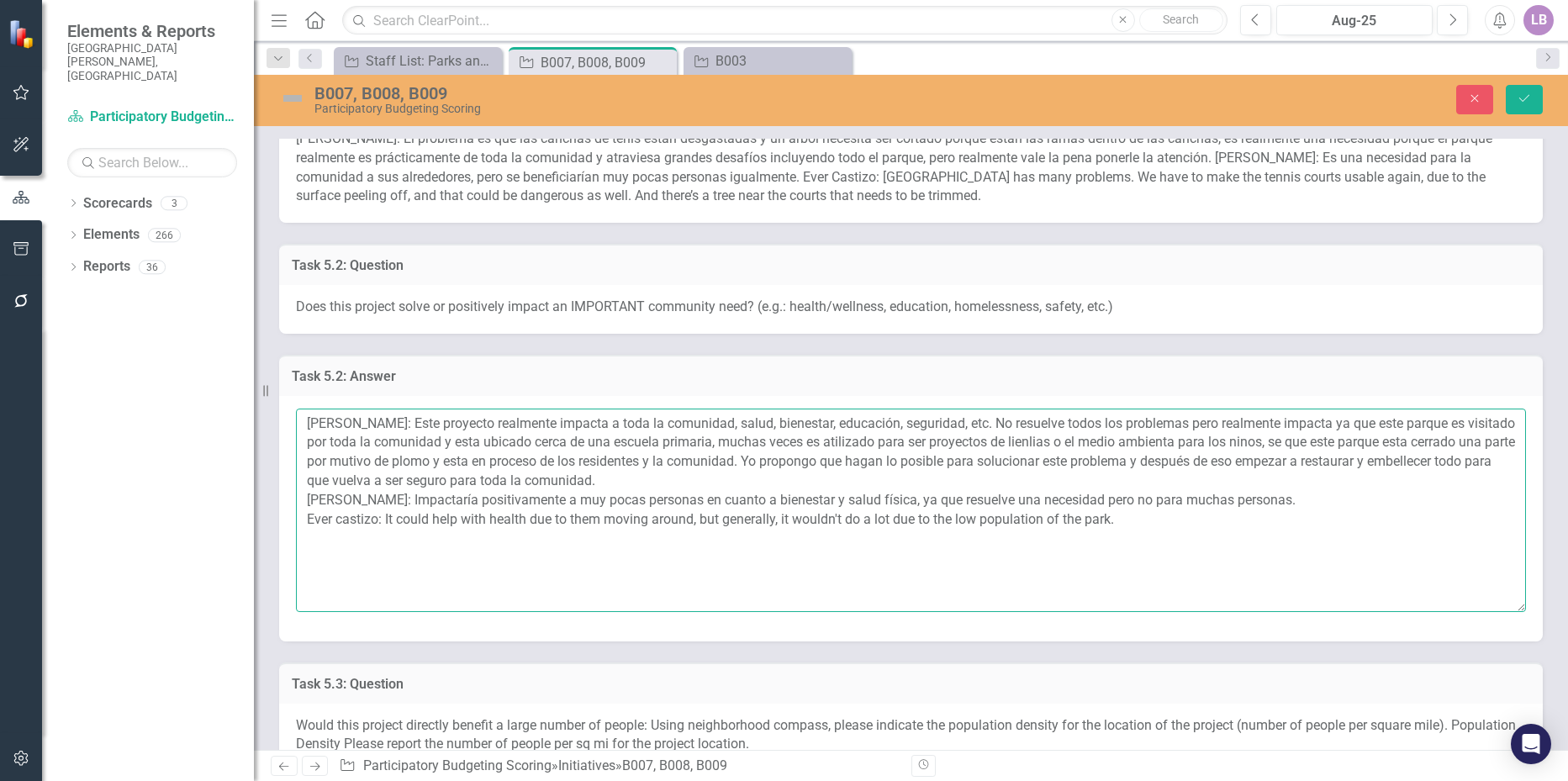
click at [660, 517] on textarea "[PERSON_NAME]: Este proyecto realmente impacta a toda la comunidad, salud, bien…" at bounding box center [911, 511] width 1230 height 204
drag, startPoint x: 385, startPoint y: 517, endPoint x: 1138, endPoint y: 528, distance: 753.1
click at [1138, 528] on textarea "[PERSON_NAME]: Este proyecto realmente impacta a toda la comunidad, salud, bien…" at bounding box center [911, 511] width 1230 height 204
paste textarea "This project impacts a lot of the community; I would even say it would benefit …"
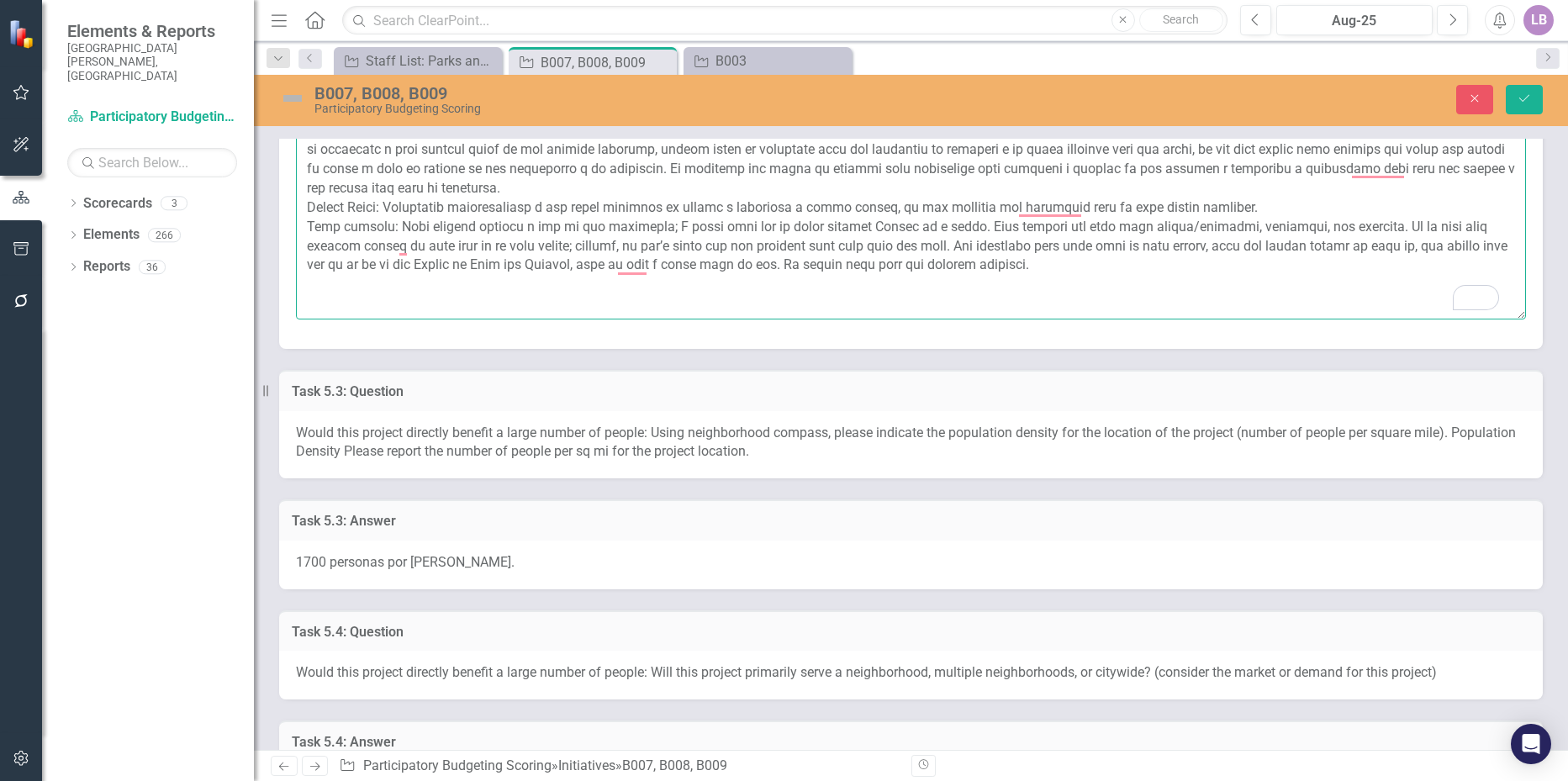
scroll to position [1010, 0]
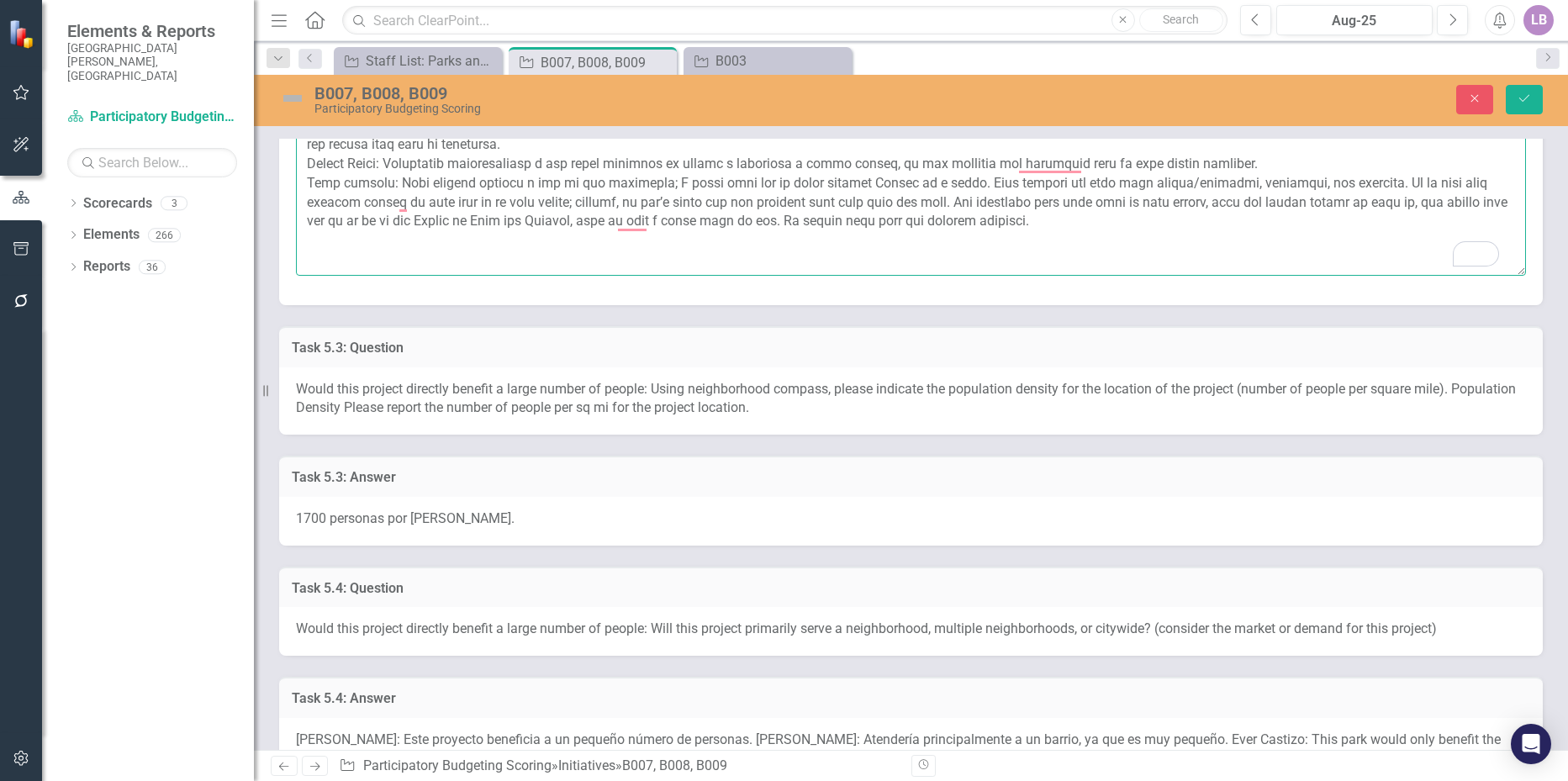
type textarea "Loremi Dolorsi: Amet consecte adipiscin elitsed d eius te incididun, utlab, etd…"
click at [324, 516] on span "1700 personas por [PERSON_NAME]." at bounding box center [405, 519] width 219 height 16
click at [324, 517] on span "1700 personas por [PERSON_NAME]." at bounding box center [405, 519] width 219 height 16
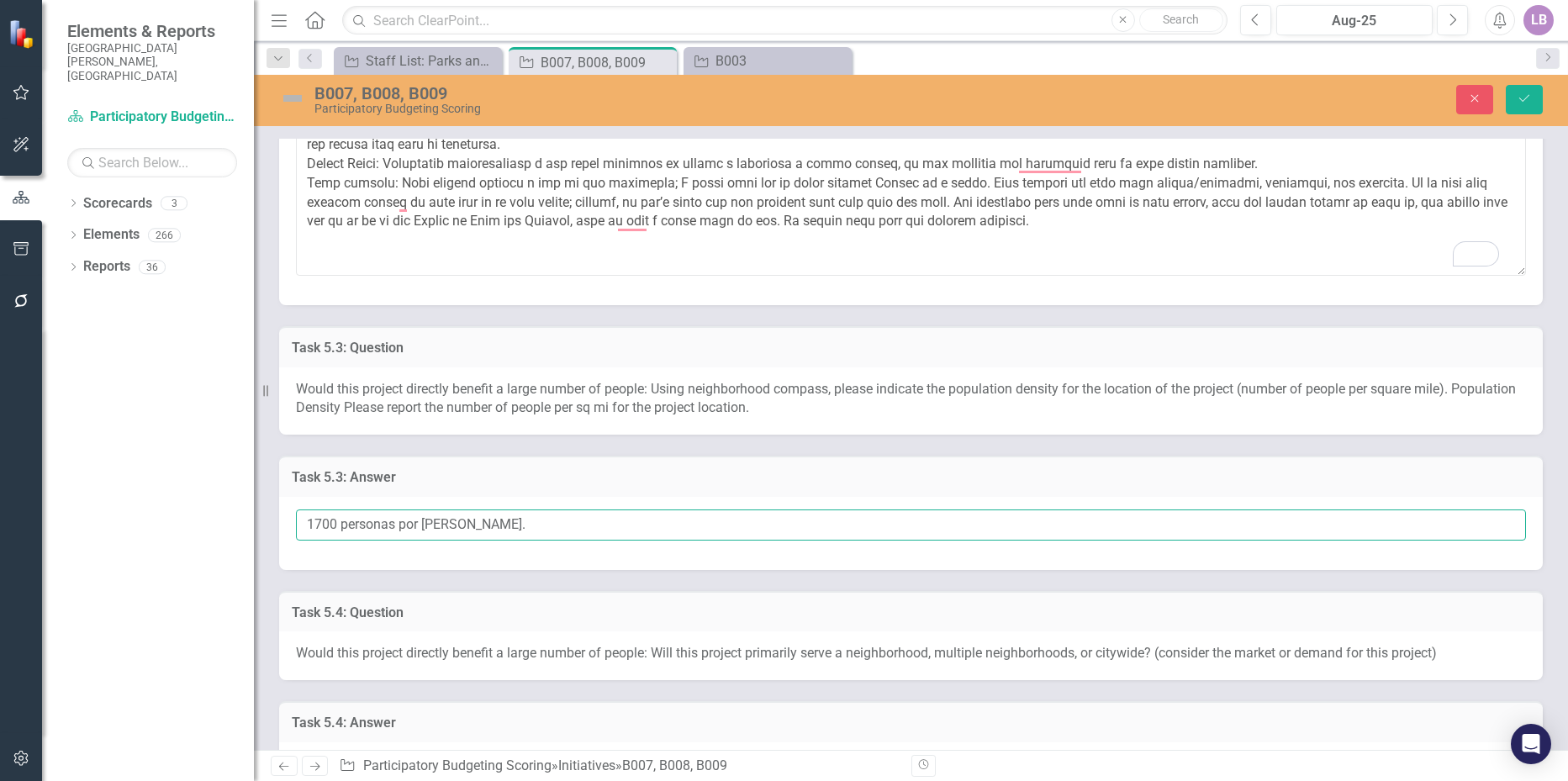
drag, startPoint x: 304, startPoint y: 520, endPoint x: 337, endPoint y: 531, distance: 34.8
click at [337, 531] on input "1700 personas por [PERSON_NAME]." at bounding box center [911, 525] width 1230 height 31
click at [315, 525] on input "3535 personas por milla cuadrada." at bounding box center [911, 525] width 1230 height 31
type input "3,535 personas por milla cuadrada."
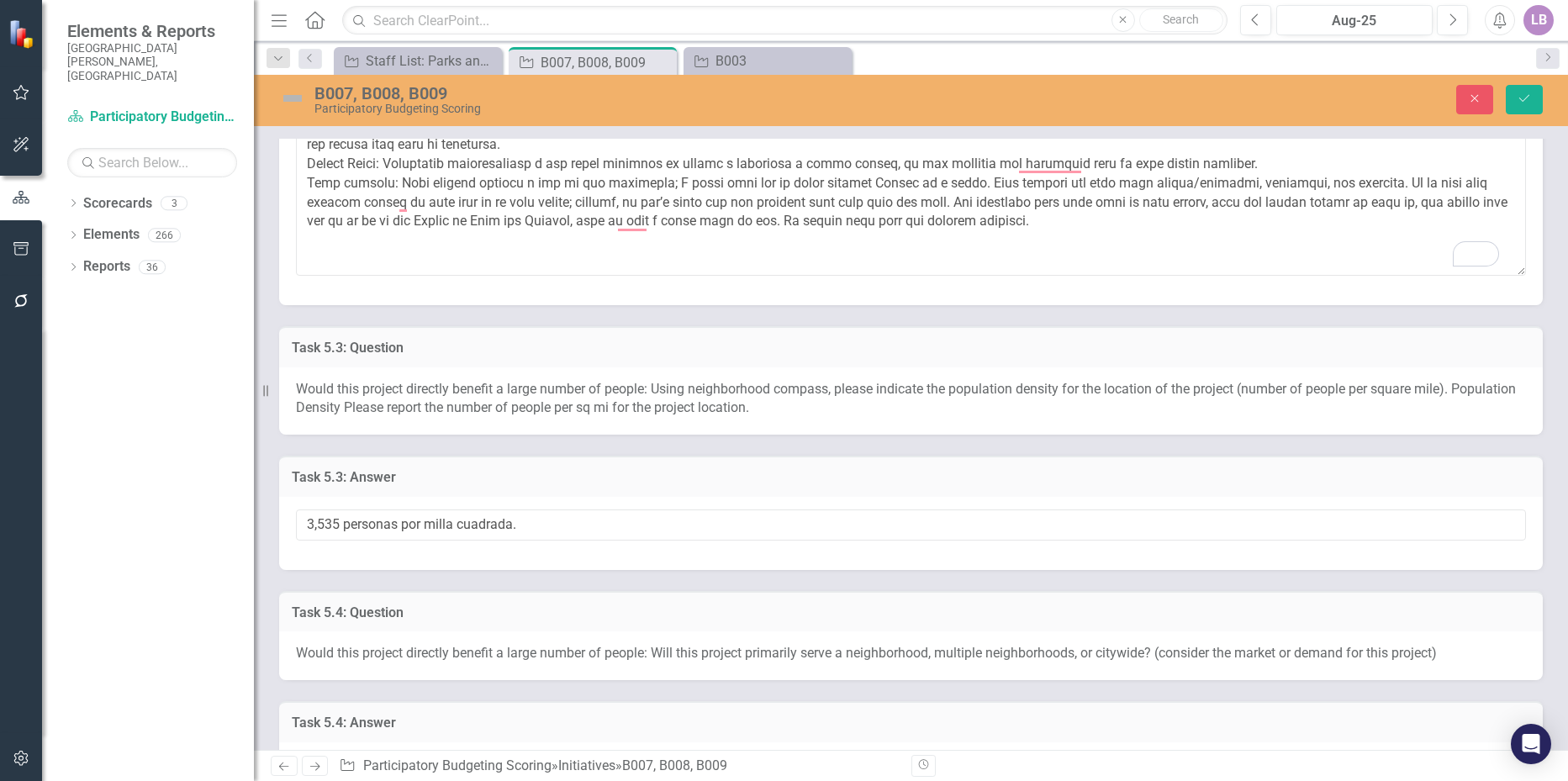
click at [554, 491] on div "Task 5.3: Answer" at bounding box center [911, 476] width 1264 height 41
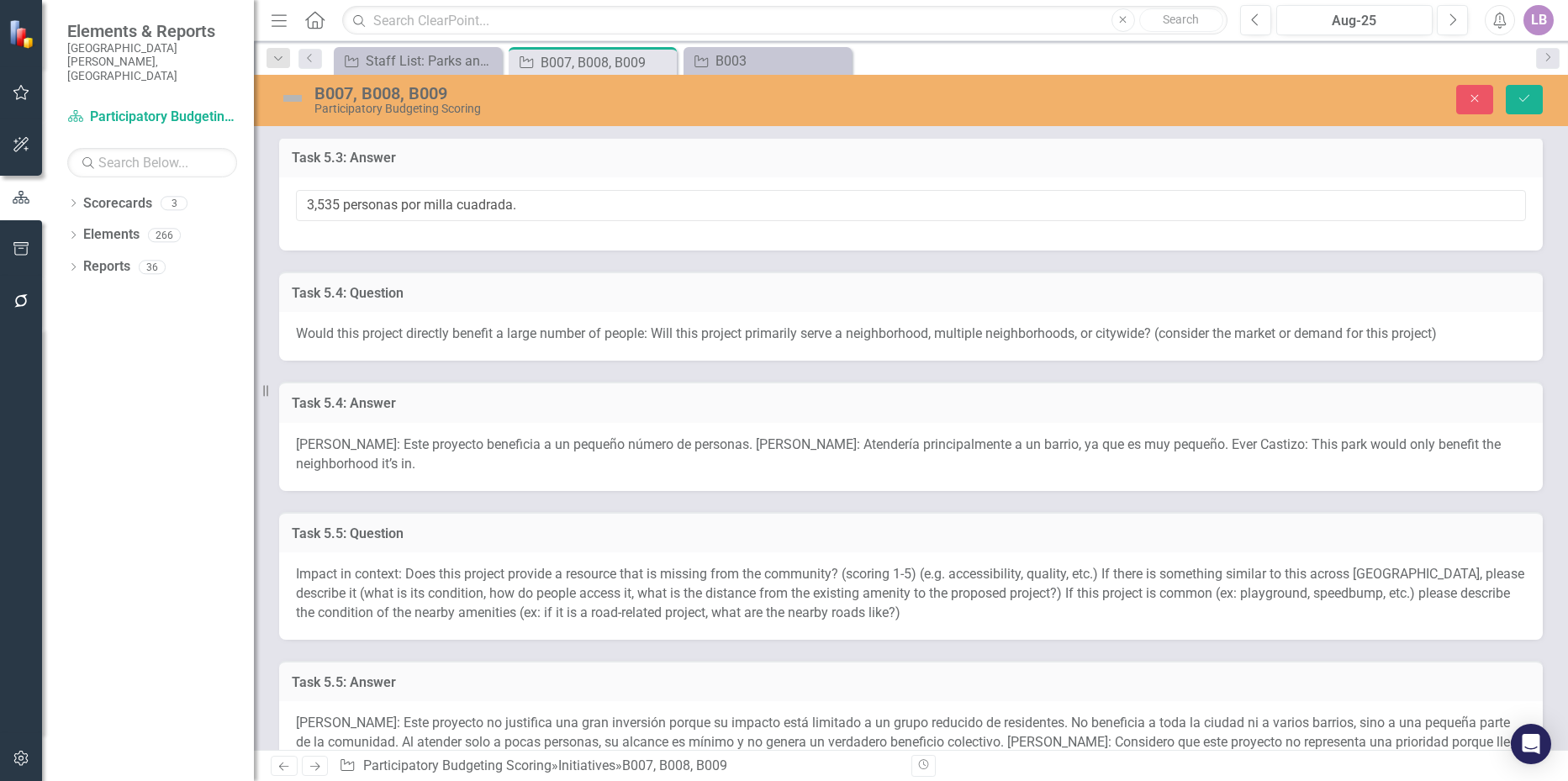
scroll to position [1346, 0]
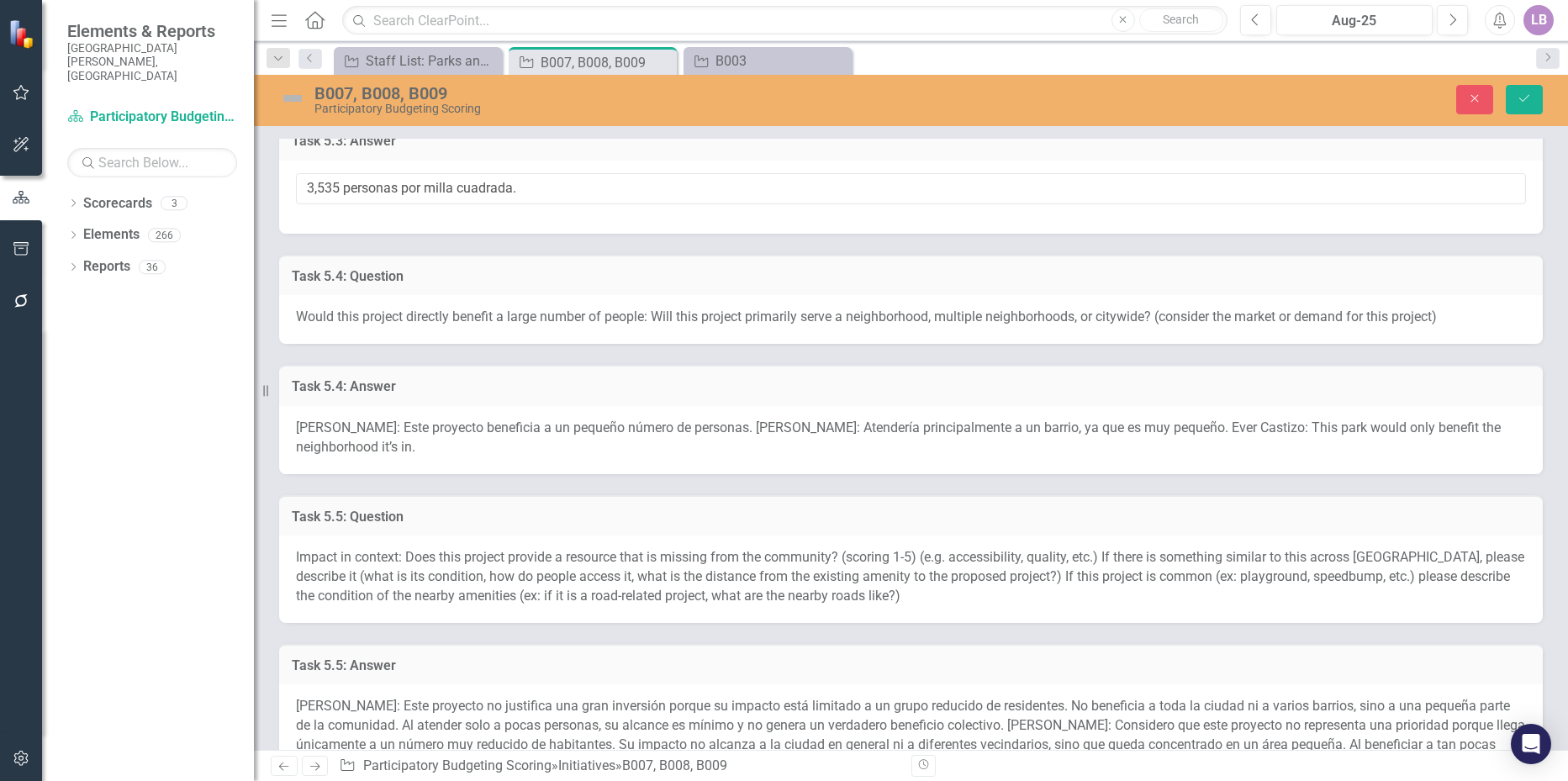
click at [495, 428] on span "[PERSON_NAME]: Este proyecto beneficia a un pequeño número de personas. [PERSON…" at bounding box center [899, 437] width 1205 height 35
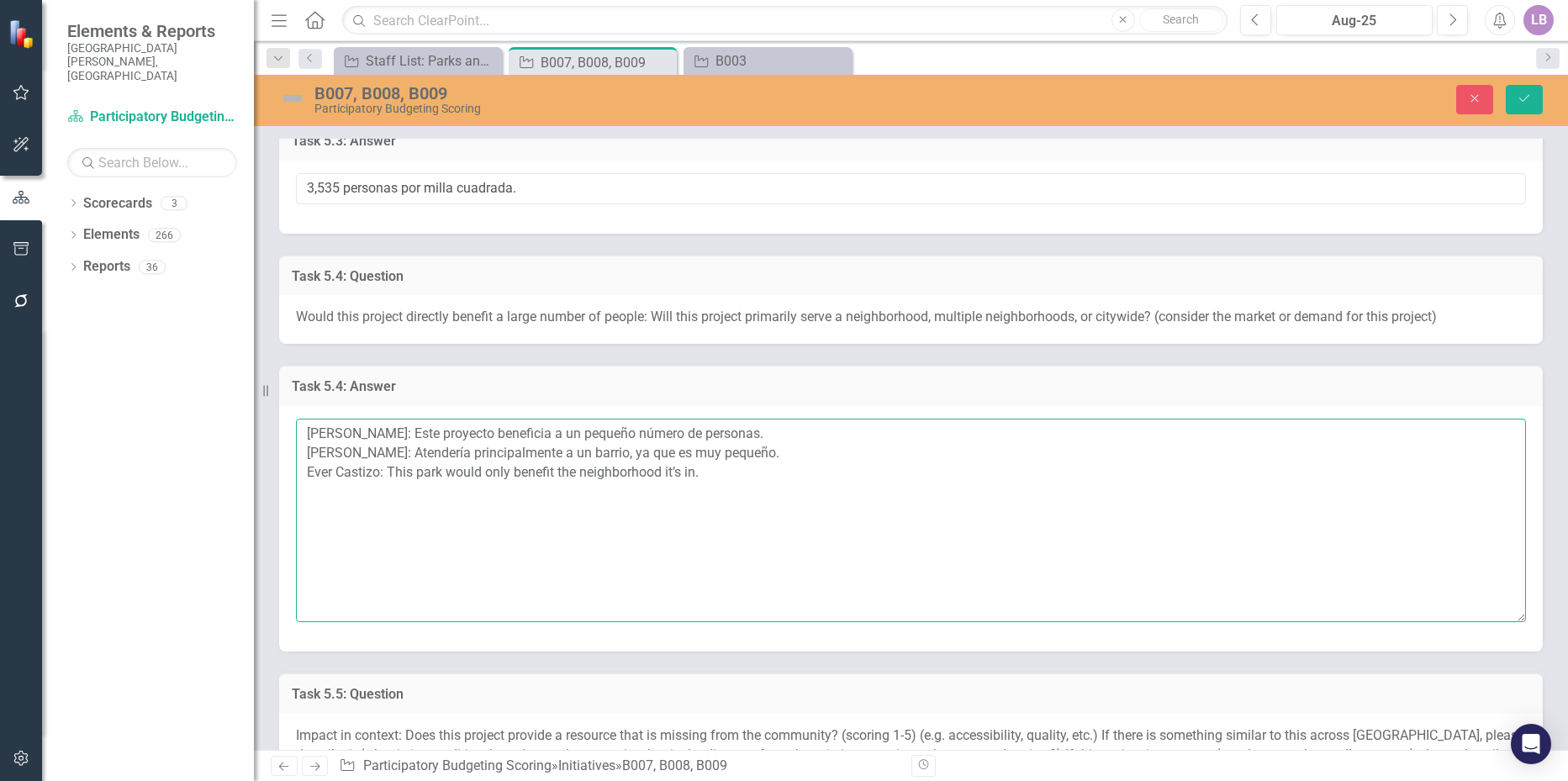
click at [564, 519] on textarea "[PERSON_NAME]: Este proyecto beneficia a un pequeño número de personas. [PERSON…" at bounding box center [911, 520] width 1230 height 204
drag, startPoint x: 715, startPoint y: 475, endPoint x: 386, endPoint y: 488, distance: 329.3
click at [386, 488] on textarea "[PERSON_NAME]: Este proyecto beneficia a un pequeño número de personas. [PERSON…" at bounding box center [911, 520] width 1230 height 204
paste textarea "roject will benefit a large number of people, but will also serve multiple neig…"
click at [742, 529] on textarea "[PERSON_NAME]: Este proyecto beneficia a un pequeño número de personas. [PERSON…" at bounding box center [911, 520] width 1230 height 204
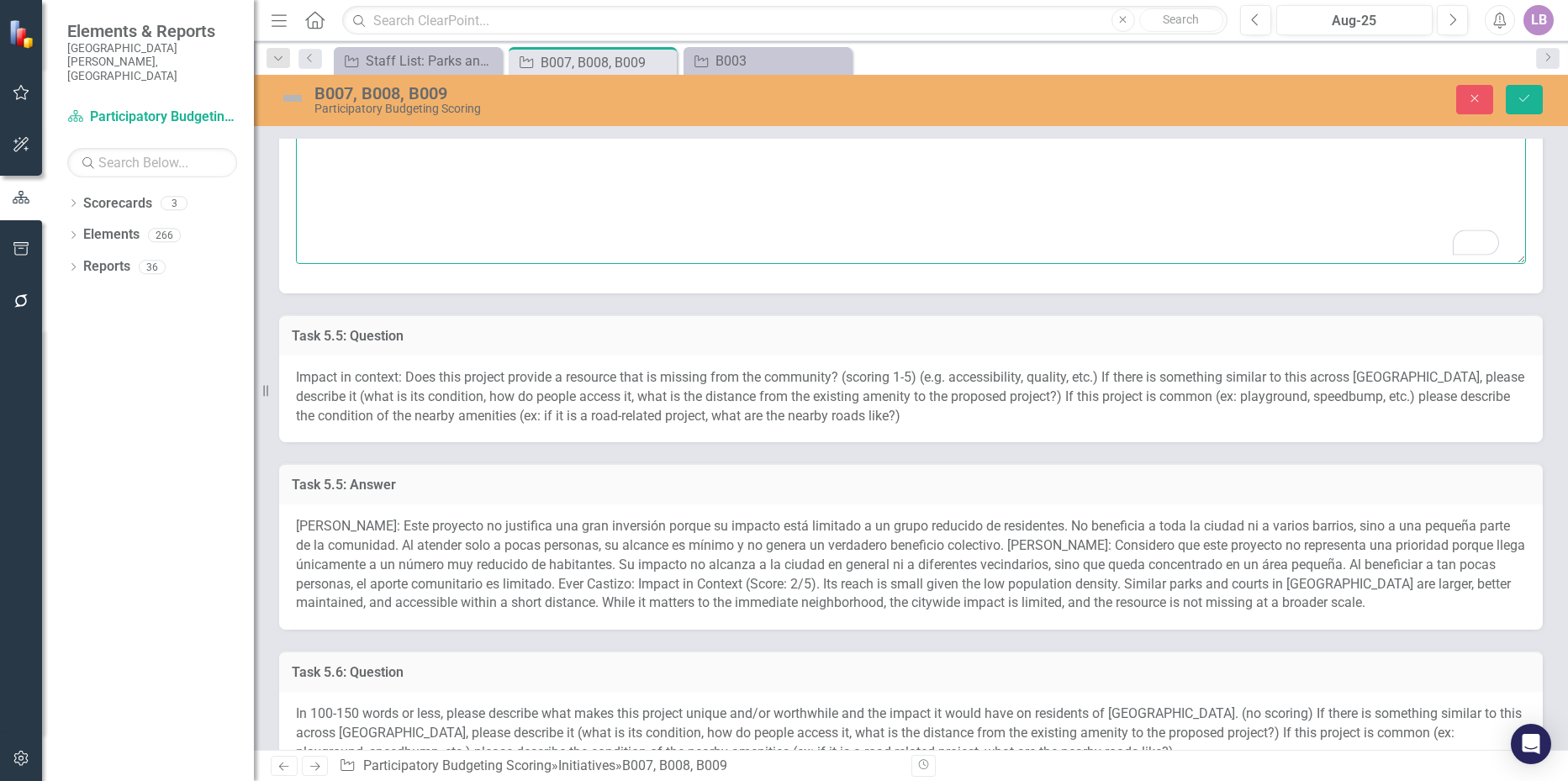
scroll to position [1766, 0]
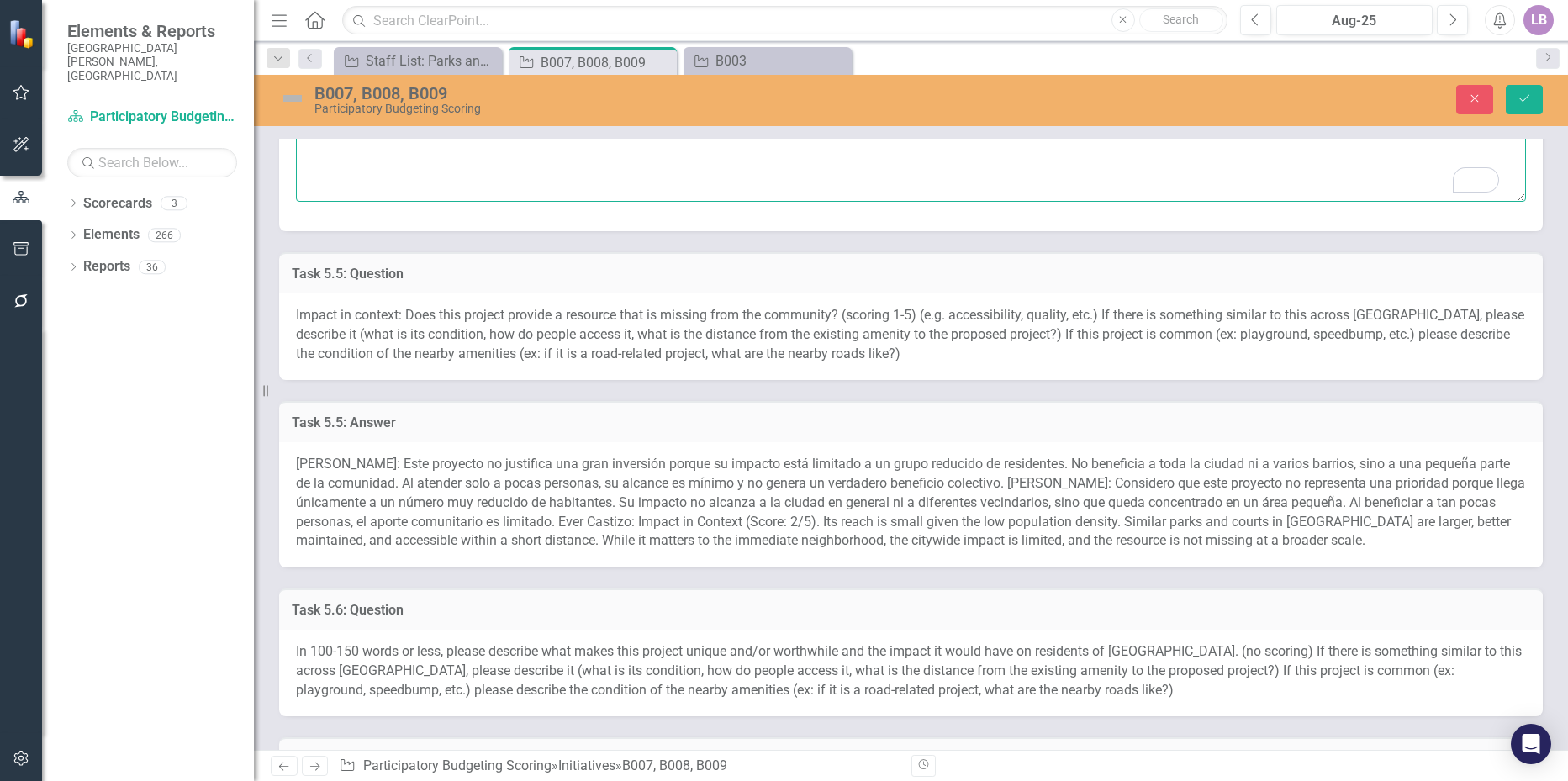
type textarea "[PERSON_NAME]: Este proyecto beneficia a un pequeño número de personas. [PERSON…"
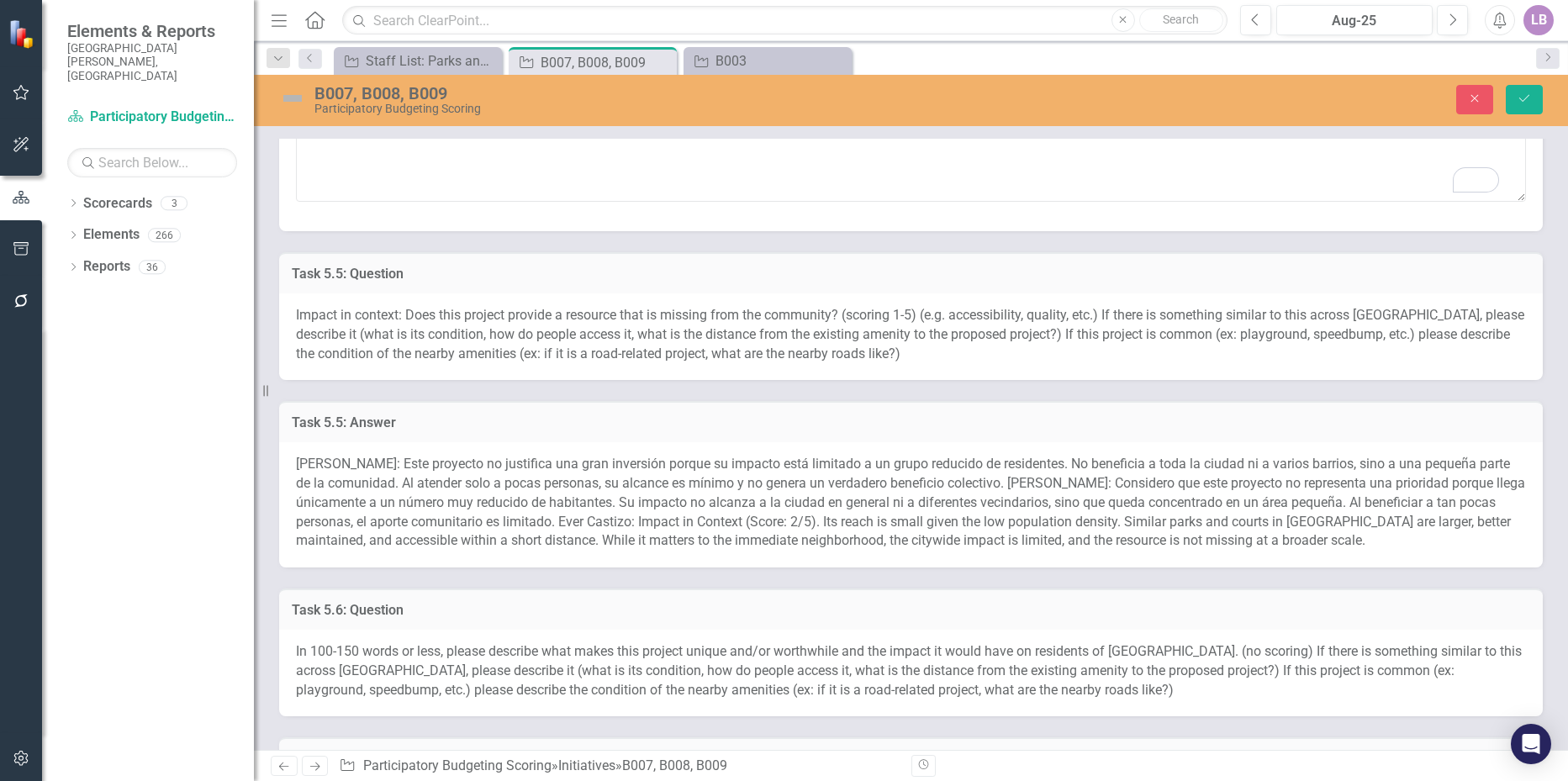
click at [530, 505] on span "[PERSON_NAME]: Este proyecto no justifica una gran inversión porque su impacto …" at bounding box center [910, 502] width 1229 height 92
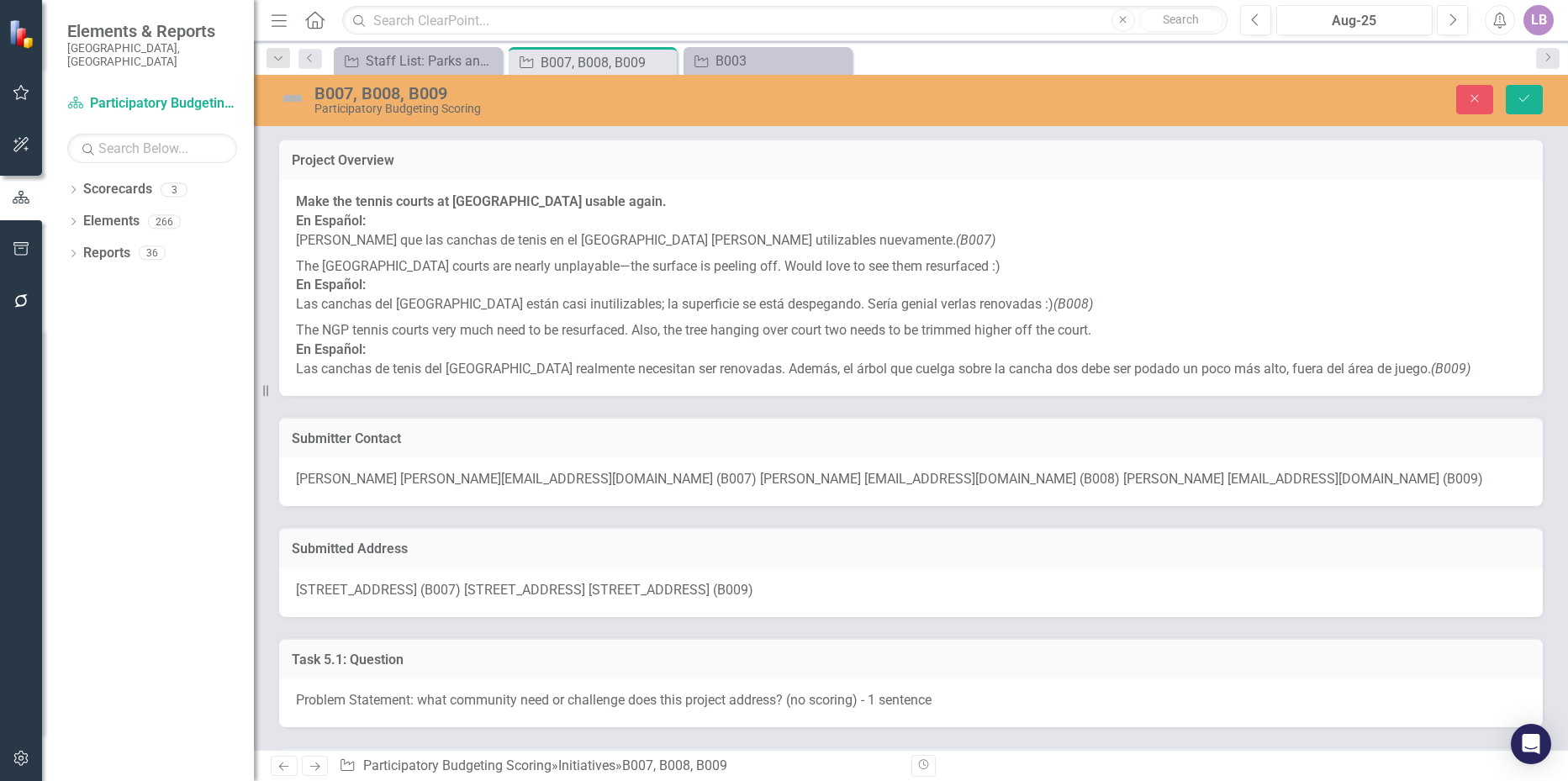
scroll to position [1766, 0]
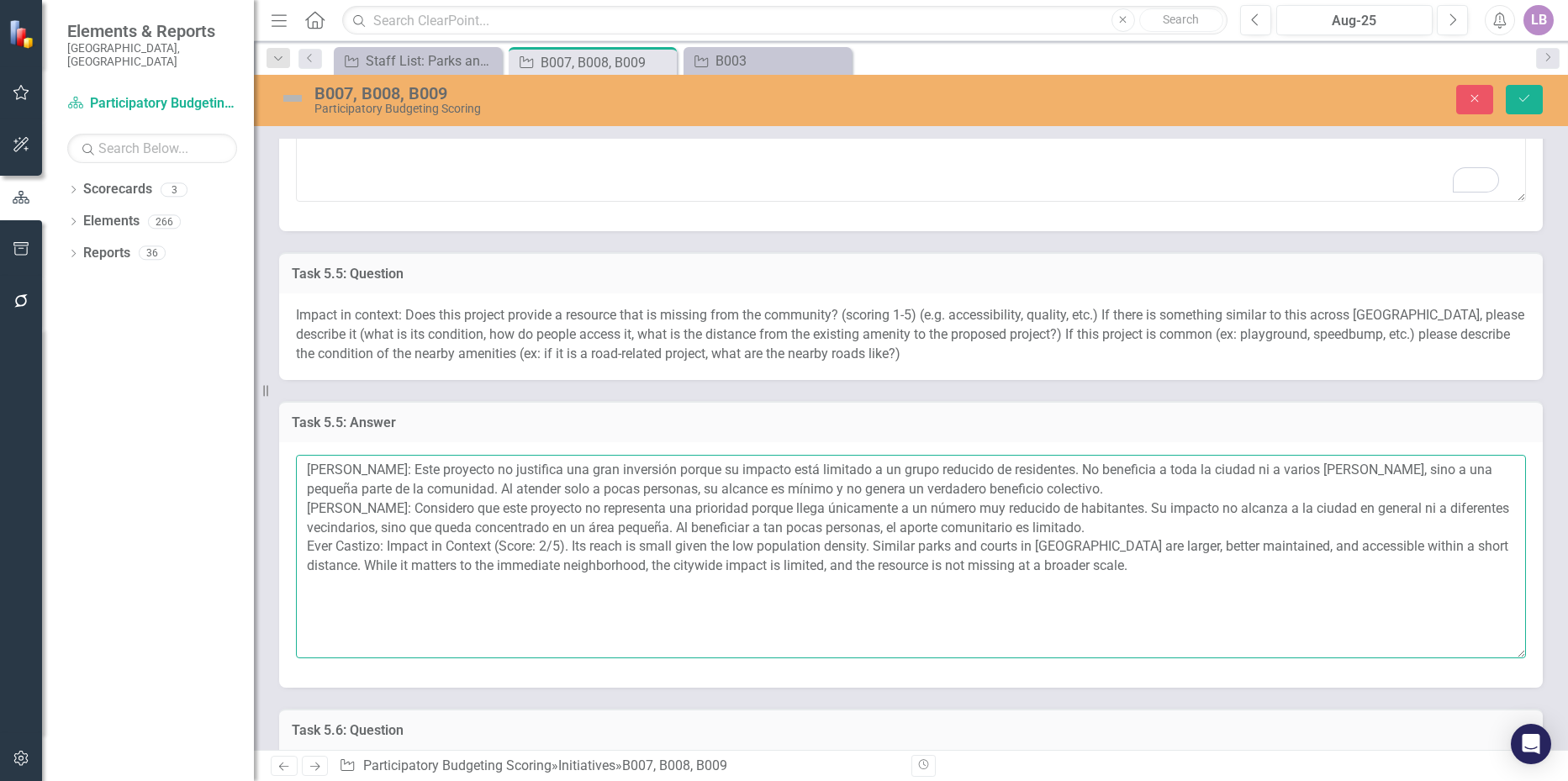
click at [711, 523] on textarea "Amanda Castizo: Este proyecto no justifica una gran inversión porque su impacto…" at bounding box center [911, 557] width 1230 height 204
click at [720, 551] on textarea "Amanda Castizo: Este proyecto no justifica una gran inversión porque su impacto…" at bounding box center [911, 557] width 1230 height 204
drag, startPoint x: 1088, startPoint y: 568, endPoint x: 388, endPoint y: 553, distance: 700.2
click at [388, 553] on textarea "Amanda Castizo: Este proyecto no justifica una gran inversión porque su impacto…" at bounding box center [911, 557] width 1230 height 204
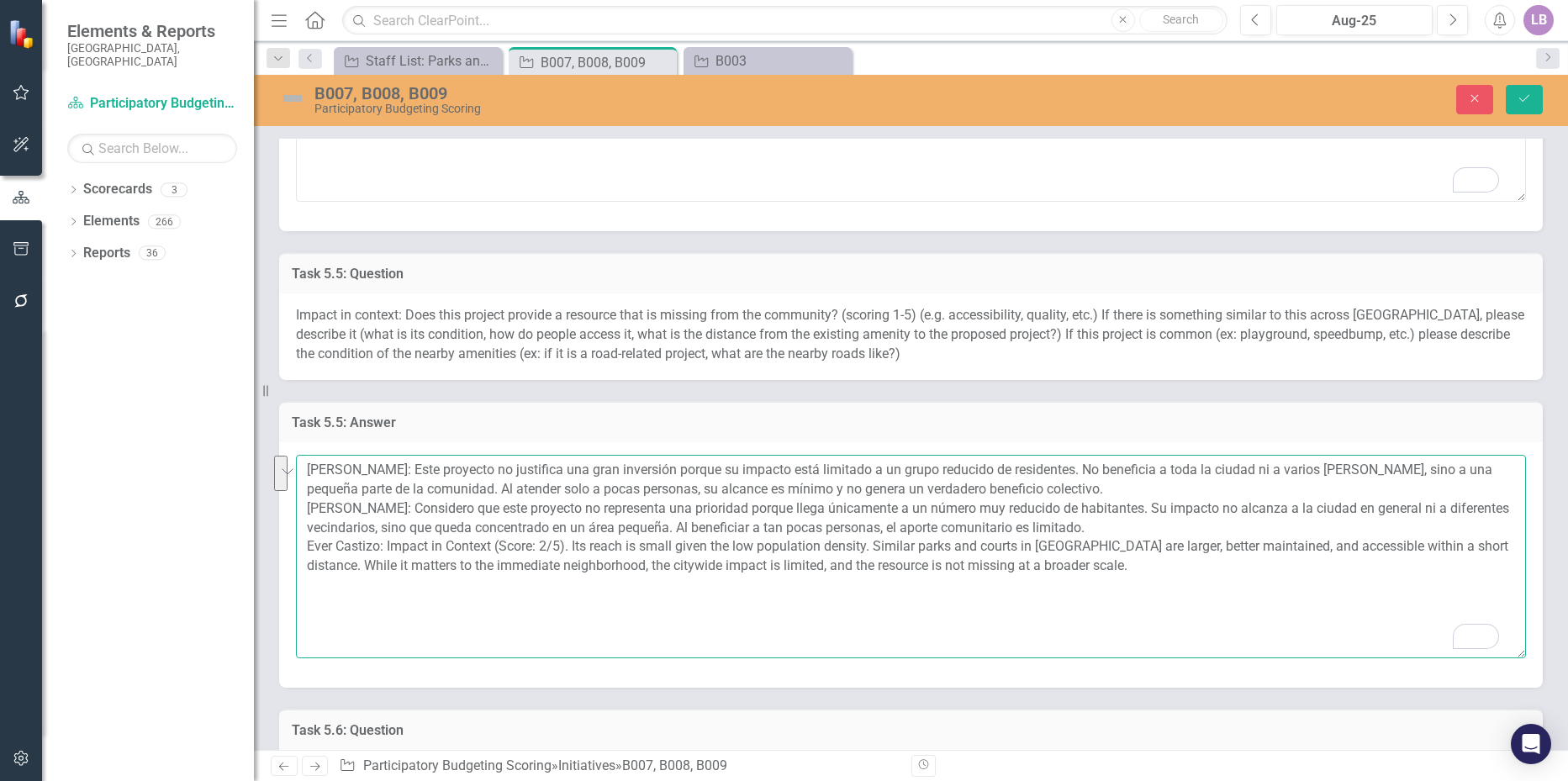
paste textarea "More than a local improvement, this project will support a large group of peopl…"
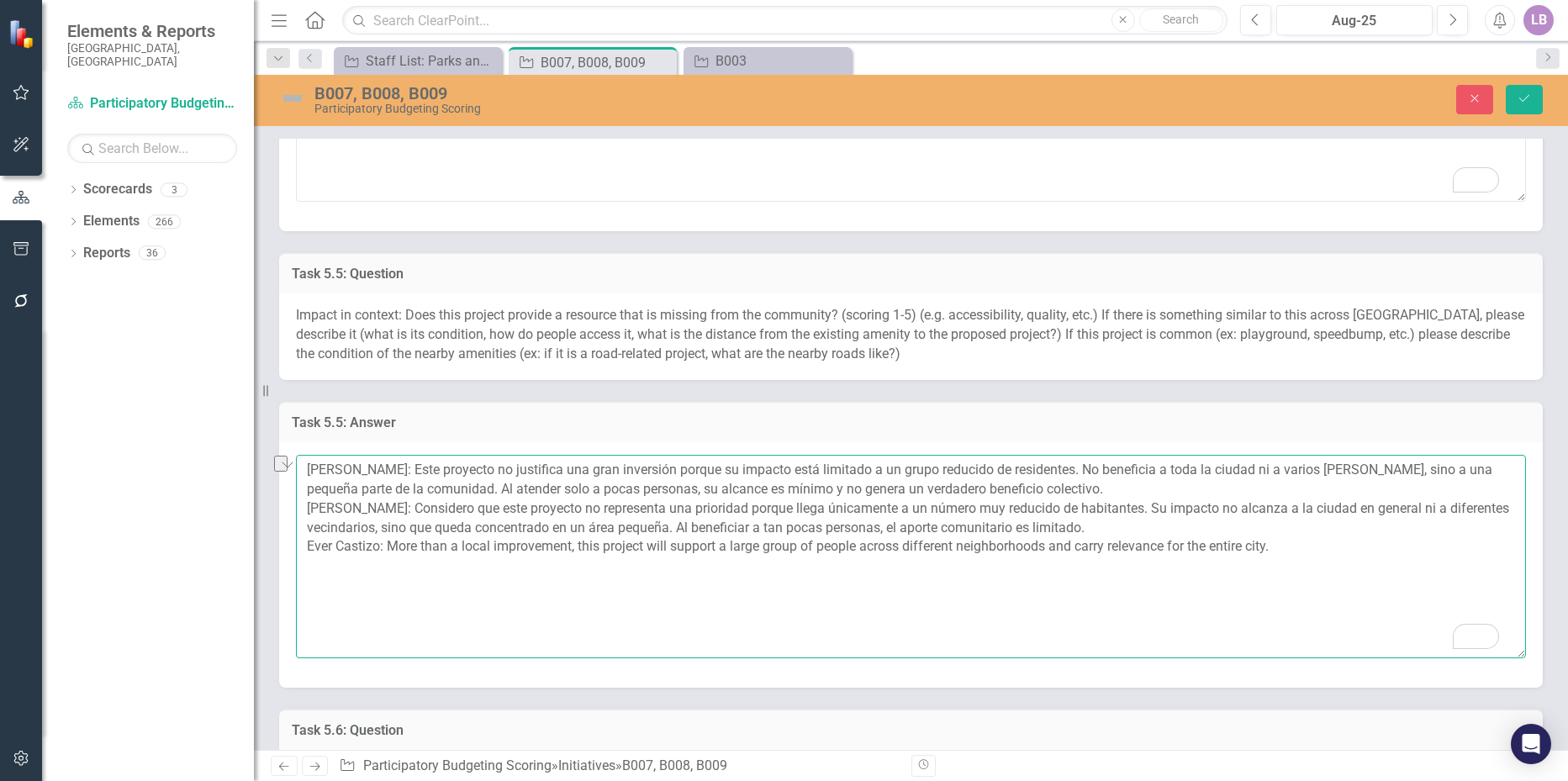
drag, startPoint x: 1282, startPoint y: 547, endPoint x: 1050, endPoint y: 559, distance: 232.3
click at [1050, 559] on textarea "Amanda Castizo: Este proyecto no justifica una gran inversión porque su impacto…" at bounding box center [911, 557] width 1230 height 204
click at [668, 545] on textarea "Amanda Castizo: Este proyecto no justifica una gran inversión porque su impacto…" at bounding box center [911, 557] width 1230 height 204
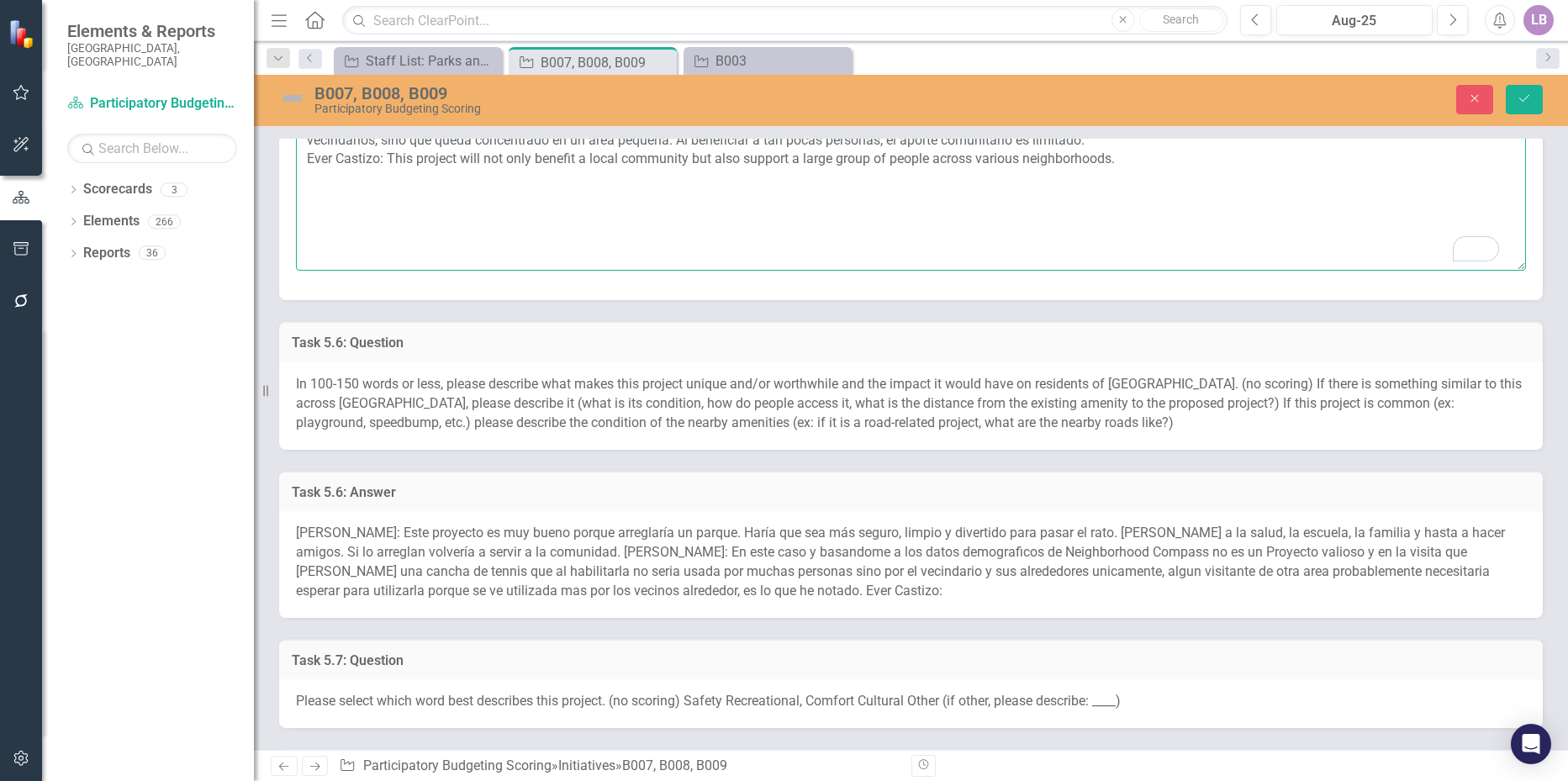
scroll to position [2187, 0]
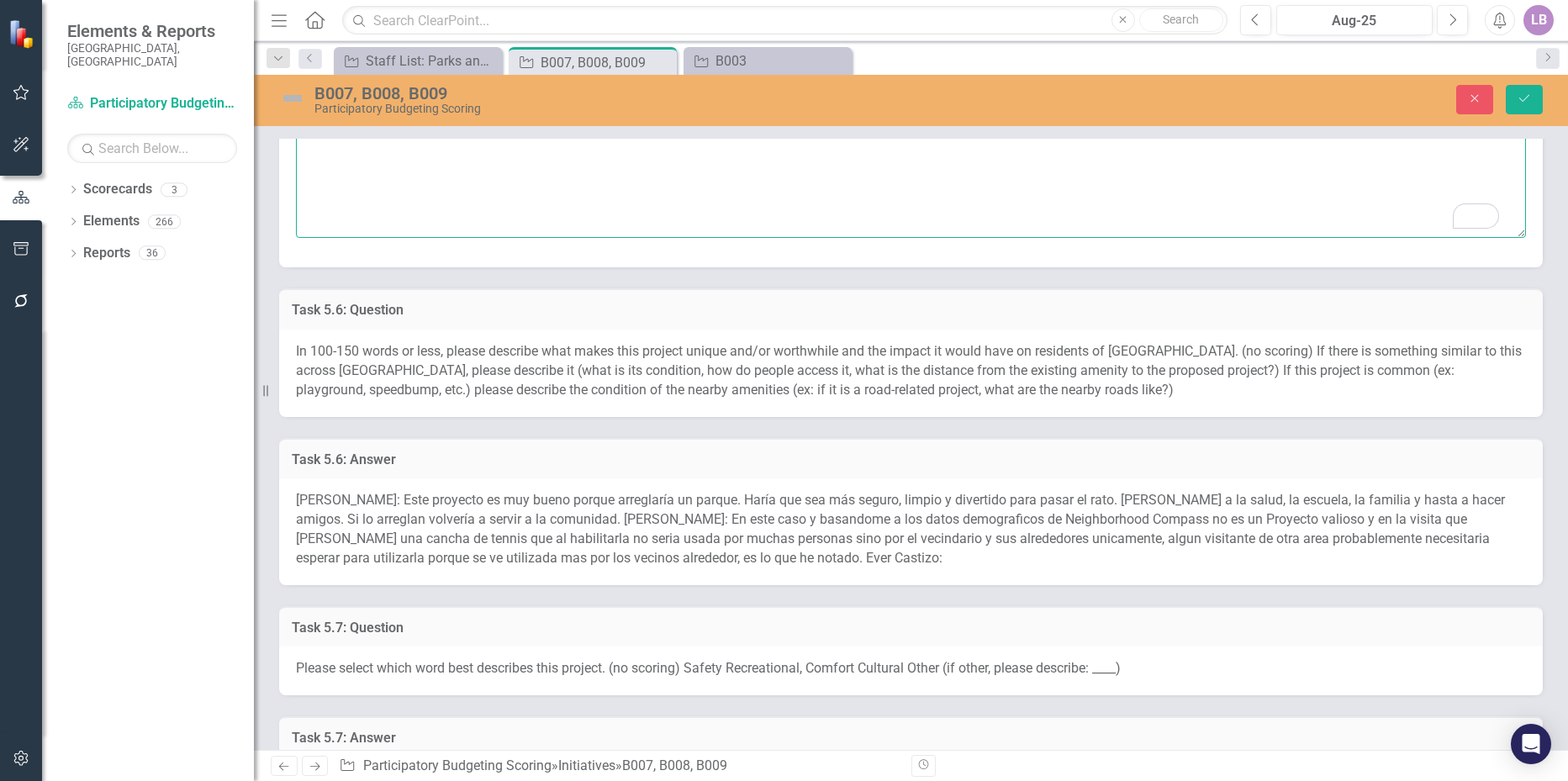
type textarea "[PERSON_NAME]: Este proyecto no justifica una gran inversión porque su impacto …"
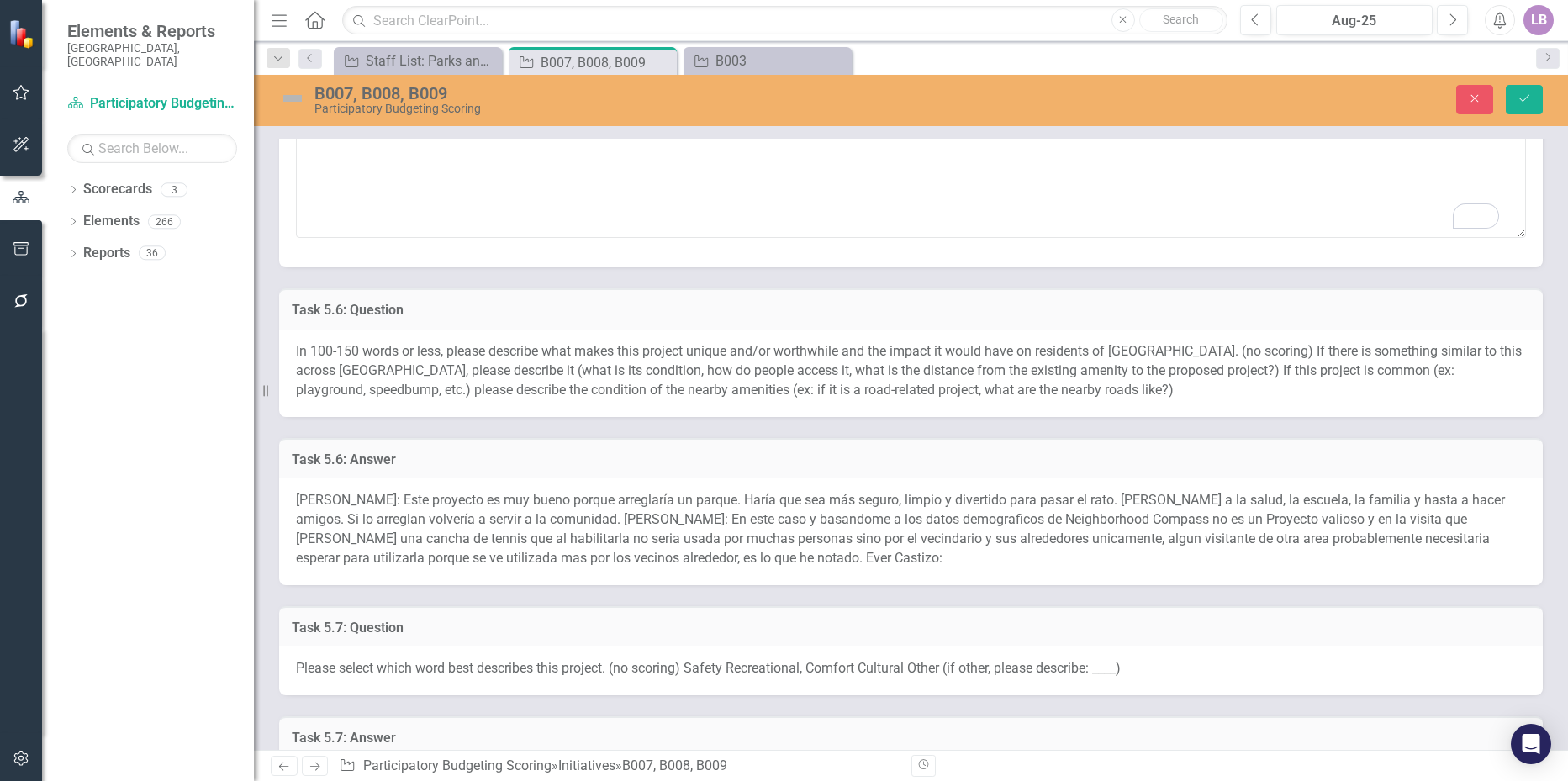
click at [496, 512] on span "Amanda Castizo: Este proyecto es muy bueno porque arreglaría un parque. Haría q…" at bounding box center [901, 528] width 1209 height 74
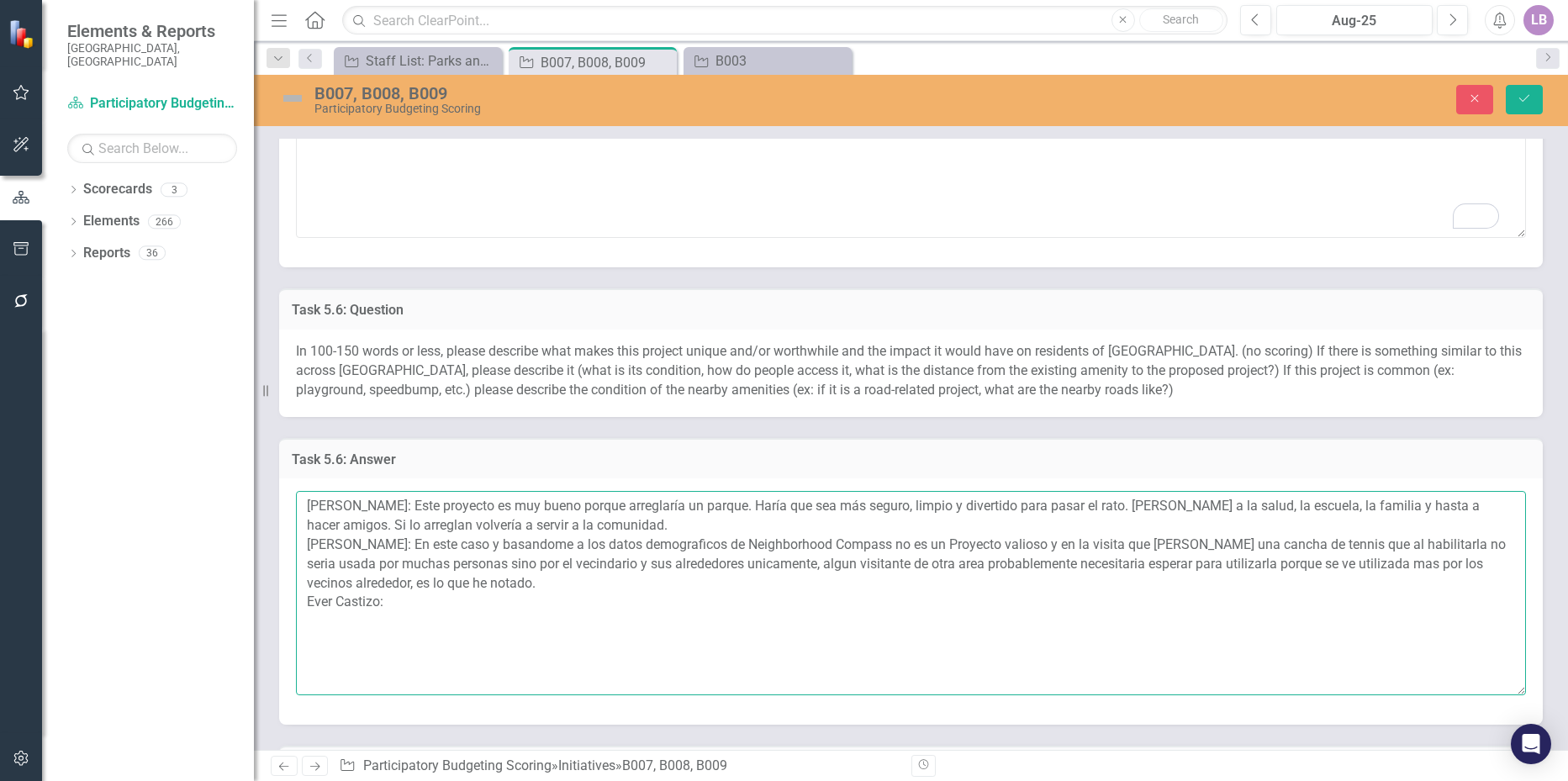
click at [418, 614] on textarea "Amanda Castizo: Este proyecto es muy bueno porque arreglaría un parque. Haría q…" at bounding box center [911, 593] width 1230 height 204
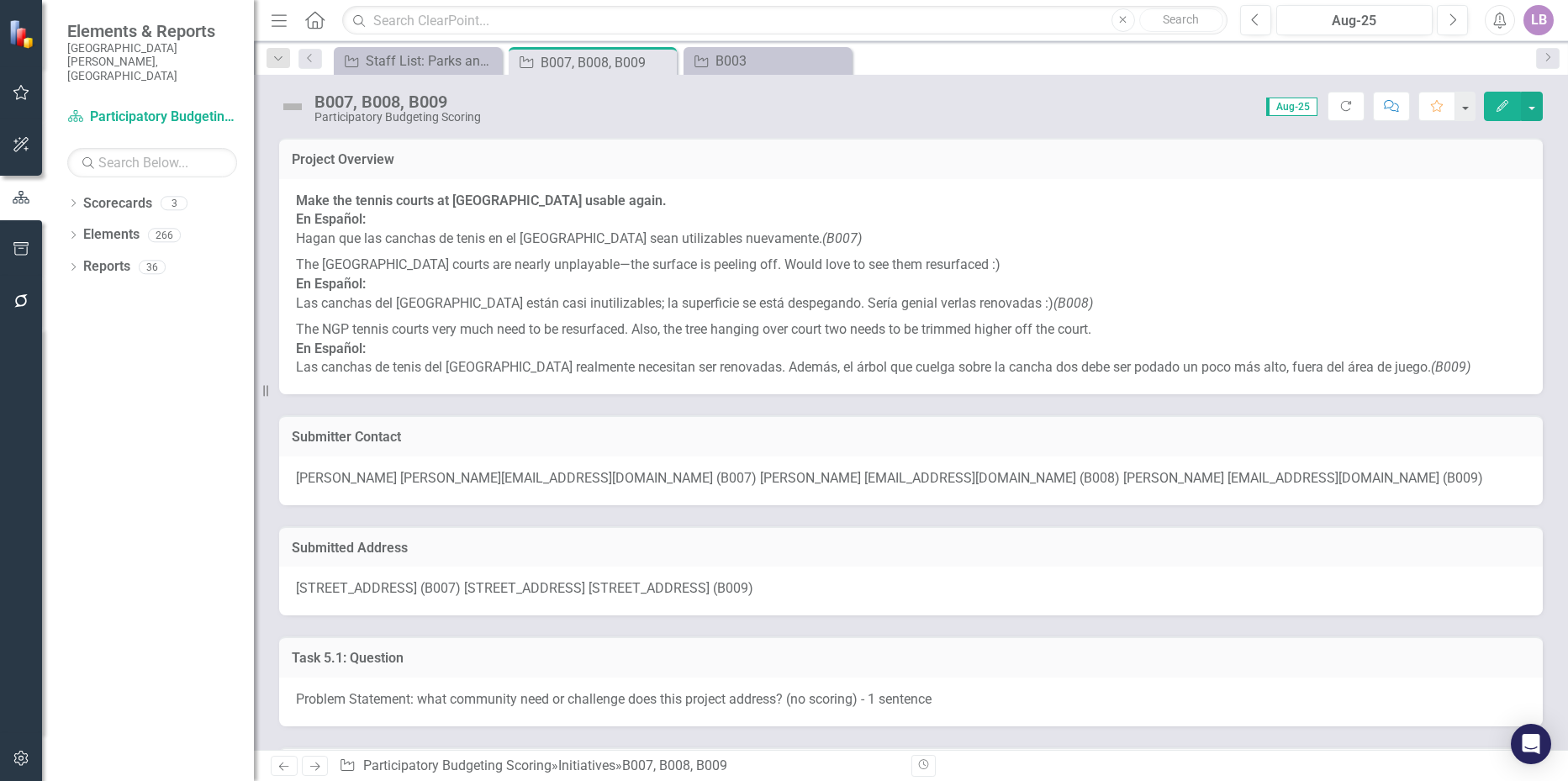
scroll to position [504, 0]
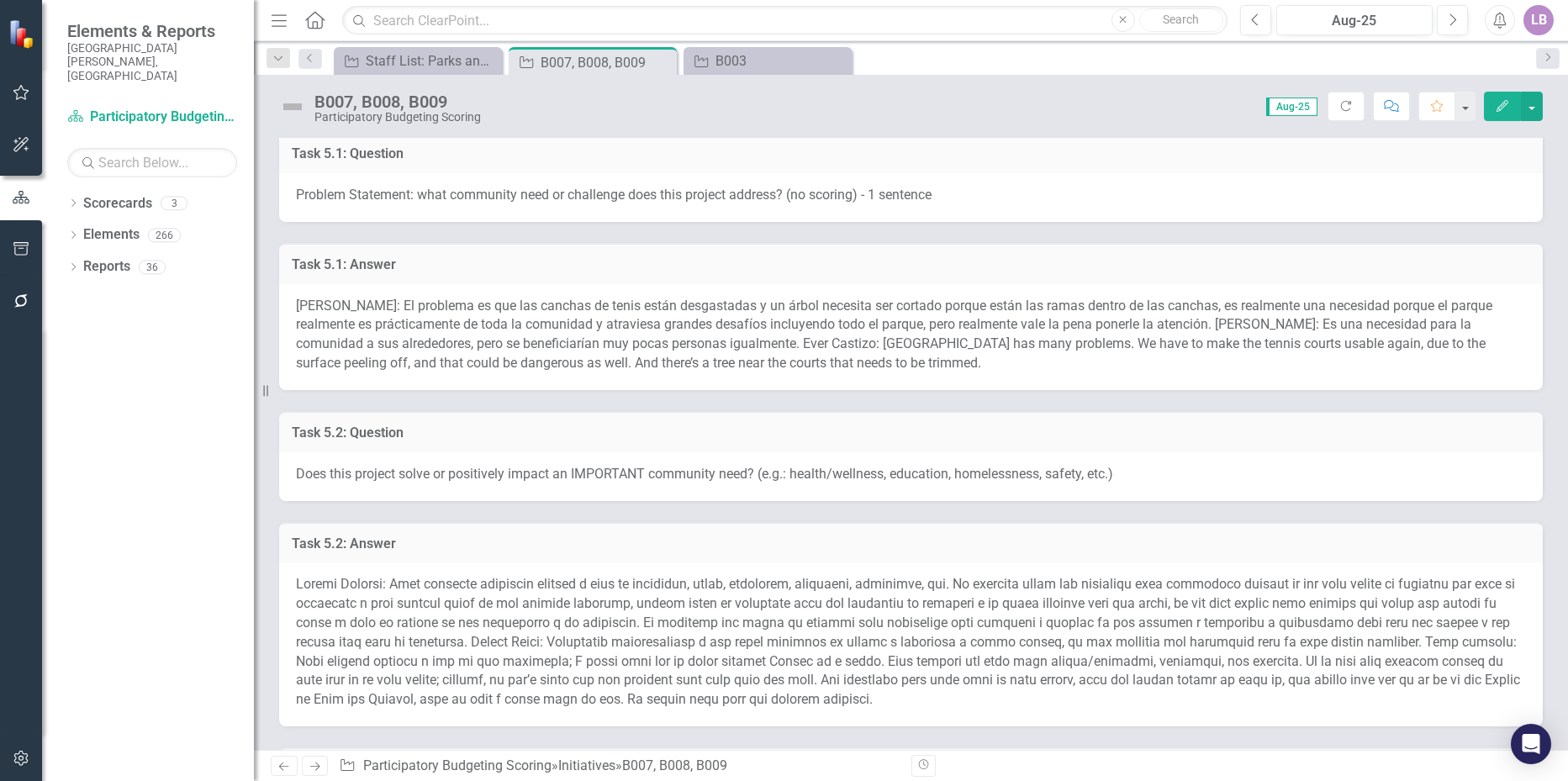
click at [572, 308] on span "[PERSON_NAME]: El problema es que las canchas de tenis están desgastadas y un á…" at bounding box center [894, 334] width 1197 height 74
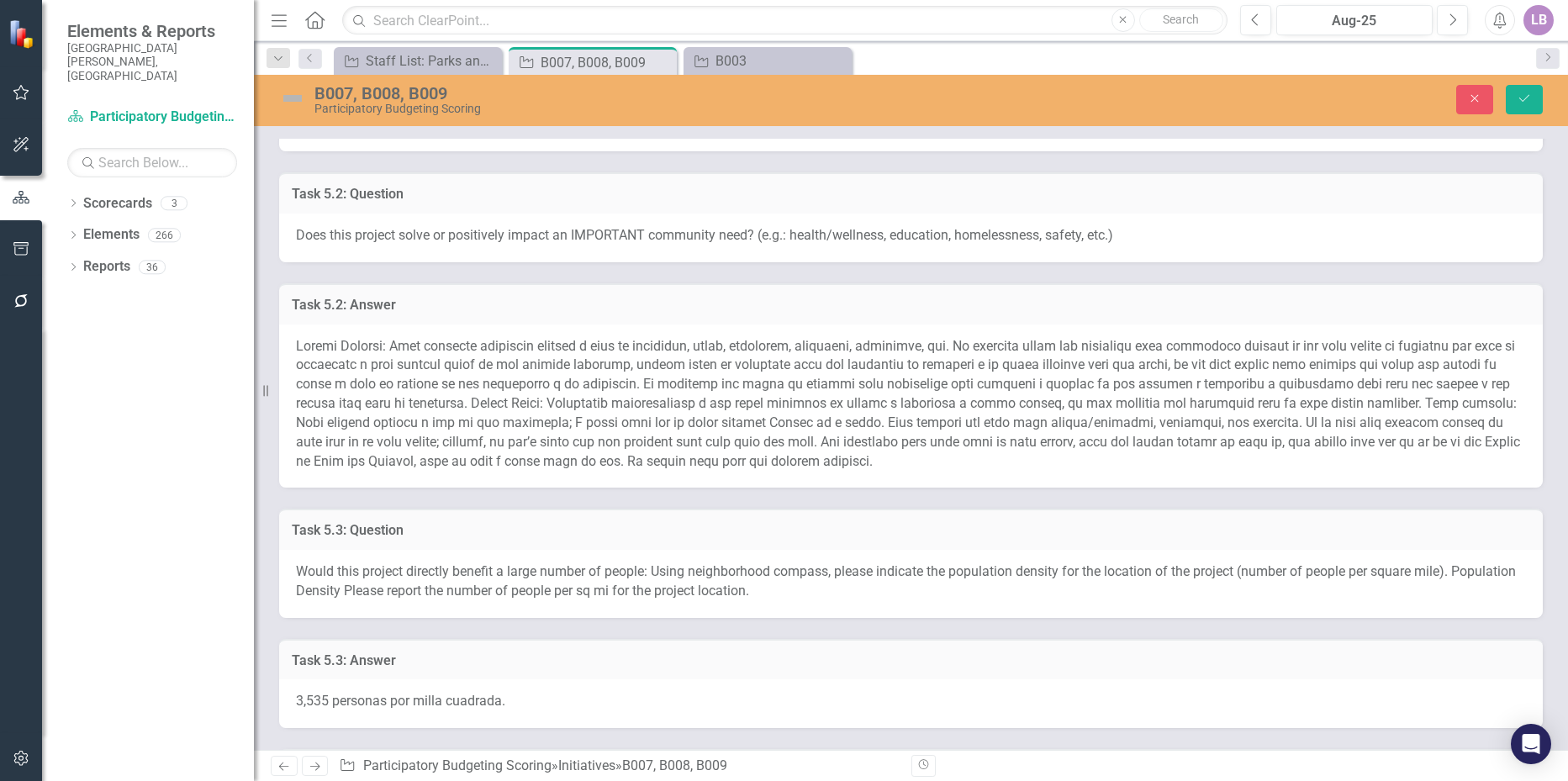
scroll to position [925, 0]
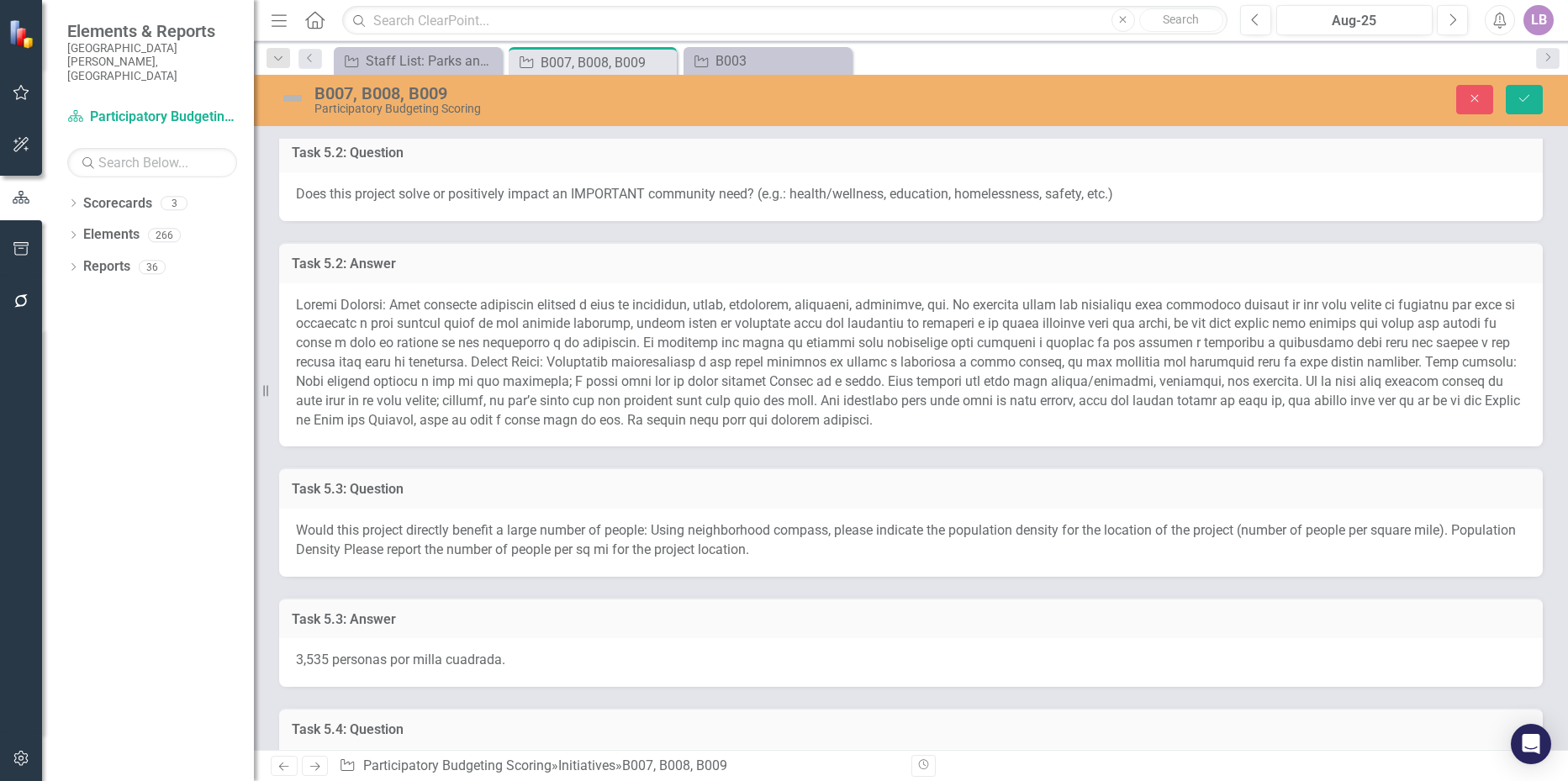
click at [529, 372] on span at bounding box center [908, 363] width 1224 height 131
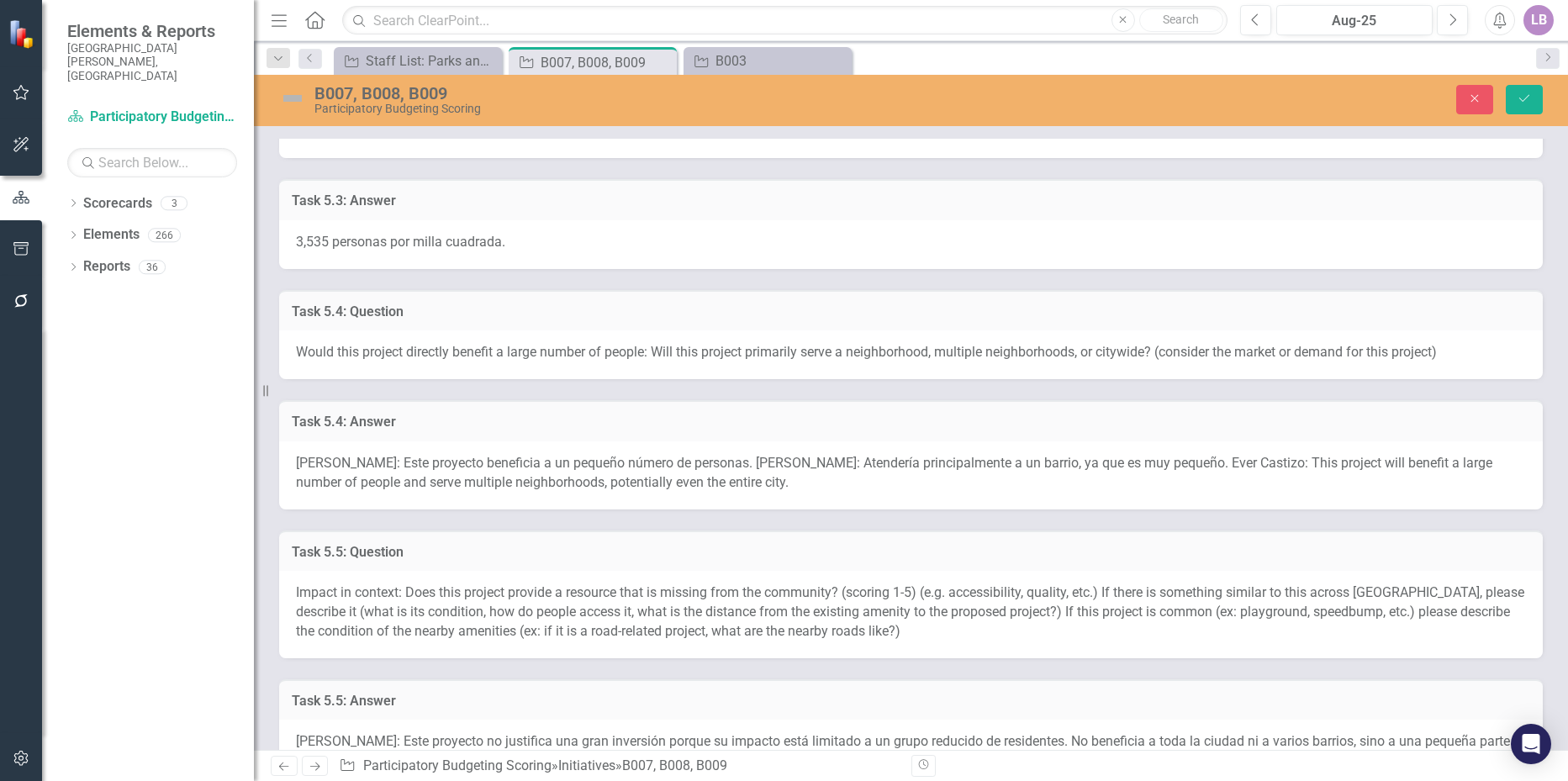
scroll to position [1430, 0]
click at [441, 454] on span "[PERSON_NAME]: Este proyecto beneficia a un pequeño número de personas. [PERSON…" at bounding box center [894, 469] width 1197 height 35
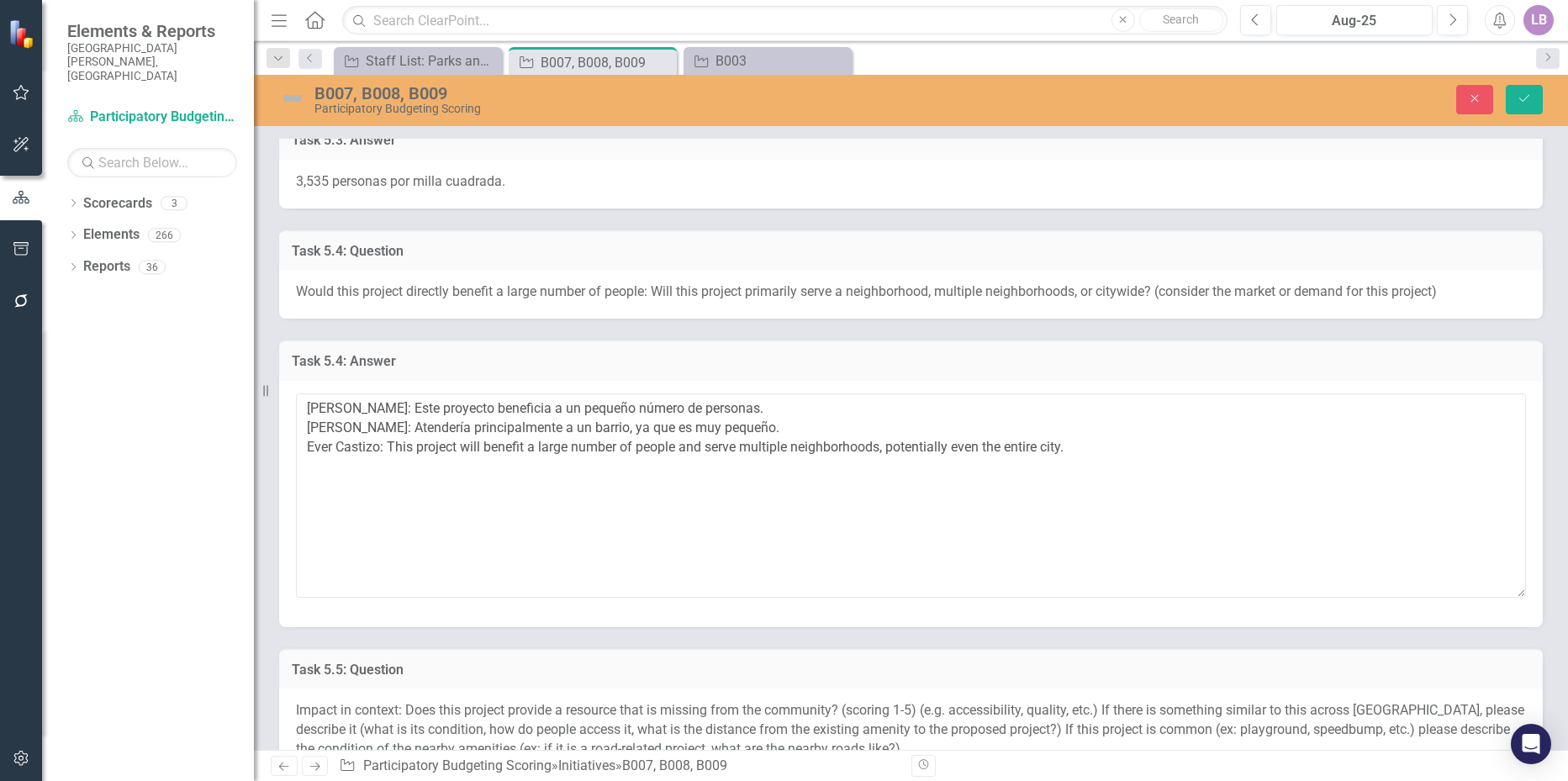
scroll to position [1514, 0]
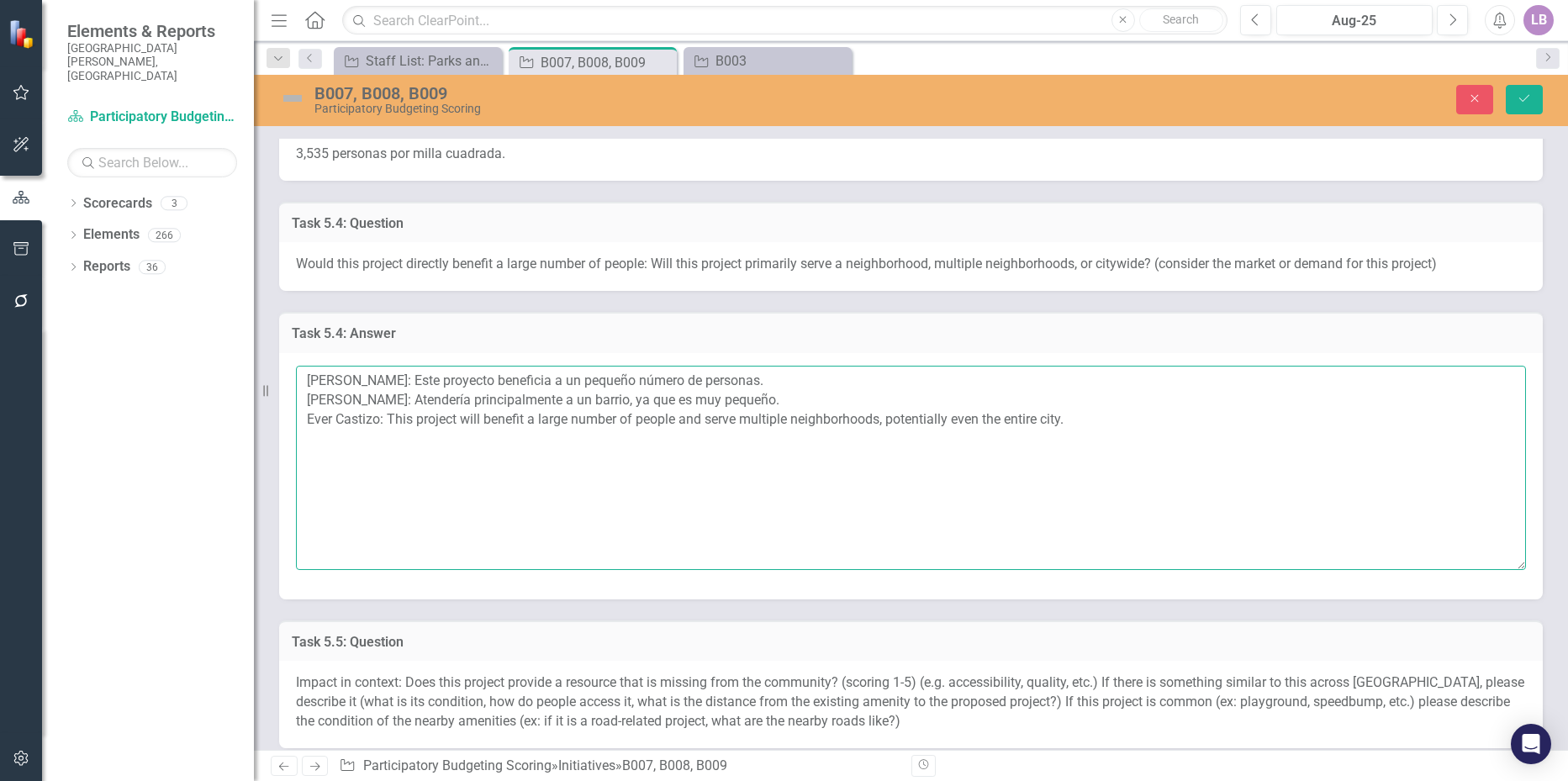
click at [526, 387] on textarea "[PERSON_NAME]: Este proyecto beneficia a un pequeño número de personas. [PERSON…" at bounding box center [911, 468] width 1230 height 204
drag, startPoint x: 411, startPoint y: 380, endPoint x: 759, endPoint y: 383, distance: 348.0
click at [759, 383] on textarea "[PERSON_NAME]: Este proyecto beneficia a un pequeño número de personas. [PERSON…" at bounding box center [911, 468] width 1230 height 204
paste textarea "4. Este proyecto beneficia a un gran numero de personas y a muchos barrios, ben…"
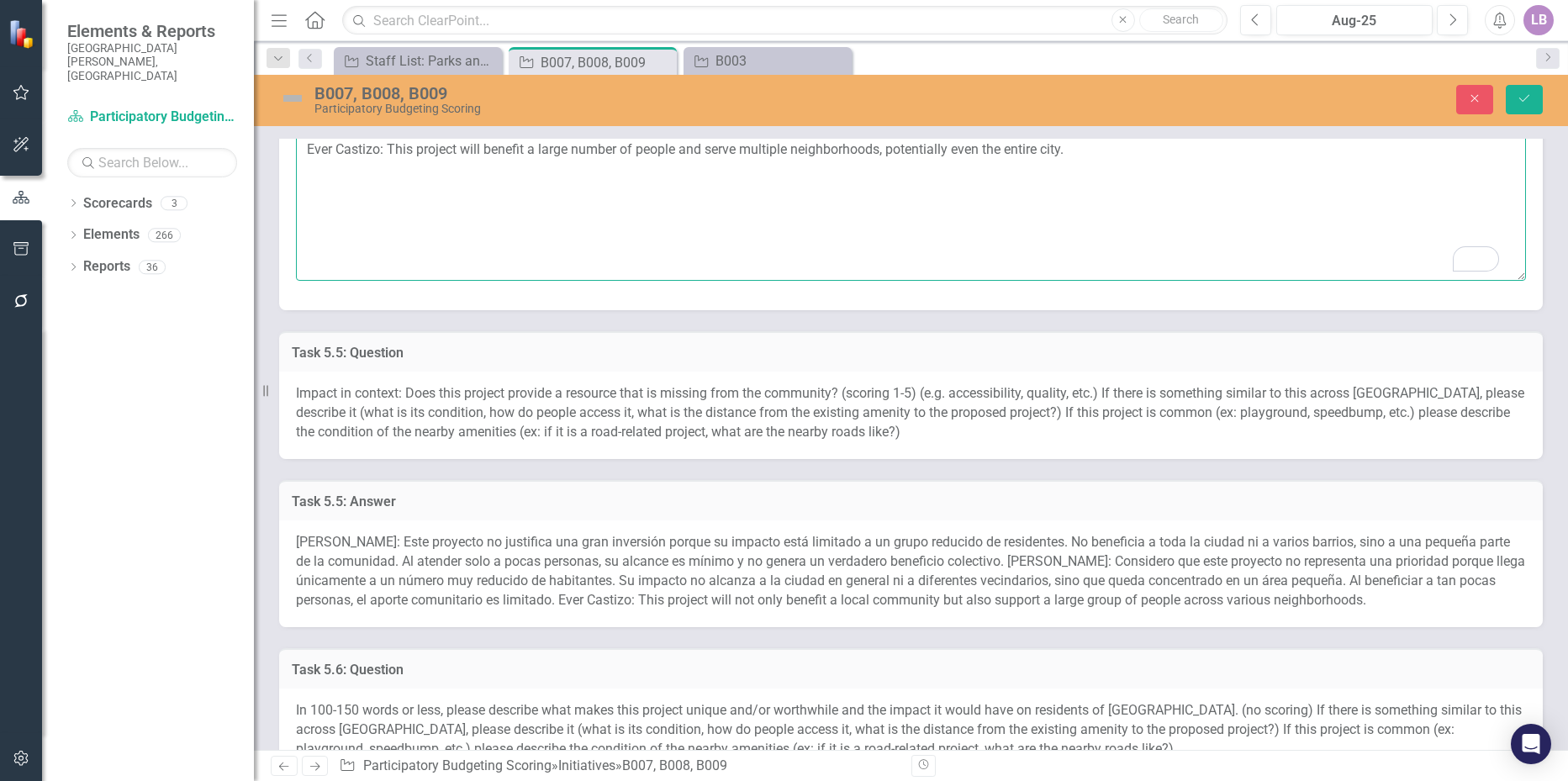
scroll to position [1850, 0]
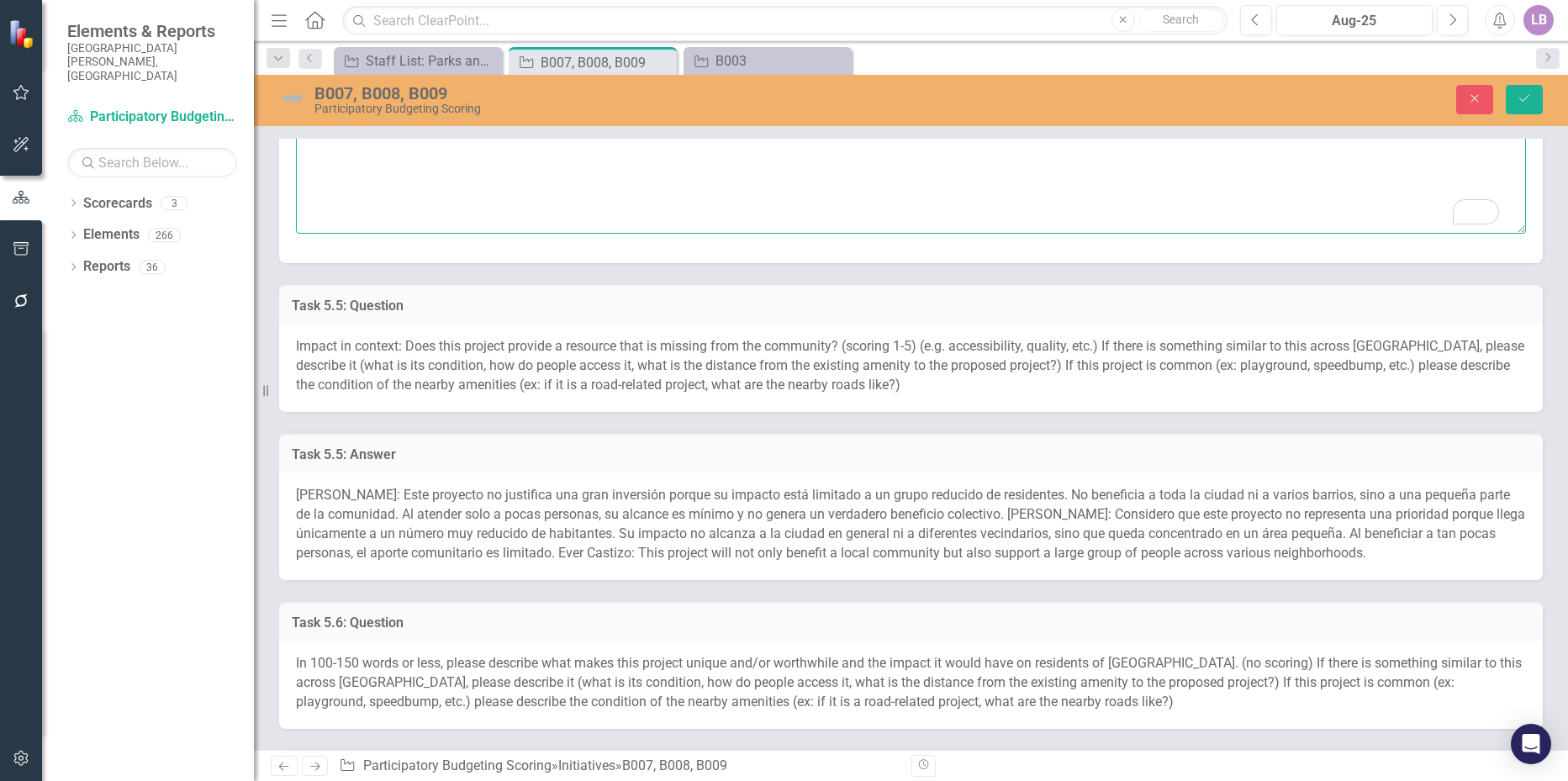
type textarea "[PERSON_NAME]: 4. Este proyecto beneficia a un gran número de personas y a much…"
click at [502, 504] on div "[PERSON_NAME]: Este proyecto no justifica una gran inversión porque su impacto …" at bounding box center [911, 527] width 1264 height 106
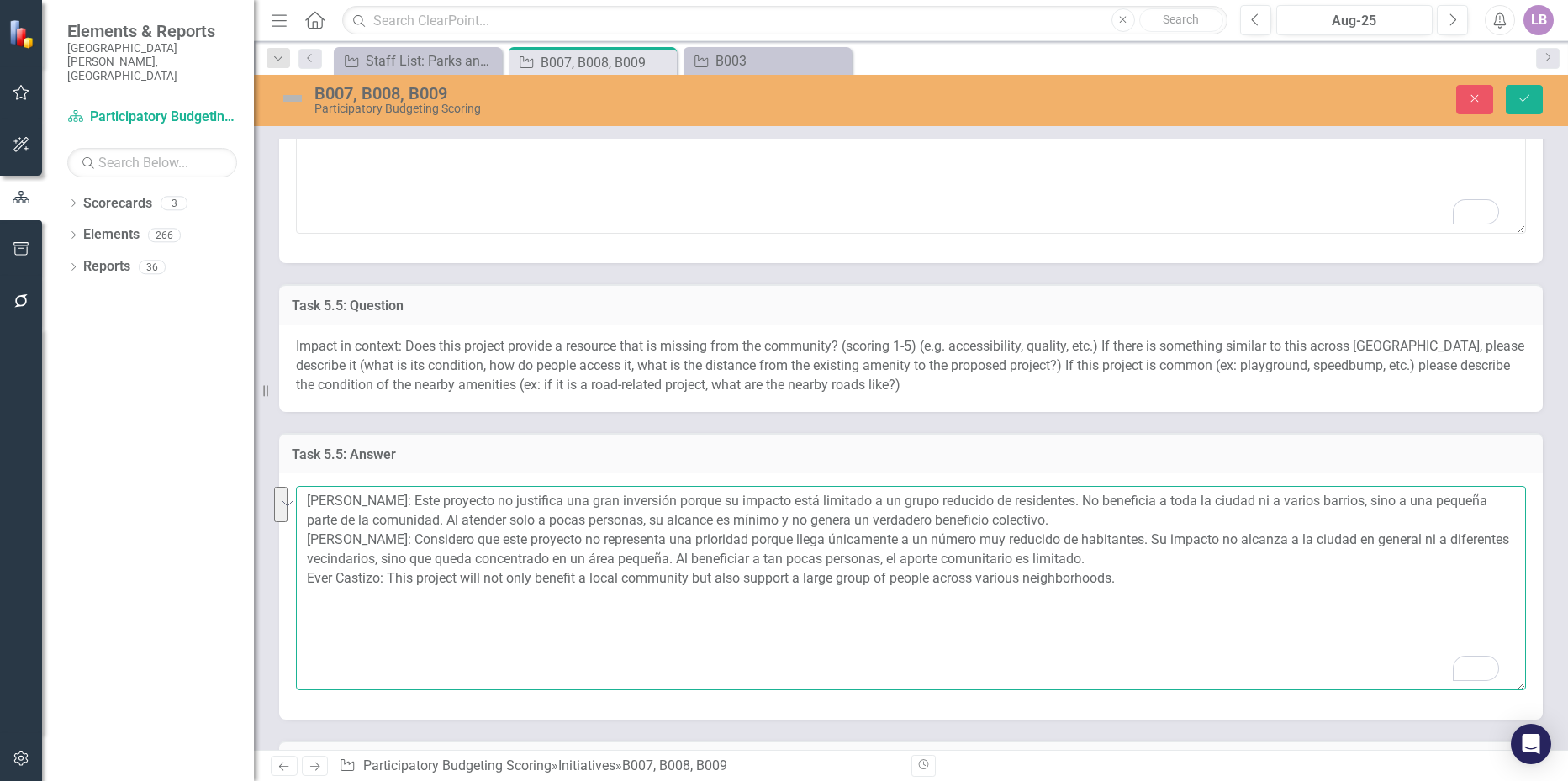
drag, startPoint x: 412, startPoint y: 497, endPoint x: 1065, endPoint y: 520, distance: 653.4
click at [1065, 520] on textarea "[PERSON_NAME]: Este proyecto no justifica una gran inversión porque su impacto …" at bounding box center [911, 588] width 1230 height 204
paste textarea "tendrá un impacto amplio, beneficiando a muchas personas y extendiéndose más al…"
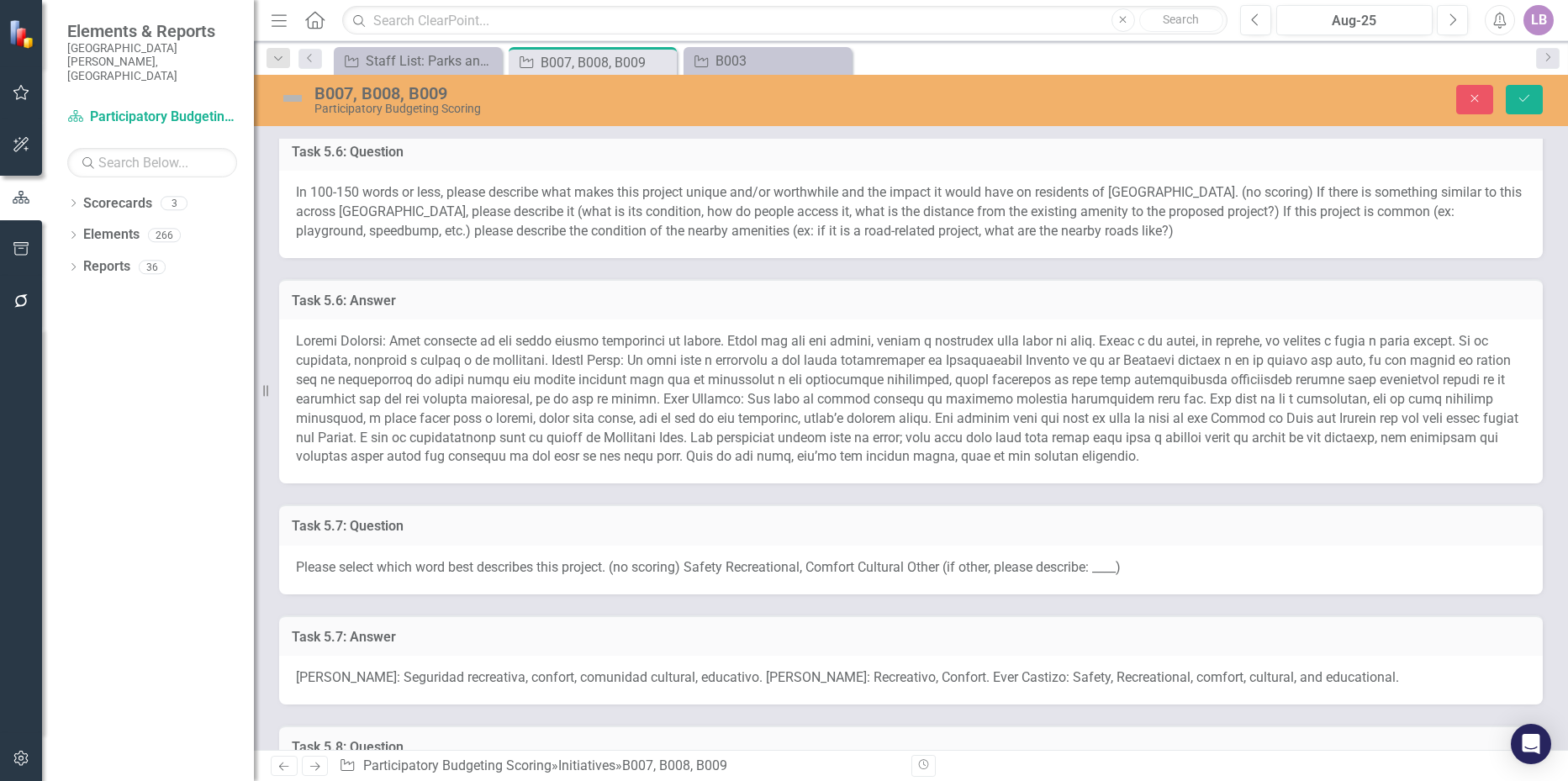
scroll to position [2523, 0]
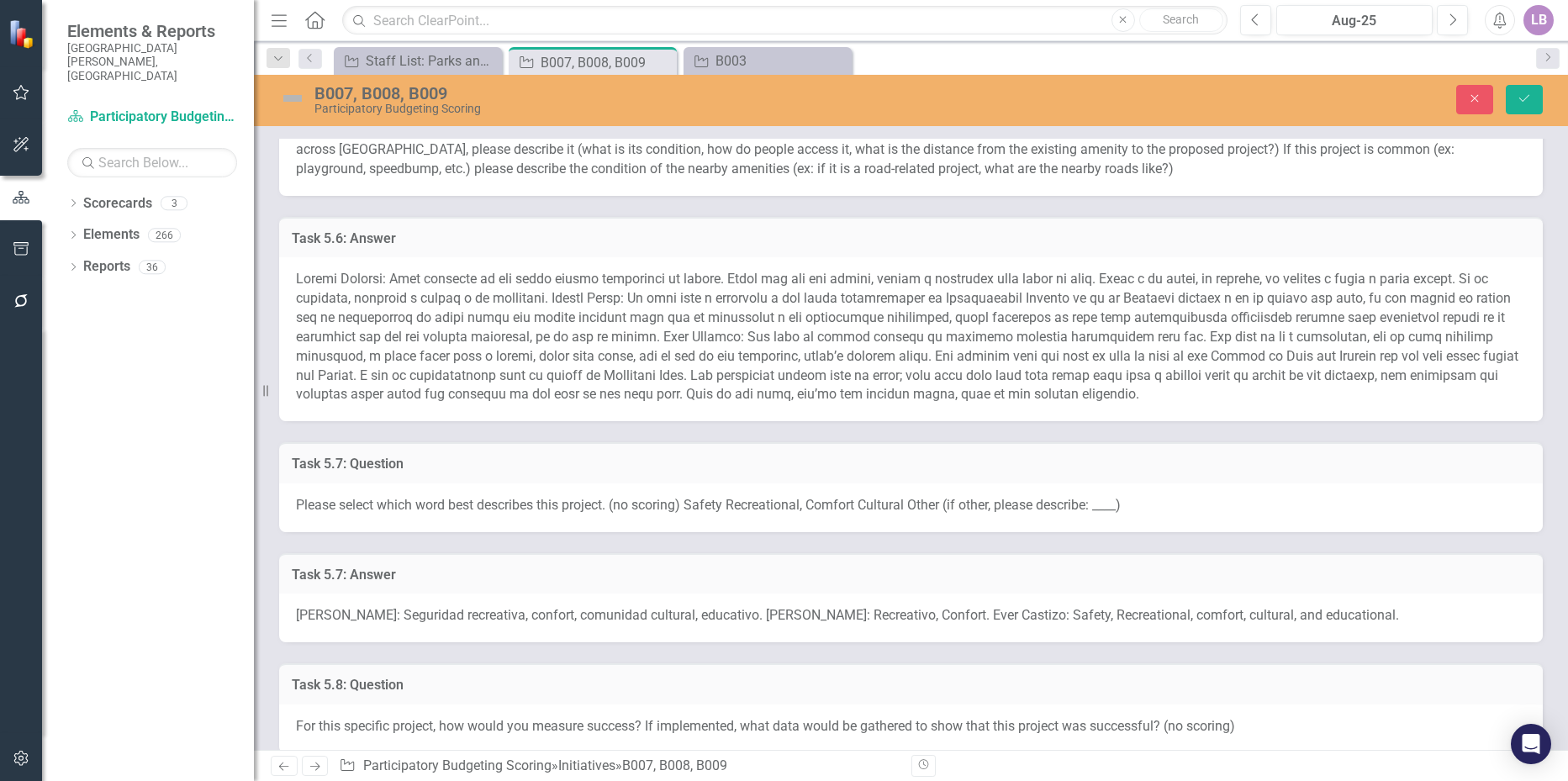
type textarea "[PERSON_NAME]: Este proyecto tendrá un impacto amplio, beneficiando a muchas pe…"
click at [543, 379] on span at bounding box center [908, 337] width 1223 height 131
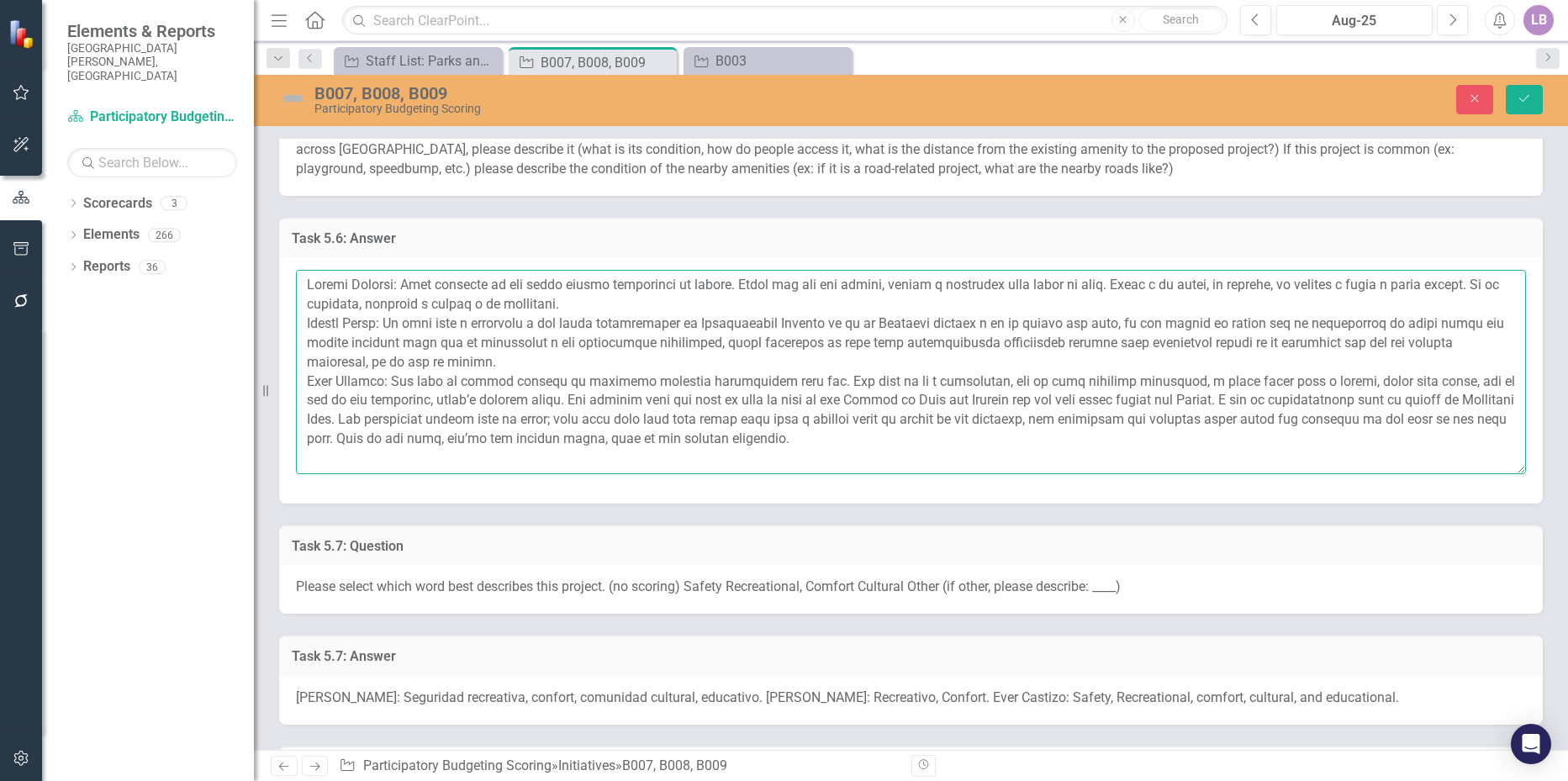
click at [702, 434] on textarea at bounding box center [911, 372] width 1230 height 204
drag, startPoint x: 622, startPoint y: 284, endPoint x: 615, endPoint y: 293, distance: 11.4
click at [622, 284] on textarea "To enrich screen reader interactions, please activate Accessibility in Grammarl…" at bounding box center [911, 372] width 1230 height 204
click at [541, 292] on textarea "To enrich screen reader interactions, please activate Accessibility in Grammarl…" at bounding box center [911, 372] width 1230 height 204
drag, startPoint x: 412, startPoint y: 285, endPoint x: 637, endPoint y: 298, distance: 225.4
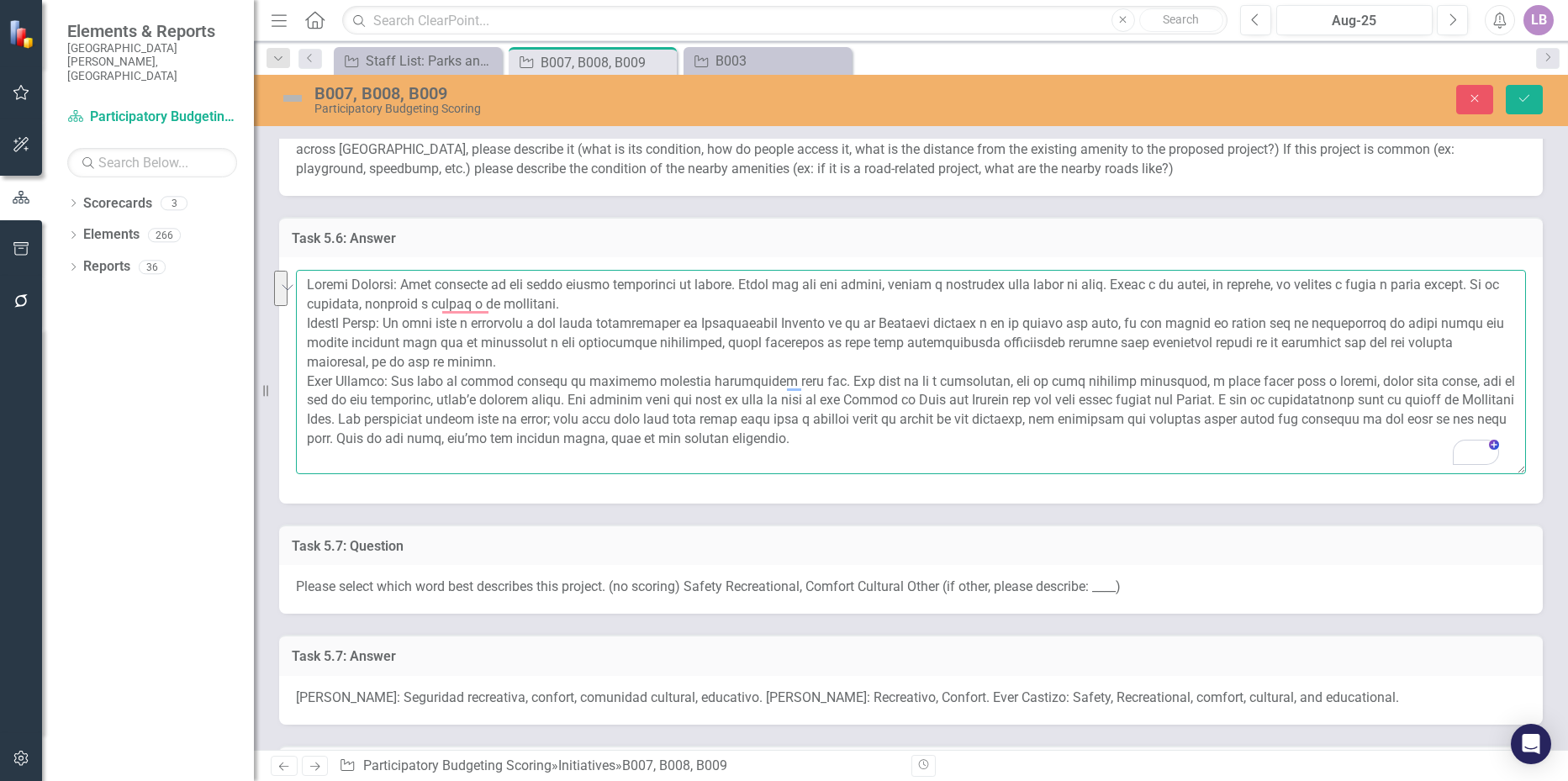
click at [637, 299] on textarea "To enrich screen reader interactions, please activate Accessibility in Grammarl…" at bounding box center [911, 372] width 1230 height 204
paste textarea "Me parece que este parque lo hace unico y valioso porque esta centrico y muy ac…"
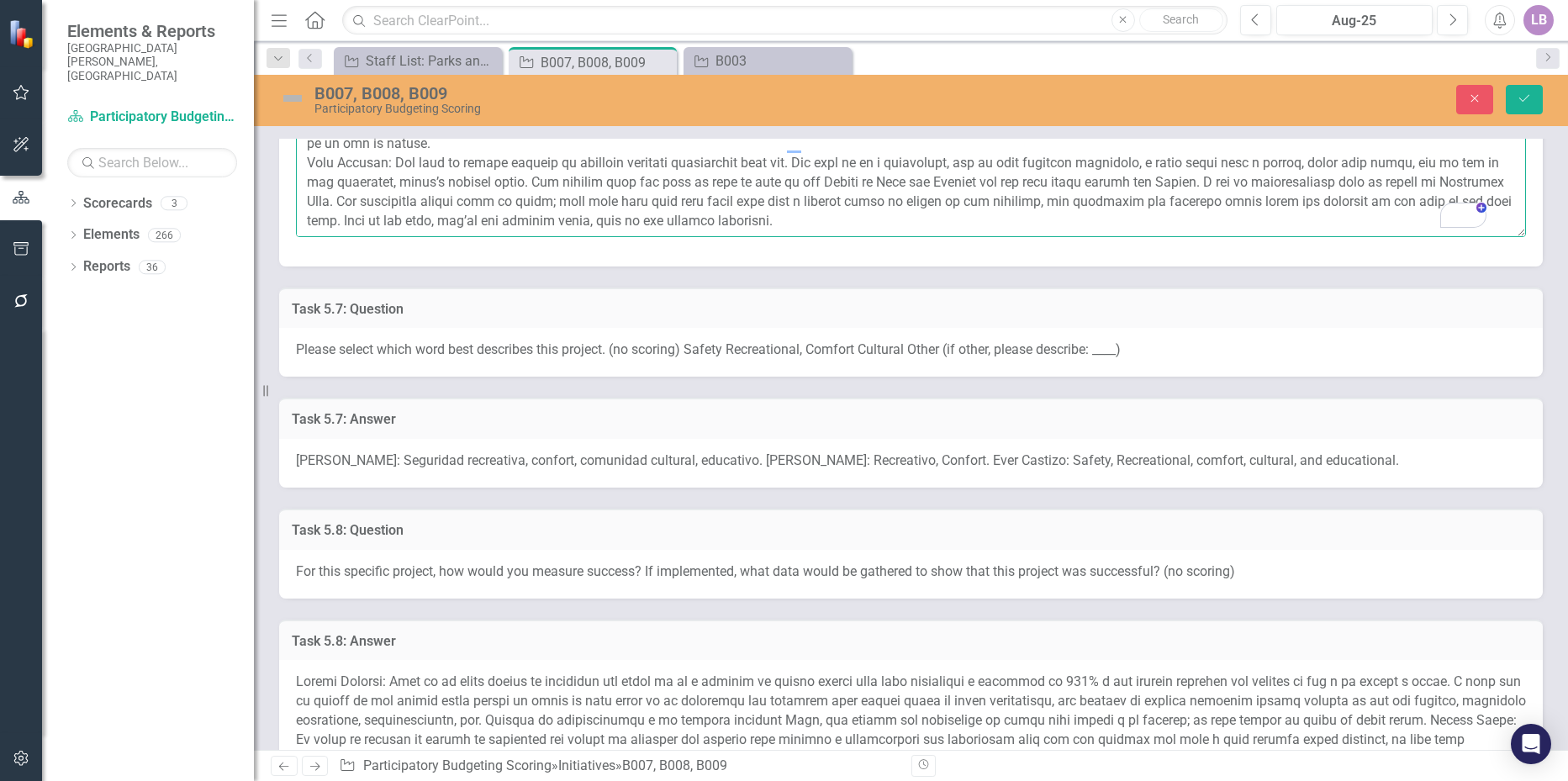
scroll to position [2776, 0]
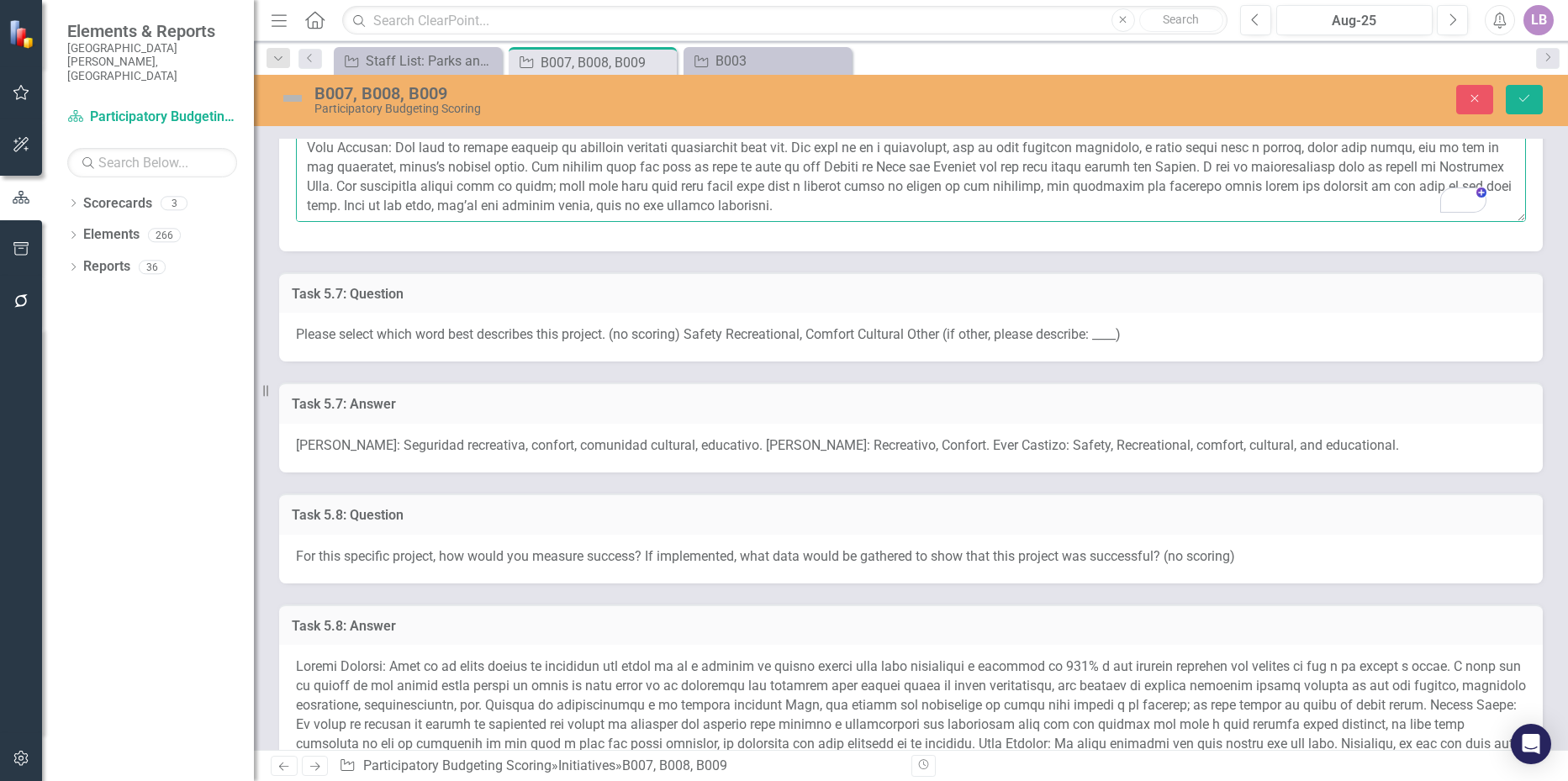
type textarea "Amanda Castizo: Me parece que este parque lo hace unico y valioso porque esta c…"
click at [407, 441] on span "[PERSON_NAME]: Seguridad recreativa, confort, comunidad cultural, educativo. [P…" at bounding box center [847, 445] width 1104 height 16
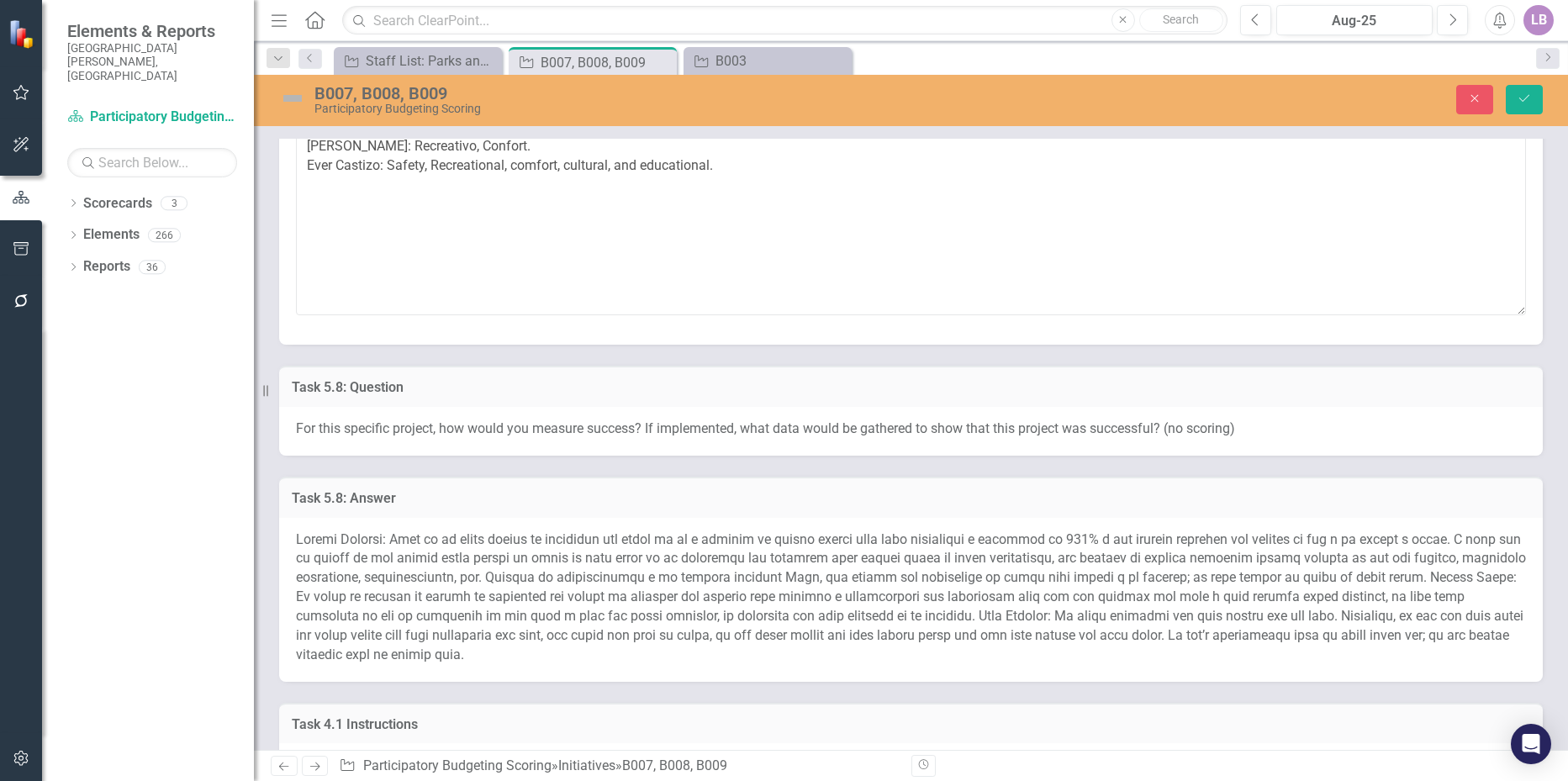
scroll to position [3112, 0]
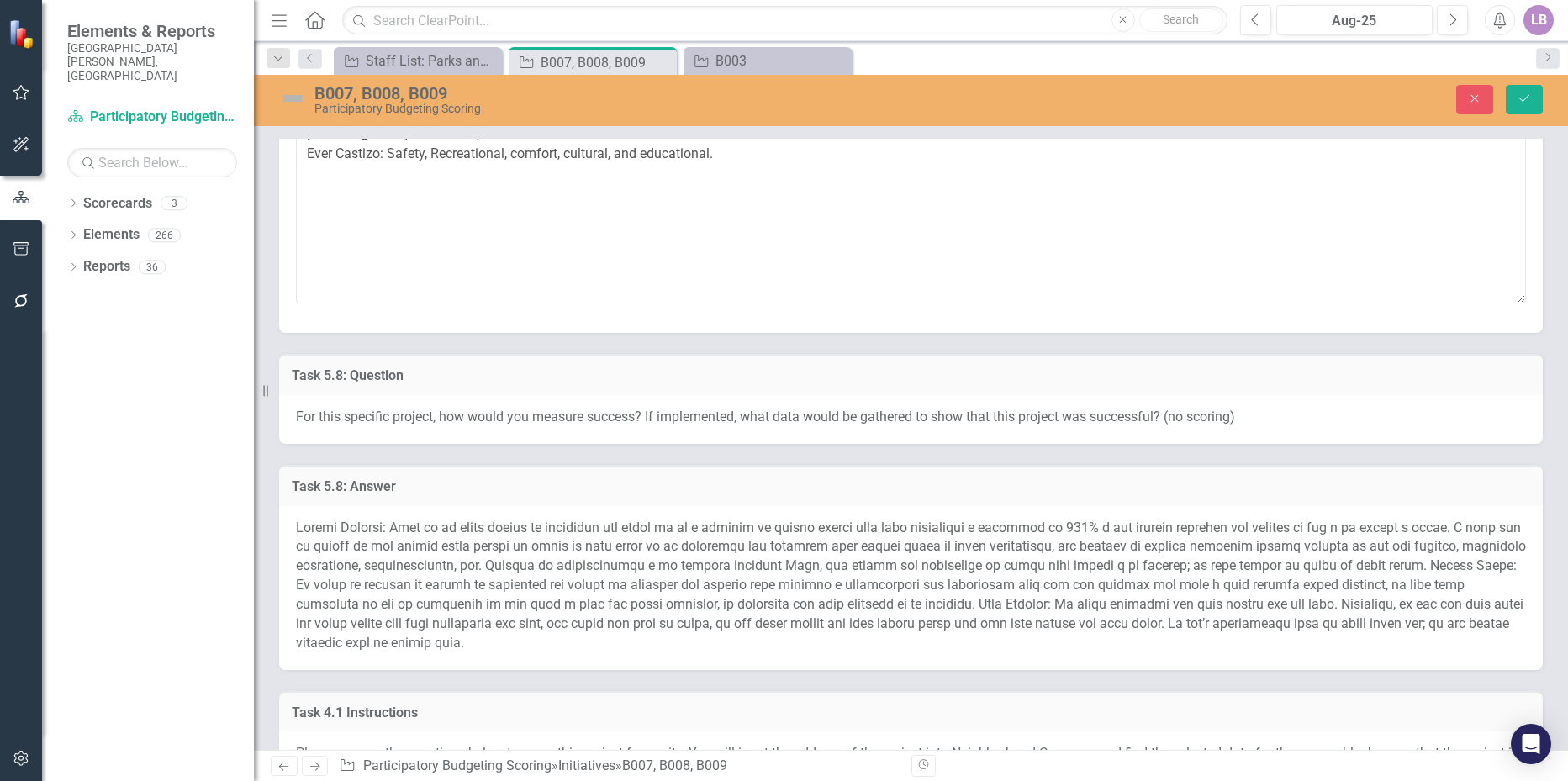
click at [415, 543] on span at bounding box center [911, 585] width 1230 height 131
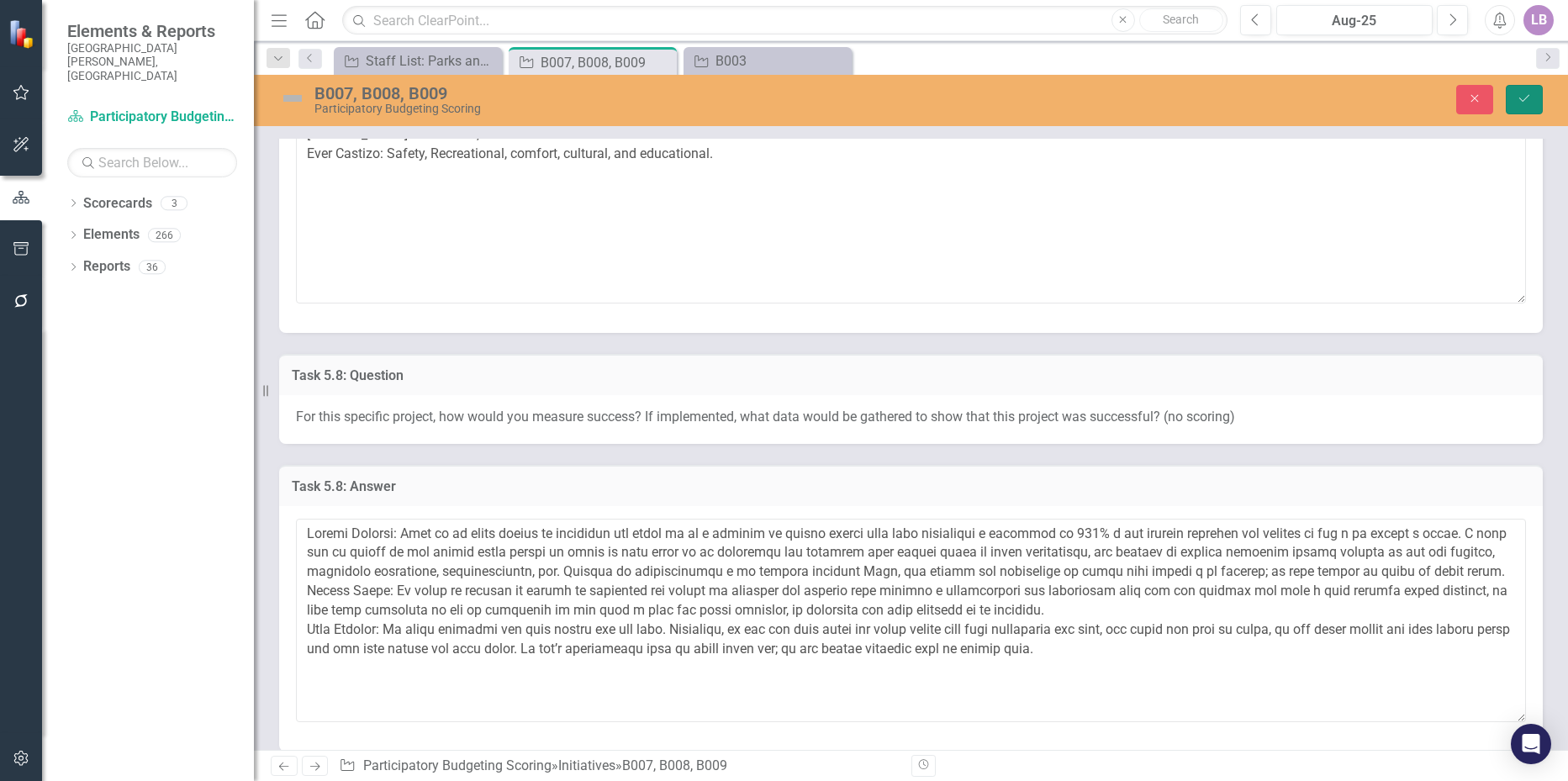
click at [1533, 100] on button "Save" at bounding box center [1525, 99] width 37 height 29
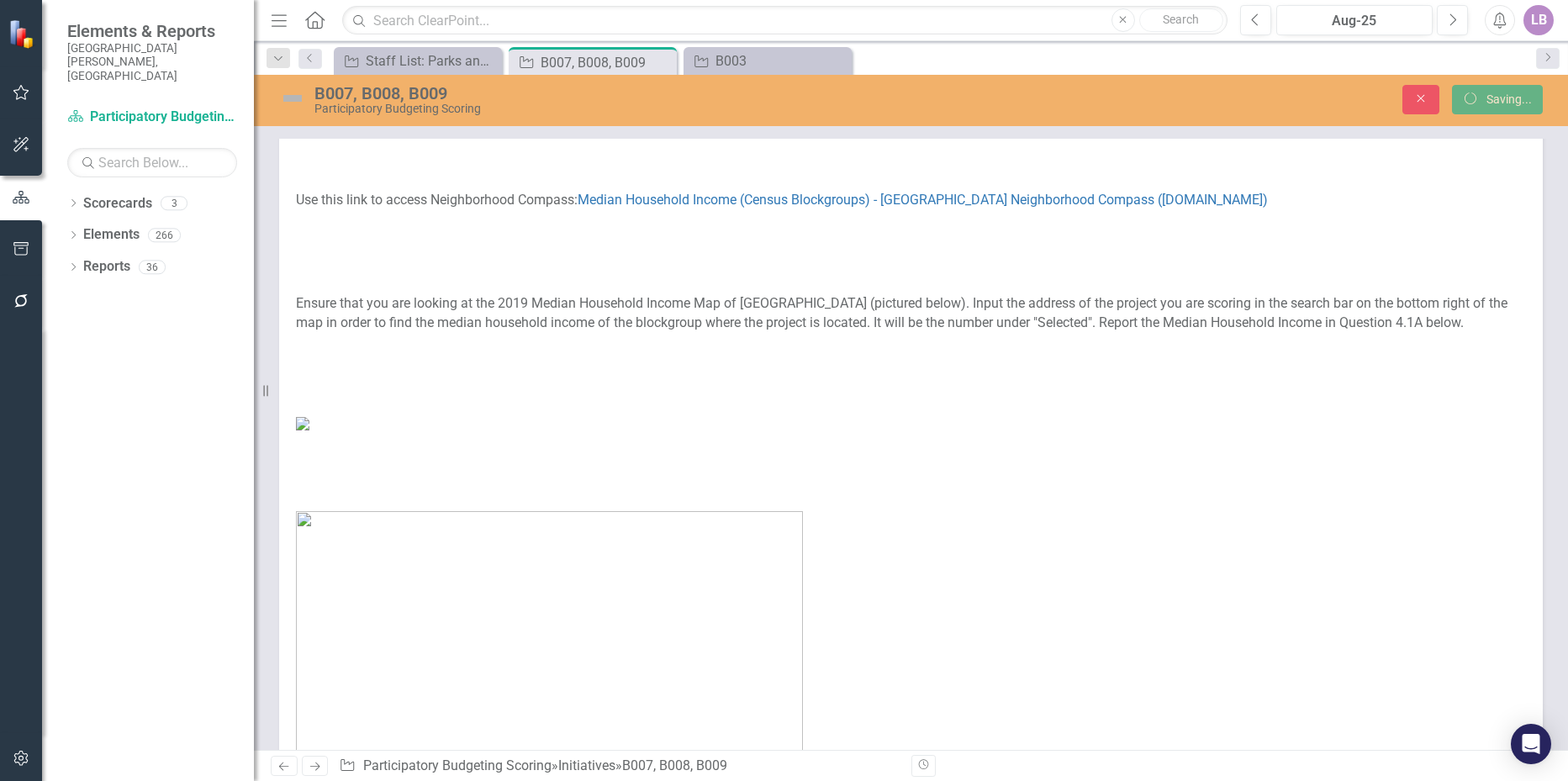
scroll to position [2528, 0]
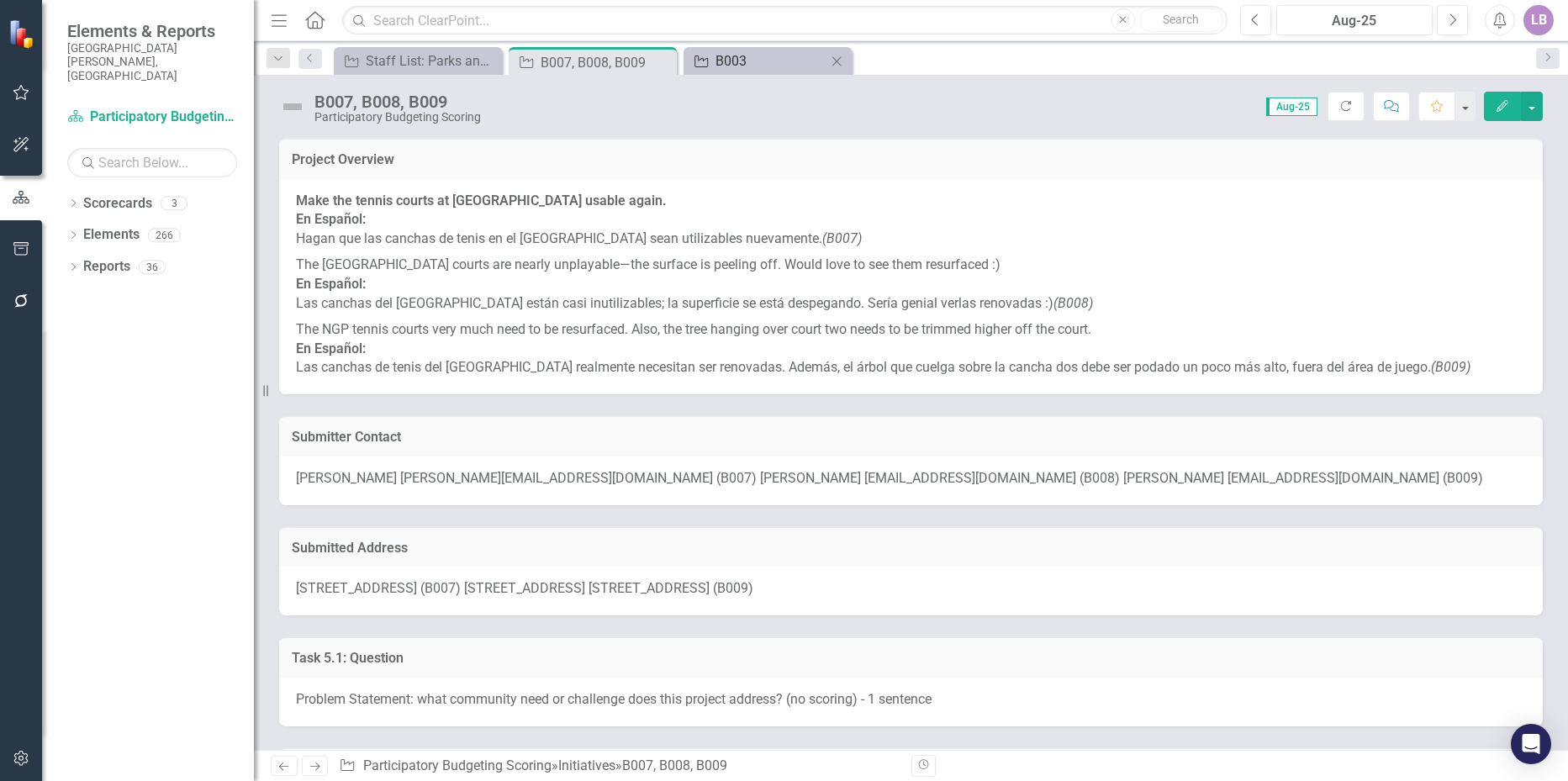
click at [718, 65] on div "B003" at bounding box center [770, 61] width 111 height 21
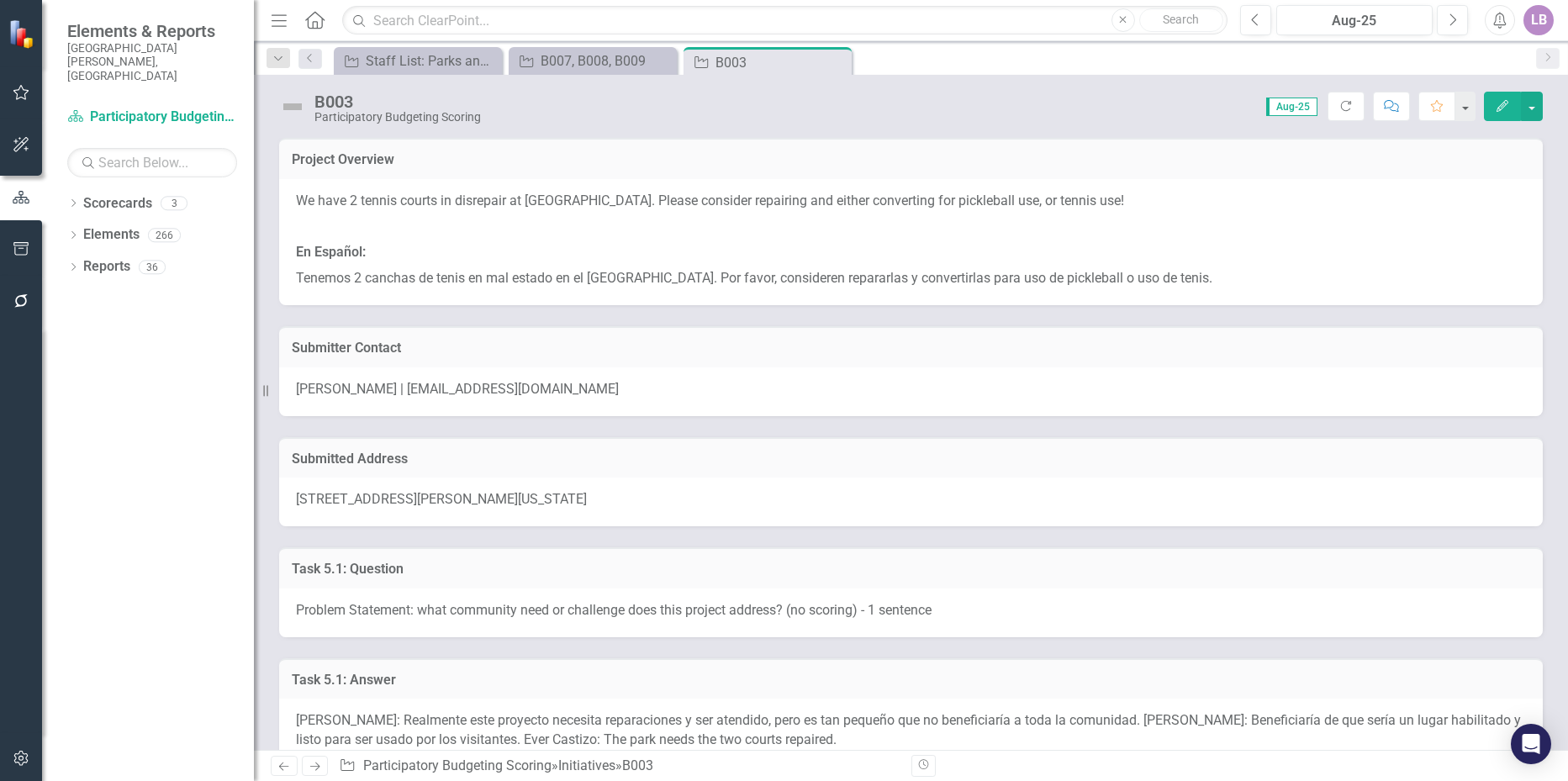
click at [450, 501] on span "[STREET_ADDRESS][US_STATE]" at bounding box center [441, 499] width 291 height 16
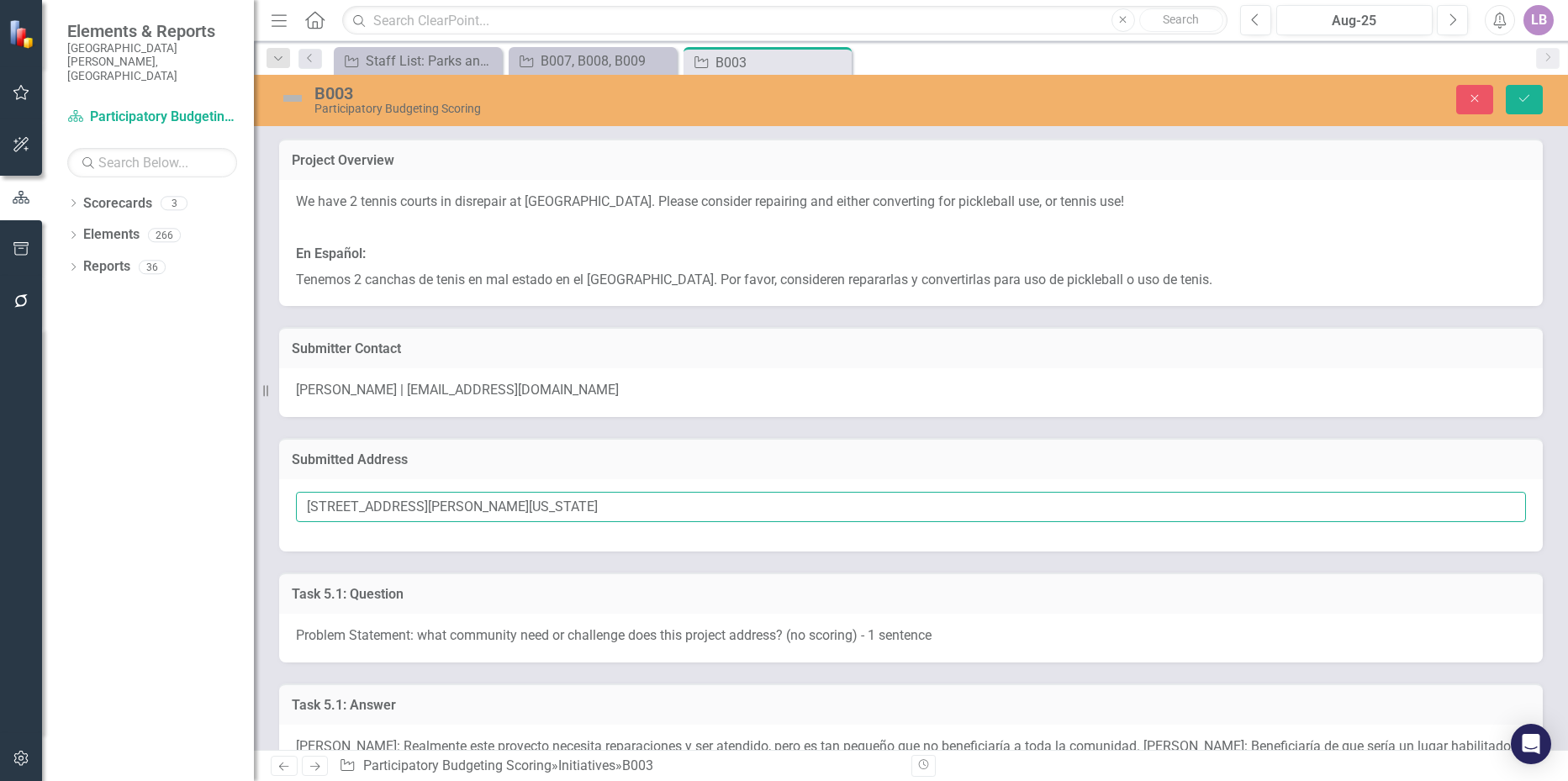
drag, startPoint x: 451, startPoint y: 509, endPoint x: 268, endPoint y: 497, distance: 183.4
click at [268, 497] on div "Submitted Address 1114 Oval Drive, Durham, North Carolina 27705, United States" at bounding box center [911, 485] width 1289 height 135
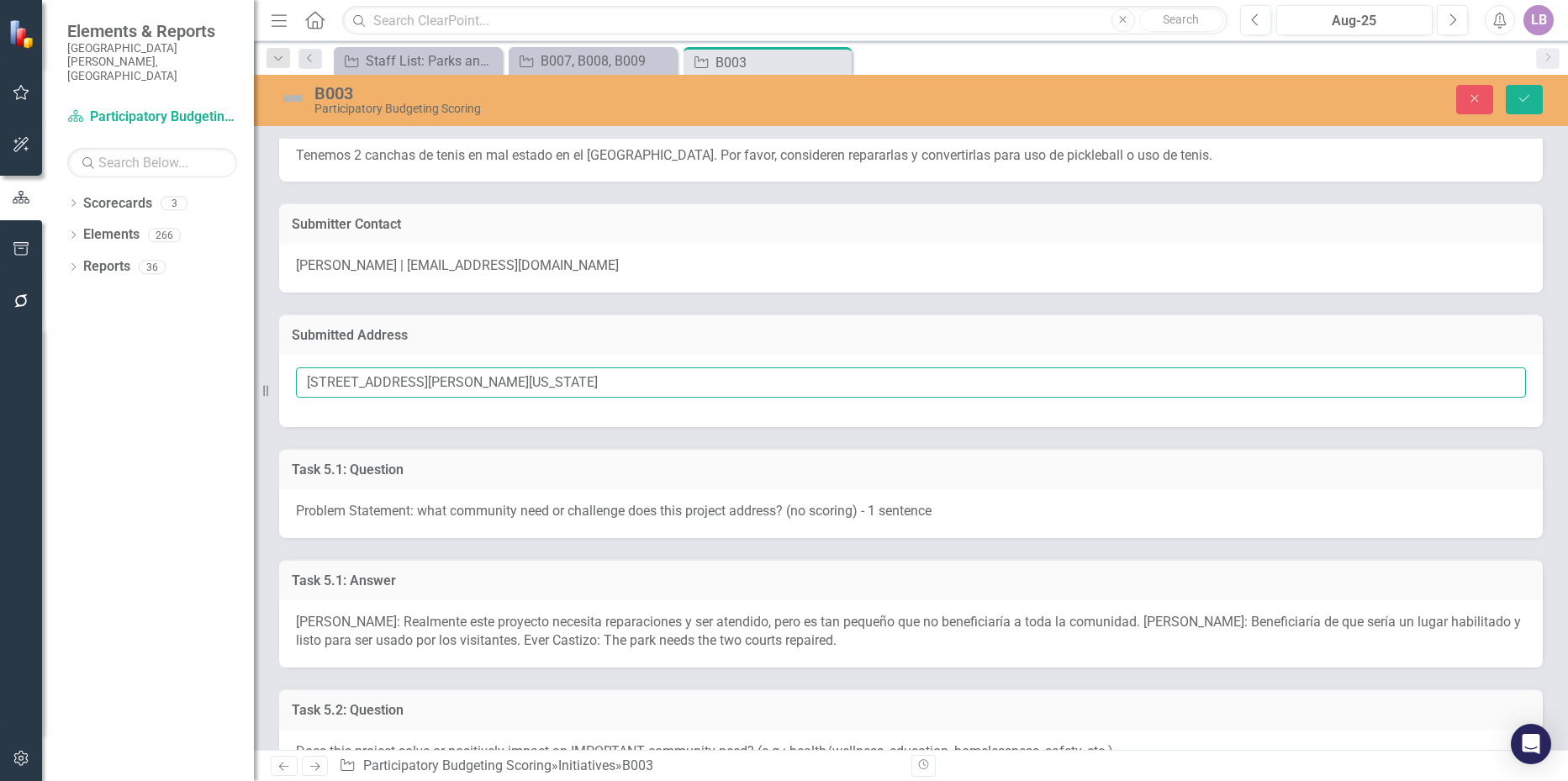
scroll to position [84, 0]
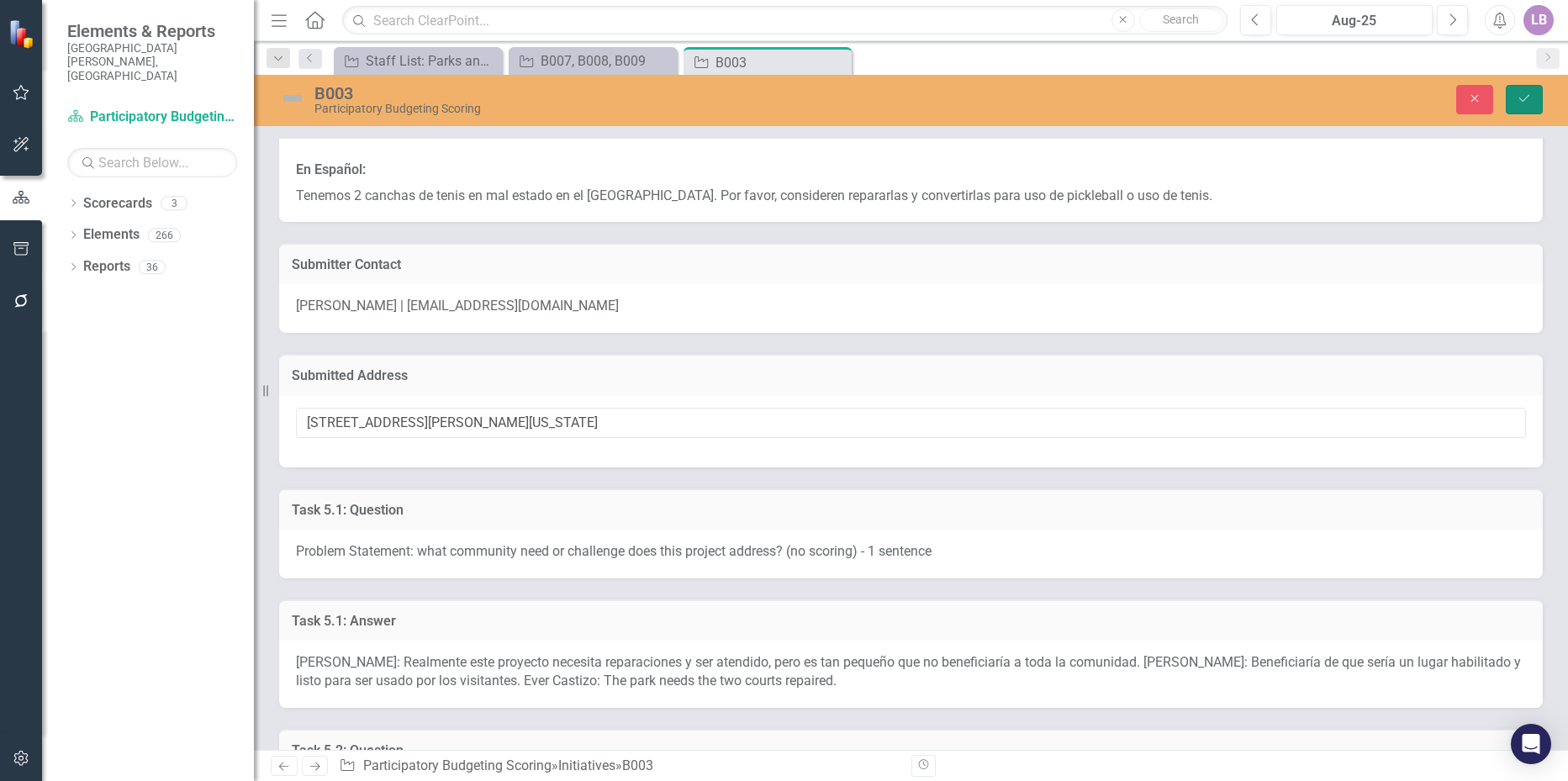
click at [1521, 99] on icon "Save" at bounding box center [1525, 98] width 15 height 12
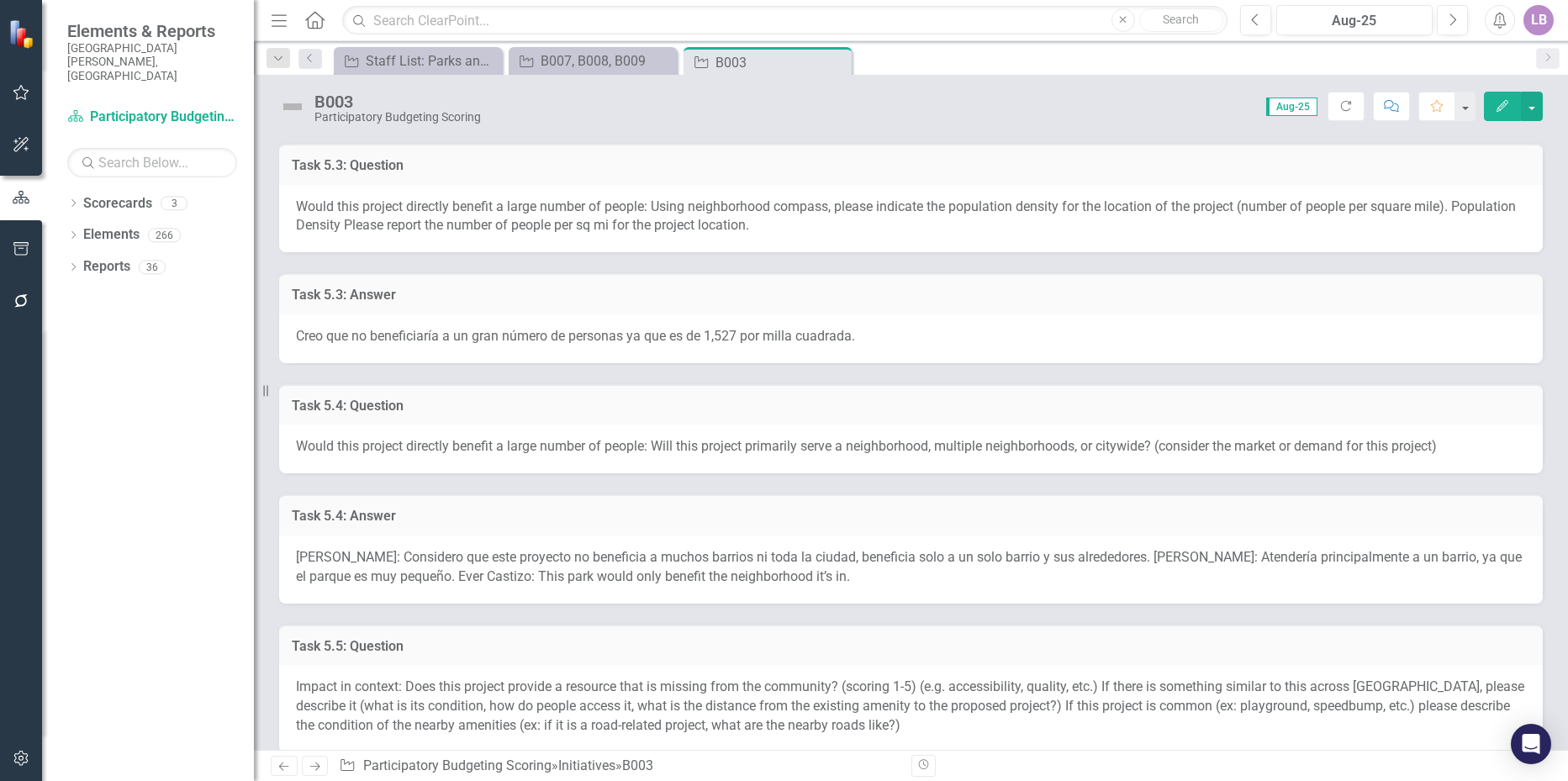
scroll to position [925, 0]
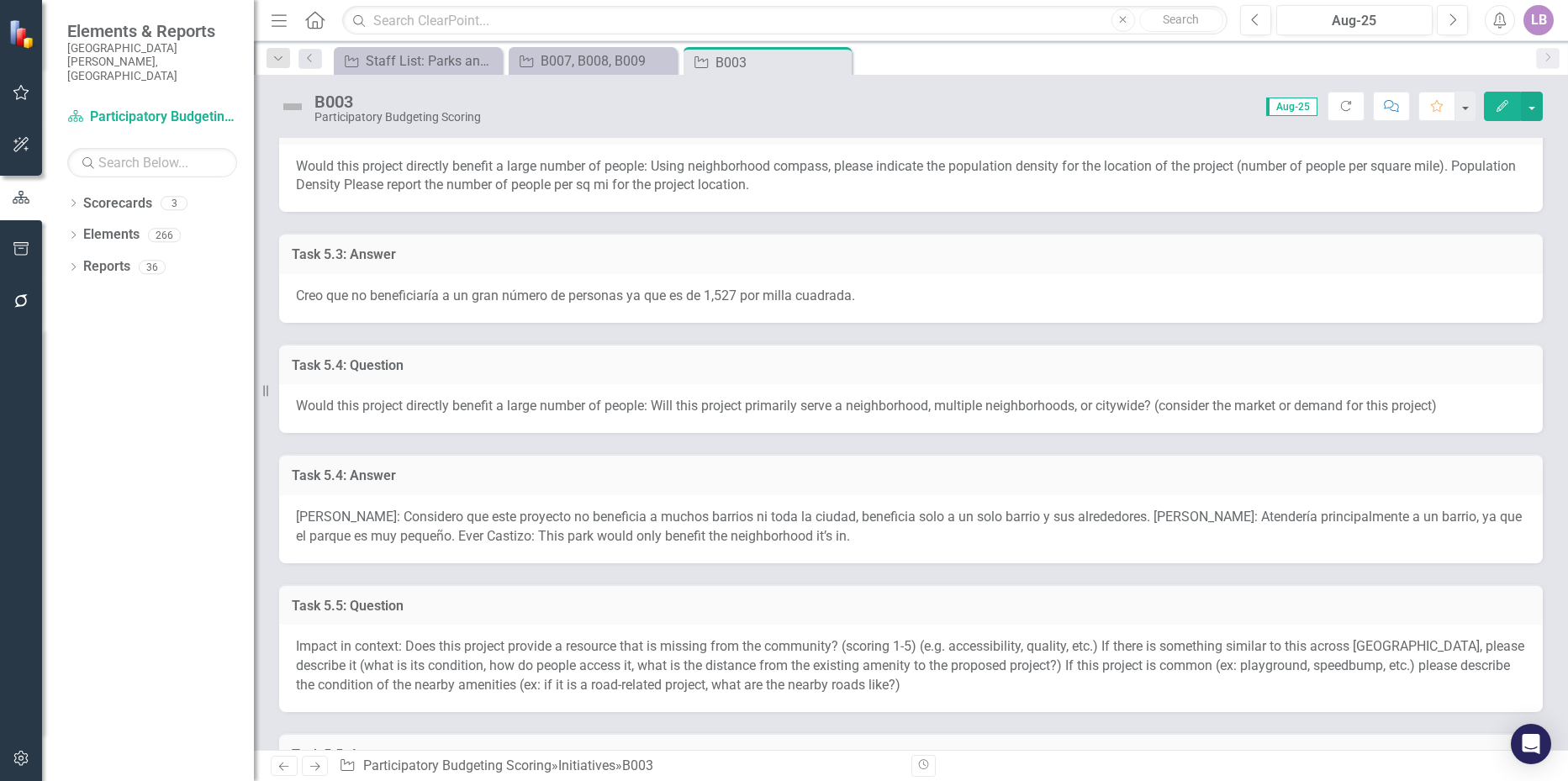
click at [590, 526] on div "[PERSON_NAME]: Considero que este proyecto no beneficia a muchos [PERSON_NAME] …" at bounding box center [911, 529] width 1264 height 68
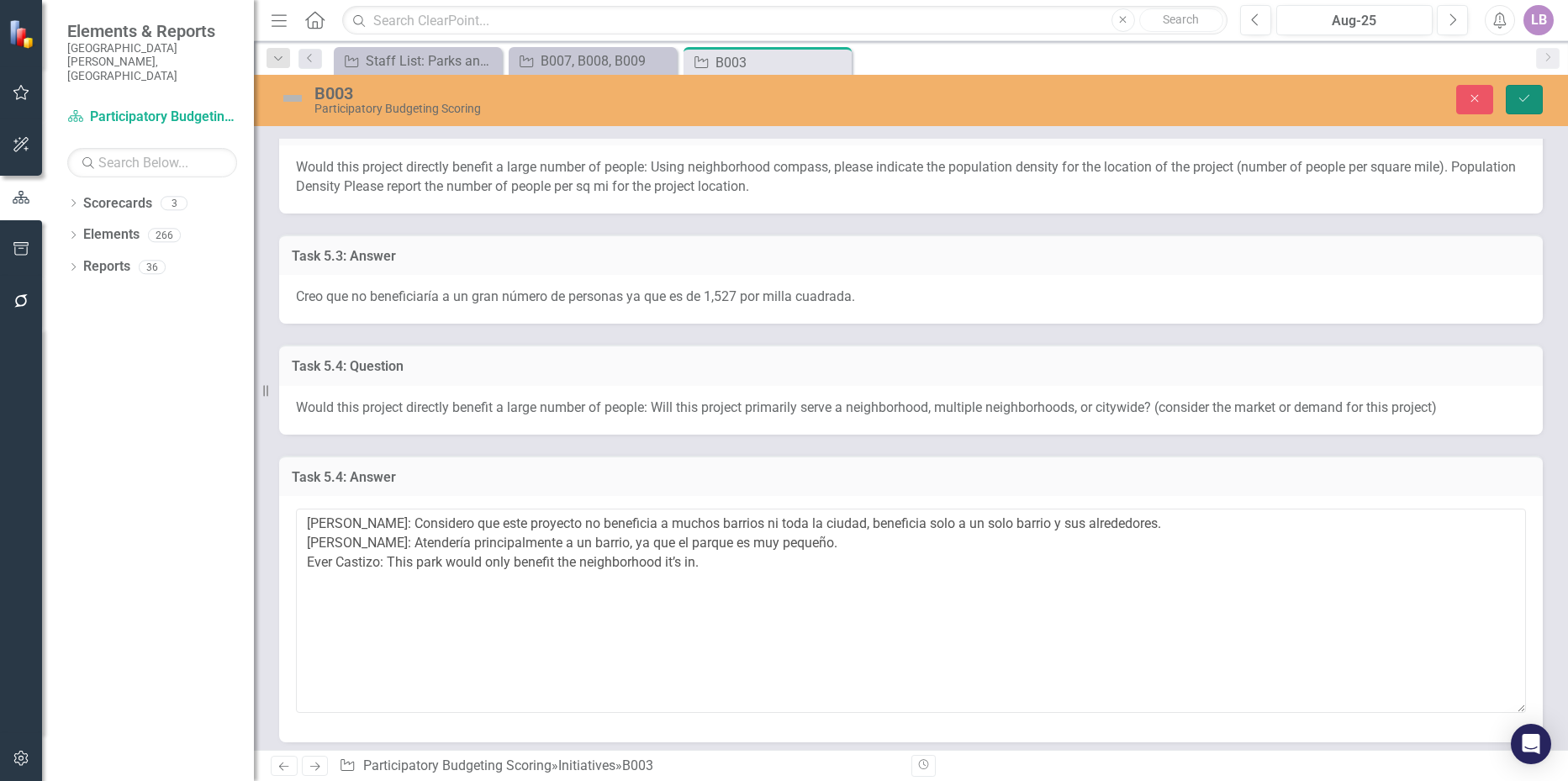
click at [1517, 90] on button "Save" at bounding box center [1525, 99] width 37 height 29
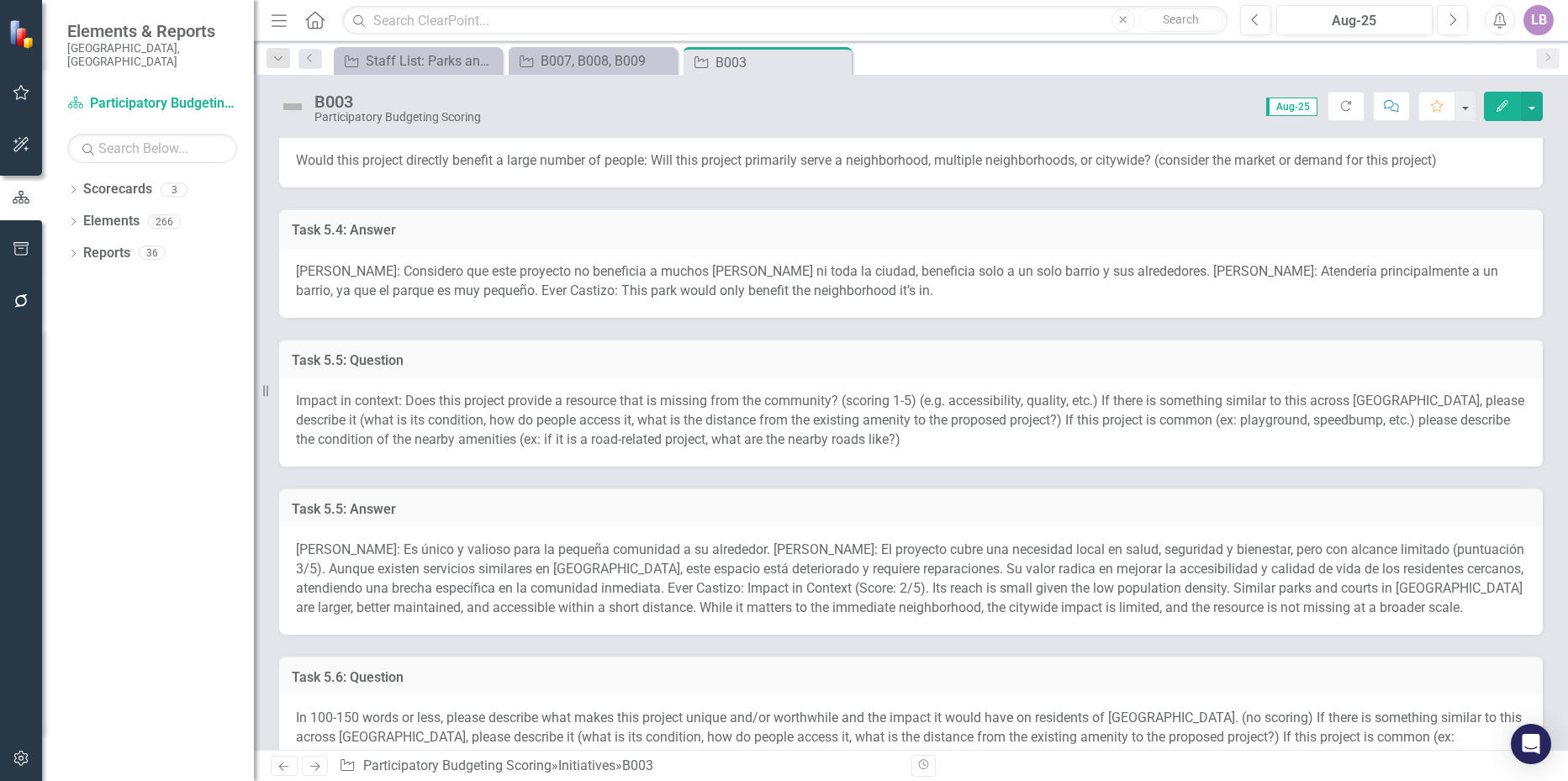
scroll to position [1177, 0]
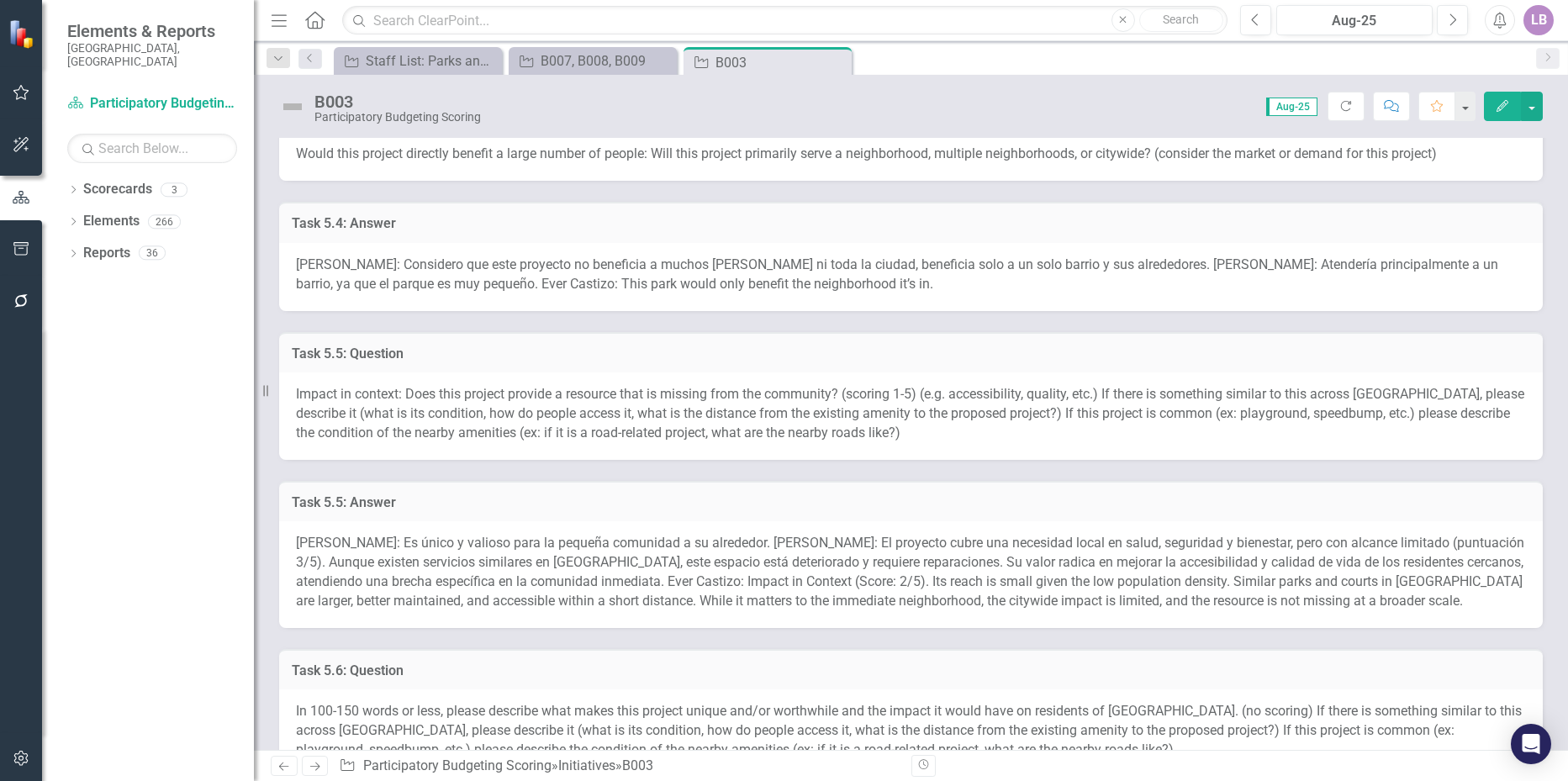
click at [768, 557] on span "[PERSON_NAME]: Es único y valioso para la pequeña comunidad a su alrededor. [PE…" at bounding box center [910, 571] width 1229 height 74
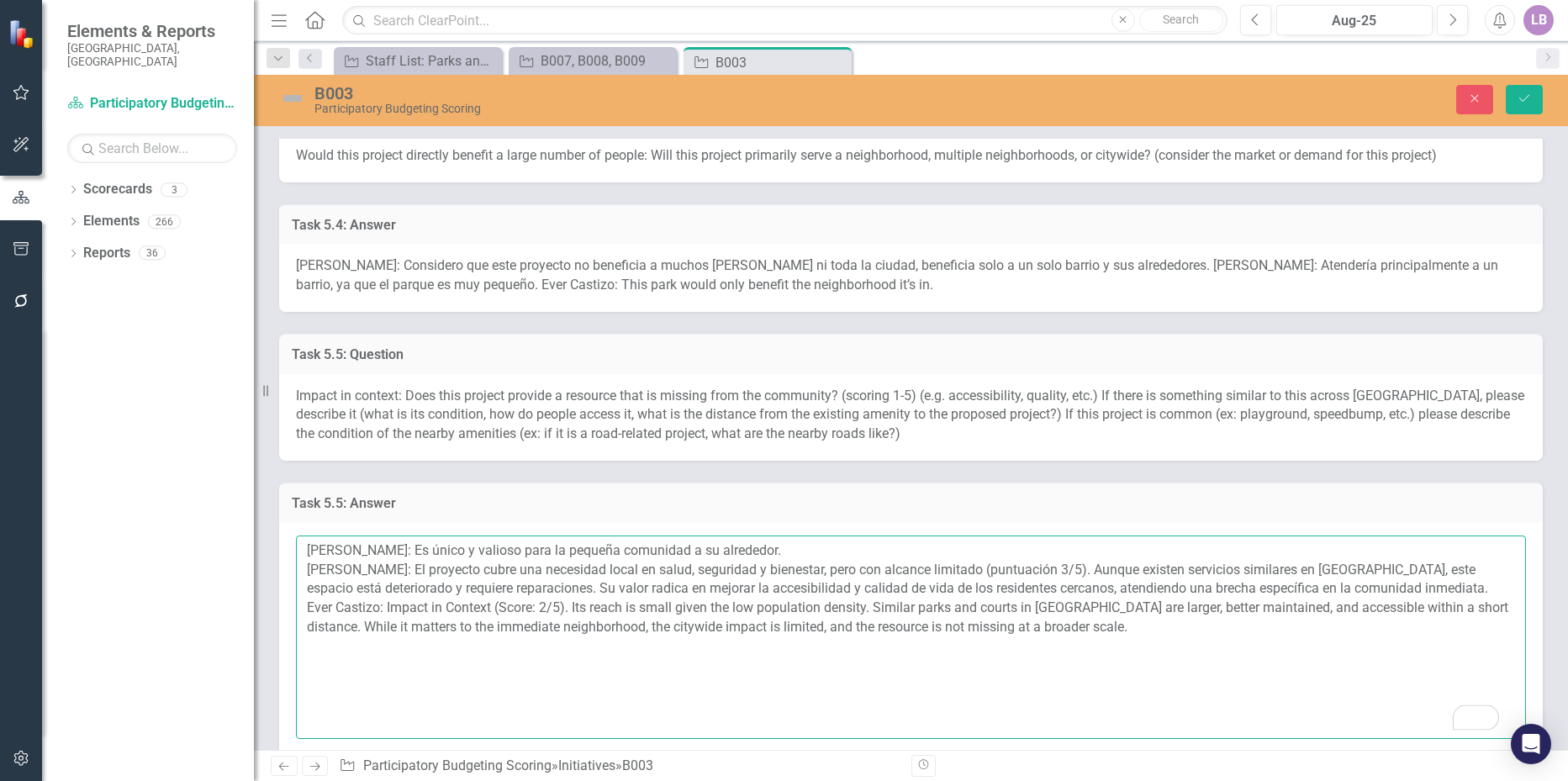
click at [1044, 566] on textarea "[PERSON_NAME]: Es único y valioso para la pequeña comunidad a su alrededor. [PE…" at bounding box center [911, 637] width 1230 height 204
drag, startPoint x: 1422, startPoint y: 587, endPoint x: 527, endPoint y: 585, distance: 895.0
click at [527, 585] on textarea "[PERSON_NAME]: Es único y valioso para la pequeña comunidad a su alrededor. [PE…" at bounding box center [911, 637] width 1230 height 204
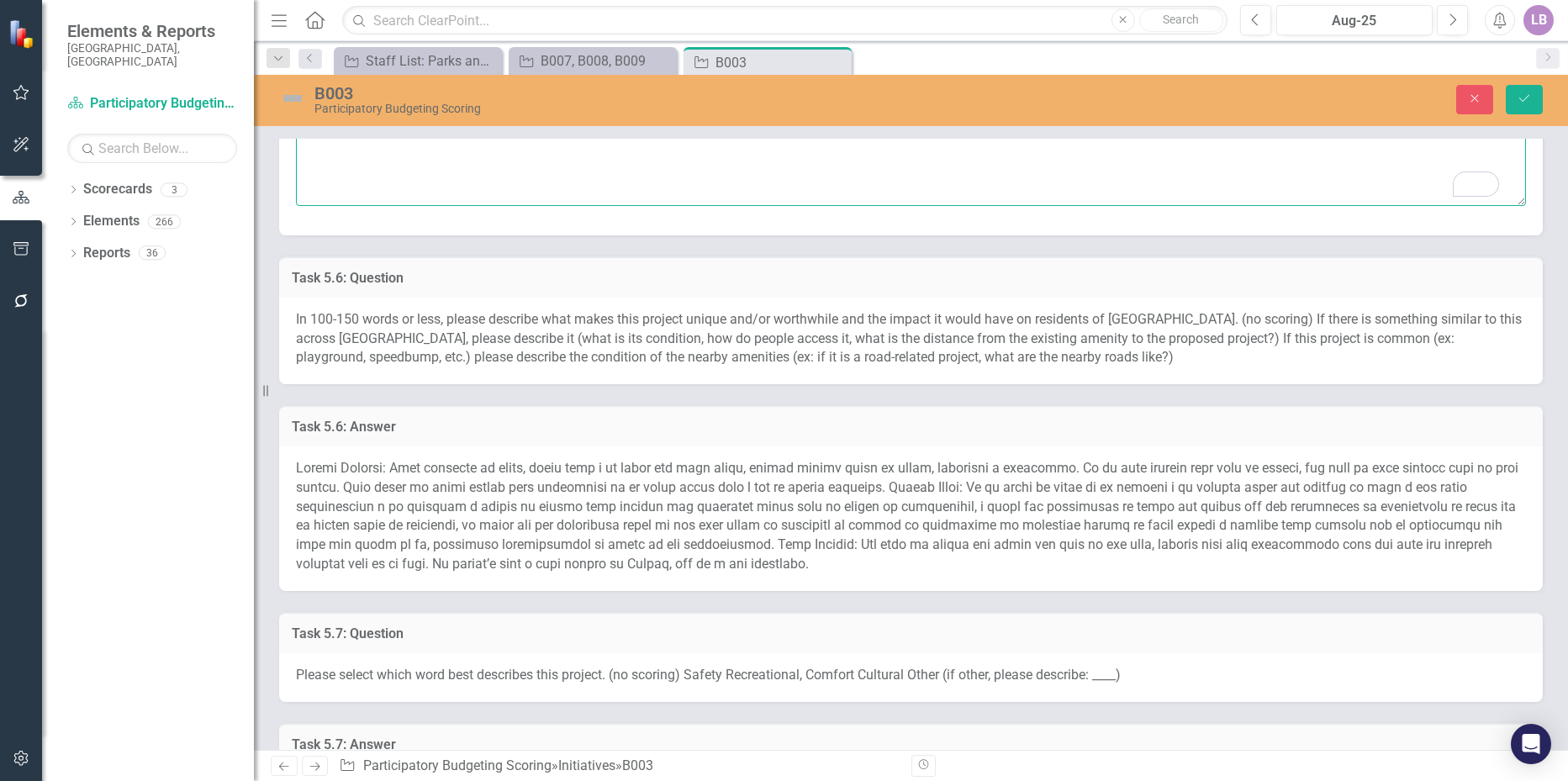
scroll to position [1766, 0]
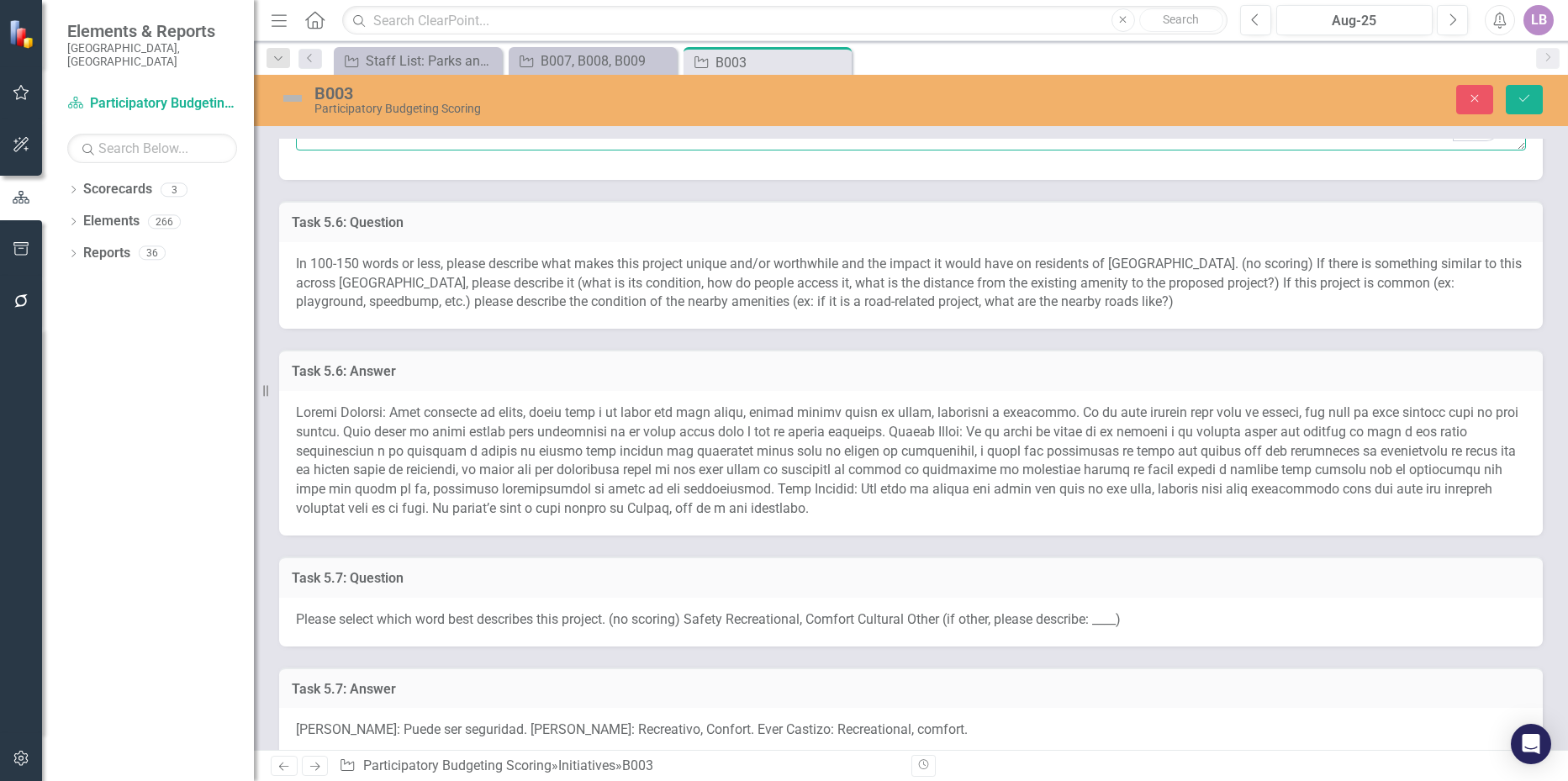
type textarea "Amanda Castizo: Es único y valioso para la pequeña comunidad a su alrededor. Ol…"
click at [566, 475] on span at bounding box center [908, 460] width 1223 height 112
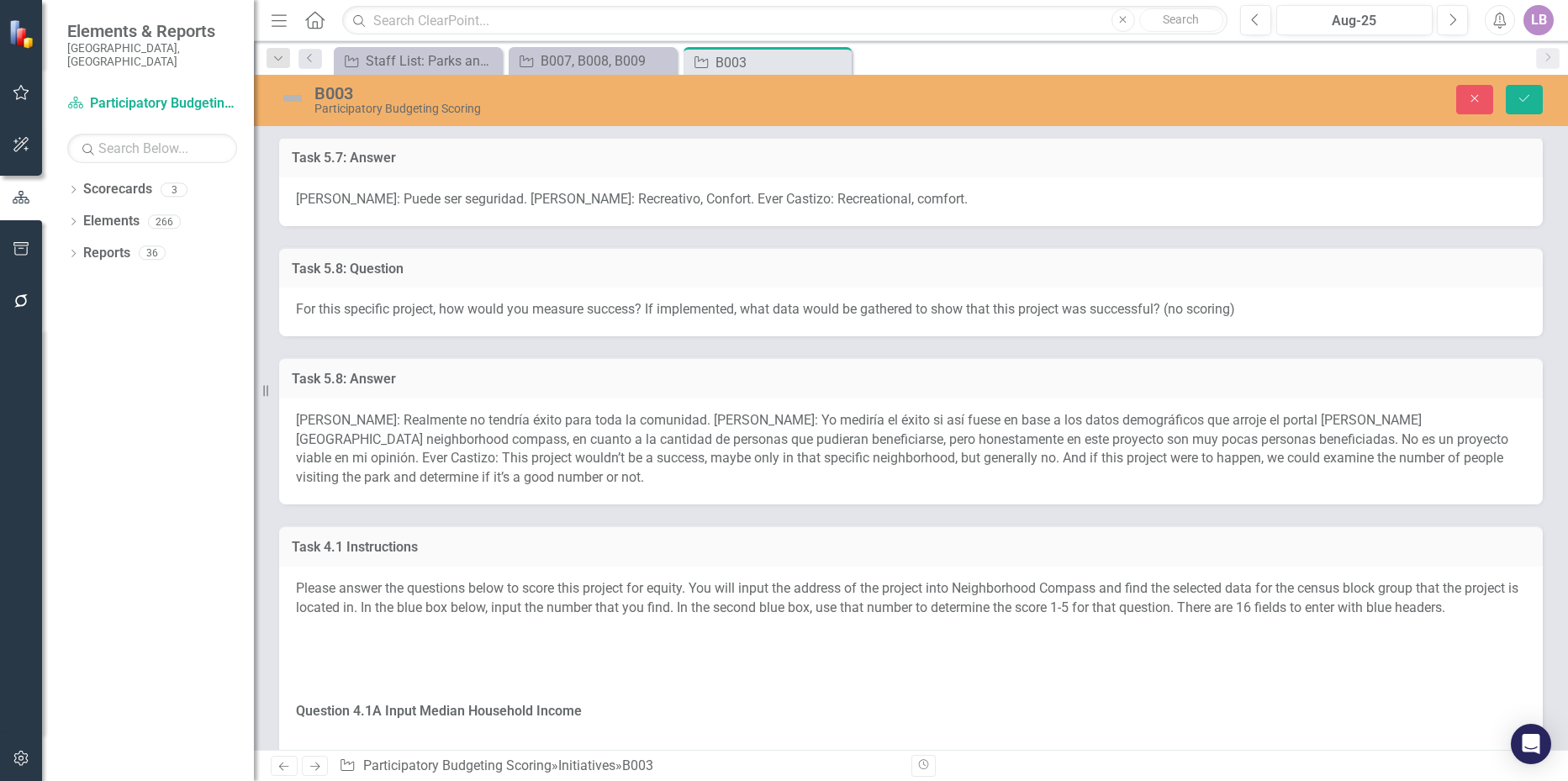
scroll to position [2439, 0]
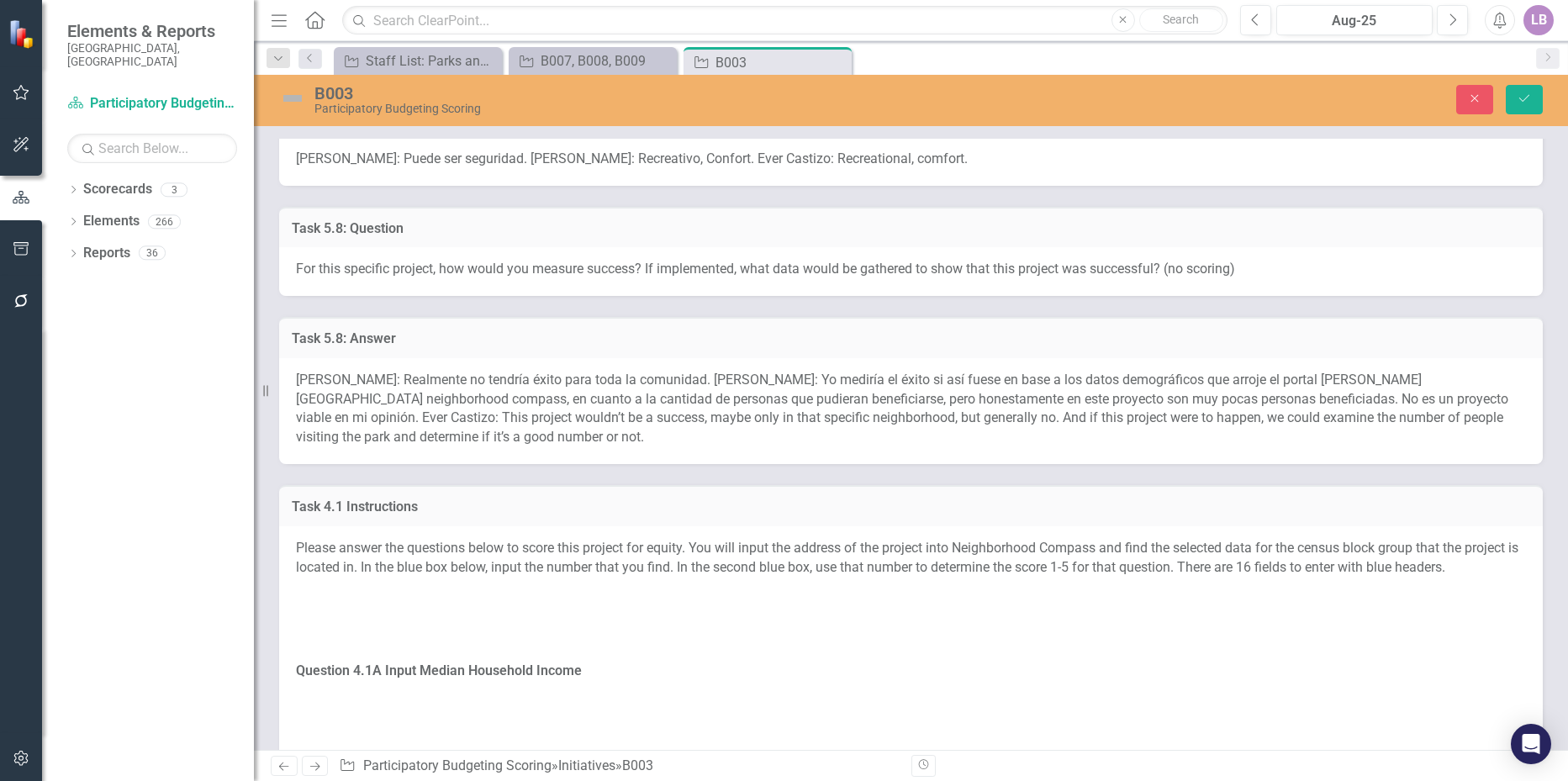
click at [484, 394] on span "Amanda Castizo: Realmente no tendría éxito para toda la comunidad. Olivia Nunez…" at bounding box center [902, 408] width 1213 height 74
click at [484, 394] on span "[PERSON_NAME]: Realmente no tendría éxito para toda la comunidad. [PERSON_NAME]…" at bounding box center [902, 408] width 1213 height 74
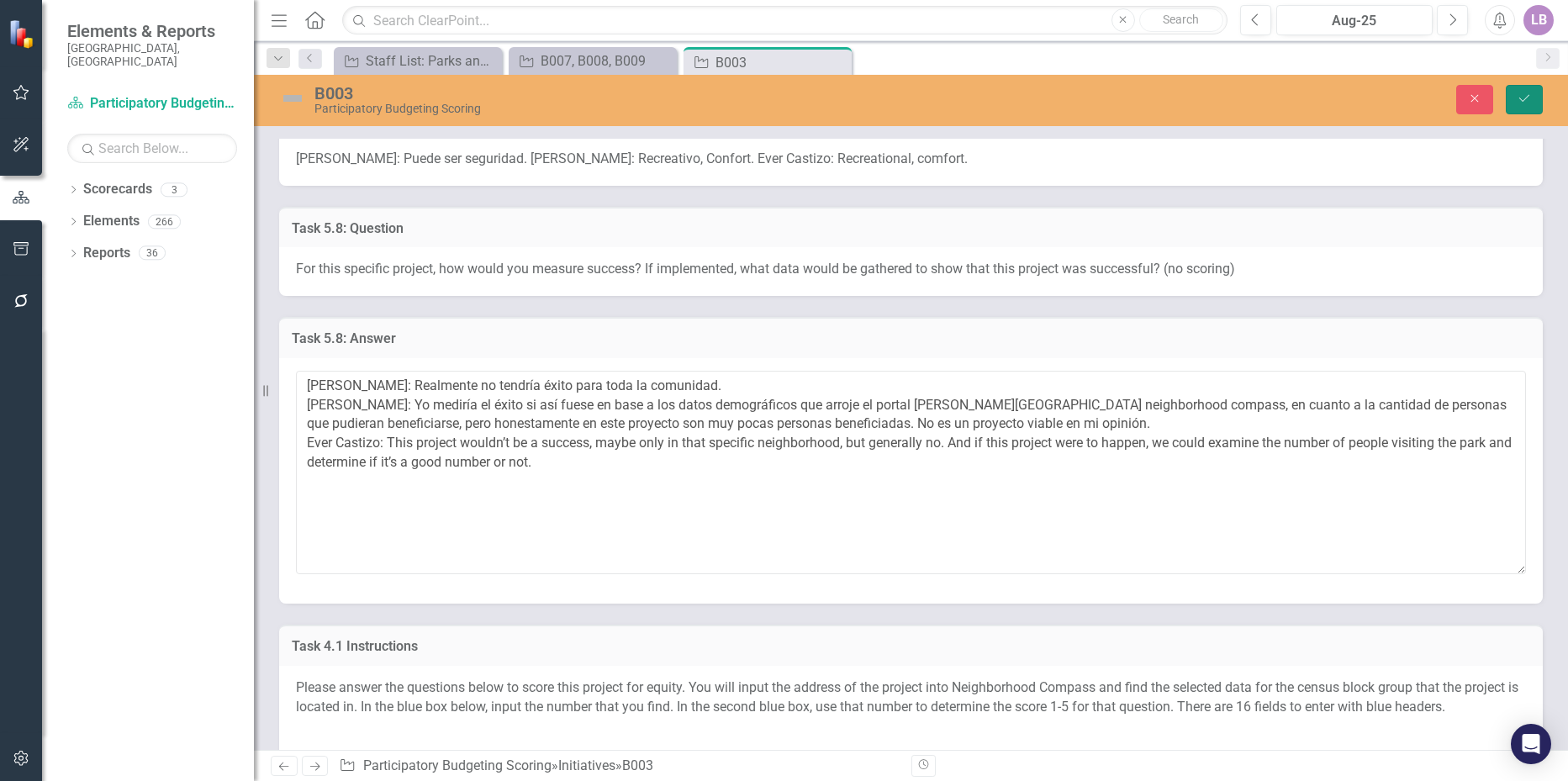
click at [1525, 88] on button "Save" at bounding box center [1525, 99] width 37 height 29
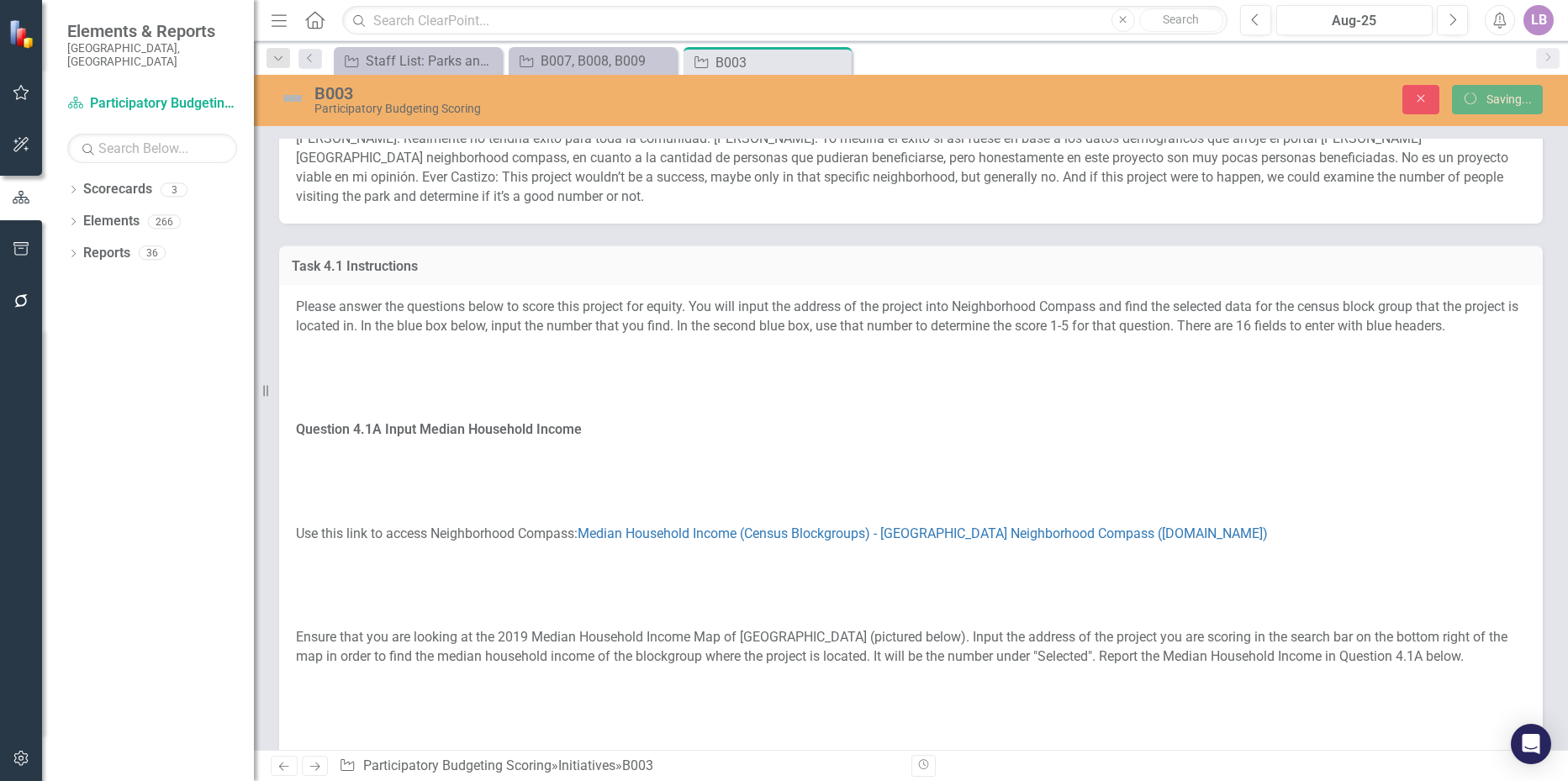
scroll to position [2199, 0]
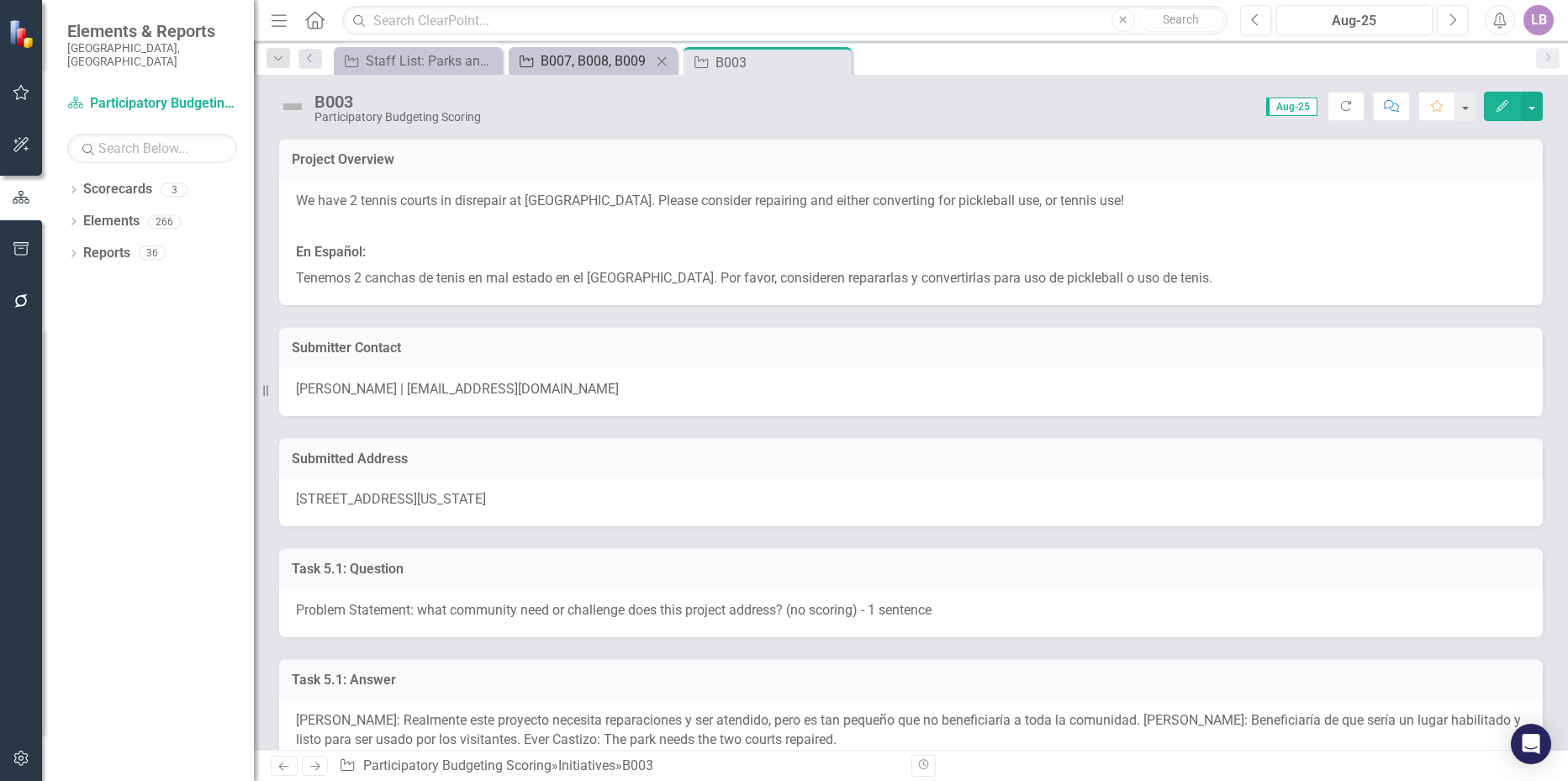
click at [623, 63] on div "B007, B008, B009" at bounding box center [596, 61] width 111 height 21
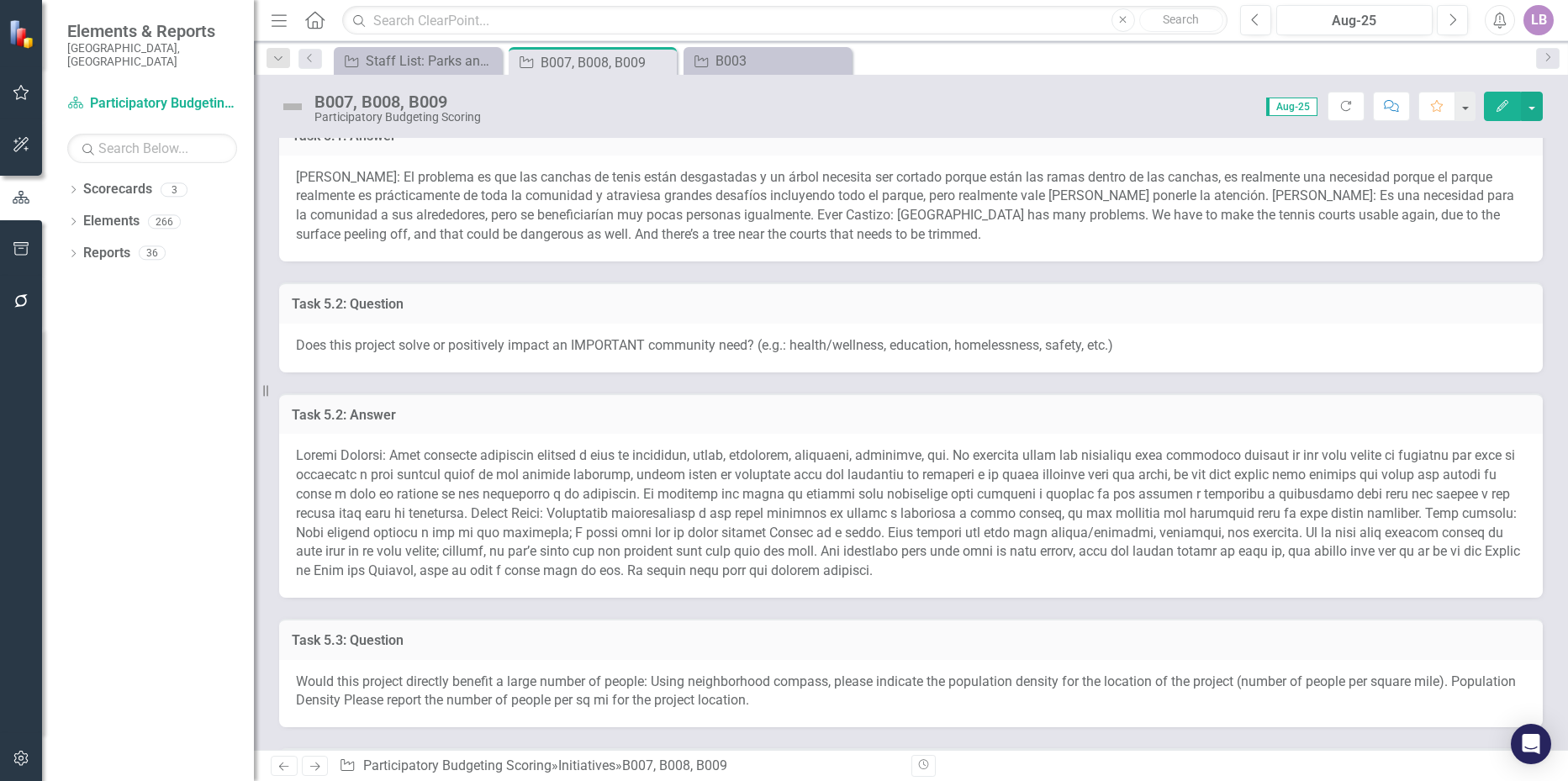
scroll to position [673, 0]
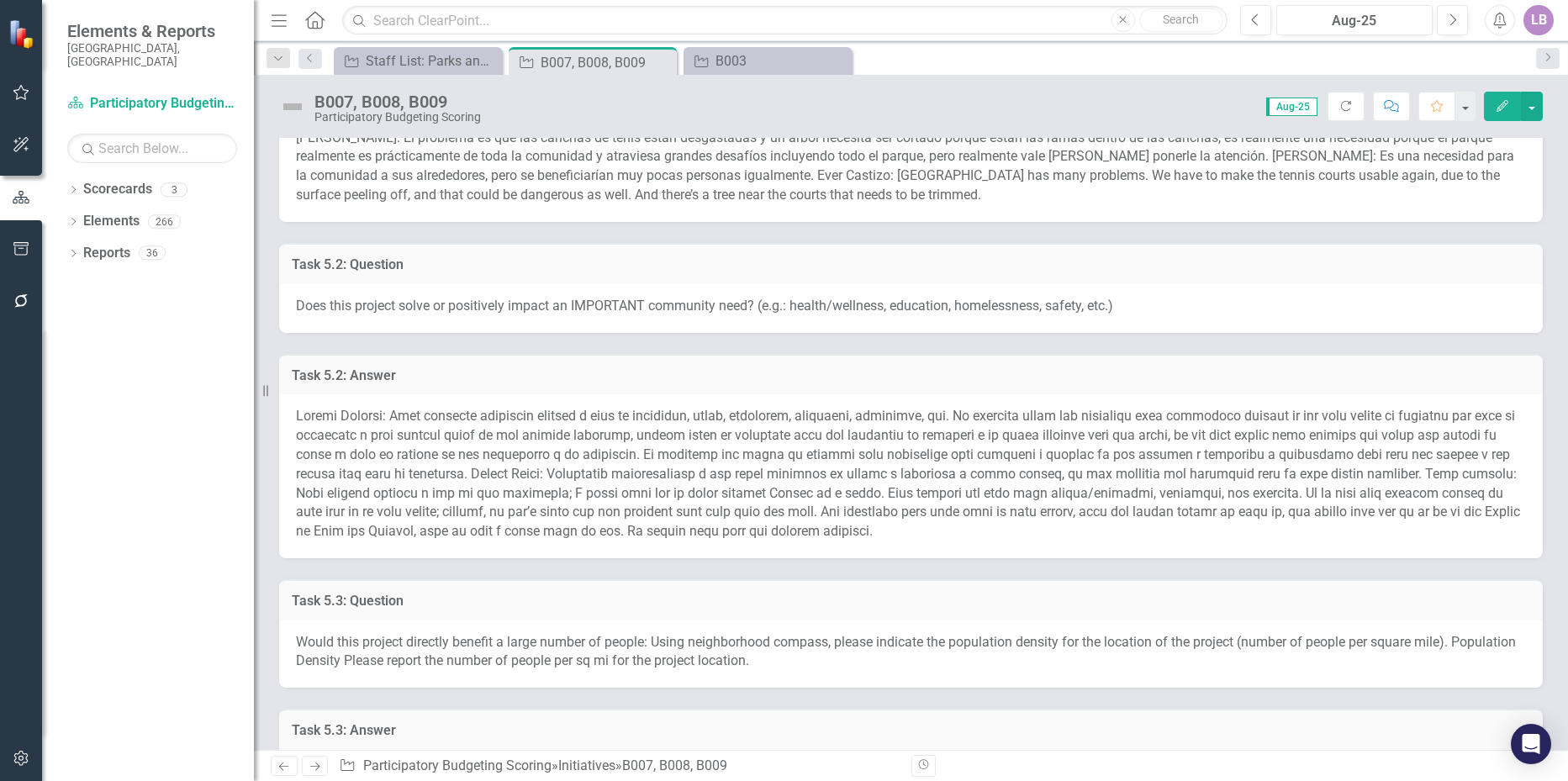
click at [767, 199] on span "Amanda Castizo: El problema es que las canchas de tenis están desgastadas y un …" at bounding box center [905, 166] width 1219 height 74
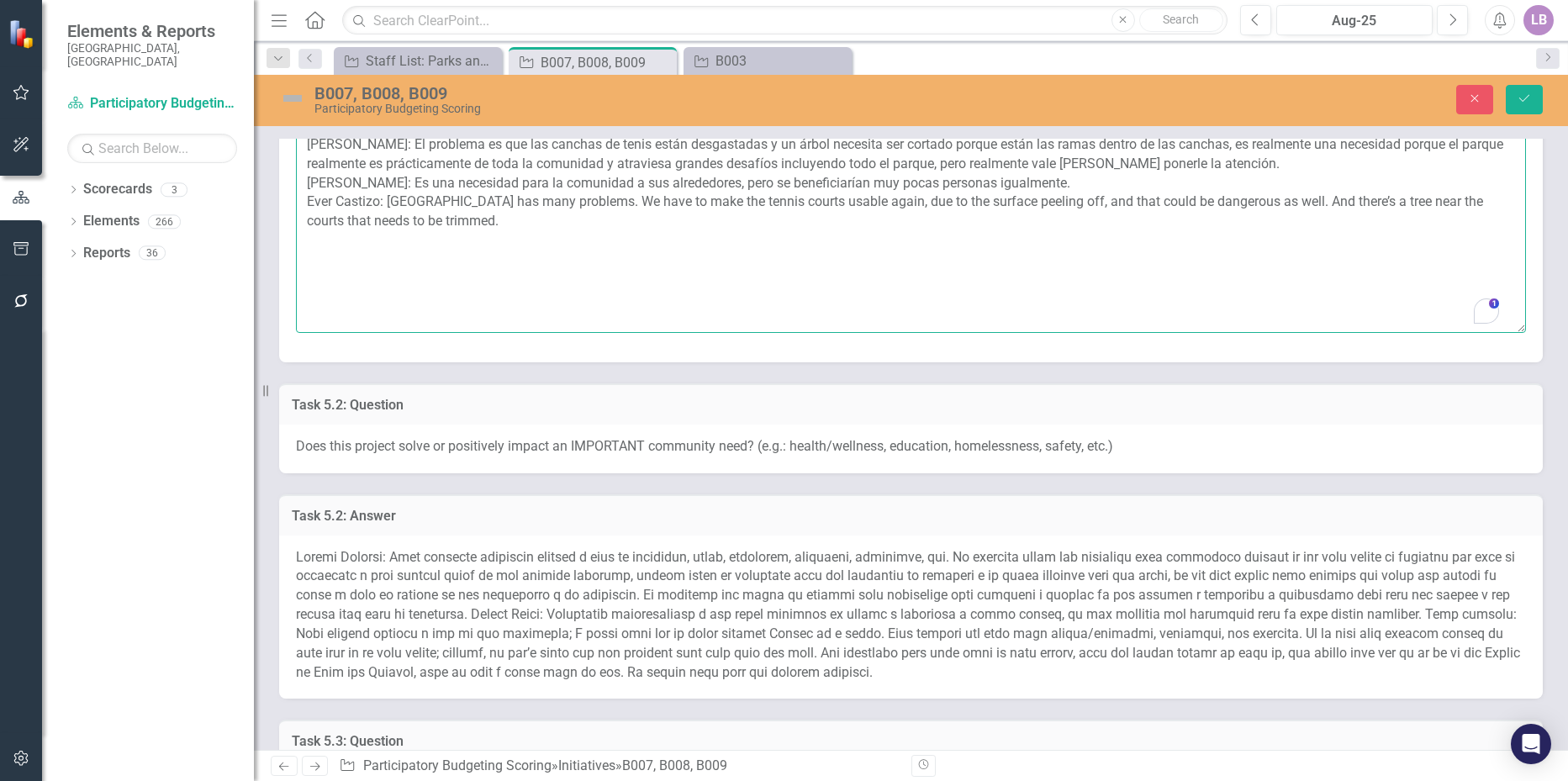
drag, startPoint x: 1041, startPoint y: 176, endPoint x: 1022, endPoint y: 182, distance: 19.9
click at [1022, 182] on textarea "Amanda Castizo: El problema es que las canchas de tenis están desgastadas y un …" at bounding box center [911, 231] width 1230 height 204
drag, startPoint x: 1043, startPoint y: 186, endPoint x: 956, endPoint y: 199, distance: 88.0
click at [974, 191] on textarea "Amanda Castizo: El problema es que las canchas de tenis están desgastadas y un …" at bounding box center [911, 231] width 1230 height 204
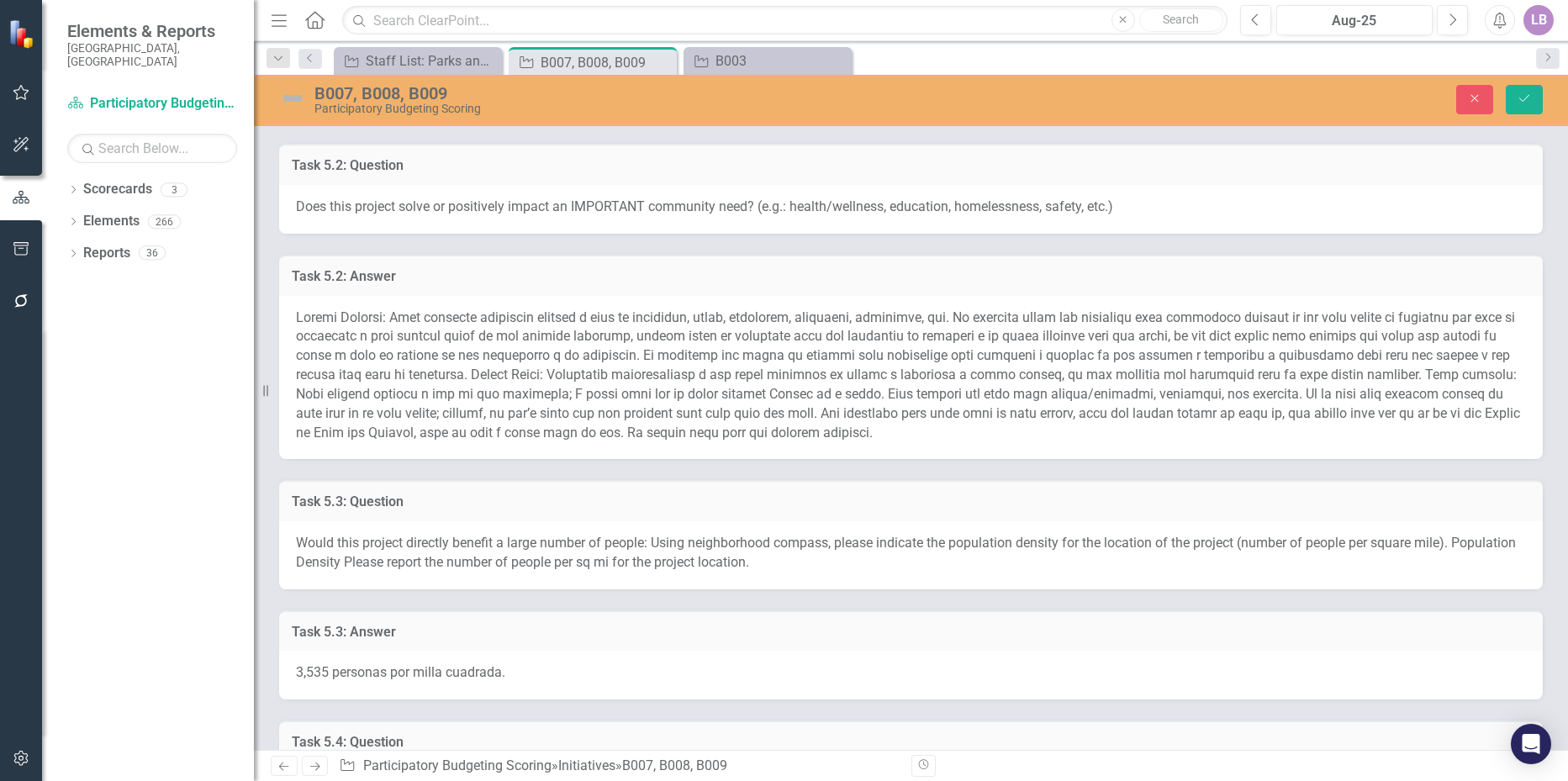
scroll to position [925, 0]
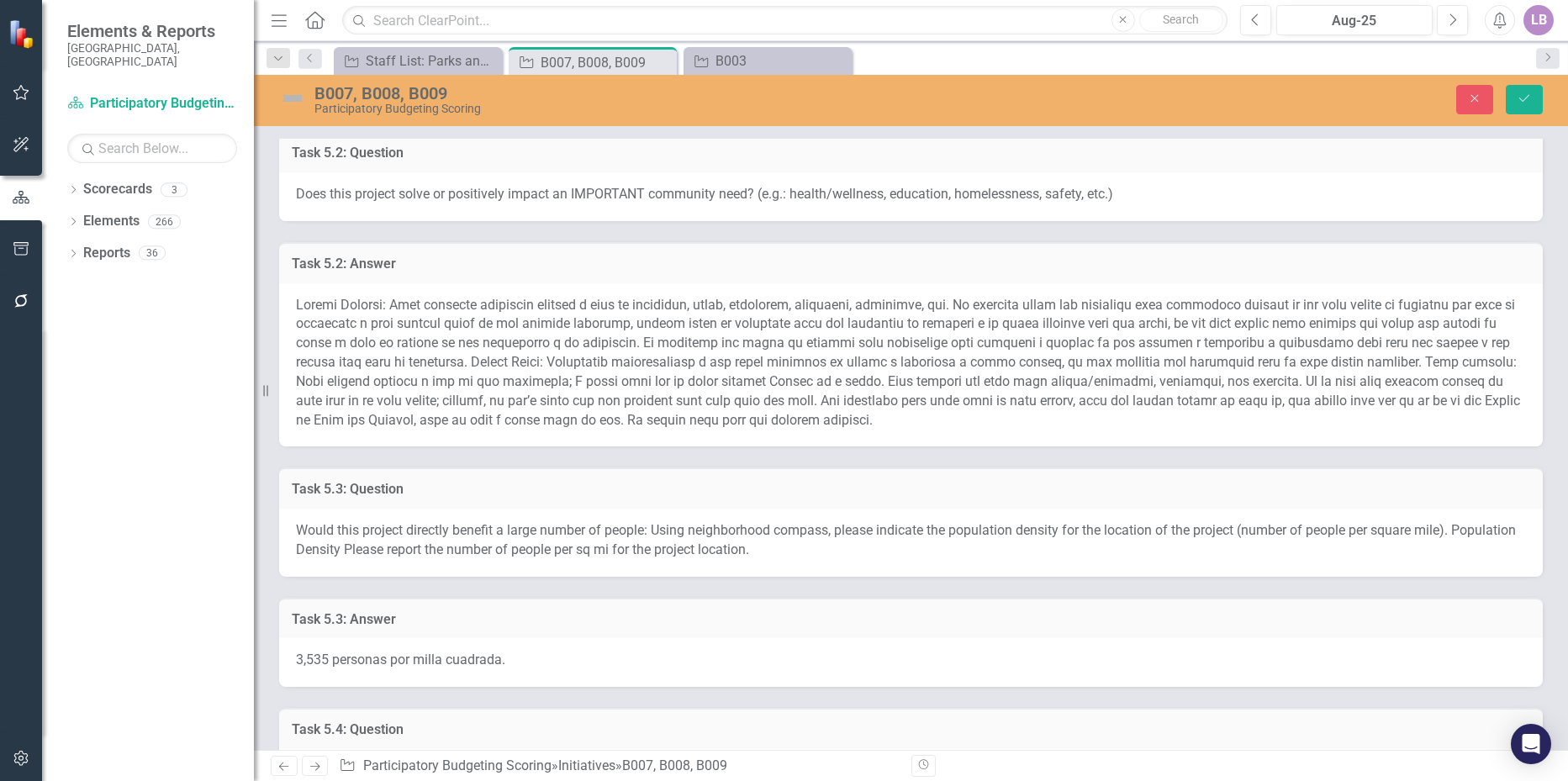
click at [465, 386] on span at bounding box center [908, 363] width 1224 height 131
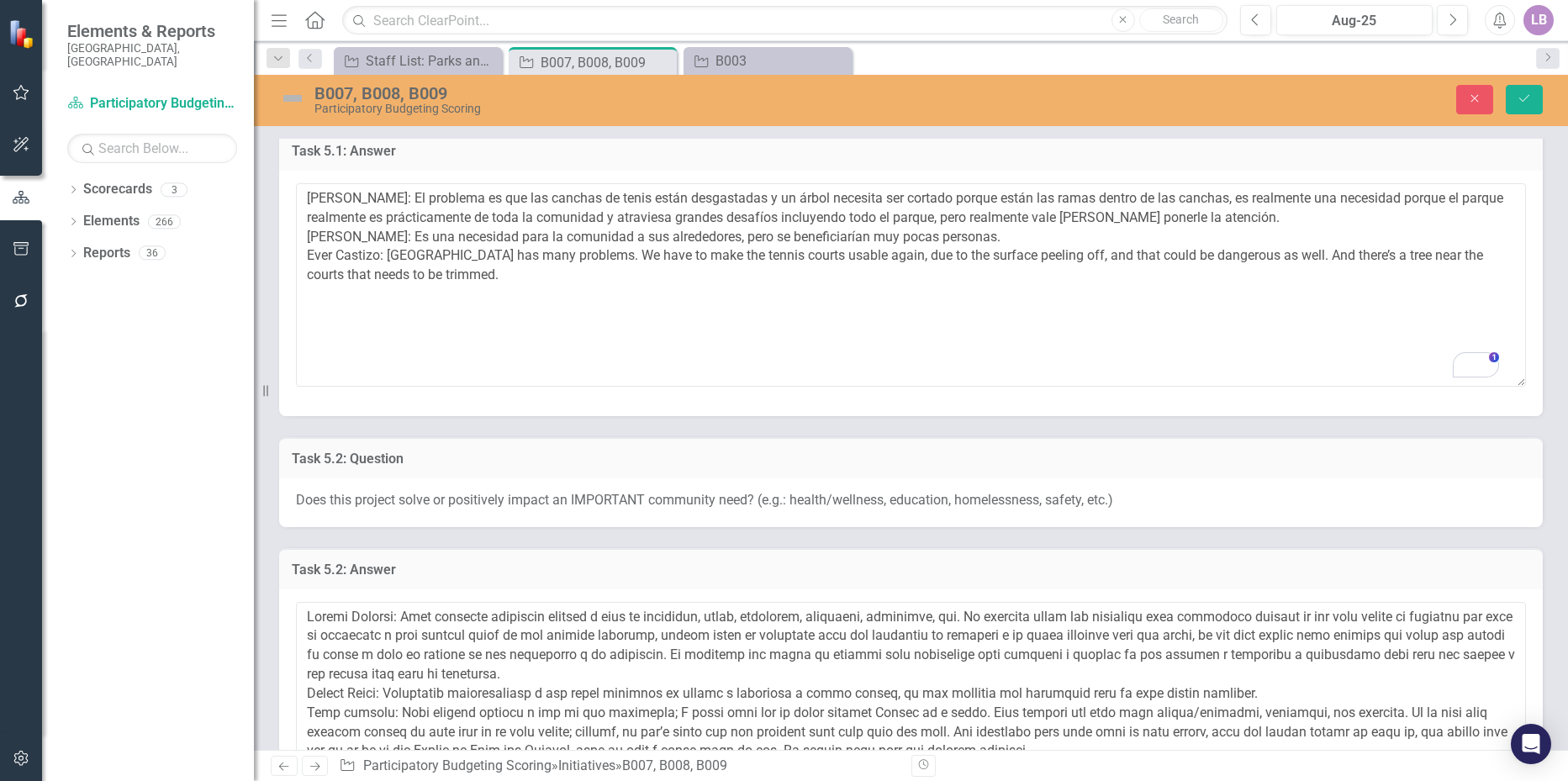
scroll to position [589, 0]
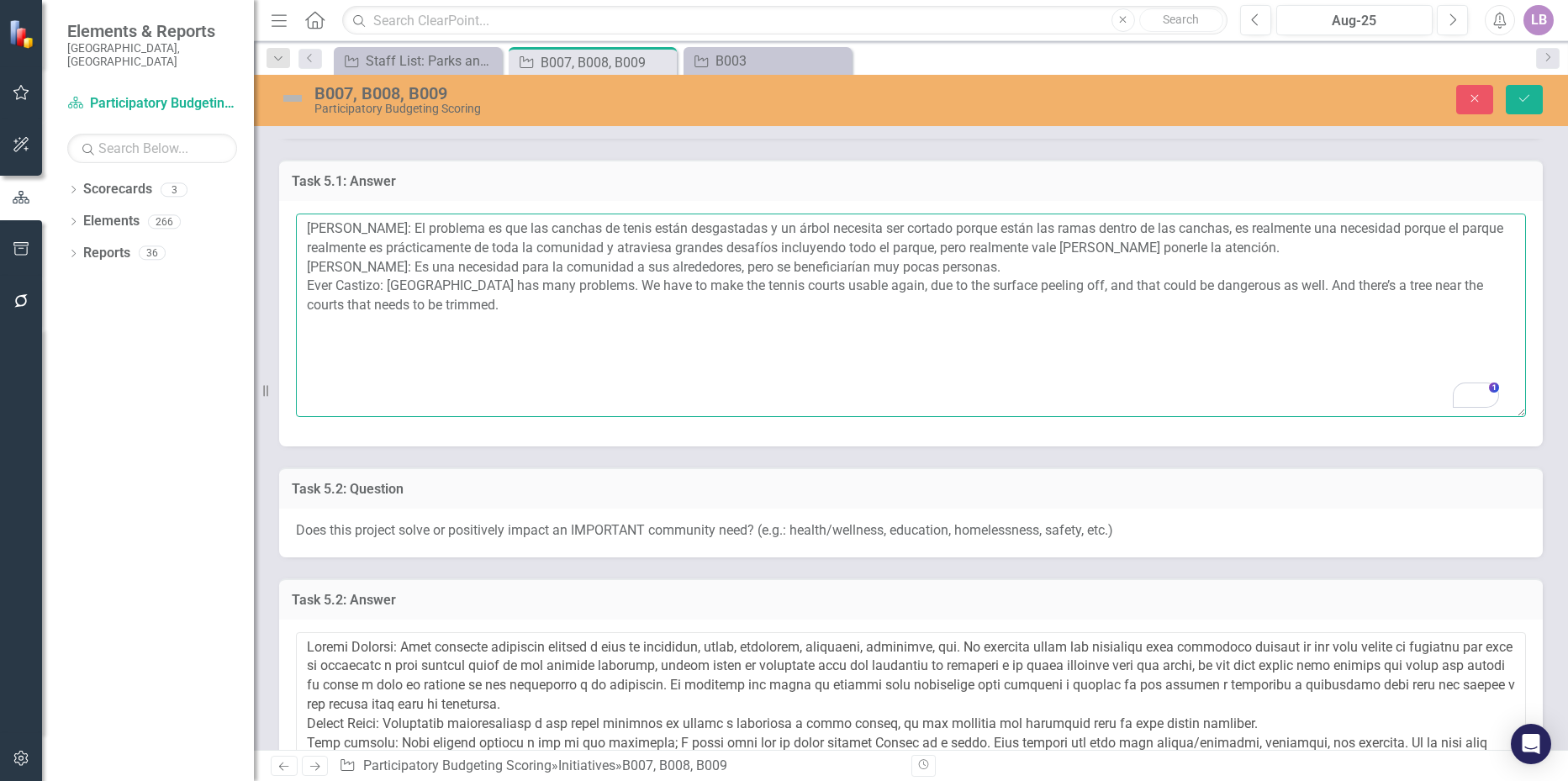
click at [861, 274] on textarea "Amanda Castizo: El problema es que las canchas de tenis están desgastadas y un …" at bounding box center [911, 316] width 1230 height 204
drag, startPoint x: 955, startPoint y: 265, endPoint x: 388, endPoint y: 260, distance: 567.0
click at [388, 260] on textarea "Amanda Castizo: El problema es que las canchas de tenis están desgastadas y un …" at bounding box center [911, 316] width 1230 height 204
click at [1003, 272] on textarea "Amanda Castizo: El problema es que las canchas de tenis están desgastadas y un …" at bounding box center [911, 316] width 1230 height 204
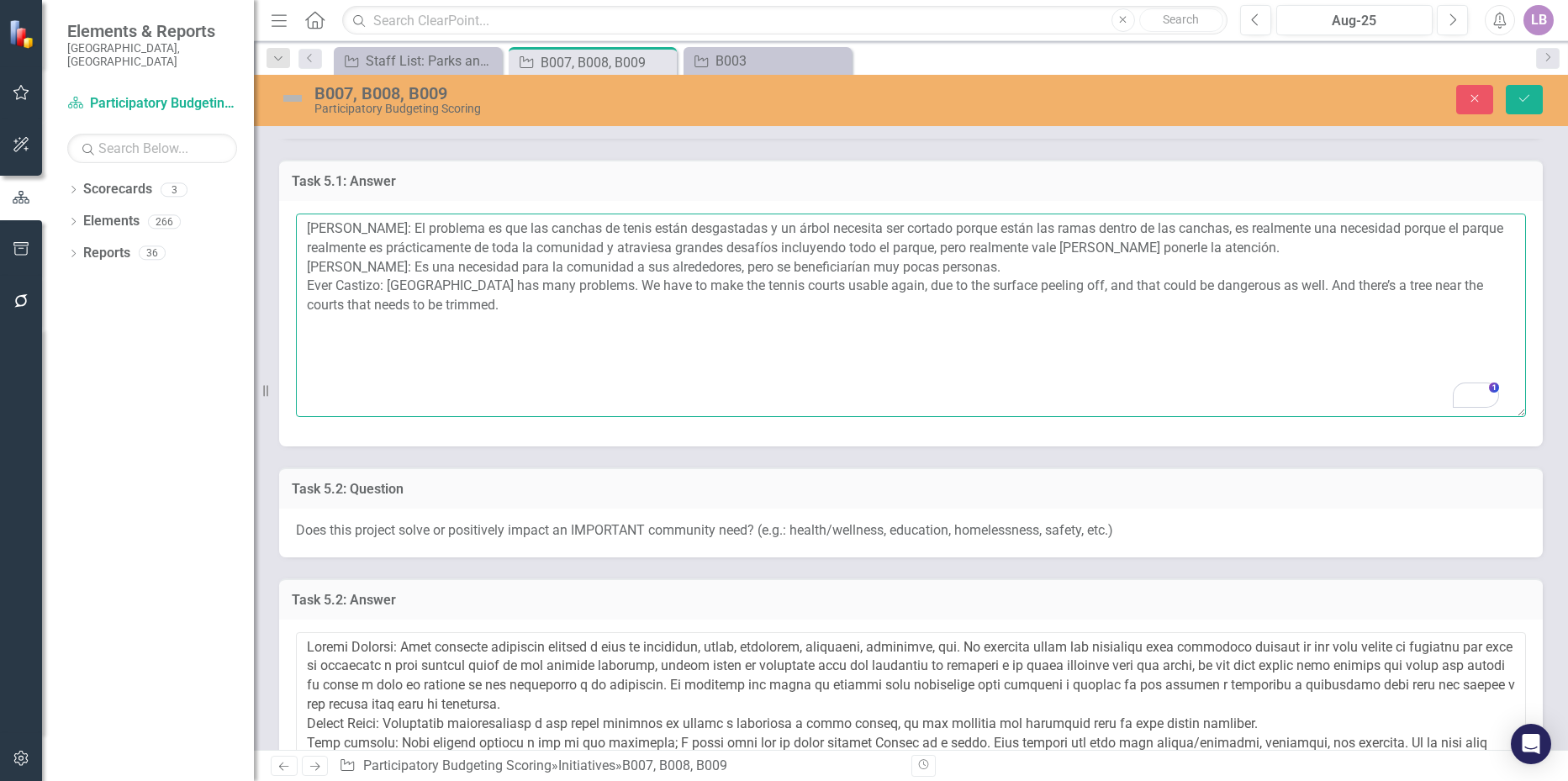
click at [977, 263] on textarea "Amanda Castizo: El problema es que las canchas de tenis están desgastadas y un …" at bounding box center [911, 316] width 1230 height 204
drag, startPoint x: 973, startPoint y: 265, endPoint x: 716, endPoint y: 277, distance: 257.3
click at [716, 277] on textarea "Amanda Castizo: El problema es que las canchas de tenis están desgastadas y un …" at bounding box center [911, 316] width 1230 height 204
click at [857, 262] on textarea "[PERSON_NAME]: El problema es que las canchas de tenis están desgastadas y un á…" at bounding box center [911, 316] width 1230 height 204
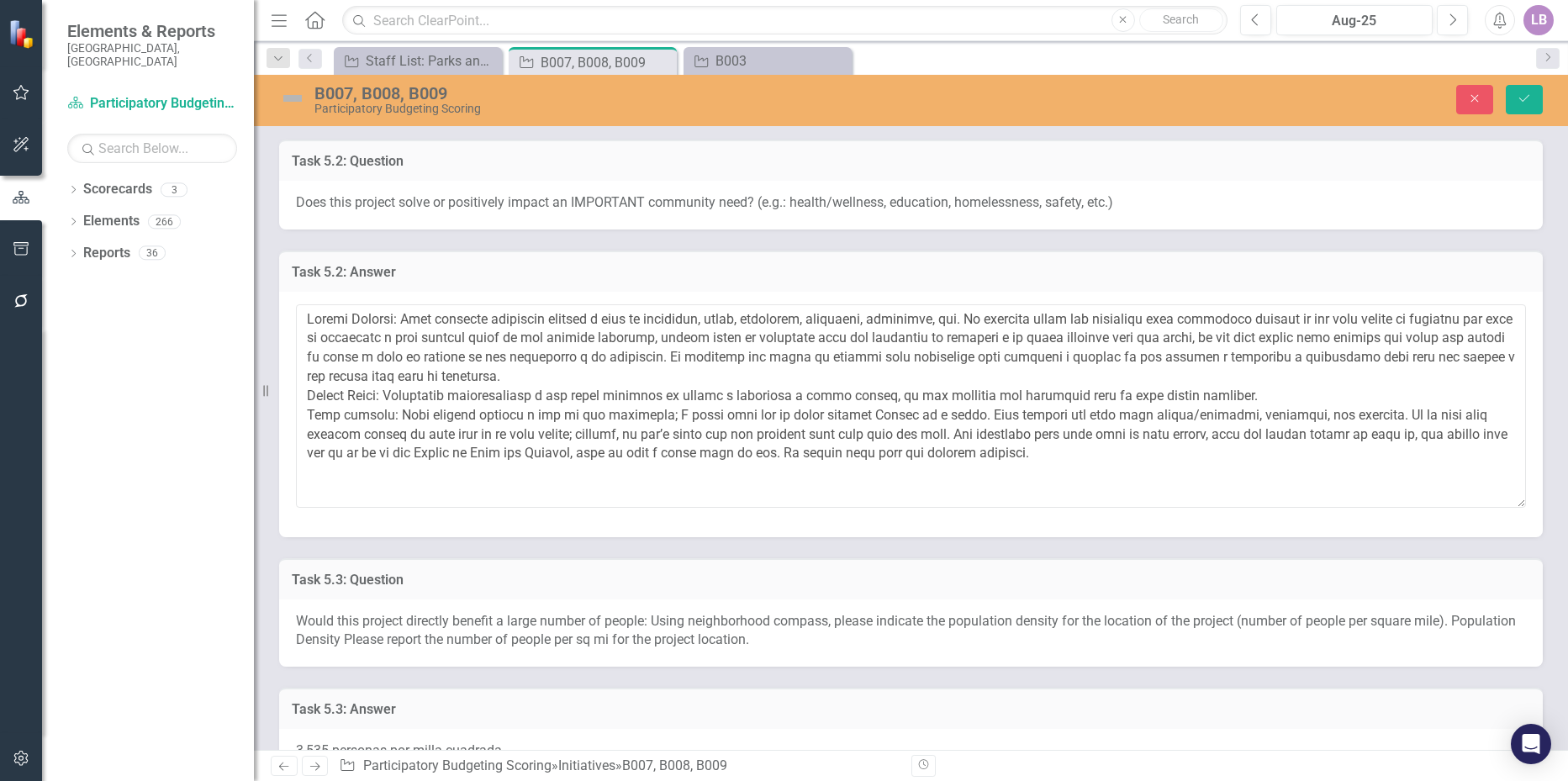
scroll to position [925, 0]
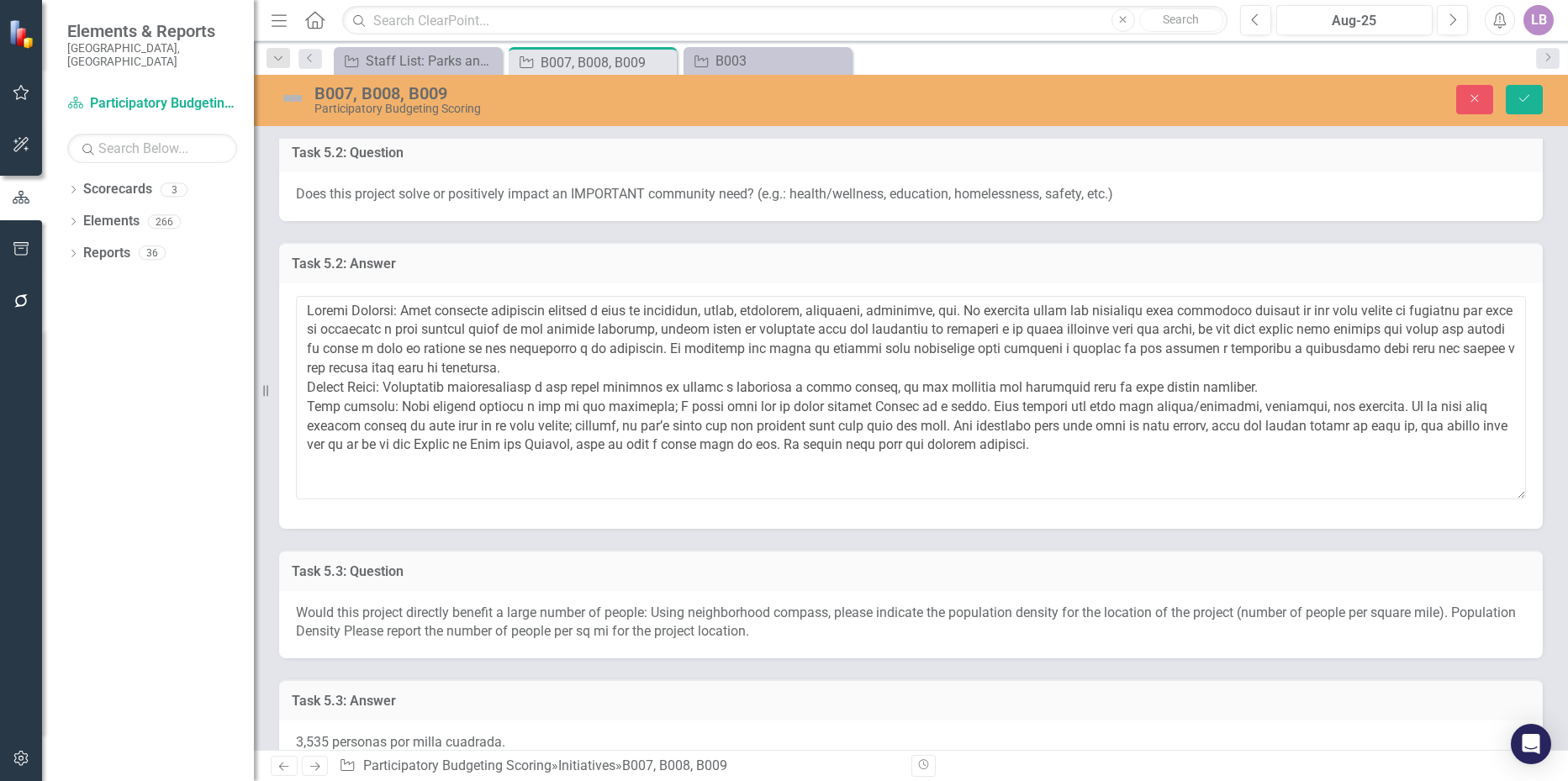
type textarea "[PERSON_NAME]: El problema es que las canchas de tenis están desgastadas y un á…"
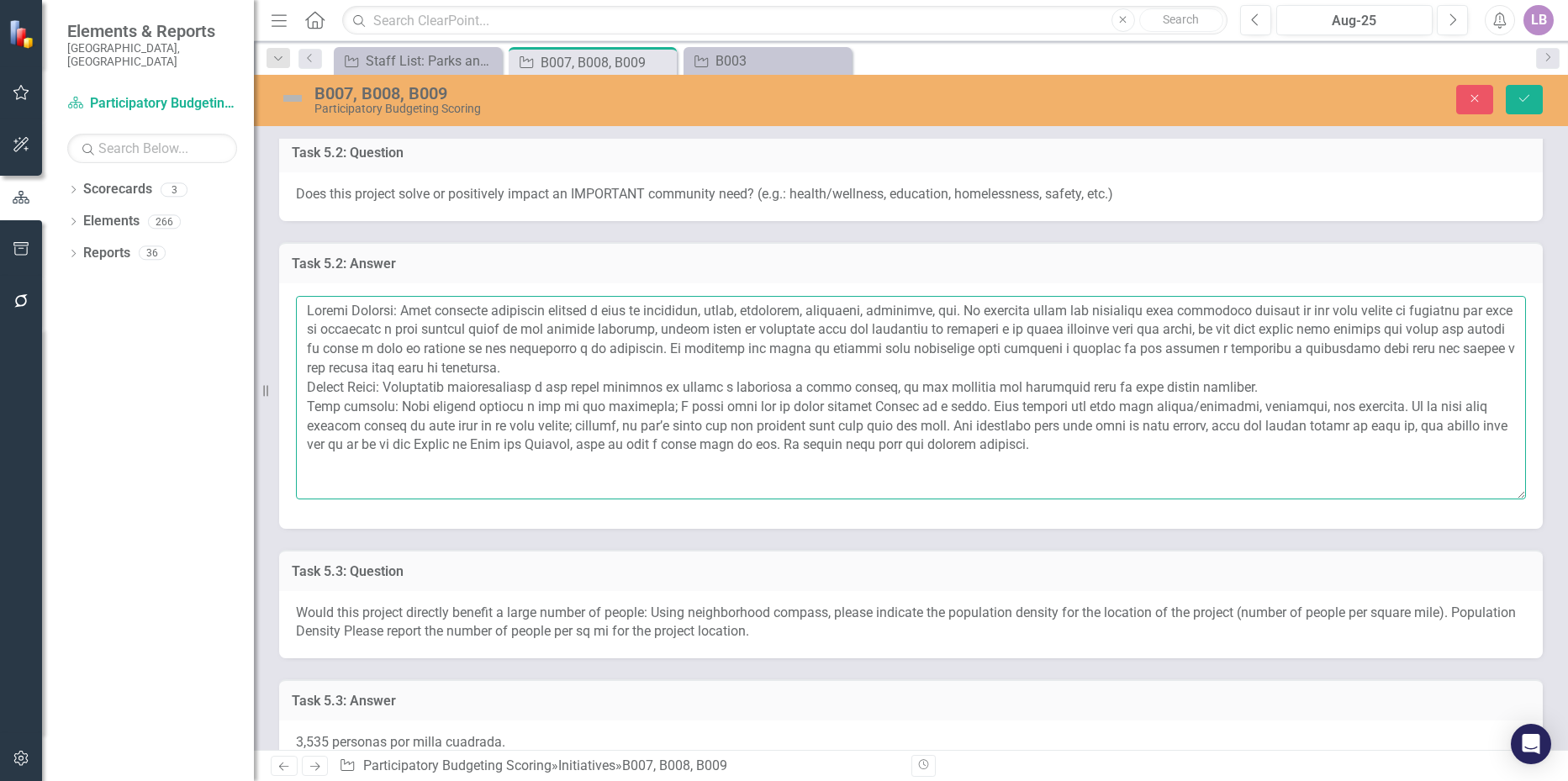
click at [612, 356] on textarea at bounding box center [911, 398] width 1230 height 204
click at [541, 363] on textarea "To enrich screen reader interactions, please activate Accessibility in Grammarl…" at bounding box center [911, 398] width 1230 height 204
drag, startPoint x: 542, startPoint y: 388, endPoint x: 678, endPoint y: 387, distance: 136.0
click at [678, 387] on textarea "To enrich screen reader interactions, please activate Accessibility in Grammarl…" at bounding box center [911, 398] width 1230 height 204
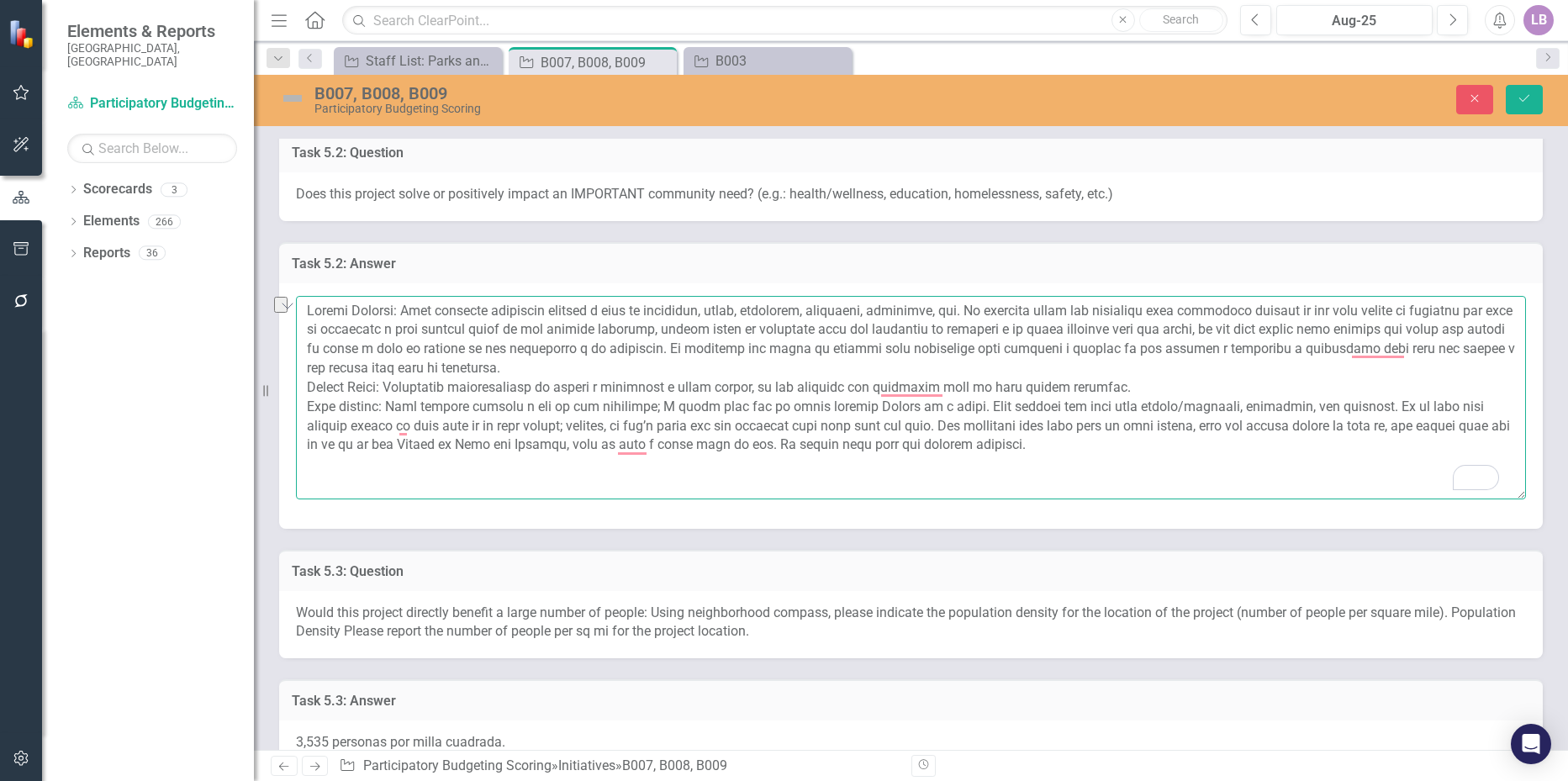
drag, startPoint x: 941, startPoint y: 386, endPoint x: 992, endPoint y: 380, distance: 51.4
click at [992, 380] on textarea "To enrich screen reader interactions, please activate Accessibility in Grammarl…" at bounding box center [911, 398] width 1230 height 204
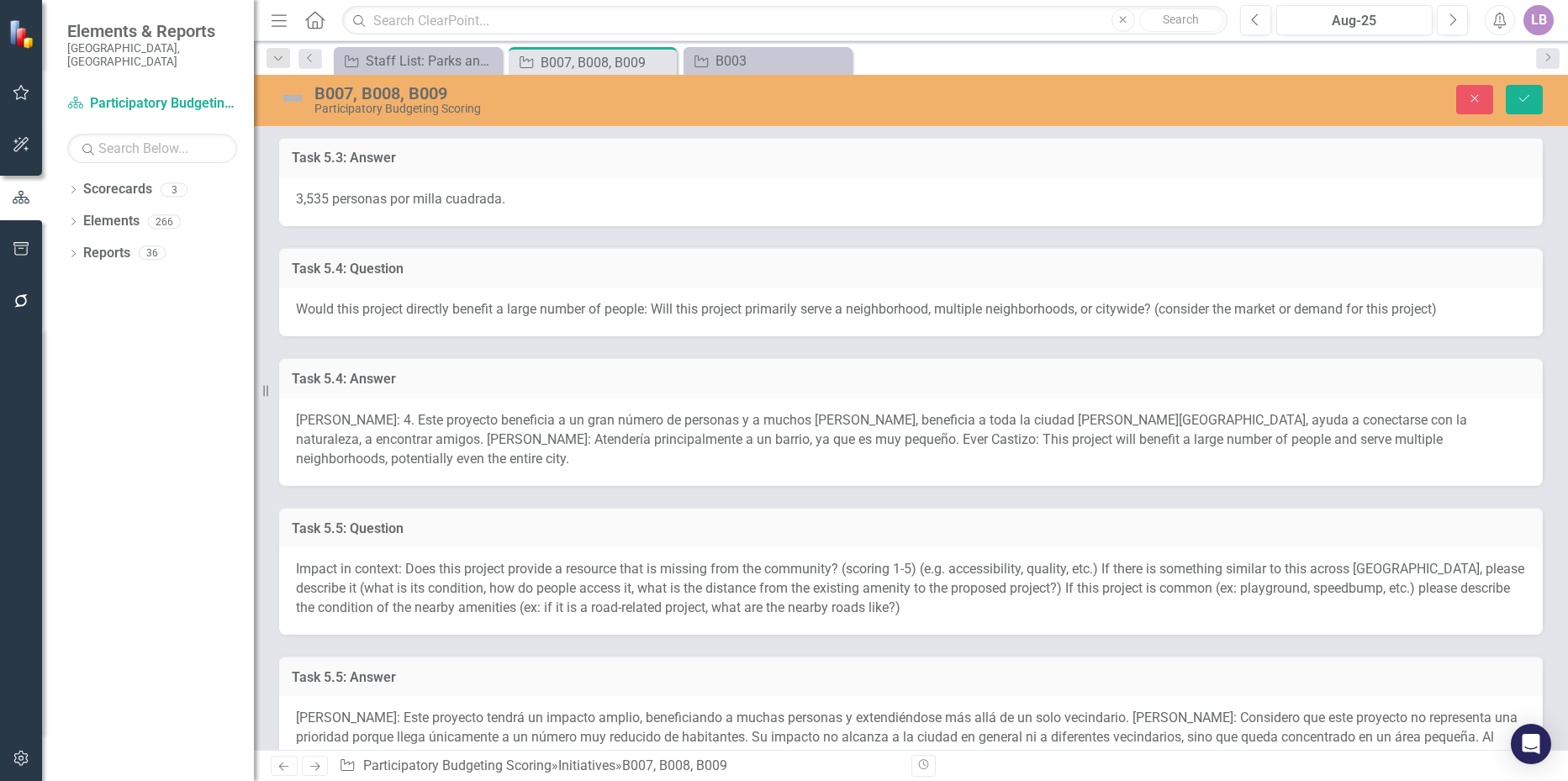
scroll to position [1514, 0]
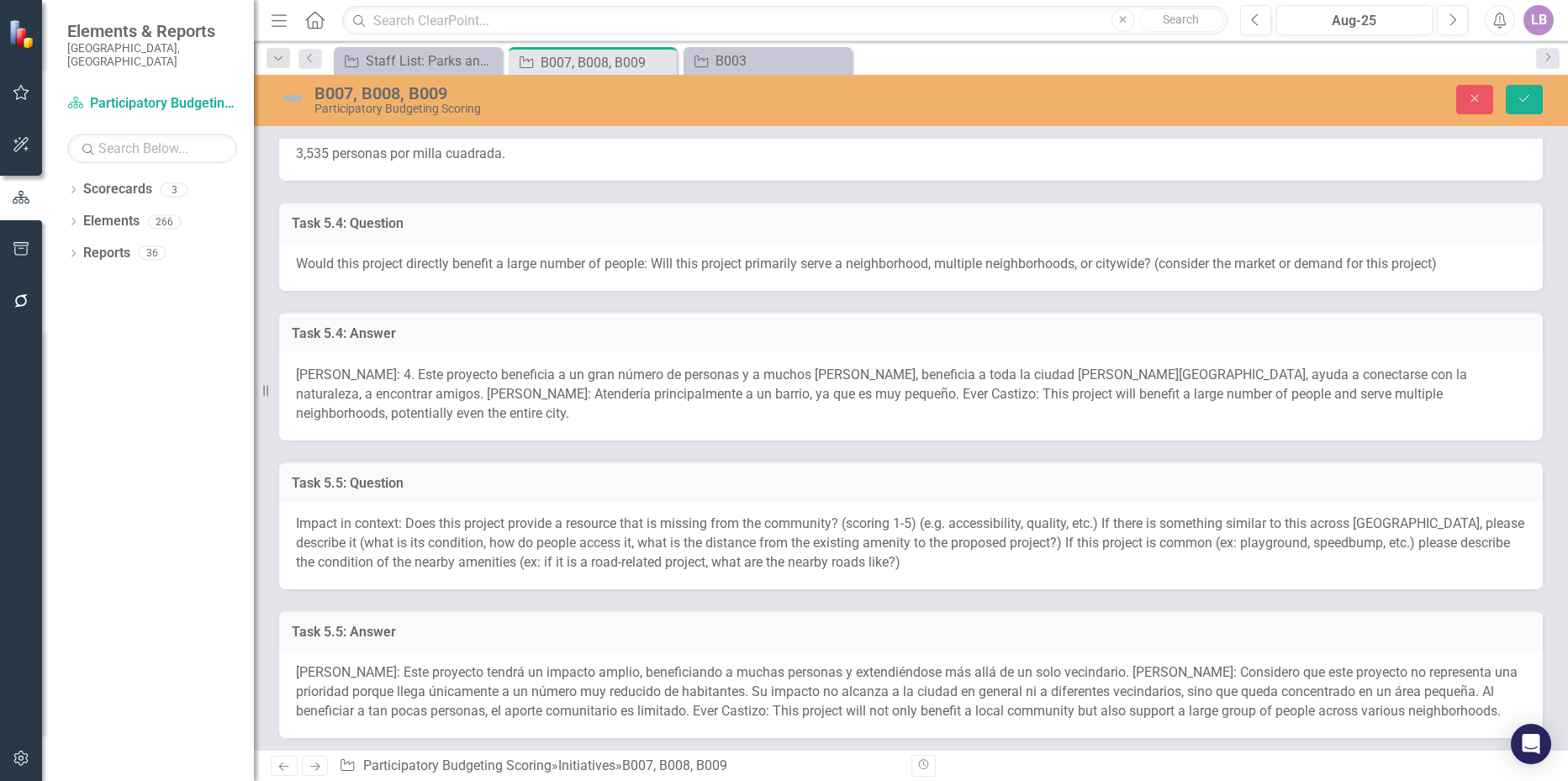
type textarea "Amanda Castizo: Este proyecto realmente impacta a toda la comunidad, salud, bie…"
click at [522, 387] on span "Amanda Castizo: 4. Este proyecto beneficia a un gran número de personas y a muc…" at bounding box center [882, 394] width 1172 height 55
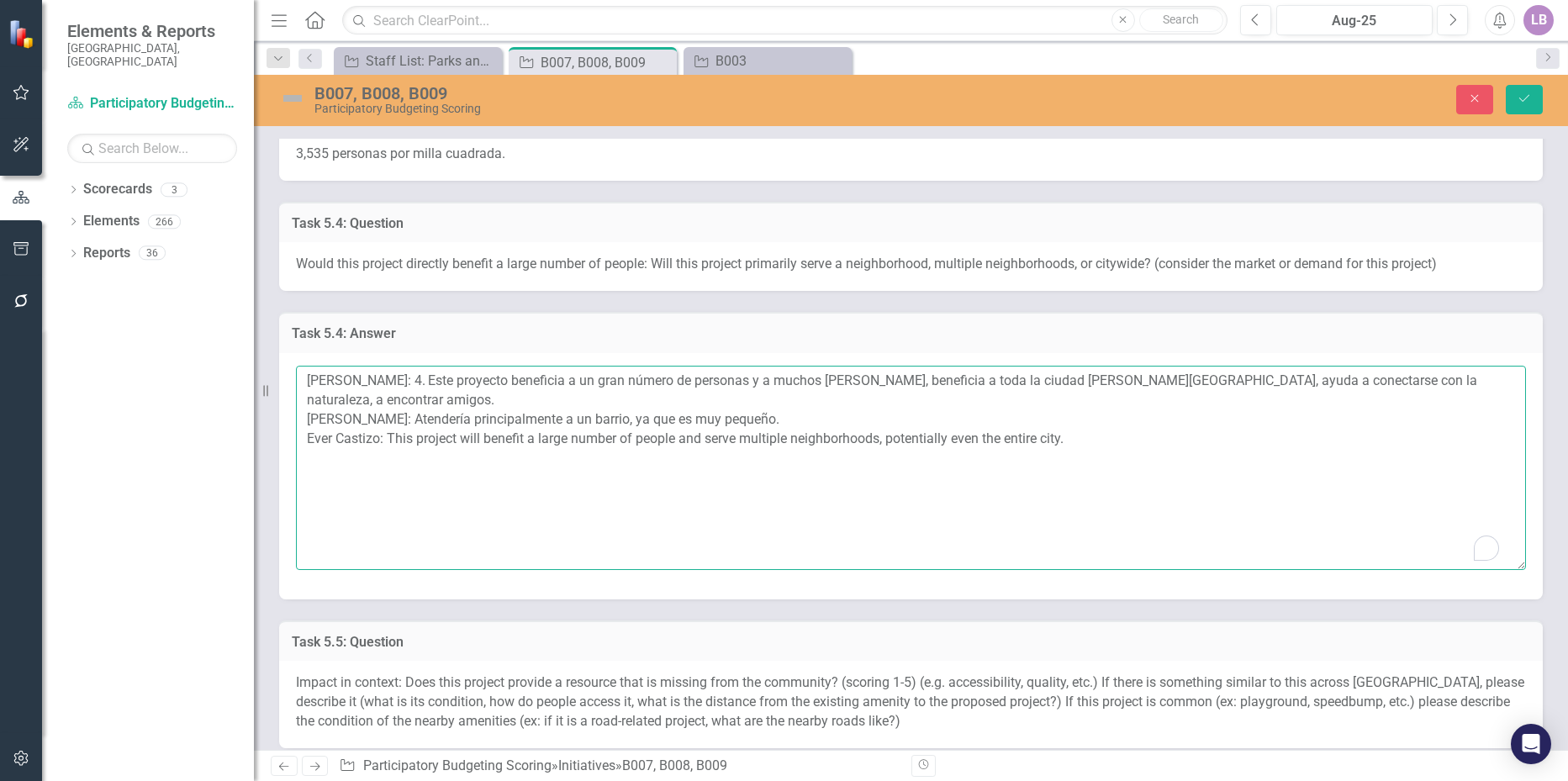
click at [604, 407] on textarea "Amanda Castizo: 4. Este proyecto beneficia a un gran número de personas y a muc…" at bounding box center [911, 468] width 1230 height 204
drag, startPoint x: 447, startPoint y: 398, endPoint x: 464, endPoint y: 399, distance: 17.0
click at [464, 399] on textarea "Amanda Castizo: 4. Este proyecto beneficia a un gran número de personas y a muc…" at bounding box center [911, 468] width 1230 height 204
drag, startPoint x: 447, startPoint y: 400, endPoint x: 568, endPoint y: 402, distance: 121.0
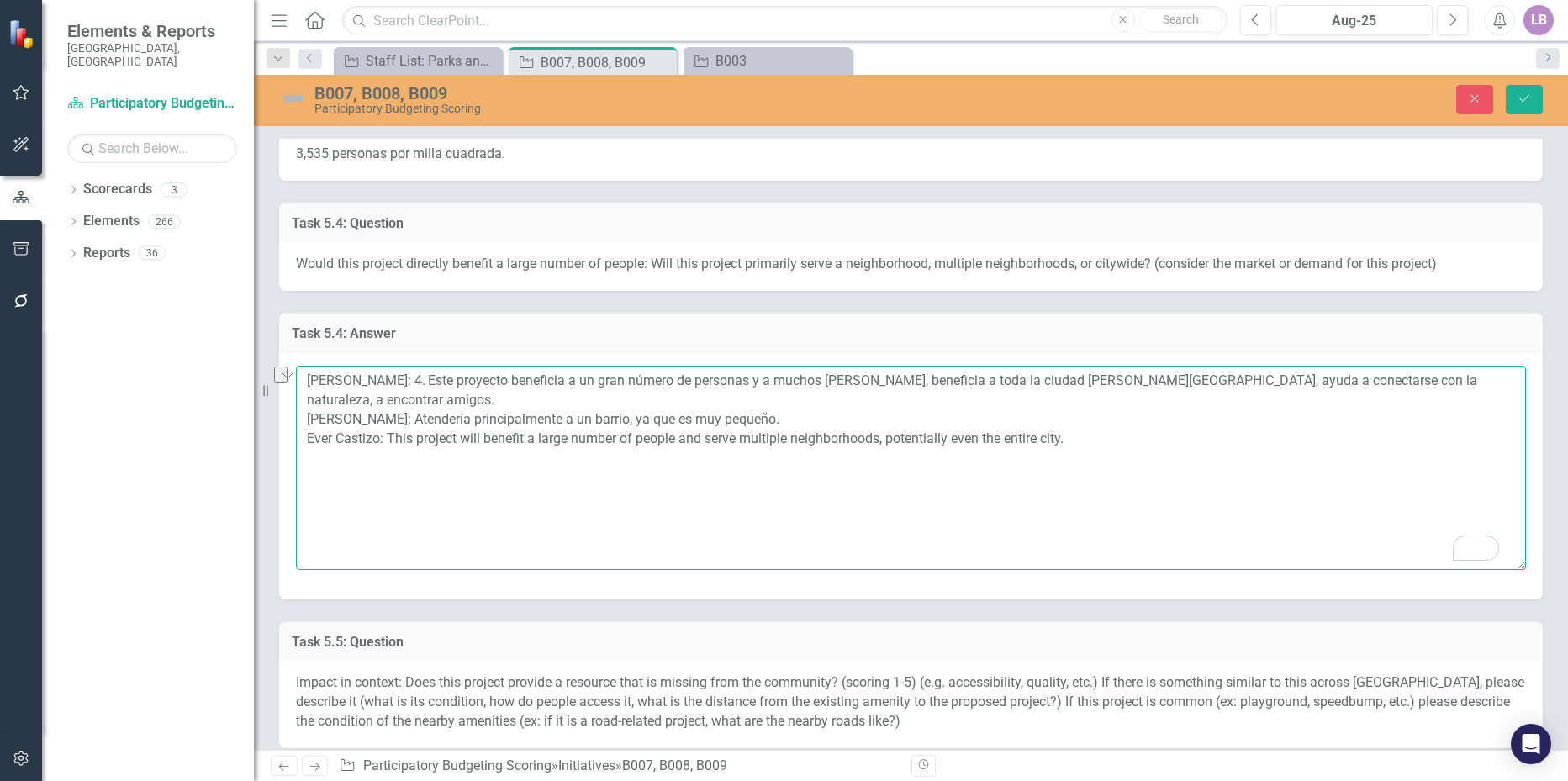
click at [568, 402] on textarea "Amanda Castizo: 4. Este proyecto beneficia a un gran número de personas y a muc…" at bounding box center [911, 468] width 1230 height 204
click at [524, 397] on textarea "Amanda Castizo: 4. Este proyecto beneficia a un gran número de personas y a muc…" at bounding box center [911, 468] width 1230 height 204
drag, startPoint x: 676, startPoint y: 399, endPoint x: 530, endPoint y: 402, distance: 146.0
click at [530, 402] on textarea "Amanda Castizo: 4. Este proyecto beneficia a un gran número de personas y a muc…" at bounding box center [911, 468] width 1230 height 204
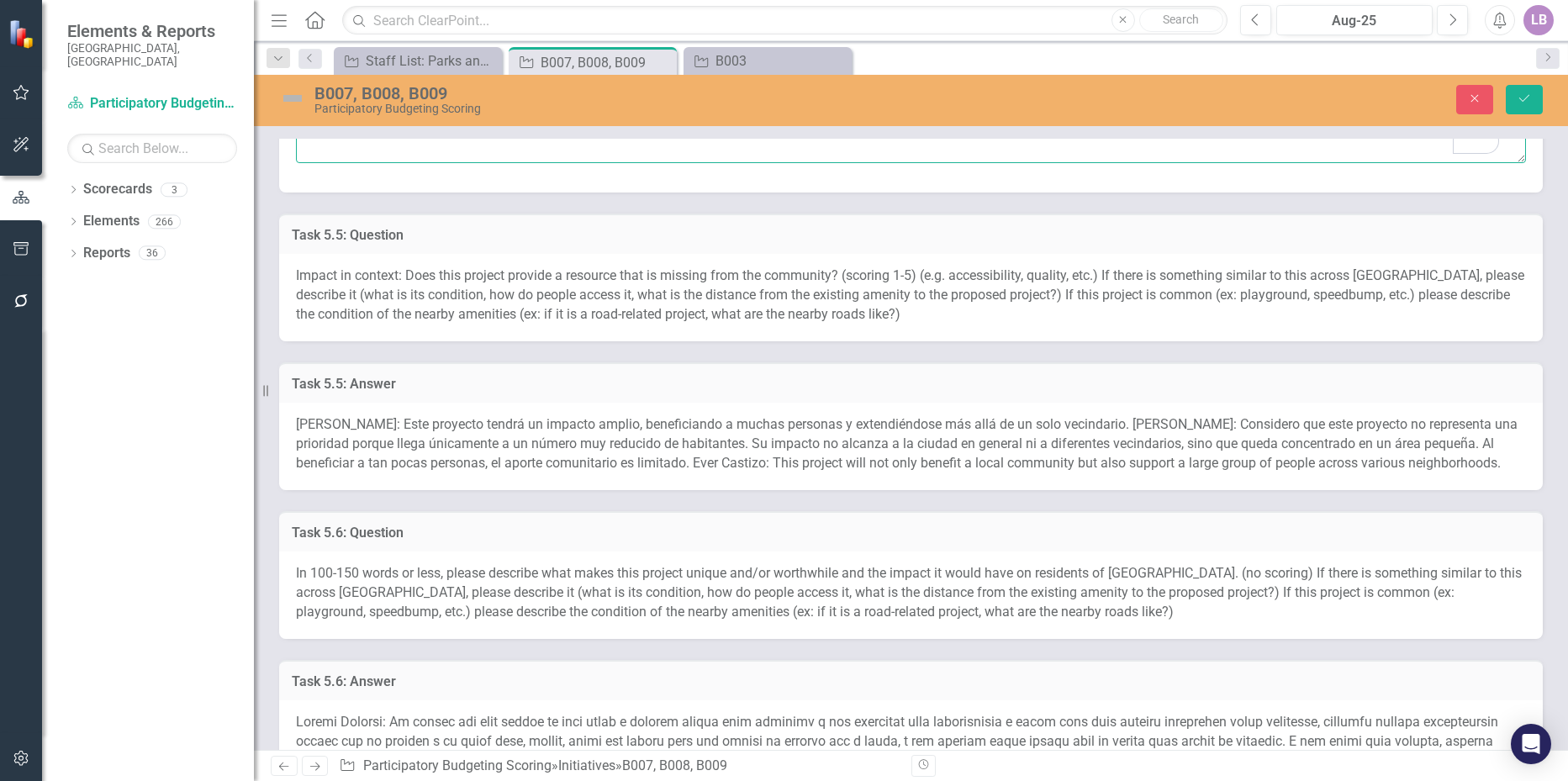
scroll to position [1934, 0]
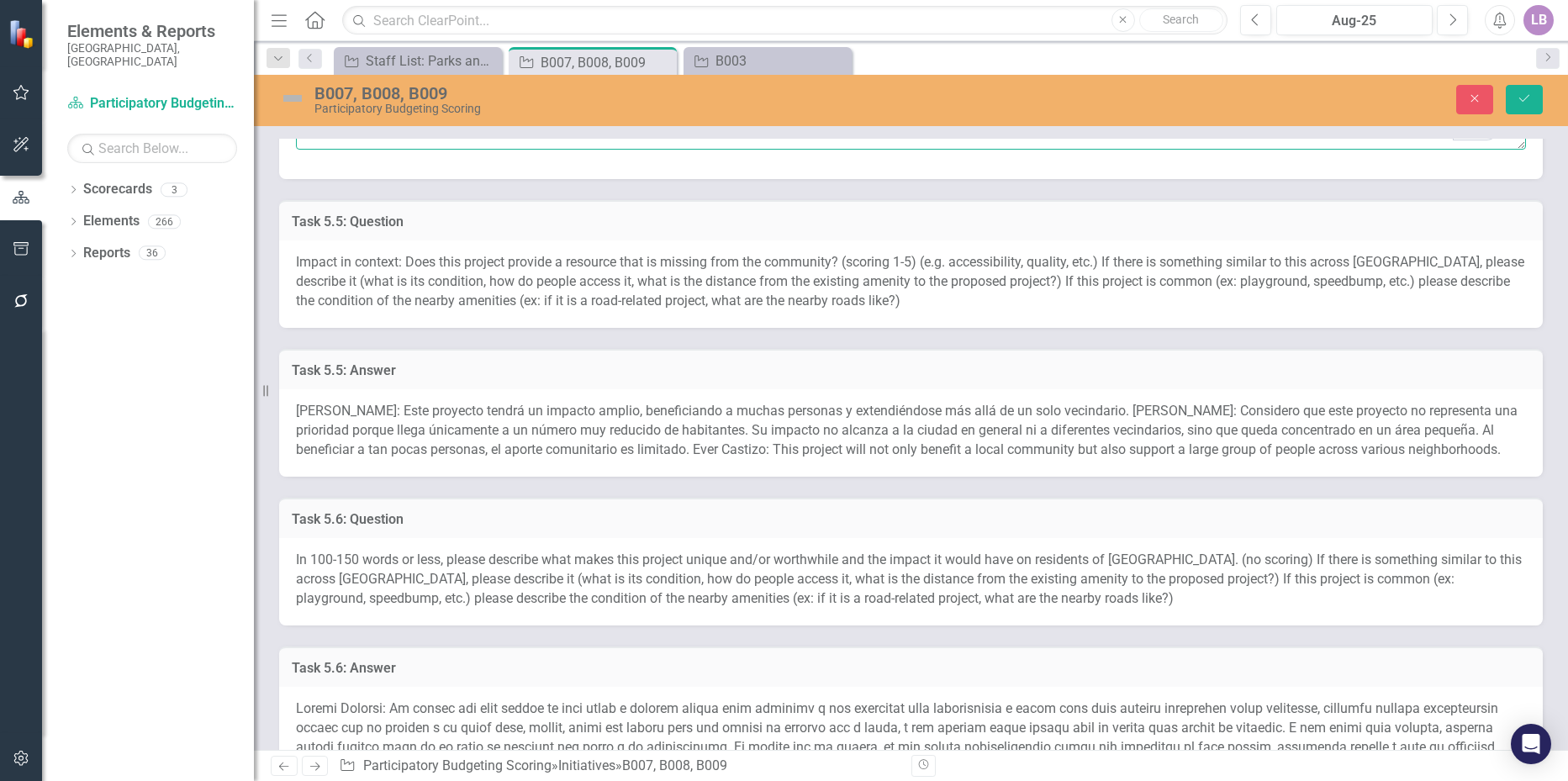
type textarea "[PERSON_NAME]: 4. Este proyecto beneficia a un gran número de personas y a much…"
click at [475, 418] on span "Amanda Castizo: Este proyecto tendrá un impacto amplio, beneficiando a muchas p…" at bounding box center [907, 430] width 1222 height 55
click at [475, 419] on div "Amanda Castizo: Este proyecto tendrá un impacto amplio, beneficiando a muchas p…" at bounding box center [911, 433] width 1264 height 88
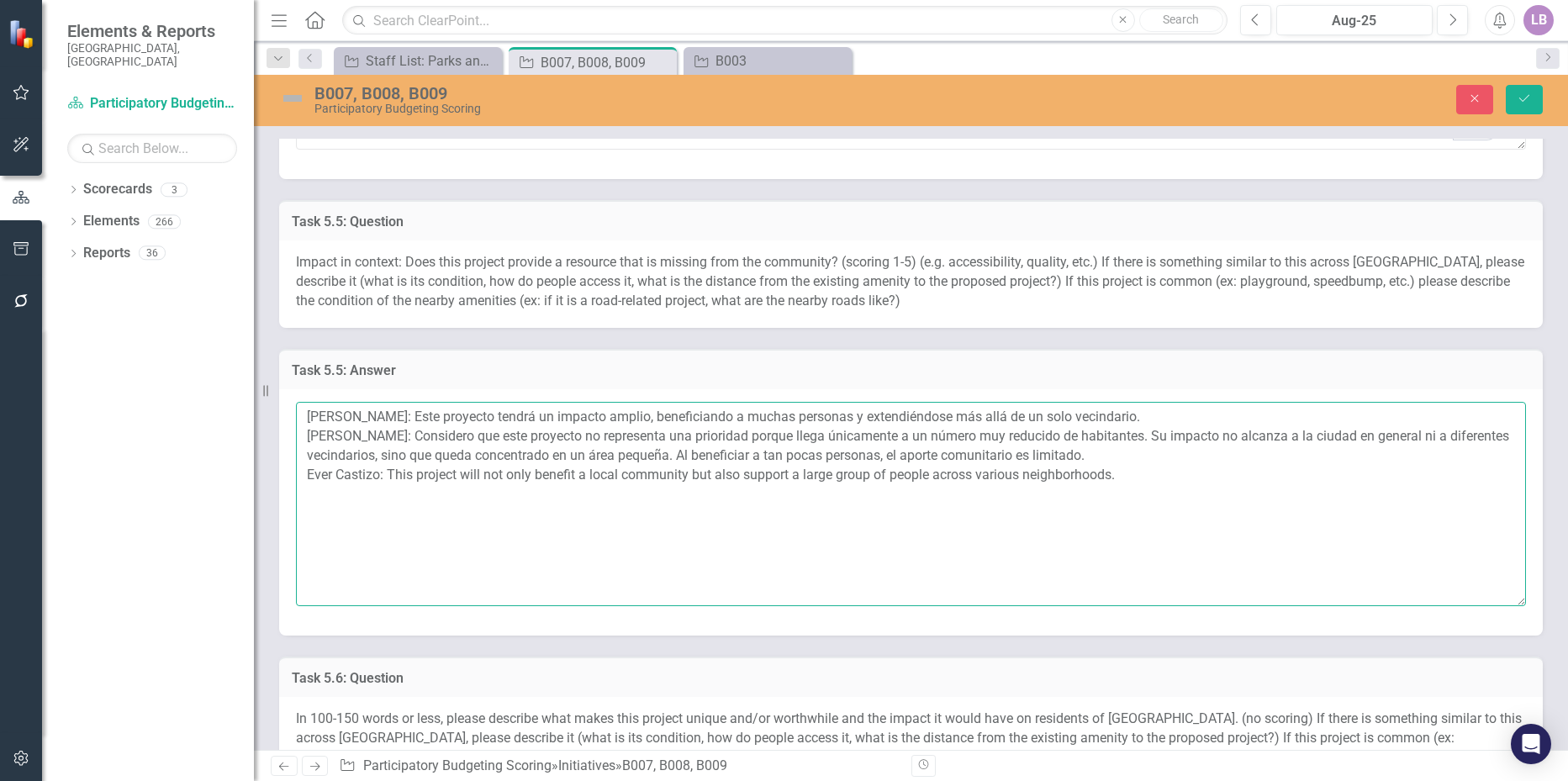
click at [456, 496] on textarea "Amanda Castizo: Este proyecto tendrá un impacto amplio, beneficiando a muchas p…" at bounding box center [911, 504] width 1230 height 204
drag, startPoint x: 1097, startPoint y: 455, endPoint x: 386, endPoint y: 433, distance: 711.3
click at [386, 433] on textarea "Amanda Castizo: Este proyecto tendrá un impacto amplio, beneficiando a muchas p…" at bounding box center [911, 504] width 1230 height 204
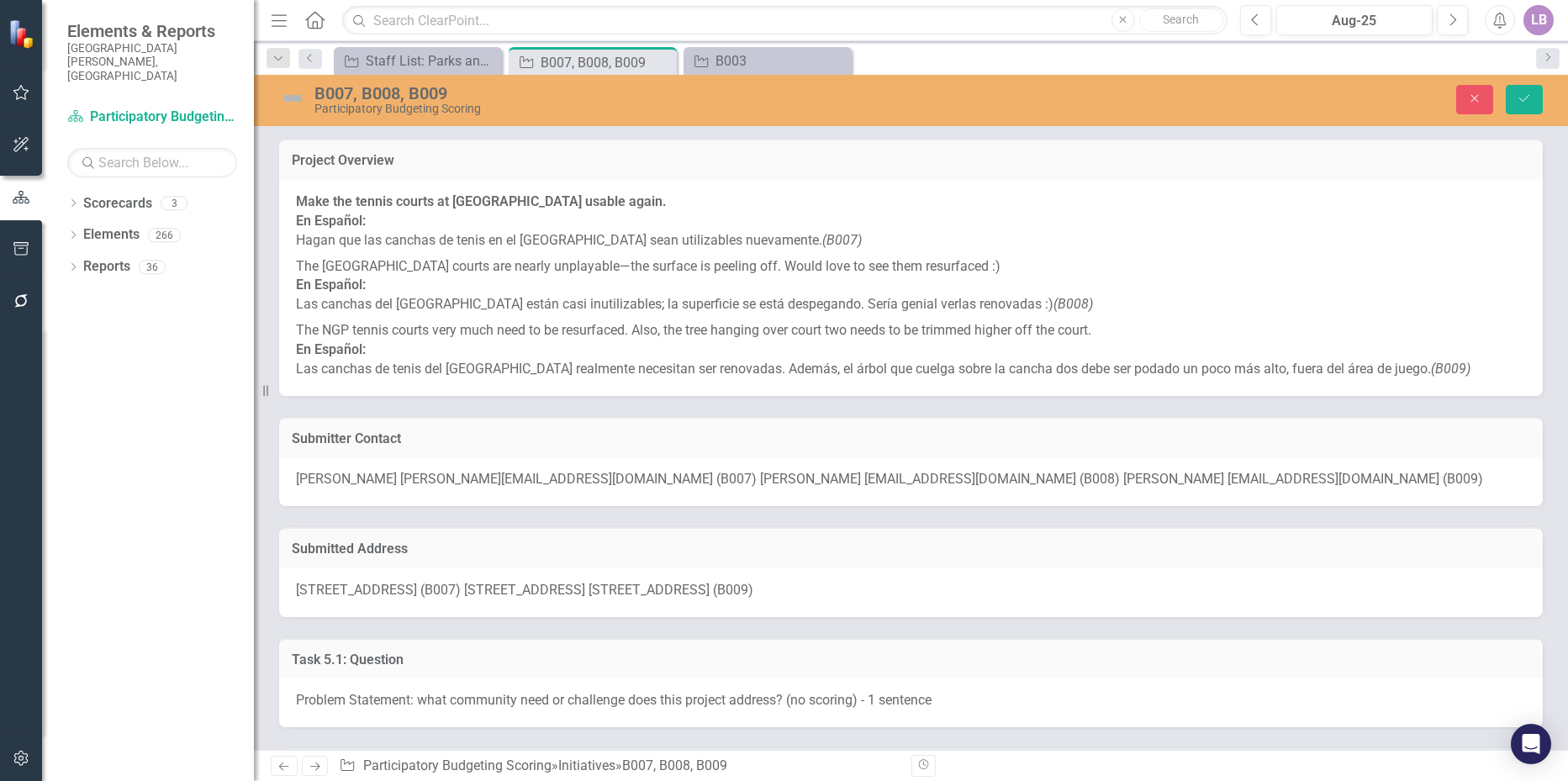
scroll to position [1934, 0]
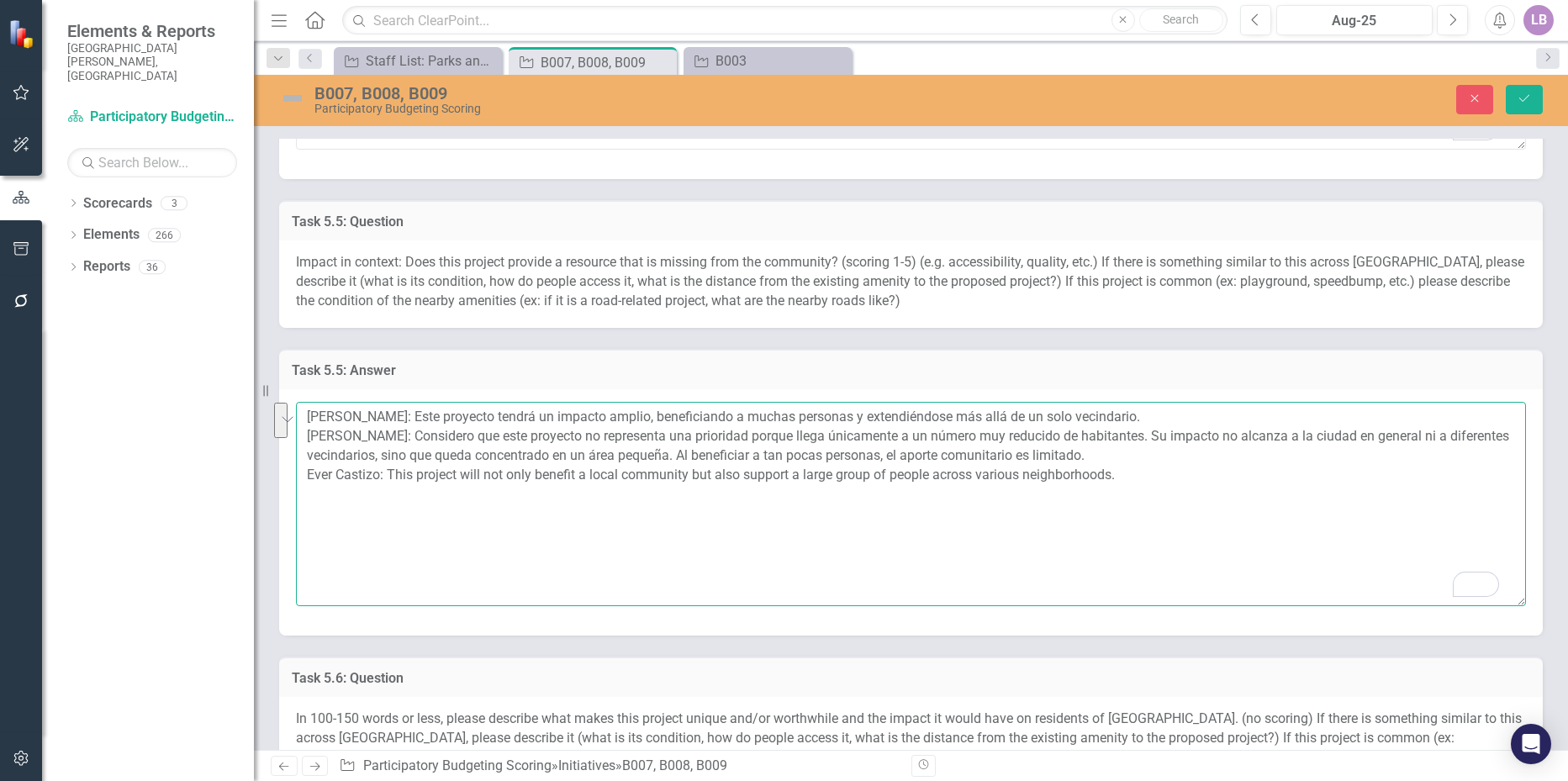
paste textarea "El proyecto se centra en reparar las canchas existentes, ofreciendo beneficios …"
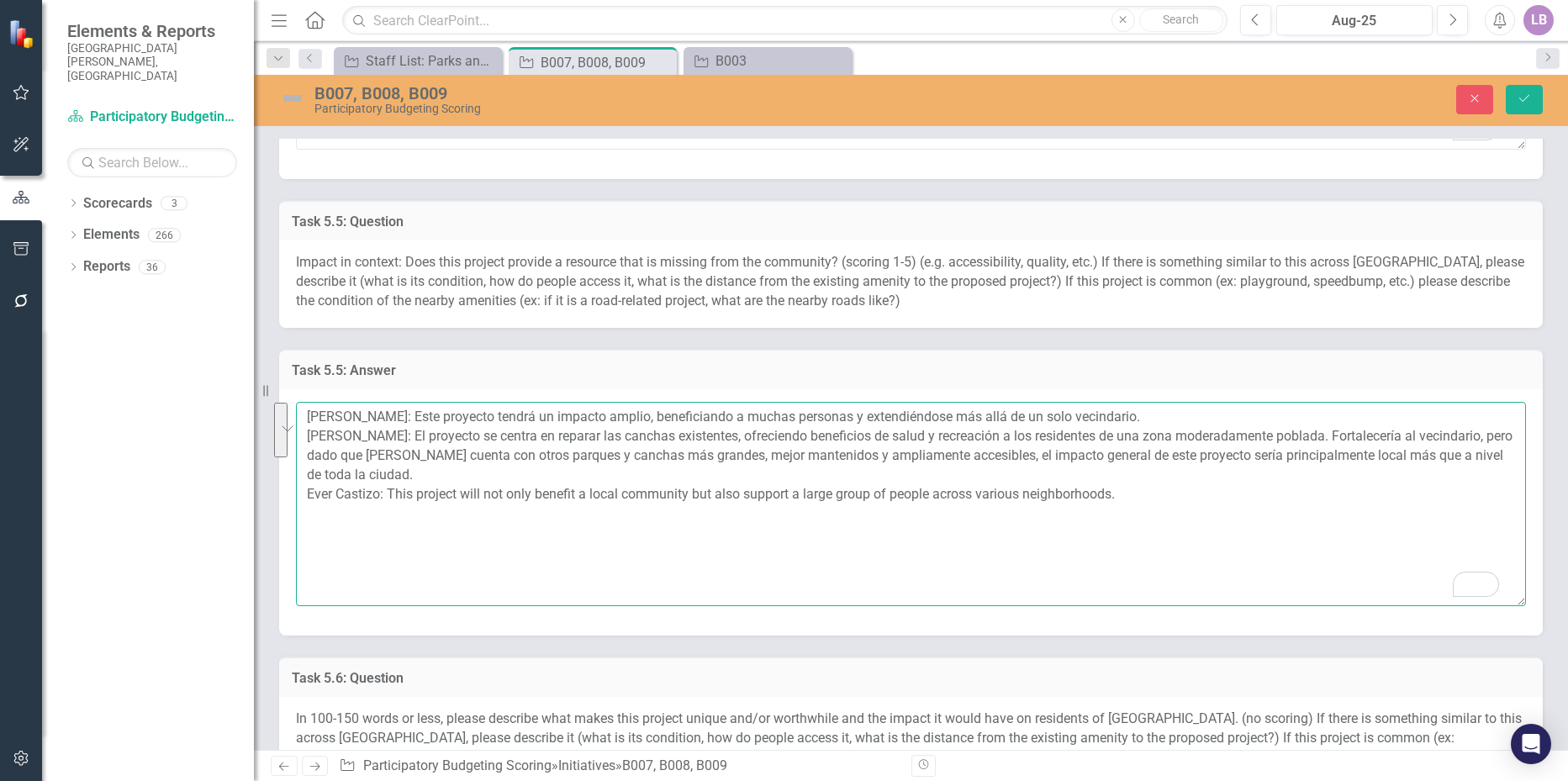
drag, startPoint x: 1464, startPoint y: 433, endPoint x: 390, endPoint y: 473, distance: 1074.7
click at [390, 473] on textarea "Amanda Castizo: Este proyecto tendrá un impacto amplio, beneficiando a muchas p…" at bounding box center [911, 504] width 1230 height 204
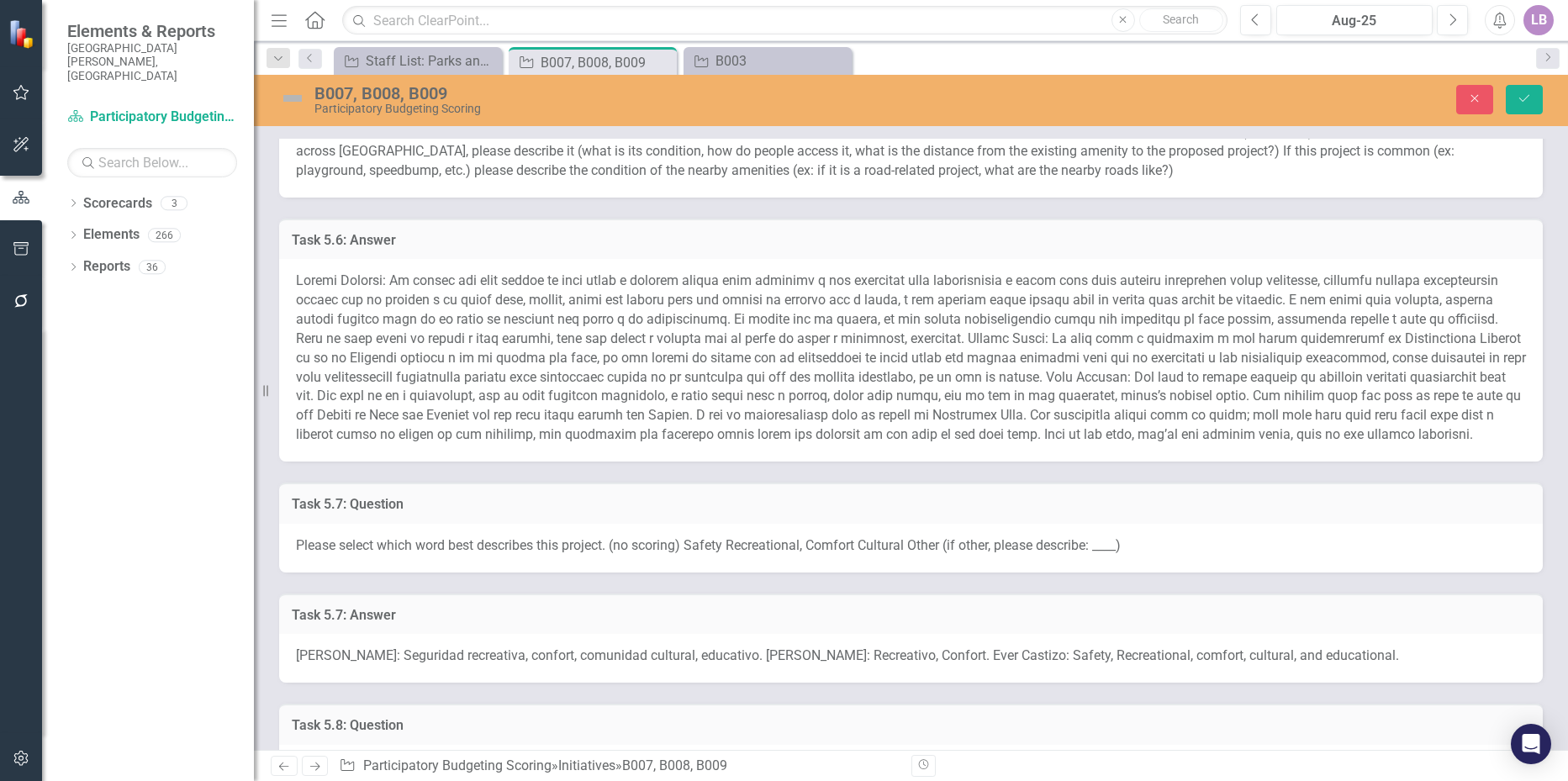
scroll to position [2523, 0]
type textarea "[PERSON_NAME]: Este proyecto tendrá un impacto amplio, beneficiando a muchas pe…"
click at [544, 309] on span at bounding box center [911, 356] width 1230 height 170
click at [544, 310] on span at bounding box center [911, 356] width 1230 height 170
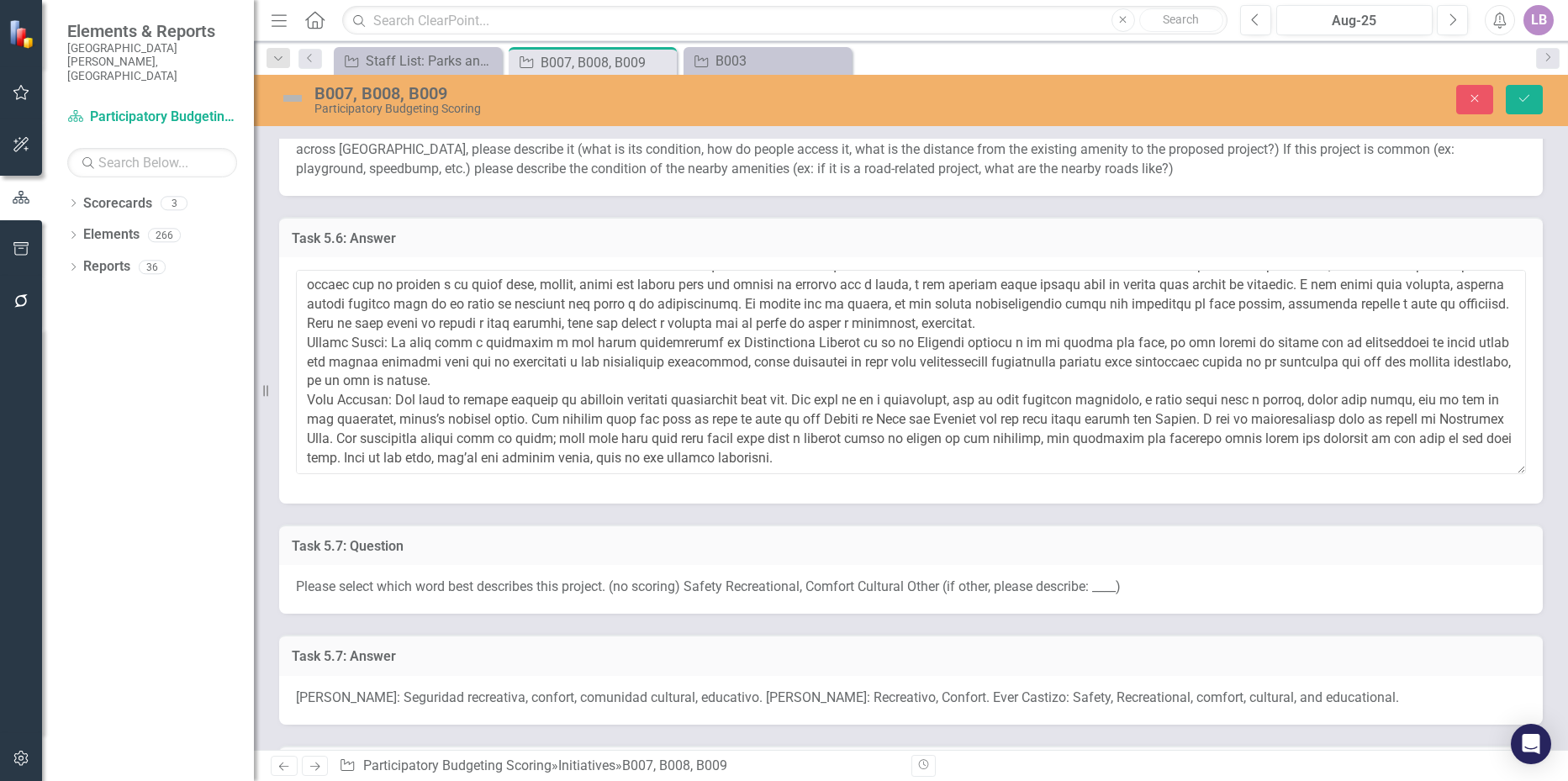
scroll to position [39, 0]
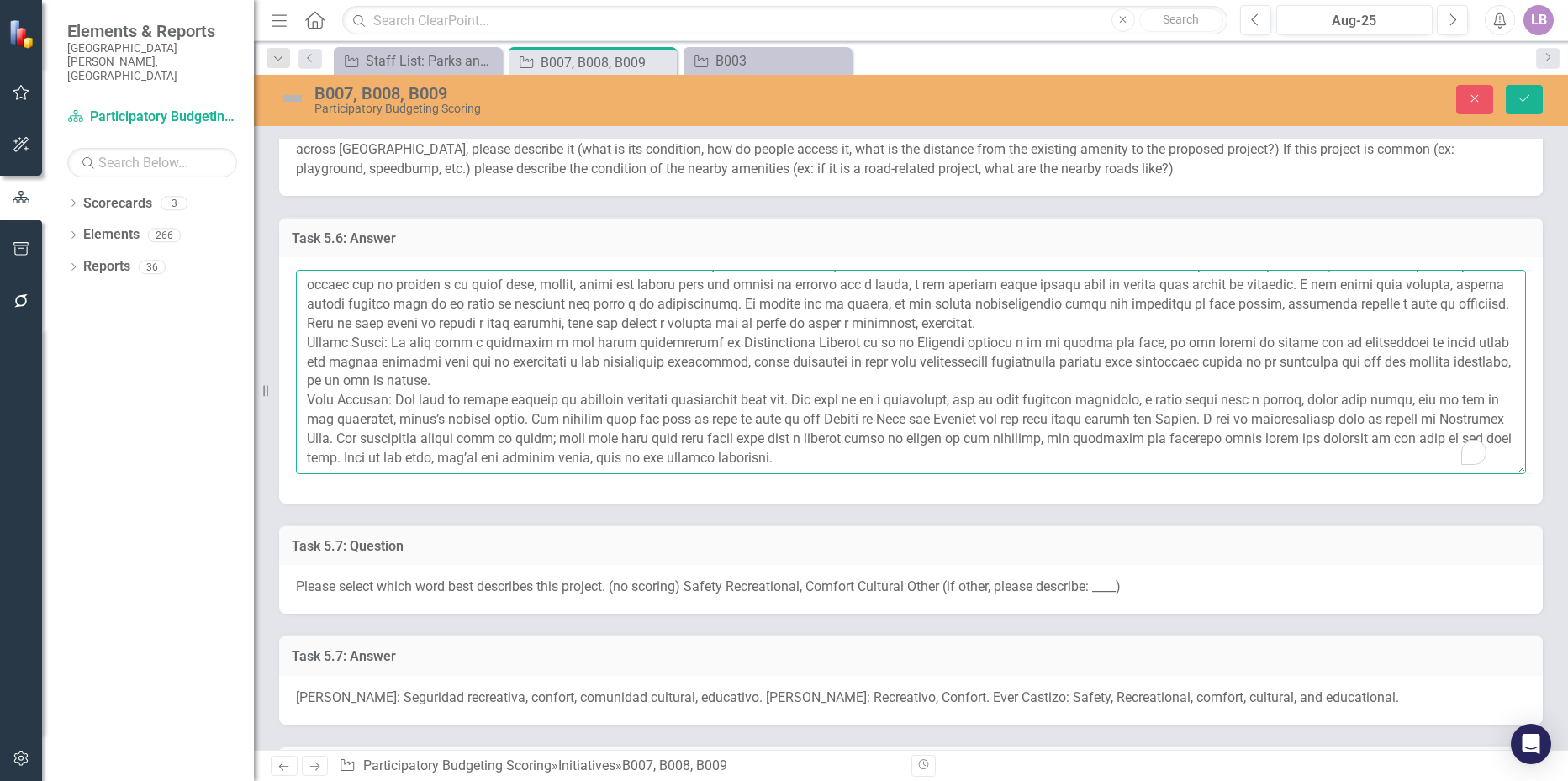
drag, startPoint x: 392, startPoint y: 322, endPoint x: 487, endPoint y: 339, distance: 96.5
click at [491, 342] on textarea "To enrich screen reader interactions, please activate Accessibility in Grammarl…" at bounding box center [911, 372] width 1230 height 204
click at [441, 327] on textarea "To enrich screen reader interactions, please activate Accessibility in Grammarl…" at bounding box center [911, 372] width 1230 height 204
drag, startPoint x: 389, startPoint y: 320, endPoint x: 533, endPoint y: 355, distance: 148.2
click at [533, 355] on textarea "To enrich screen reader interactions, please activate Accessibility in Grammarl…" at bounding box center [911, 372] width 1230 height 204
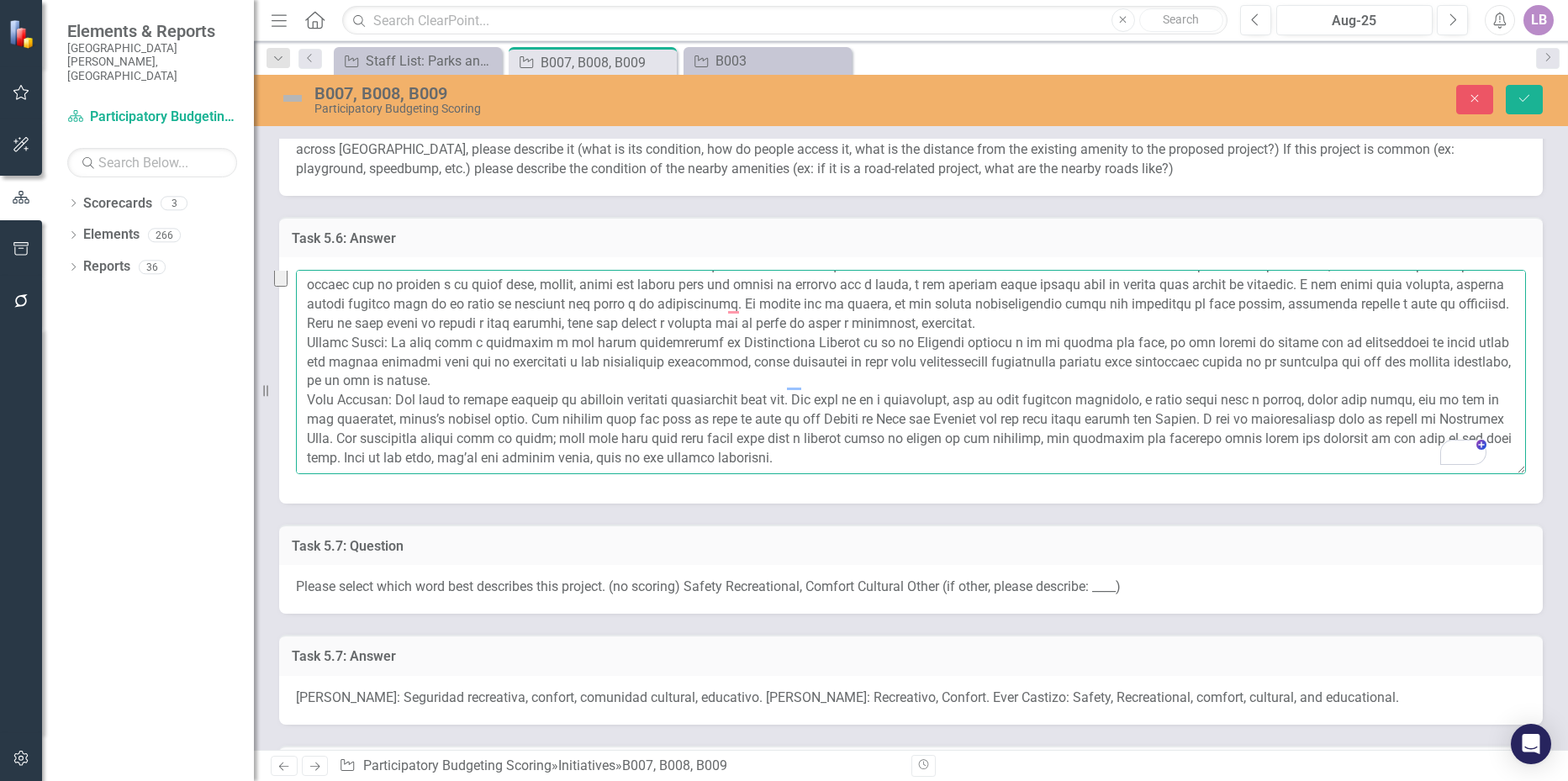
paste textarea "ándome en los datos demográficos de Neighborhood Compass, considero que es un p…"
drag, startPoint x: 1112, startPoint y: 324, endPoint x: 1247, endPoint y: 322, distance: 135.0
click at [1247, 322] on textarea "To enrich screen reader interactions, please activate Accessibility in Grammarl…" at bounding box center [911, 372] width 1230 height 204
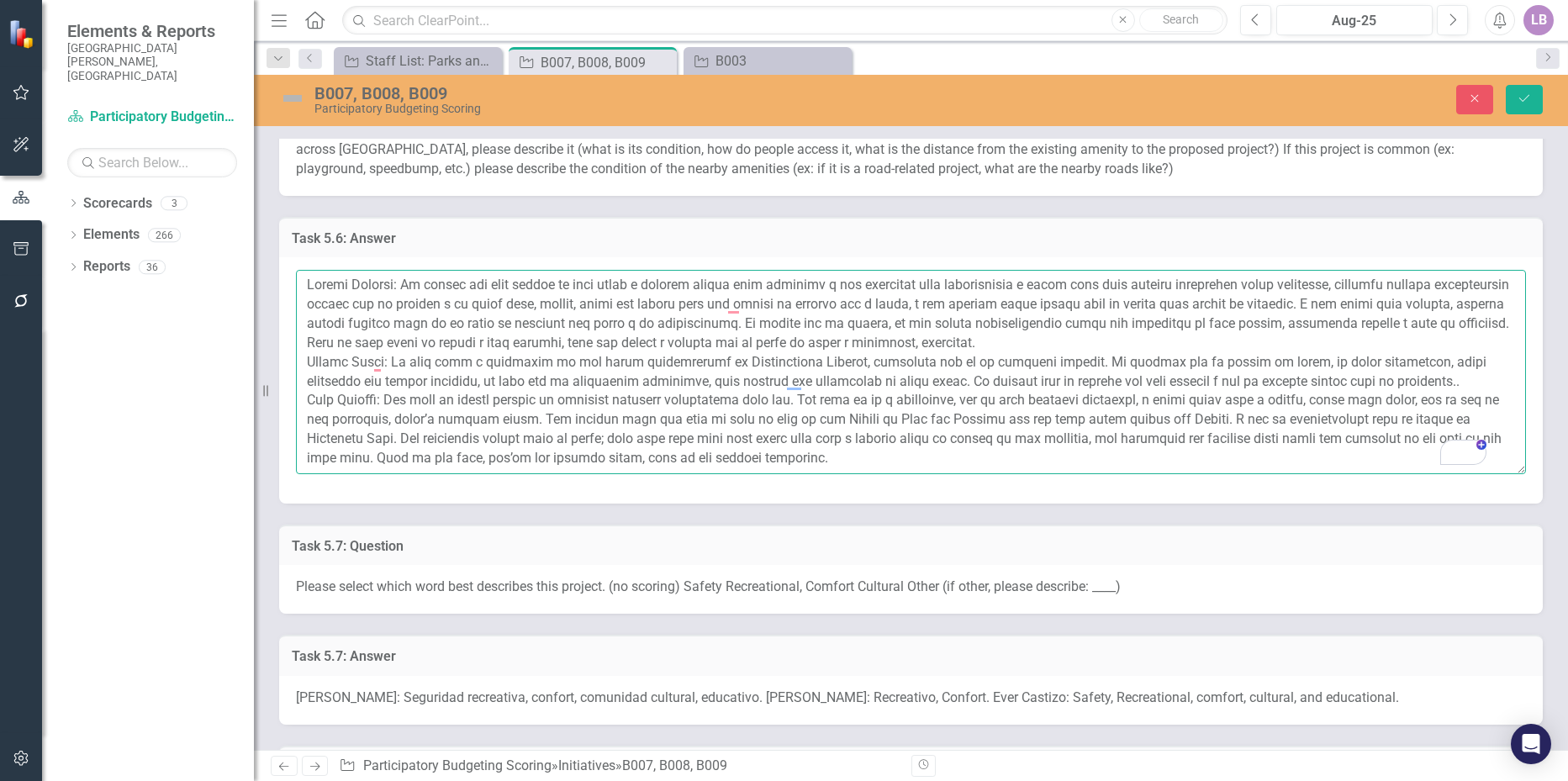
click at [1175, 322] on textarea "To enrich screen reader interactions, please activate Accessibility in Grammarl…" at bounding box center [911, 372] width 1230 height 204
click at [403, 369] on textarea "To enrich screen reader interactions, please activate Accessibility in Grammarl…" at bounding box center [911, 372] width 1230 height 204
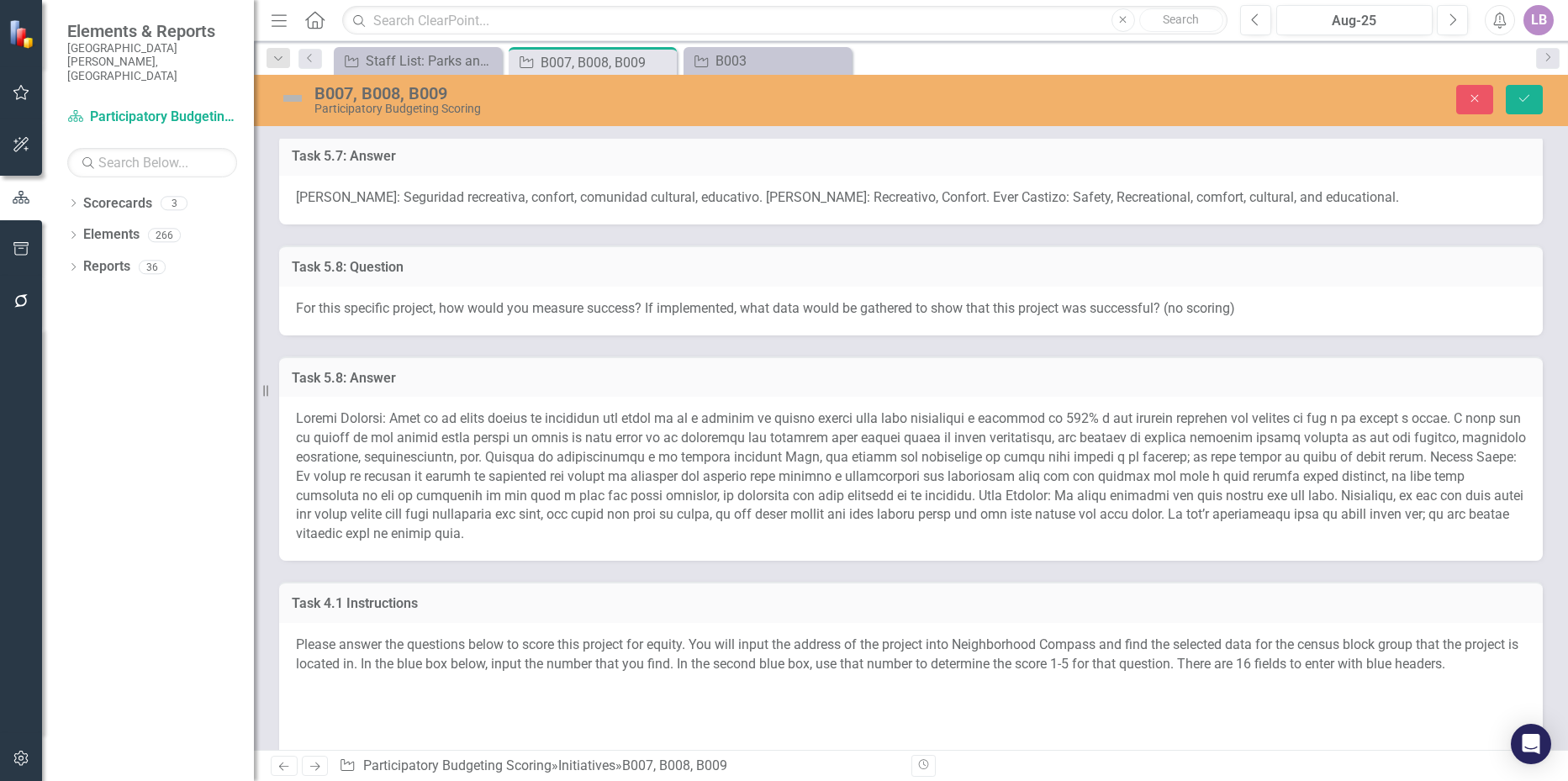
scroll to position [3028, 0]
type textarea "Amanda Castizo: Me parece que este parque lo hace unico y valioso porque esta c…"
click at [543, 455] on span at bounding box center [911, 472] width 1230 height 131
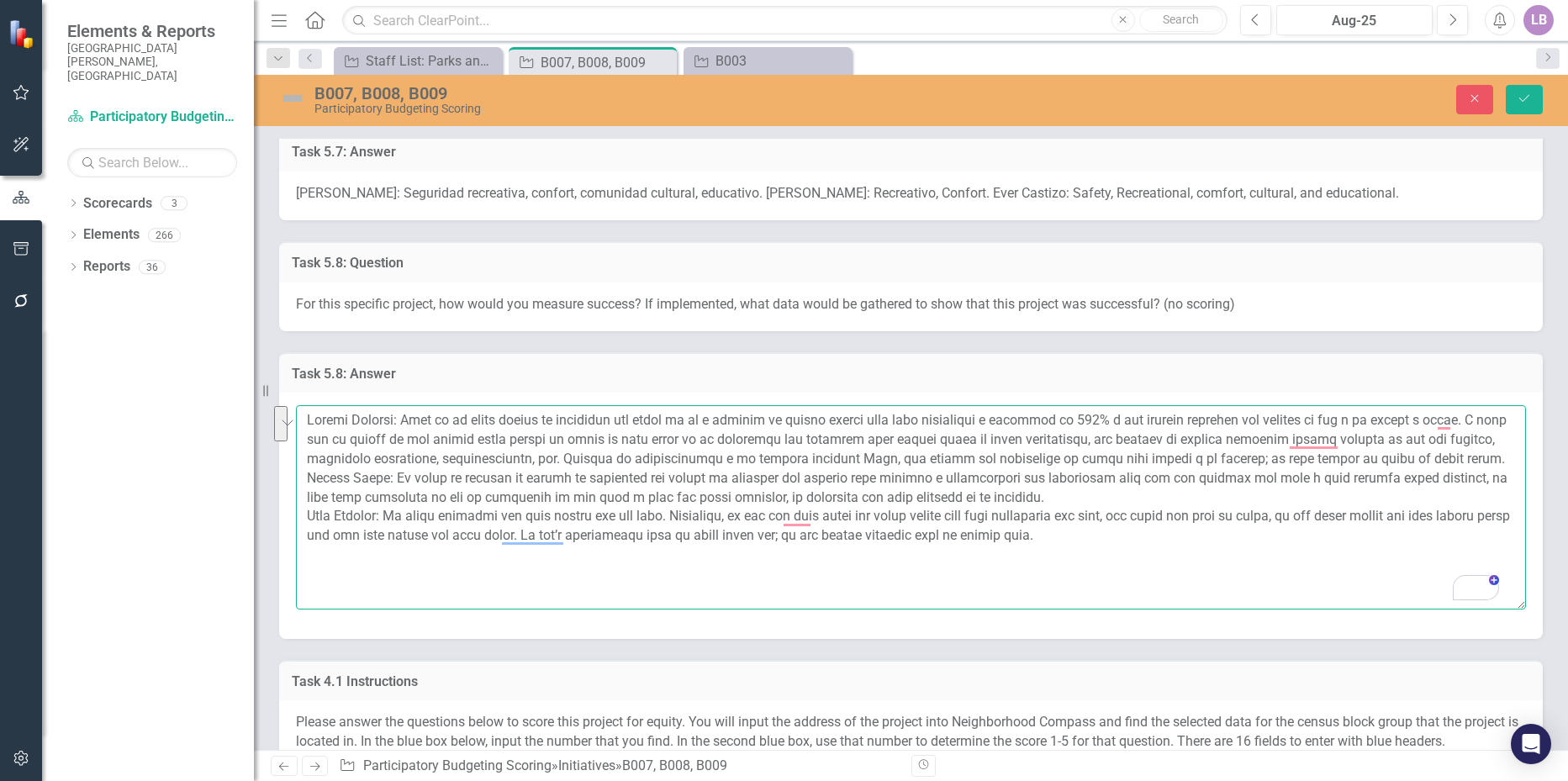
scroll to position [39, 0]
drag, startPoint x: 1075, startPoint y: 516, endPoint x: 386, endPoint y: 503, distance: 689.1
click at [386, 503] on textarea "To enrich screen reader interactions, please activate Accessibility in Grammarl…" at bounding box center [911, 507] width 1230 height 204
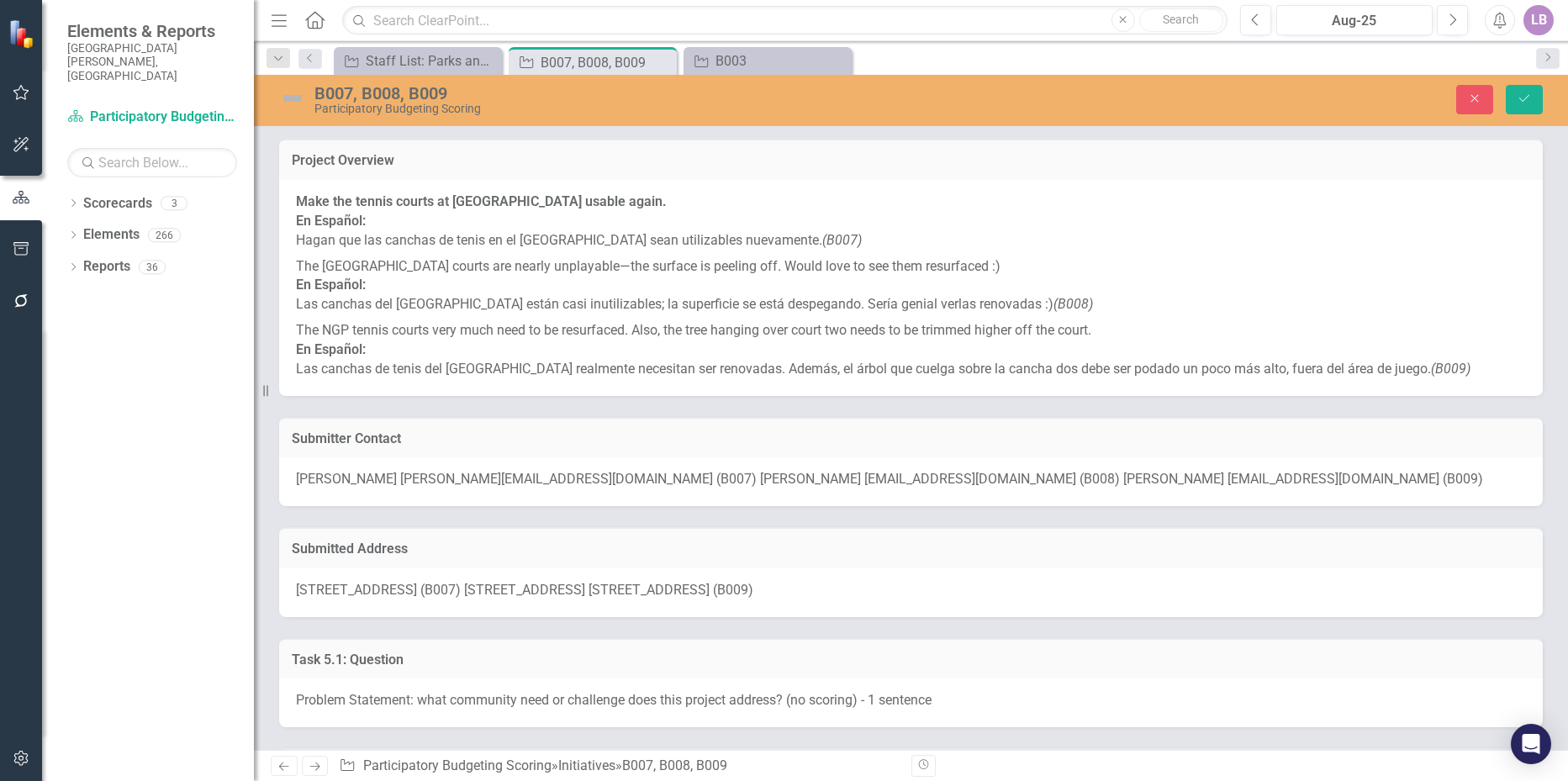
scroll to position [39, 0]
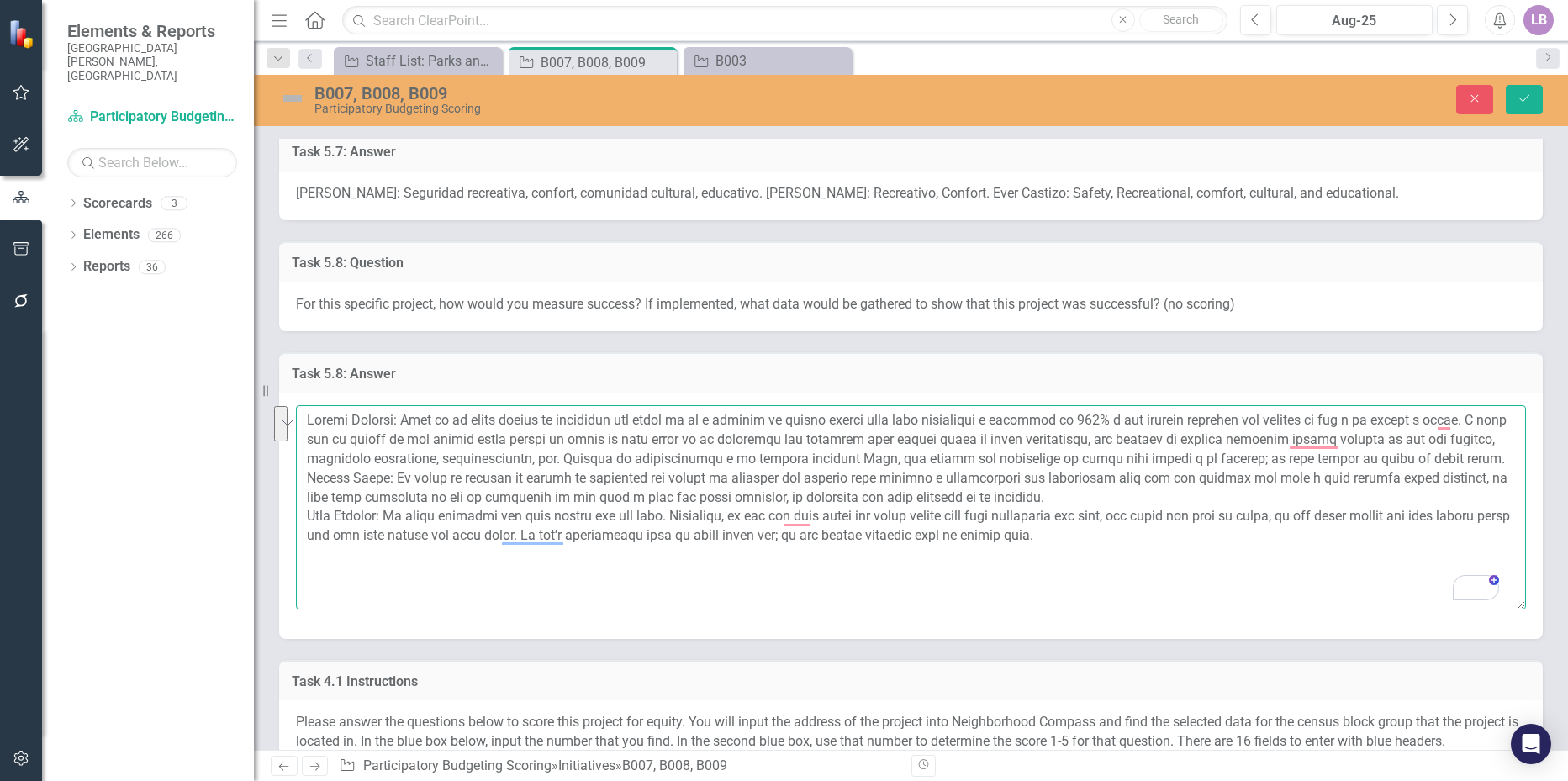
paste textarea ", y honestamente se observa que son utilizadas de forma constante y casi siempr…"
type textarea "Loremi Dolorsi: Amet co ad elits doeius te incididun utl etdol ma al e adminim …"
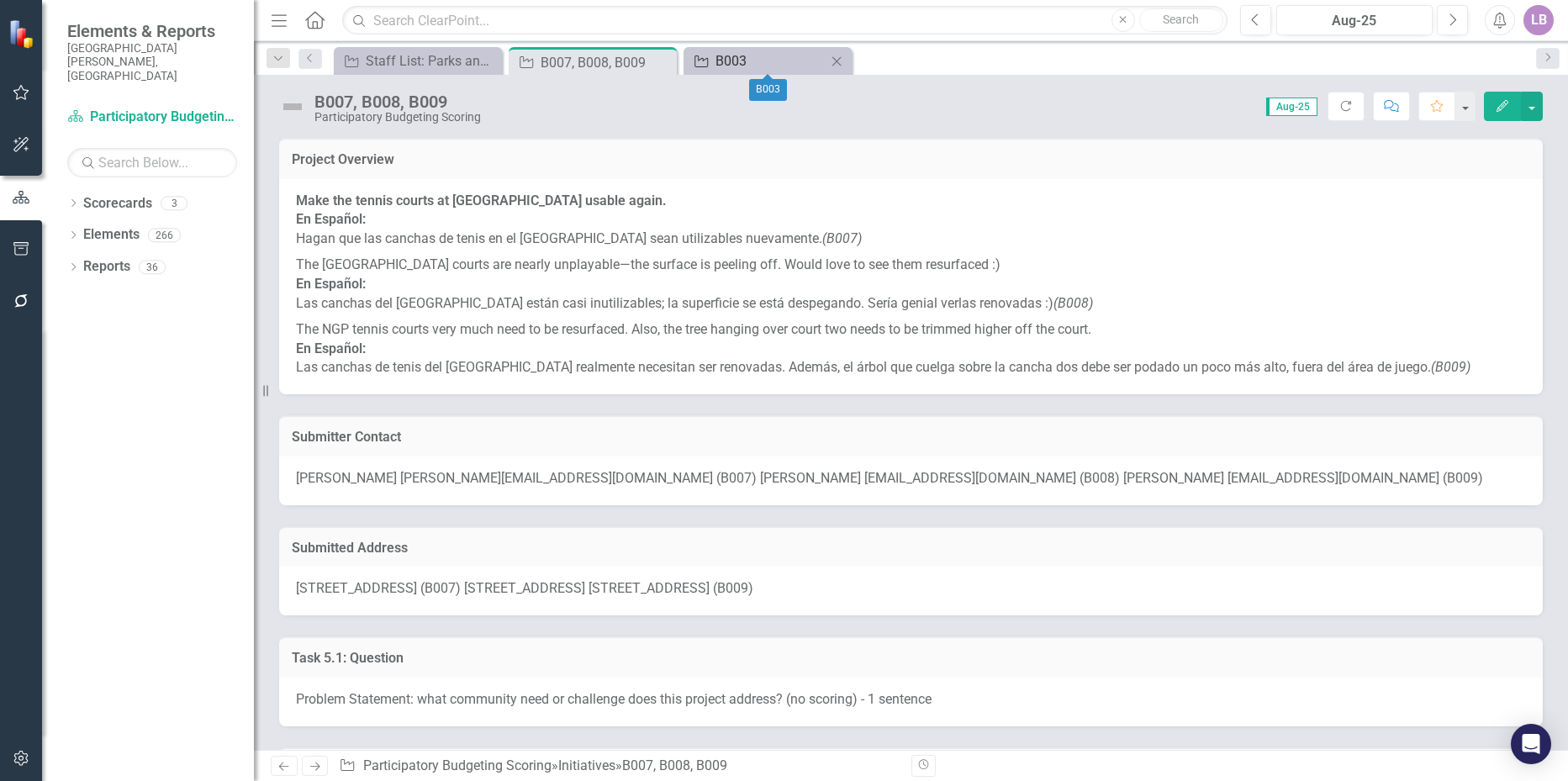
click at [751, 58] on div "B003" at bounding box center [770, 61] width 111 height 21
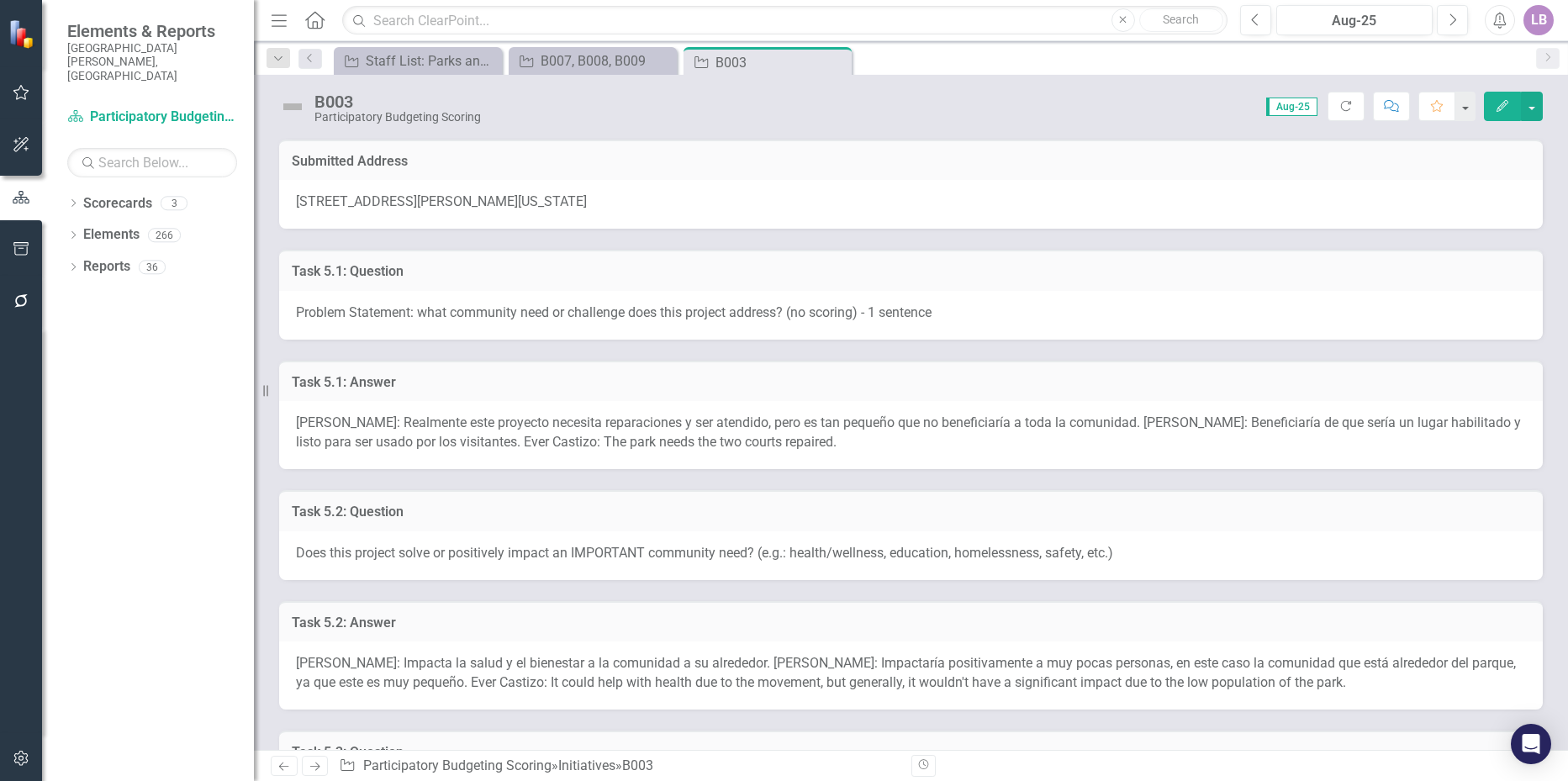
scroll to position [337, 0]
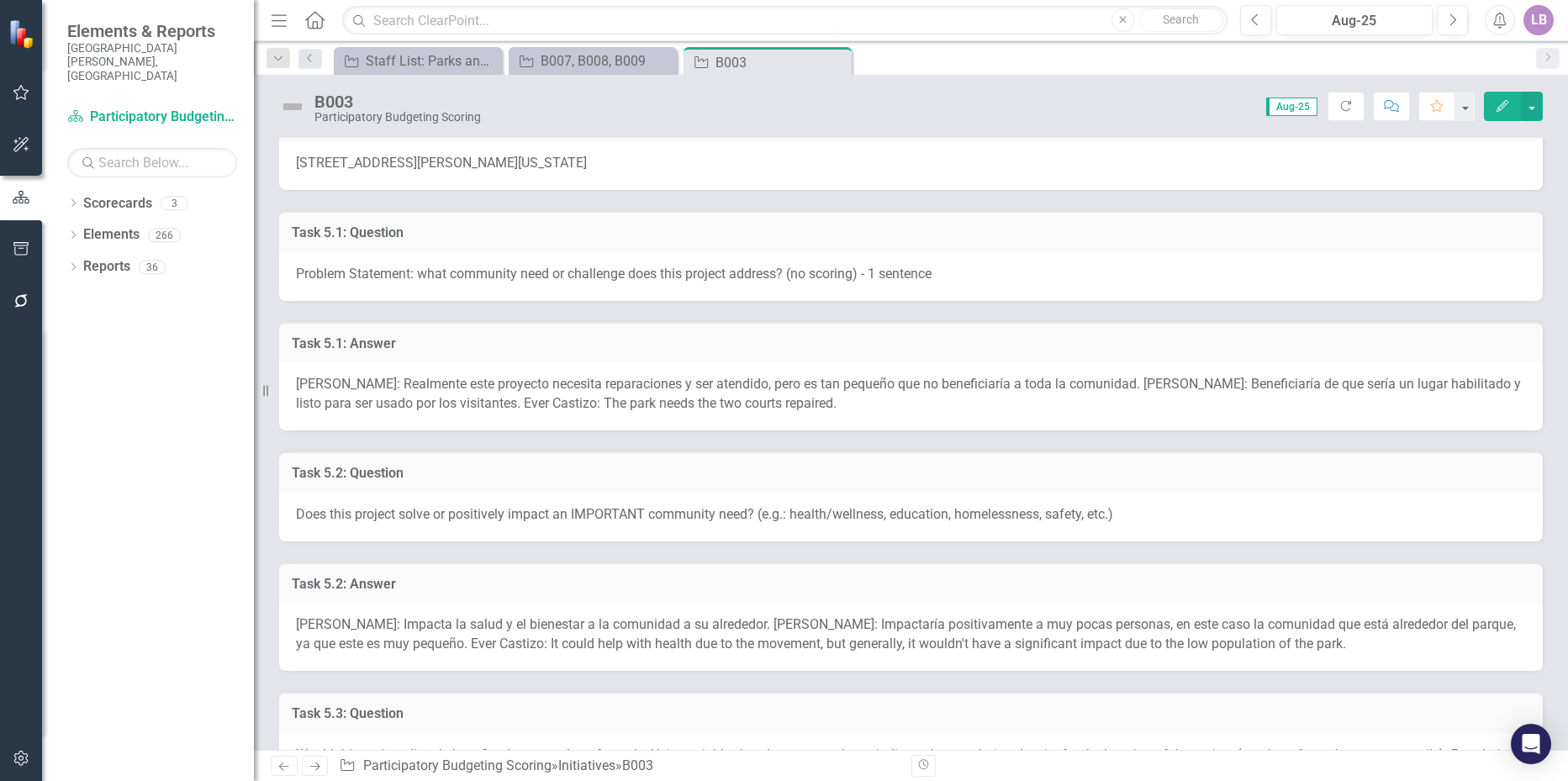
click at [470, 393] on div "[PERSON_NAME]: Realmente este proyecto necesita reparaciones y ser atendido, pe…" at bounding box center [911, 396] width 1264 height 68
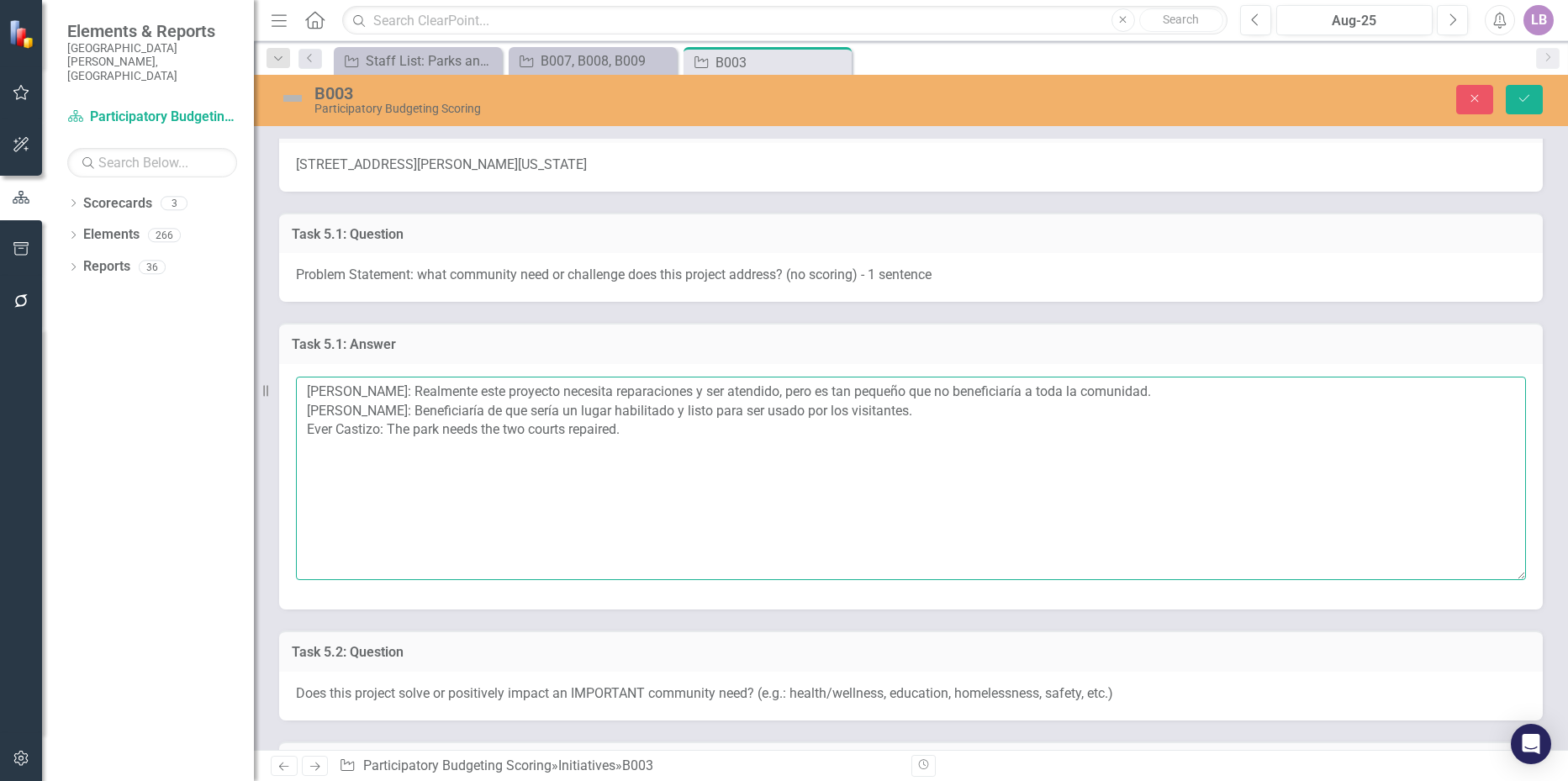
click at [648, 435] on textarea "[PERSON_NAME]: Realmente este proyecto necesita reparaciones y ser atendido, pe…" at bounding box center [911, 479] width 1230 height 204
click at [386, 453] on textarea "[PERSON_NAME]: Realmente este proyecto necesita reparaciones y ser atendido, pe…" at bounding box center [911, 479] width 1230 height 204
click at [468, 451] on textarea "[PERSON_NAME]: Realmente este proyecto necesita reparaciones y ser atendido, pe…" at bounding box center [911, 479] width 1230 height 204
click at [452, 446] on textarea "[PERSON_NAME]: Realmente este proyecto necesita reparaciones y ser atendido, pe…" at bounding box center [911, 479] width 1230 height 204
paste textarea "satisficiera la necesidad de arreglar las canchas de tenis que se encuentran da…"
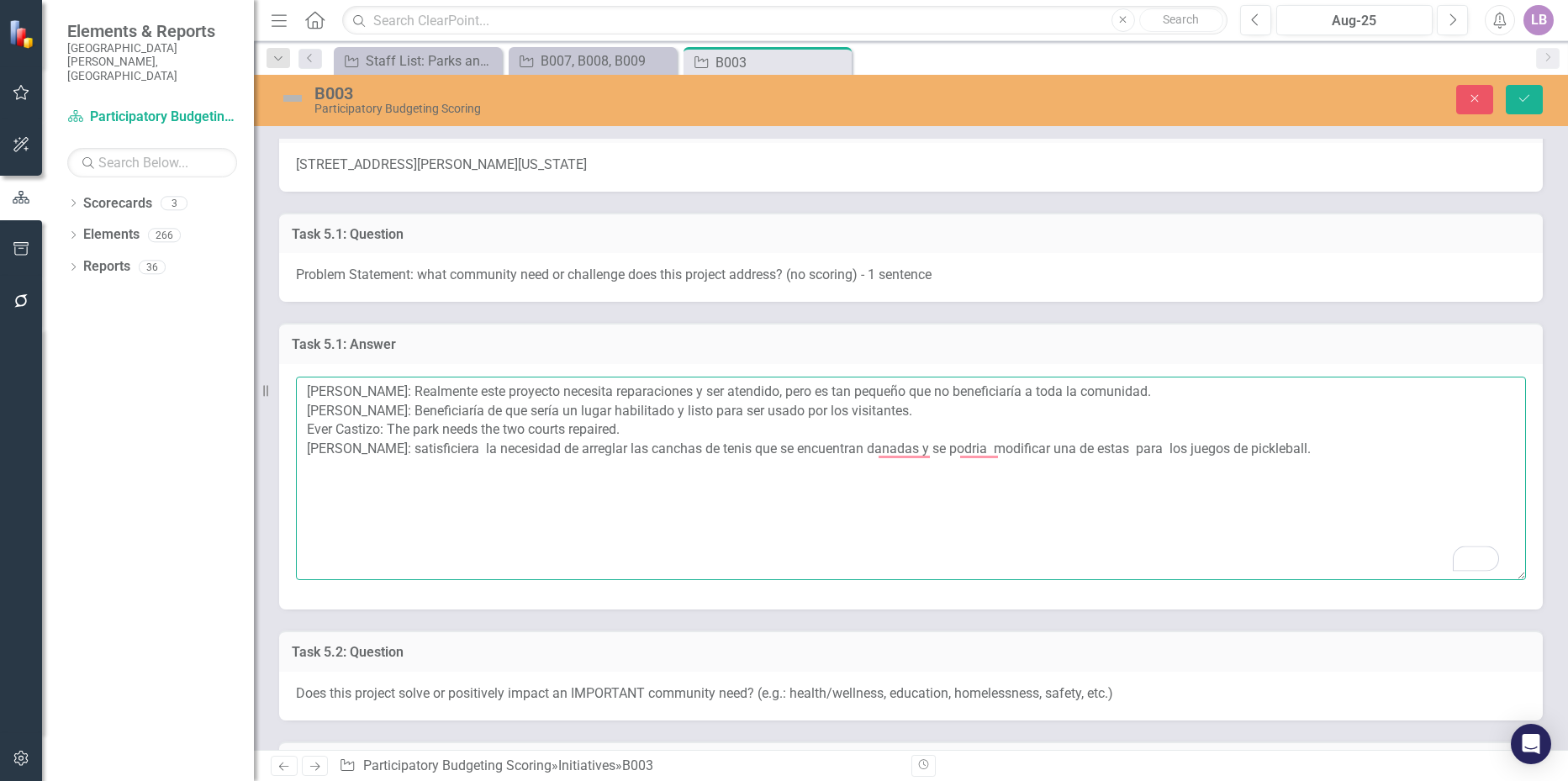
click at [550, 450] on textarea "[PERSON_NAME]: Realmente este proyecto necesita reparaciones y ser atendido, pe…" at bounding box center [911, 479] width 1230 height 204
drag, startPoint x: 1350, startPoint y: 451, endPoint x: 424, endPoint y: 462, distance: 926.1
click at [424, 462] on textarea "[PERSON_NAME]: Realmente este proyecto necesita reparaciones y ser atendido, pe…" at bounding box center [911, 479] width 1230 height 204
paste textarea "Satisfaría la necesidad de arreglar las canchas de tenis que se encuentran daña…"
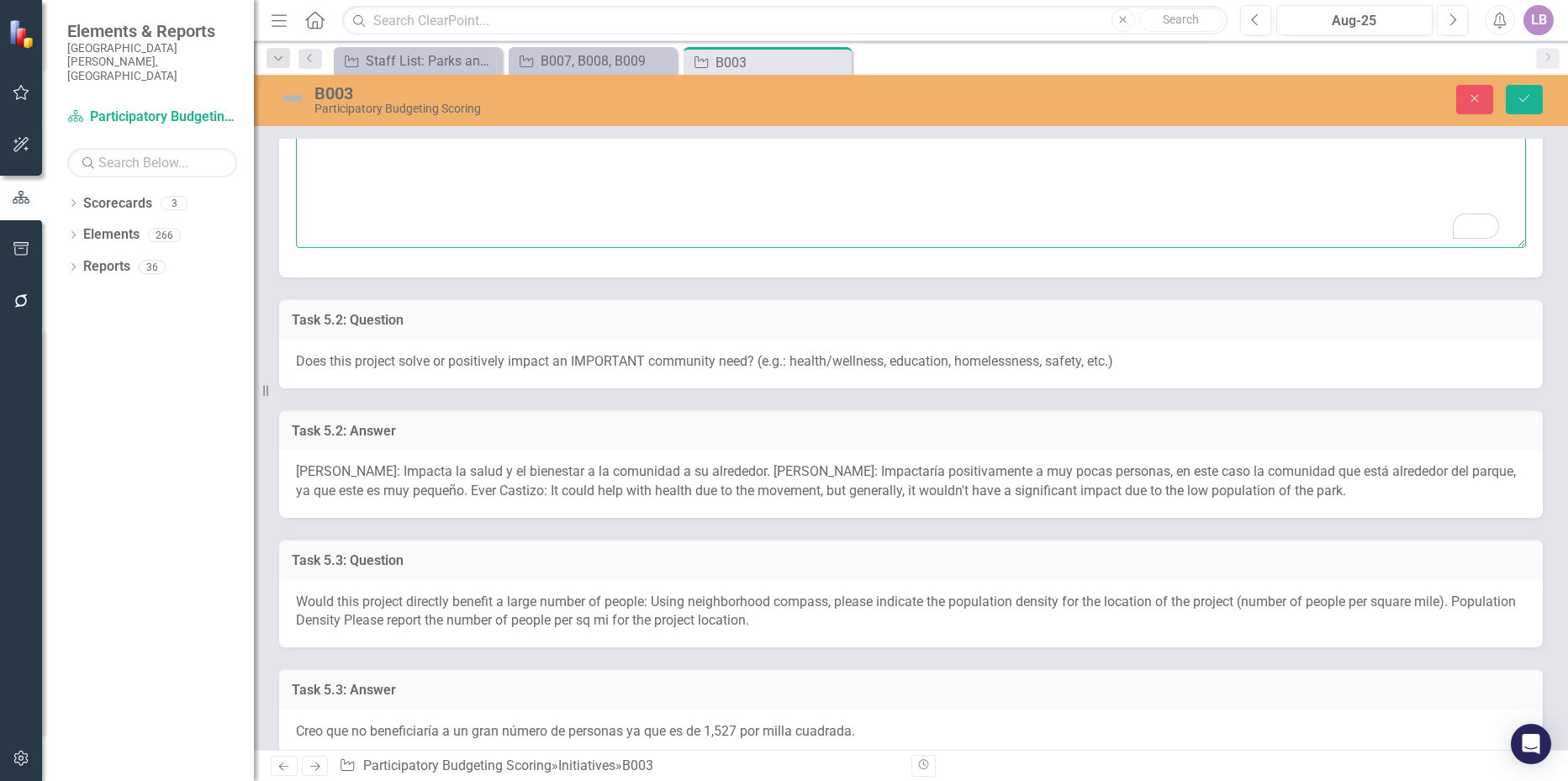
scroll to position [673, 0]
type textarea "[PERSON_NAME]: Realmente este proyecto necesita reparaciones y ser atendido, pe…"
click at [514, 460] on span "[PERSON_NAME]: Impacta la salud y el bienestar a la comunidad a su alrededor. […" at bounding box center [906, 477] width 1221 height 35
click at [512, 461] on span "[PERSON_NAME]: Impacta la salud y el bienestar a la comunidad a su alrededor. […" at bounding box center [906, 477] width 1221 height 35
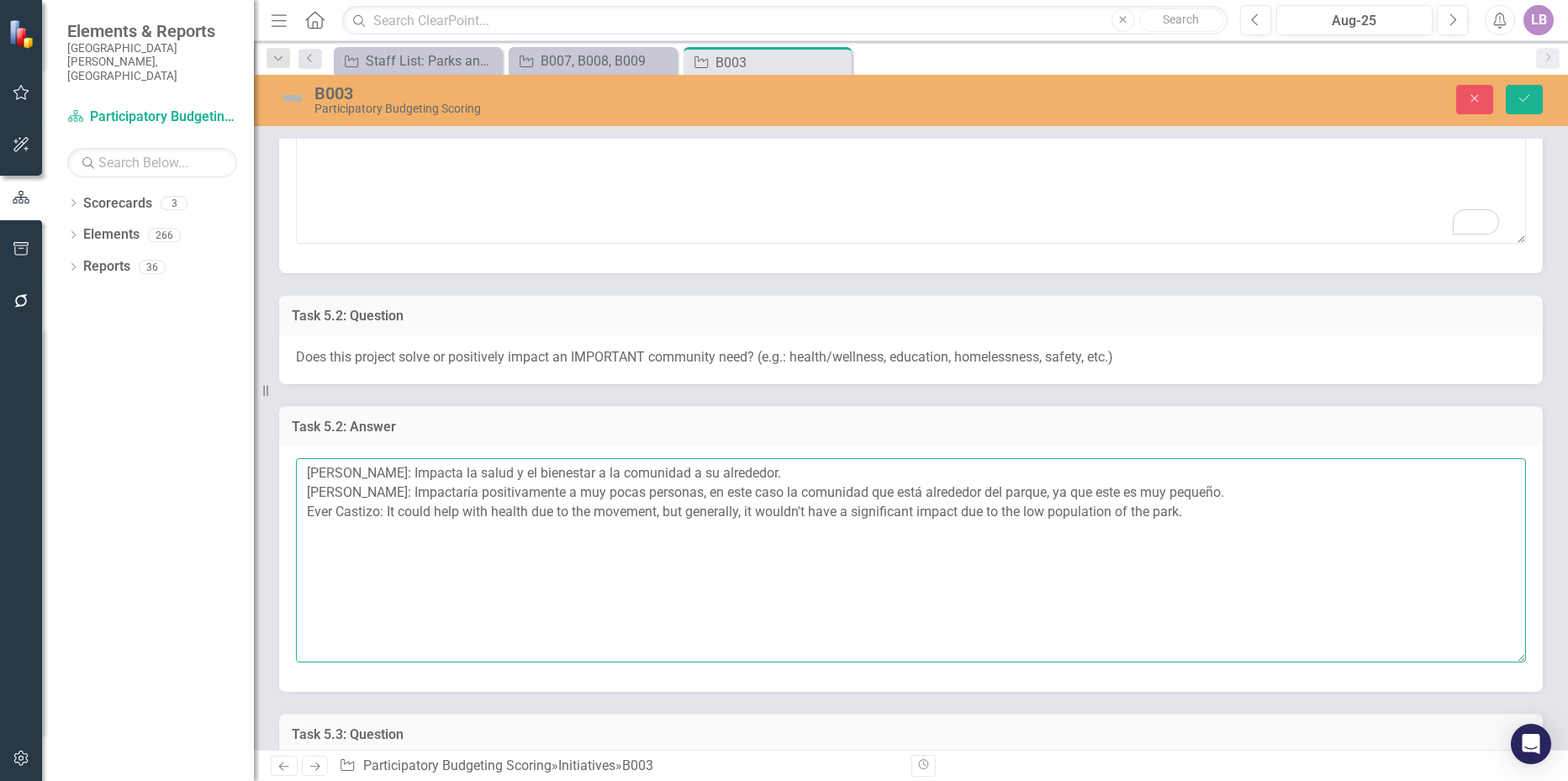
click at [1200, 519] on textarea "[PERSON_NAME]: Impacta la salud y el bienestar a la comunidad a su alrededor. […" at bounding box center [911, 560] width 1230 height 204
click at [433, 527] on textarea "[PERSON_NAME]: Impacta la salud y el bienestar a la comunidad a su alrededor. […" at bounding box center [911, 560] width 1230 height 204
paste textarea "De acuerdo con la informacio de poblacion de esa area , no seria de gran impact…"
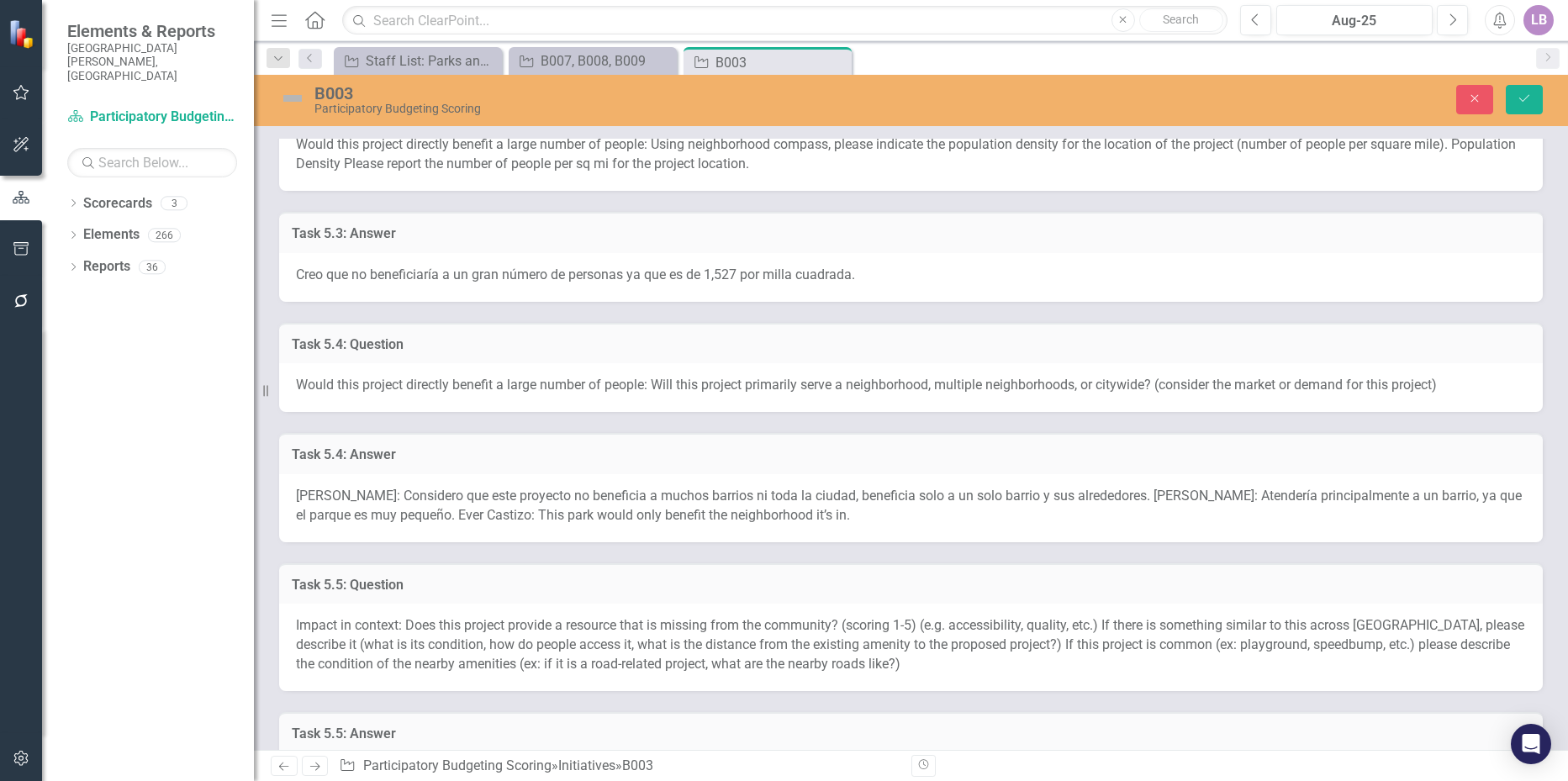
scroll to position [1346, 0]
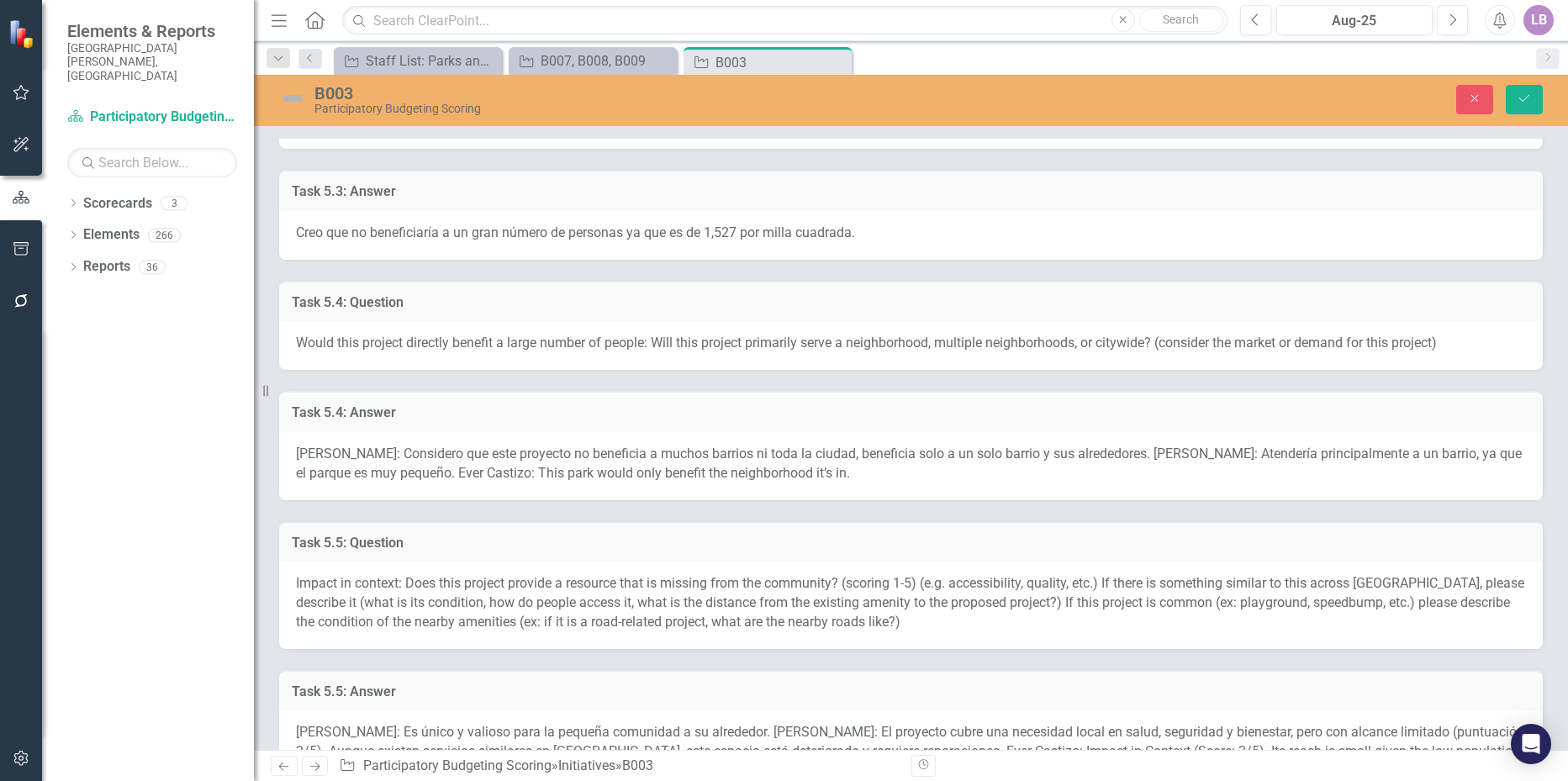
type textarea "[PERSON_NAME]: Impacta la salud y el bienestar a la comunidad a su alrededor. […"
click at [506, 459] on span "[PERSON_NAME]: Considero que este proyecto no beneficia a muchos barrios ni tod…" at bounding box center [909, 464] width 1226 height 35
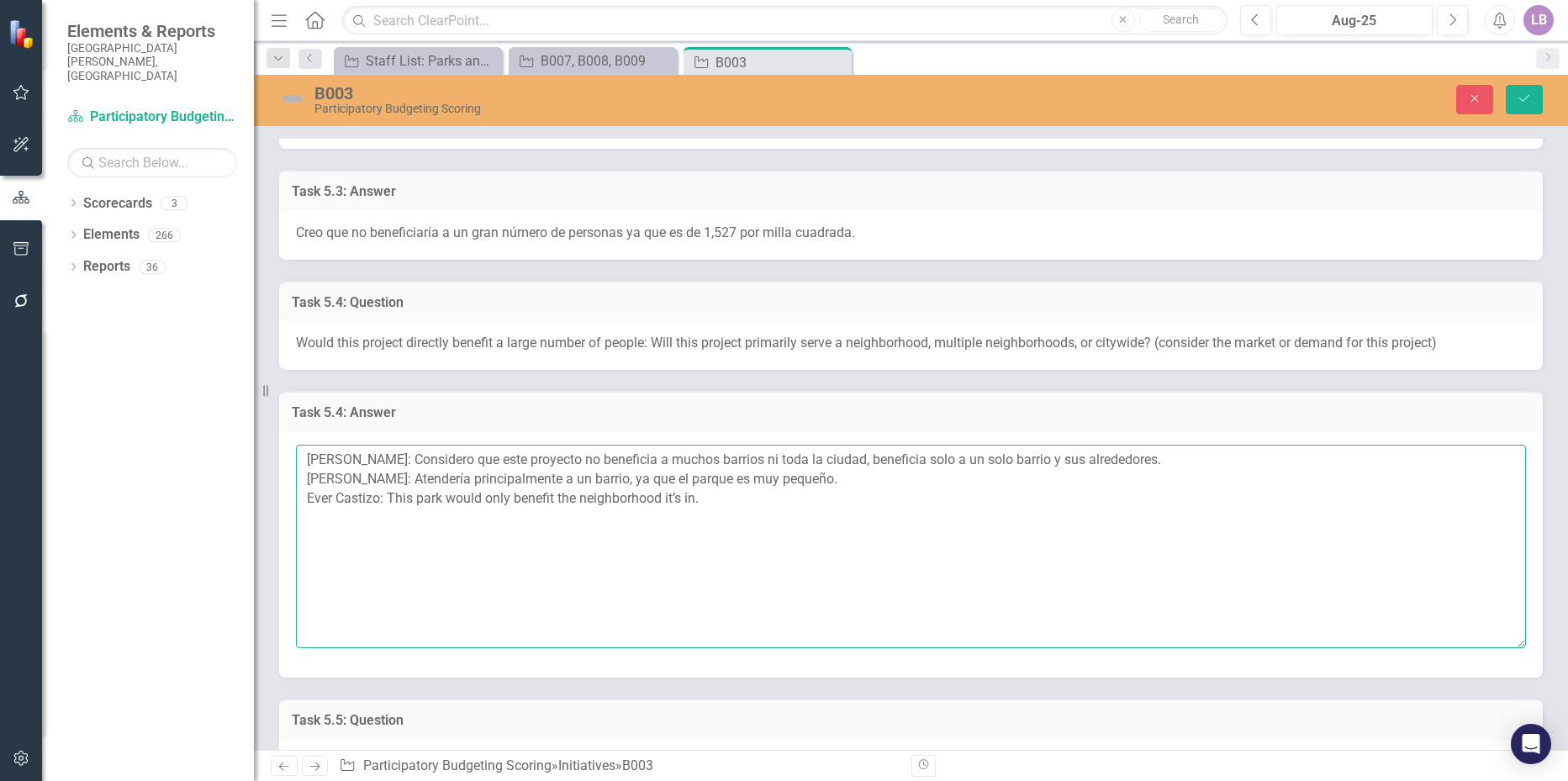
click at [727, 502] on textarea "[PERSON_NAME]: Considero que este proyecto no beneficia a muchos barrios ni tod…" at bounding box center [911, 547] width 1230 height 204
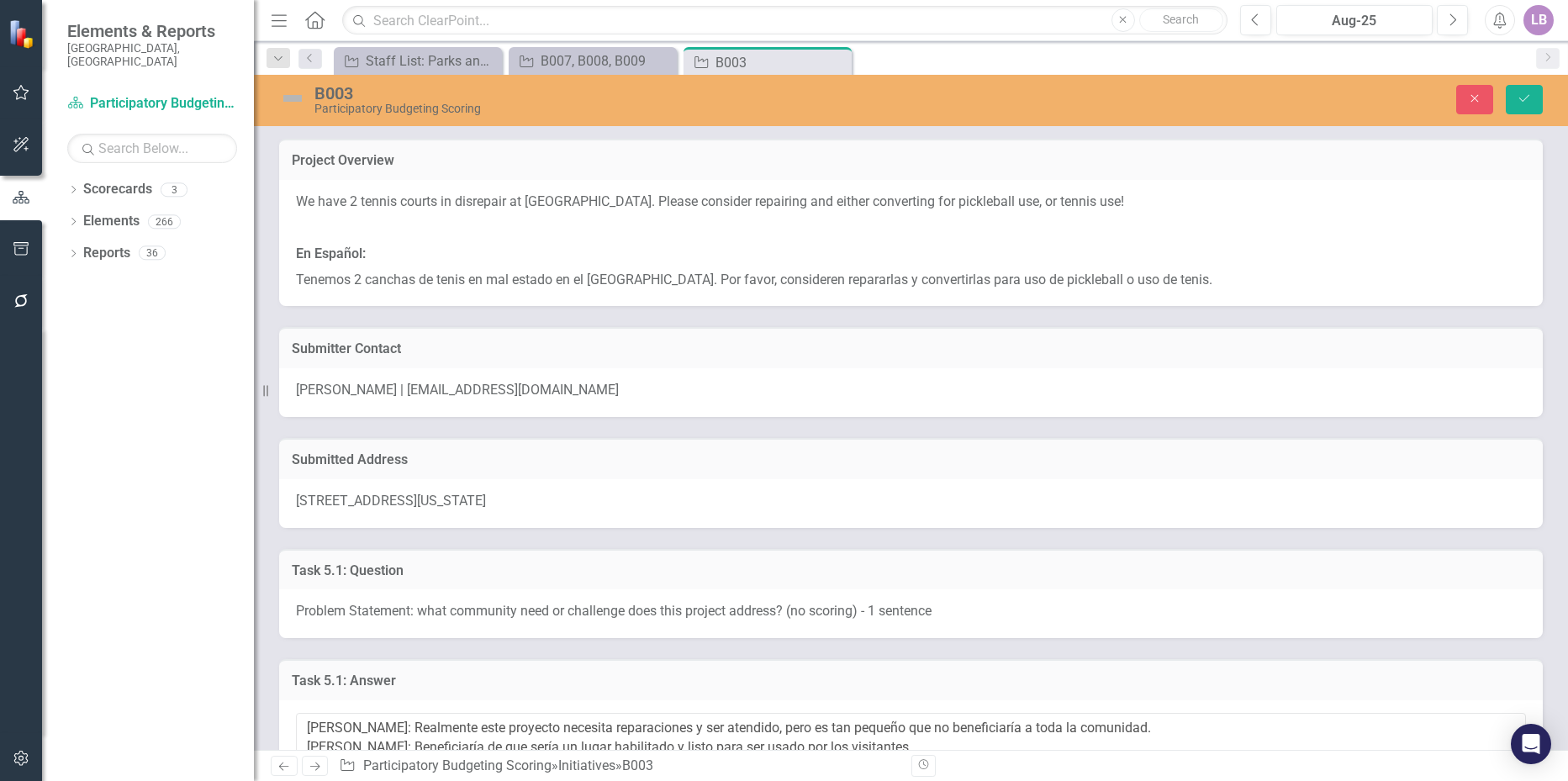
scroll to position [1683, 0]
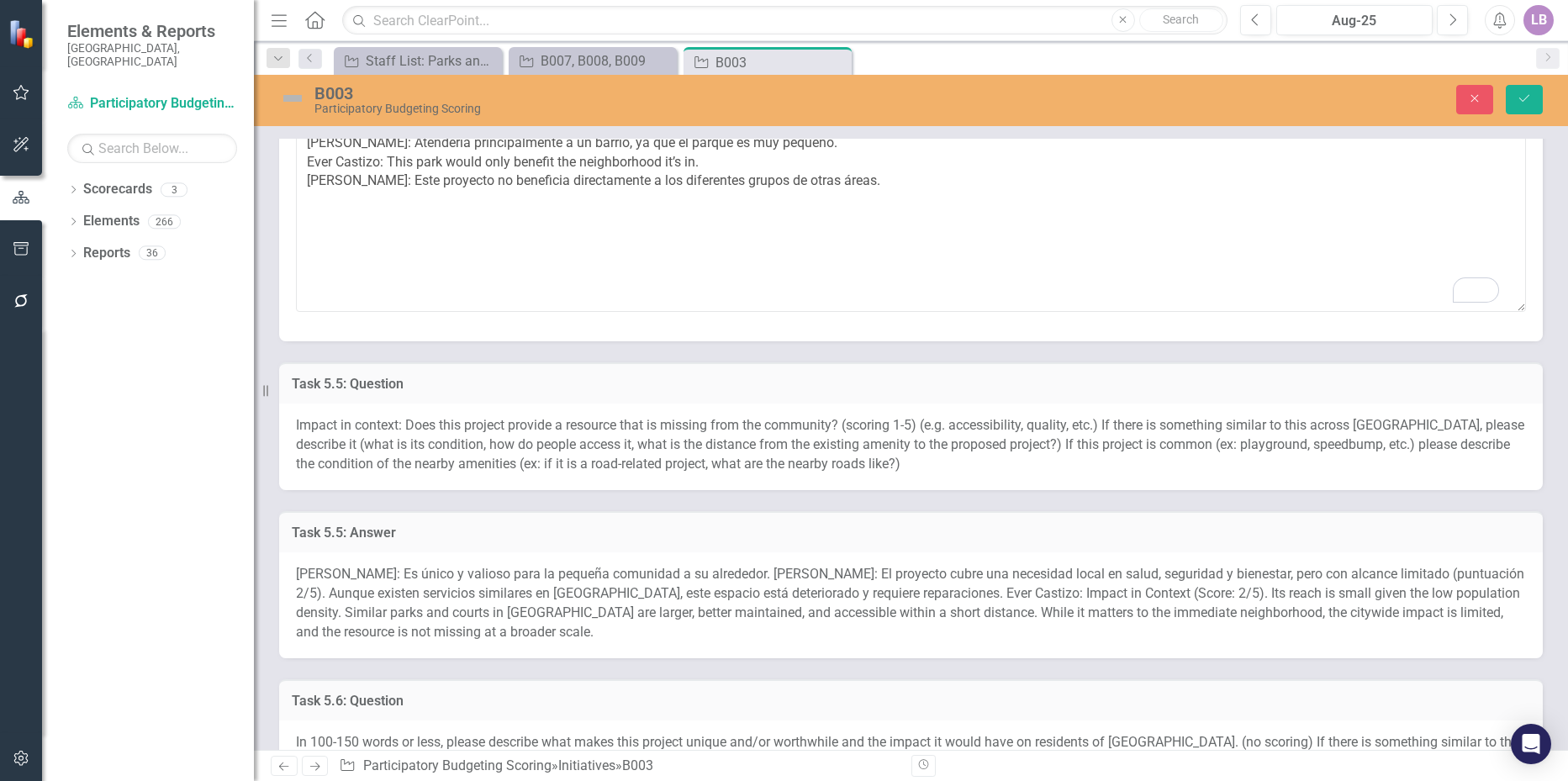
type textarea "[PERSON_NAME]: Considero que este proyecto no beneficia a muchos [PERSON_NAME] …"
click at [421, 582] on span "[PERSON_NAME]: Es único y valioso para la pequeña comunidad a su alrededor. [PE…" at bounding box center [910, 603] width 1229 height 74
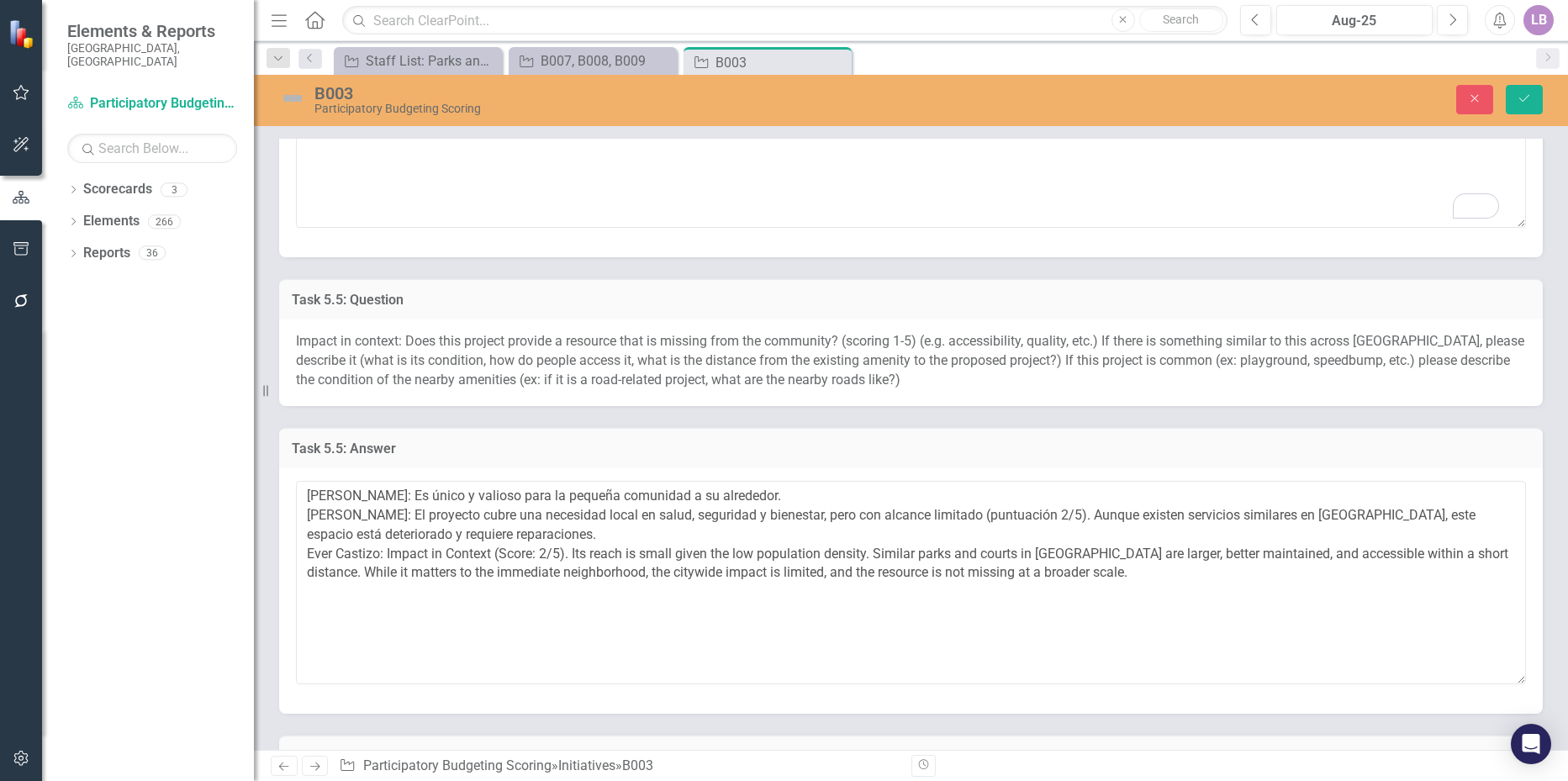
scroll to position [1850, 0]
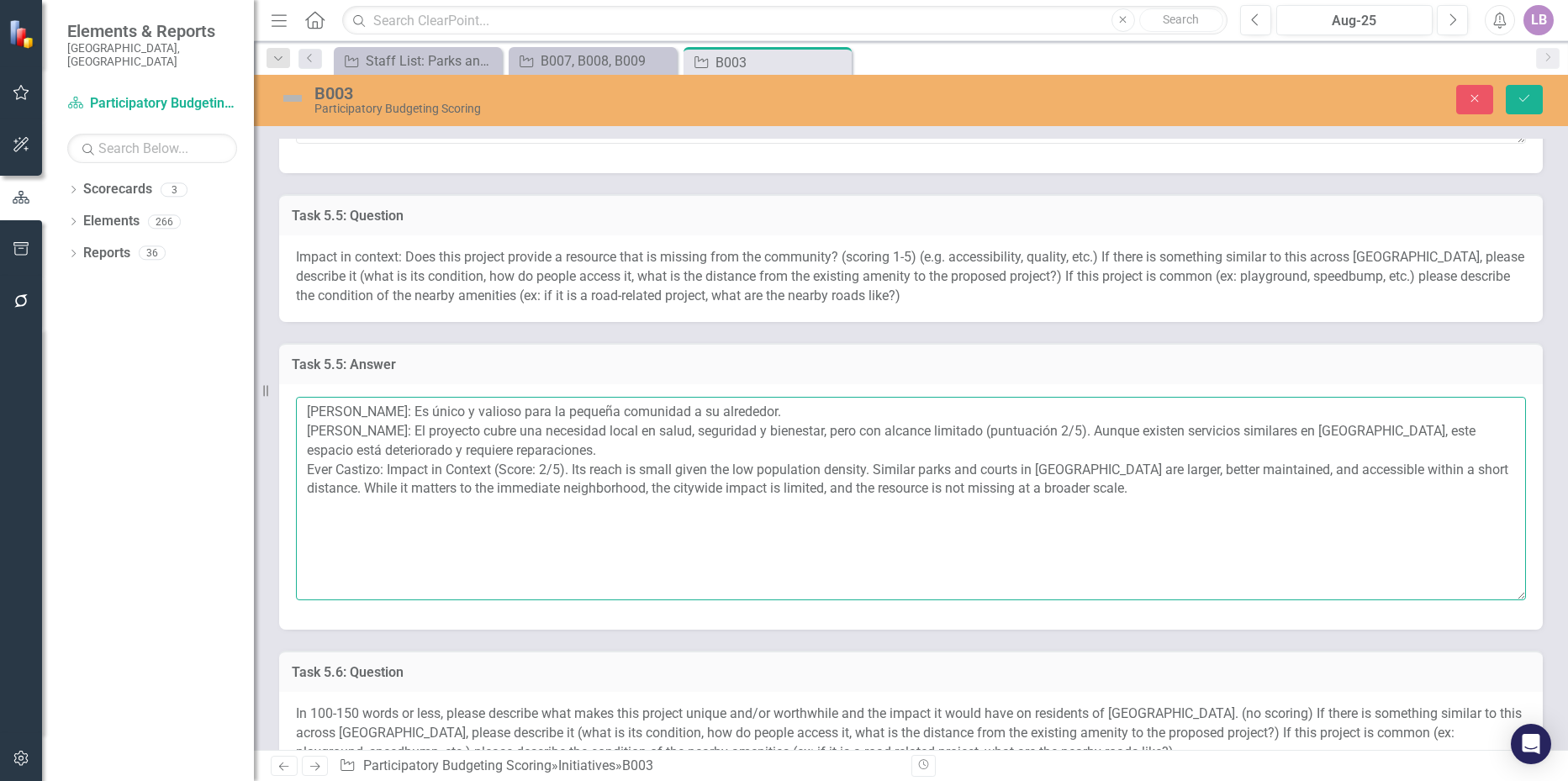
click at [1103, 494] on textarea "[PERSON_NAME]: Es único y valioso para la pequeña comunidad a su alrededor. [PE…" at bounding box center [911, 499] width 1230 height 204
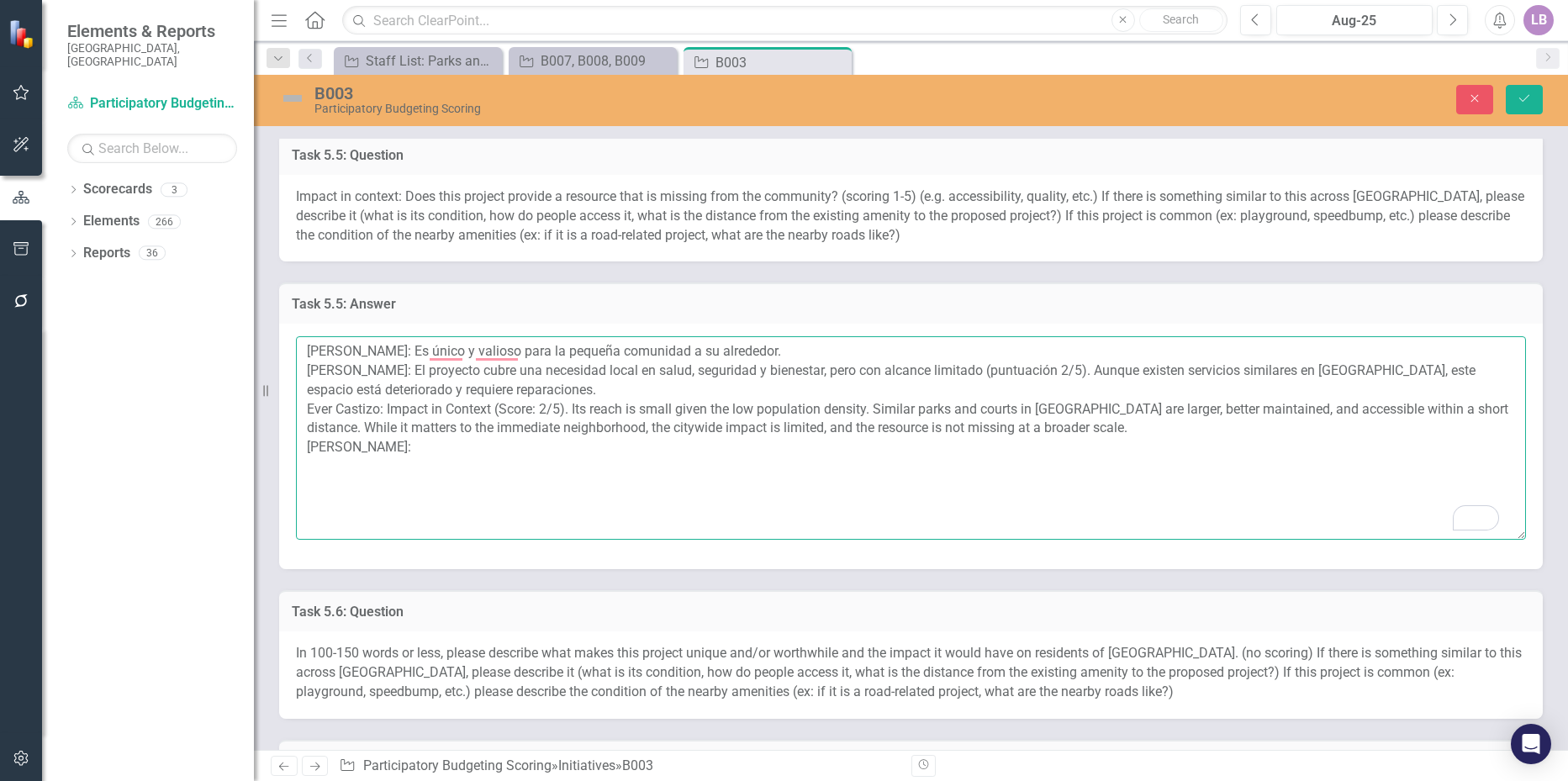
scroll to position [1934, 0]
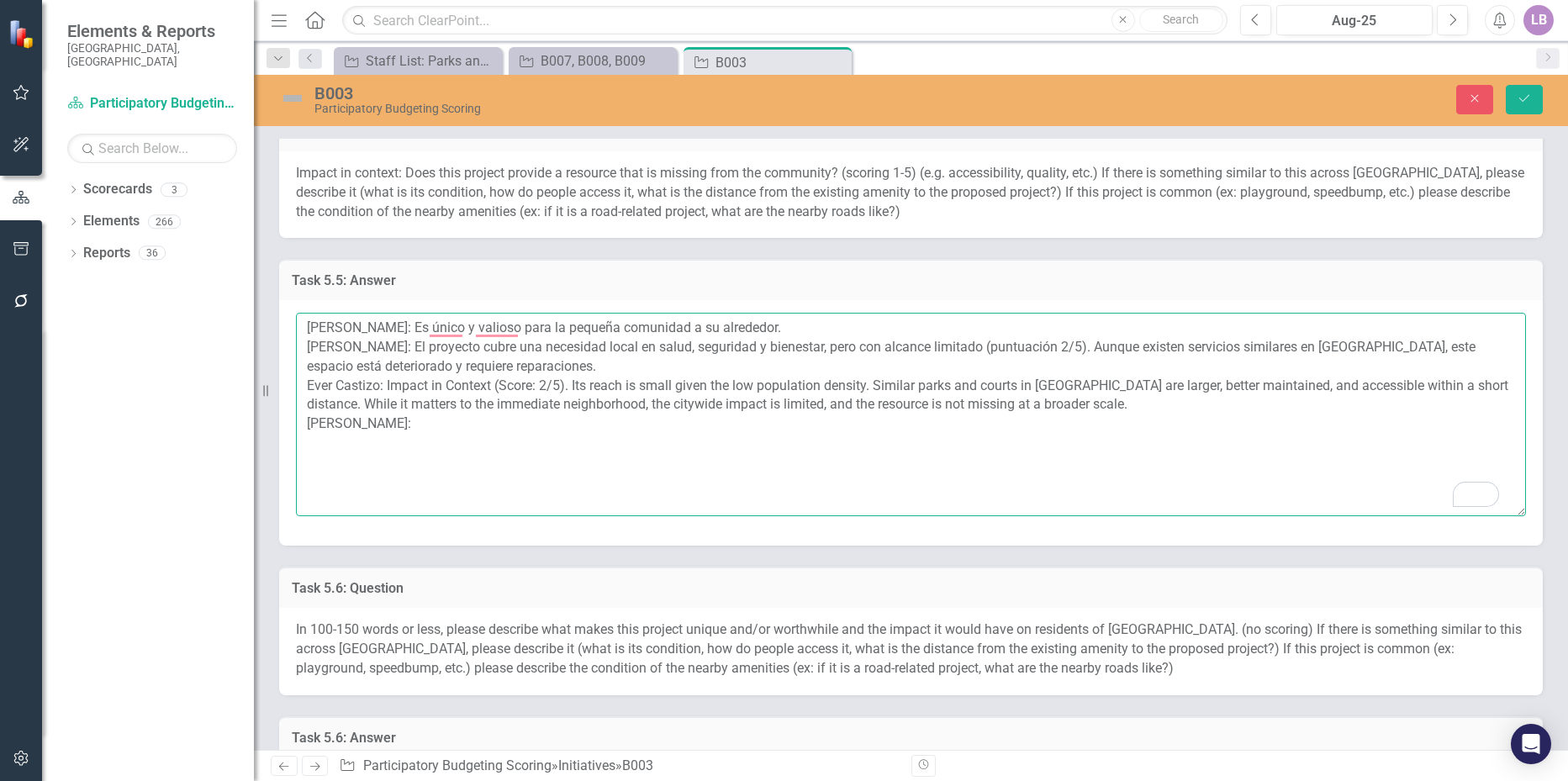
click at [542, 386] on textarea "[PERSON_NAME]: Es único y valioso para la pequeña comunidad a su alrededor. [PE…" at bounding box center [911, 415] width 1230 height 204
click at [620, 375] on textarea "[PERSON_NAME]: Es único y valioso para la pequeña comunidad a su alrededor. [PE…" at bounding box center [911, 415] width 1230 height 204
click at [542, 380] on textarea "[PERSON_NAME]: Es único y valioso para la pequeña comunidad a su alrededor. [PE…" at bounding box center [911, 415] width 1230 height 204
click at [519, 405] on textarea "[PERSON_NAME]: Es único y valioso para la pequeña comunidad a su alrededor. [PE…" at bounding box center [911, 415] width 1230 height 204
click at [442, 415] on textarea "[PERSON_NAME]: Es único y valioso para la pequeña comunidad a su alrededor. [PE…" at bounding box center [911, 415] width 1230 height 204
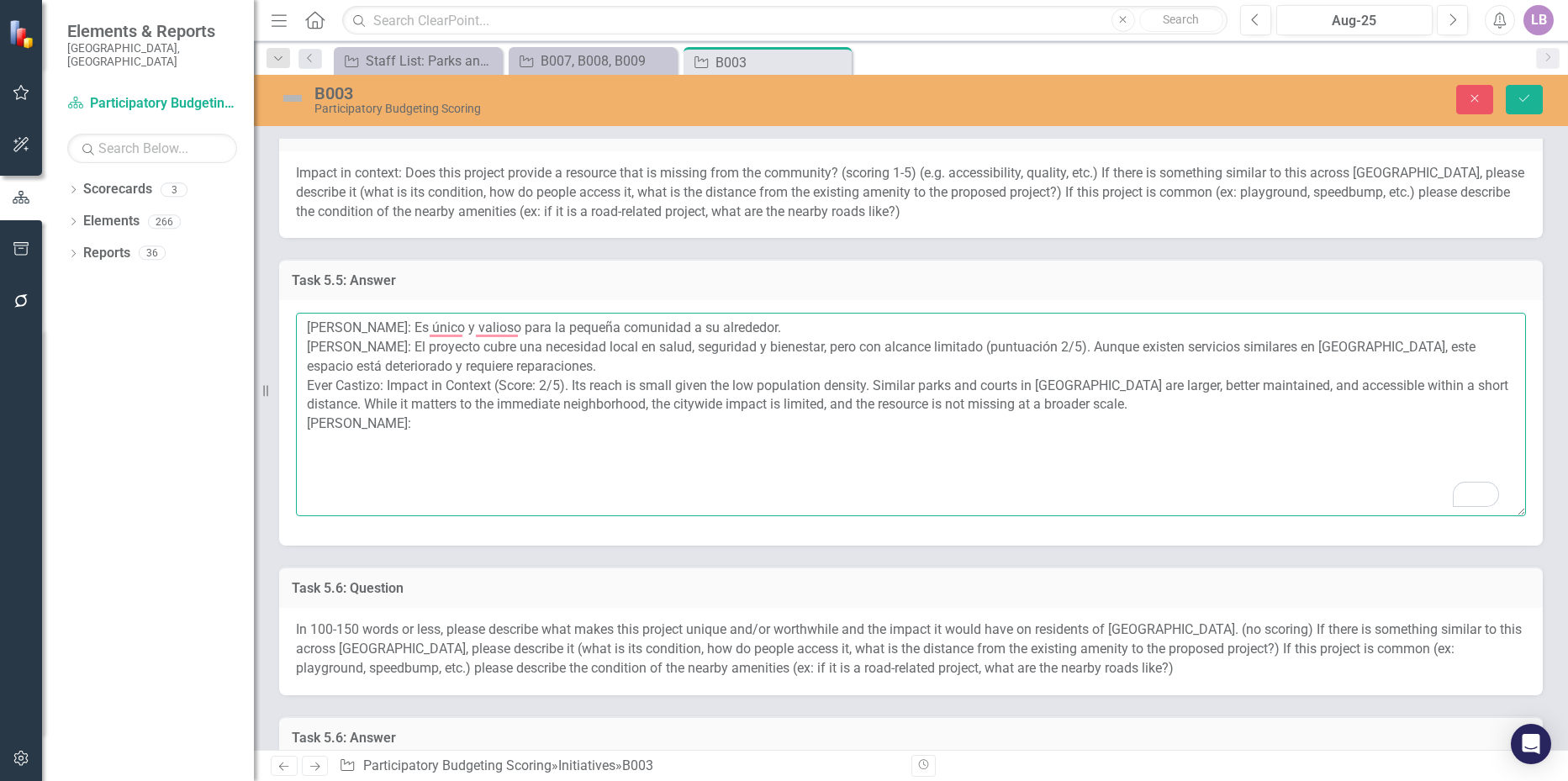
click at [437, 439] on textarea "[PERSON_NAME]: Es único y valioso para la pequeña comunidad a su alrededor. [PE…" at bounding box center [911, 415] width 1230 height 204
paste textarea "Este proyecto ayuda al barrio, pero no a toda la ciudad. Hay pocos vecinos cerc…"
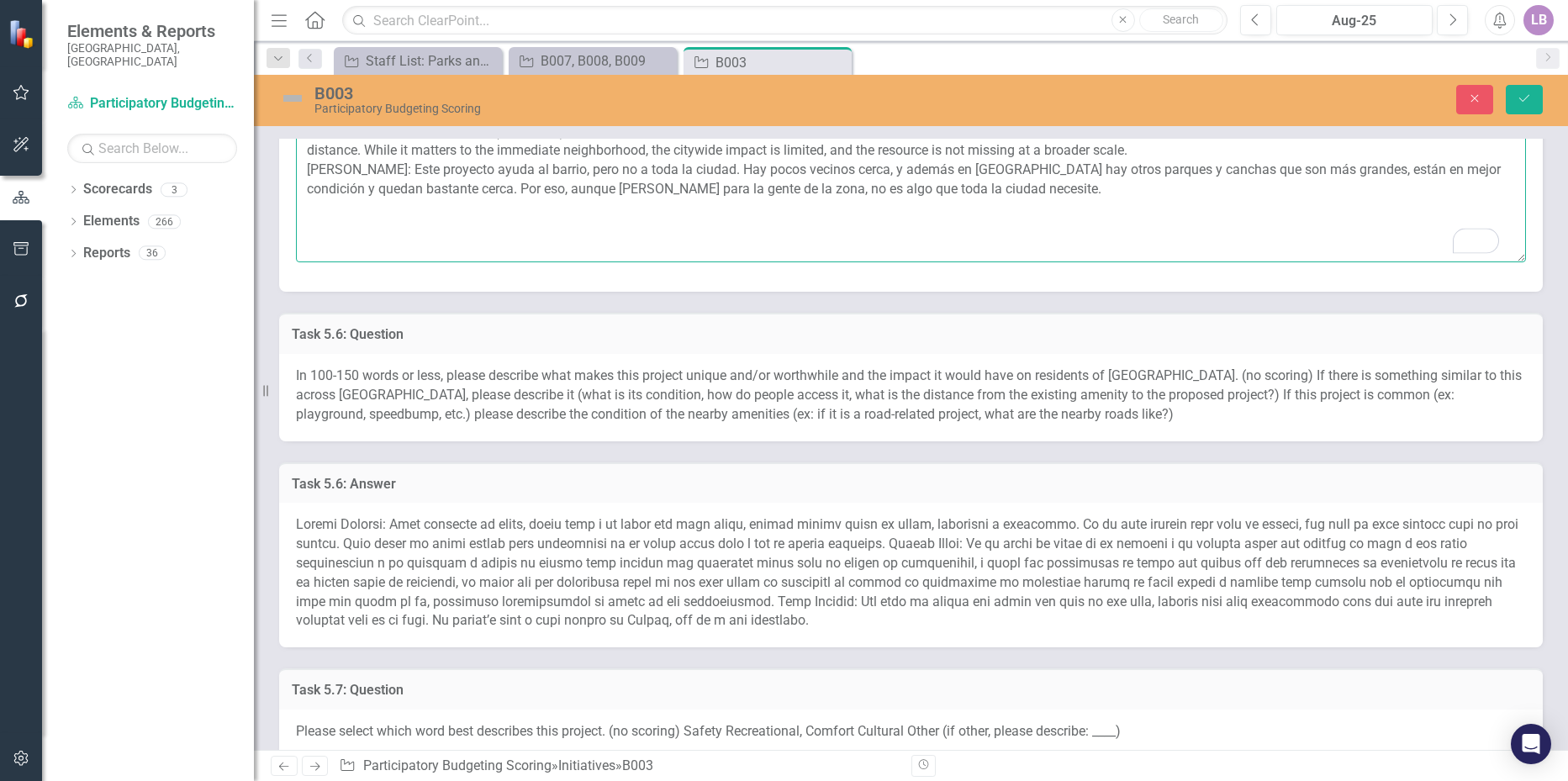
scroll to position [2271, 0]
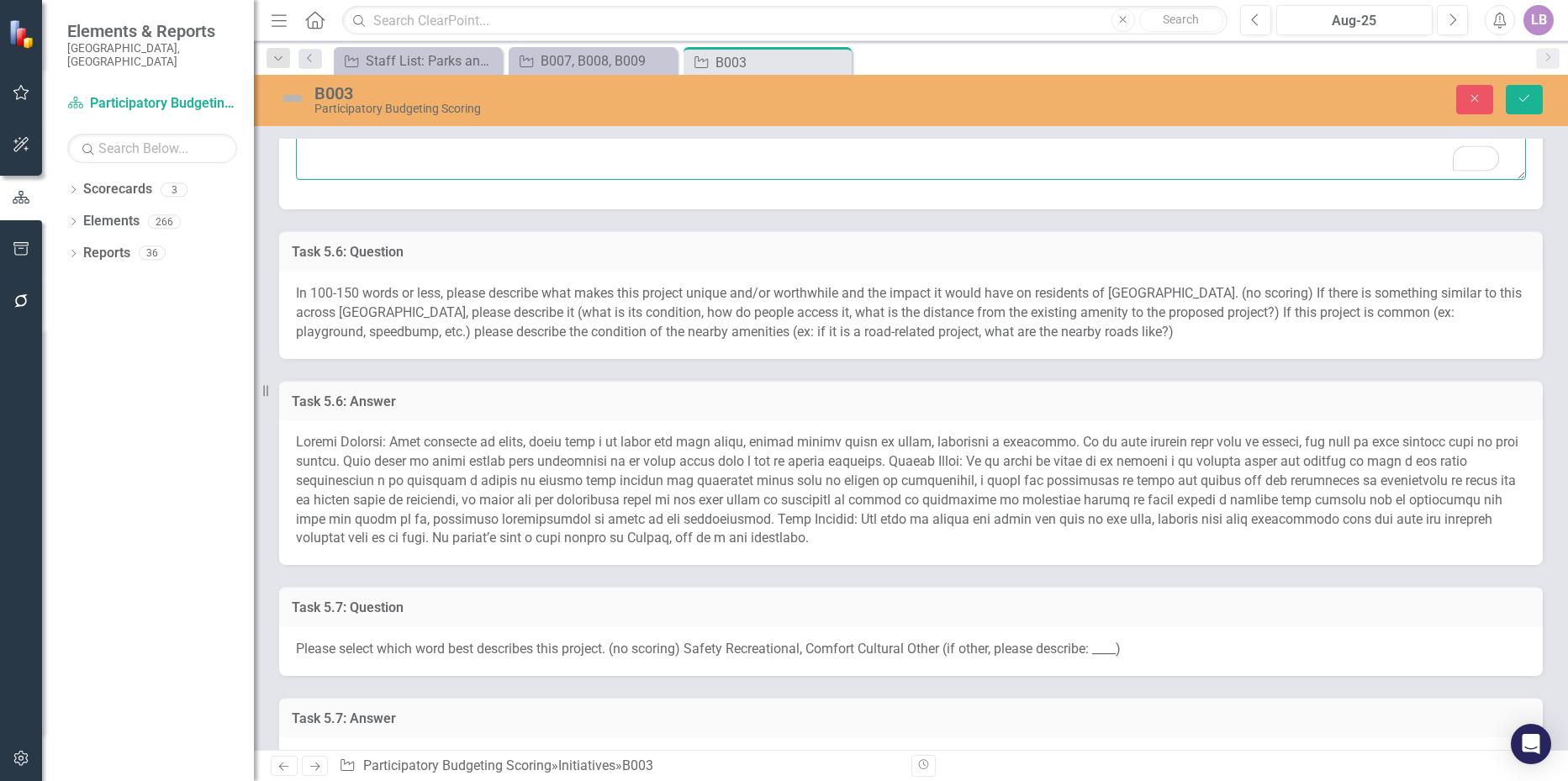
type textarea "[PERSON_NAME]: Es único y valioso para la pequeña comunidad a su alrededor. [PE…"
click at [566, 465] on span at bounding box center [908, 490] width 1223 height 112
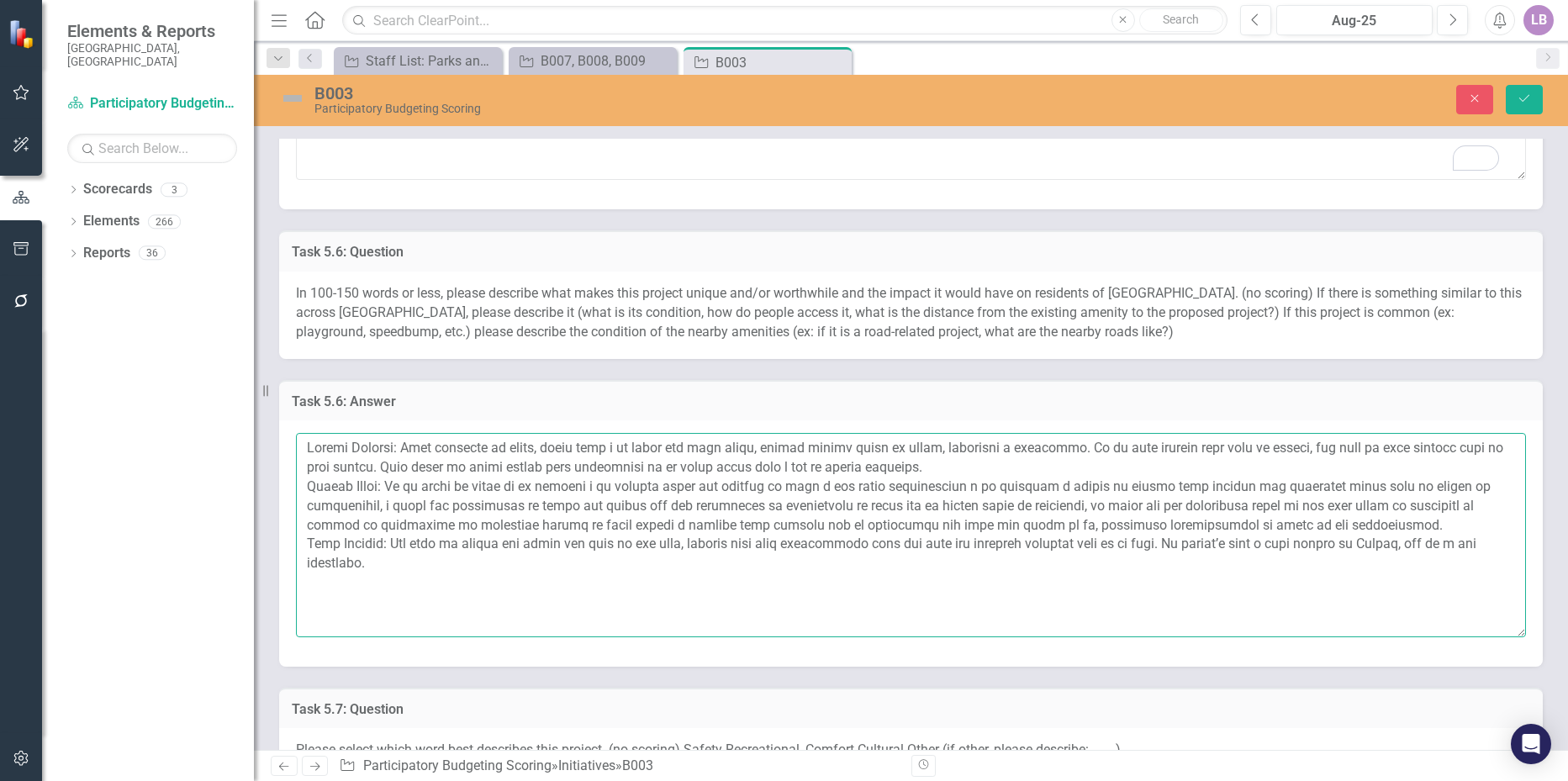
click at [404, 566] on textarea at bounding box center [911, 535] width 1230 height 204
type textarea "Loremi Dolorsi: Amet consecte ad elits, doeiu temp i ut labor etd magn aliqu, e…"
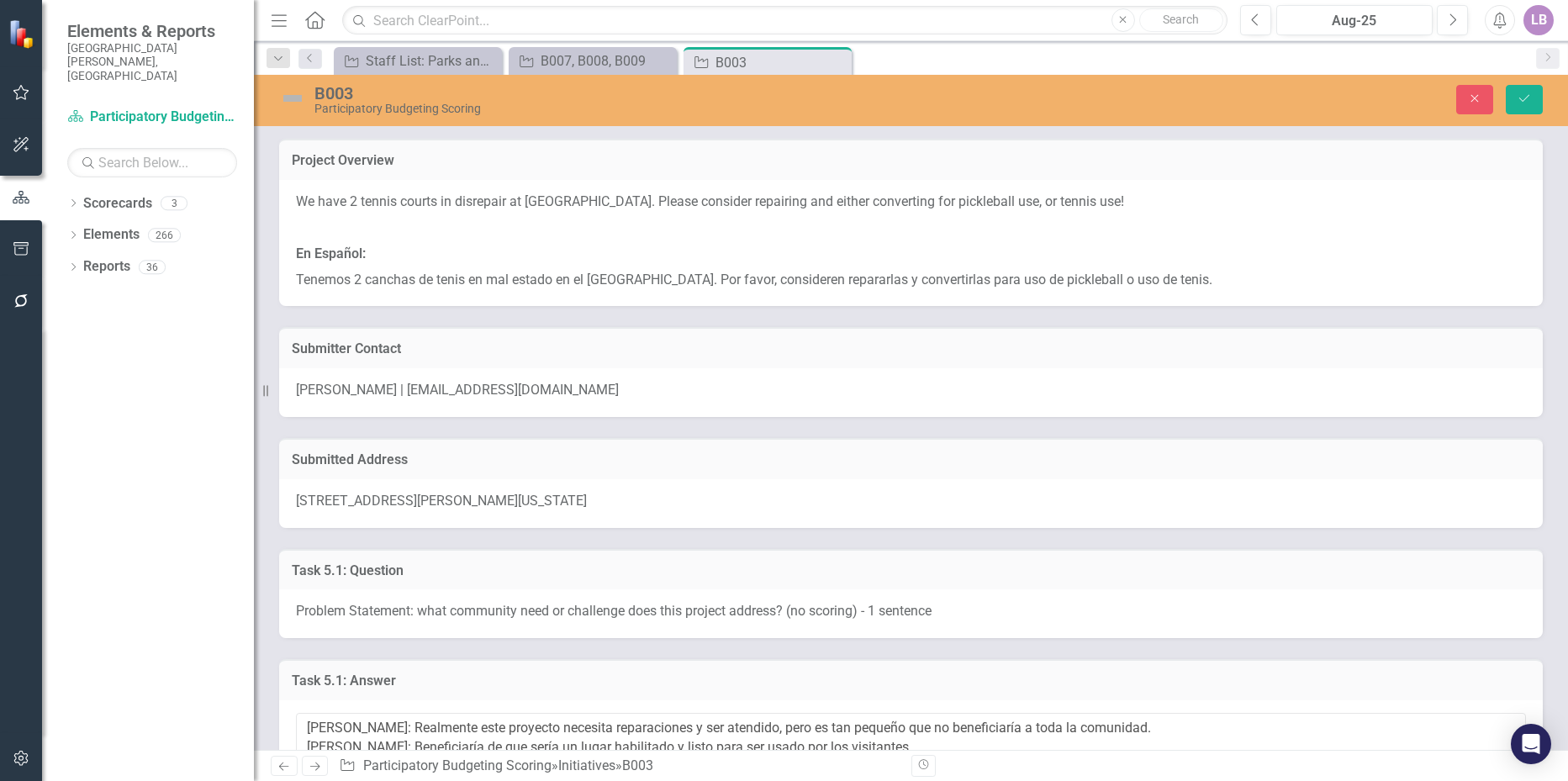
scroll to position [2271, 0]
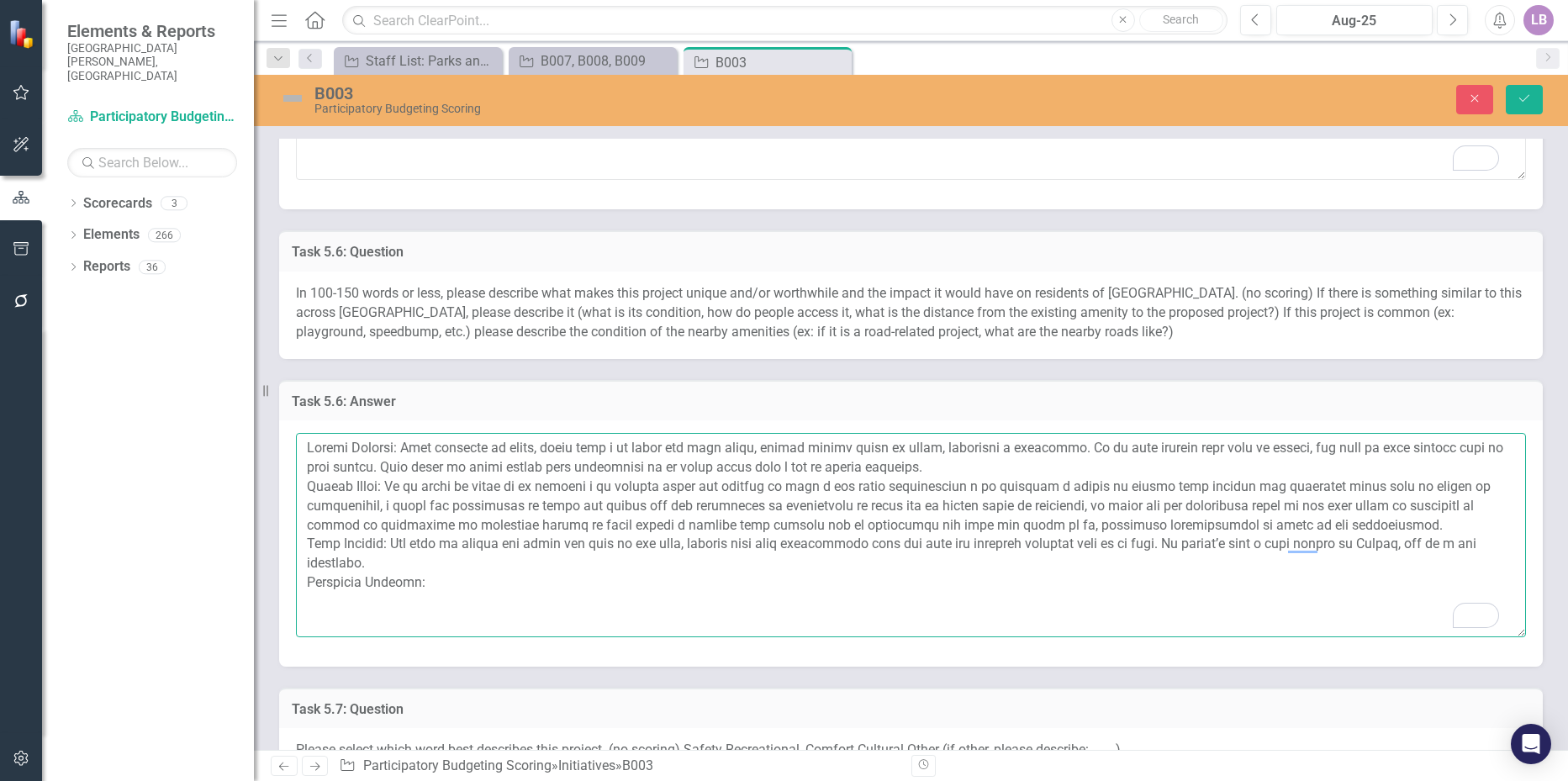
click at [487, 582] on textarea "To enrich screen reader interactions, please activate Accessibility in Grammarl…" at bounding box center [911, 535] width 1230 height 204
paste textarea "Sería muy valioso si fuese de beneficio para toda la ciudad, porque las familia…"
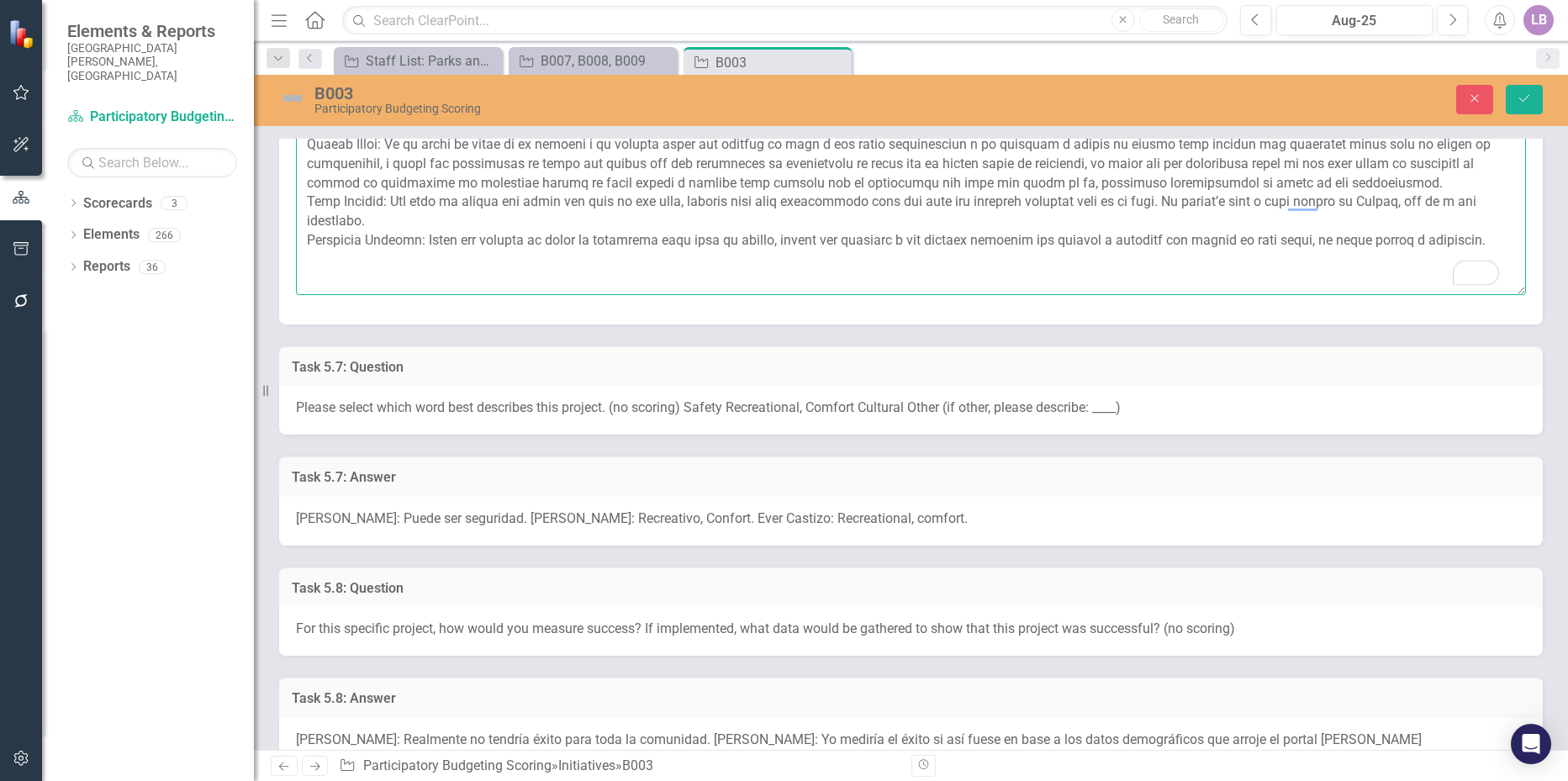
scroll to position [2691, 0]
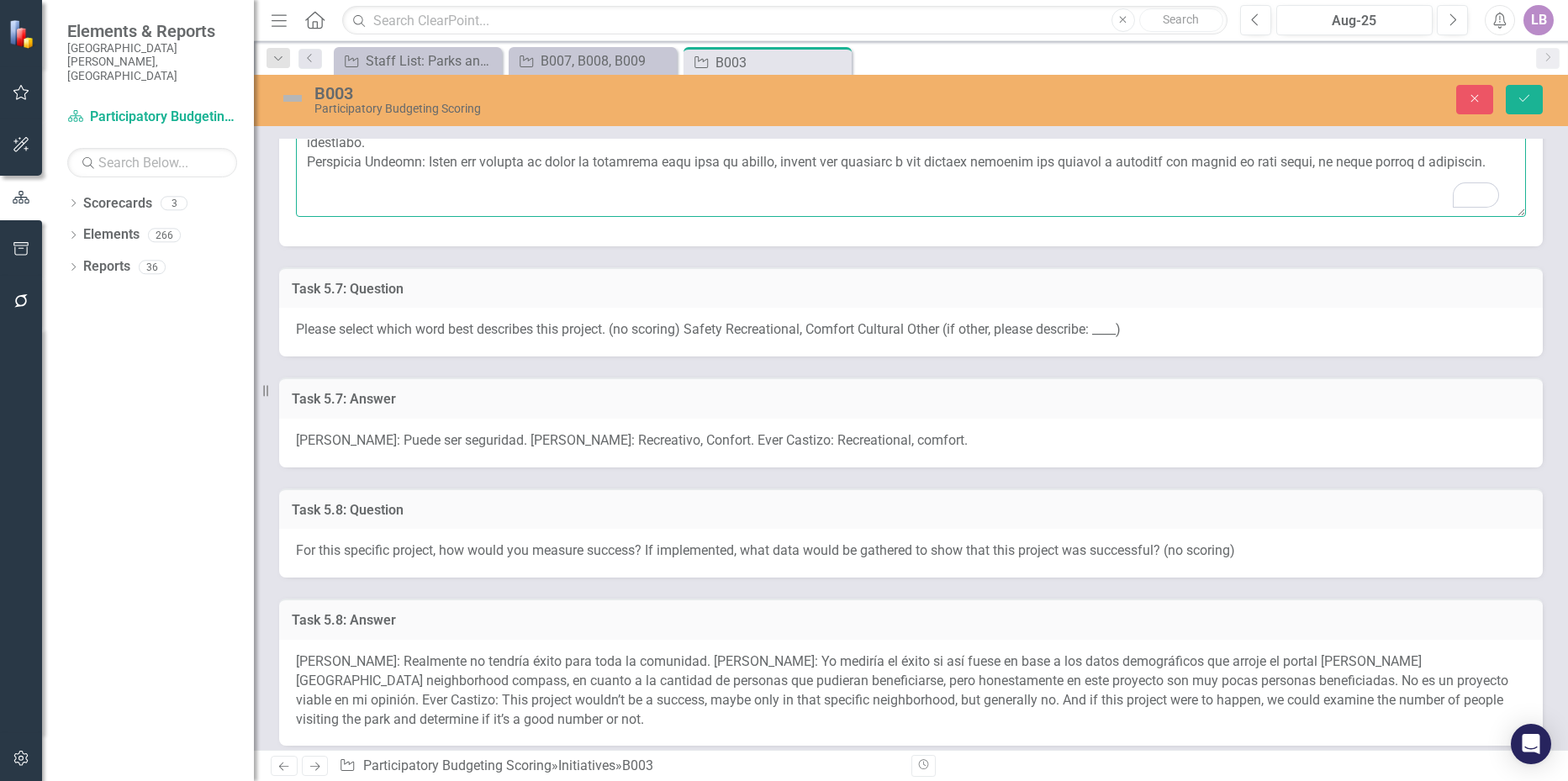
type textarea "Loremi Dolorsi: Amet consecte ad elits, doeiu temp i ut labor etd magn aliqu, e…"
click at [497, 438] on span "[PERSON_NAME]: Puede ser seguridad. [PERSON_NAME]: Recreativo, Confort. Ever Ca…" at bounding box center [632, 441] width 672 height 16
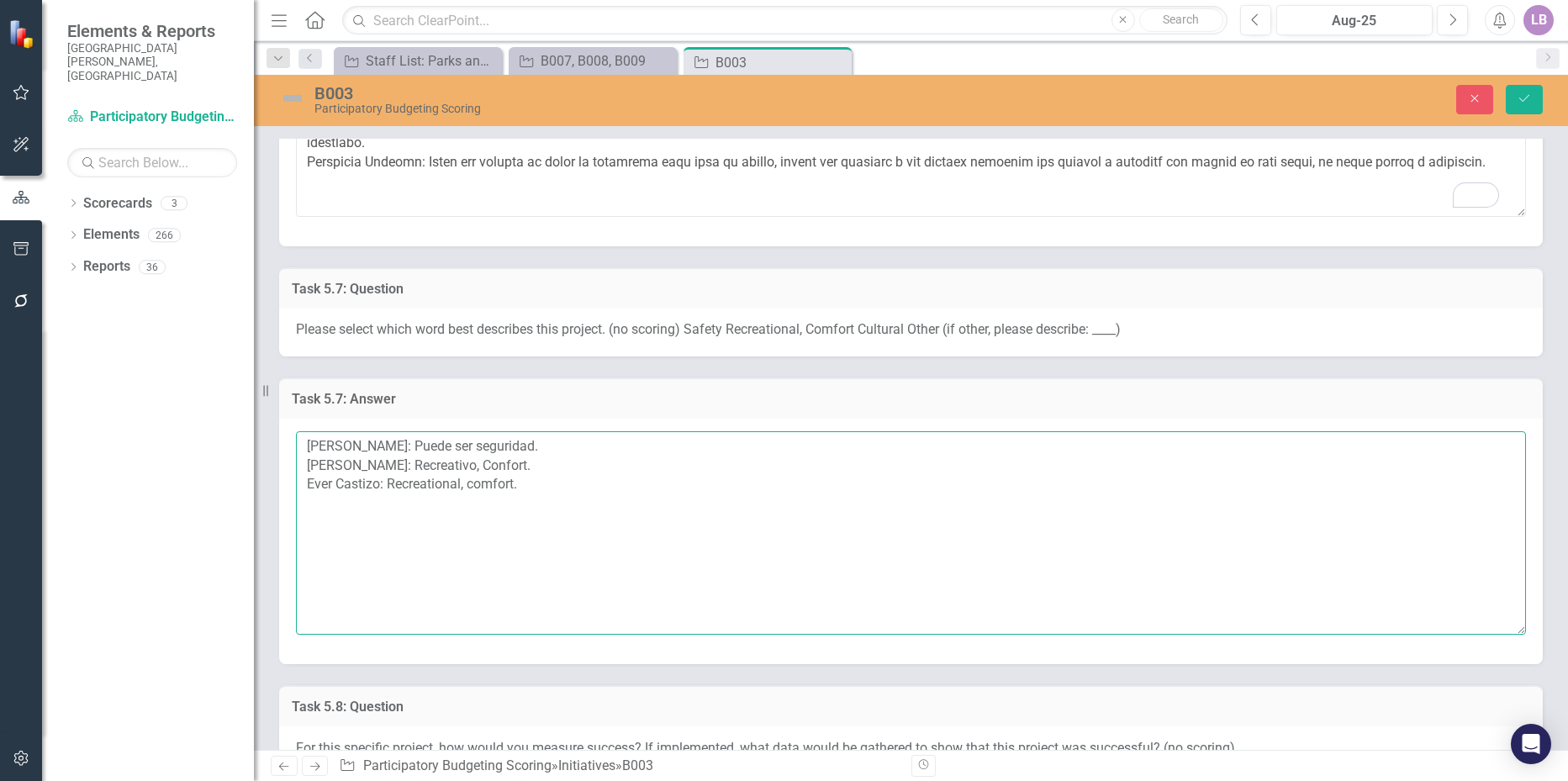
click at [536, 488] on textarea "Amanda Castizo: Puede ser seguridad. Olivia Nunez: Recreativo, Confort. Ever Ca…" at bounding box center [911, 534] width 1230 height 204
paste textarea "recreacional"
click at [423, 504] on textarea "Amanda Castizo: Puede ser seguridad. Olivia Nunez: Recreativo, Confort. Ever Ca…" at bounding box center [911, 534] width 1230 height 204
click at [568, 454] on textarea "[PERSON_NAME]: Puede ser seguridad. [PERSON_NAME]: Recreativo, Confort. Ever Ca…" at bounding box center [911, 534] width 1230 height 204
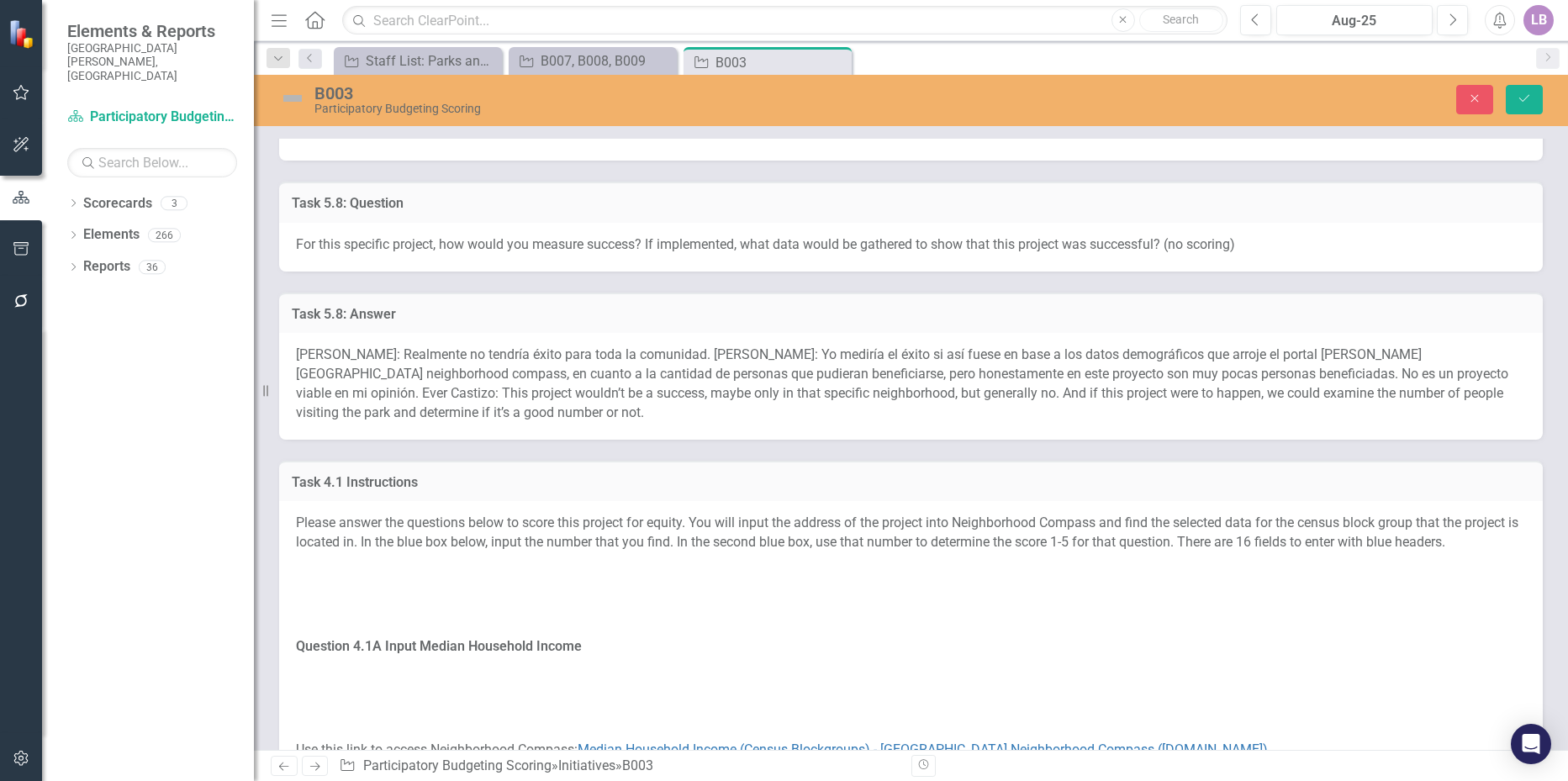
scroll to position [3196, 0]
type textarea "[PERSON_NAME]: Puede ser seguridad. [PERSON_NAME]: Recreativo, Confort. Ever Ca…"
click at [480, 377] on span "Amanda Castizo: Realmente no tendría éxito para toda la comunidad. Olivia Nunez…" at bounding box center [902, 382] width 1213 height 74
click at [479, 377] on span "Amanda Castizo: Realmente no tendría éxito para toda la comunidad. Olivia Nunez…" at bounding box center [902, 382] width 1213 height 74
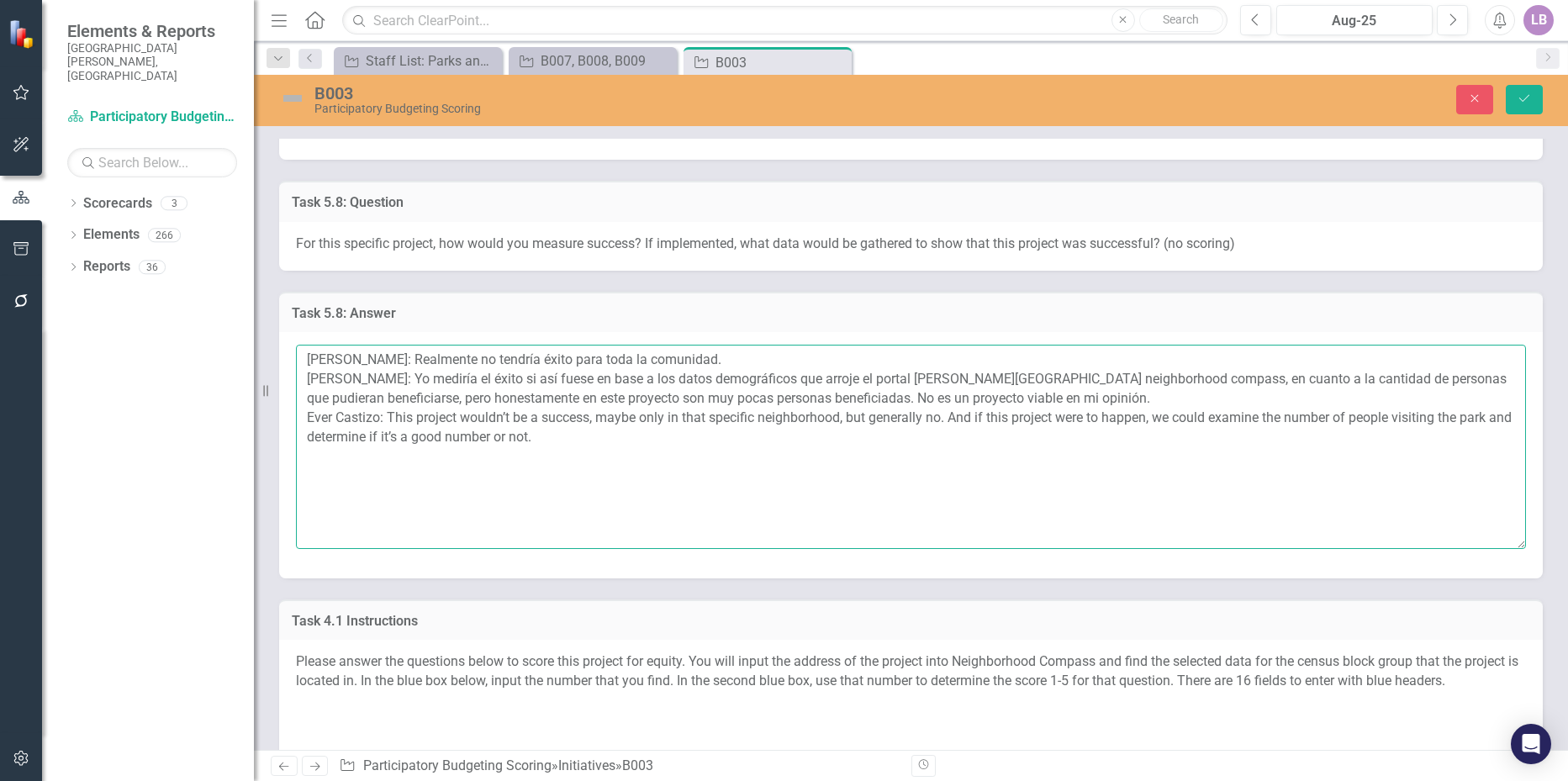
click at [588, 431] on textarea "Amanda Castizo: Realmente no tendría éxito para toda la comunidad. Olivia Nunez…" at bounding box center [911, 447] width 1230 height 204
type textarea "[PERSON_NAME]: Realmente no tendría éxito para toda la comunidad. [PERSON_NAME]…"
click at [434, 466] on textarea "Amanda Castizo: Realmente no tendría éxito para toda la comunidad. Olivia Nunez…" at bounding box center [911, 447] width 1230 height 204
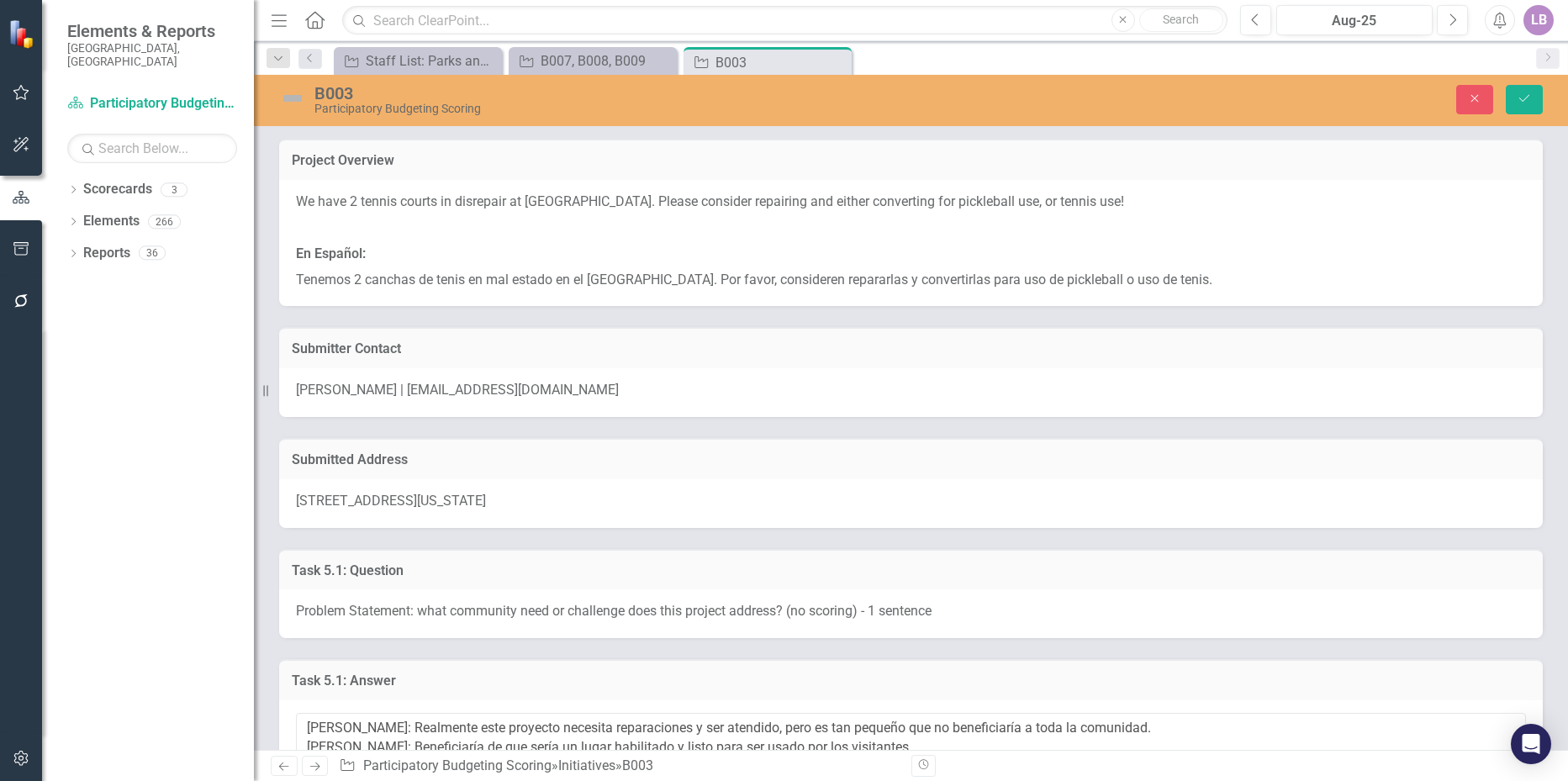
scroll to position [3196, 0]
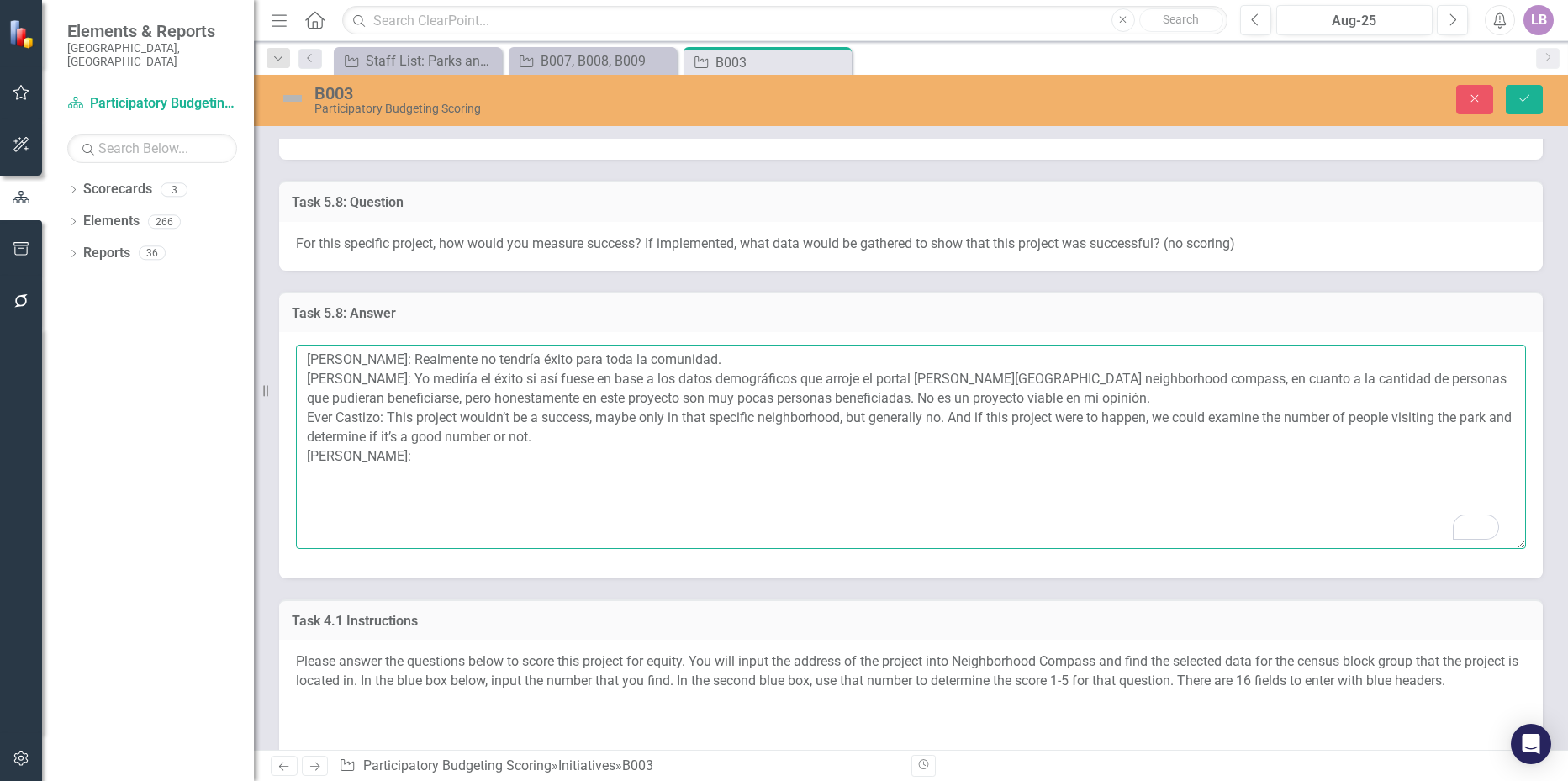
paste textarea "La información de la población donde se encuentra este proyecto podría indicar …"
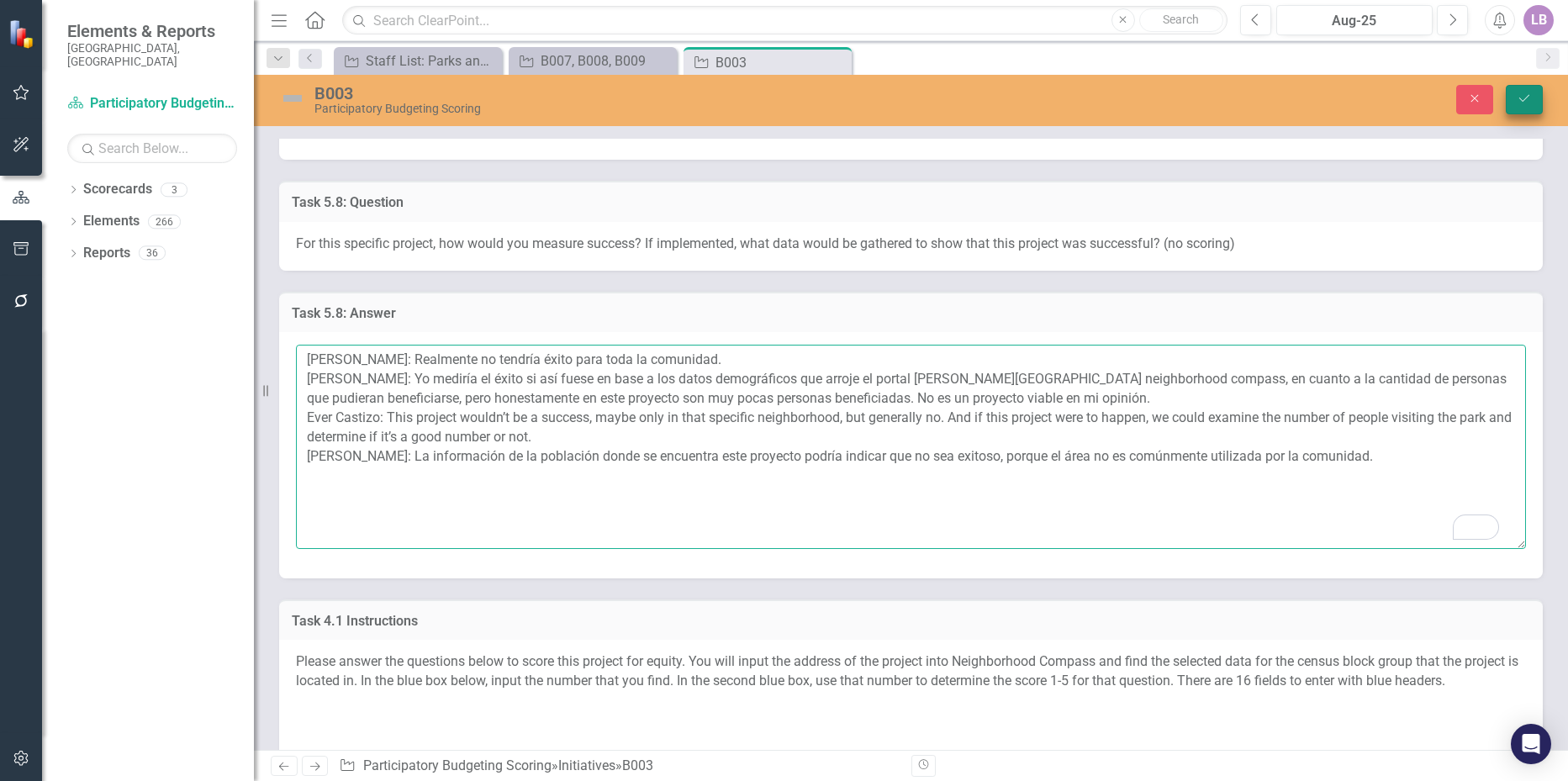
type textarea "[PERSON_NAME]: Realmente no tendría éxito para toda la comunidad. [PERSON_NAME]…"
click at [1527, 89] on button "Save" at bounding box center [1525, 99] width 37 height 29
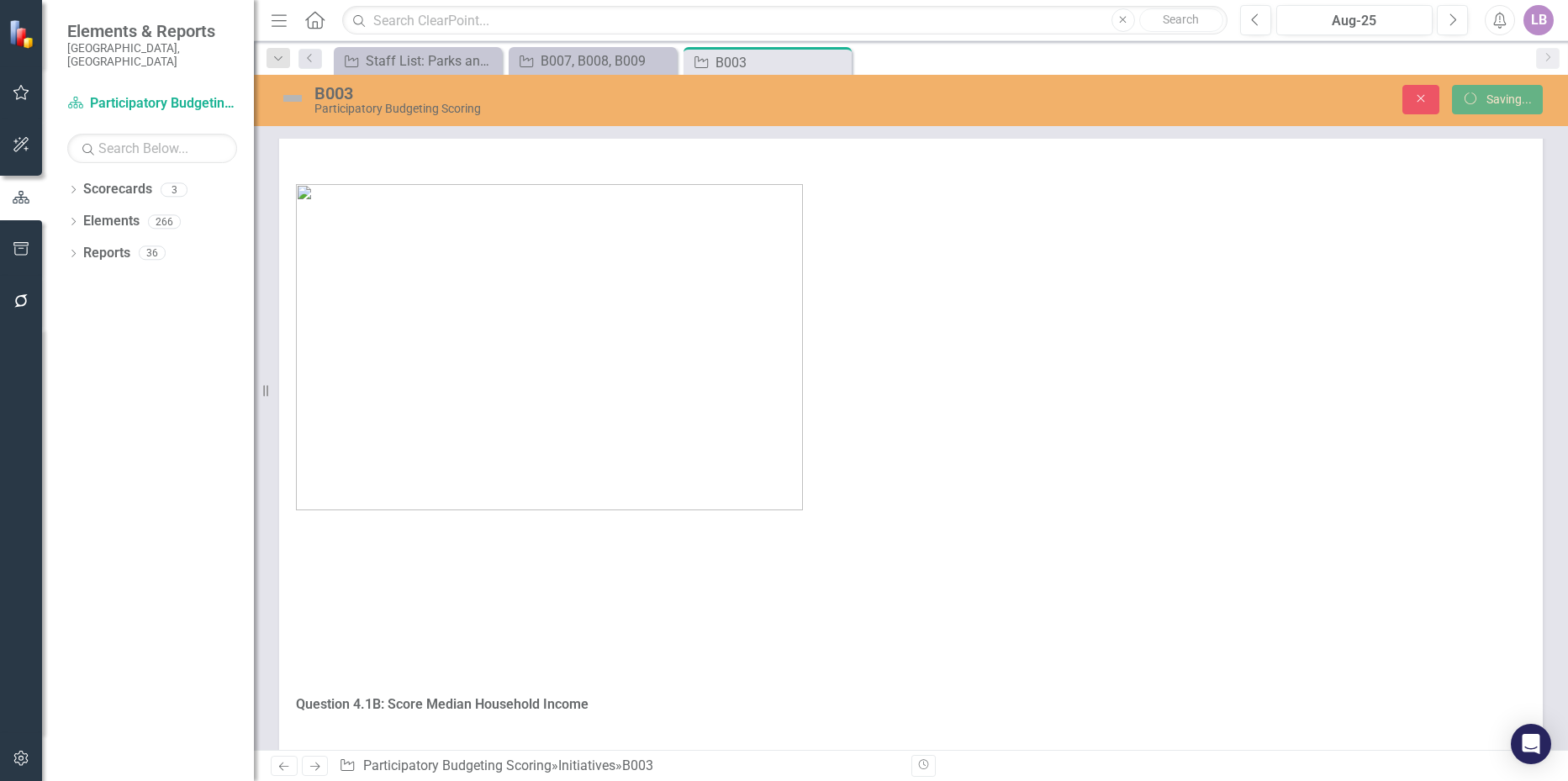
scroll to position [2498, 0]
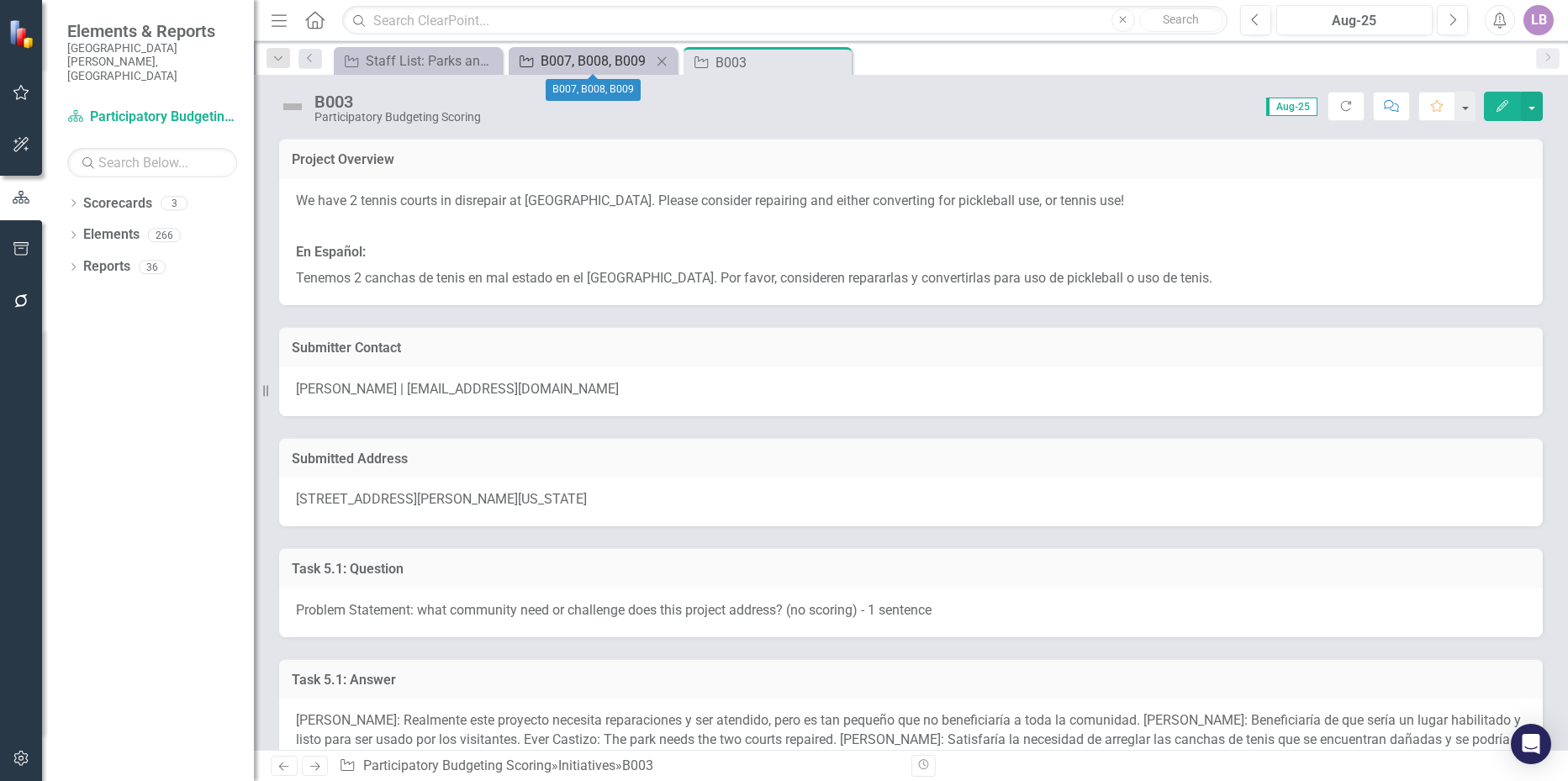
click at [558, 55] on div "B007, B008, B009" at bounding box center [596, 61] width 111 height 21
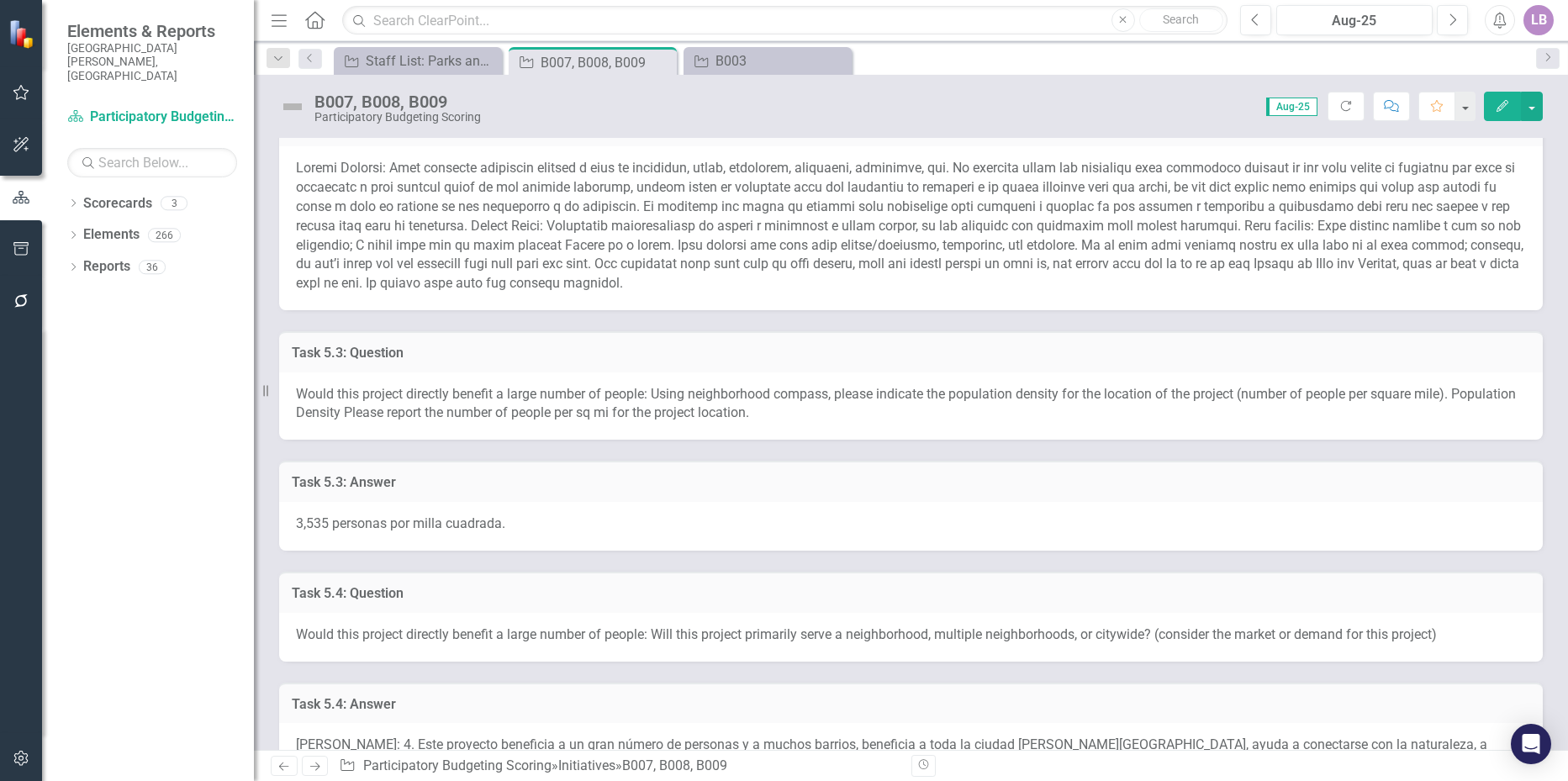
scroll to position [925, 0]
click at [392, 527] on span "3,535 personas por milla cuadrada." at bounding box center [401, 519] width 209 height 16
click at [298, 519] on span "3,535 personas por milla cuadrada." at bounding box center [401, 519] width 209 height 16
click at [299, 519] on span "3,535 personas por milla cuadrada." at bounding box center [401, 519] width 209 height 16
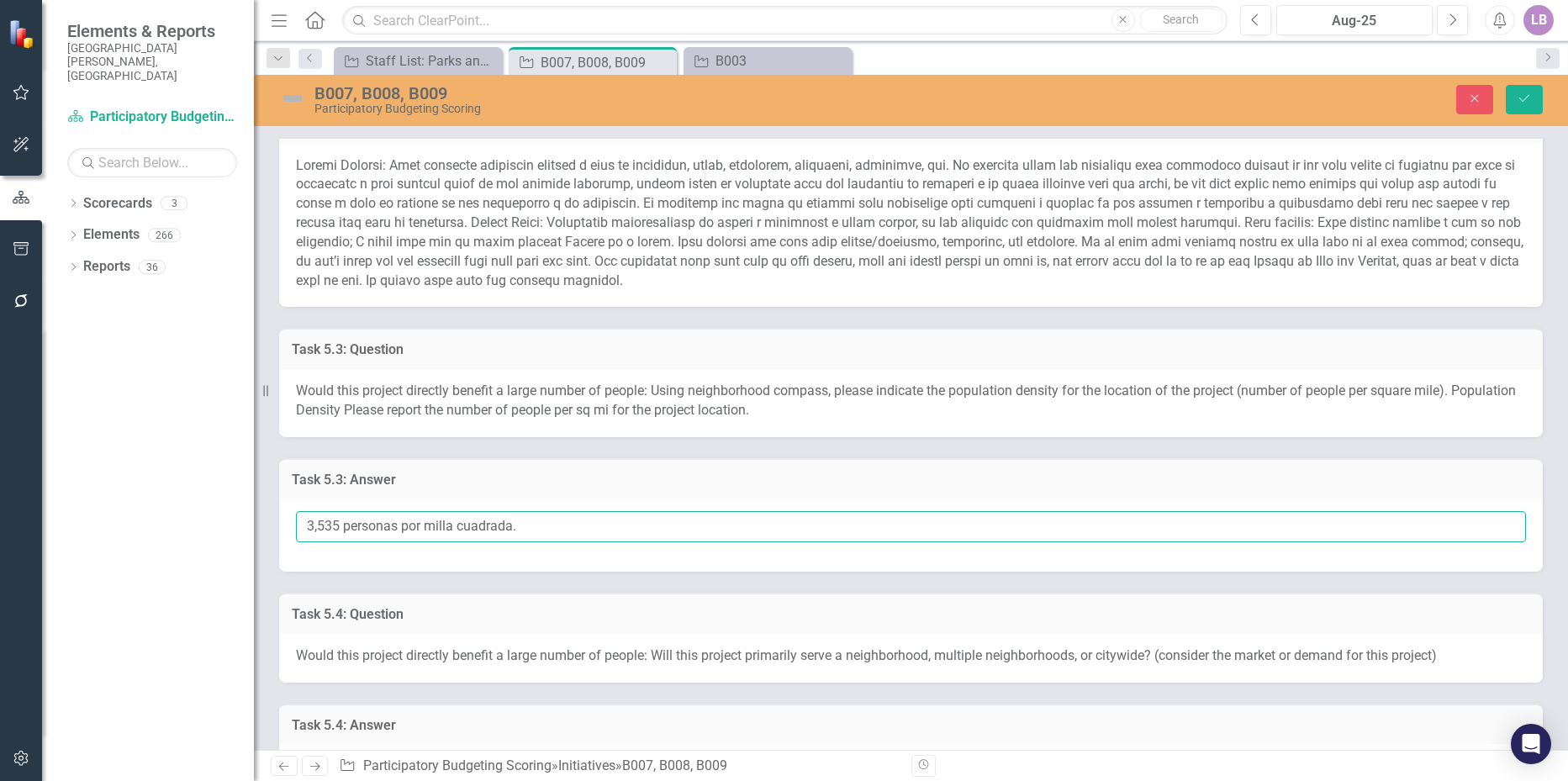
drag, startPoint x: 522, startPoint y: 522, endPoint x: 254, endPoint y: 533, distance: 268.2
click at [254, 533] on div "Elements & Reports City of [GEOGRAPHIC_DATA], [GEOGRAPHIC_DATA] Scorecard Parti…" at bounding box center [784, 390] width 1568 height 781
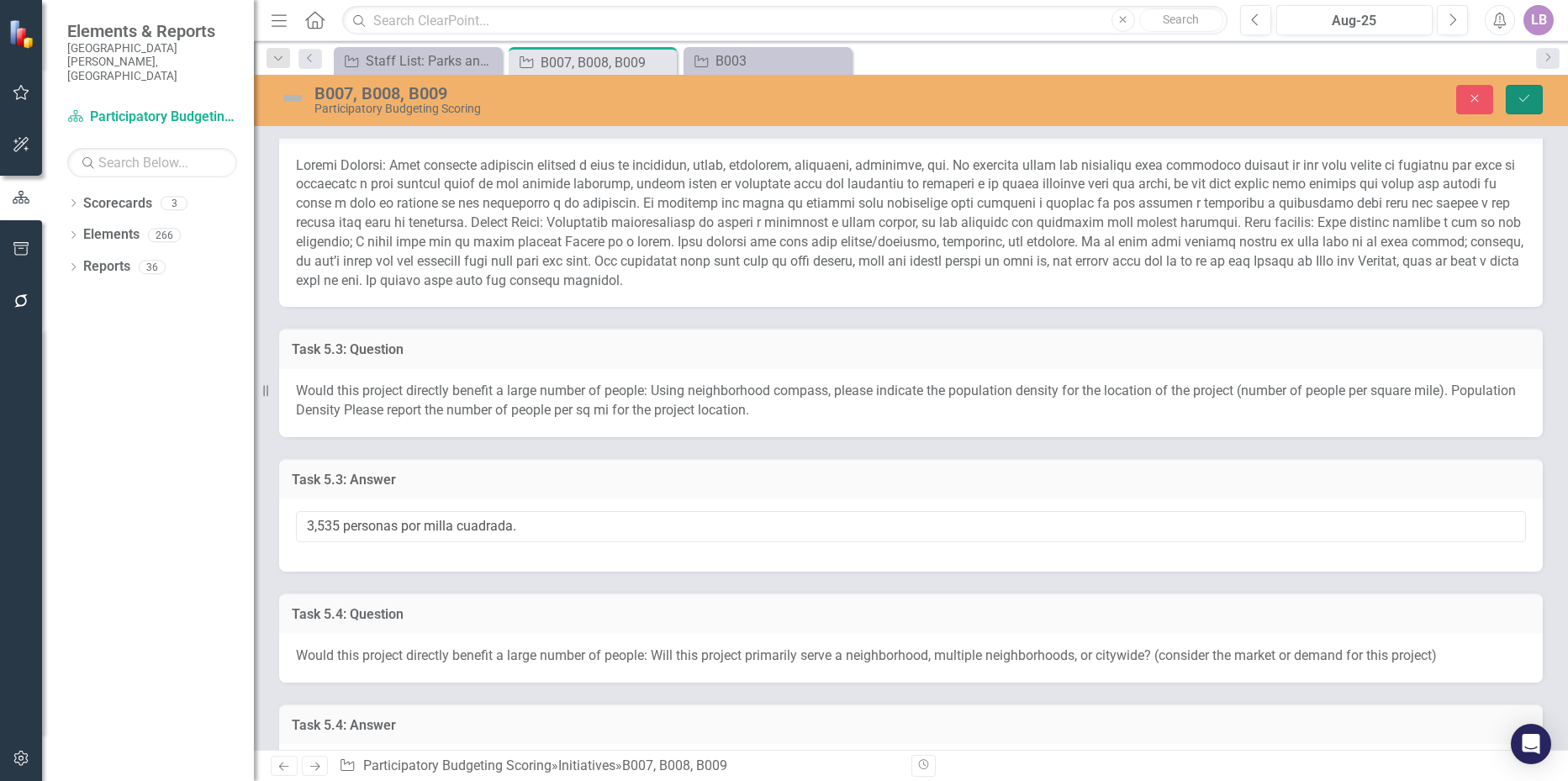
click at [1516, 90] on button "Save" at bounding box center [1525, 99] width 37 height 29
